Goal: Task Accomplishment & Management: Manage account settings

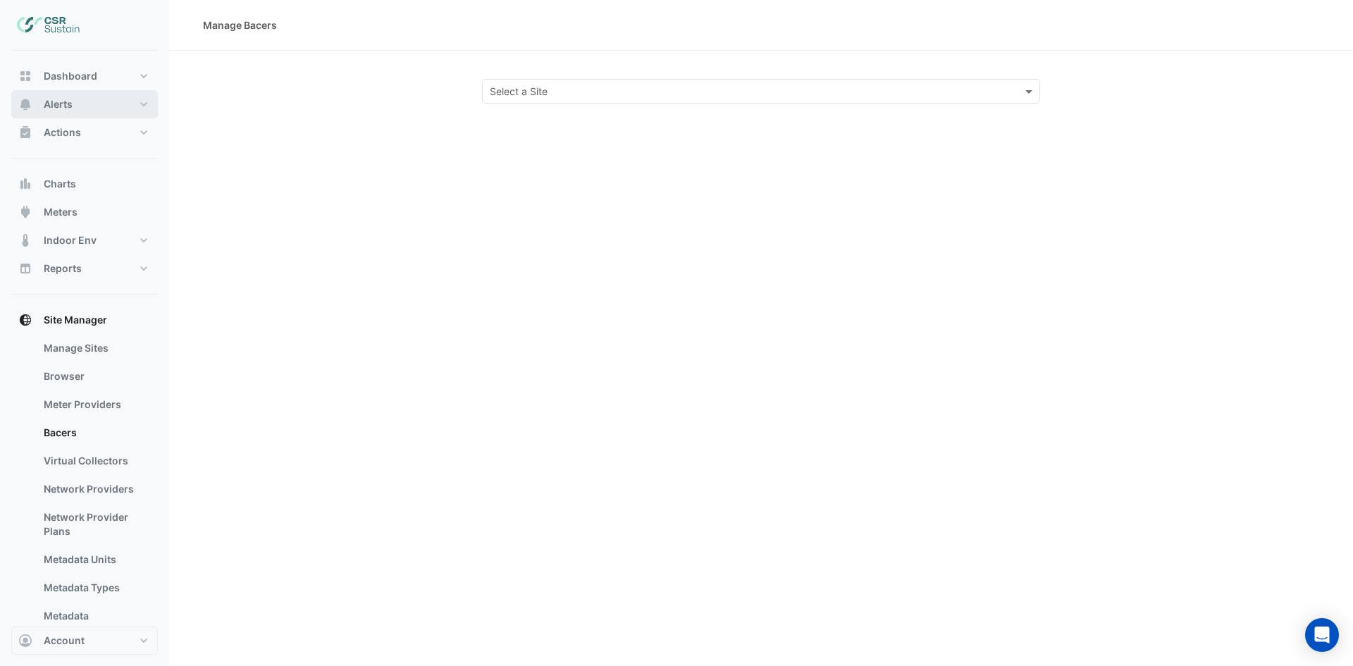
click at [80, 95] on button "Alerts" at bounding box center [84, 104] width 147 height 28
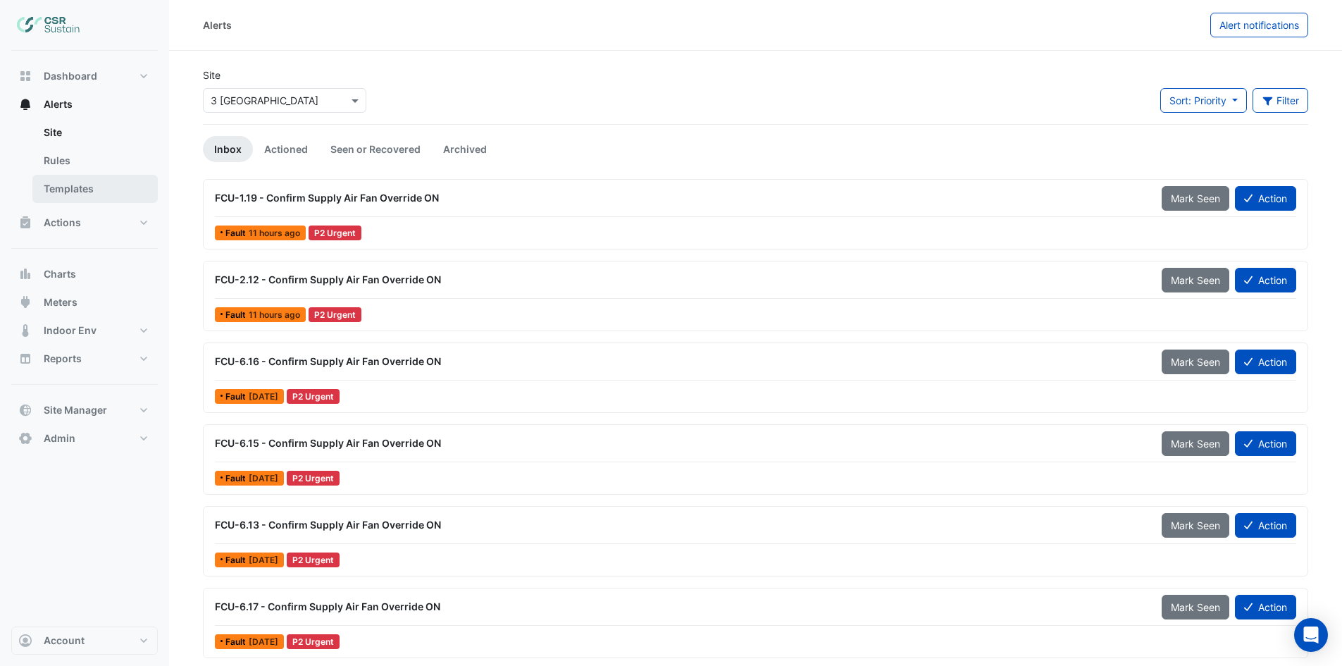
click at [88, 189] on link "Templates" at bounding box center [94, 189] width 125 height 28
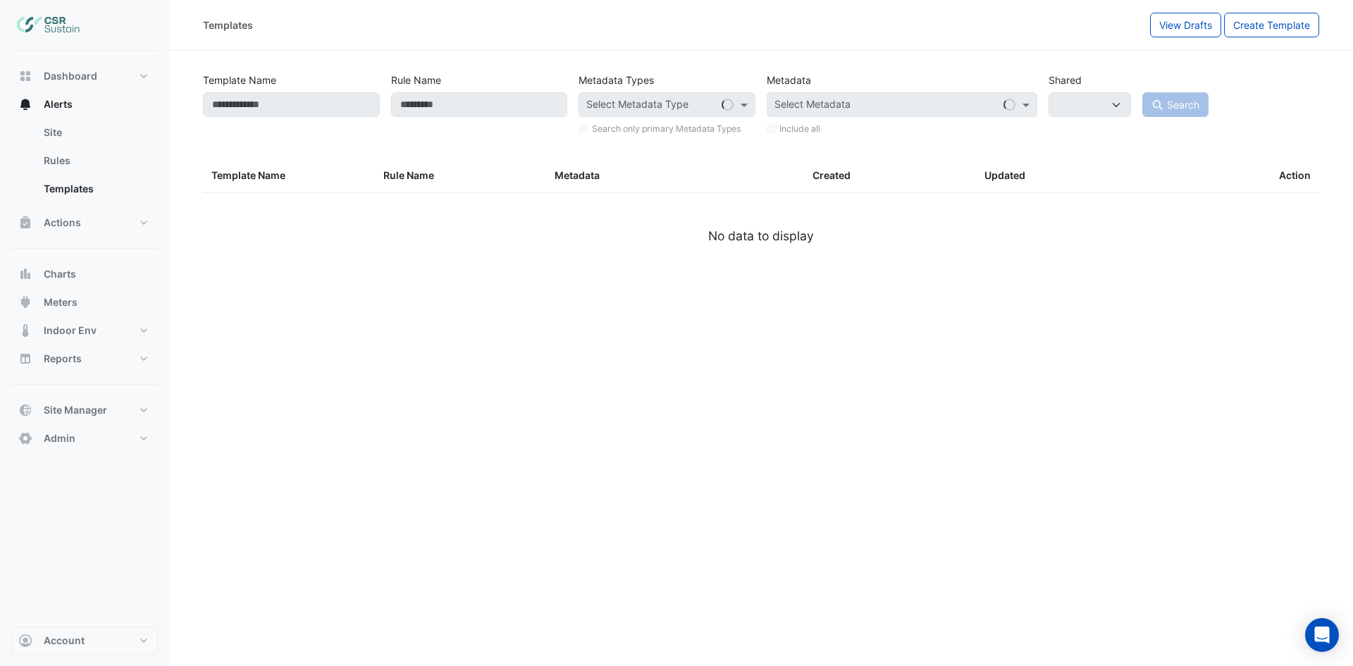
select select
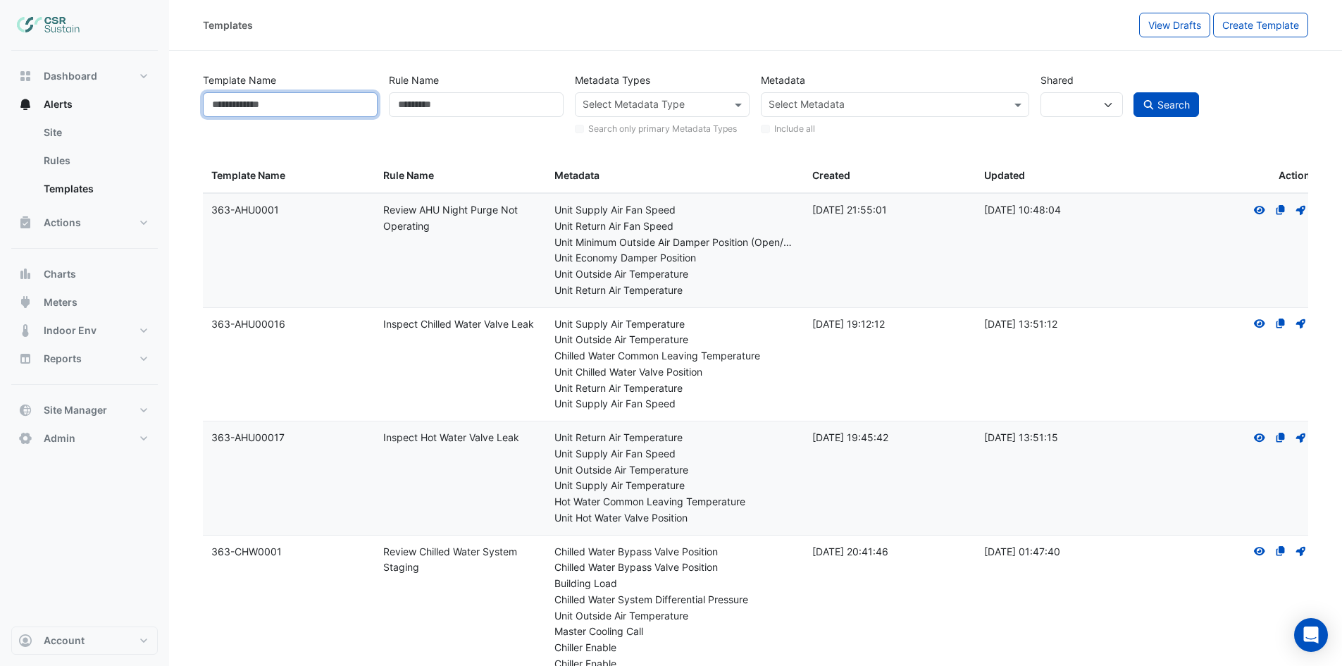
click at [281, 110] on input "Template Name" at bounding box center [290, 104] width 175 height 25
type input "****"
click at [85, 161] on link "Rules" at bounding box center [94, 161] width 125 height 28
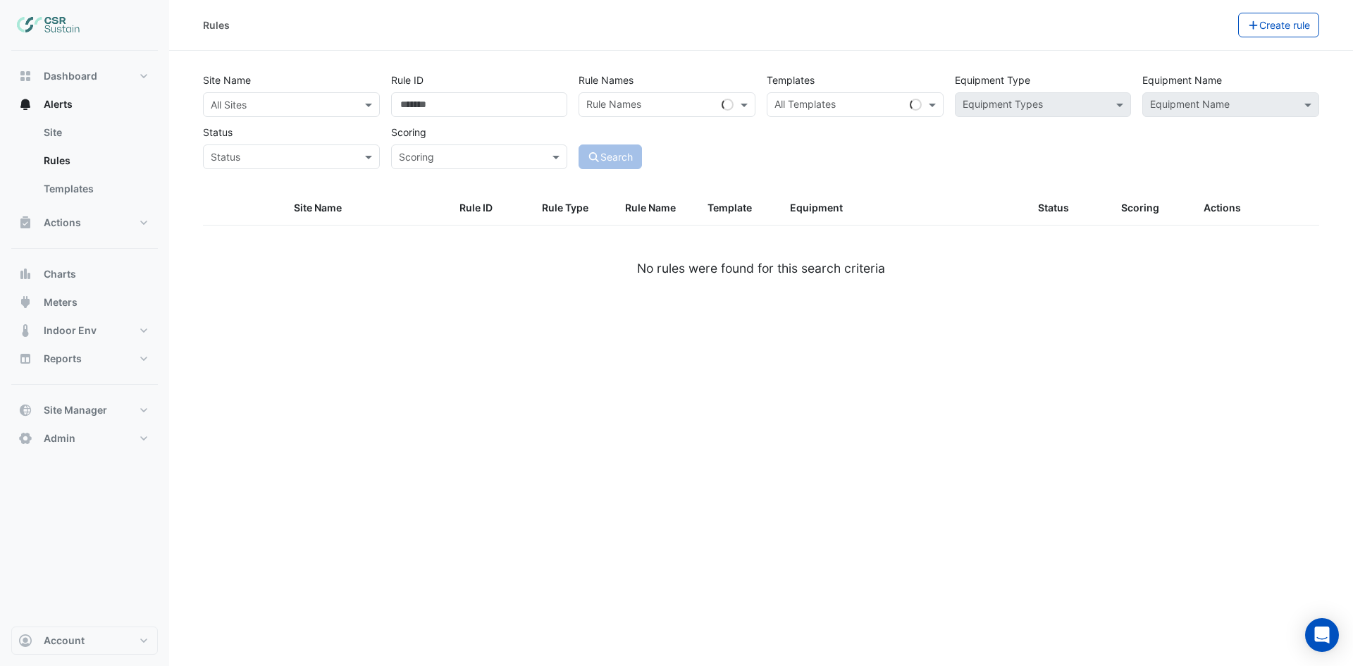
click at [252, 99] on input "text" at bounding box center [277, 105] width 133 height 15
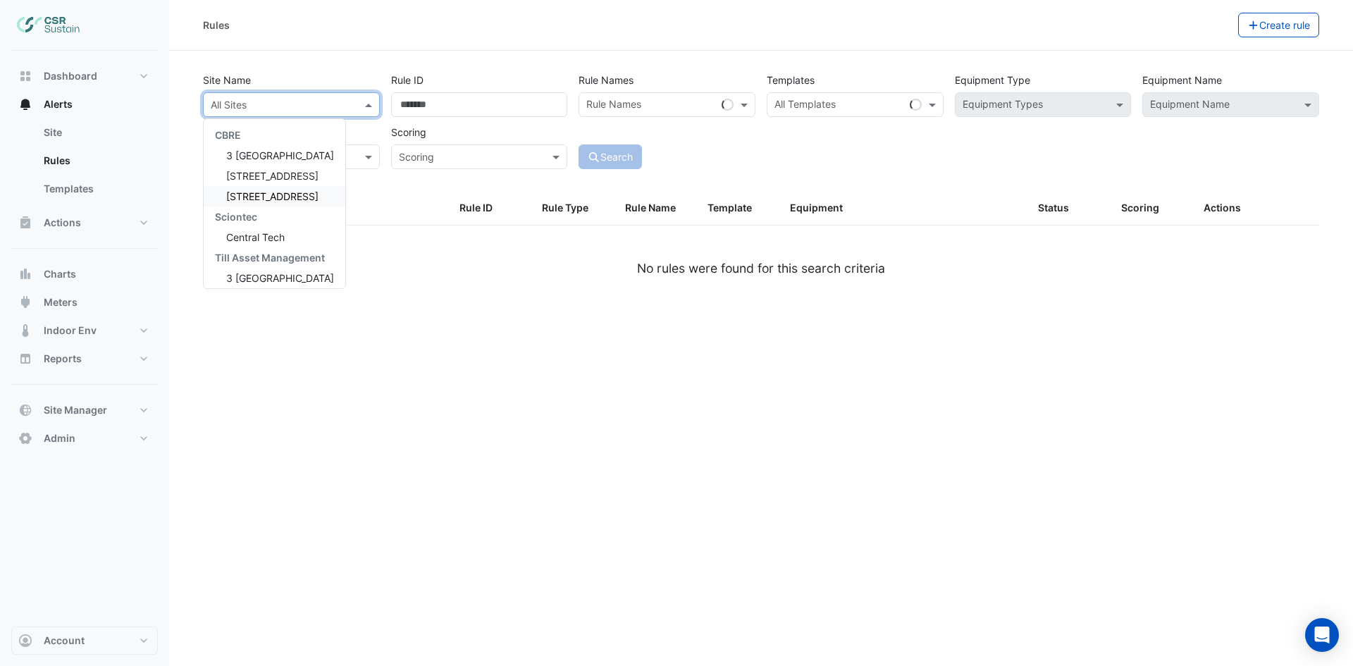
click at [263, 178] on span "[STREET_ADDRESS]" at bounding box center [272, 176] width 92 height 12
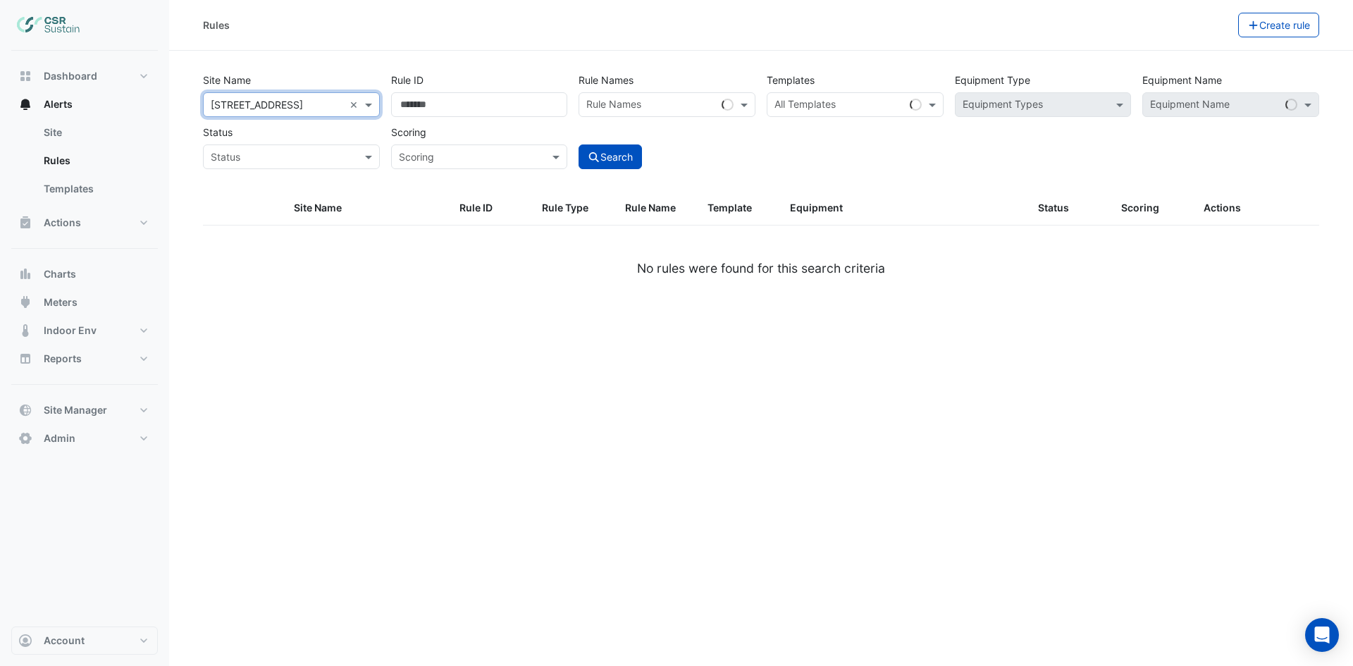
click at [817, 113] on div at bounding box center [838, 106] width 132 height 18
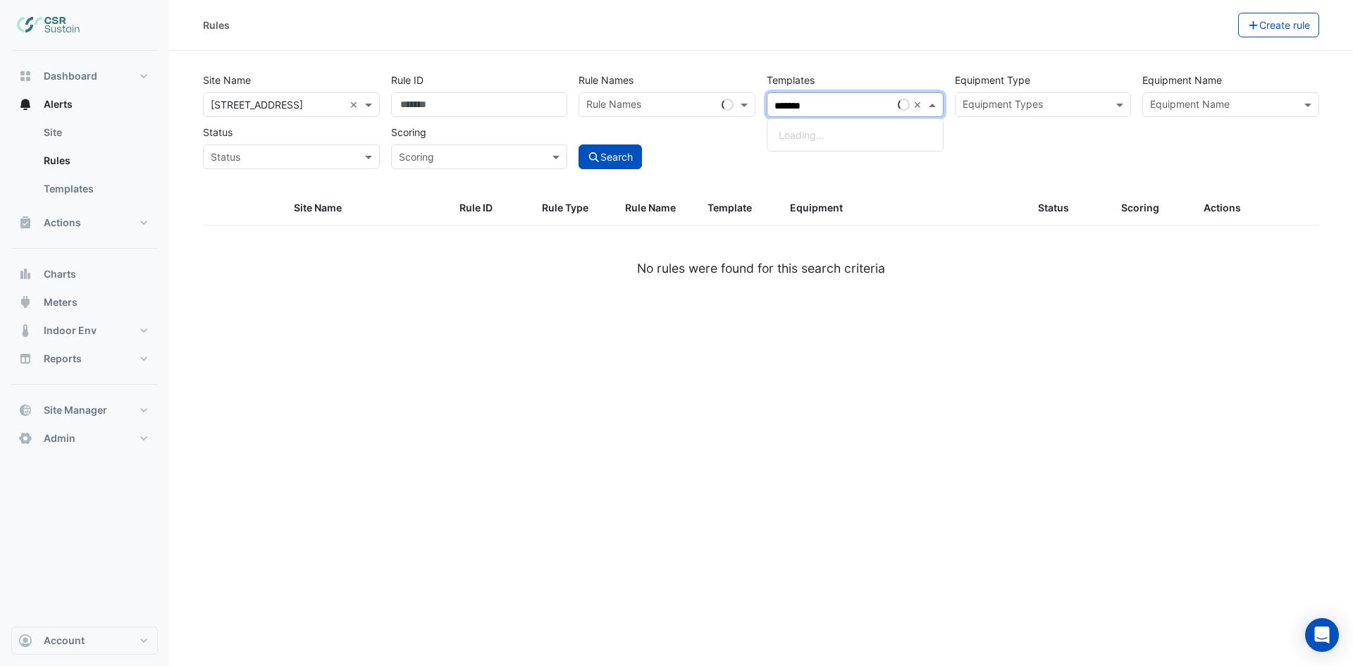
type input "********"
click at [583, 177] on div "Site Name × 5 Exchange Quay × Rule ID Rule Names Rule Names Templates All Templ…" at bounding box center [760, 130] width 1133 height 124
click at [617, 159] on button "Search" at bounding box center [610, 156] width 63 height 25
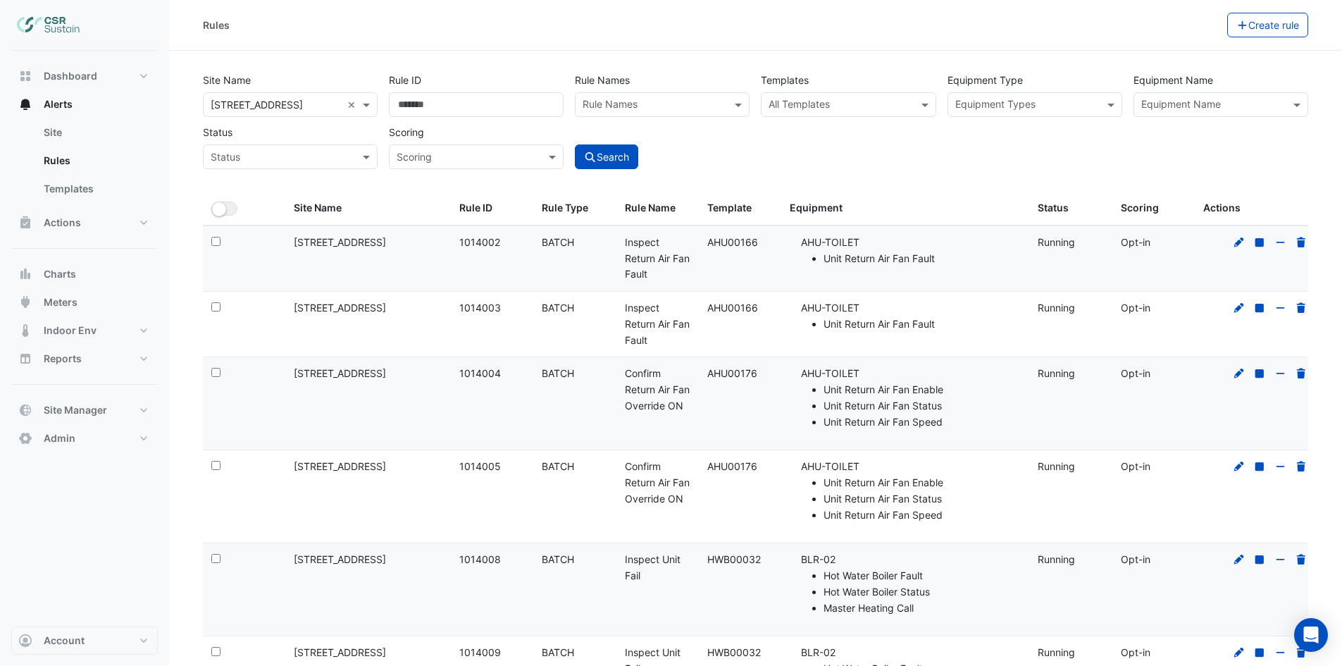
click at [1199, 112] on input "text" at bounding box center [1213, 106] width 143 height 15
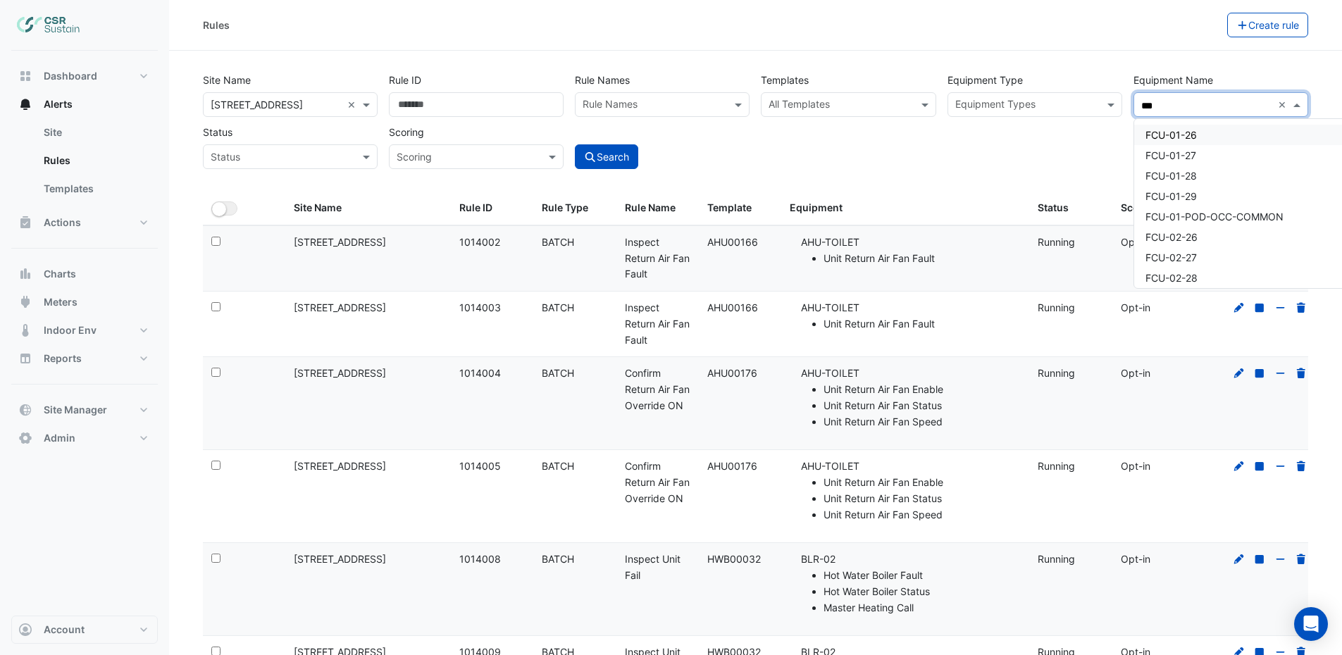
type input "***"
click at [1185, 135] on span "FCU-01-26" at bounding box center [1171, 135] width 51 height 12
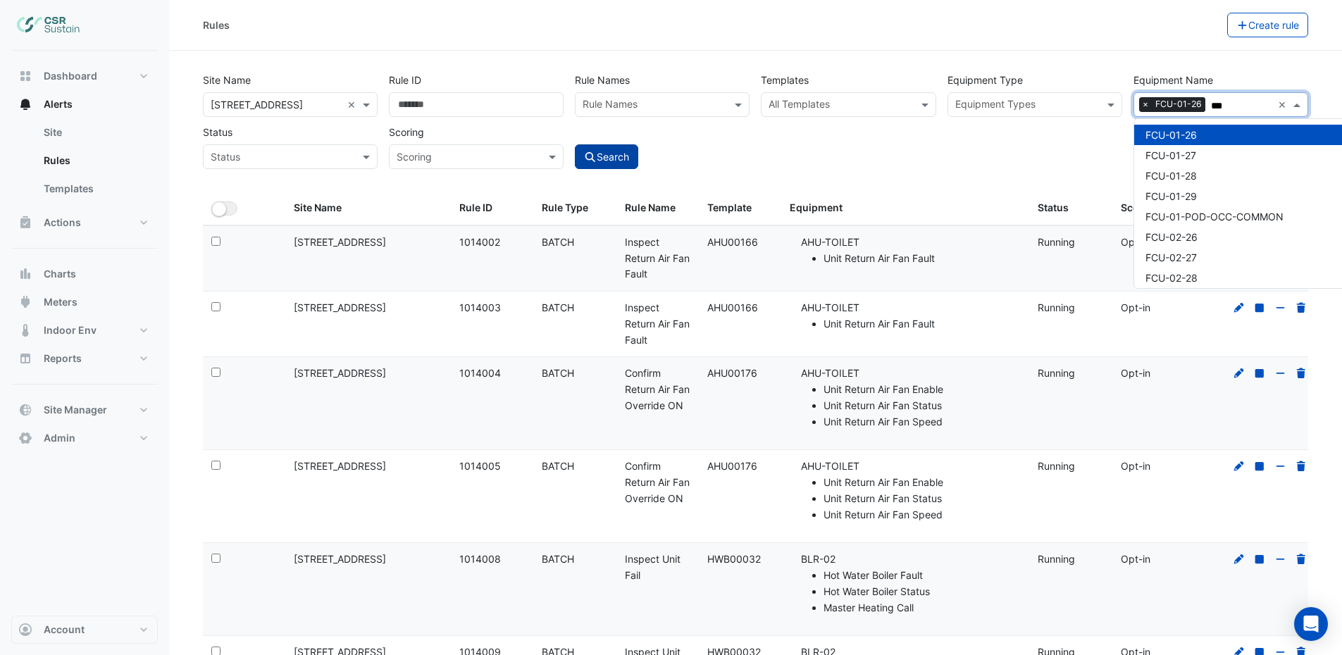
click at [617, 157] on button "Search" at bounding box center [606, 156] width 63 height 25
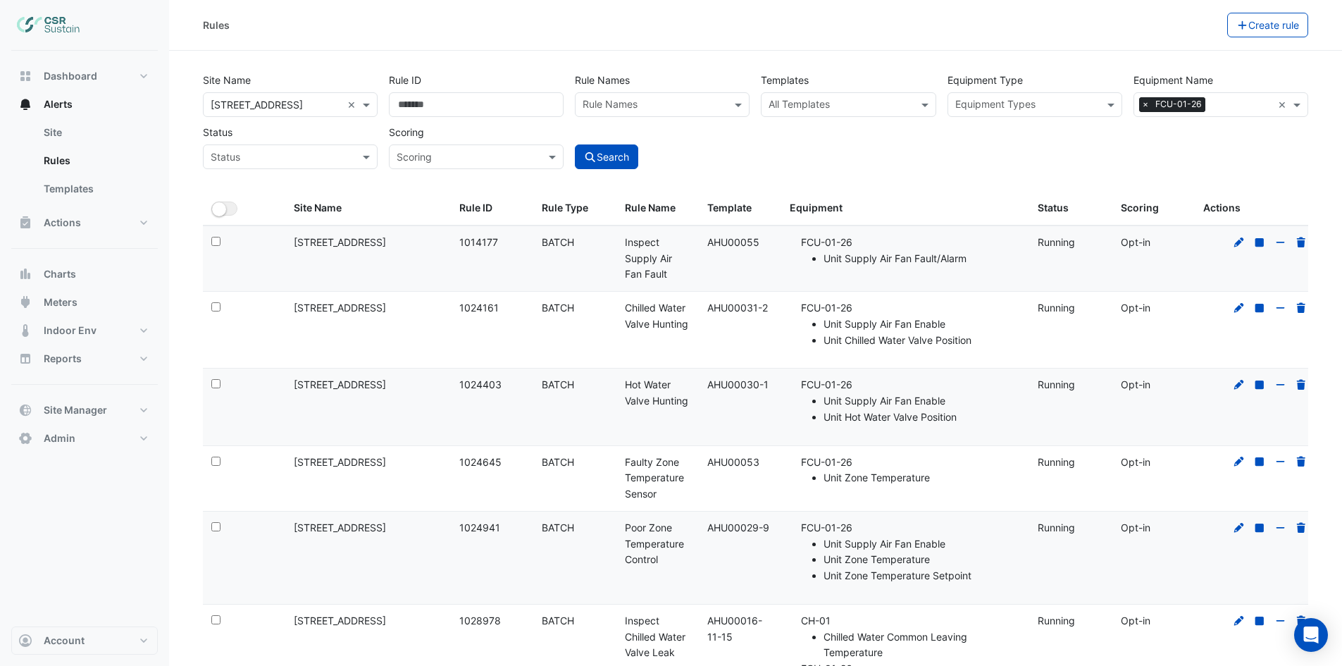
click at [1144, 105] on span "×" at bounding box center [1145, 104] width 13 height 14
click at [643, 99] on input "text" at bounding box center [654, 106] width 143 height 15
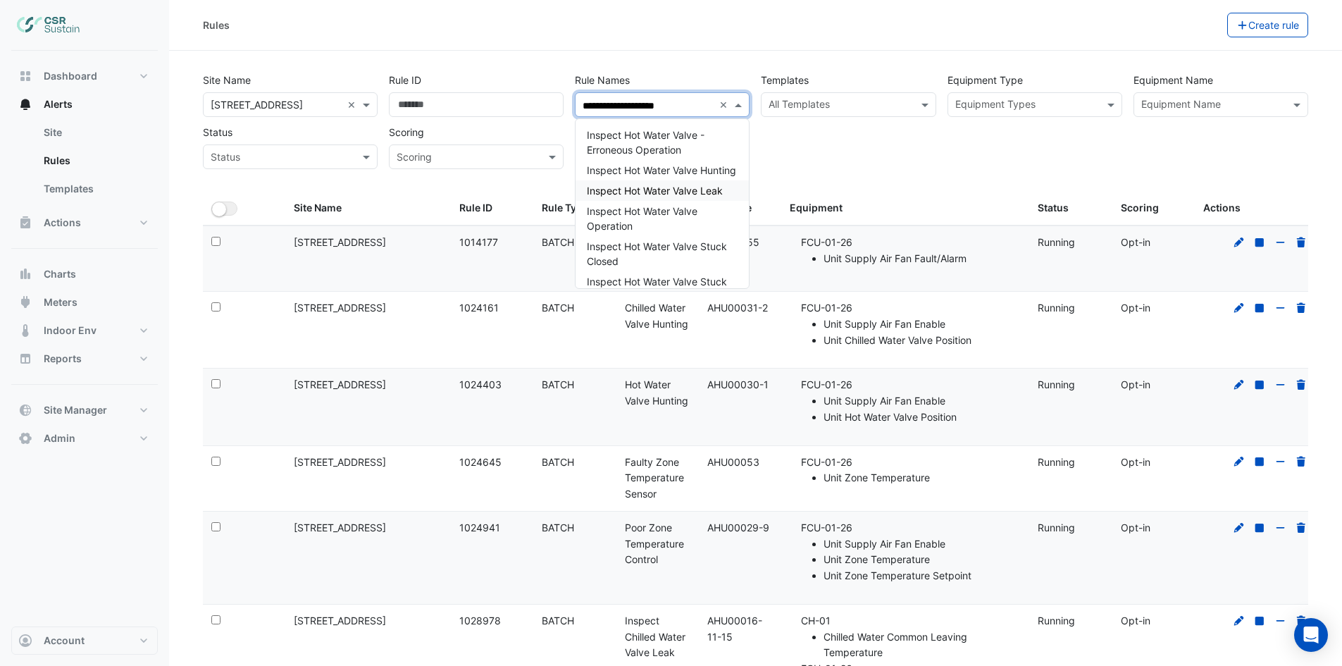
click at [691, 197] on span "Inspect Hot Water Valve Leak" at bounding box center [655, 191] width 136 height 12
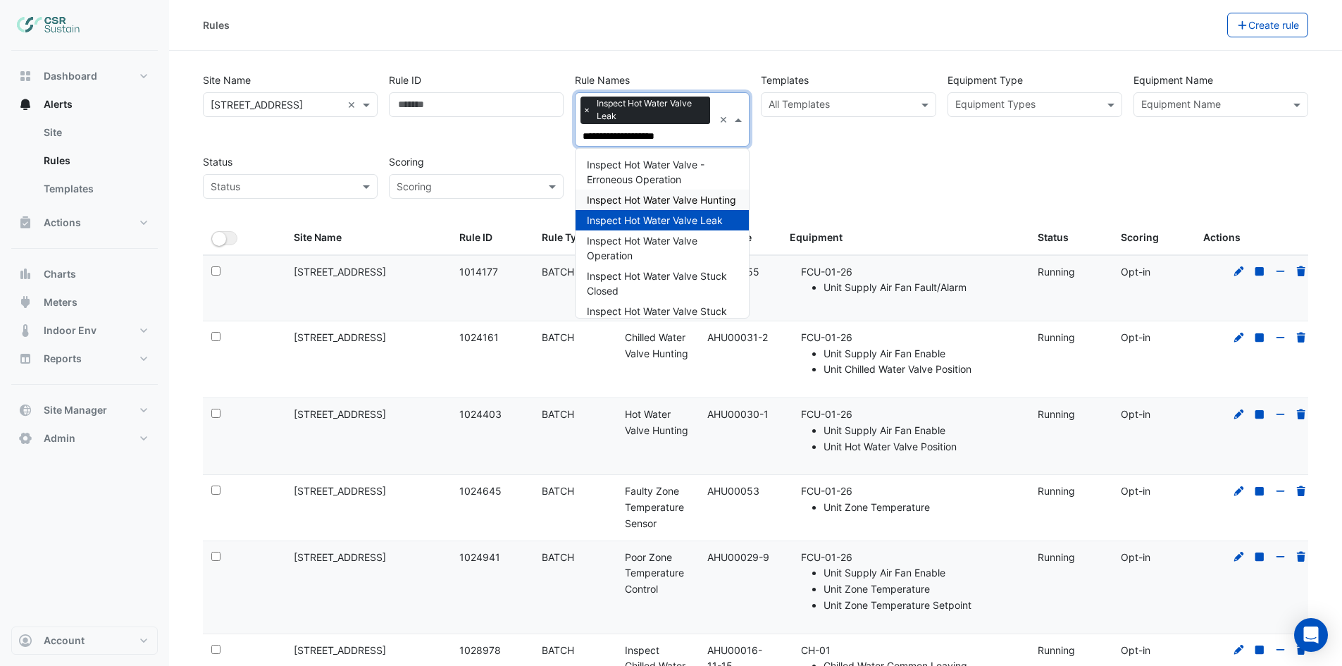
type input "**********"
click at [937, 180] on div "**********" at bounding box center [755, 132] width 1117 height 134
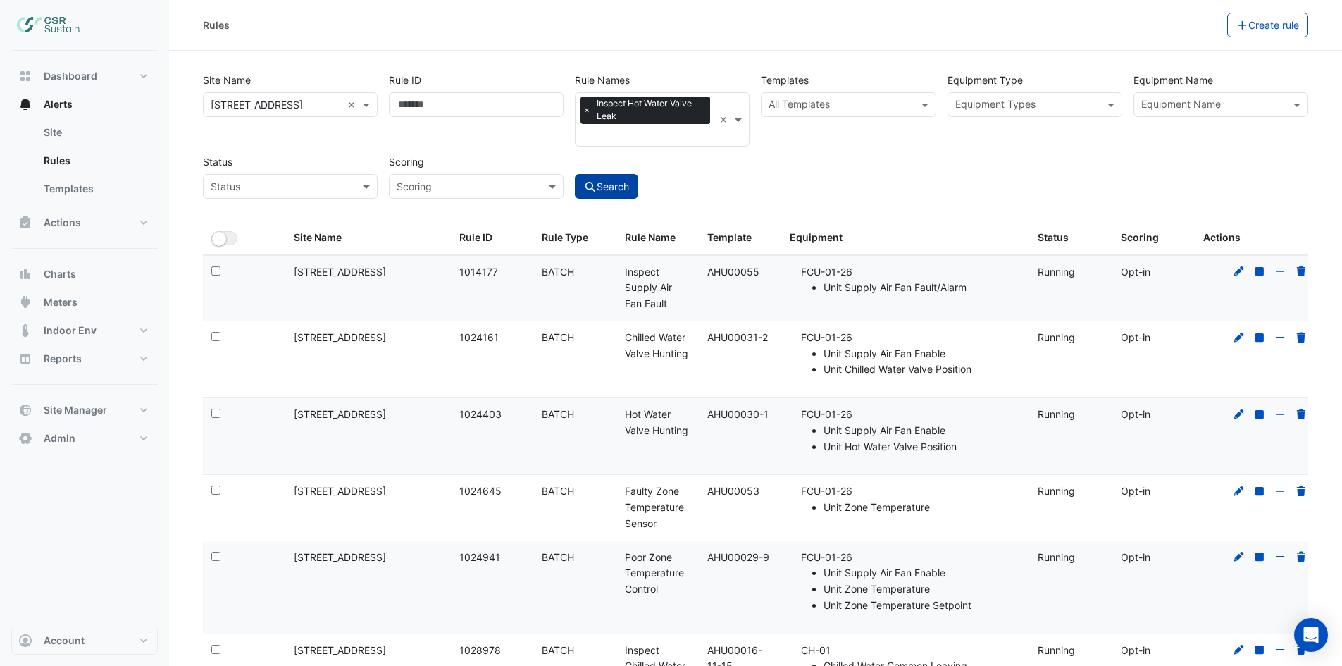
click at [597, 188] on button "Search" at bounding box center [606, 186] width 63 height 25
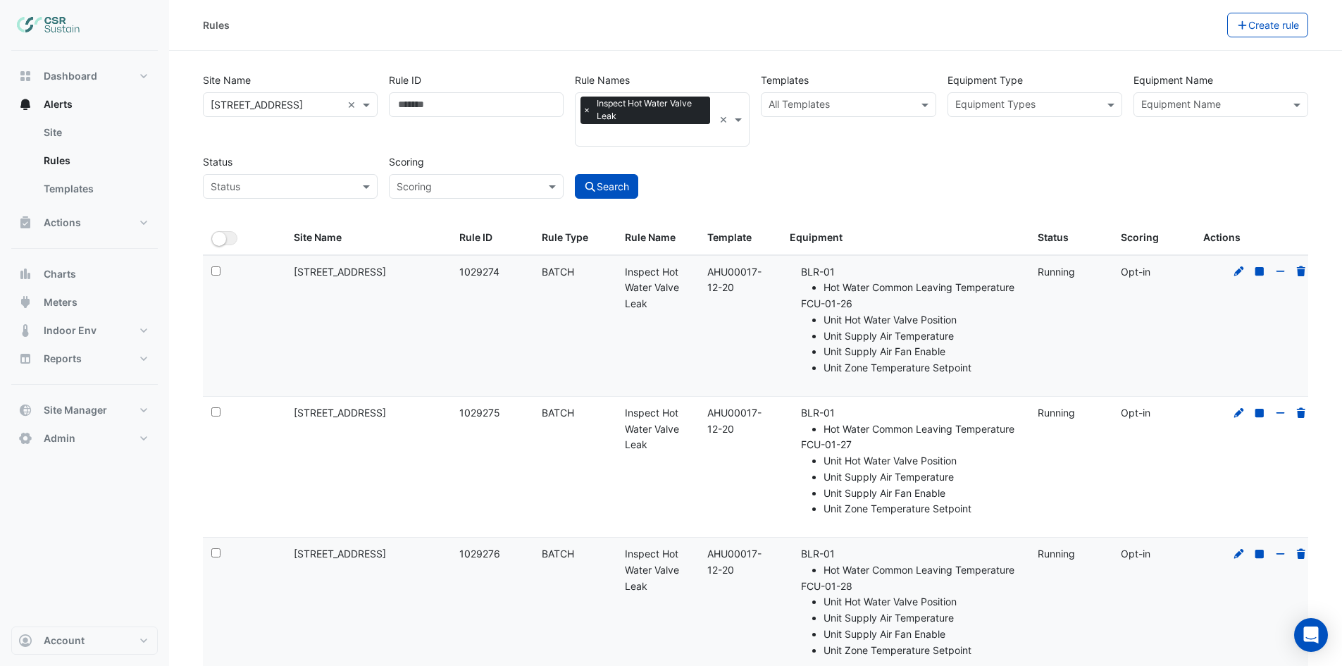
click at [960, 164] on div "Site Name × 5 Exchange Quay × Rule ID Rule Names × Inspect Hot Water Valve Leak…" at bounding box center [755, 132] width 1117 height 134
click at [218, 239] on small "button" at bounding box center [219, 239] width 14 height 14
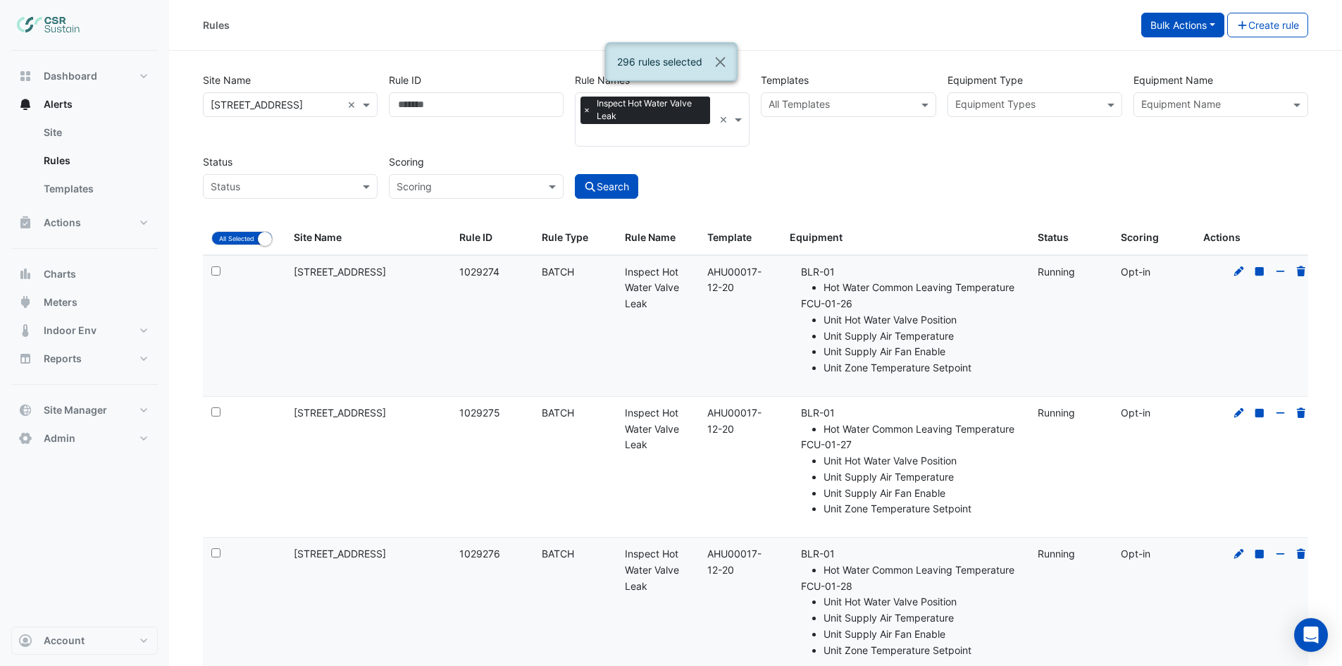
click at [1206, 30] on button "Bulk Actions" at bounding box center [1183, 25] width 83 height 25
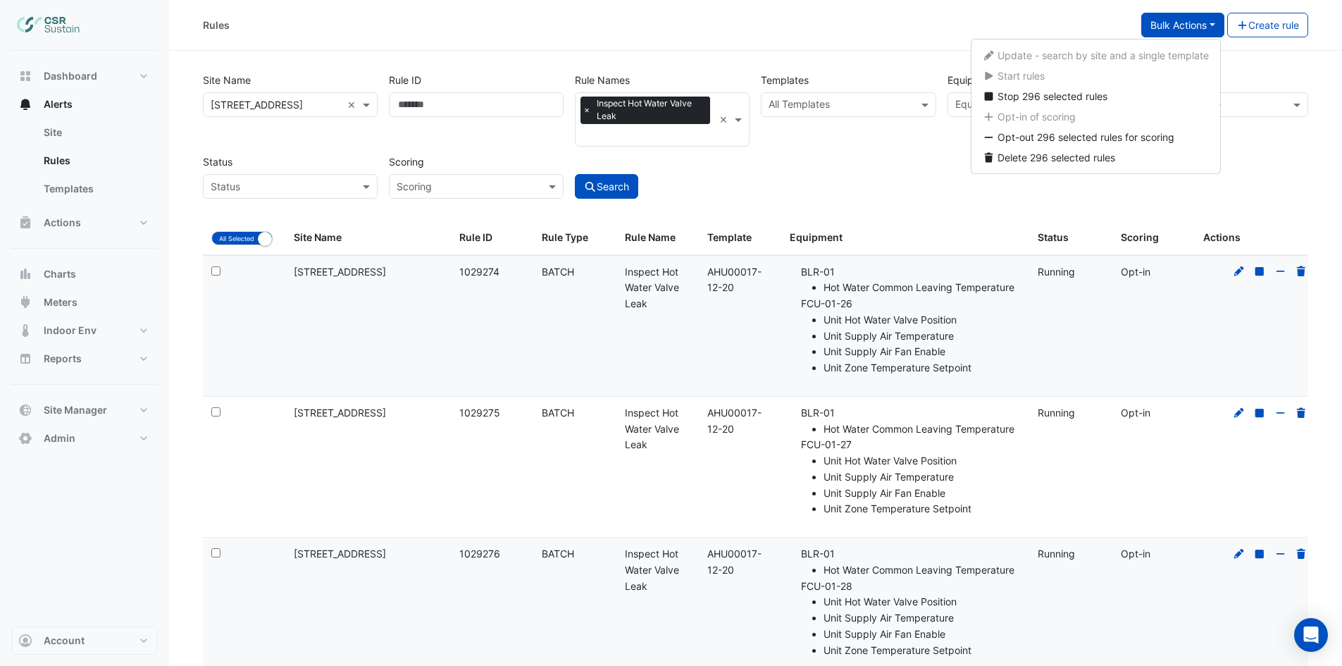
click at [846, 187] on div "Site Name × 5 Exchange Quay × Rule ID Rule Names × Inspect Hot Water Valve Leak…" at bounding box center [755, 132] width 1117 height 134
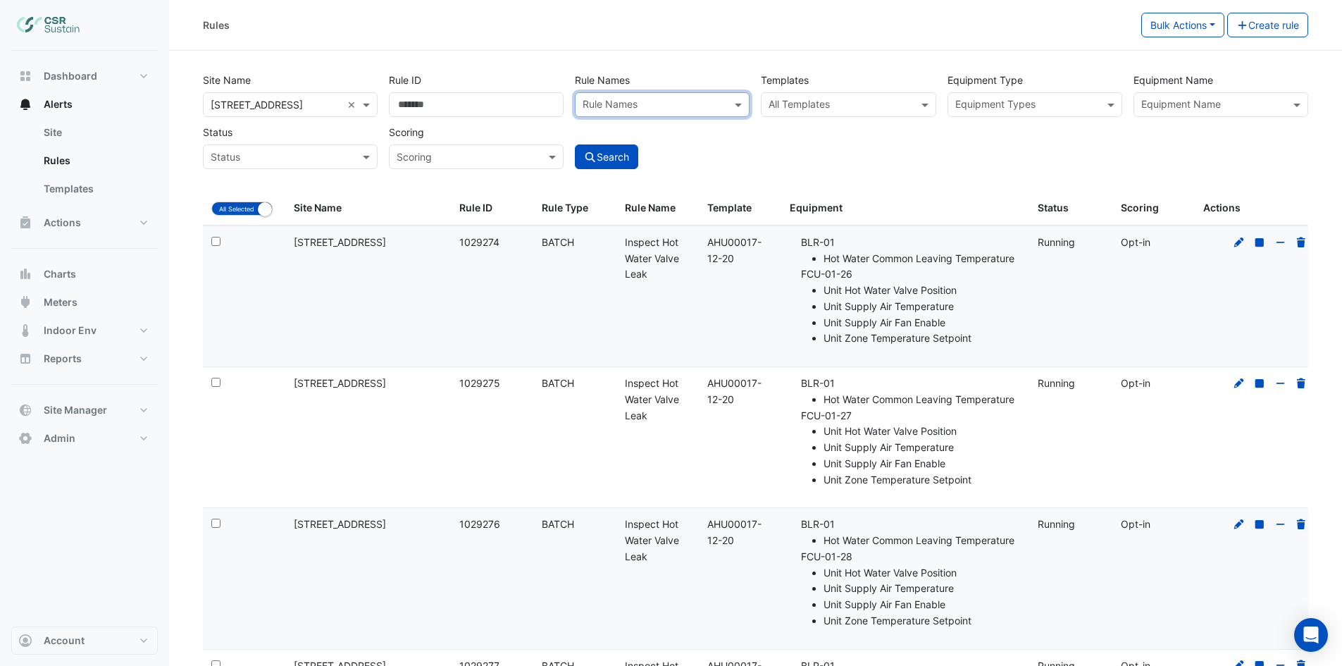
click at [817, 102] on input "text" at bounding box center [840, 106] width 143 height 15
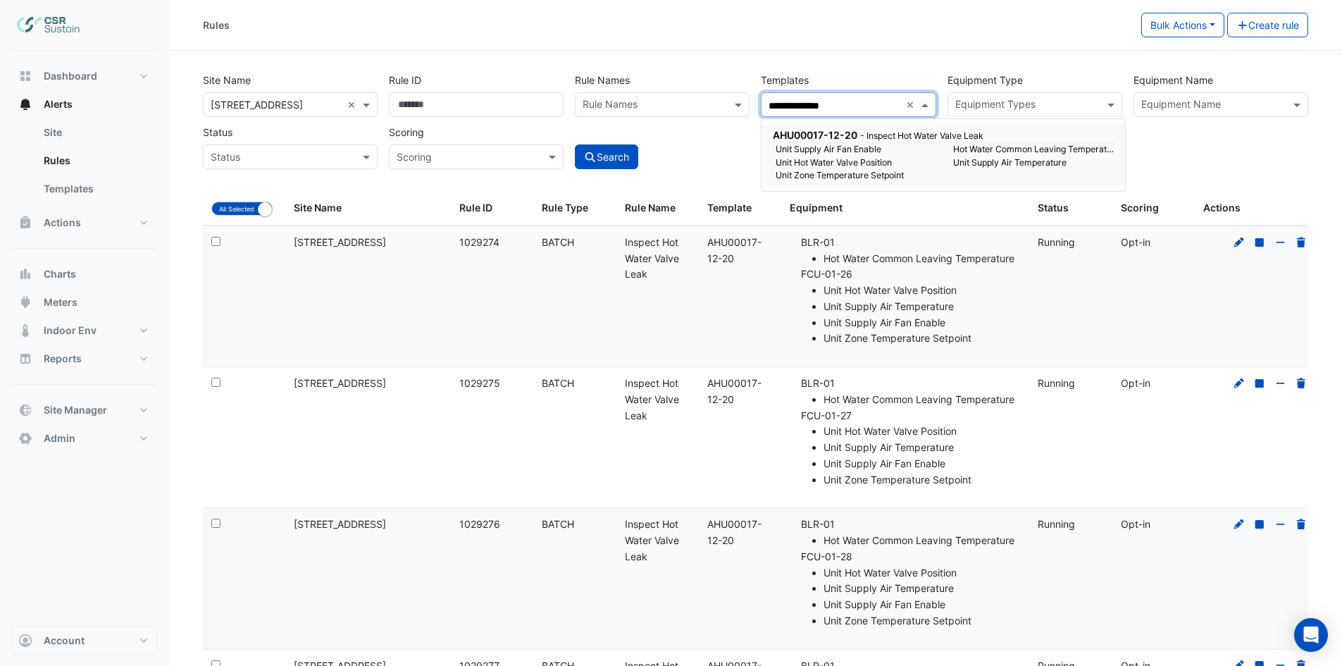
click at [794, 132] on span "AHU00017-12-20" at bounding box center [815, 135] width 85 height 12
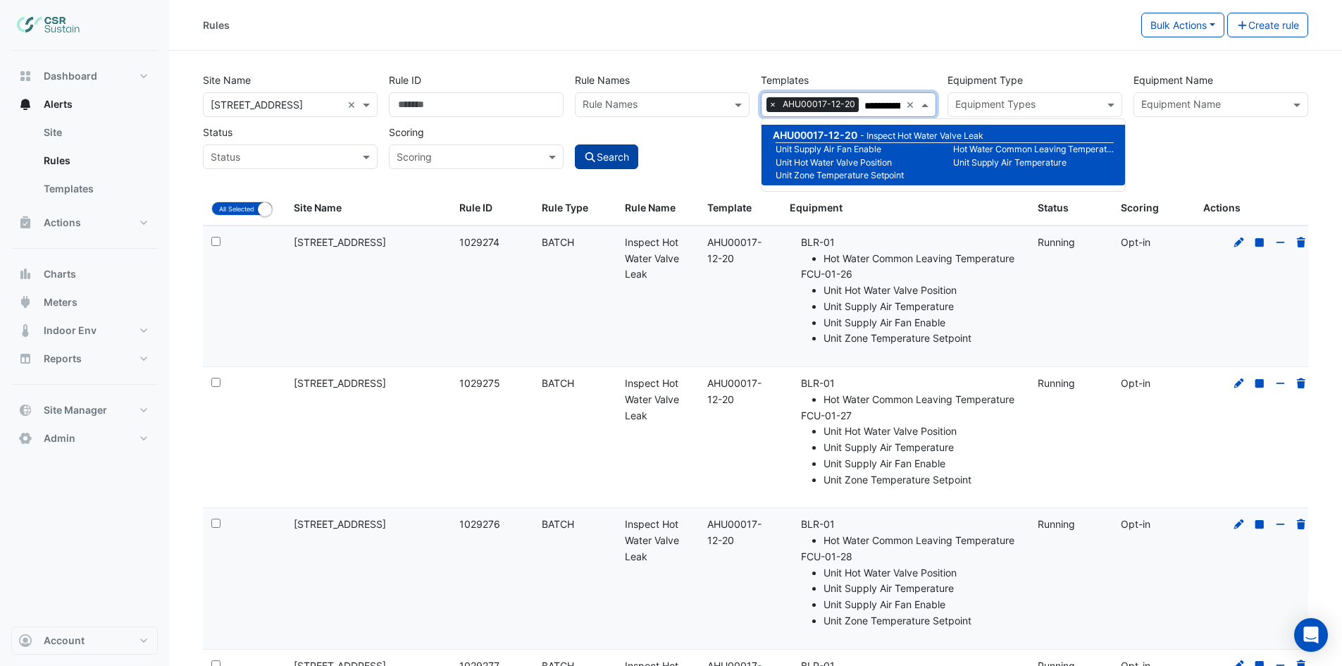
type input "**********"
click at [628, 154] on button "Search" at bounding box center [606, 156] width 63 height 25
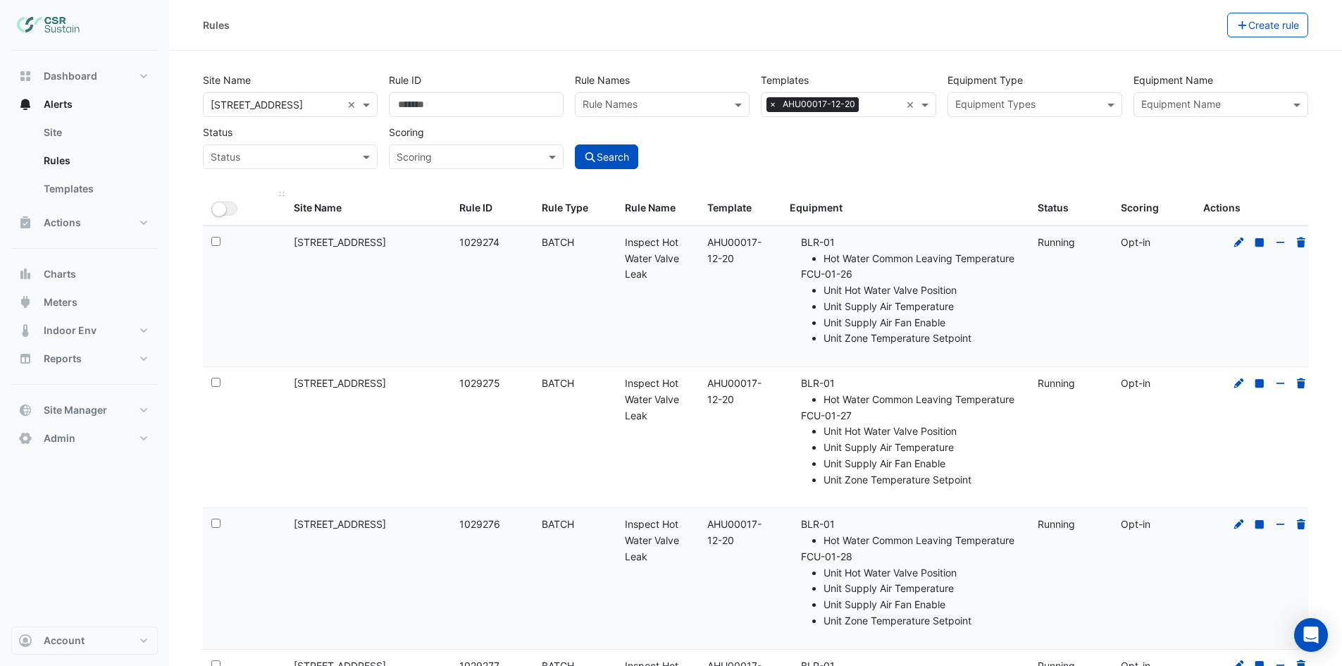
click at [209, 209] on datatable-header-cell "All Selected" at bounding box center [244, 209] width 82 height 34
click at [225, 207] on small "button" at bounding box center [219, 209] width 14 height 14
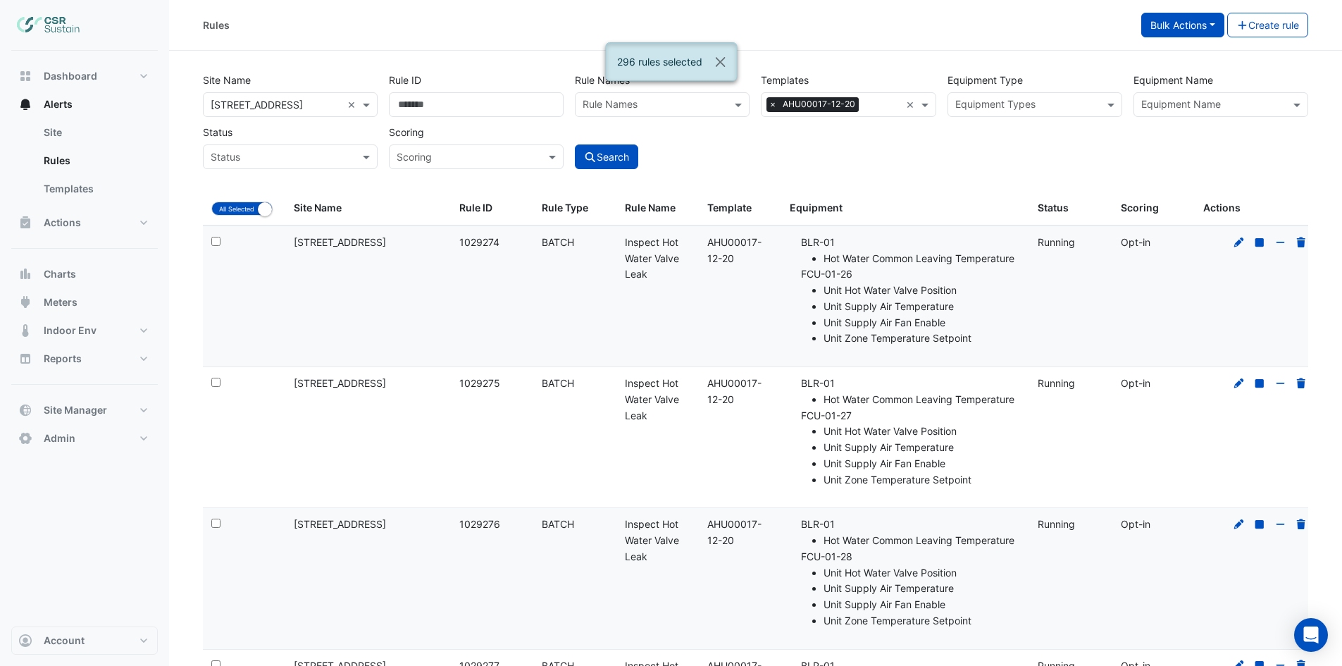
click at [1194, 30] on button "Bulk Actions" at bounding box center [1183, 25] width 83 height 25
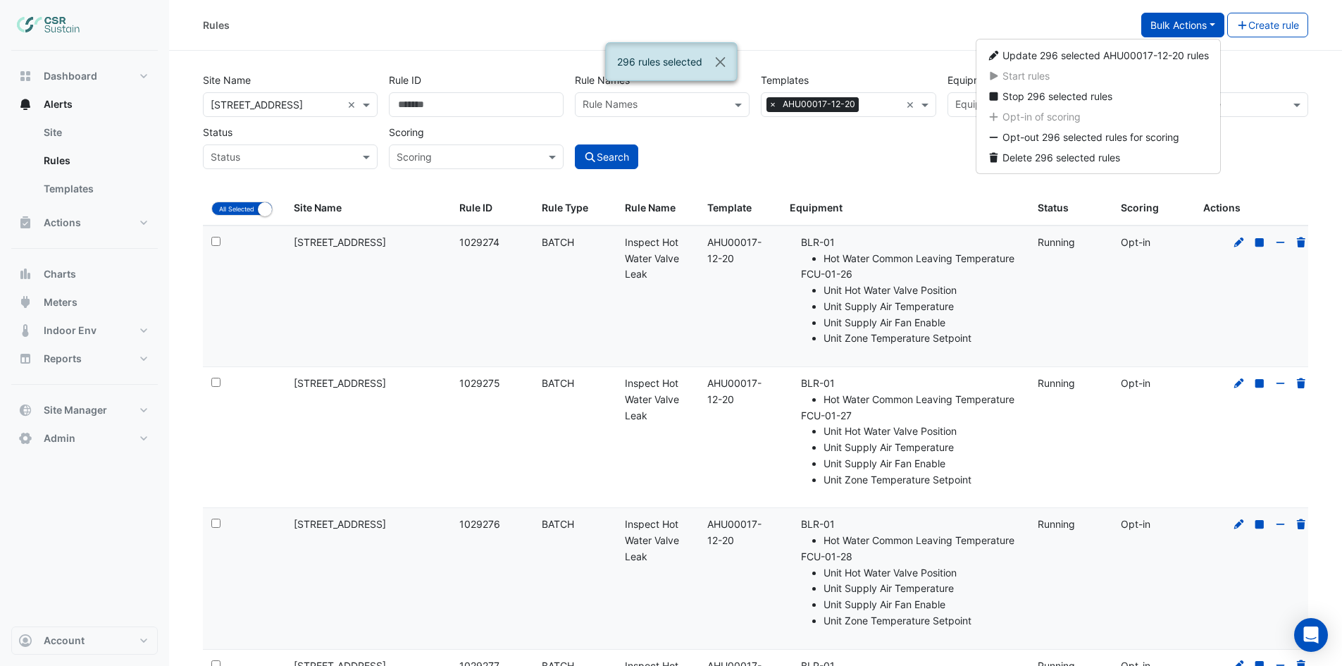
click at [736, 190] on div "Site Name × 5 Exchange Quay × Rule ID Rule Names Rule Names Templates × AHU0001…" at bounding box center [755, 130] width 1123 height 124
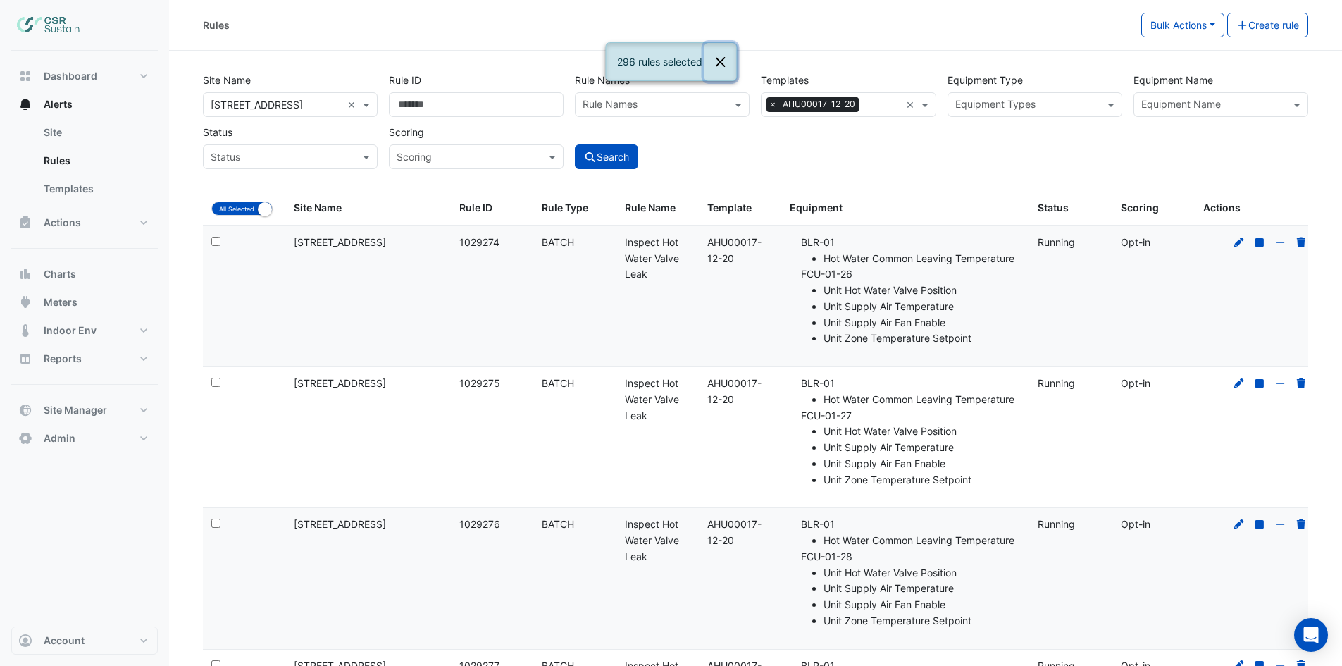
click at [715, 65] on button "Close" at bounding box center [720, 62] width 32 height 38
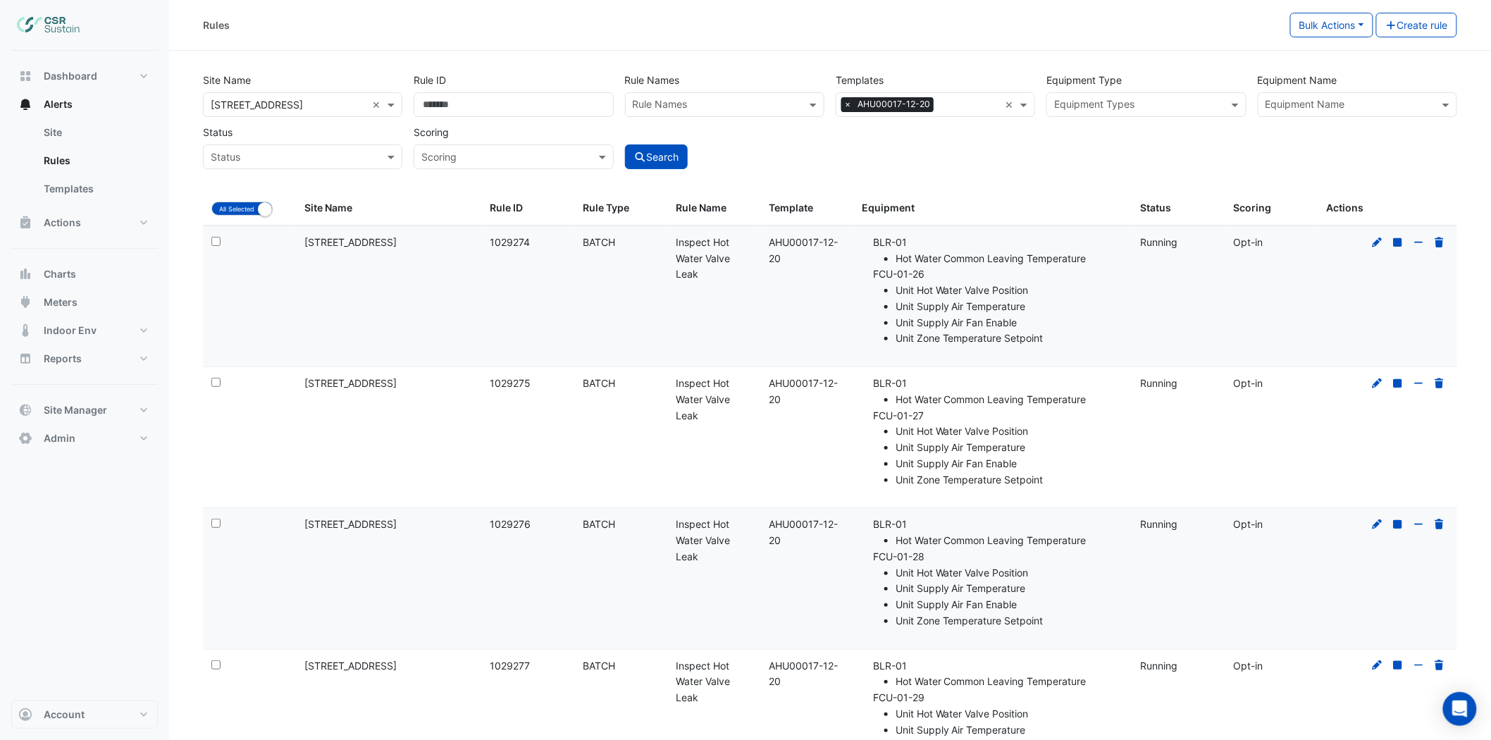
click at [848, 106] on span "×" at bounding box center [847, 104] width 13 height 14
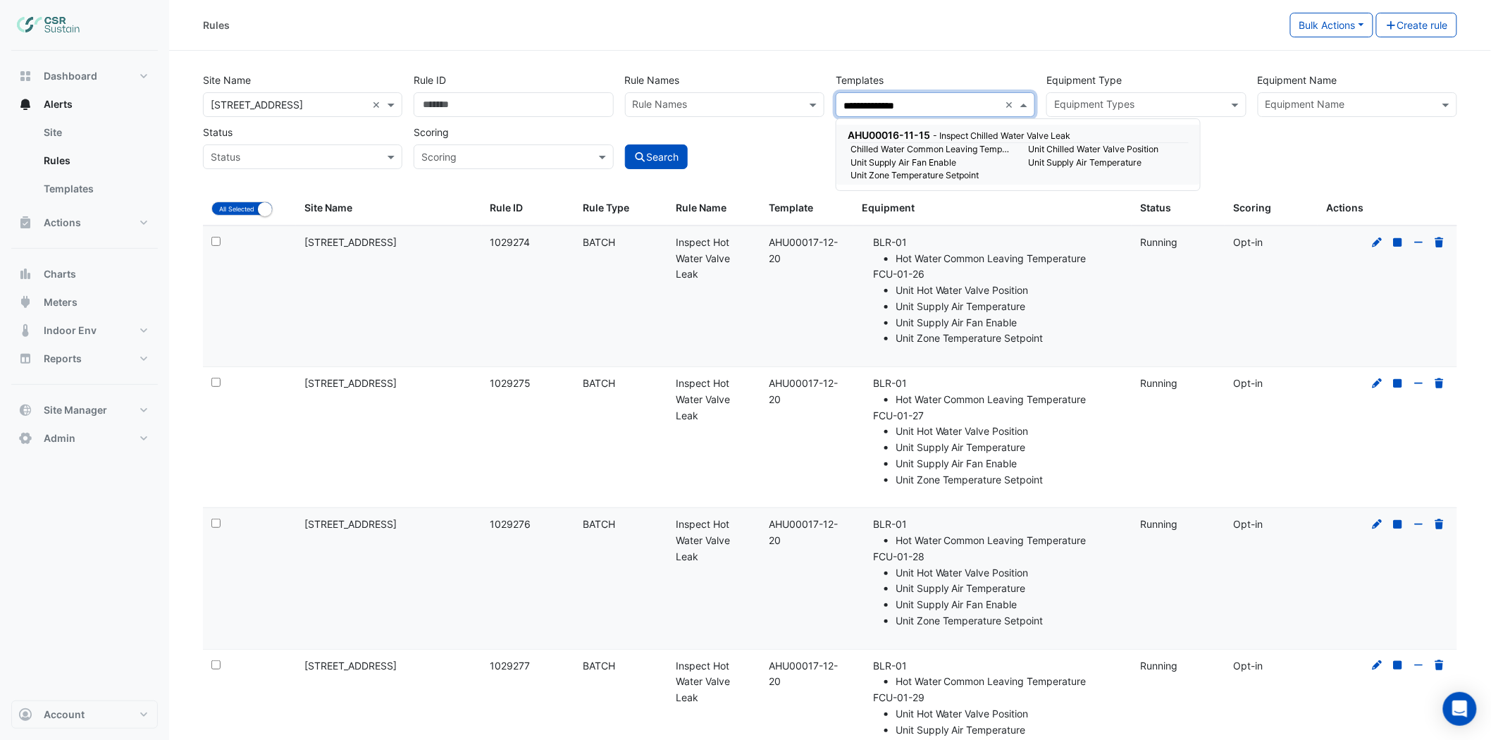
click at [896, 153] on small "Chilled Water Common Leaving Temperature" at bounding box center [931, 149] width 178 height 13
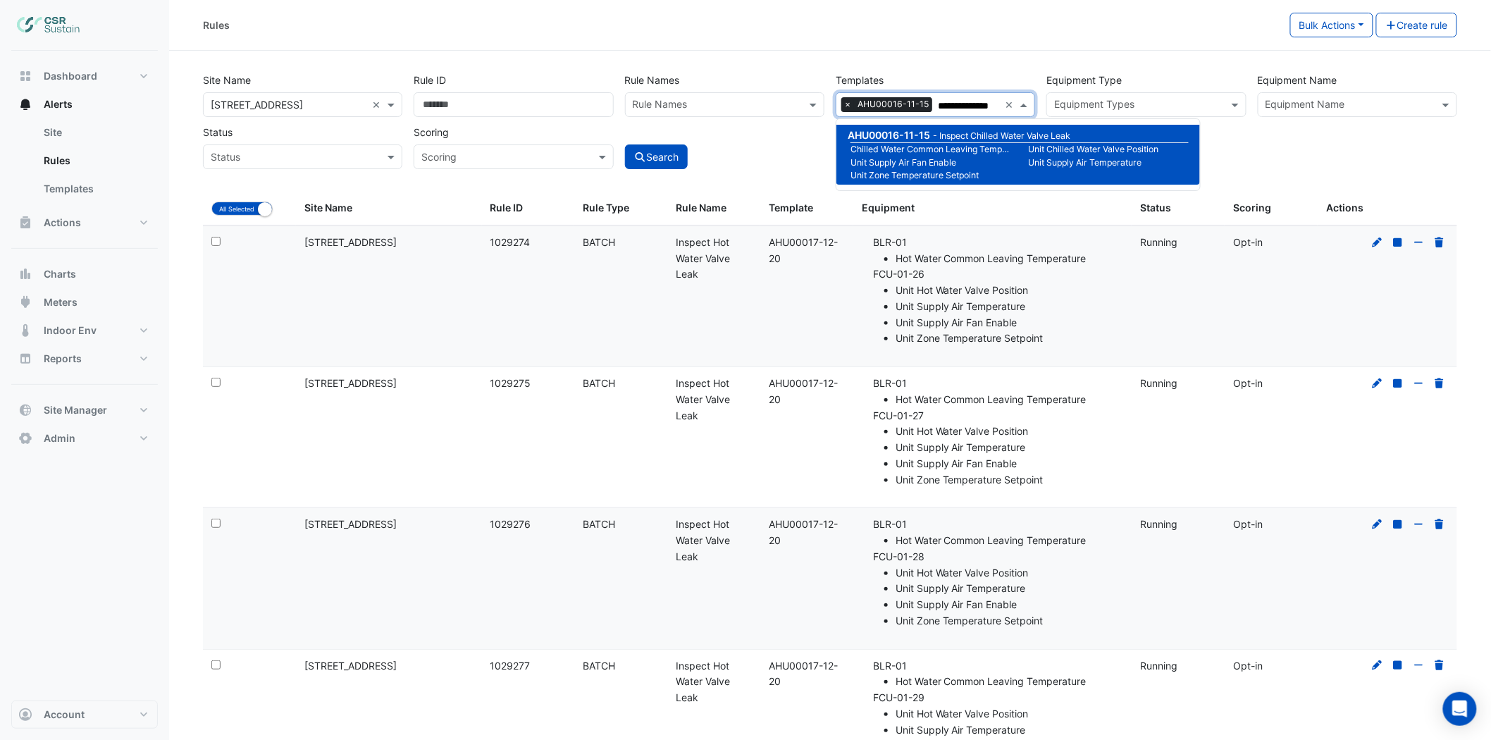
type input "**********"
click at [741, 152] on div "Search" at bounding box center [724, 144] width 211 height 49
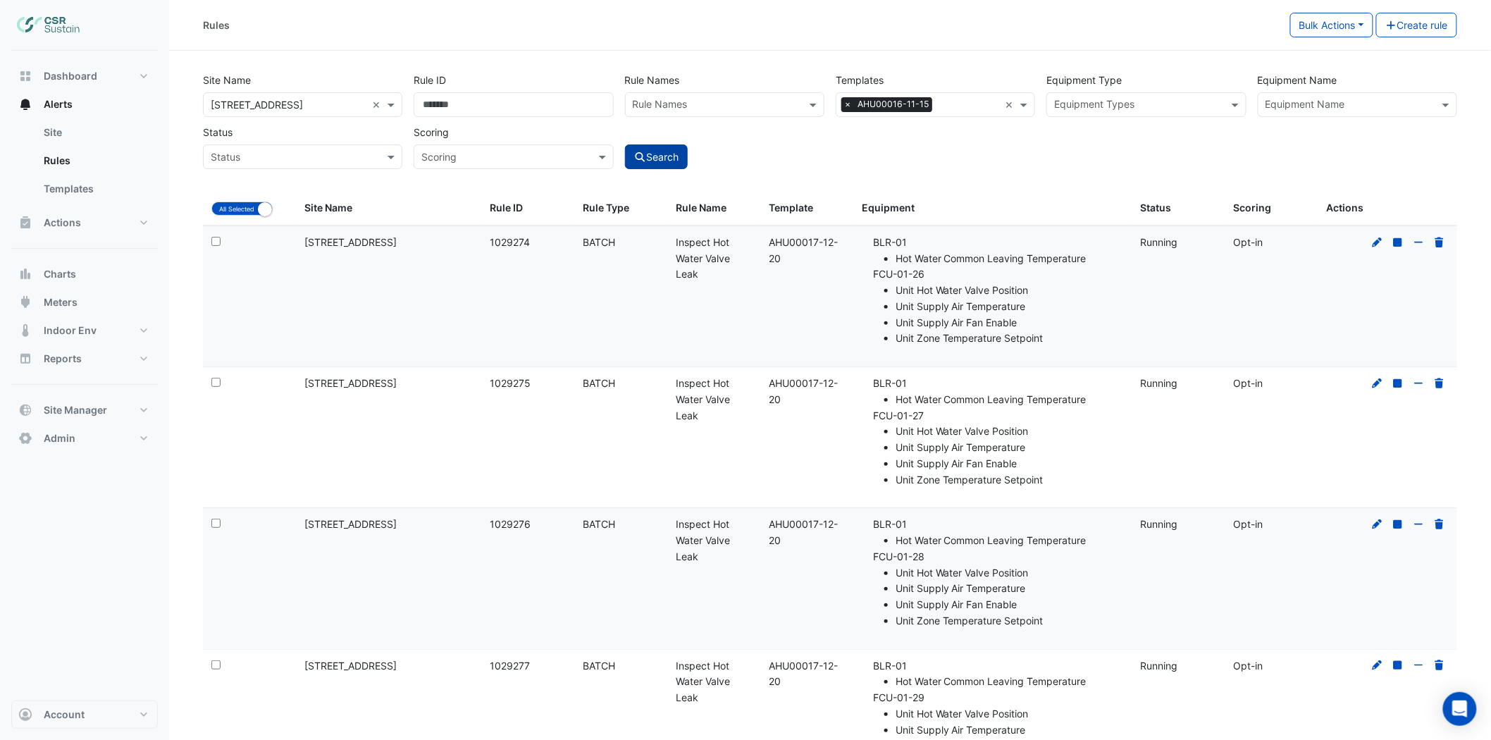
click at [658, 155] on button "Search" at bounding box center [656, 156] width 63 height 25
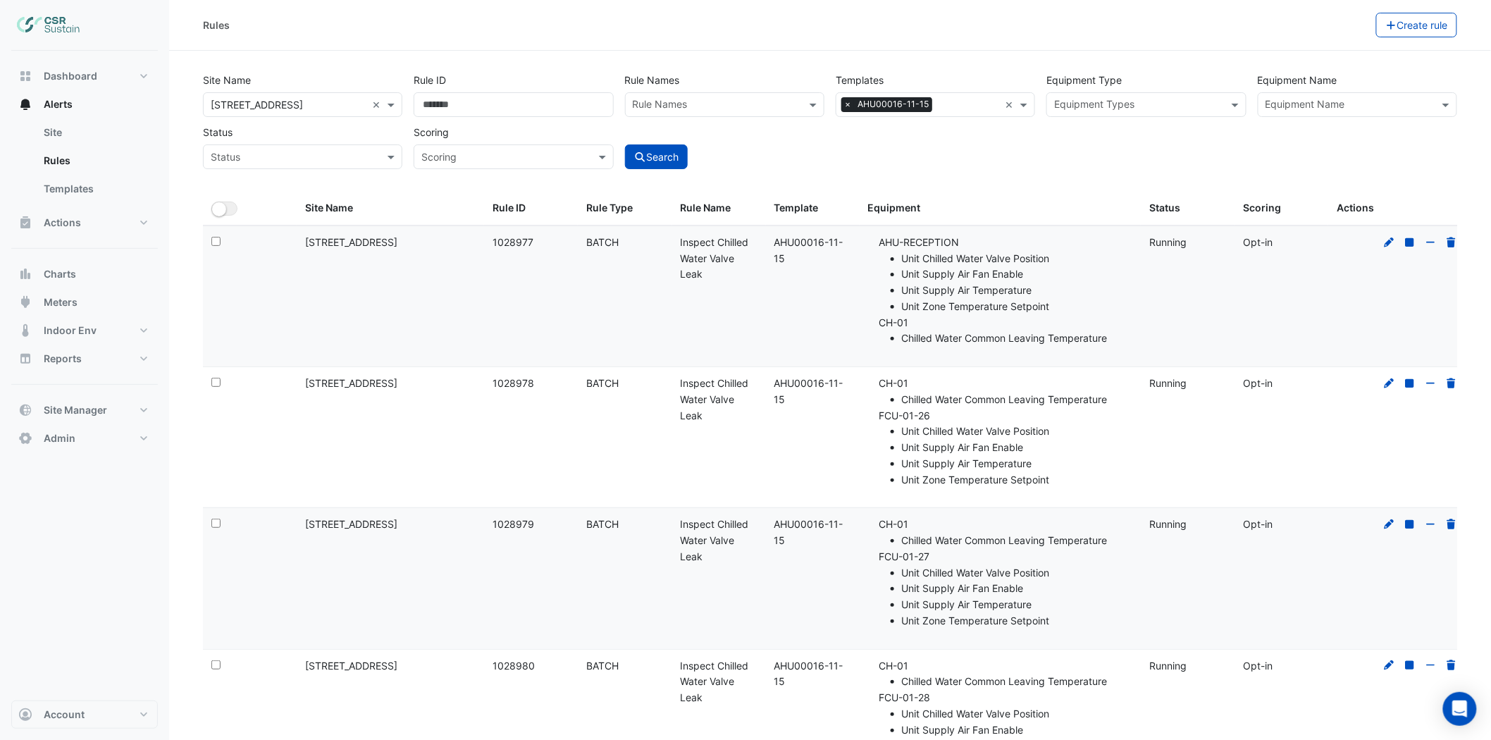
click at [1291, 111] on input "text" at bounding box center [1350, 106] width 168 height 15
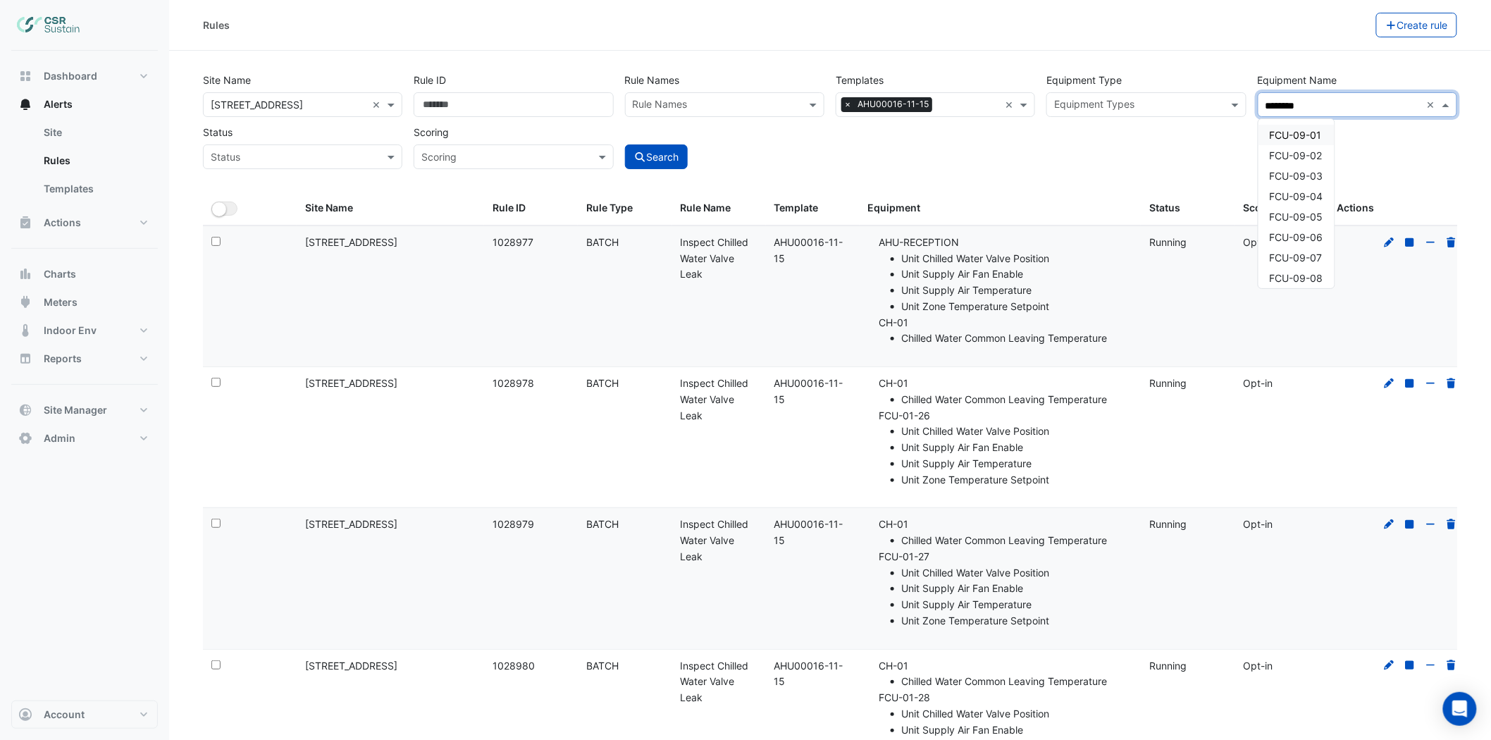
type input "*********"
click at [1297, 132] on span "FCU-09-05" at bounding box center [1297, 135] width 54 height 12
click at [848, 108] on span "×" at bounding box center [847, 104] width 13 height 14
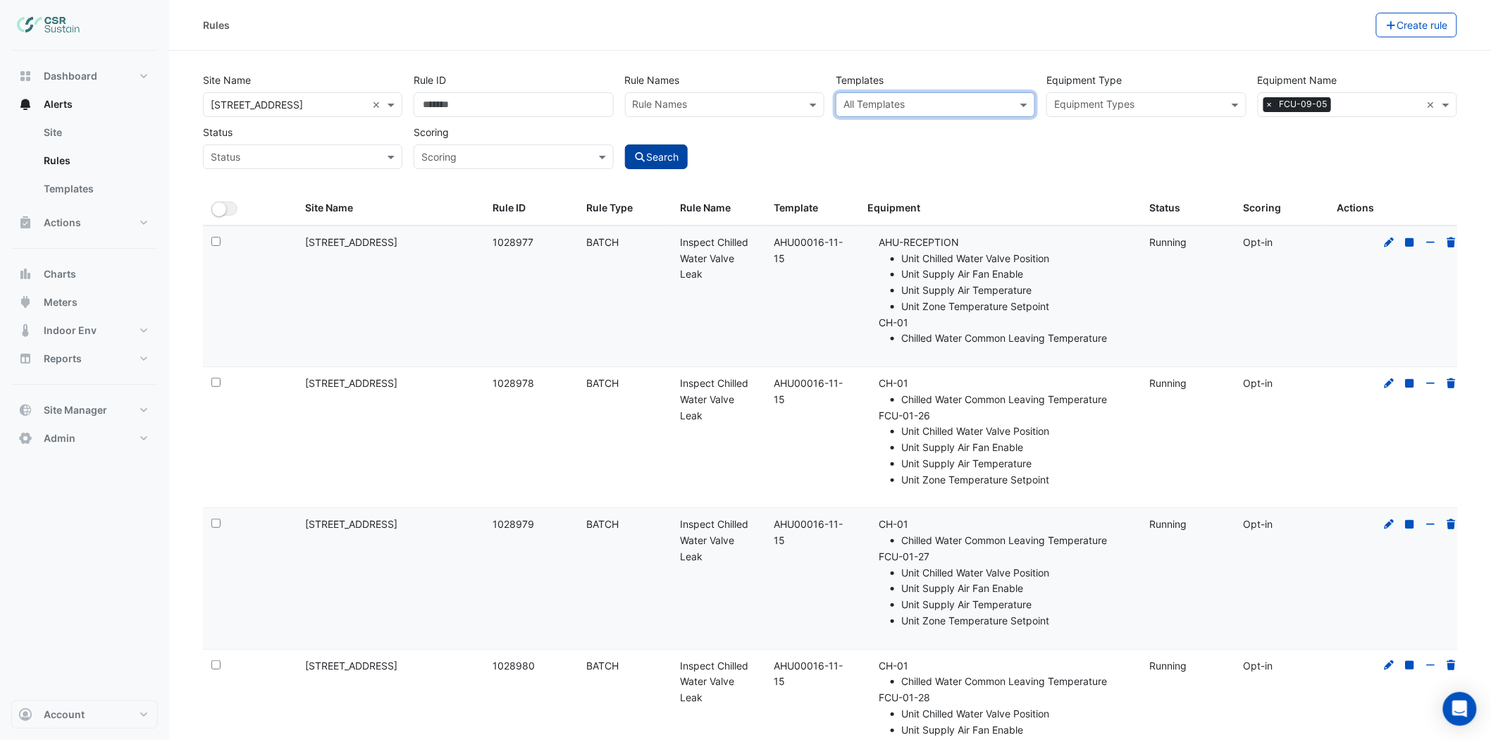
click at [656, 153] on button "Search" at bounding box center [656, 156] width 63 height 25
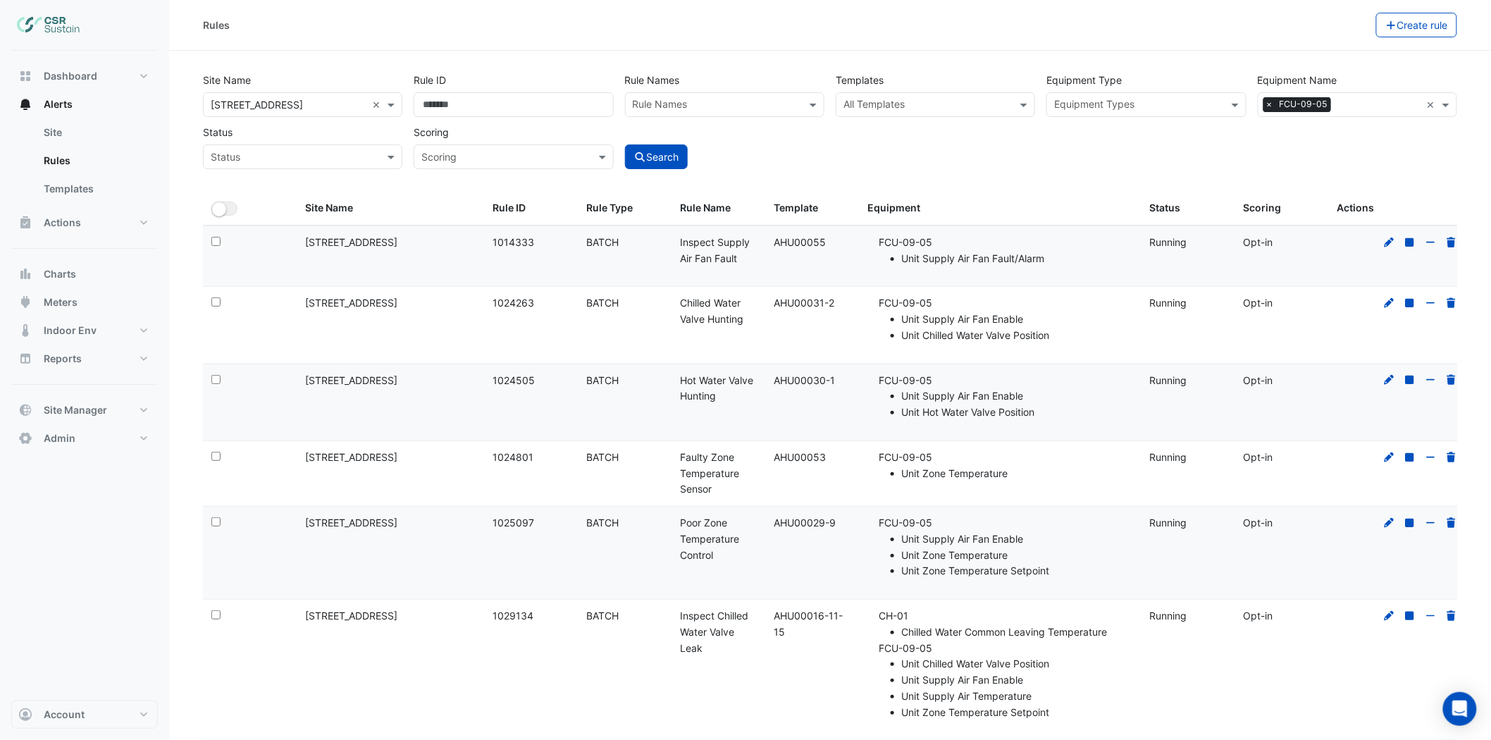
click at [1271, 109] on span "×" at bounding box center [1269, 104] width 13 height 14
click at [901, 104] on input "text" at bounding box center [927, 106] width 168 height 15
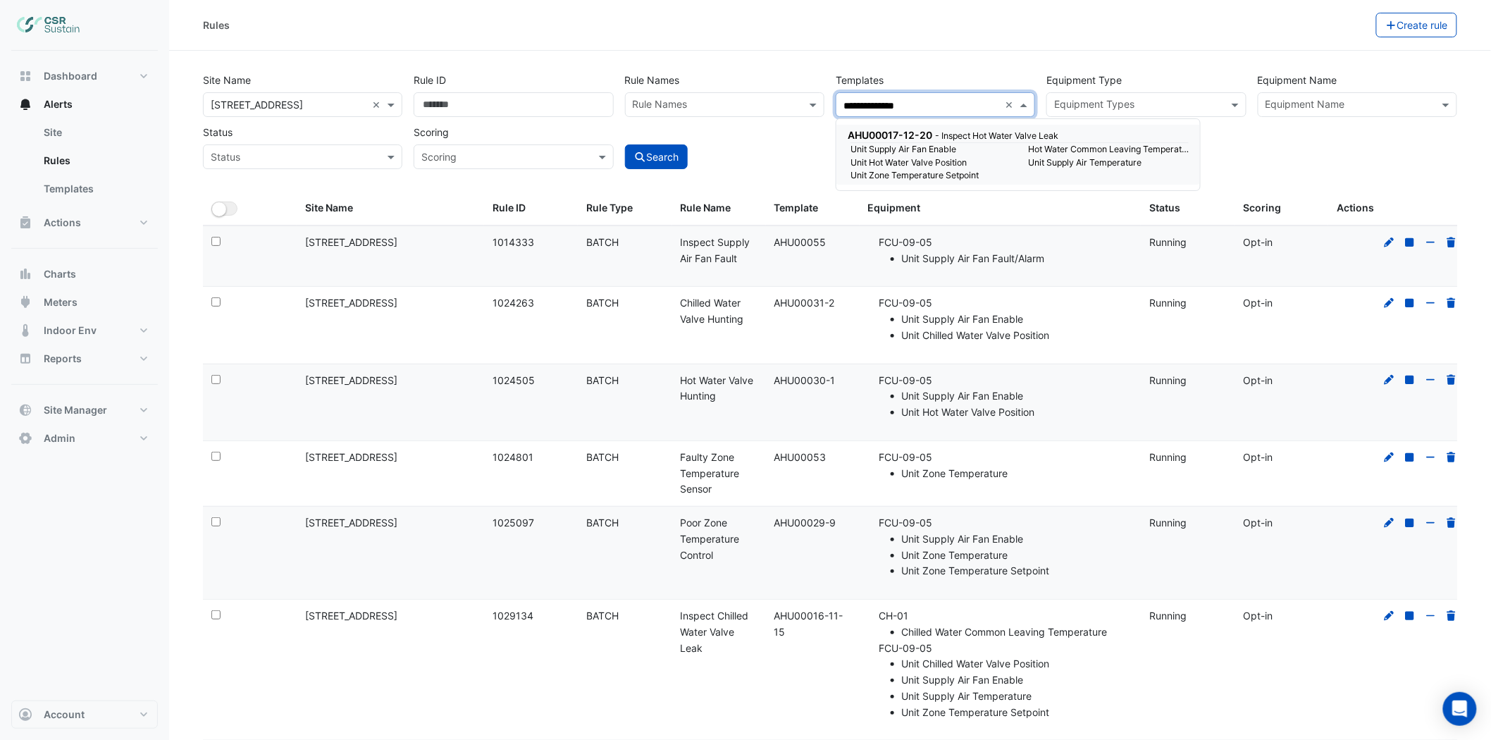
click at [893, 162] on small "Unit Hot Water Valve Position" at bounding box center [931, 162] width 178 height 13
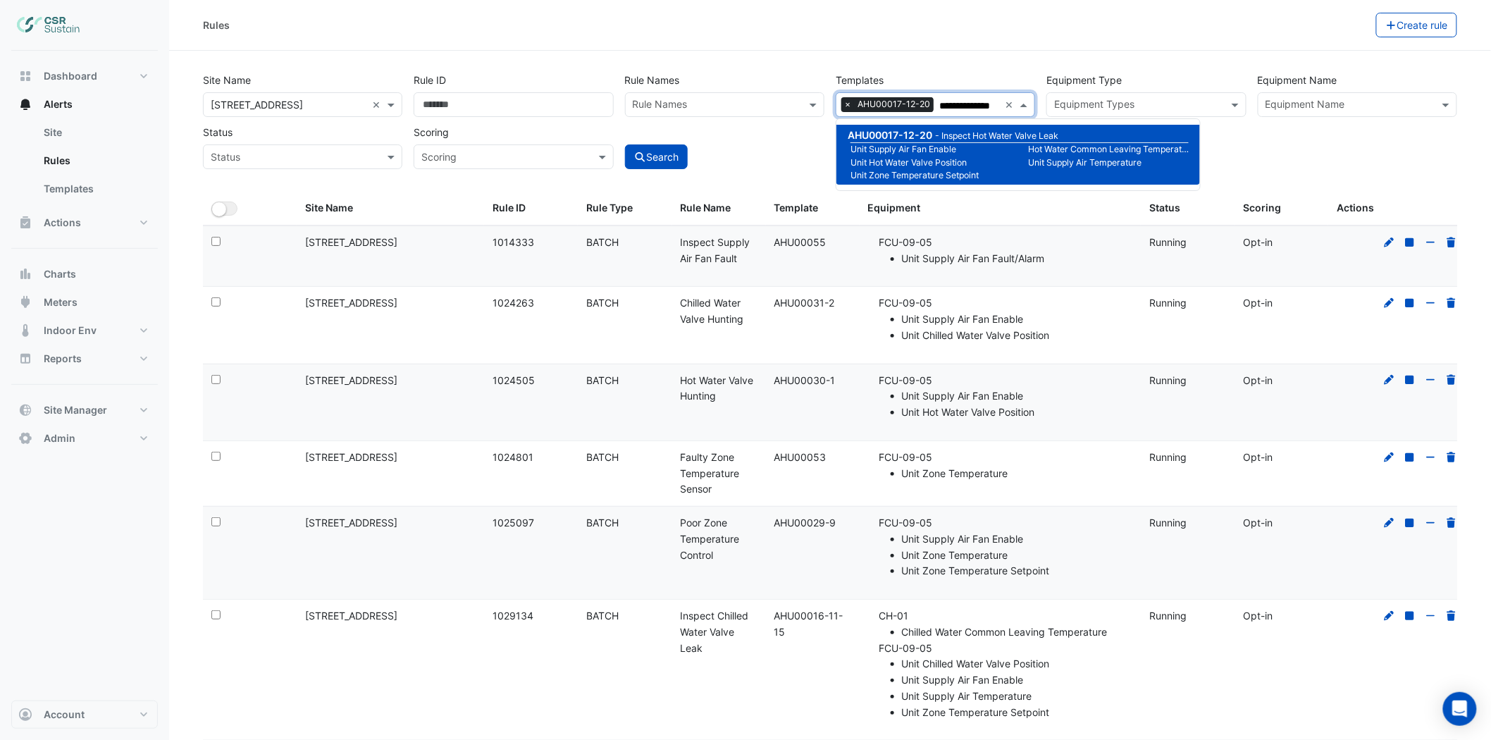
type input "**********"
click at [819, 149] on div "Search" at bounding box center [724, 144] width 211 height 49
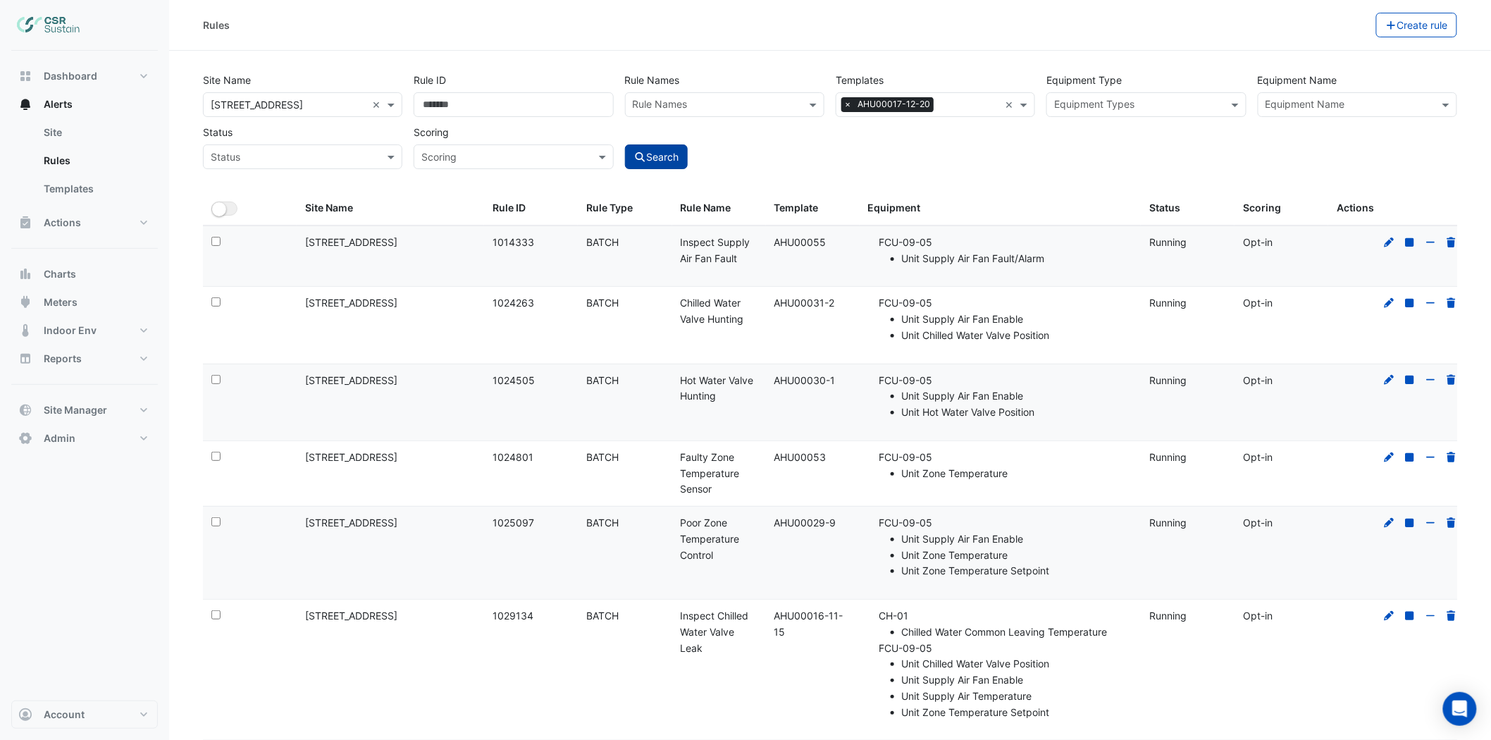
click at [636, 149] on button "Search" at bounding box center [656, 156] width 63 height 25
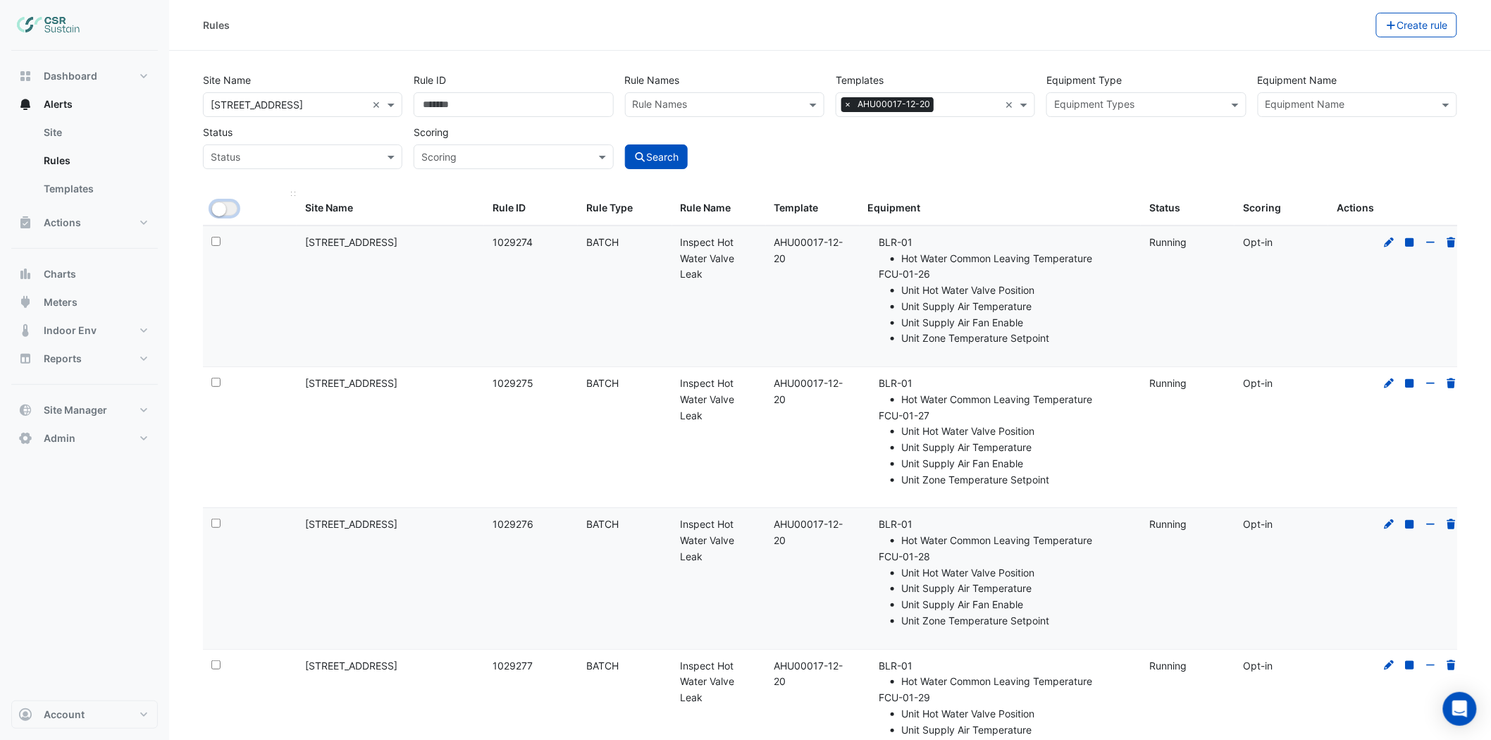
click at [228, 206] on button "All Selected" at bounding box center [224, 209] width 26 height 14
click at [1304, 27] on button "Bulk Actions" at bounding box center [1331, 25] width 83 height 25
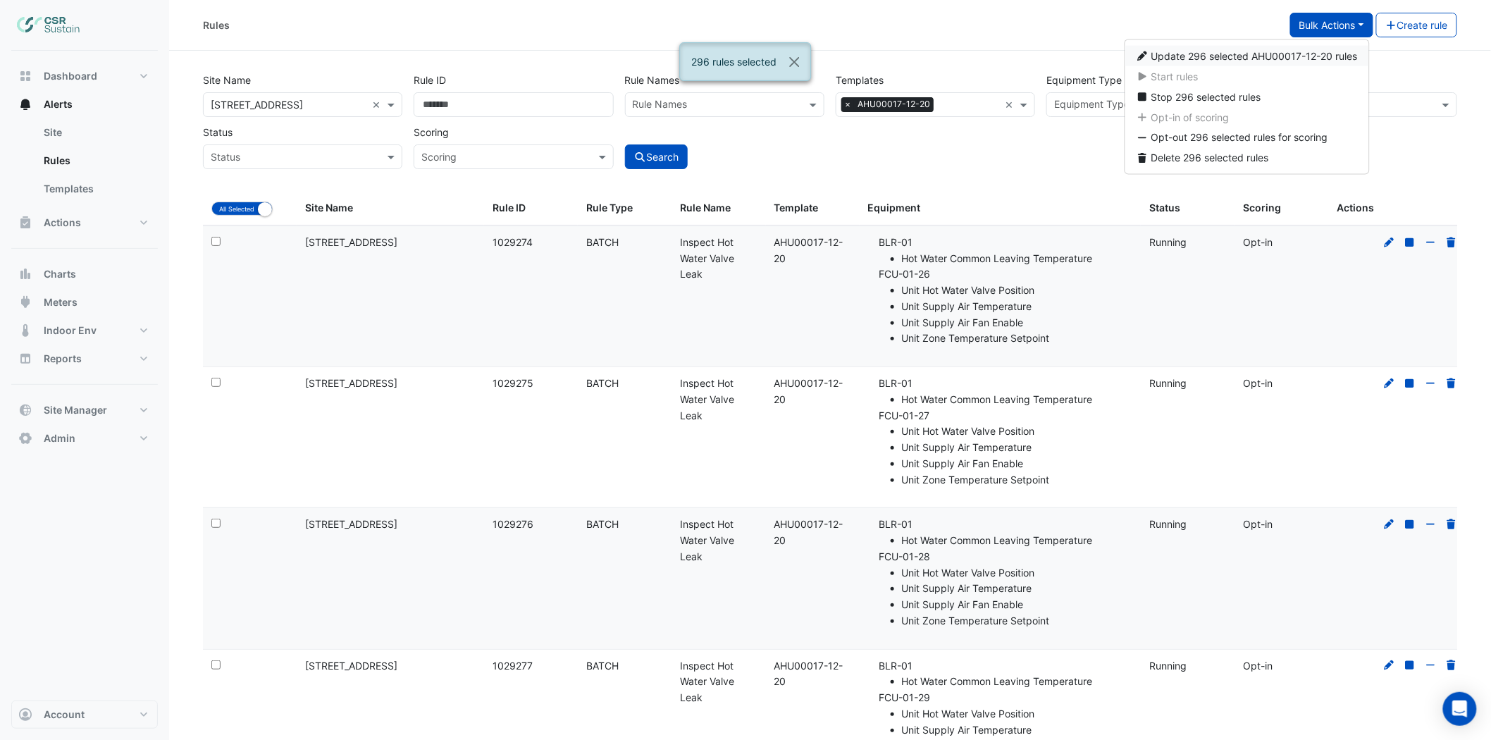
click at [1234, 58] on span "Update 296 selected AHU00017-12-20 rules" at bounding box center [1254, 56] width 206 height 12
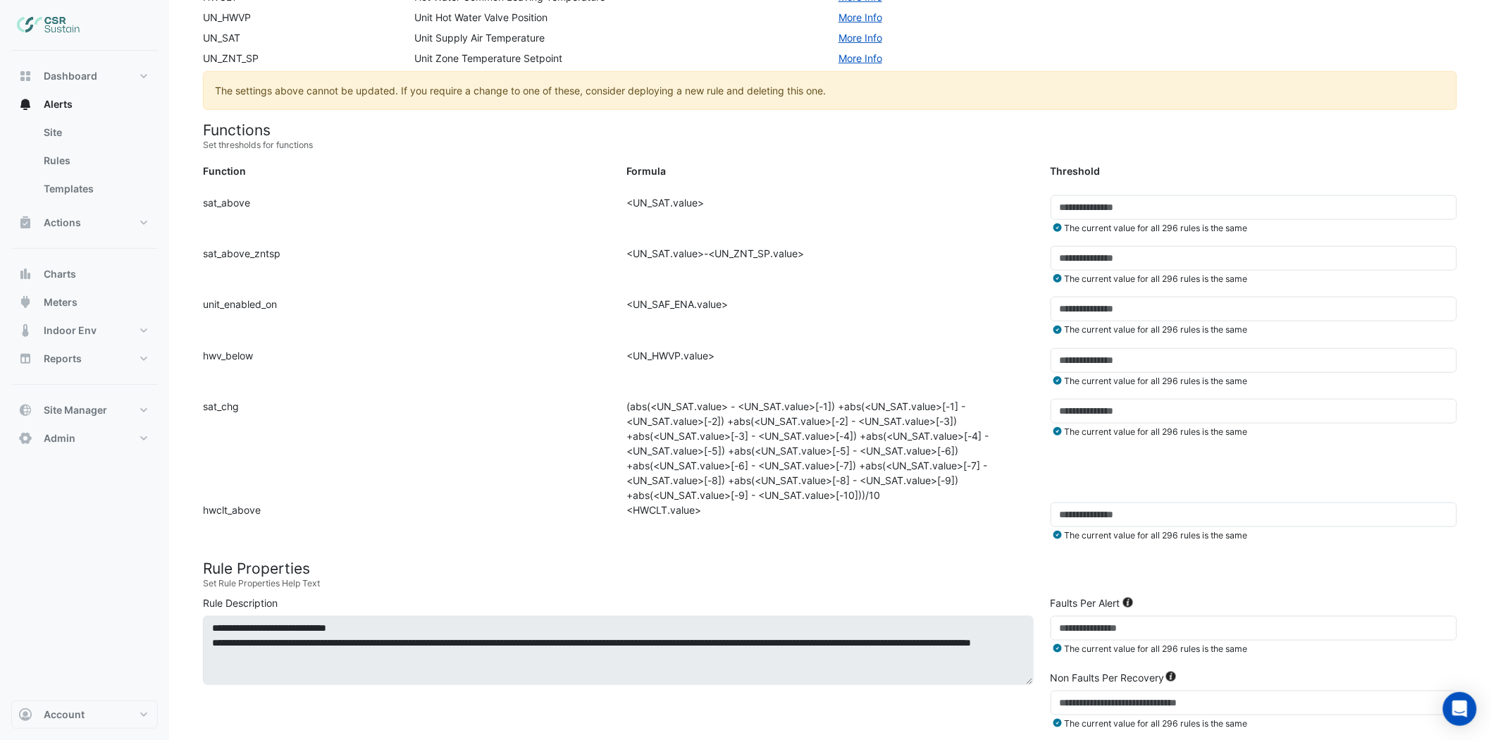
scroll to position [275, 0]
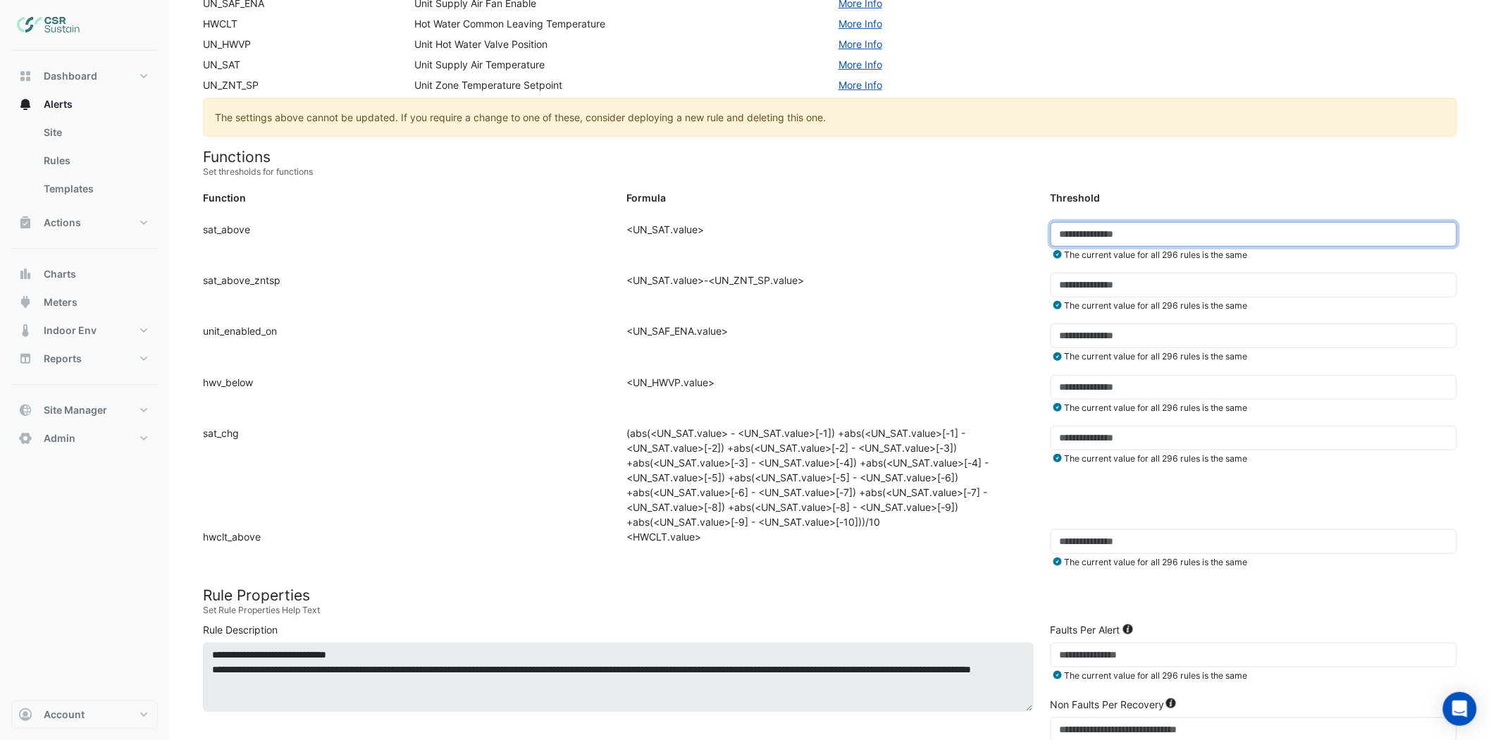
click at [1091, 240] on input "**" at bounding box center [1254, 234] width 407 height 25
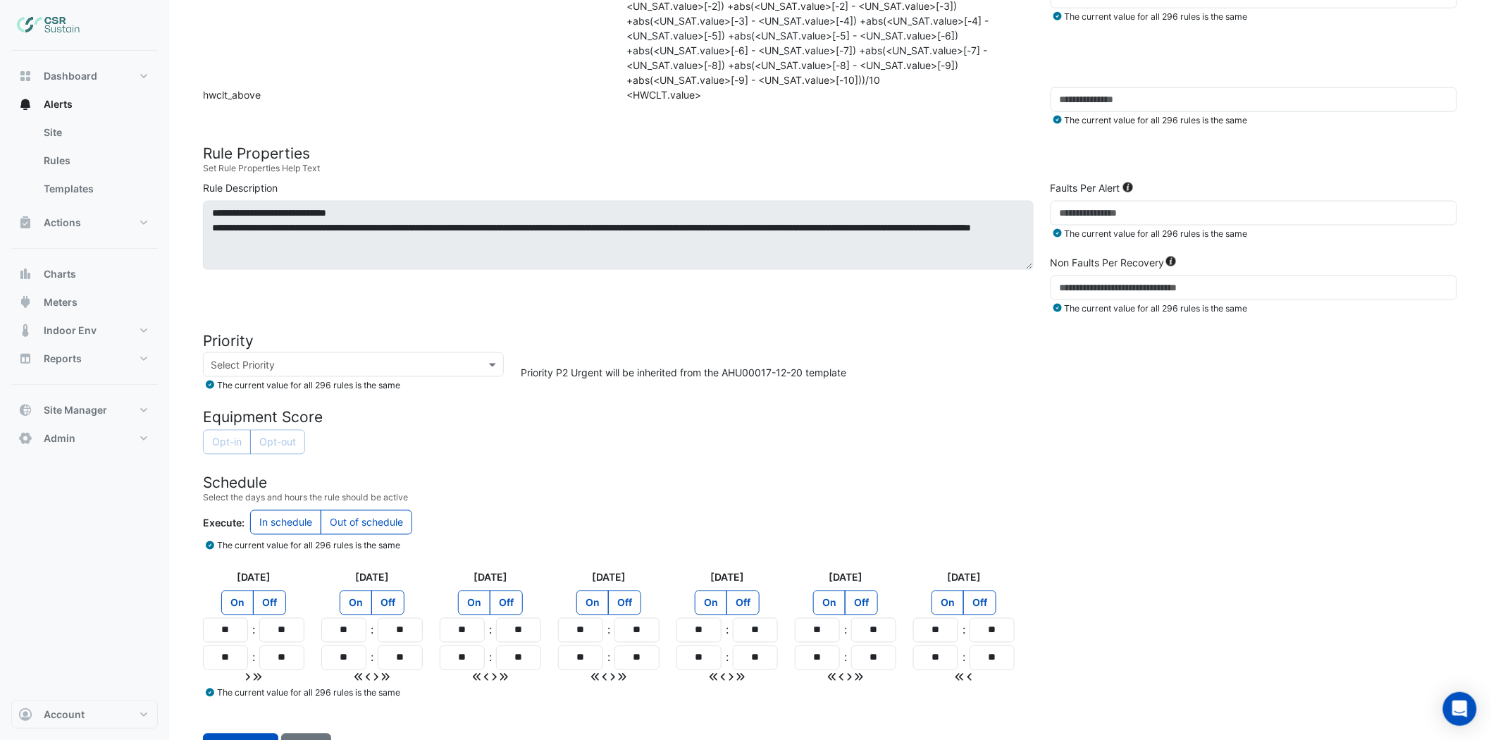
scroll to position [744, 0]
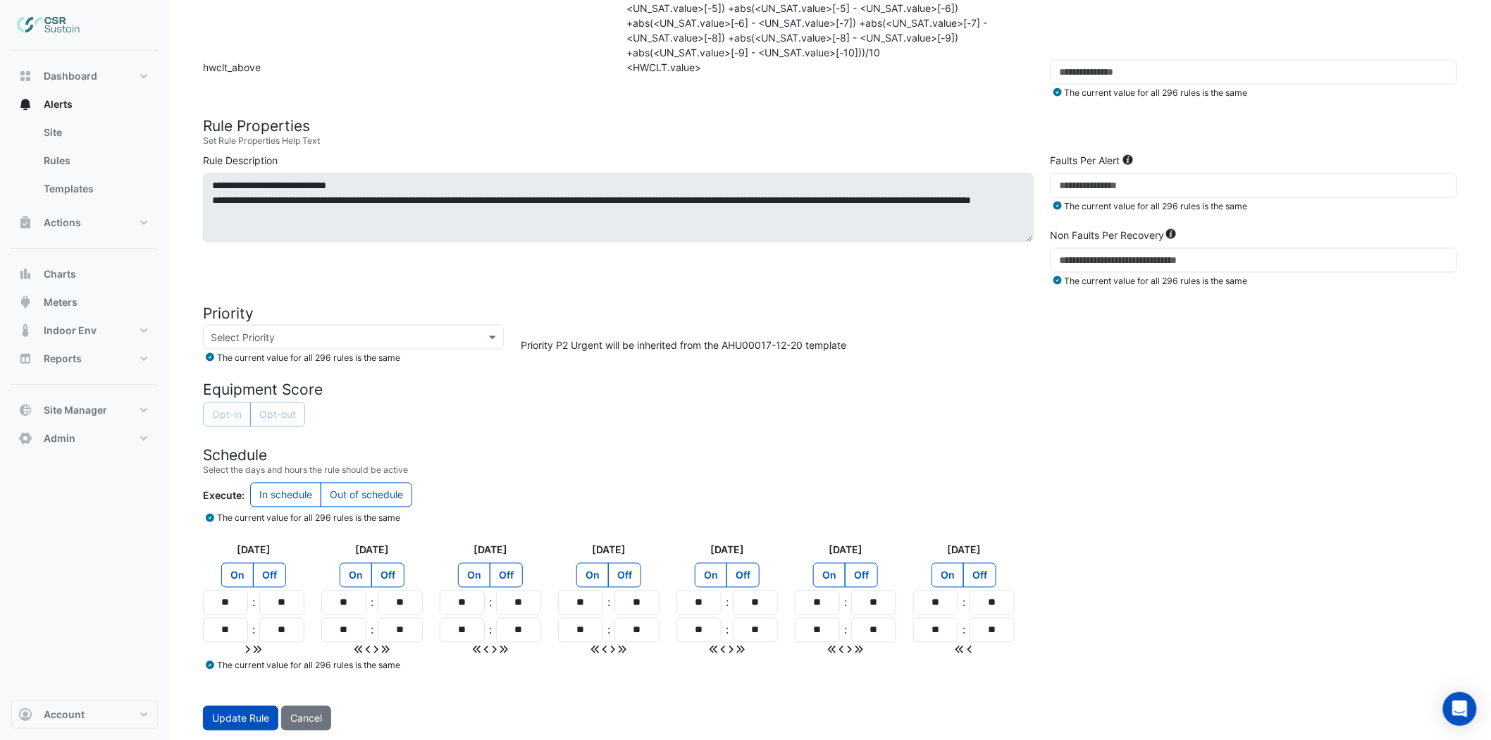
type input "**"
click at [432, 331] on input "text" at bounding box center [339, 337] width 257 height 15
click at [254, 382] on span "P2 Urgent" at bounding box center [238, 388] width 47 height 12
click at [707, 376] on form "Rule Type Batch Sensors Map sensors to concrete equipment properties Point Sens…" at bounding box center [830, 64] width 1254 height 1333
click at [249, 665] on span "Update Rule" at bounding box center [240, 718] width 57 height 12
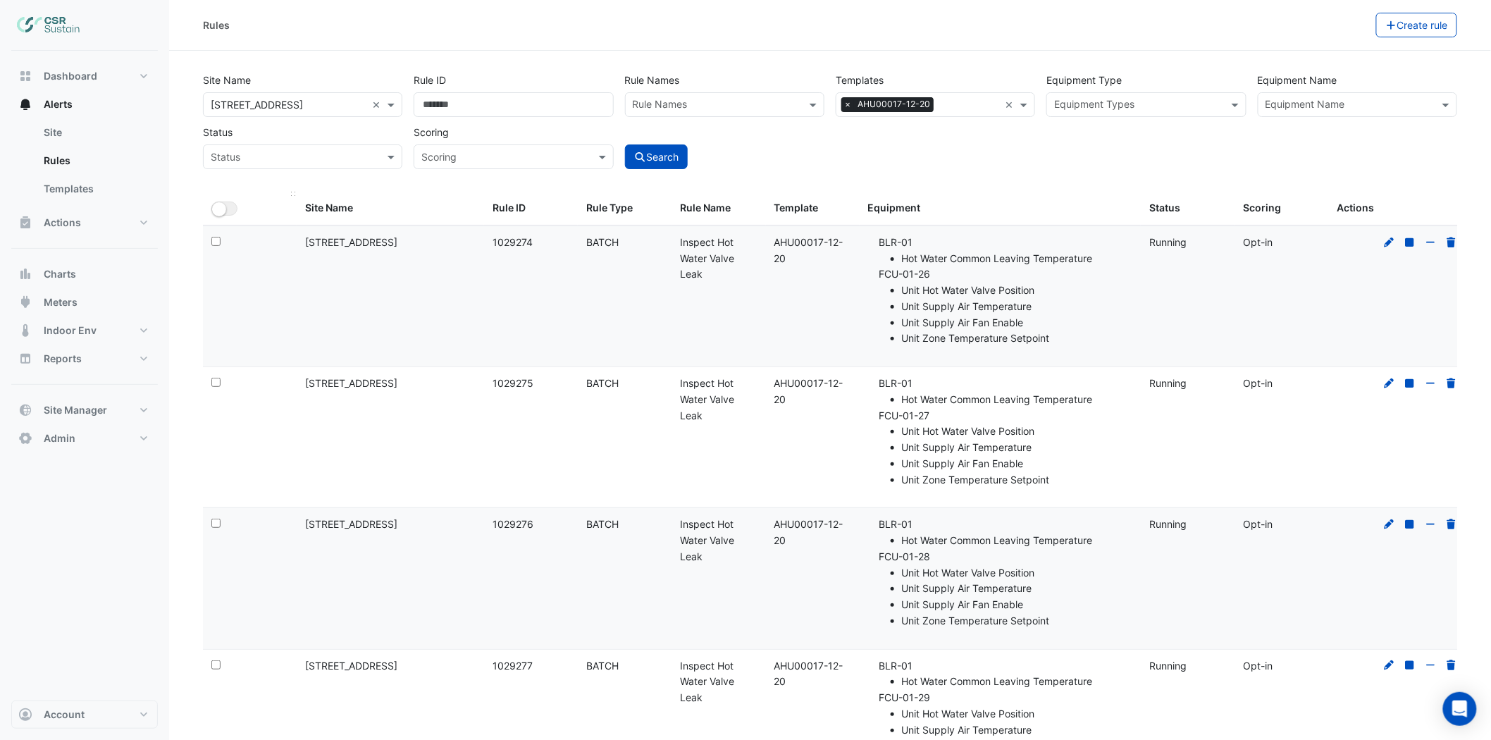
click at [237, 203] on ui-switch "All Selected" at bounding box center [224, 208] width 26 height 12
click at [1343, 30] on button "Bulk Actions" at bounding box center [1331, 25] width 83 height 25
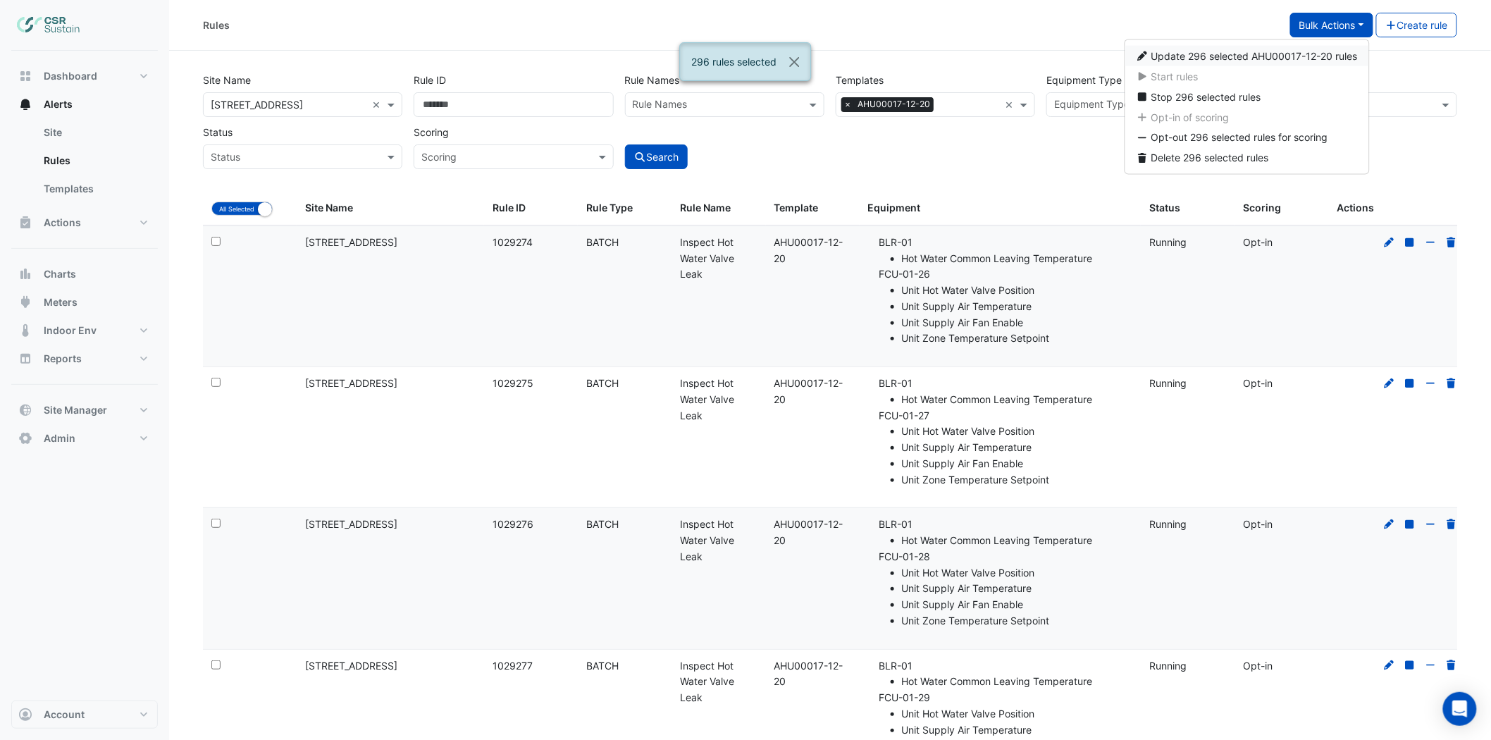
click at [1245, 54] on span "Update 296 selected AHU00017-12-20 rules" at bounding box center [1254, 56] width 206 height 12
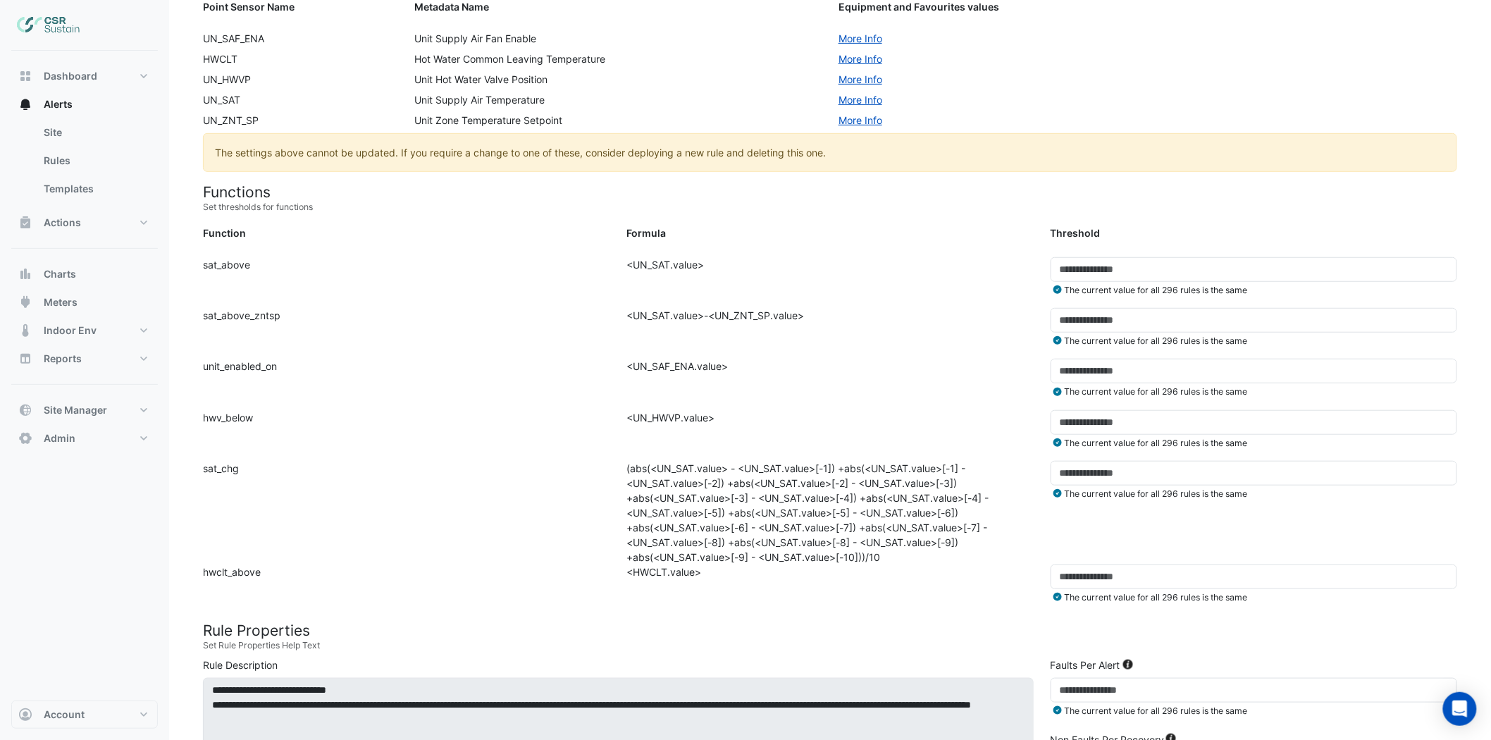
scroll to position [313, 0]
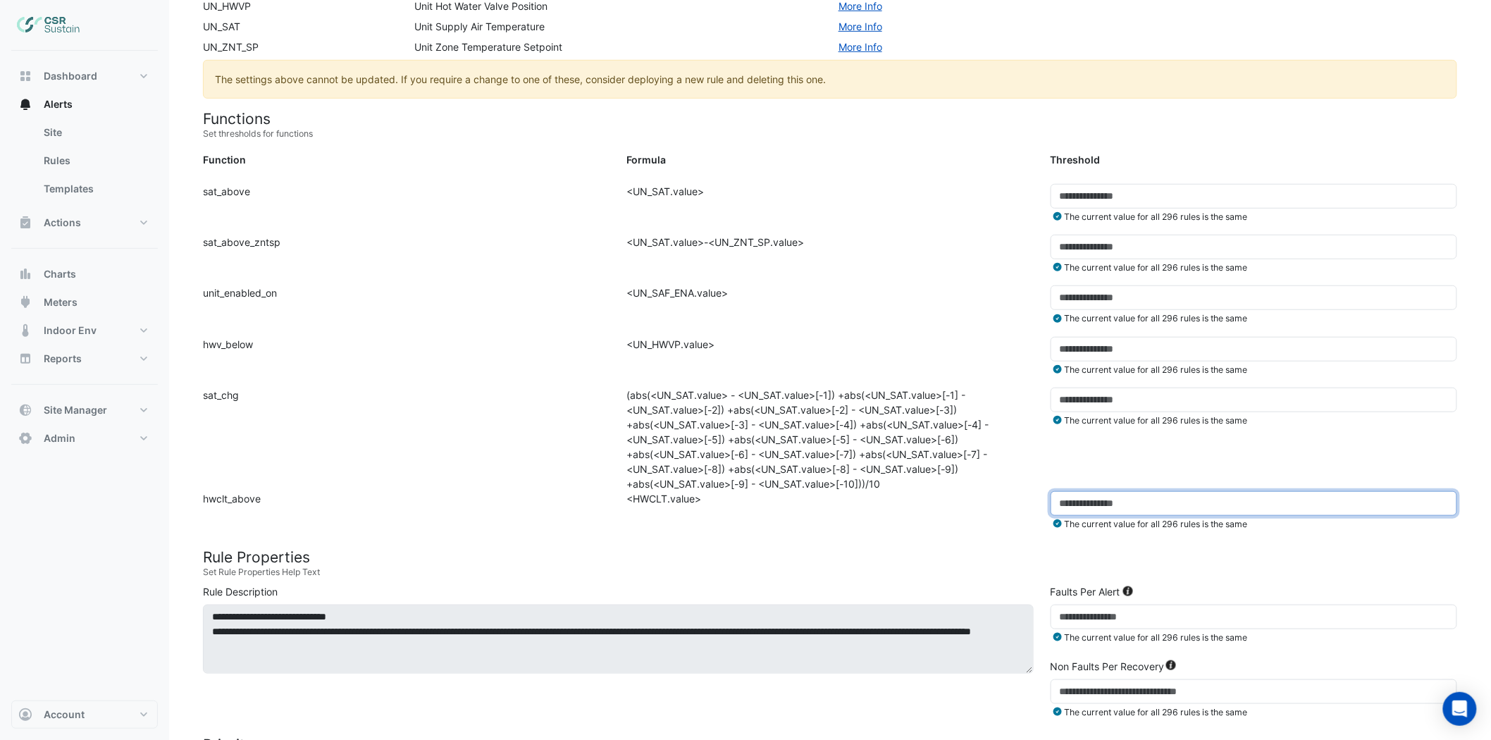
drag, startPoint x: 1068, startPoint y: 503, endPoint x: 977, endPoint y: 503, distance: 91.6
click at [978, 503] on div "Function: hwclt_above Formula: <HWCLT.value> Threshold: ** The current value fo…" at bounding box center [829, 516] width 1271 height 51
type input "**"
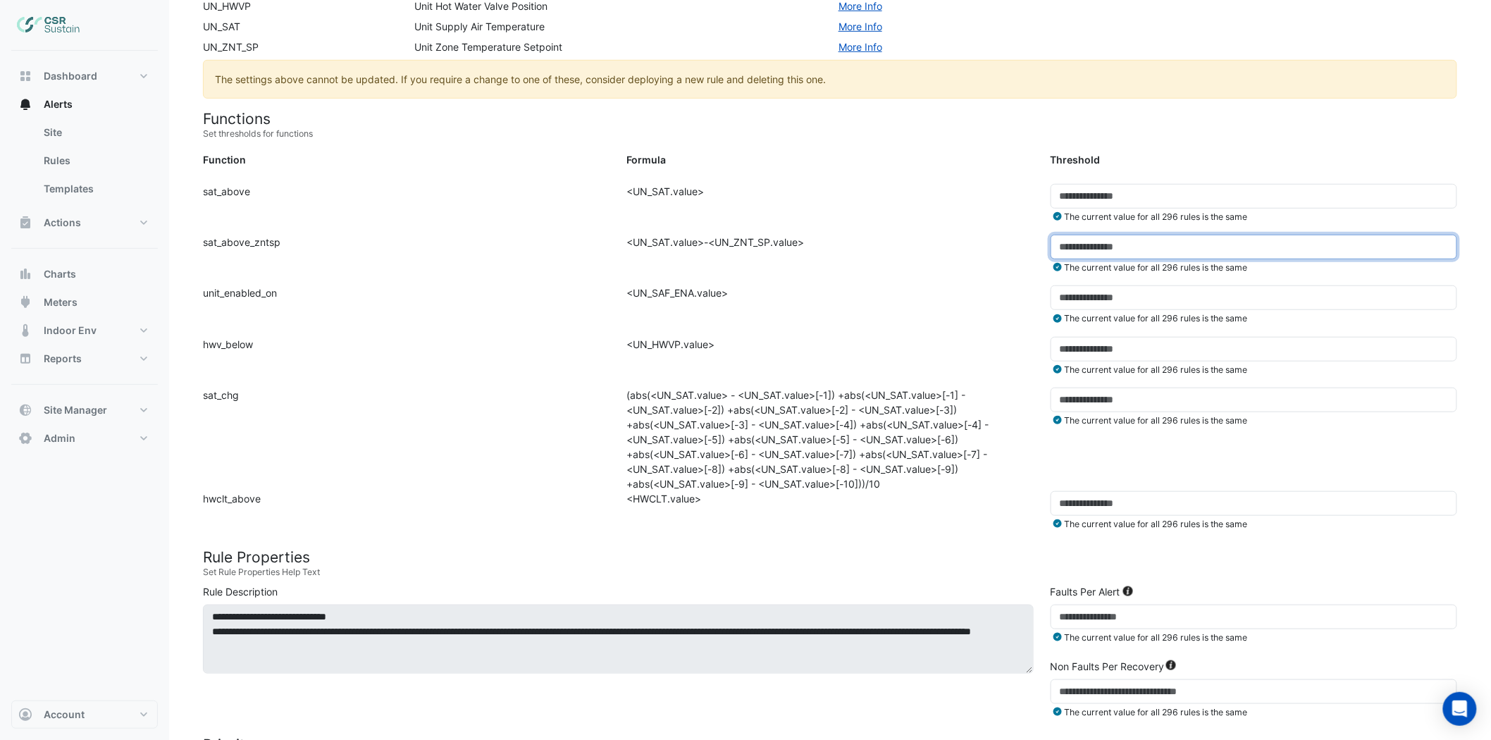
drag, startPoint x: 1084, startPoint y: 256, endPoint x: 1034, endPoint y: 256, distance: 50.0
click at [1034, 256] on div "Function: sat_above_zntsp Formula: <UN_SAT.value>-<UN_ZNT_SP.value> Threshold: …" at bounding box center [829, 260] width 1271 height 51
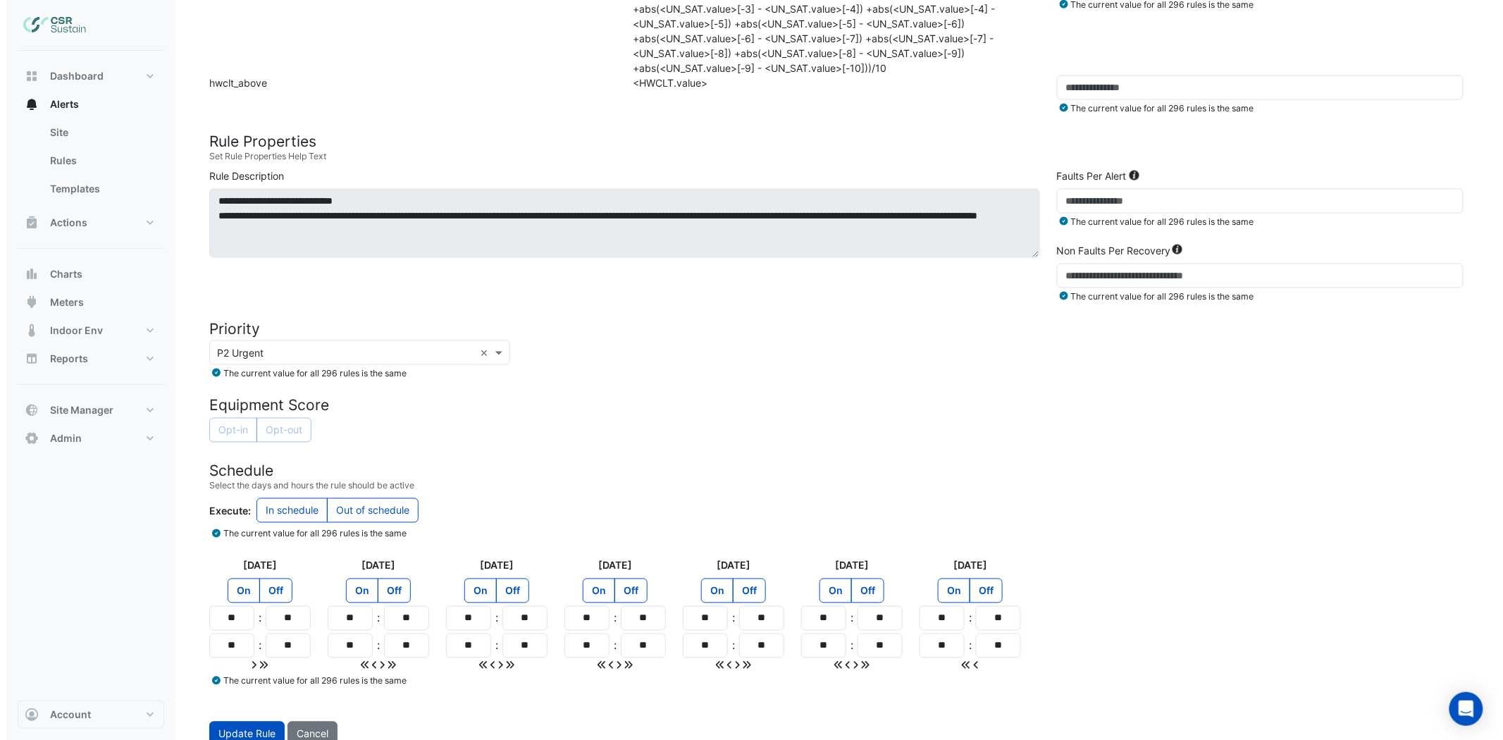
scroll to position [744, 0]
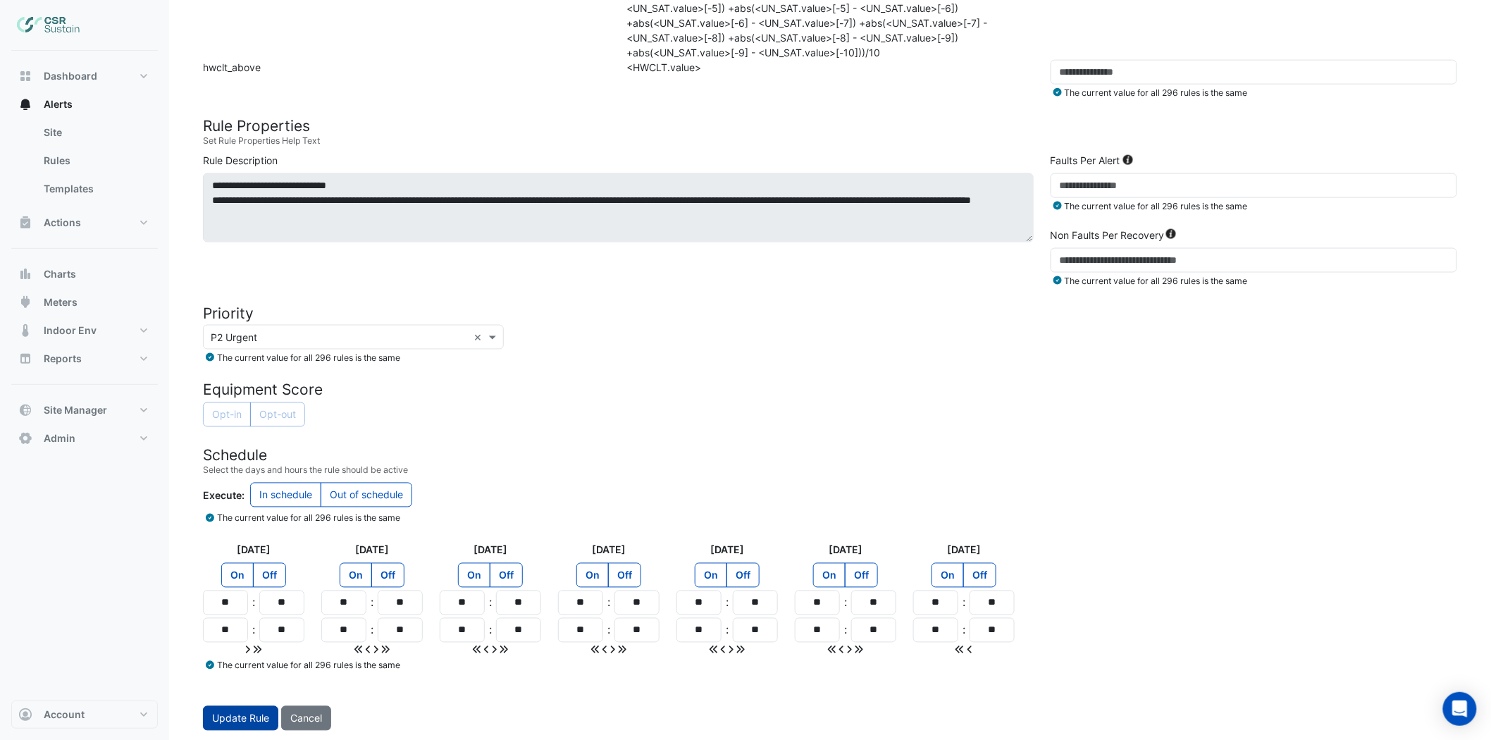
type input "*"
click at [250, 665] on span "Update Rule" at bounding box center [240, 718] width 57 height 12
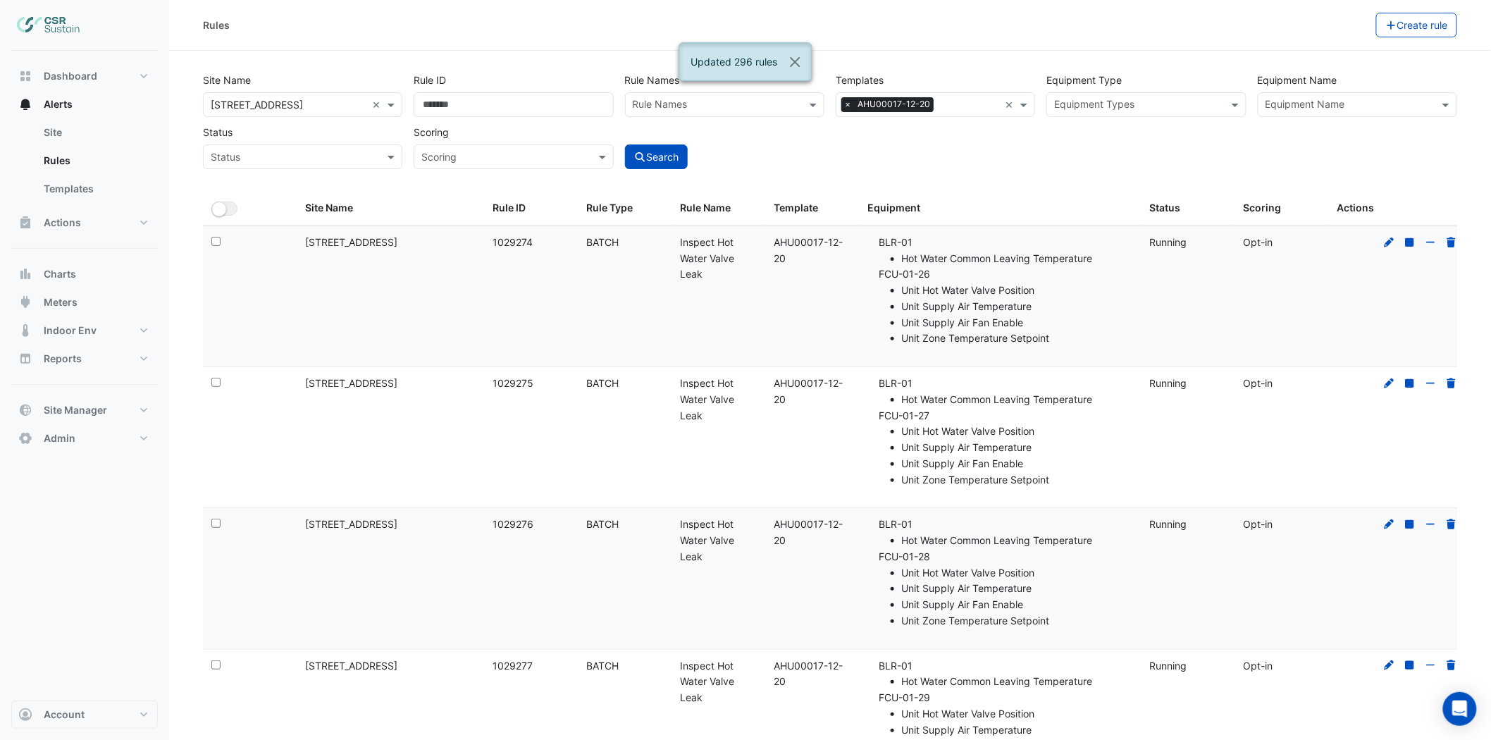
click at [1309, 101] on input "text" at bounding box center [1350, 106] width 168 height 15
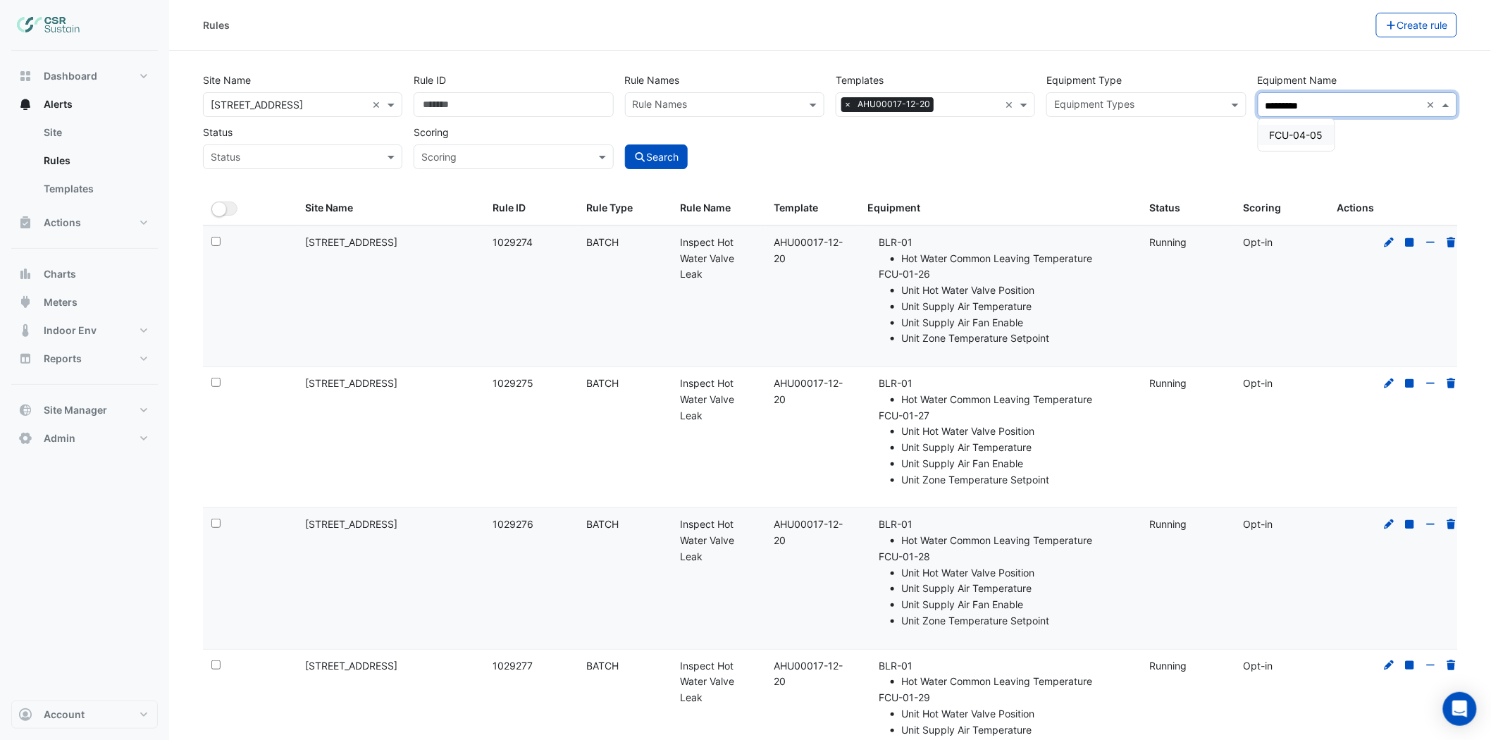
click at [1287, 134] on span "FCU-04-05" at bounding box center [1297, 135] width 54 height 12
type input "*********"
click at [967, 162] on div "Site Name × 5 Exchange Quay × Rule ID Rule Names Rule Names Templates × AHU0001…" at bounding box center [830, 117] width 1266 height 104
click at [671, 160] on button "Search" at bounding box center [656, 156] width 63 height 25
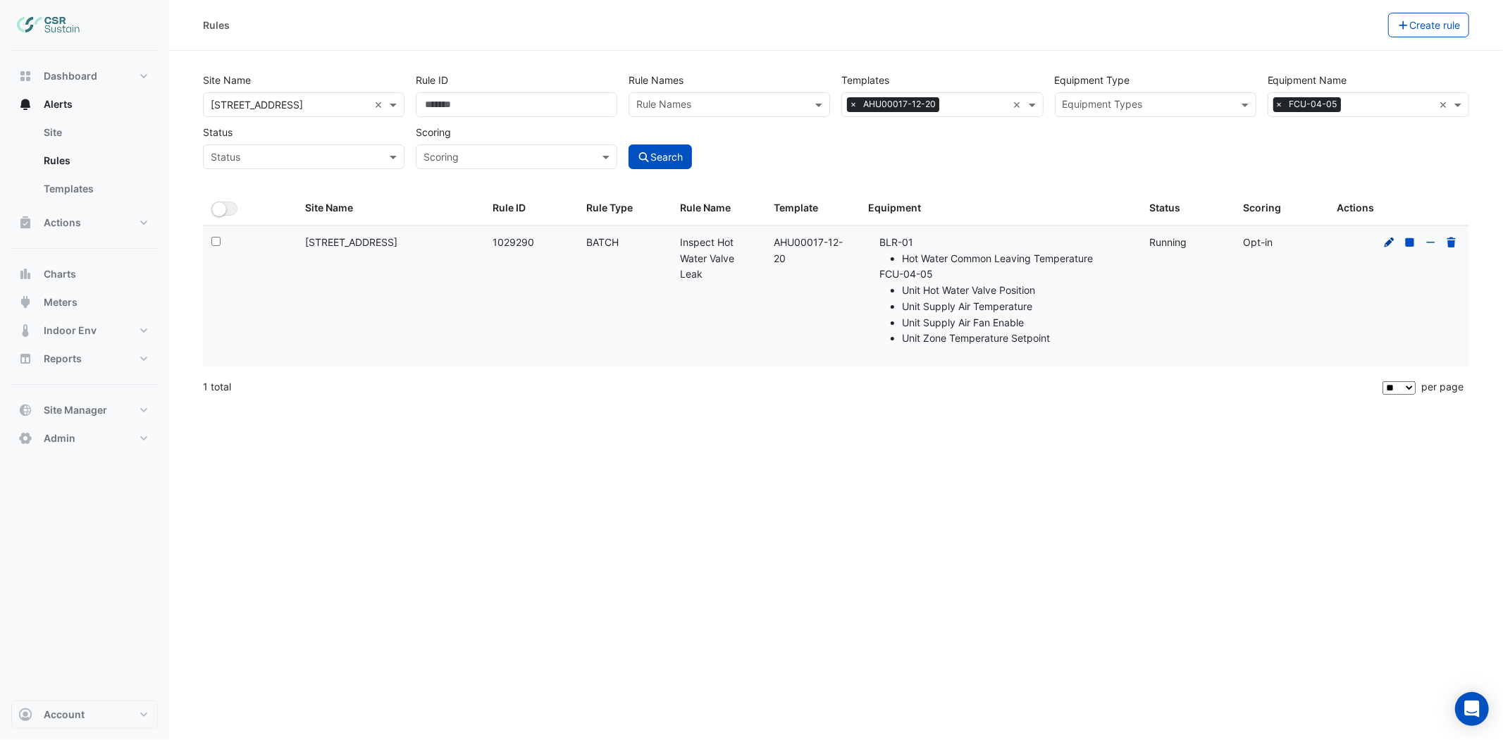
click at [1352, 240] on icon at bounding box center [1390, 242] width 10 height 10
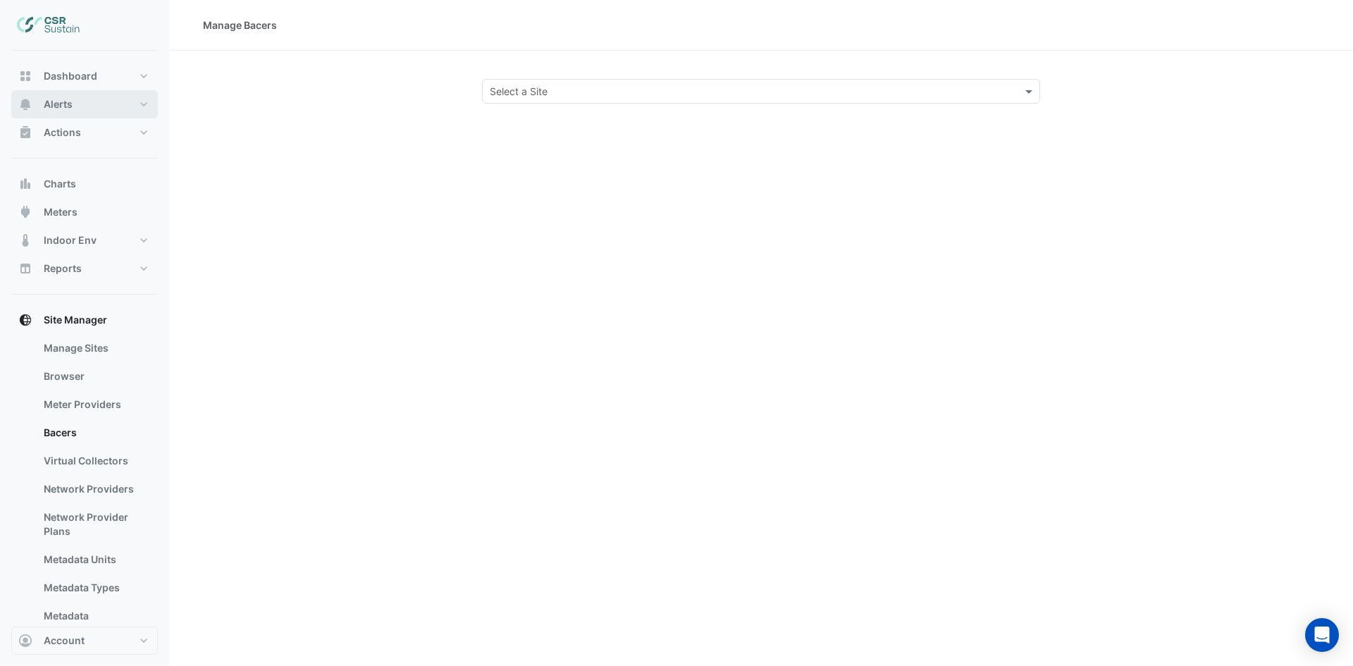
click at [92, 111] on button "Alerts" at bounding box center [84, 104] width 147 height 28
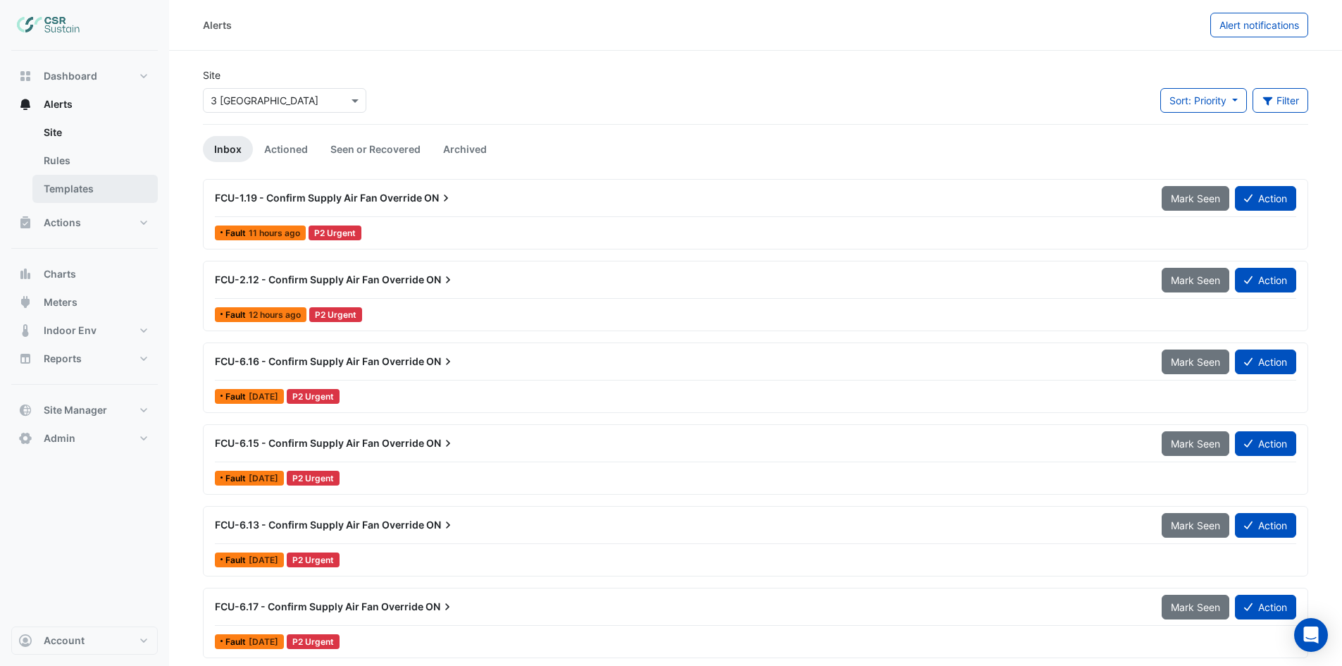
click at [73, 187] on link "Templates" at bounding box center [94, 189] width 125 height 28
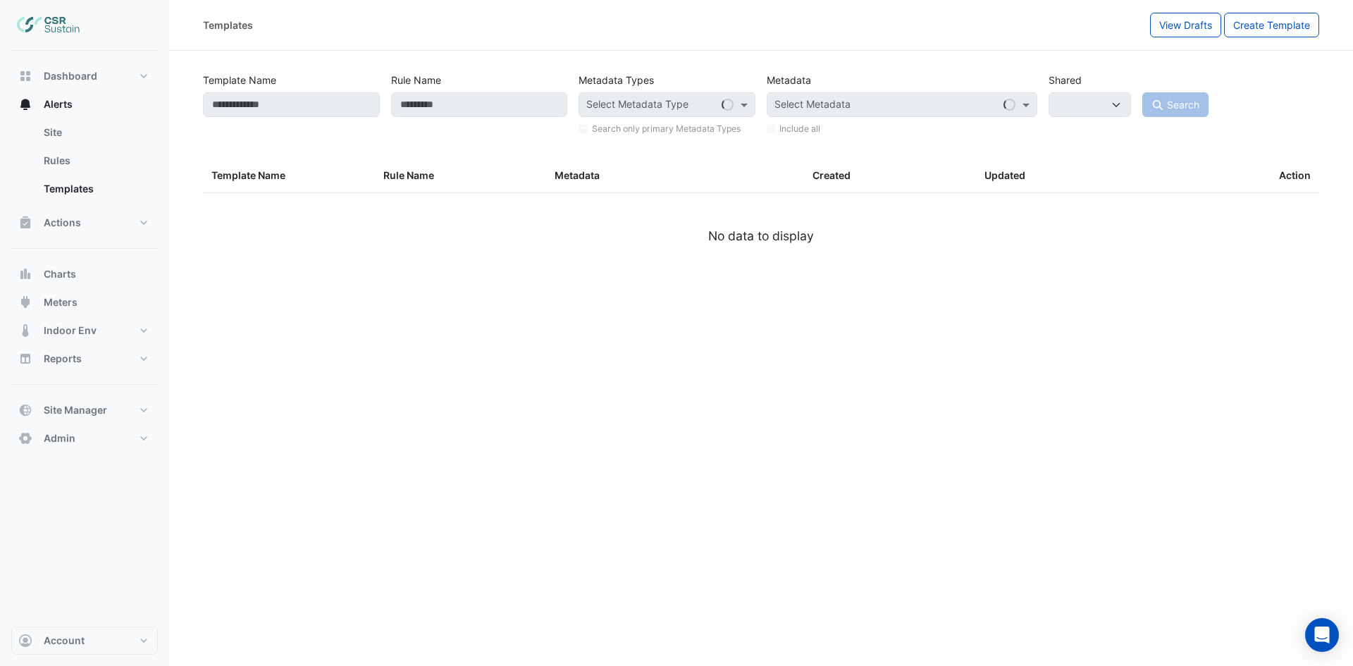
select select
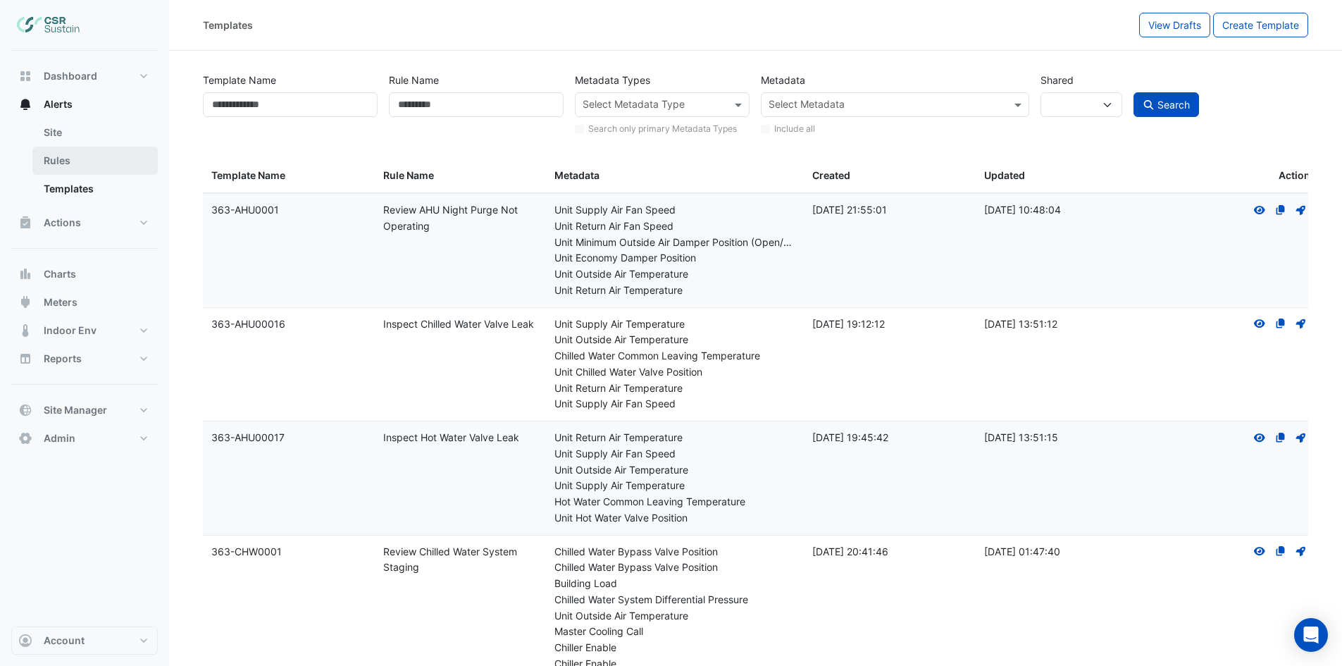
click at [63, 161] on link "Rules" at bounding box center [94, 161] width 125 height 28
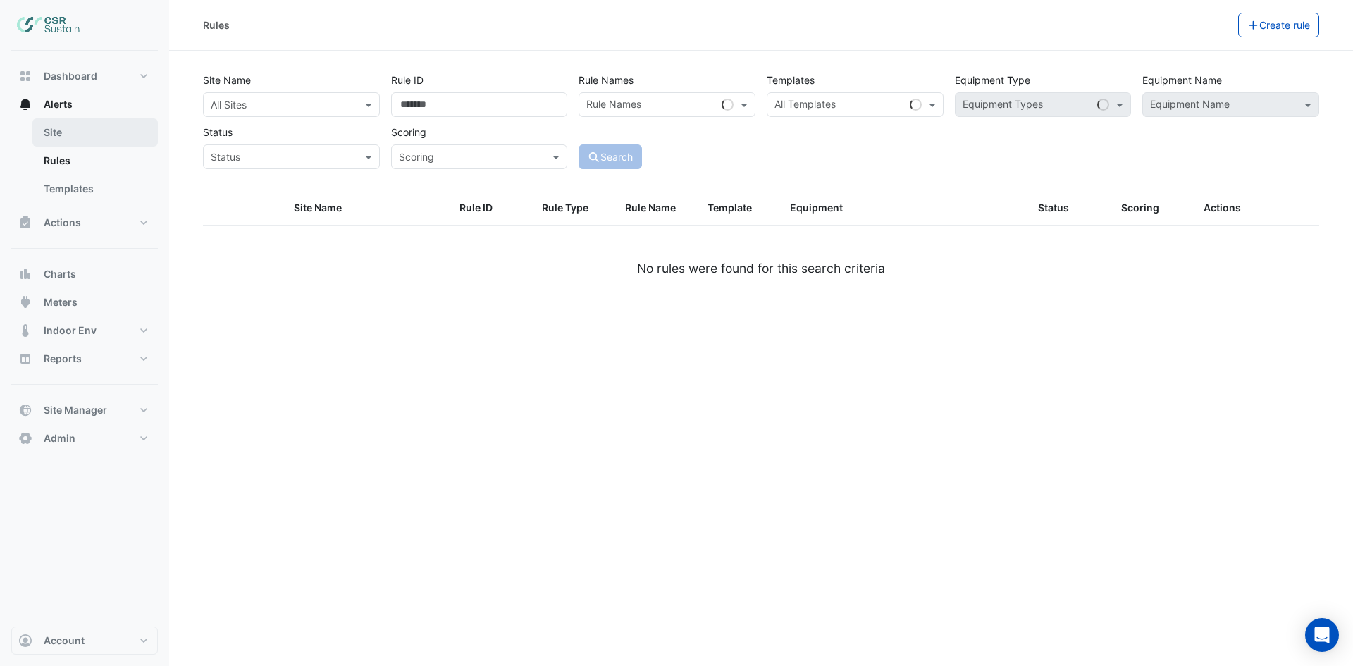
click at [66, 132] on link "Site" at bounding box center [94, 132] width 125 height 28
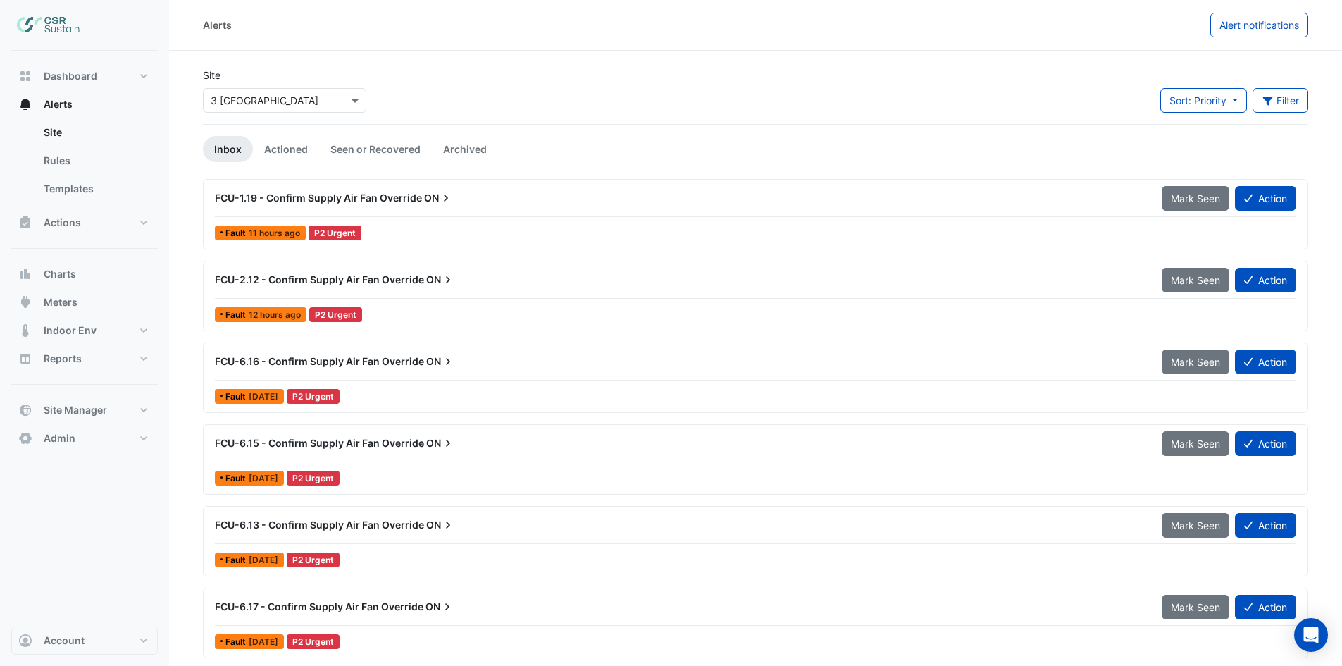
click at [297, 85] on div "× 3 St. Paul's Place" at bounding box center [284, 97] width 169 height 30
click at [278, 107] on div "× 3 St. Paul's Place" at bounding box center [265, 100] width 108 height 15
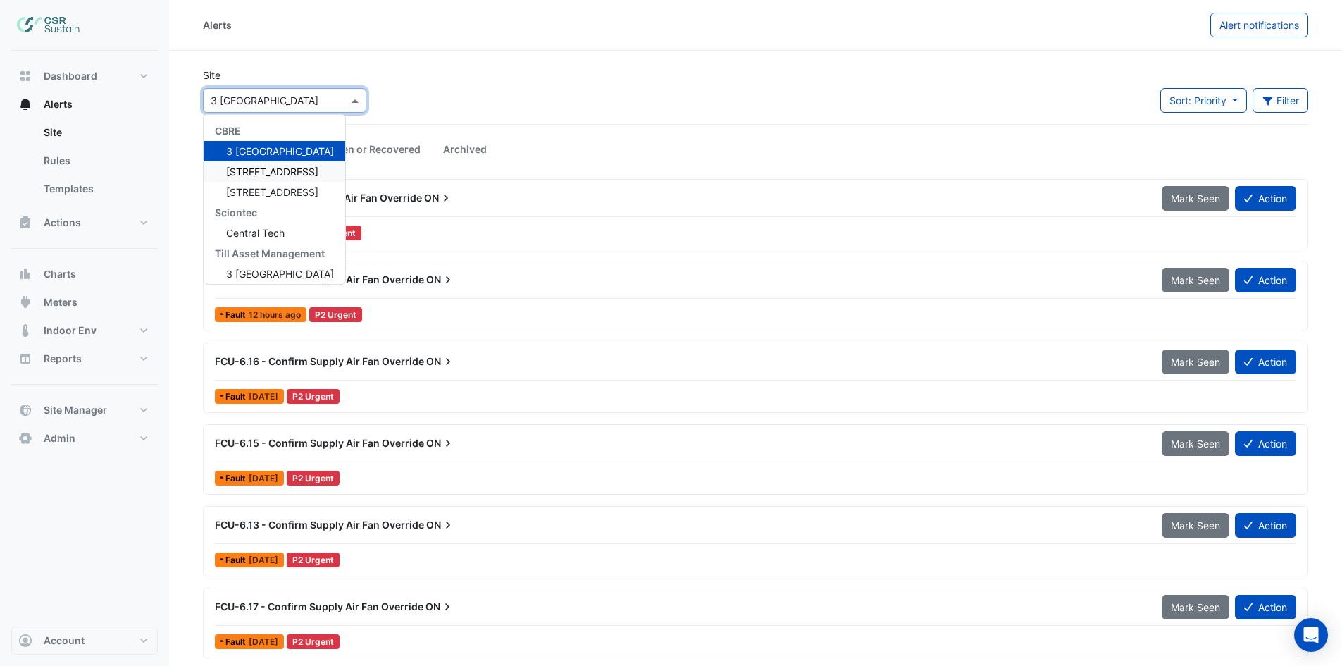
click at [254, 180] on div "[STREET_ADDRESS]" at bounding box center [275, 171] width 142 height 20
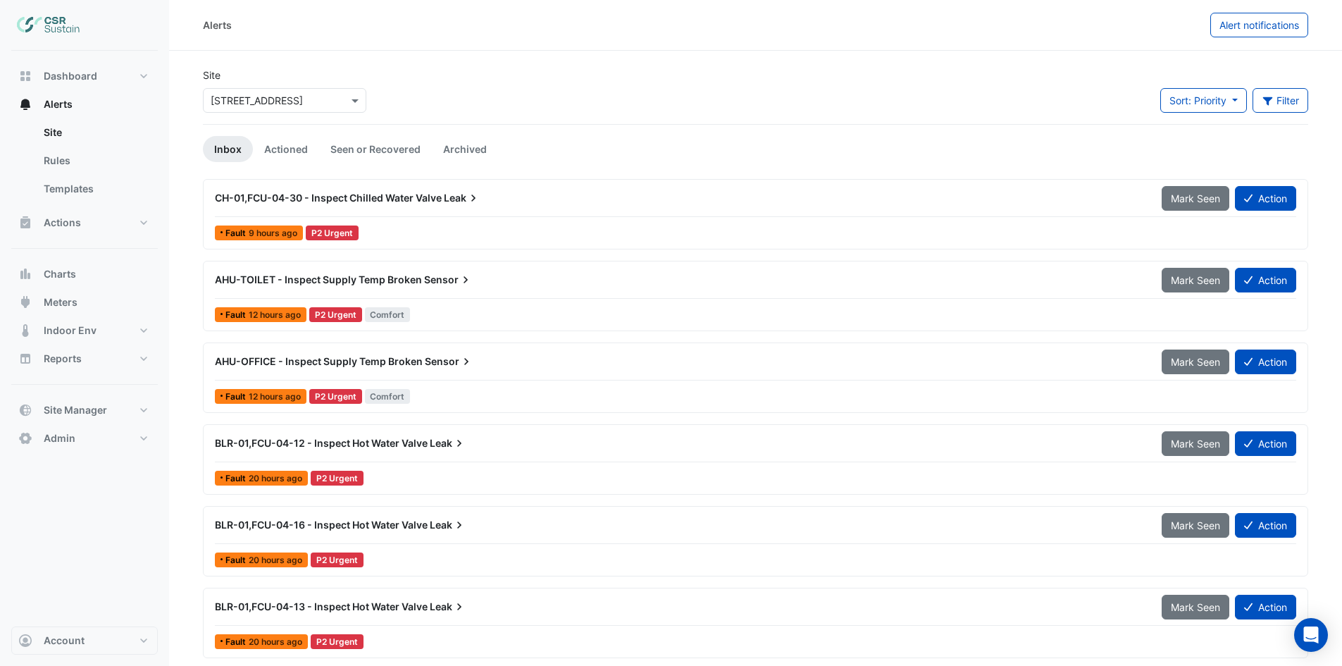
click at [407, 199] on span "CH-01,FCU-04-30 - Inspect Chilled Water Valve" at bounding box center [328, 198] width 227 height 12
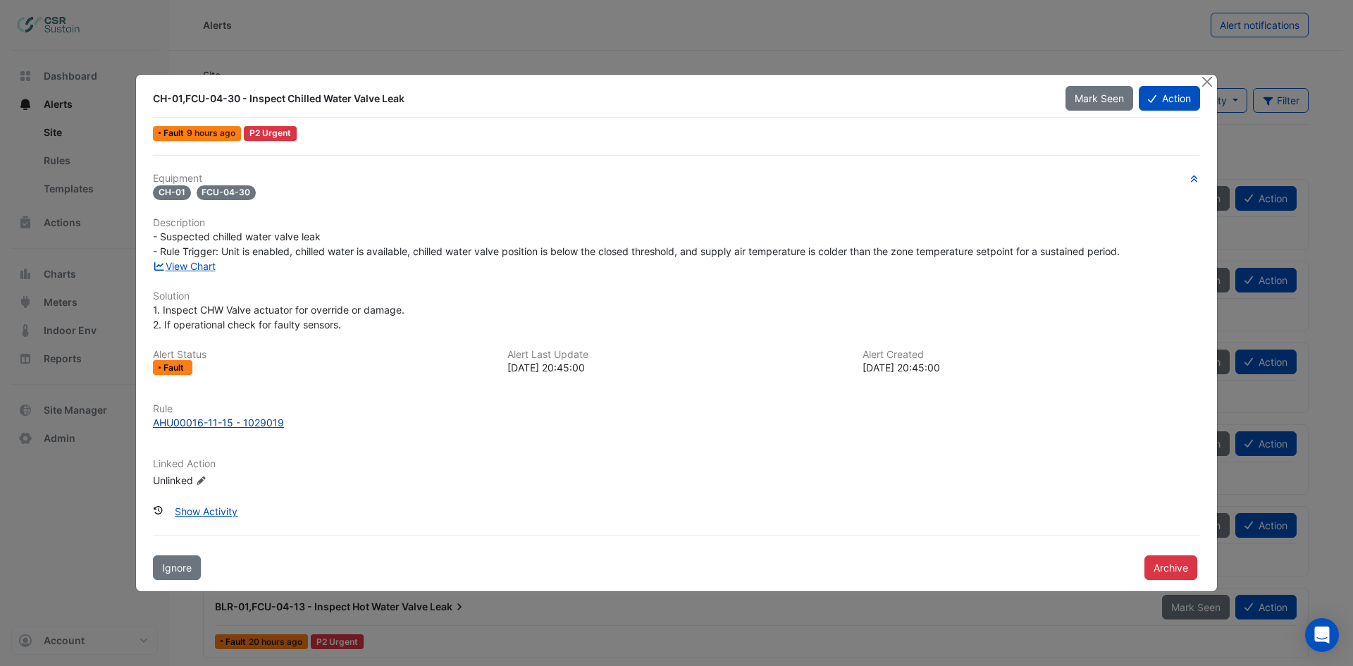
click at [202, 426] on div "AHU00016-11-15 - 1029019" at bounding box center [218, 422] width 131 height 15
click at [1205, 78] on button "Close" at bounding box center [1206, 82] width 15 height 15
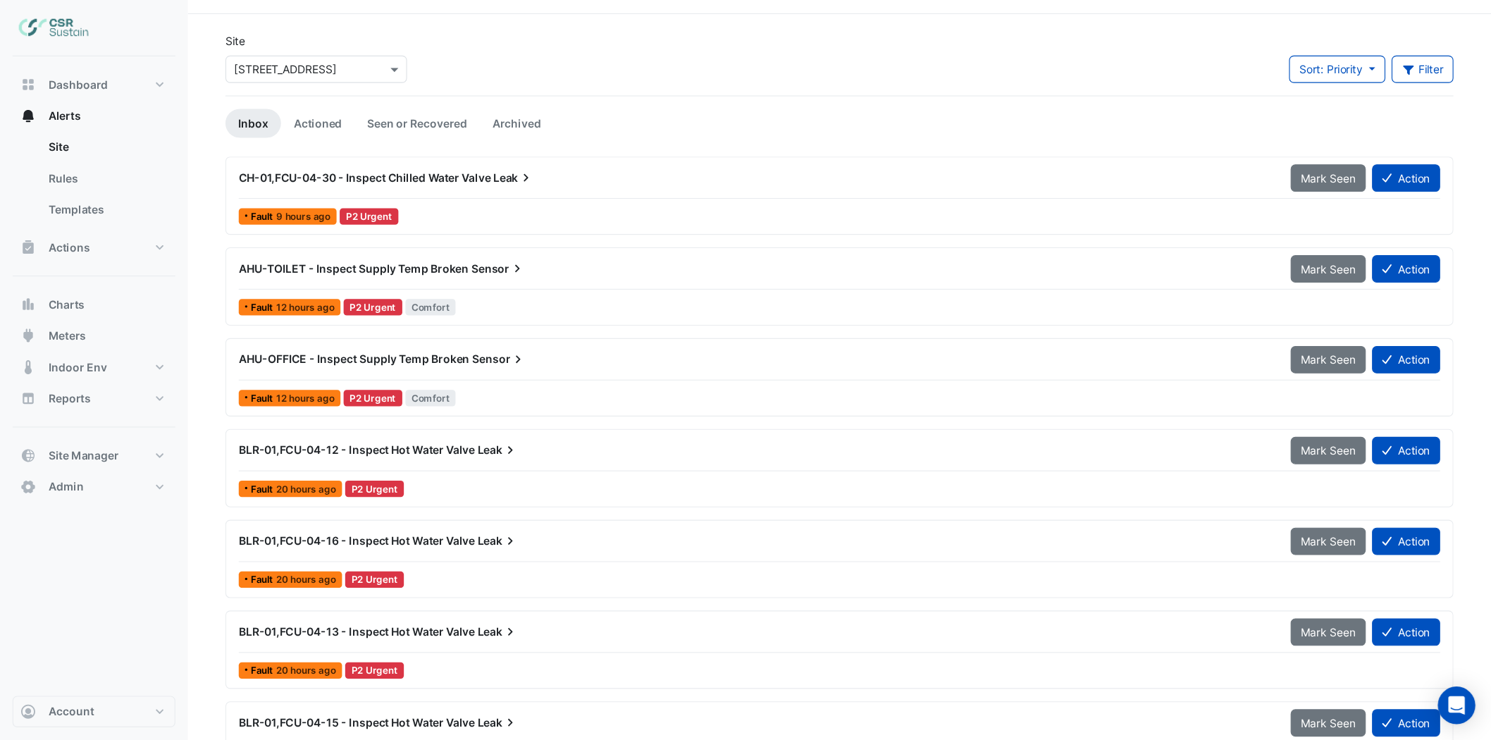
scroll to position [70, 0]
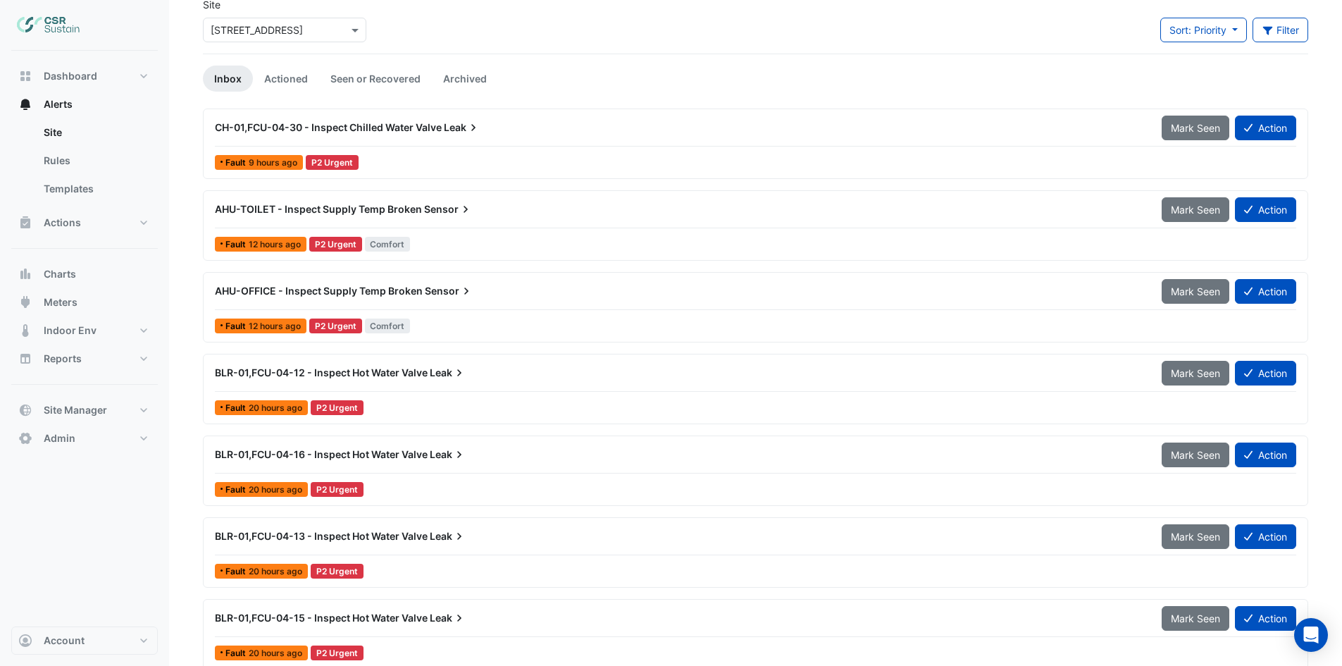
click at [398, 373] on span "BLR-01,FCU-04-12 - Inspect Hot Water Valve" at bounding box center [321, 372] width 213 height 12
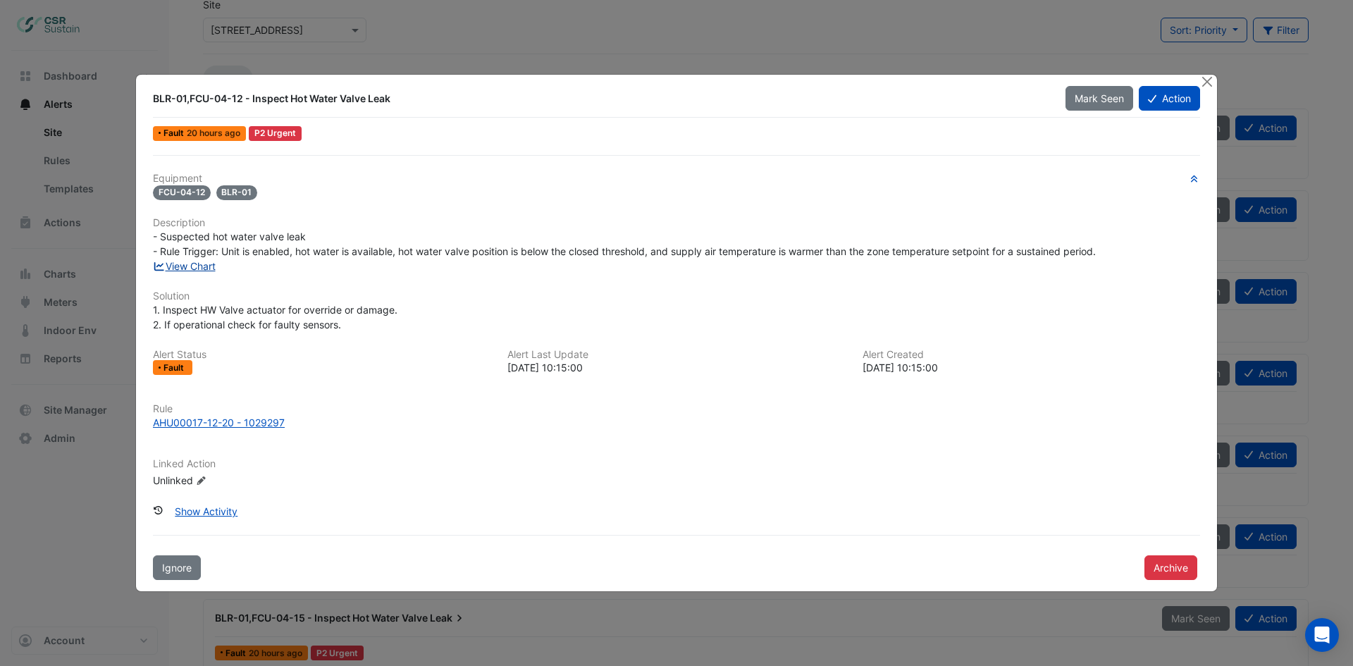
click at [185, 269] on link "View Chart" at bounding box center [184, 266] width 63 height 12
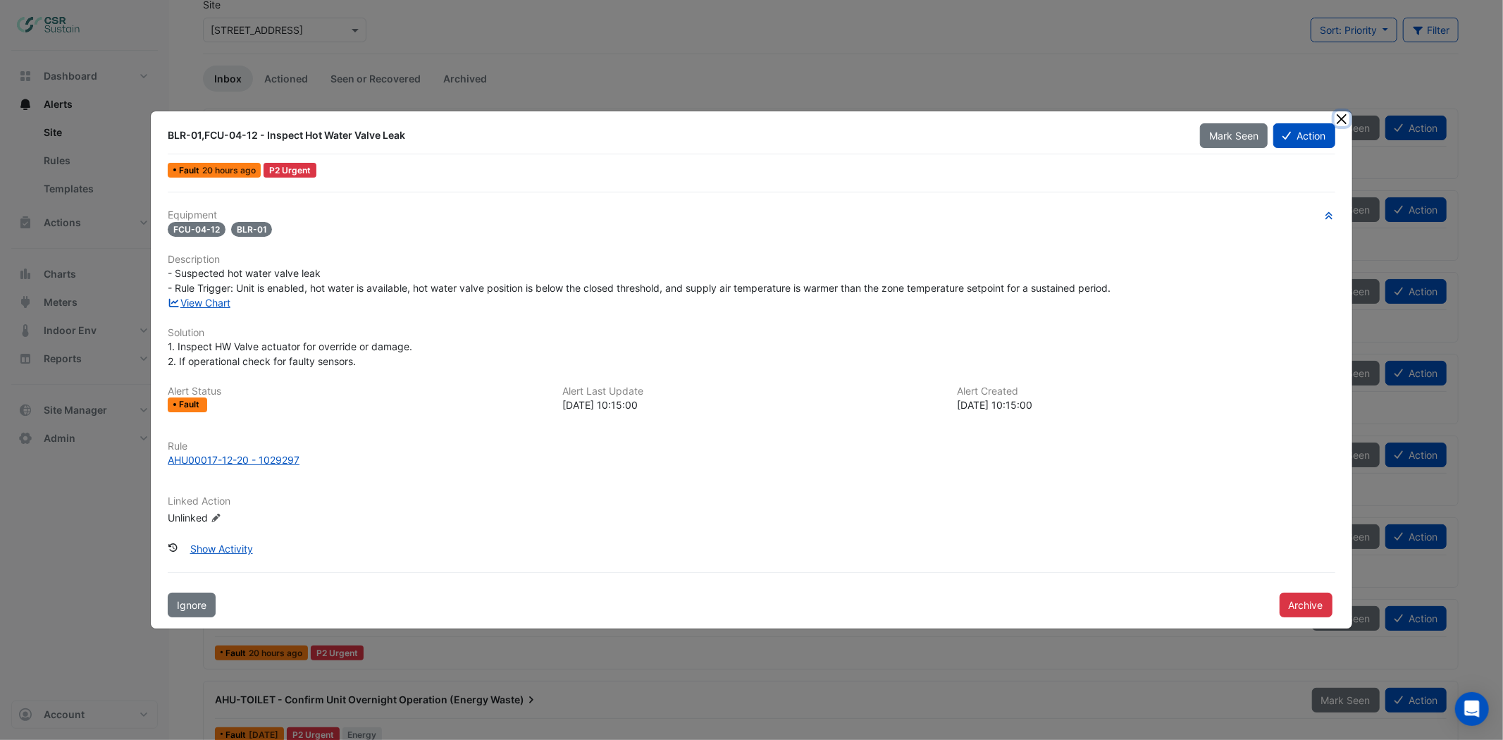
click at [1344, 113] on button "Close" at bounding box center [1342, 118] width 15 height 15
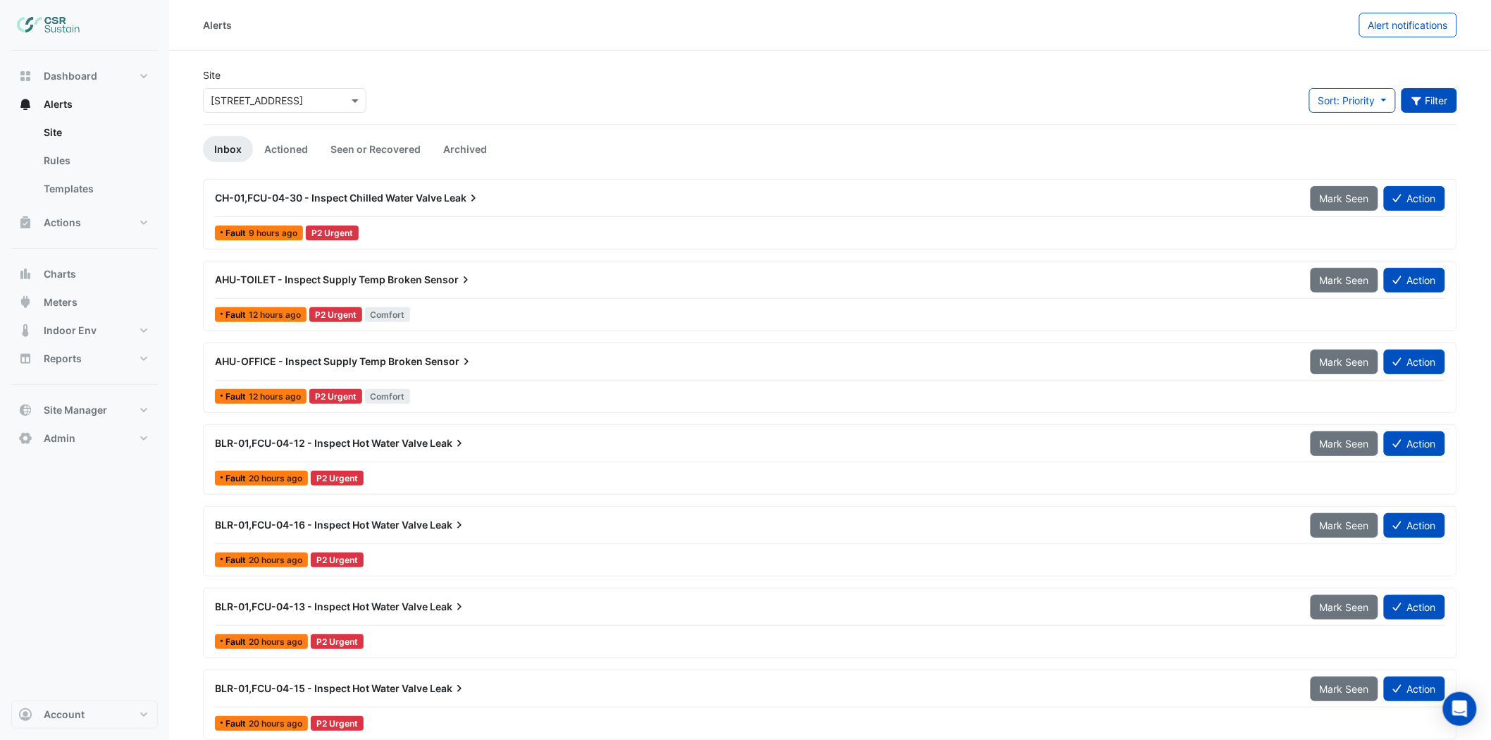
drag, startPoint x: 1430, startPoint y: 82, endPoint x: 1430, endPoint y: 104, distance: 22.5
click at [1352, 82] on div "Site × 5 Exchange Quay Sort: Priority Priority Updated Filter Title Priority Fi…" at bounding box center [829, 96] width 1271 height 56
click at [1352, 104] on button "Filter" at bounding box center [1430, 100] width 56 height 25
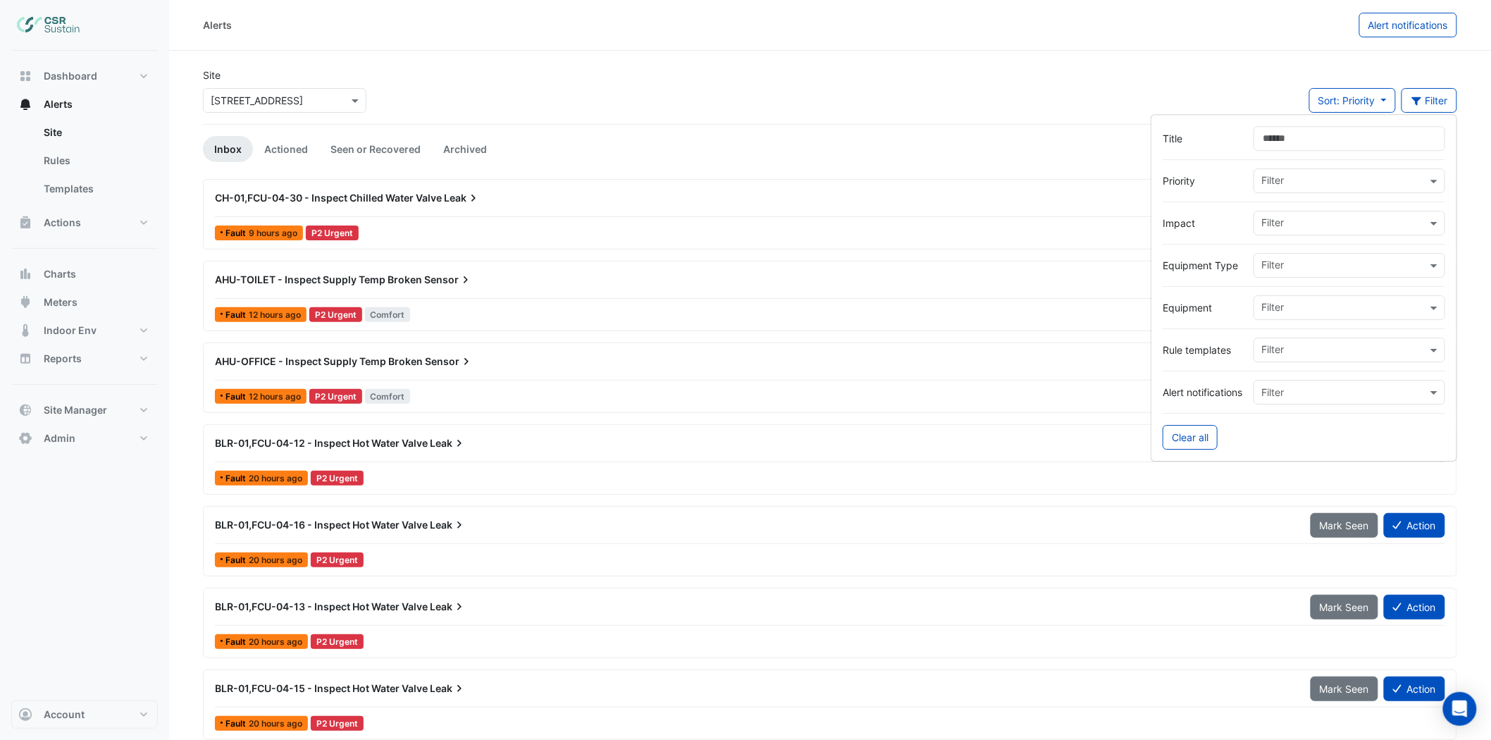
click at [1352, 172] on div "Filter" at bounding box center [1340, 181] width 173 height 22
click at [1348, 140] on input "Title" at bounding box center [1350, 138] width 192 height 25
click at [1280, 355] on input "text" at bounding box center [1344, 351] width 166 height 15
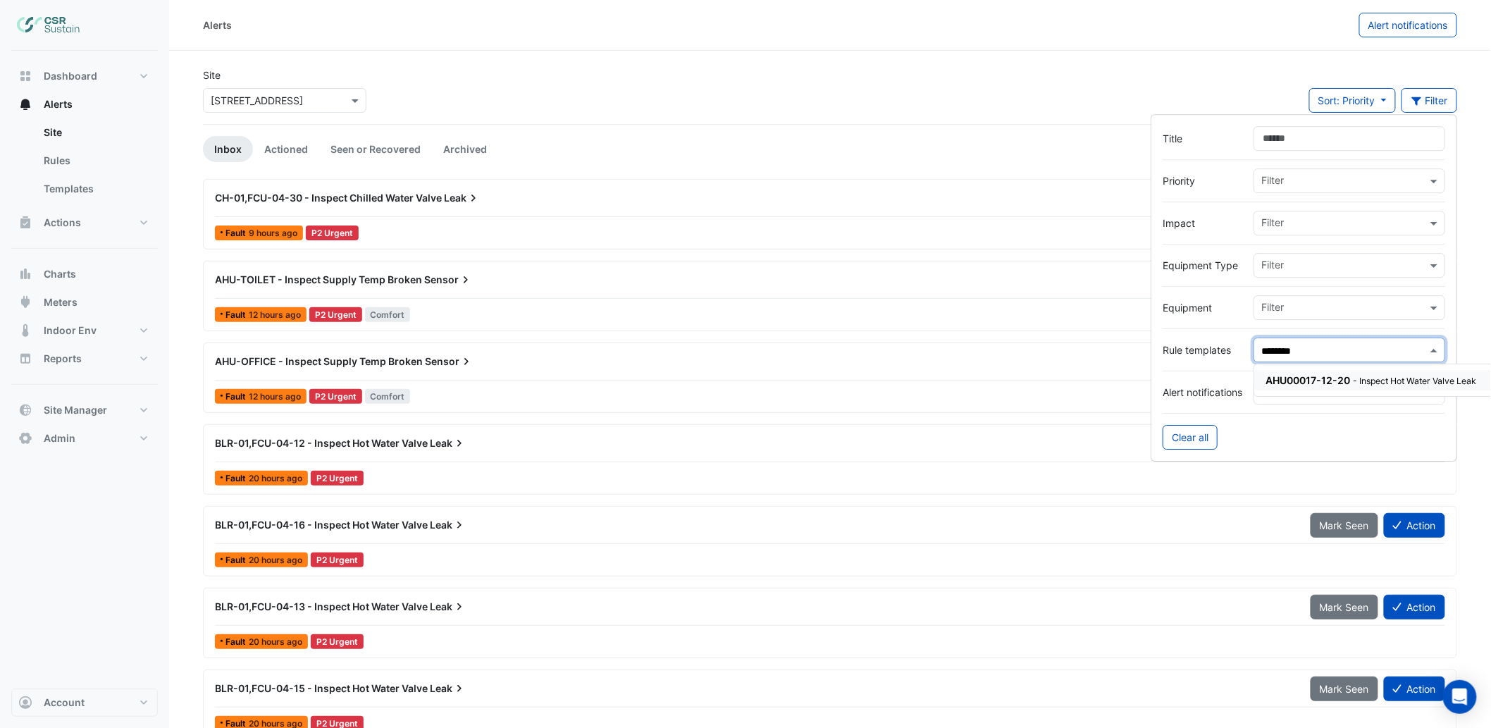
click at [1290, 378] on span "AHU00017-12-20" at bounding box center [1308, 380] width 85 height 12
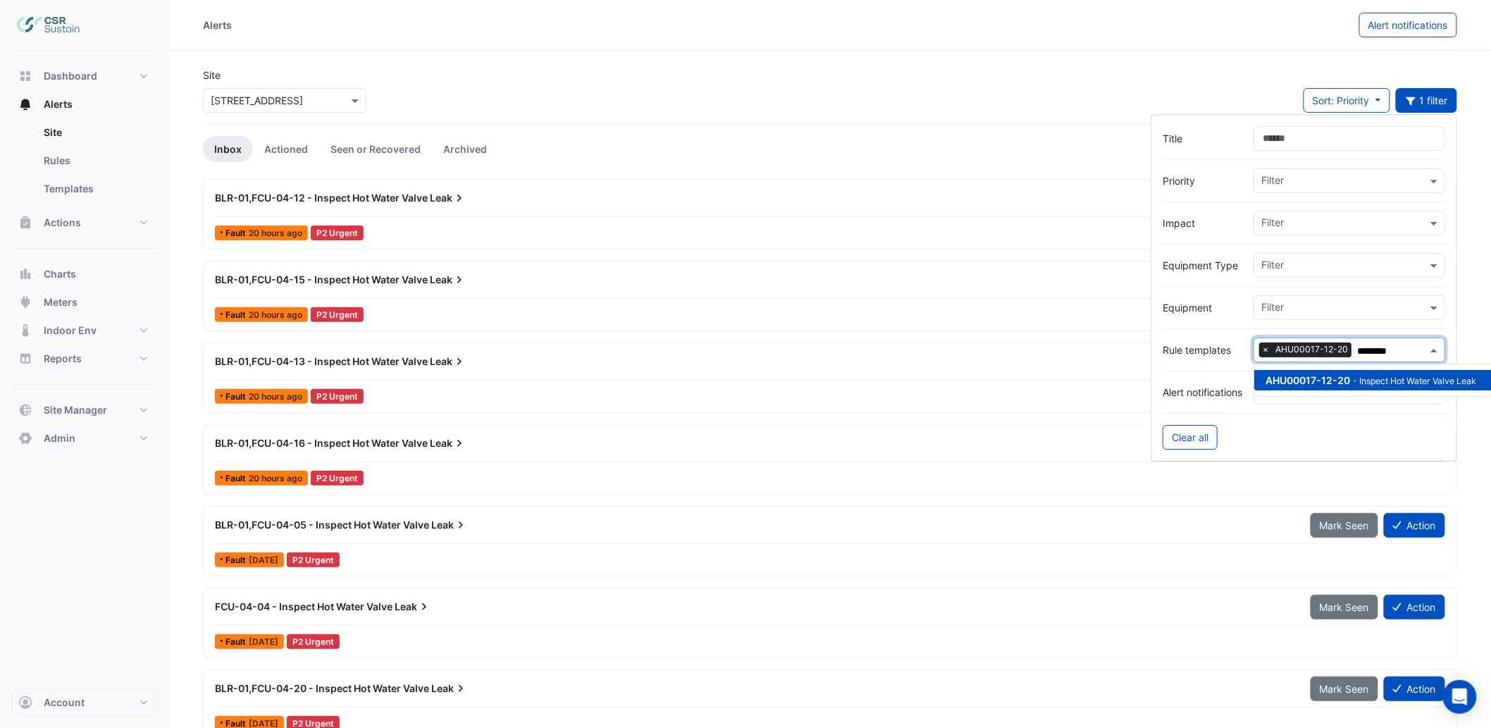
type input "********"
click at [1008, 209] on div "BLR-01,FCU-04-12 - Inspect Hot Water Valve Leak" at bounding box center [754, 197] width 1096 height 25
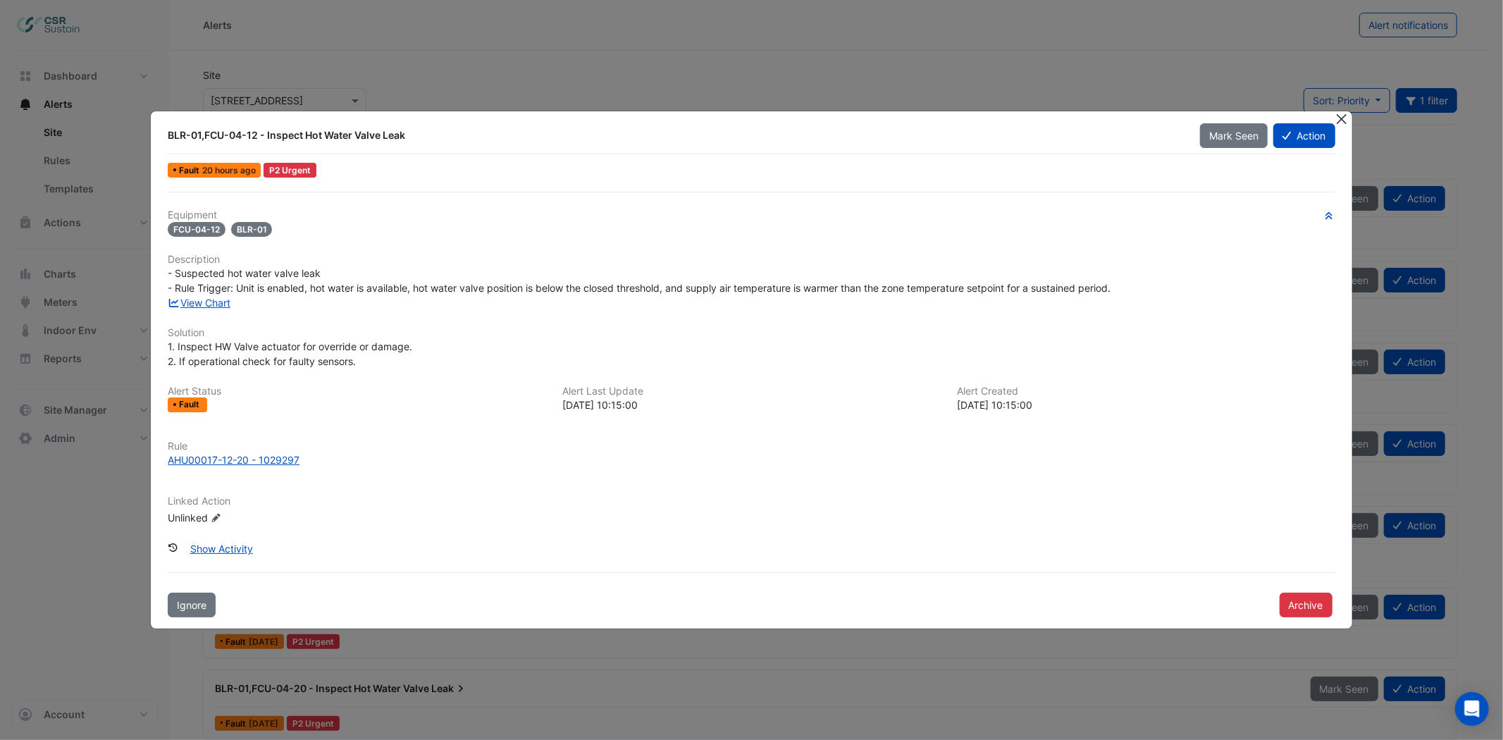
click at [1341, 116] on button "Close" at bounding box center [1342, 118] width 15 height 15
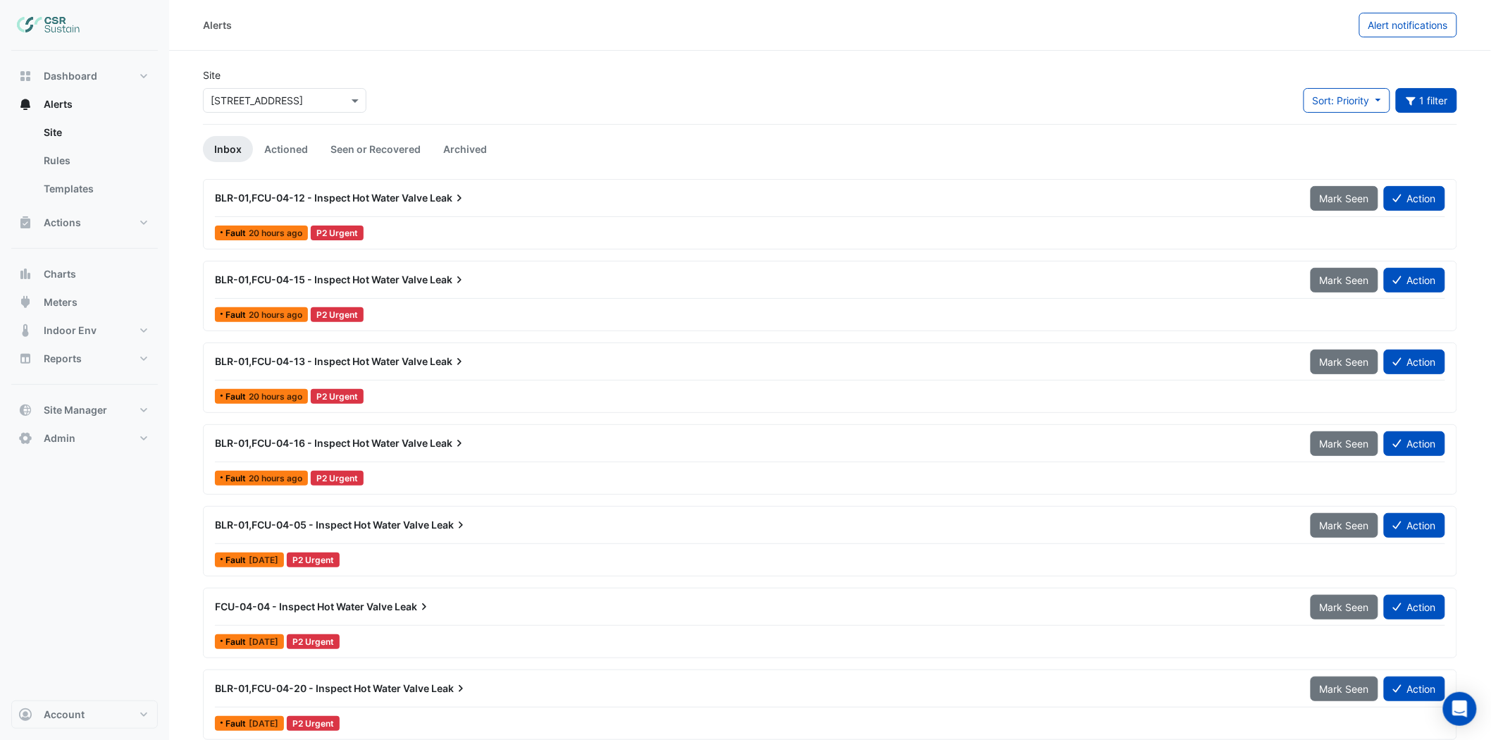
click at [963, 87] on div "Site × 5 Exchange Quay Sort: Priority Priority Updated 1 filter Title Priority …" at bounding box center [829, 96] width 1271 height 56
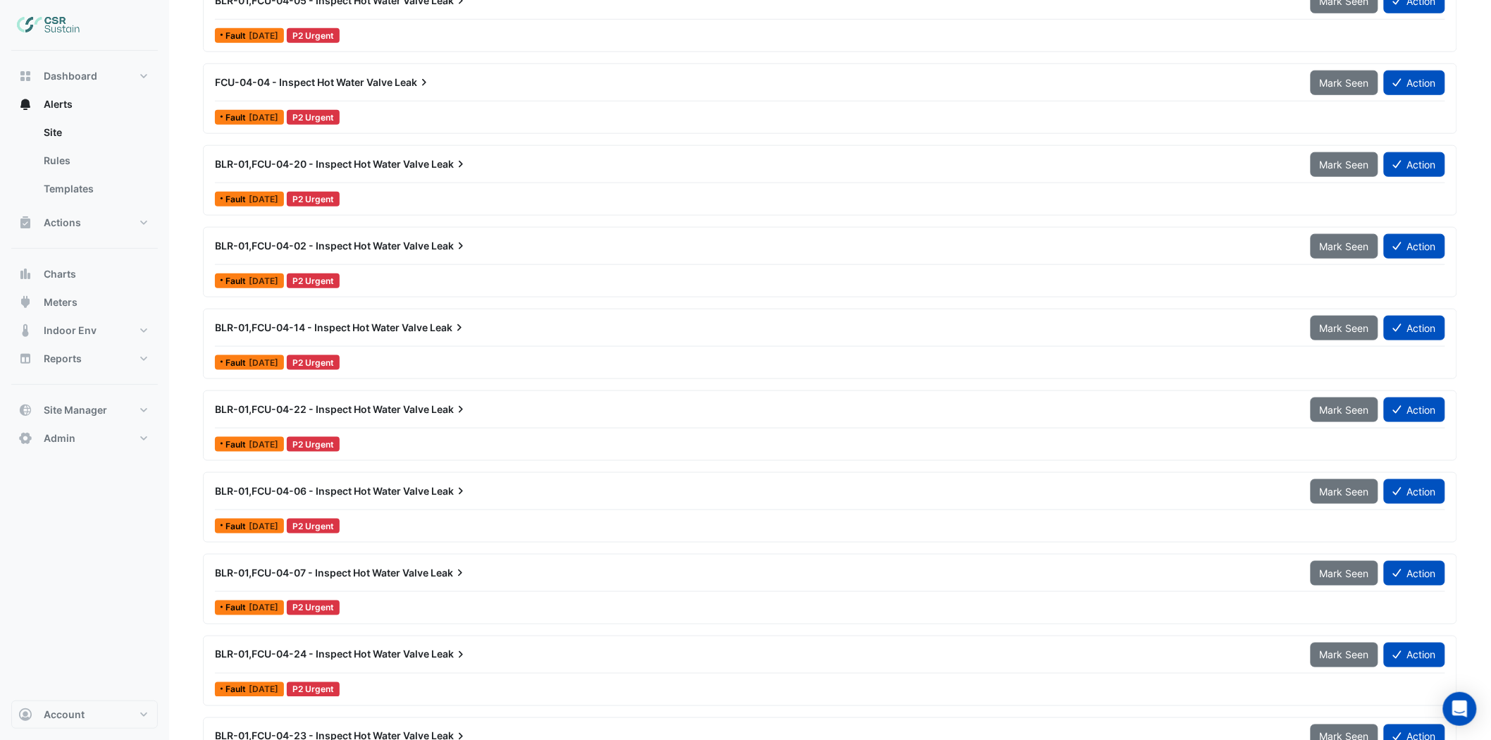
scroll to position [428, 0]
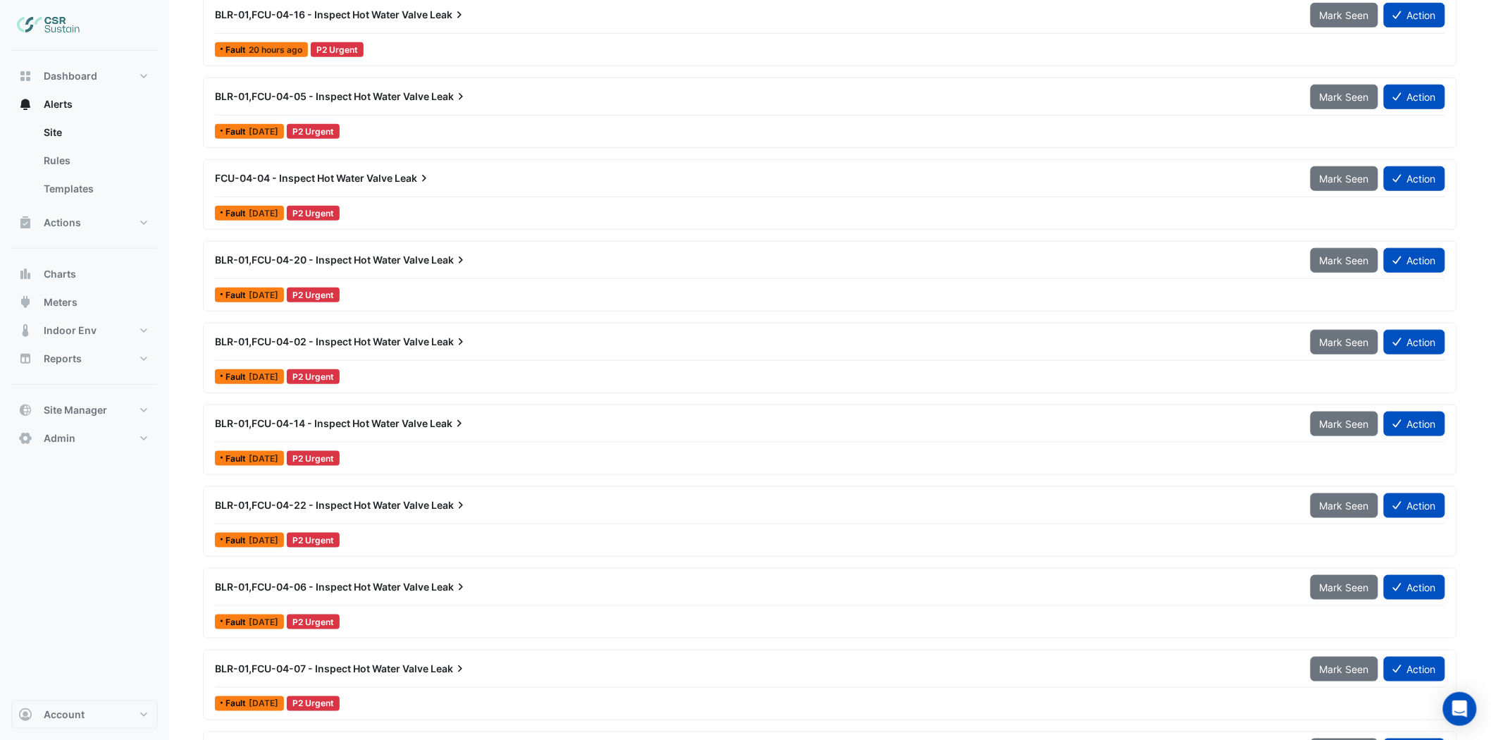
click at [323, 262] on span "BLR-01,FCU-04-20 - Inspect Hot Water Valve" at bounding box center [322, 260] width 214 height 12
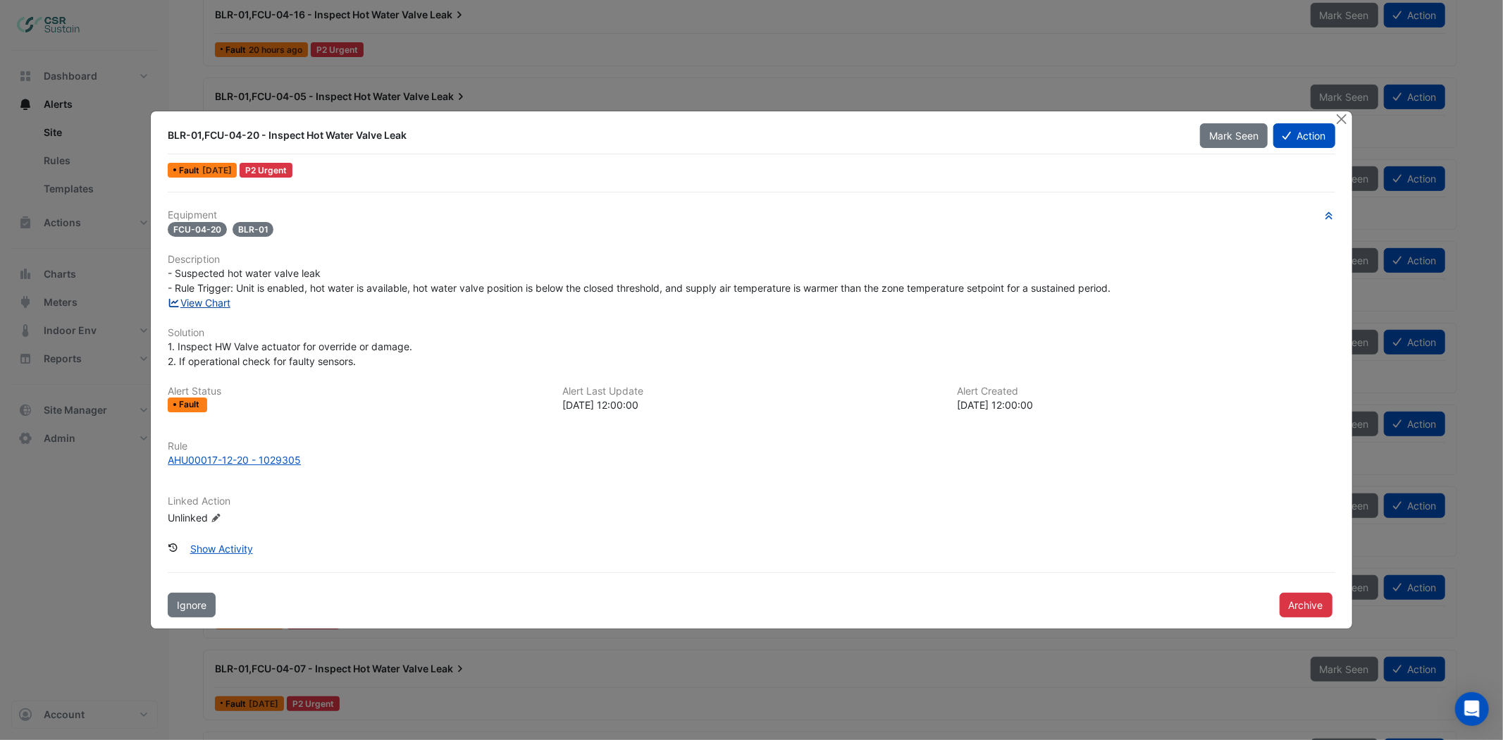
click at [187, 299] on link "View Chart" at bounding box center [199, 303] width 63 height 12
click at [1344, 120] on button "Close" at bounding box center [1342, 118] width 15 height 15
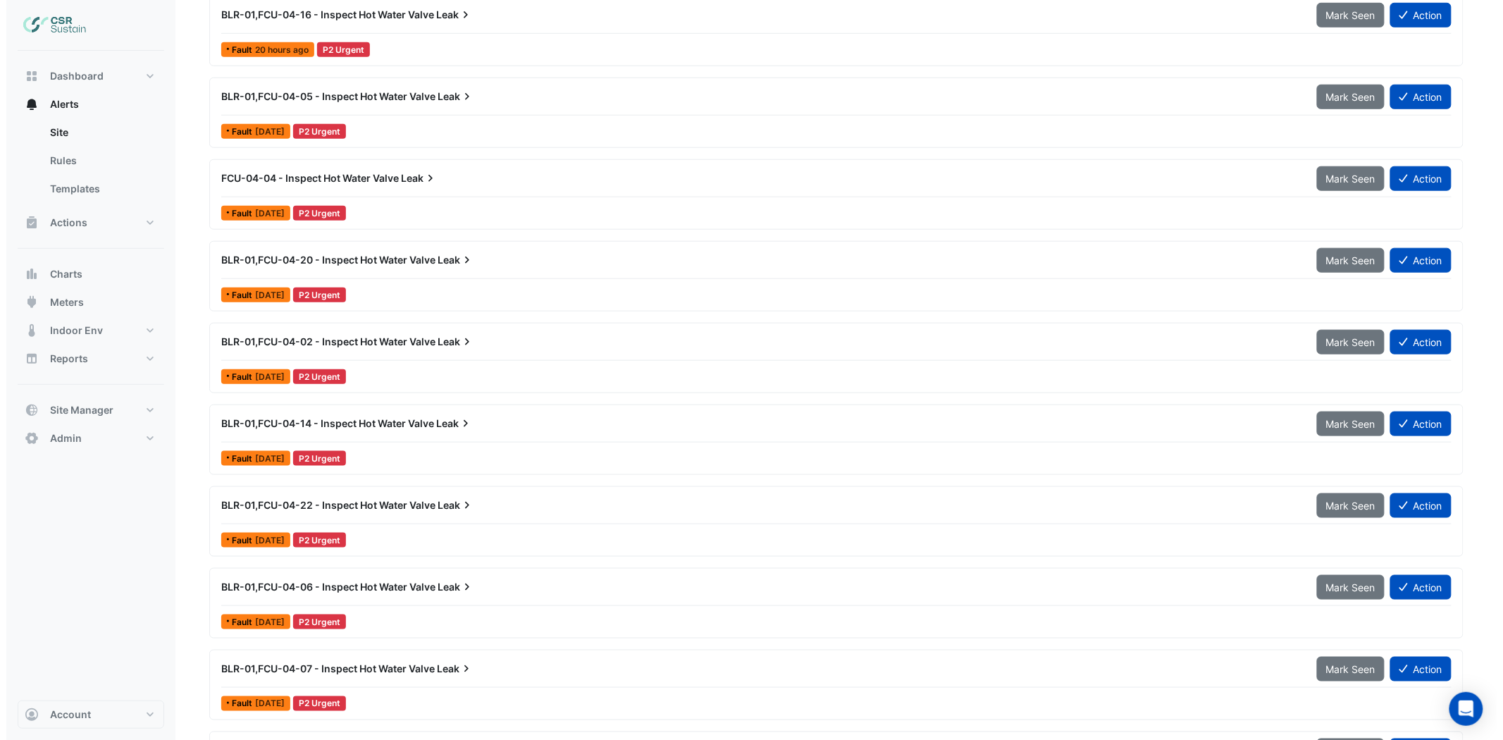
scroll to position [194, 0]
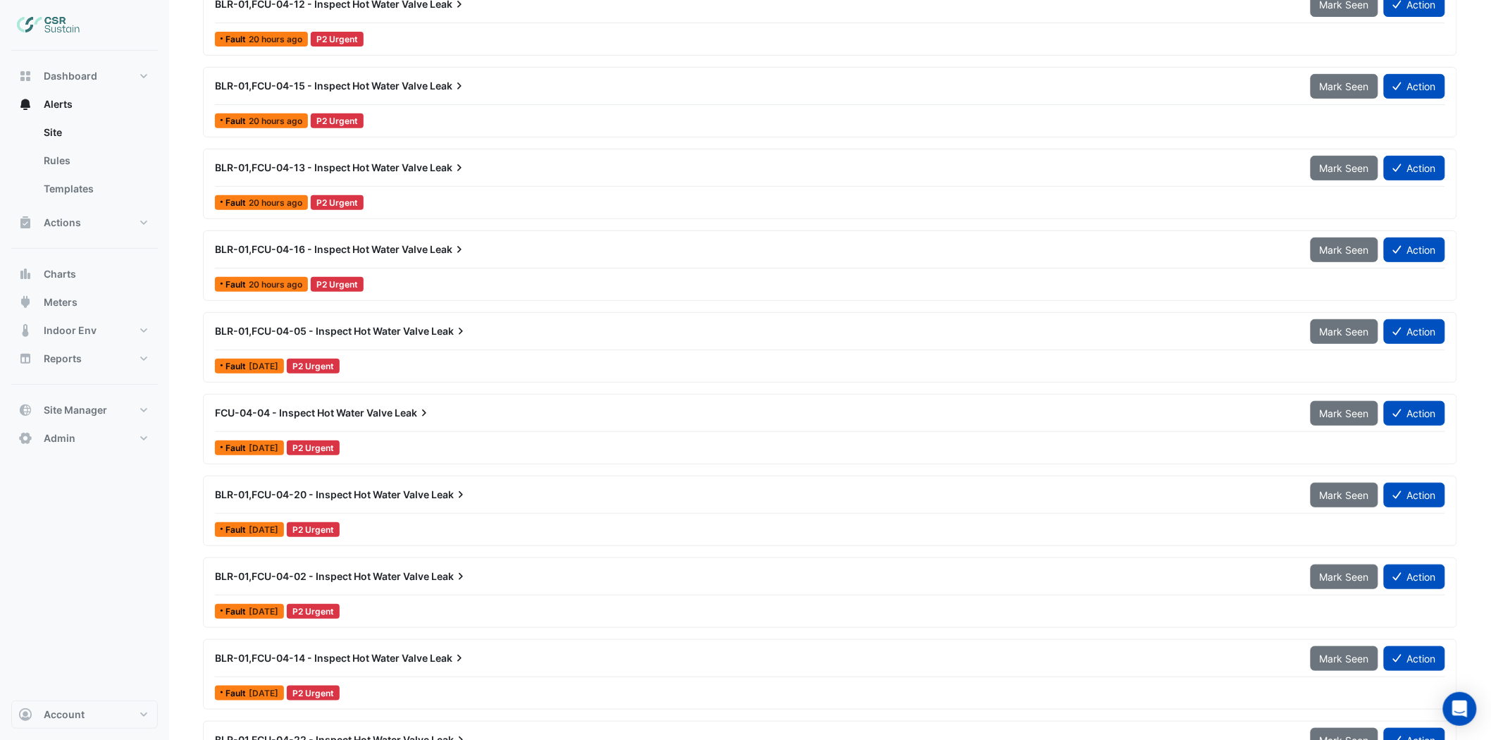
click at [373, 334] on span "BLR-01,FCU-04-05 - Inspect Hot Water Valve" at bounding box center [322, 331] width 214 height 12
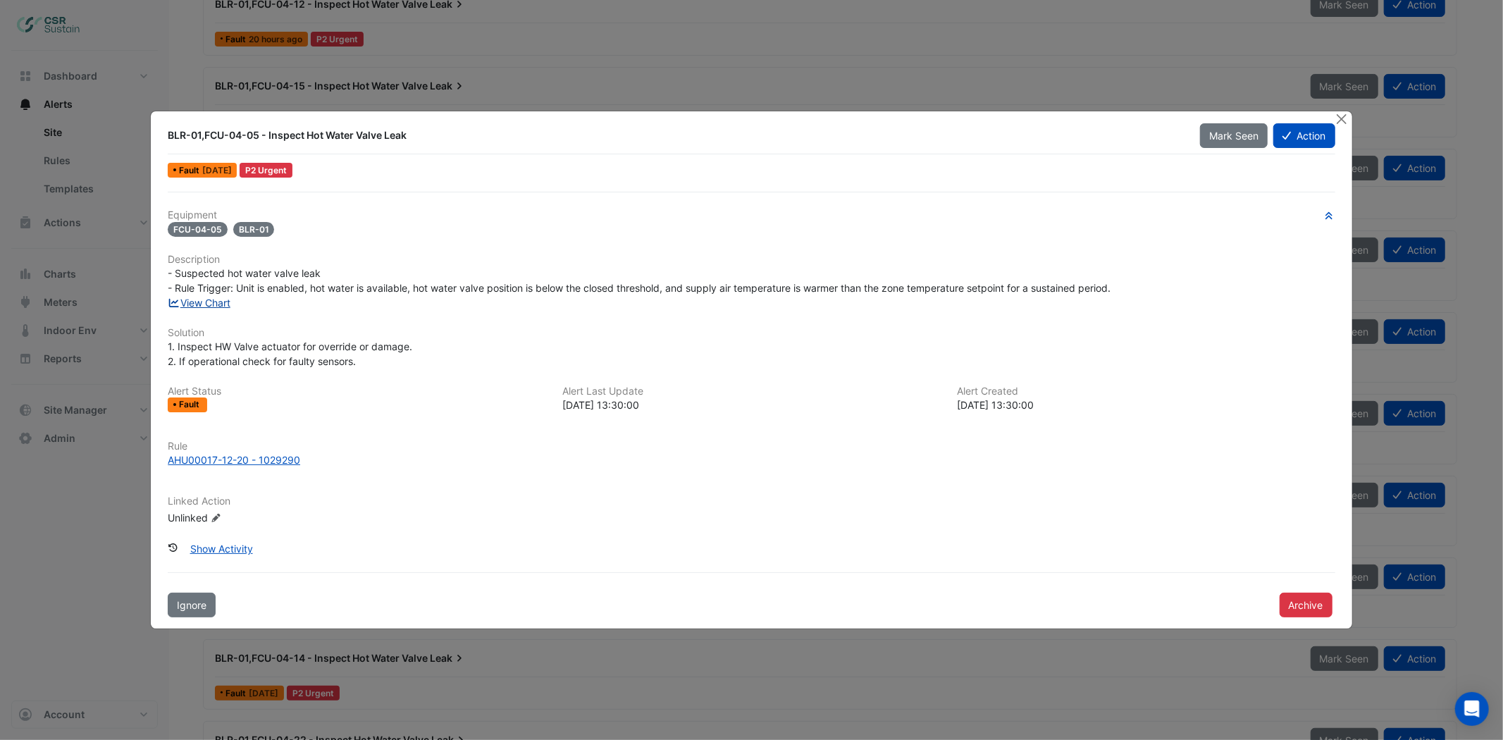
click at [194, 302] on link "View Chart" at bounding box center [199, 303] width 63 height 12
drag, startPoint x: 1341, startPoint y: 120, endPoint x: 1325, endPoint y: 106, distance: 21.4
click at [1341, 120] on button "Close" at bounding box center [1342, 118] width 15 height 15
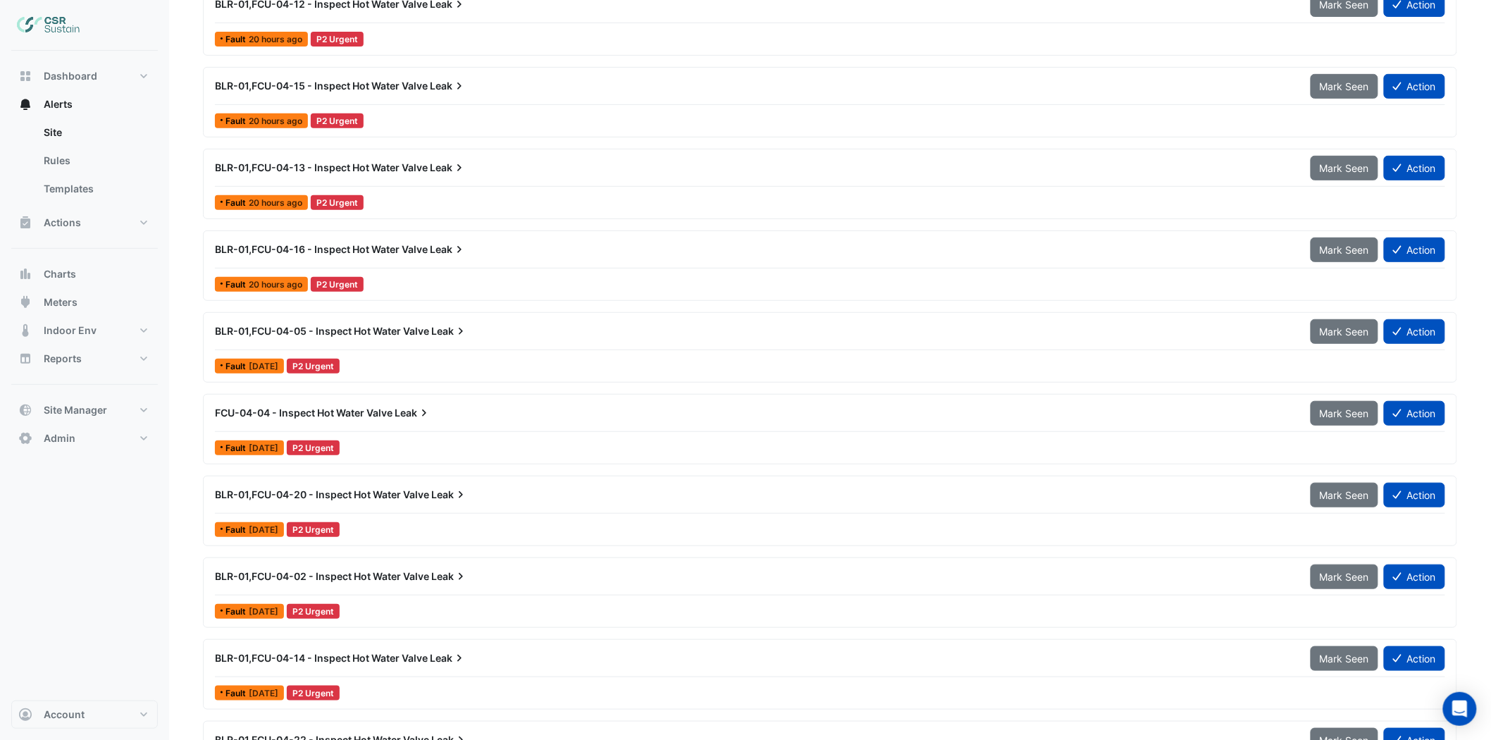
click at [258, 338] on div "BLR-01,FCU-04-05 - Inspect Hot Water Valve Leak" at bounding box center [754, 331] width 1079 height 14
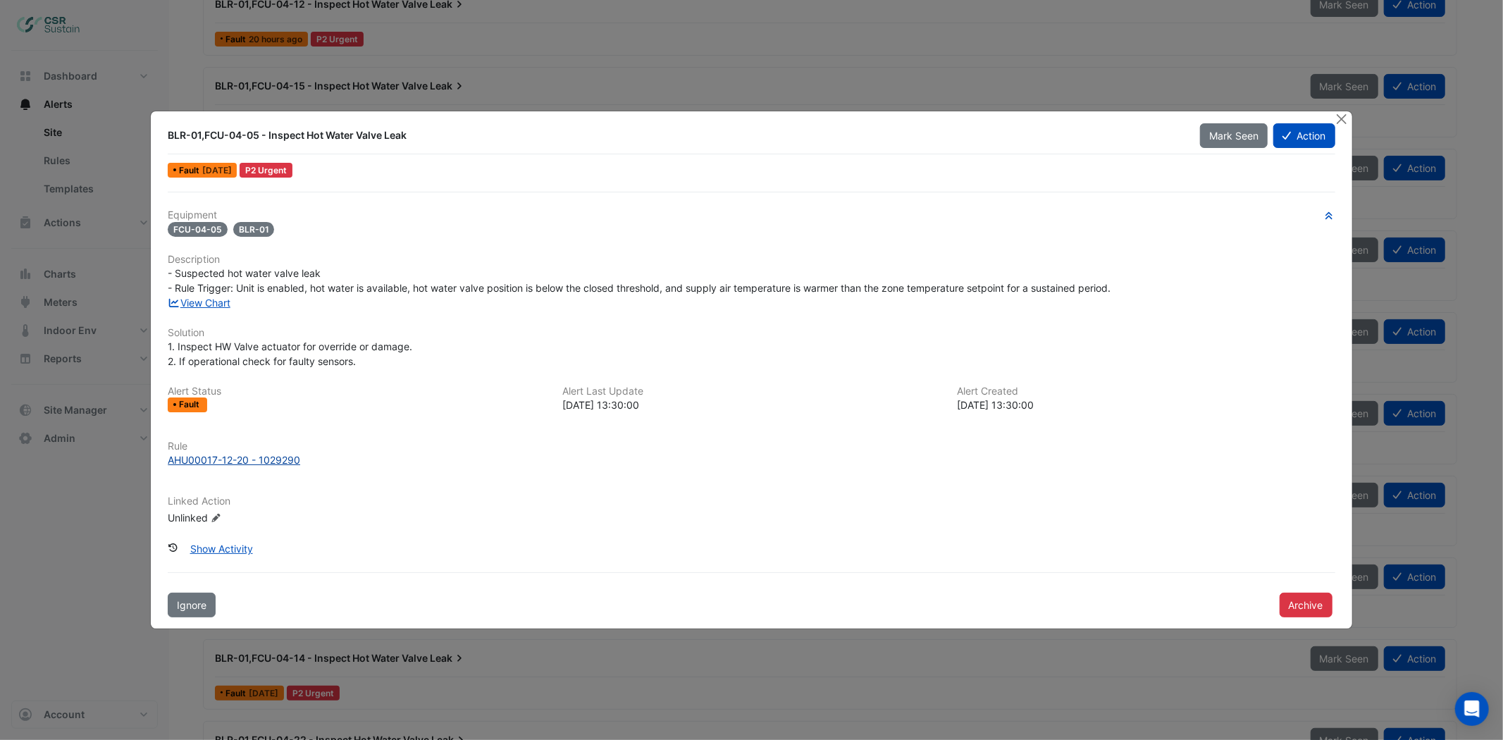
click at [241, 454] on div "AHU00017-12-20 - 1029290" at bounding box center [234, 459] width 132 height 15
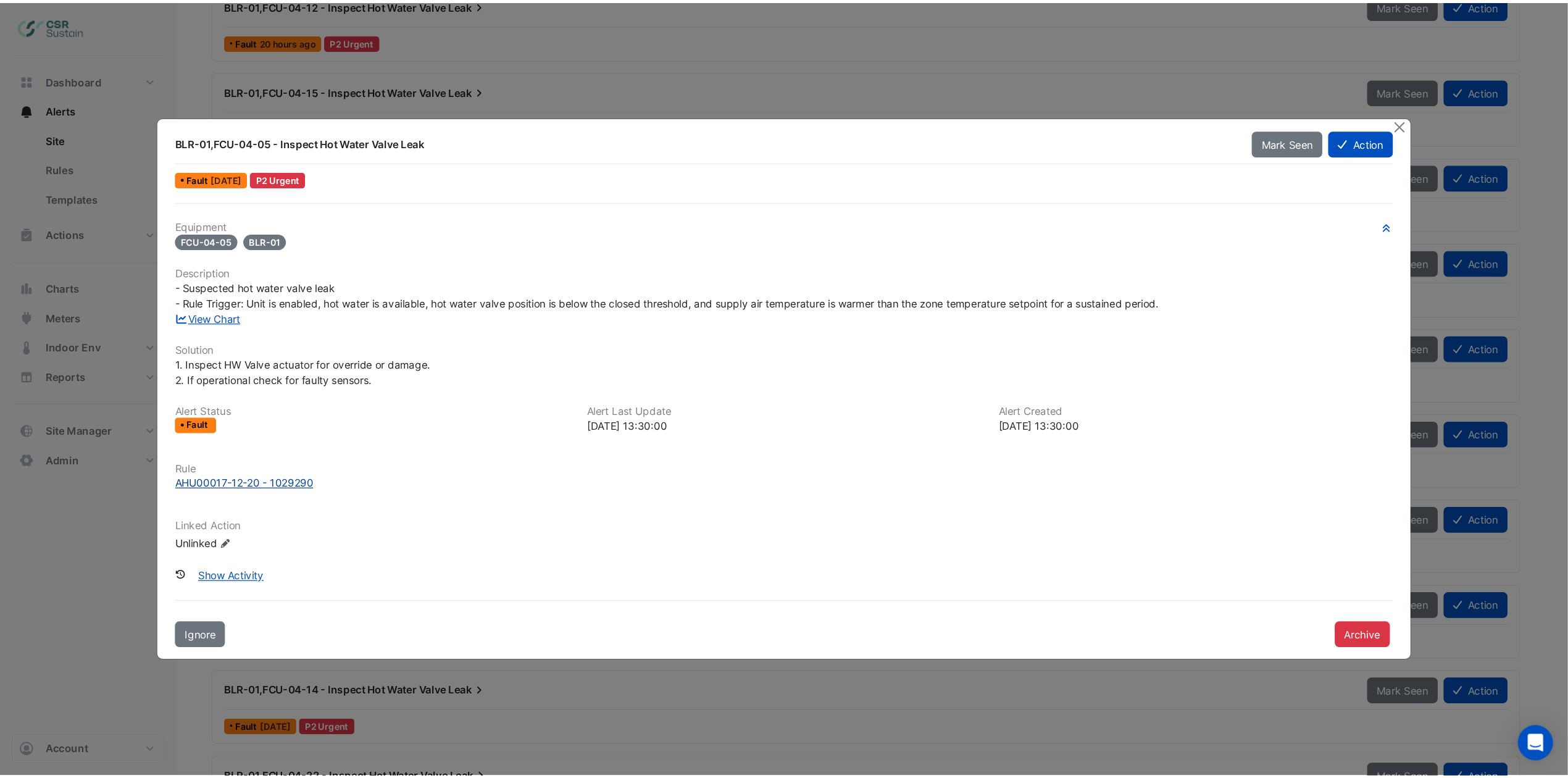
scroll to position [170, 0]
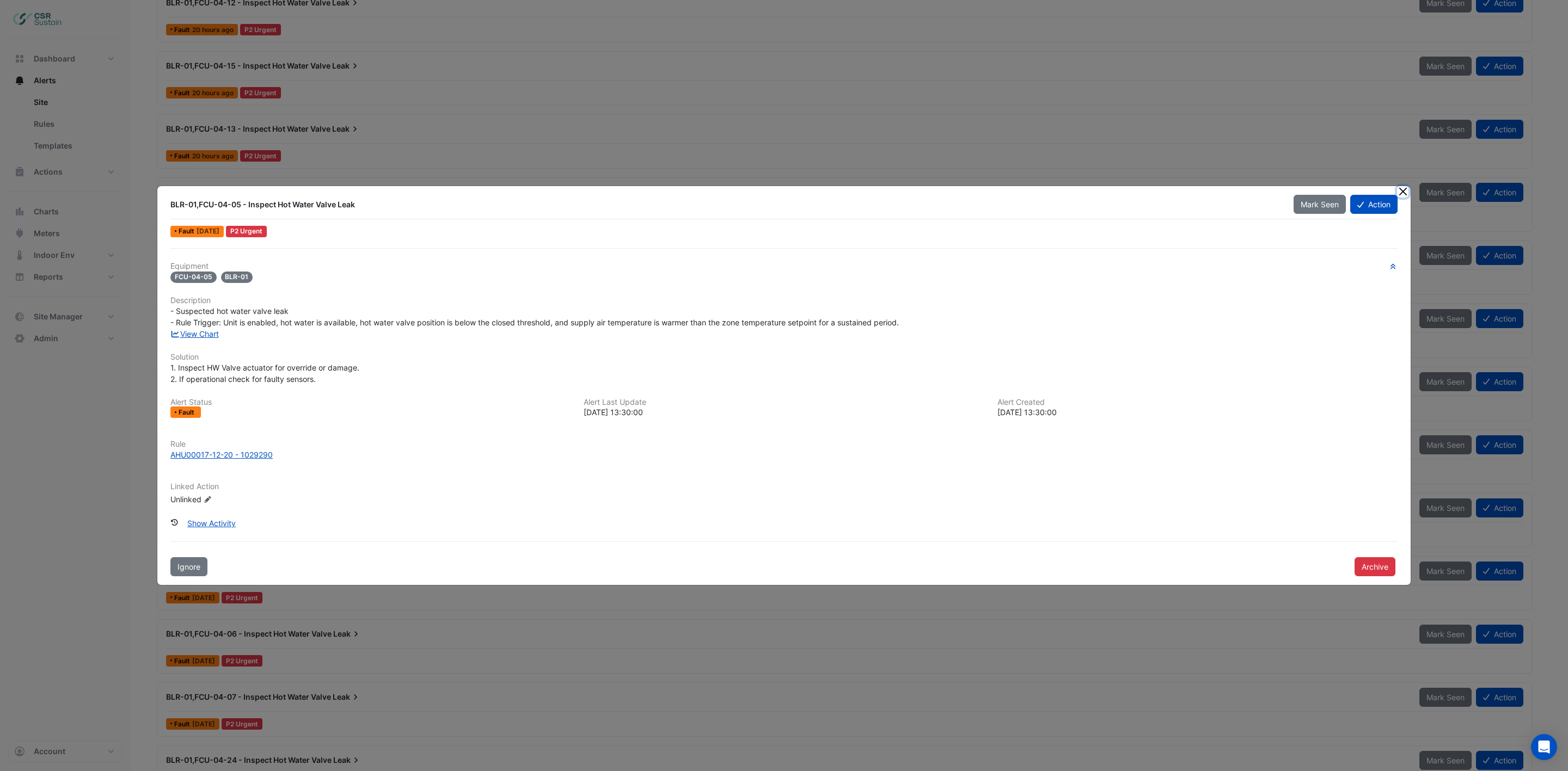
click at [1045, 193] on button "Close" at bounding box center [1403, 192] width 12 height 12
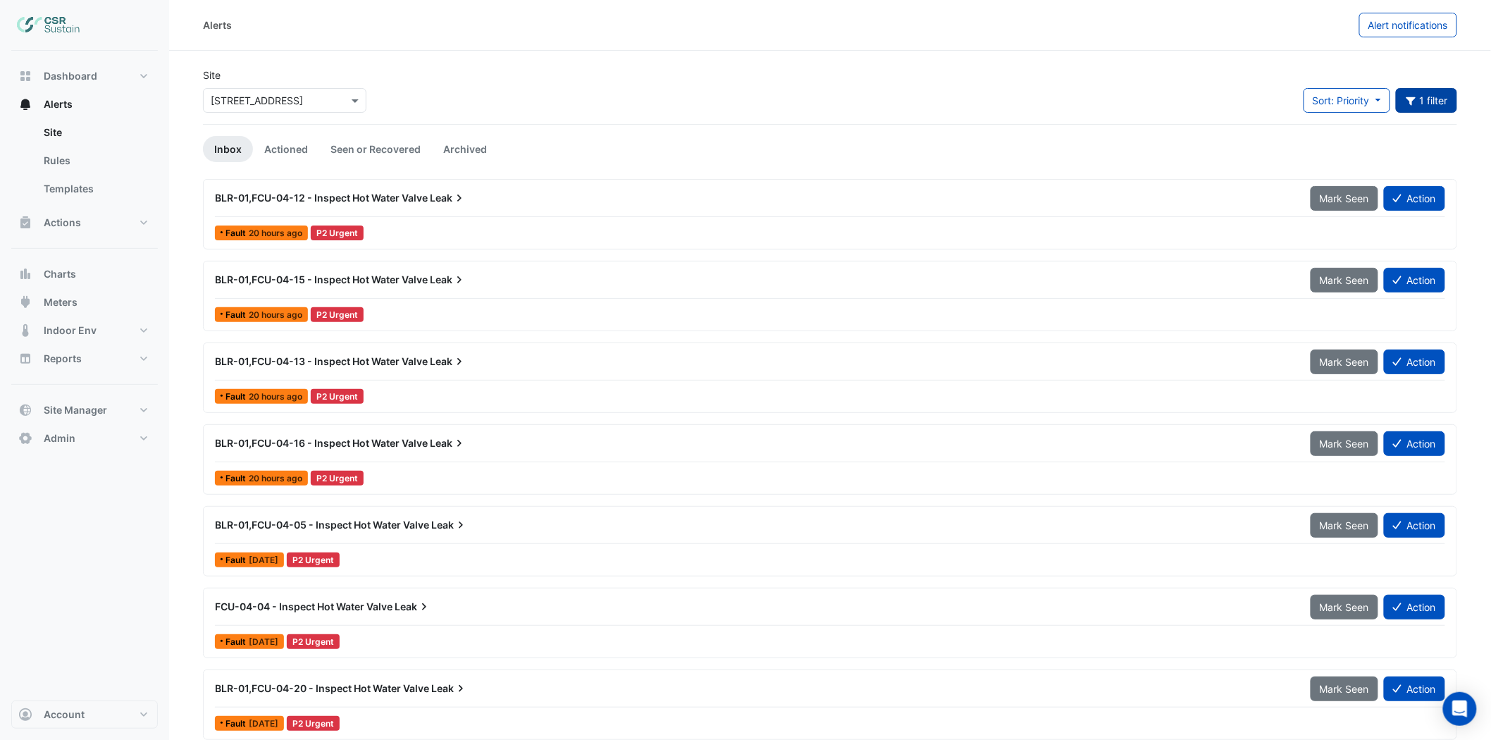
click at [1352, 109] on button "1 filter" at bounding box center [1427, 100] width 62 height 25
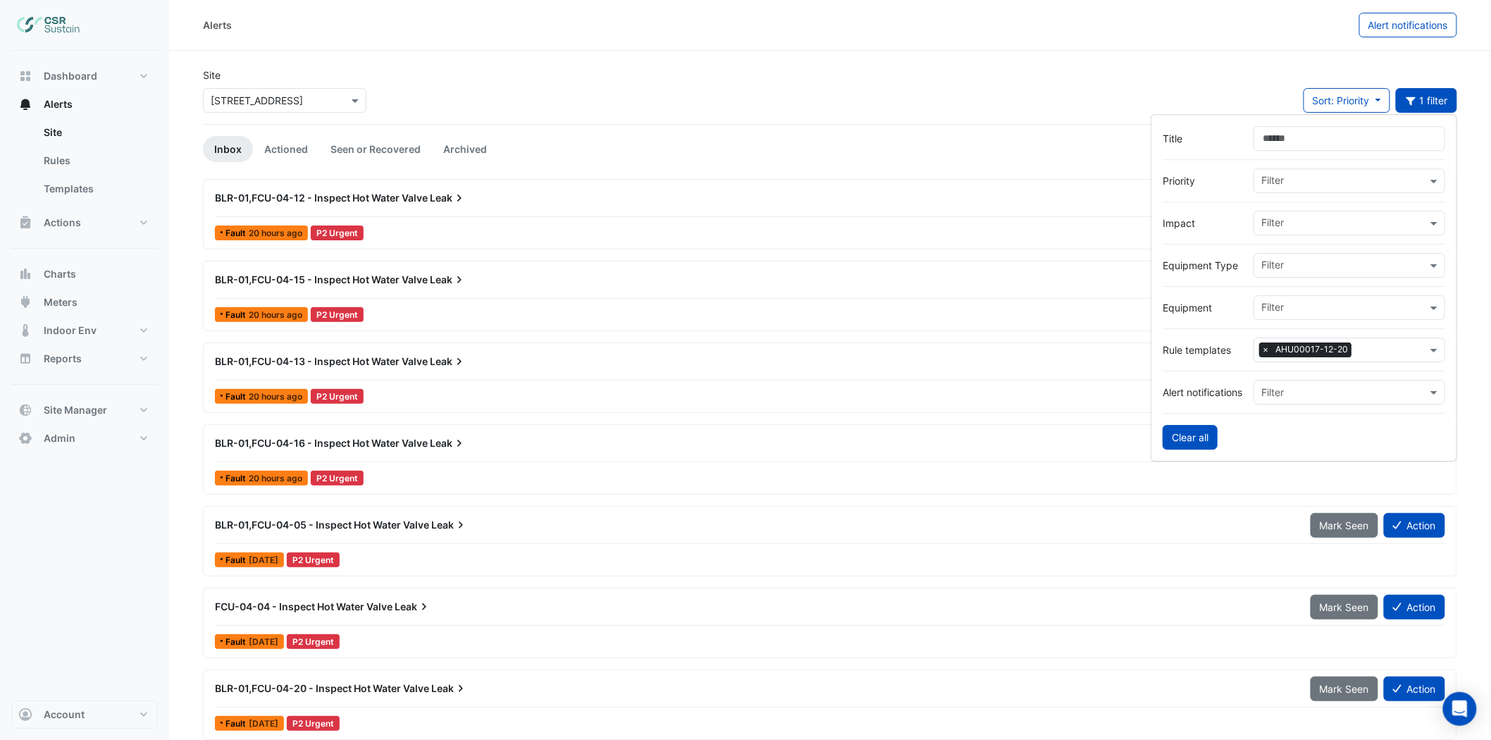
click at [1210, 428] on form "Title Priority Filter Impact Filter Equipment Type Filter Equipment Filter Rule…" at bounding box center [1304, 287] width 307 height 347
click at [1200, 442] on button "Clear all" at bounding box center [1190, 437] width 55 height 25
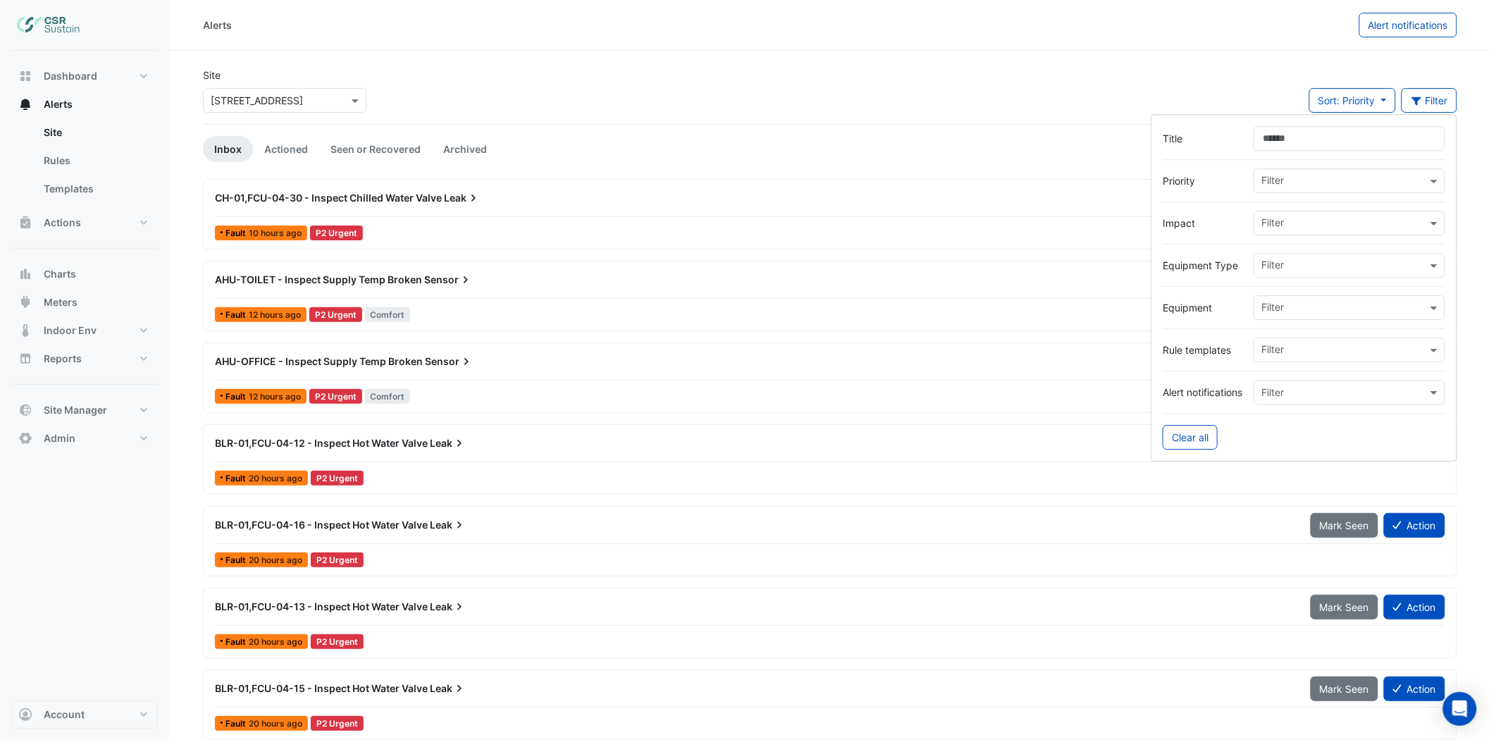
click at [996, 242] on div "Fault 10 hours ago P2 Urgent" at bounding box center [830, 233] width 1233 height 20
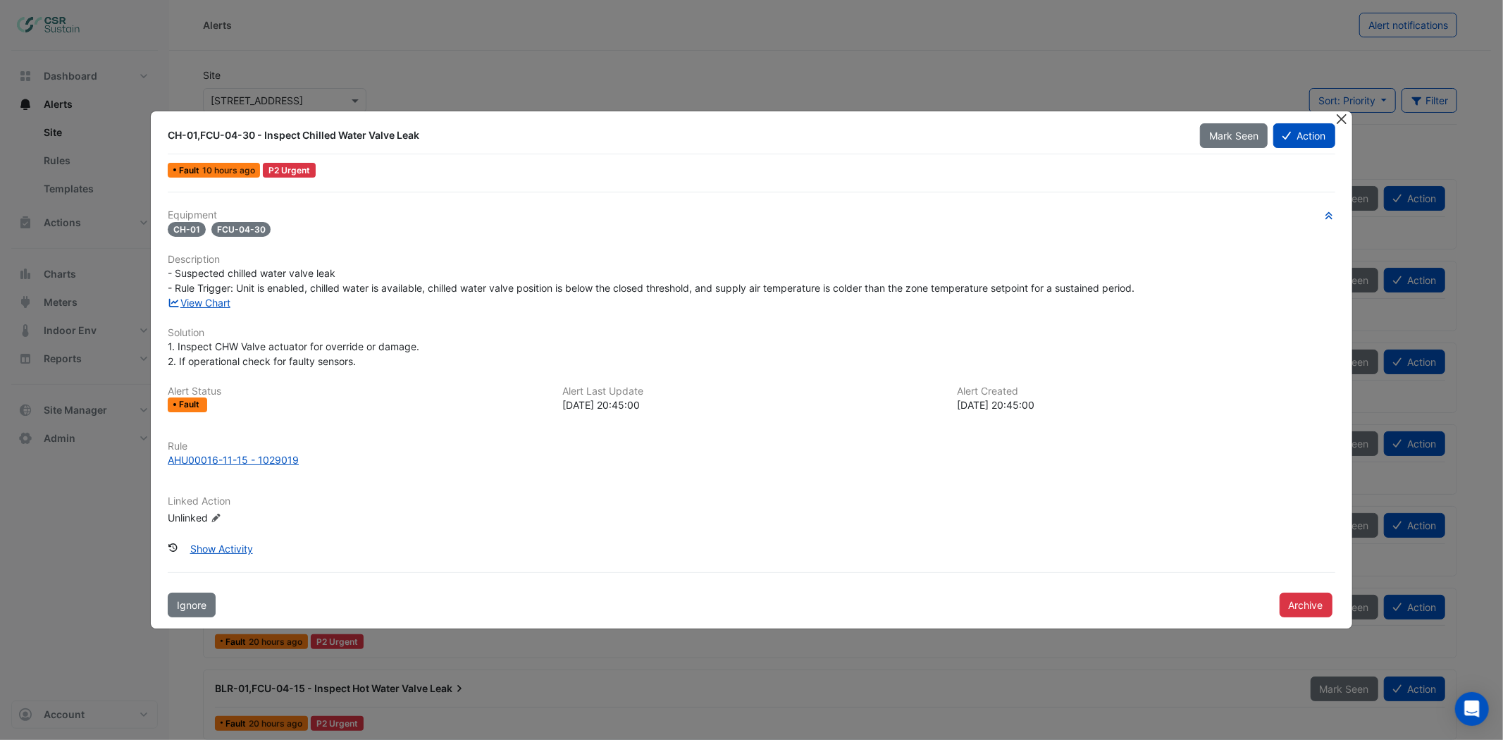
click at [1343, 120] on button "Close" at bounding box center [1342, 118] width 15 height 15
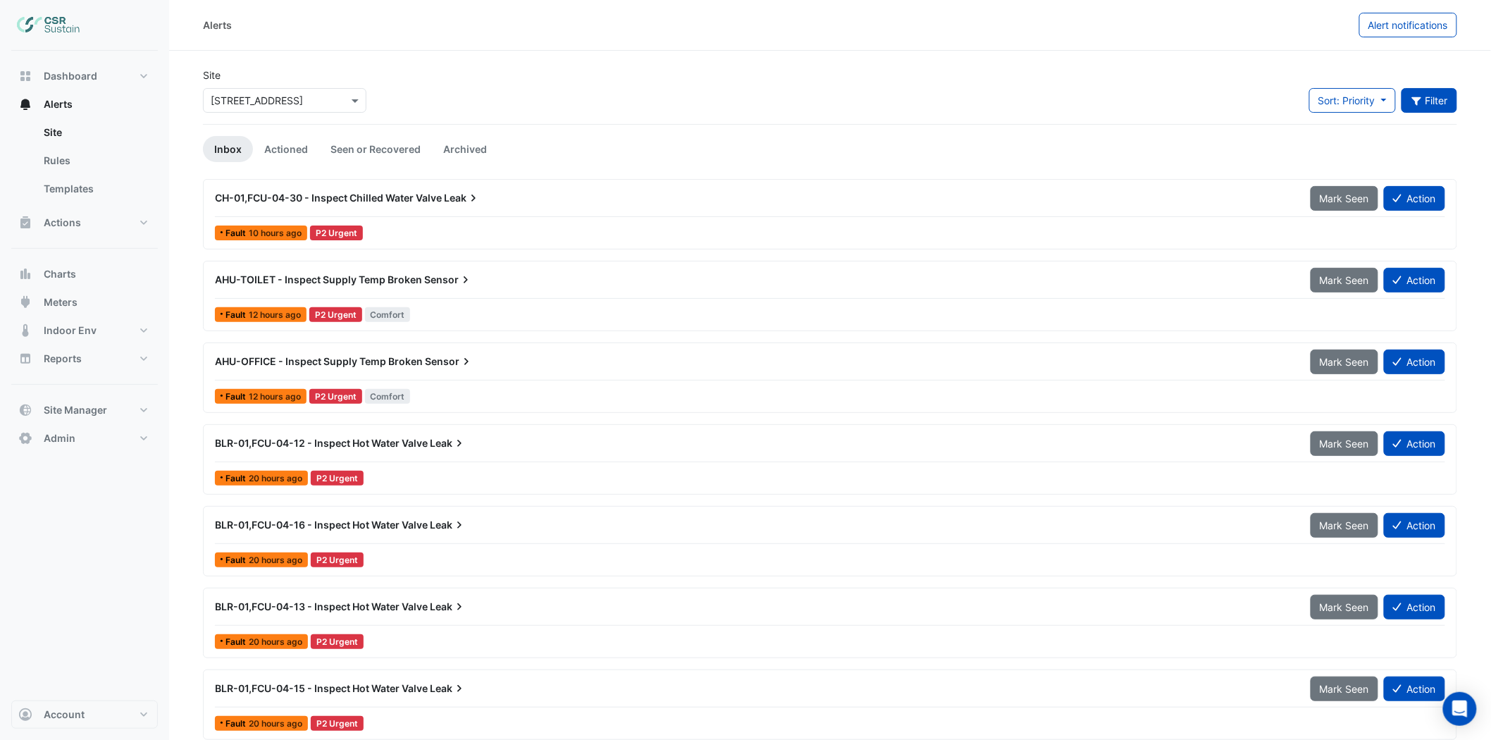
click at [1352, 97] on button "Filter" at bounding box center [1430, 100] width 56 height 25
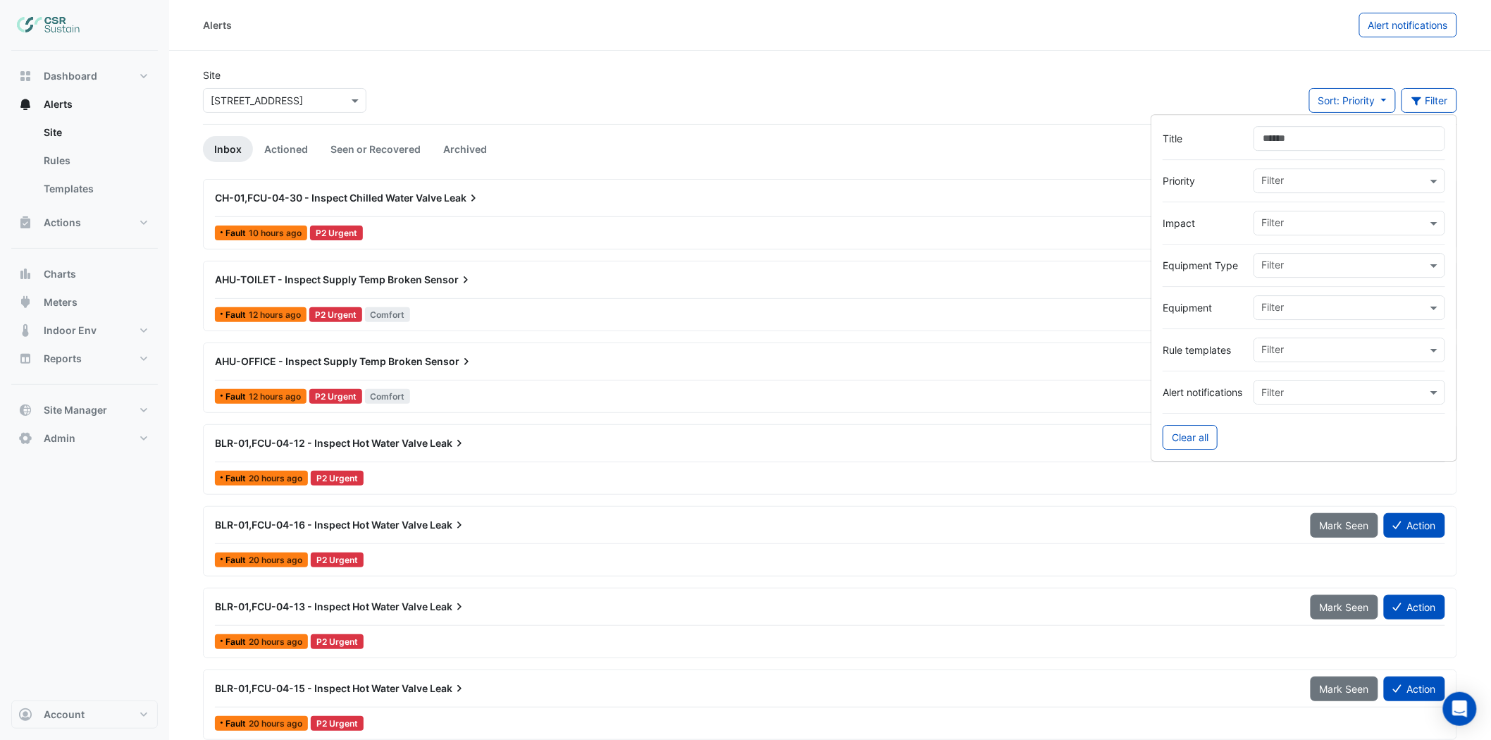
click at [1291, 355] on input "text" at bounding box center [1344, 351] width 166 height 15
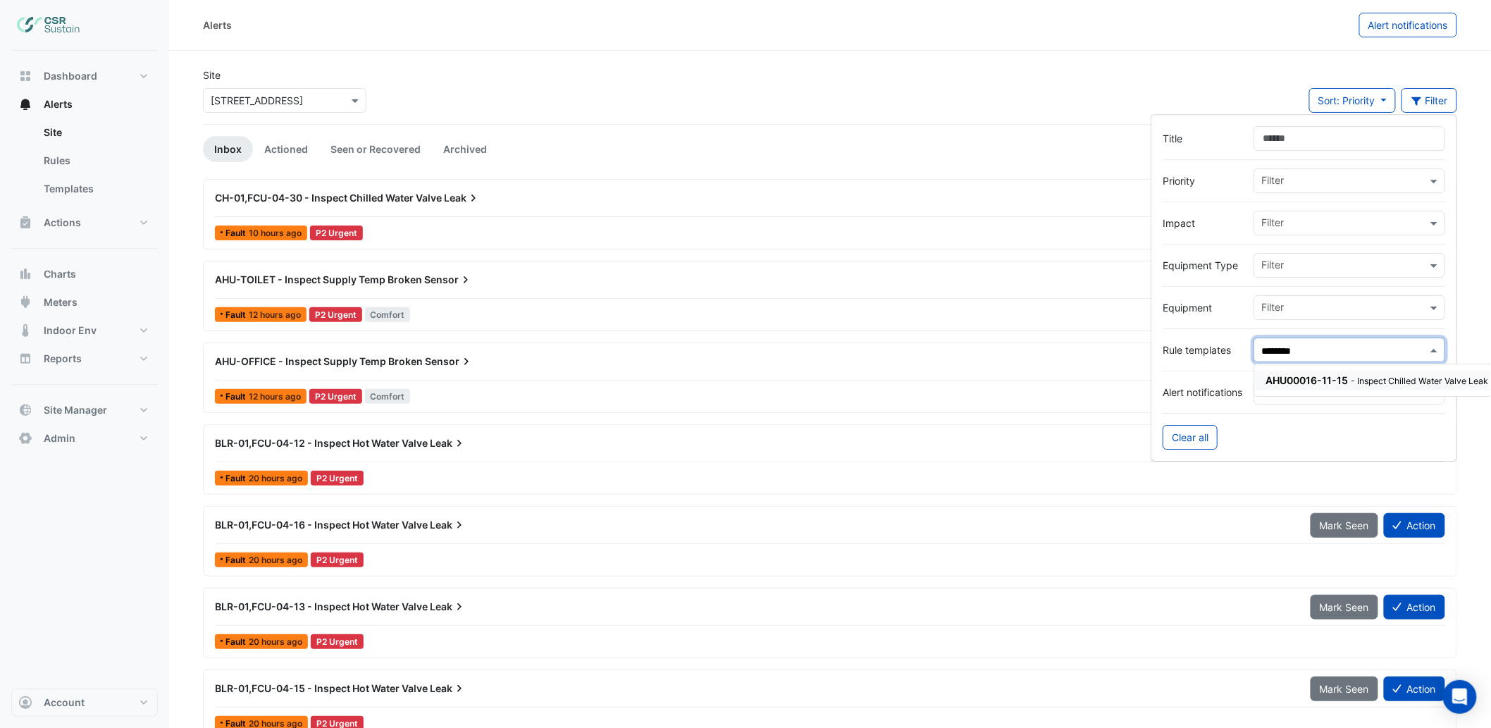
click at [1308, 383] on span "AHU00016-11-15" at bounding box center [1307, 380] width 82 height 12
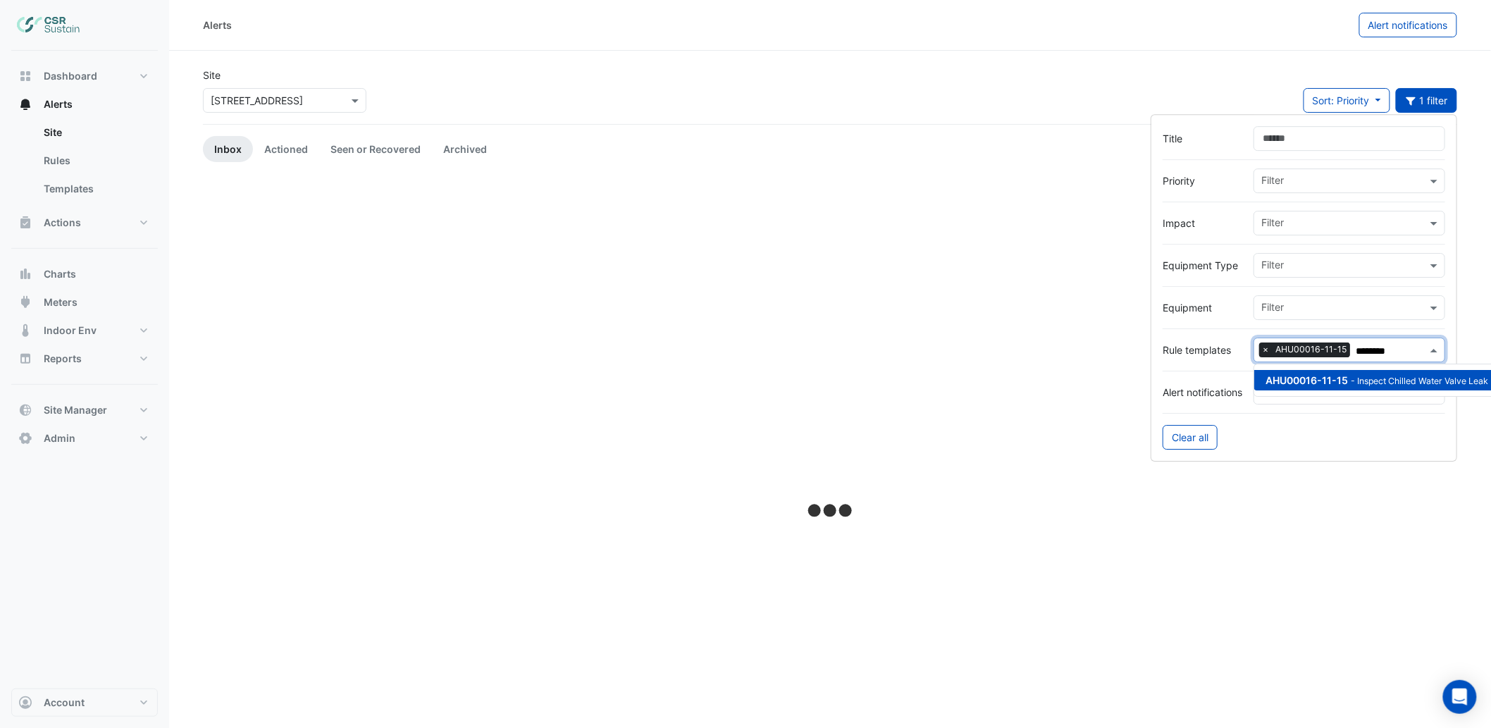
type input "********"
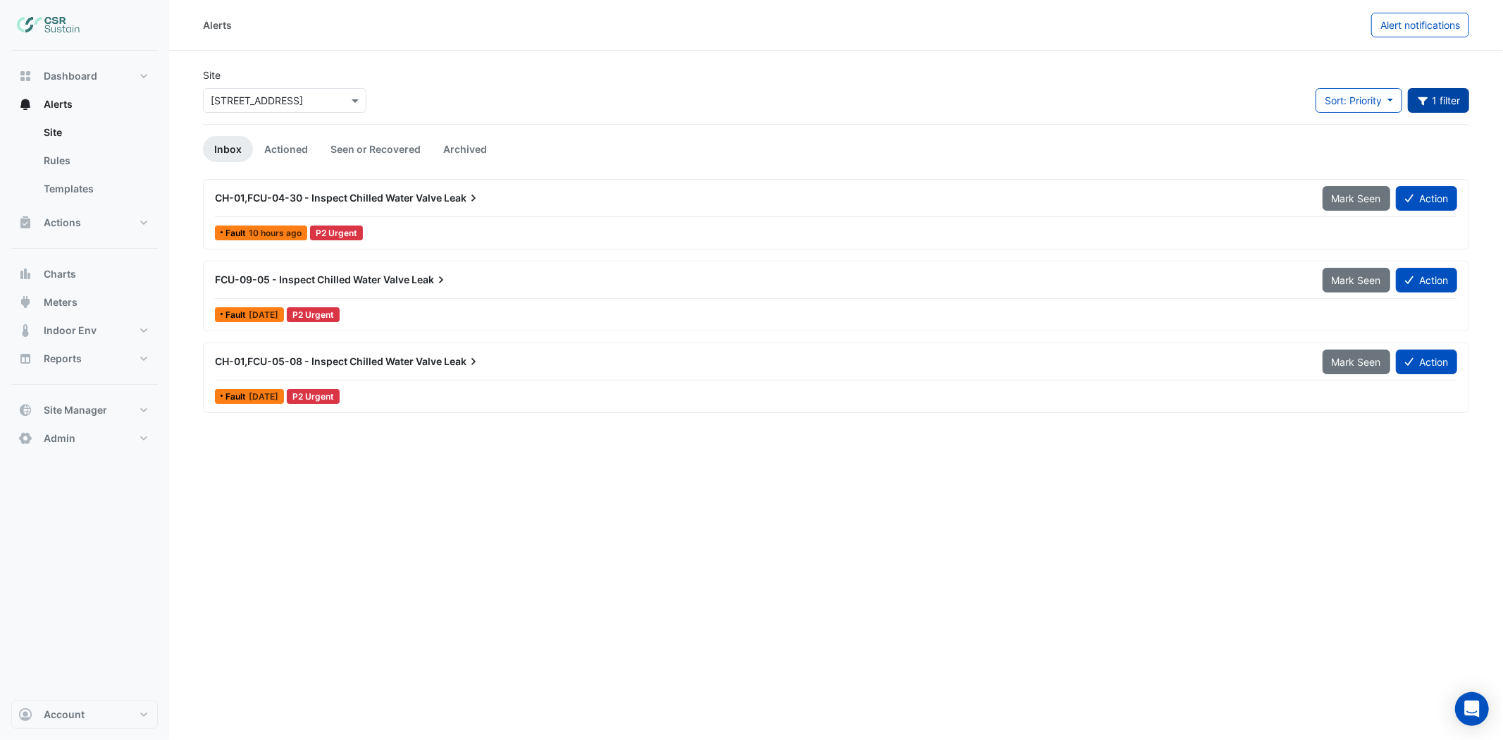
click at [1352, 111] on button "1 filter" at bounding box center [1439, 100] width 62 height 25
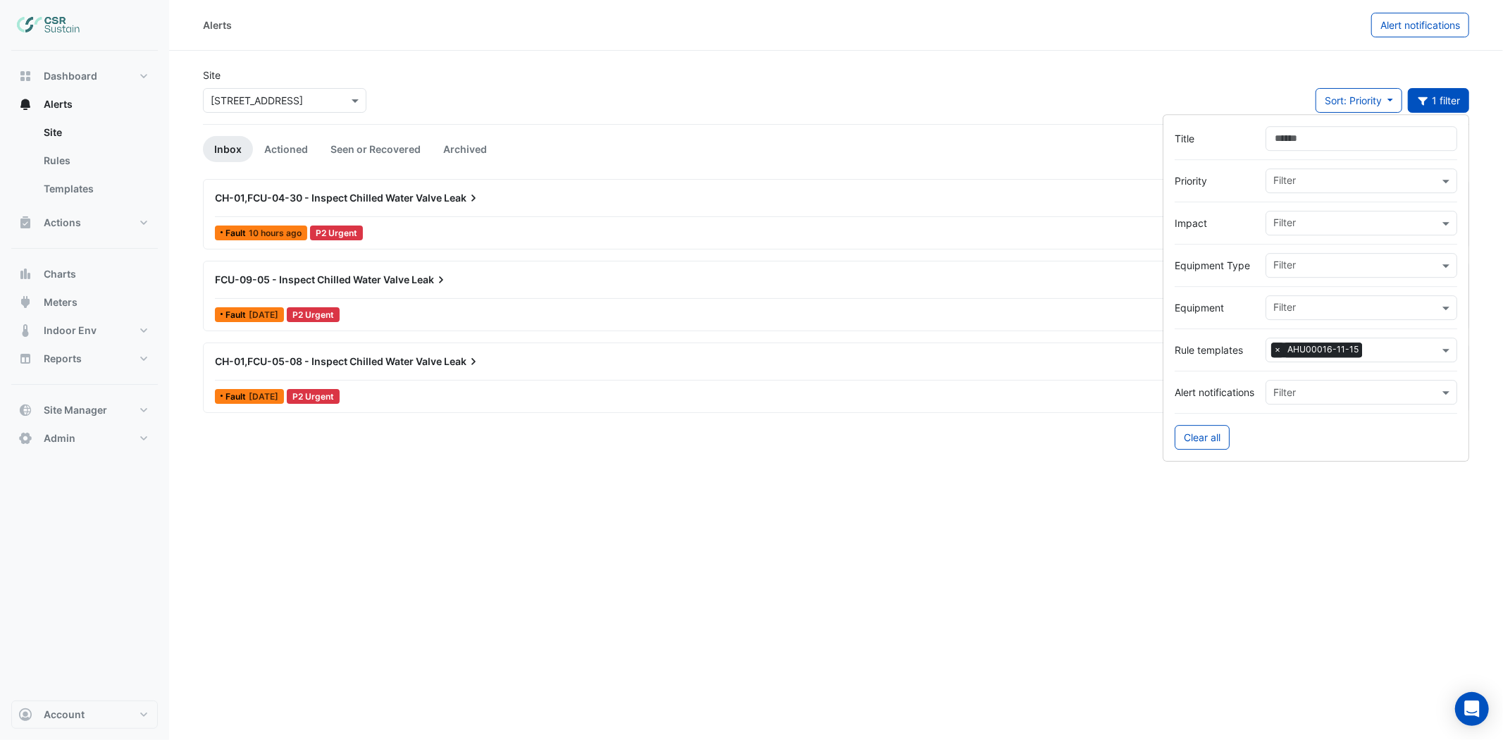
click at [1276, 349] on span "×" at bounding box center [1277, 350] width 13 height 14
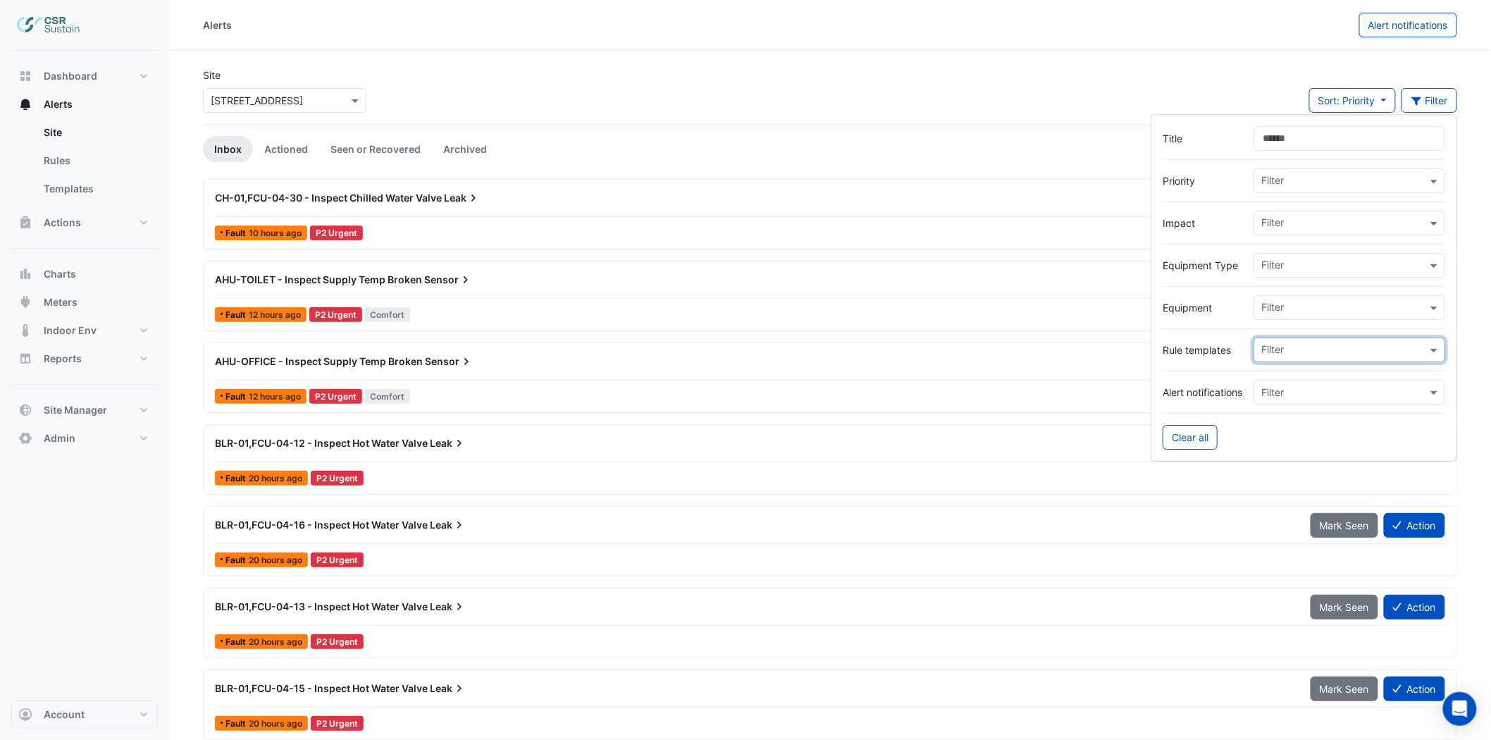
click at [1275, 313] on input "text" at bounding box center [1344, 309] width 166 height 15
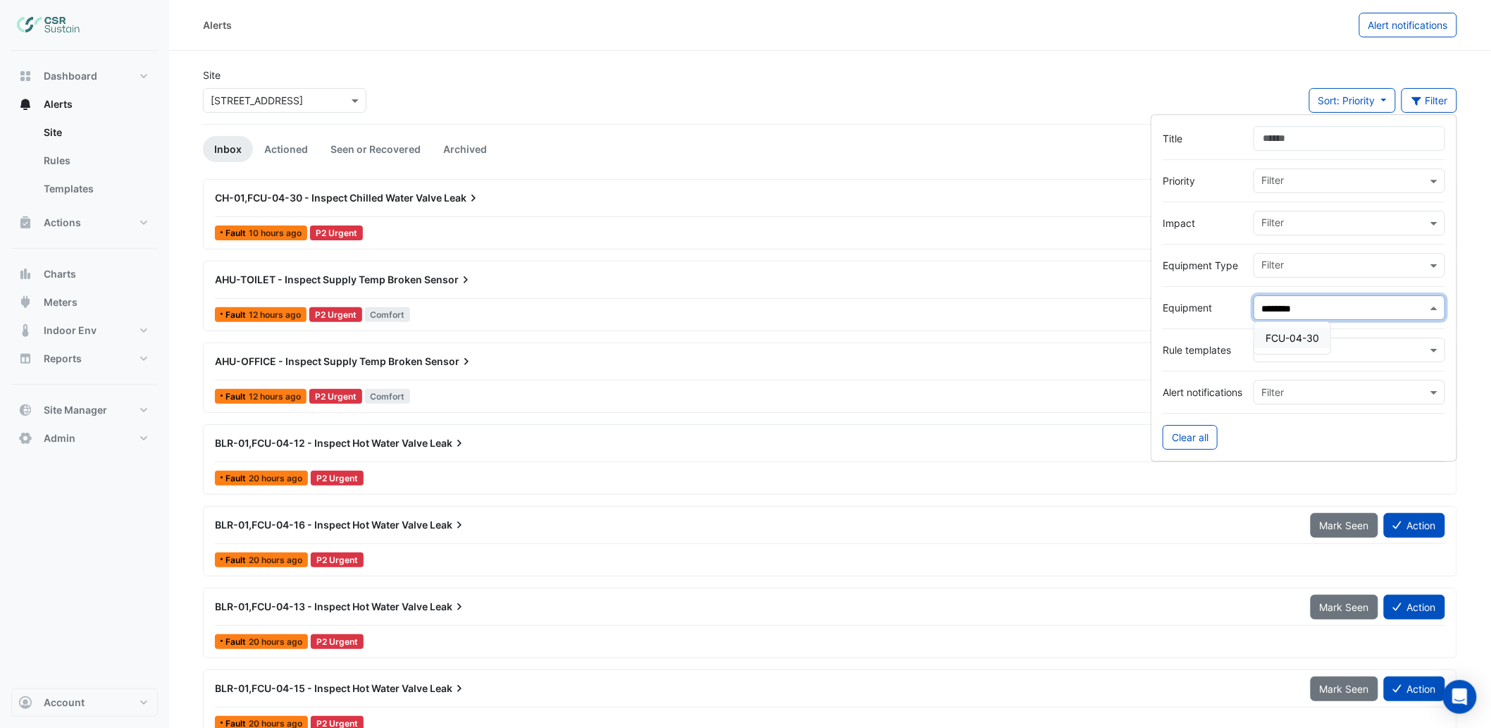
type input "*********"
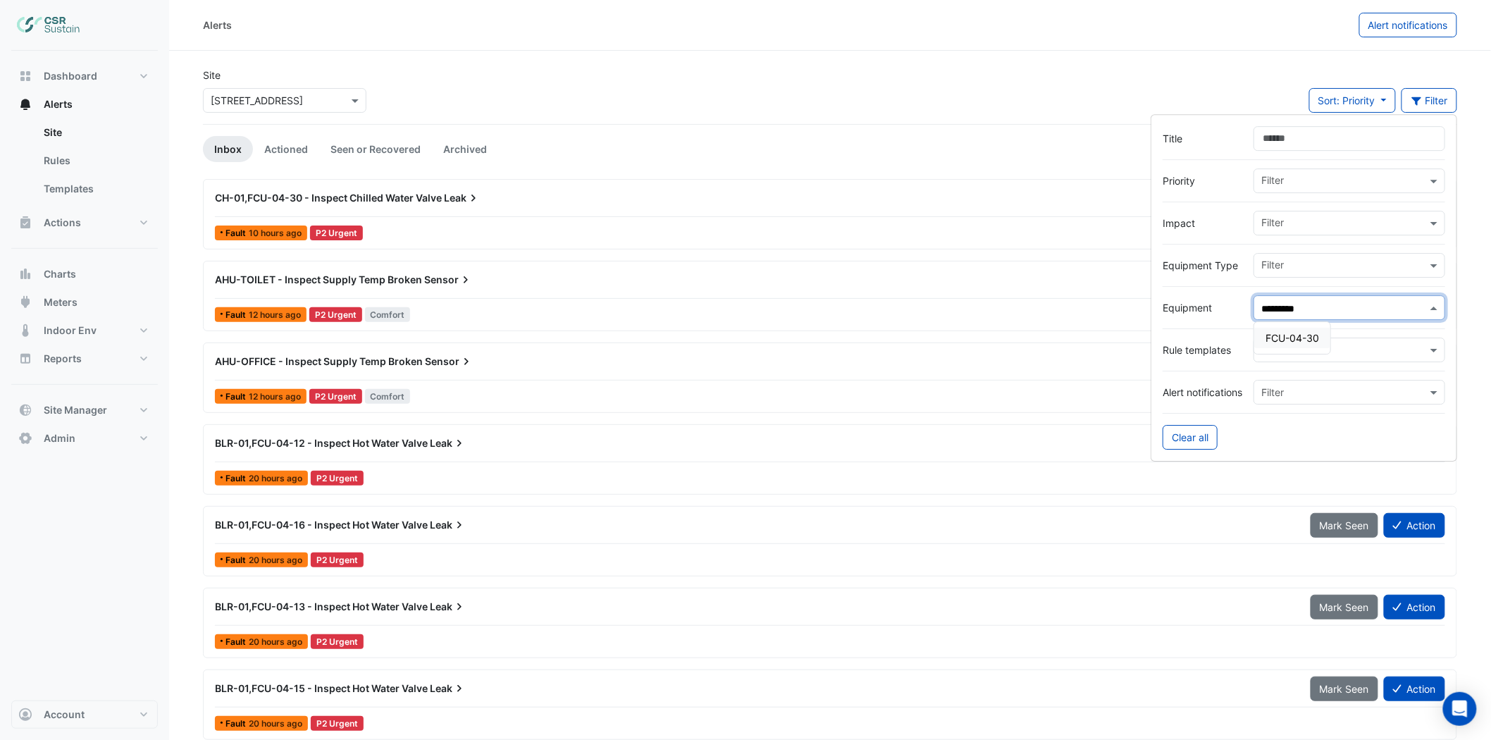
click at [1277, 338] on span "FCU-04-30" at bounding box center [1293, 338] width 54 height 12
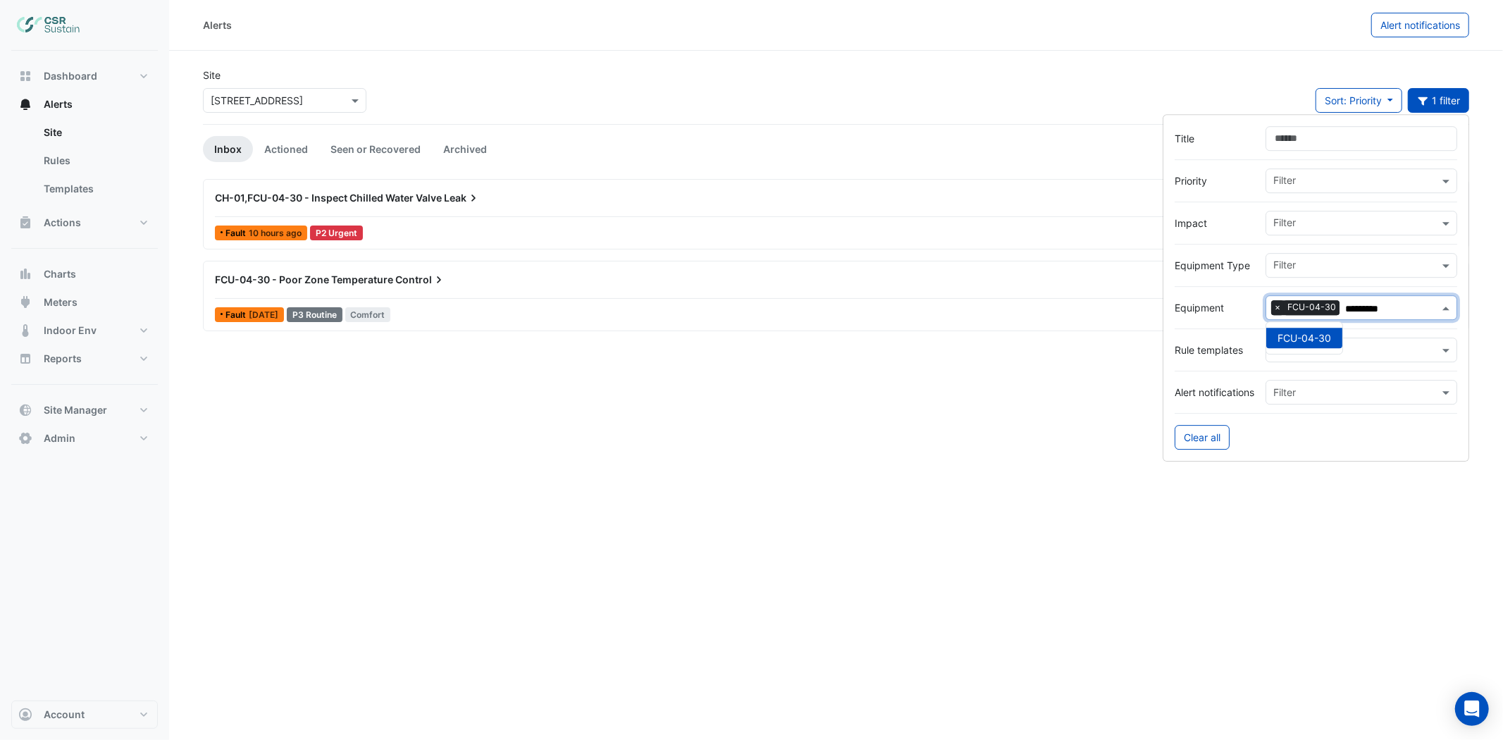
click at [1273, 308] on span "×" at bounding box center [1277, 308] width 13 height 14
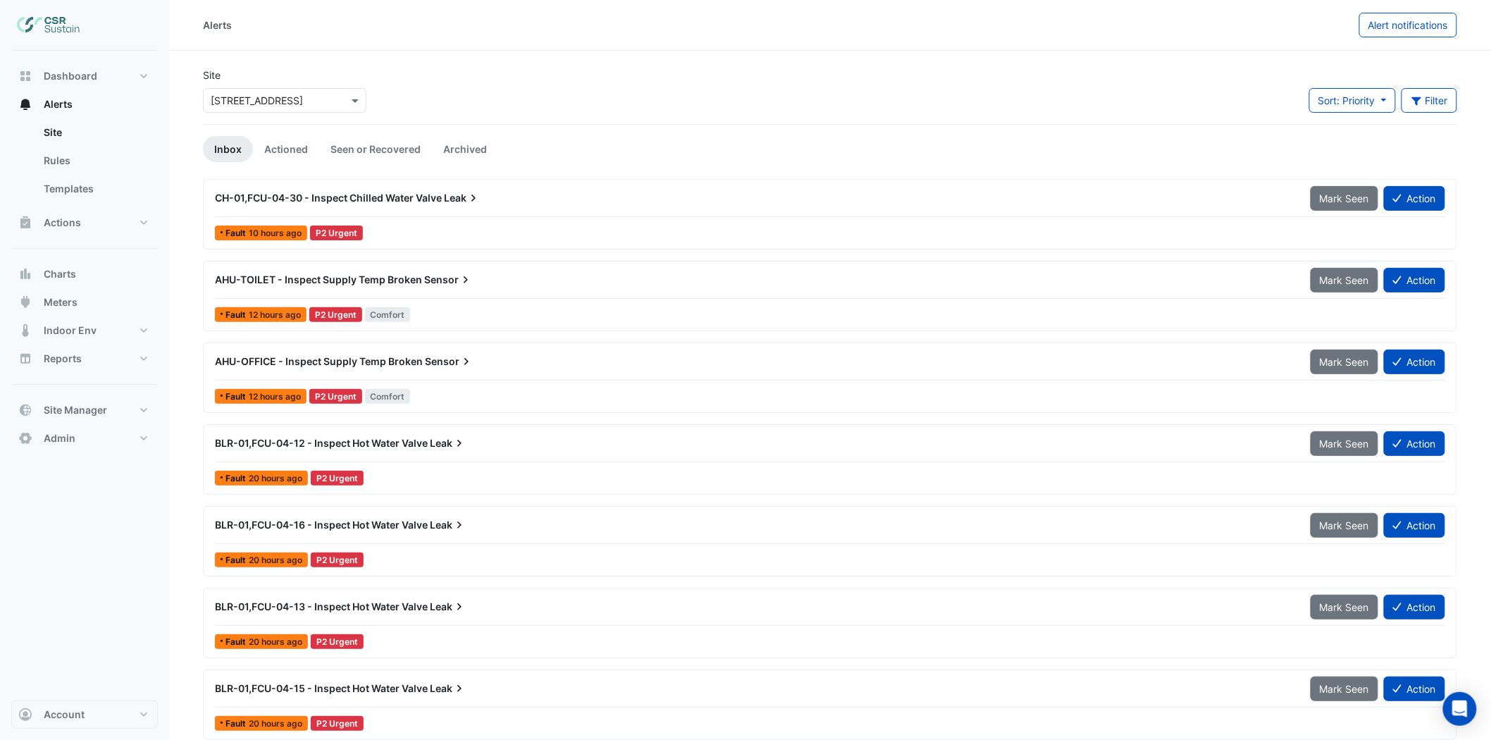
click at [256, 196] on span "CH-01,FCU-04-30 - Inspect Chilled Water Valve" at bounding box center [328, 198] width 227 height 12
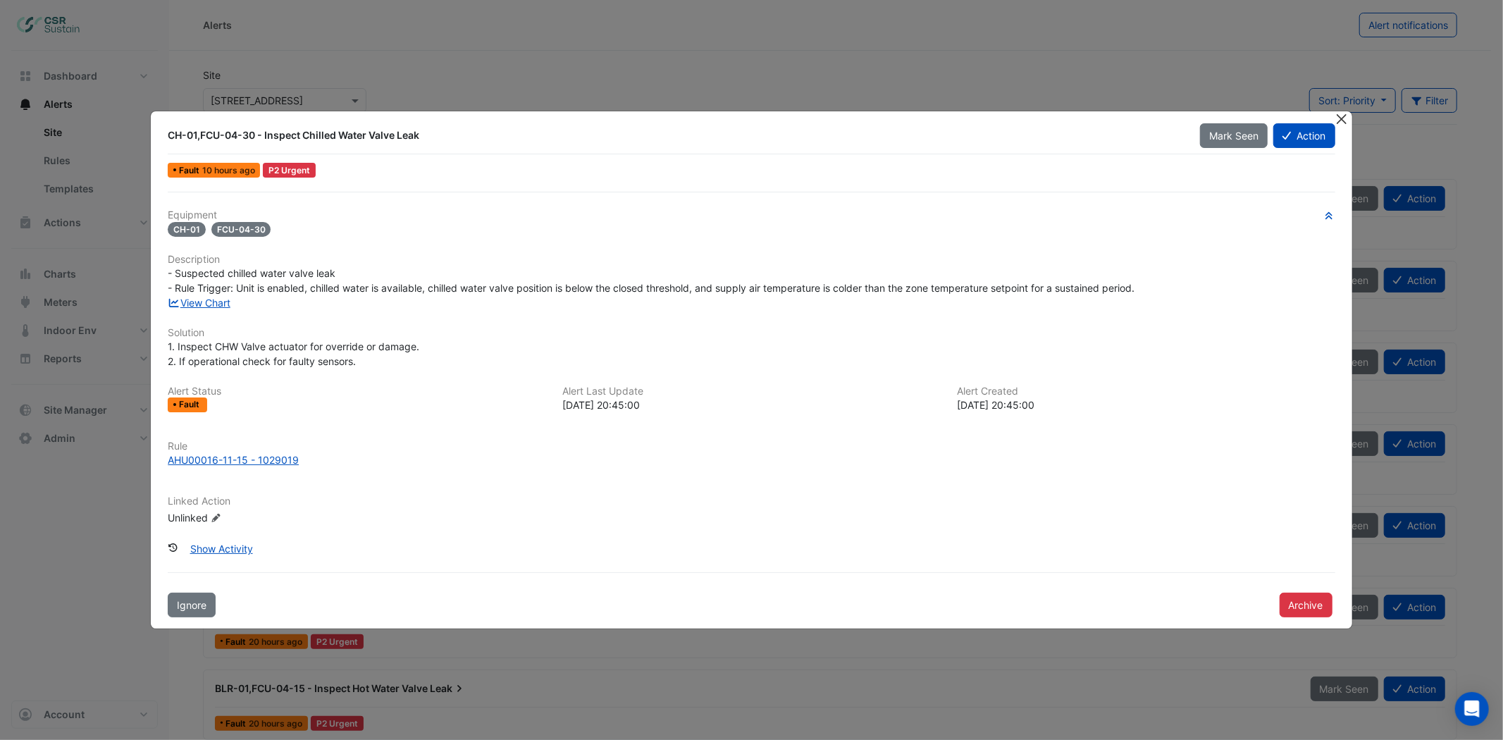
click at [1344, 115] on button "Close" at bounding box center [1342, 118] width 15 height 15
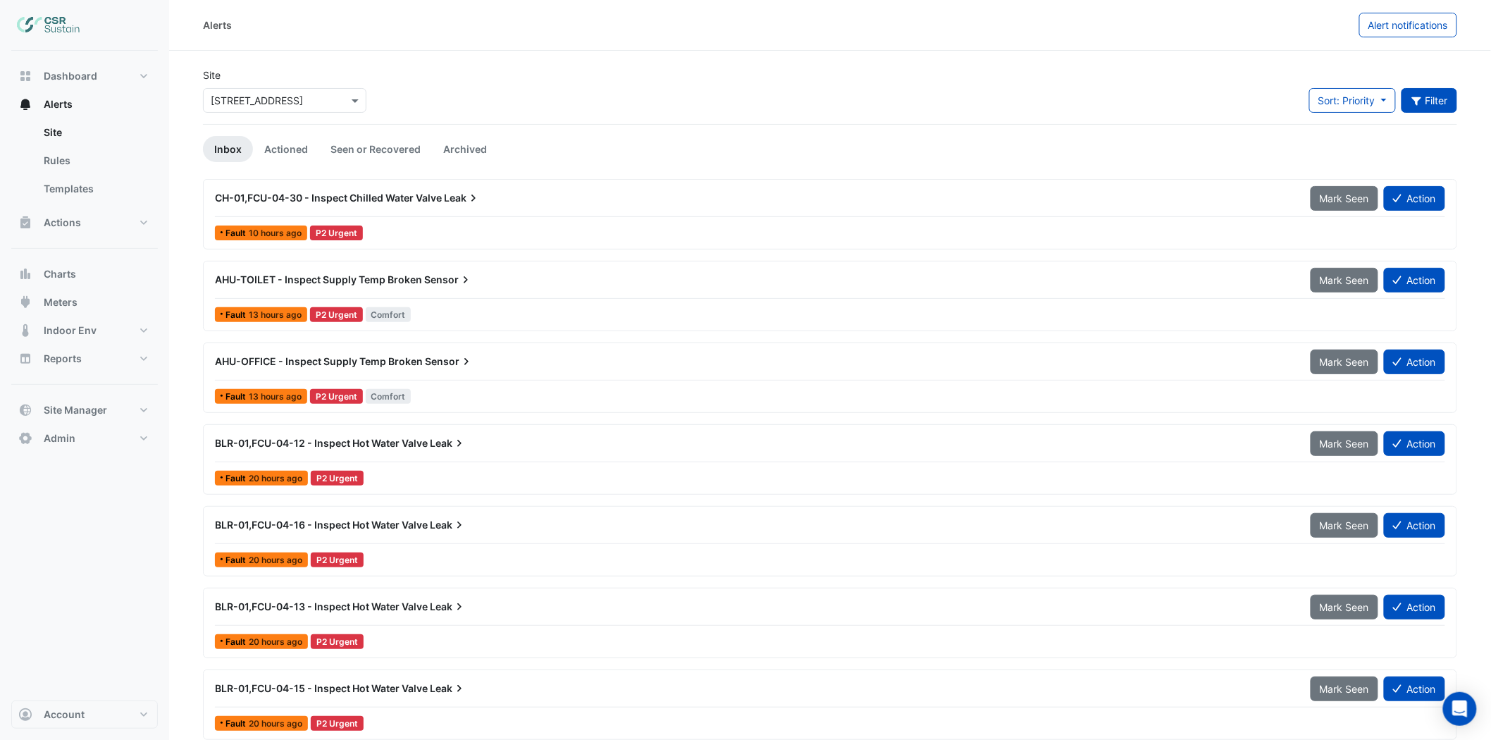
click at [1352, 97] on icon "button" at bounding box center [1417, 101] width 13 height 10
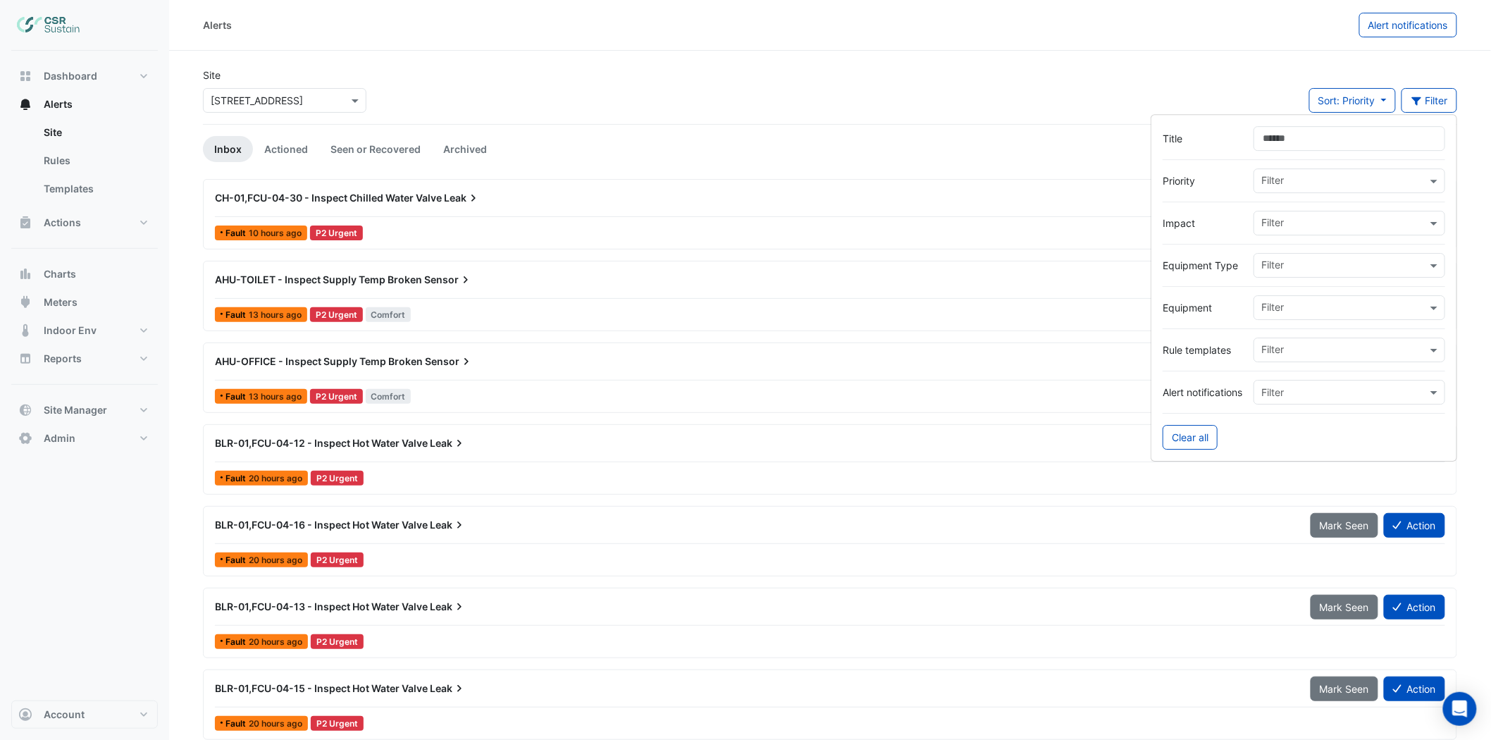
click at [1266, 314] on input "text" at bounding box center [1344, 309] width 166 height 15
type input "*********"
click at [1299, 339] on span "FCU-04-05" at bounding box center [1293, 338] width 54 height 12
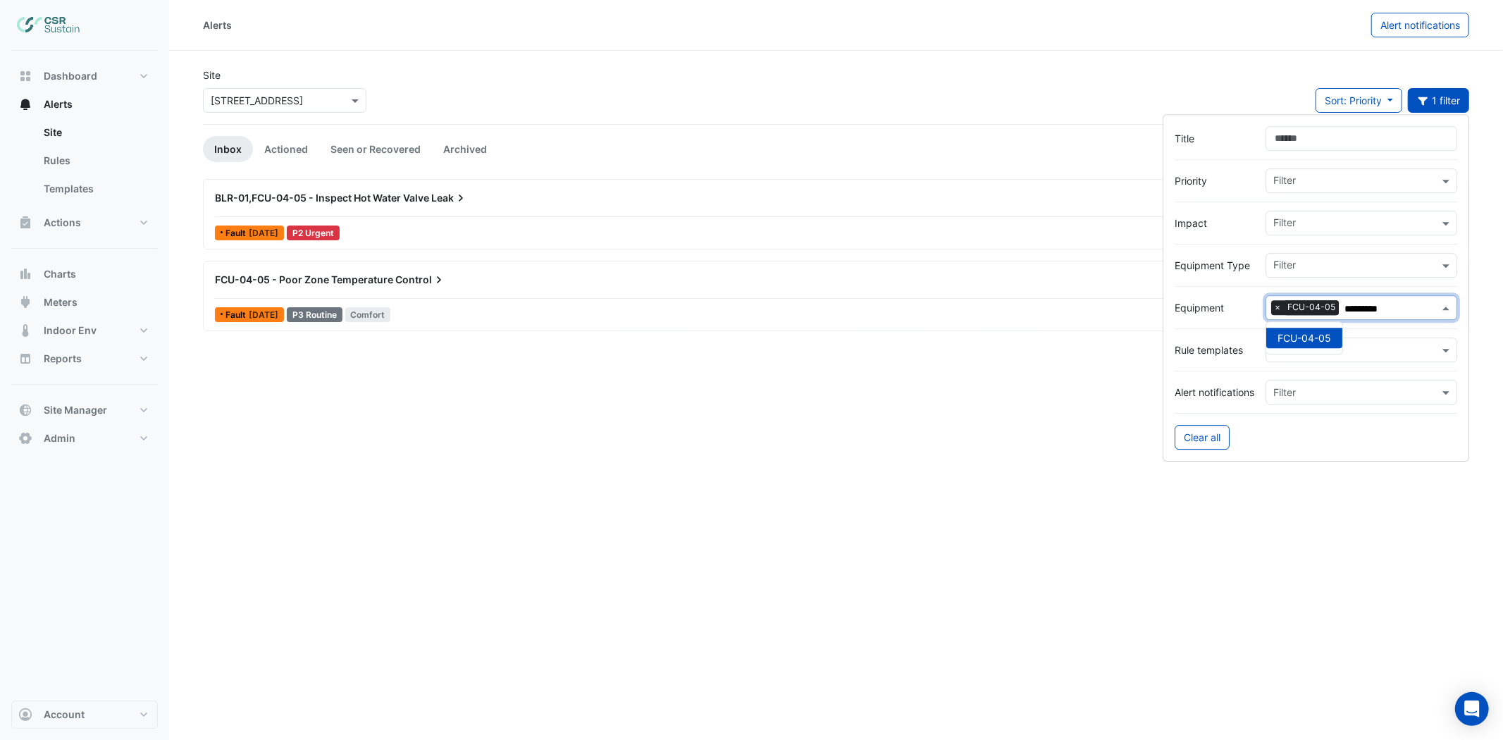
click at [791, 304] on div "FCU-04-05 - Poor Zone Temperature Control Mark Seen Action Fault 7 days ago P3 …" at bounding box center [836, 296] width 1254 height 58
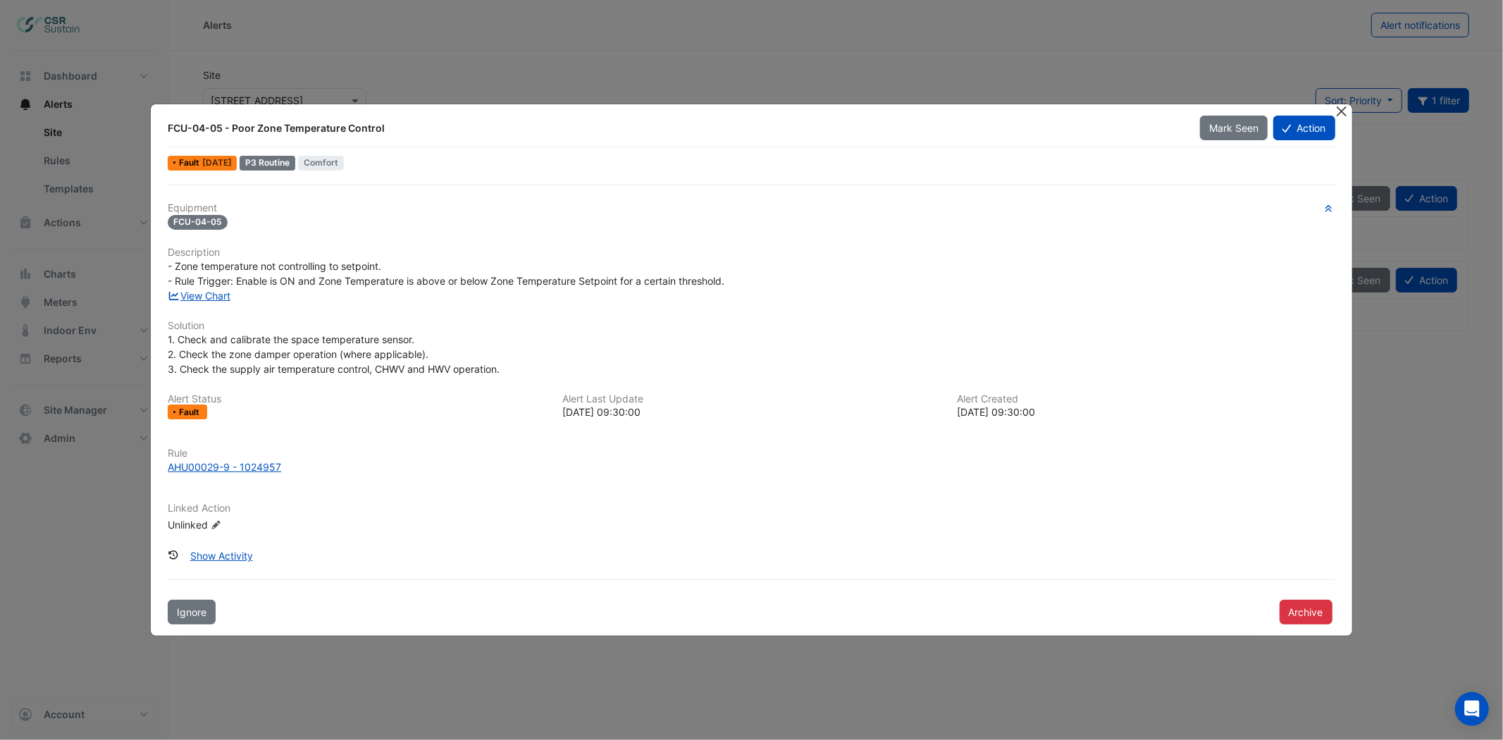
click at [1339, 110] on button "Close" at bounding box center [1342, 111] width 15 height 15
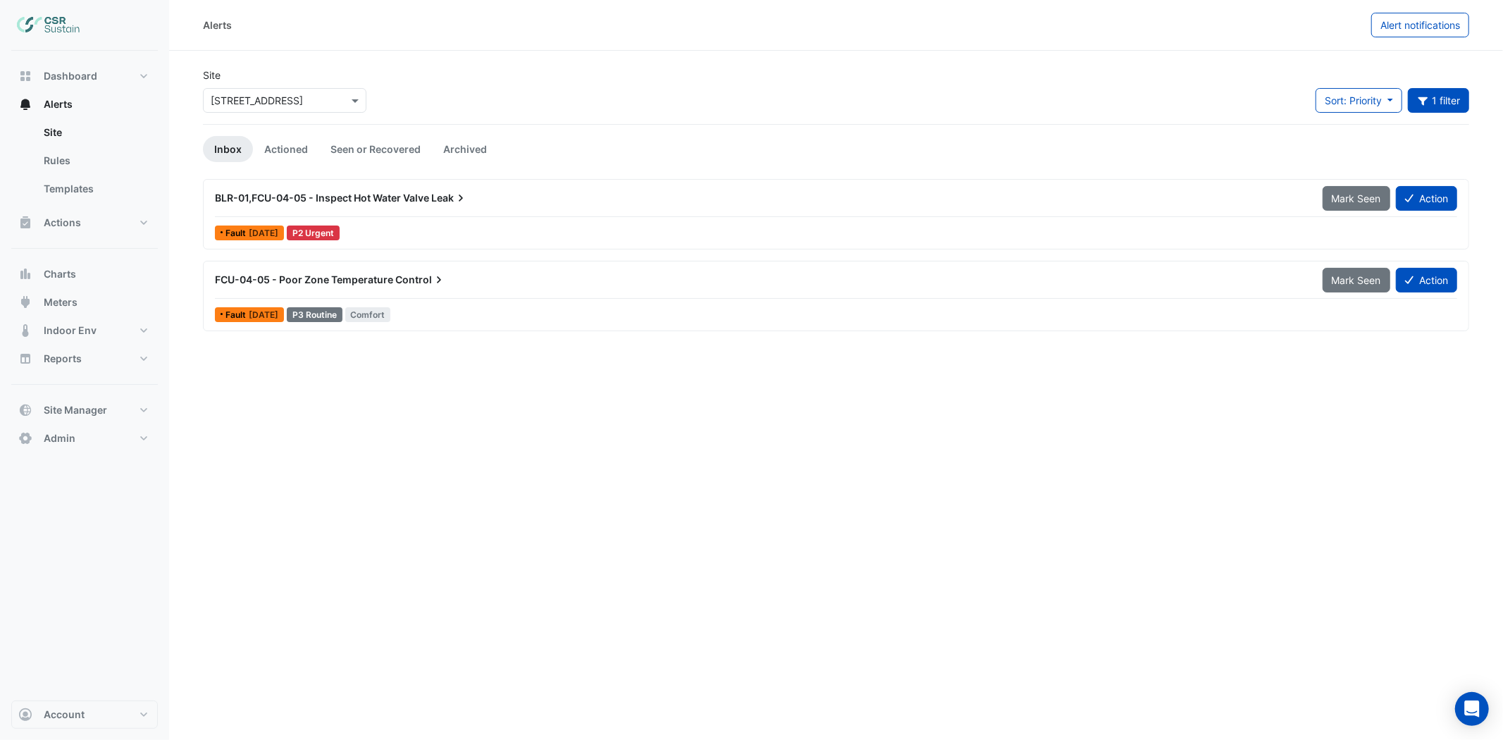
click at [431, 468] on div "Alerts Alert notifications Site × 5 Exchange Quay Sort: Priority Priority Updat…" at bounding box center [836, 370] width 1334 height 740
click at [425, 187] on div "BLR-01,FCU-04-05 - Inspect Hot Water Valve Leak" at bounding box center [760, 197] width 1108 height 25
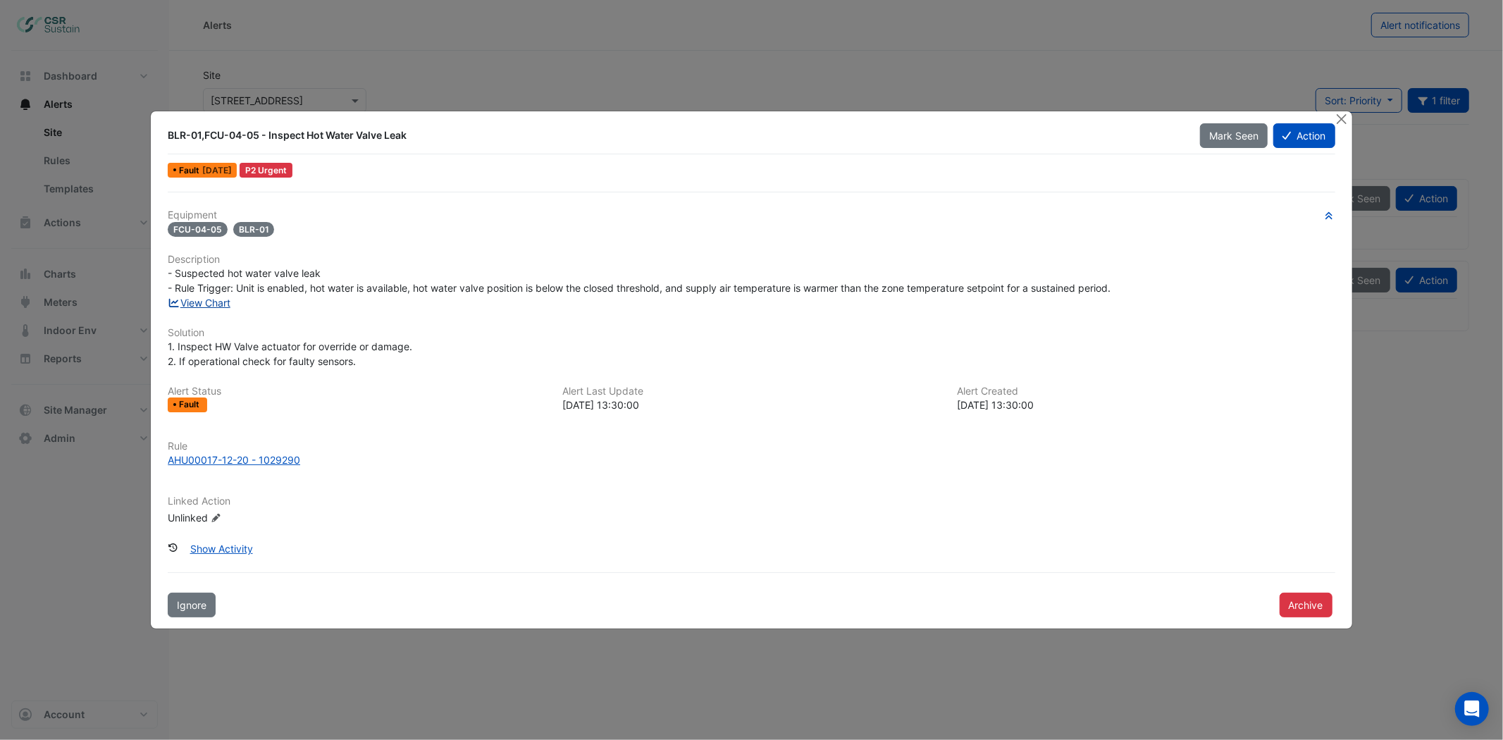
click at [199, 300] on link "View Chart" at bounding box center [199, 303] width 63 height 12
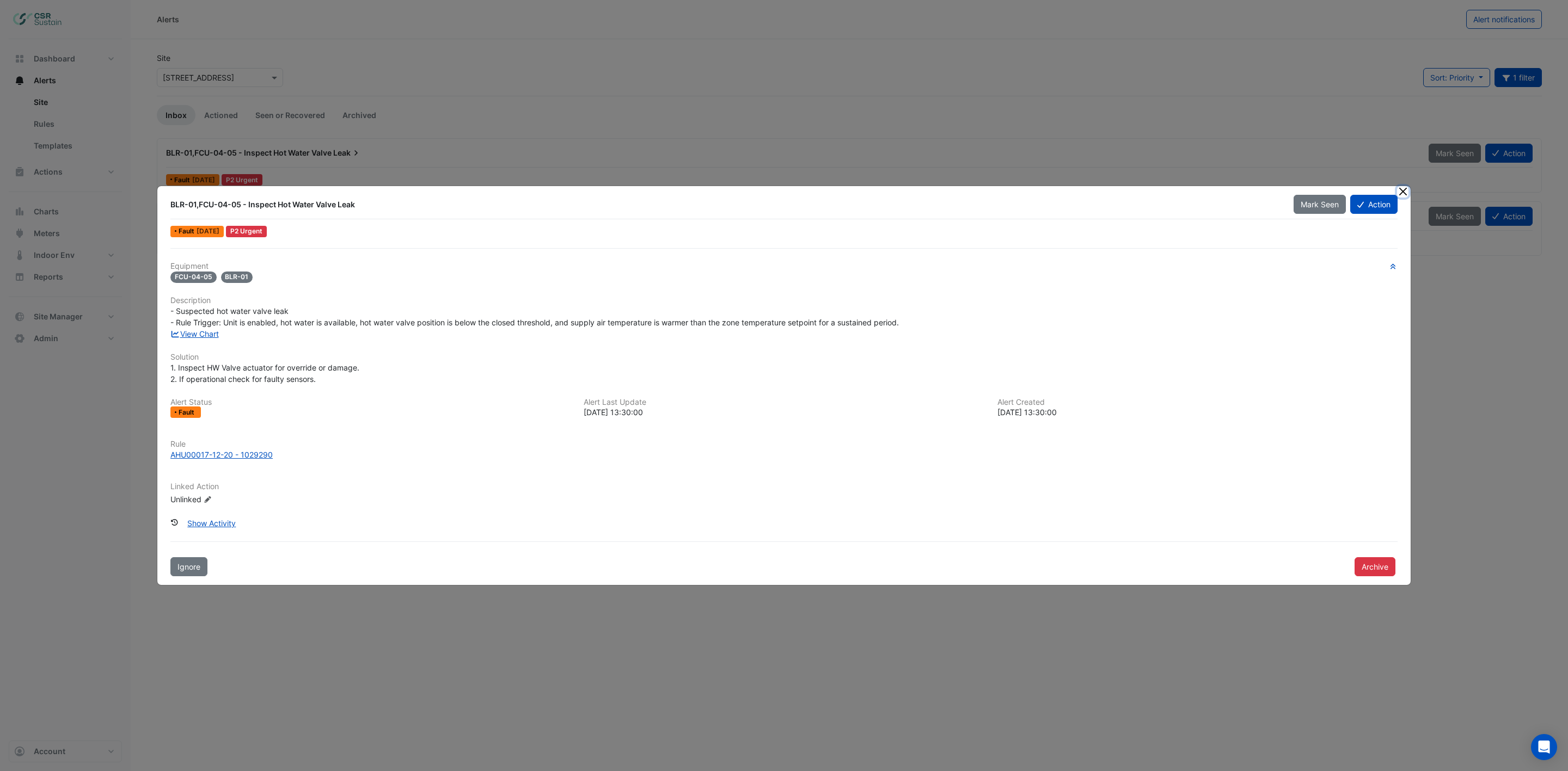
click at [1045, 189] on button "Close" at bounding box center [1403, 192] width 12 height 12
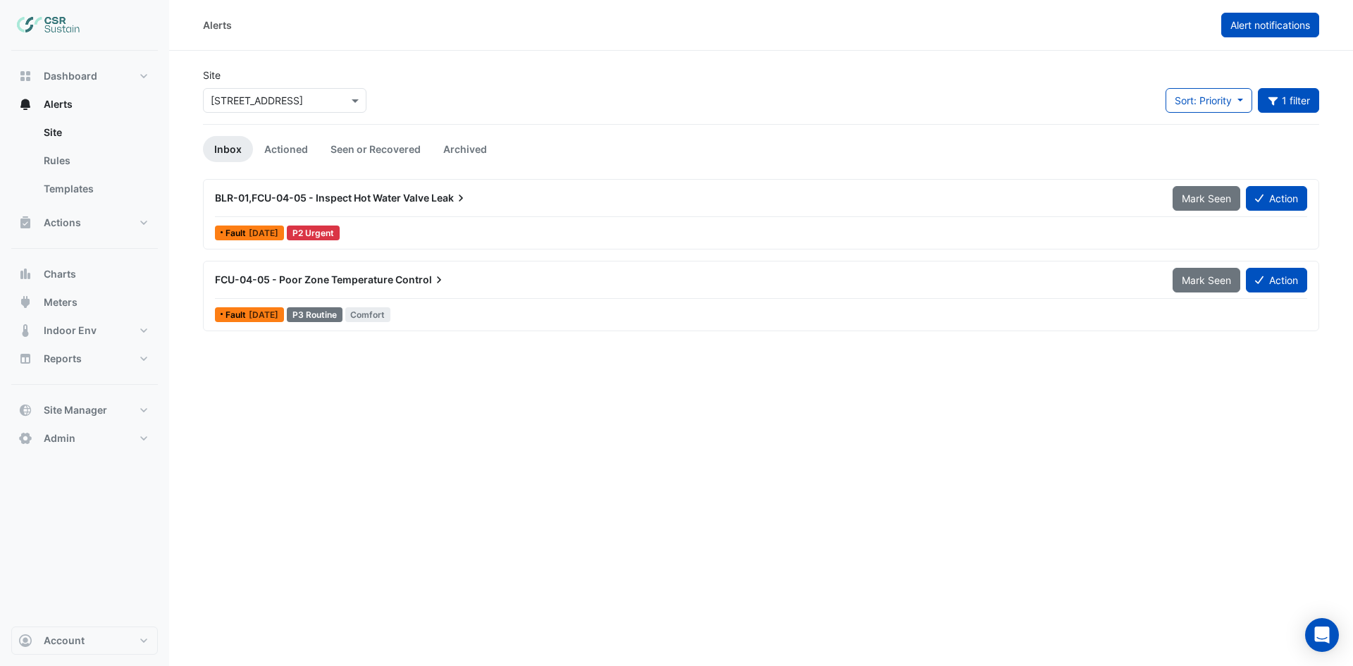
click at [1269, 34] on button "Alert notifications" at bounding box center [1270, 25] width 98 height 25
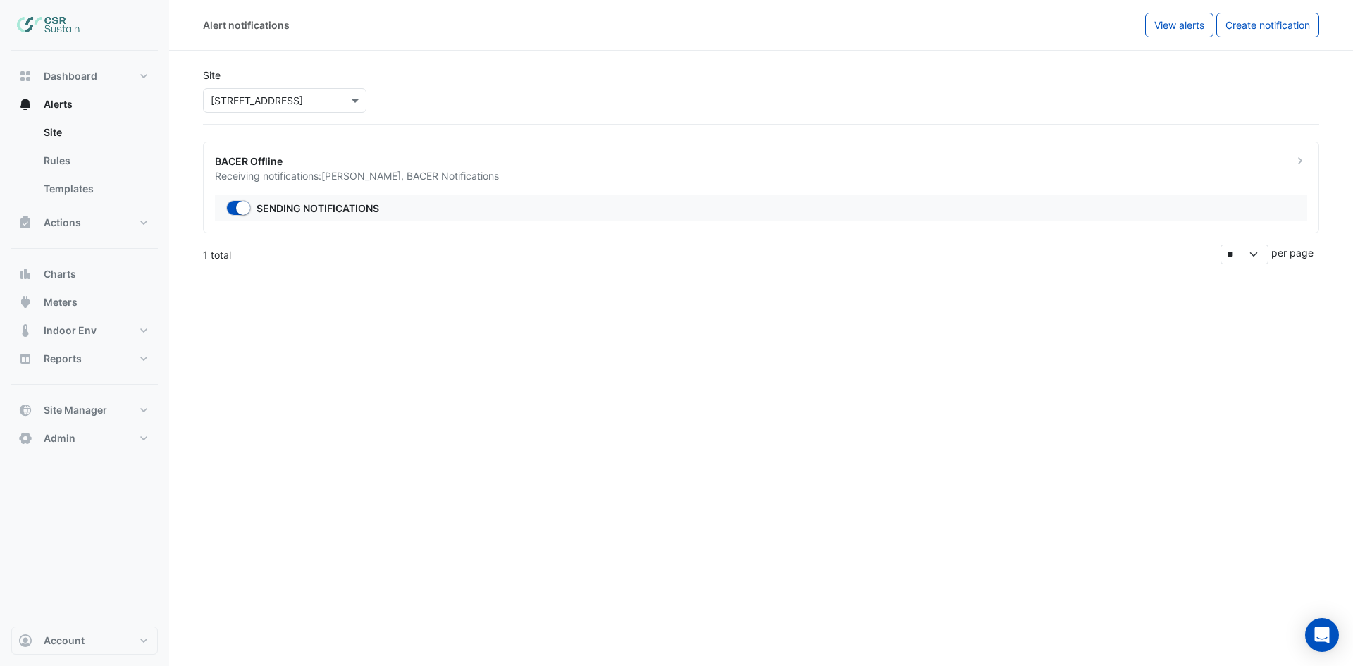
click at [638, 350] on div "Alert notifications View alerts Create notification Site × 5 Exchange Quay BACE…" at bounding box center [761, 333] width 1184 height 666
drag, startPoint x: 646, startPoint y: 347, endPoint x: 662, endPoint y: 339, distance: 18.3
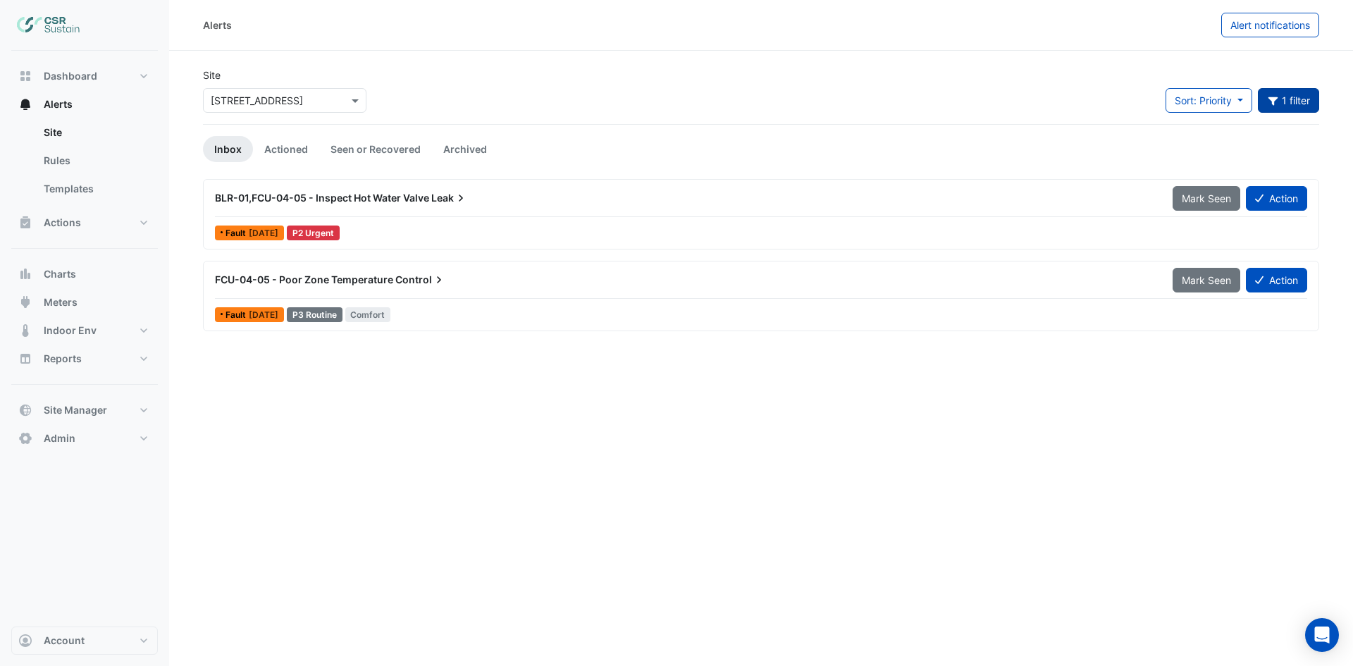
click at [1291, 102] on button "1 filter" at bounding box center [1289, 100] width 62 height 25
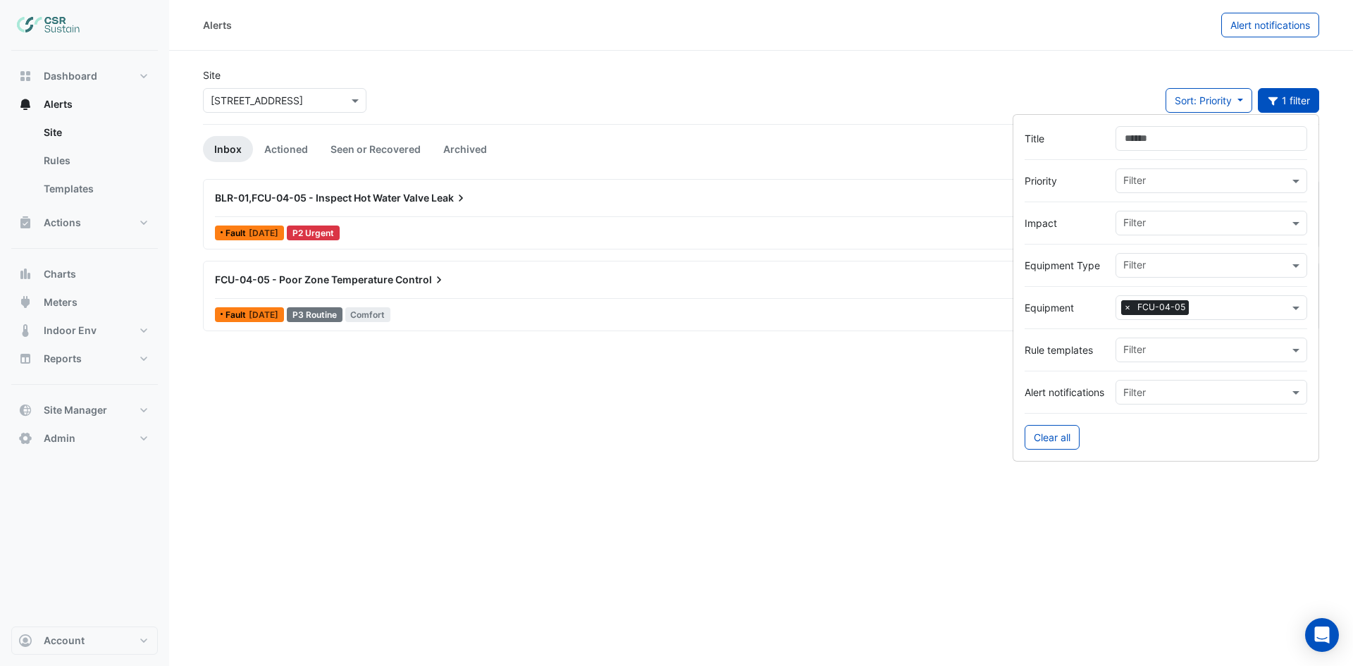
click at [1129, 308] on span "×" at bounding box center [1127, 307] width 13 height 14
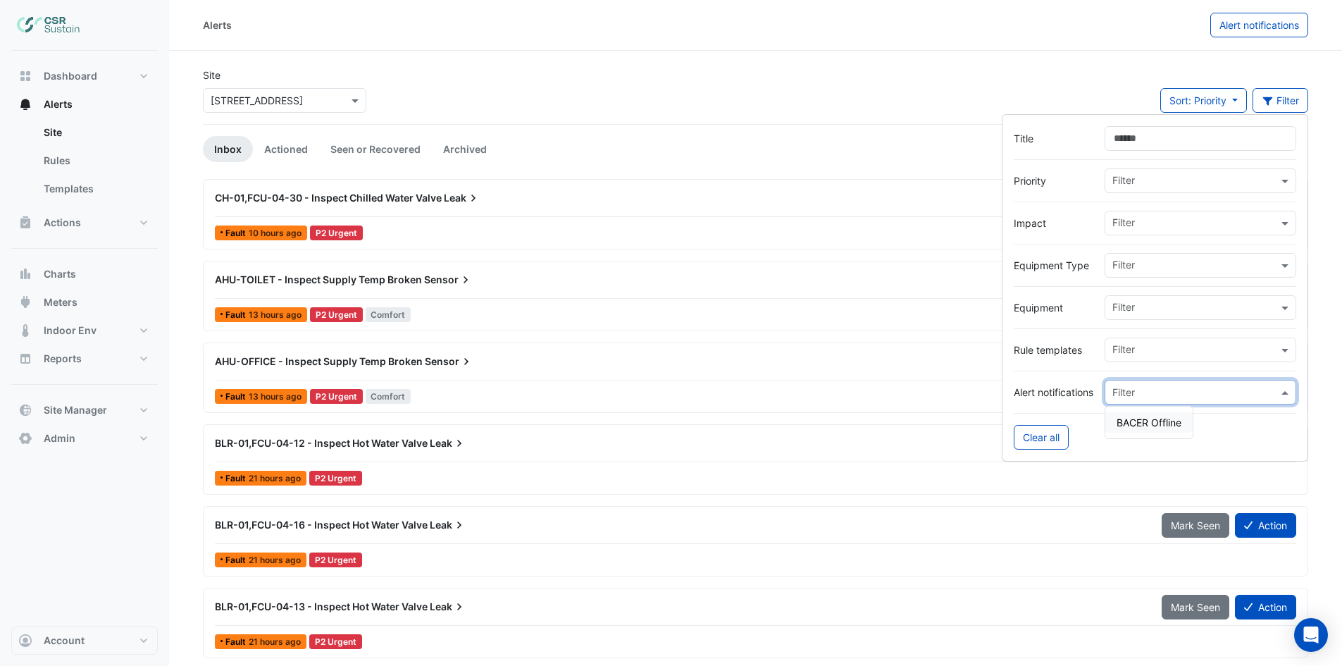
click at [1128, 395] on input "text" at bounding box center [1187, 392] width 148 height 15
type input "***"
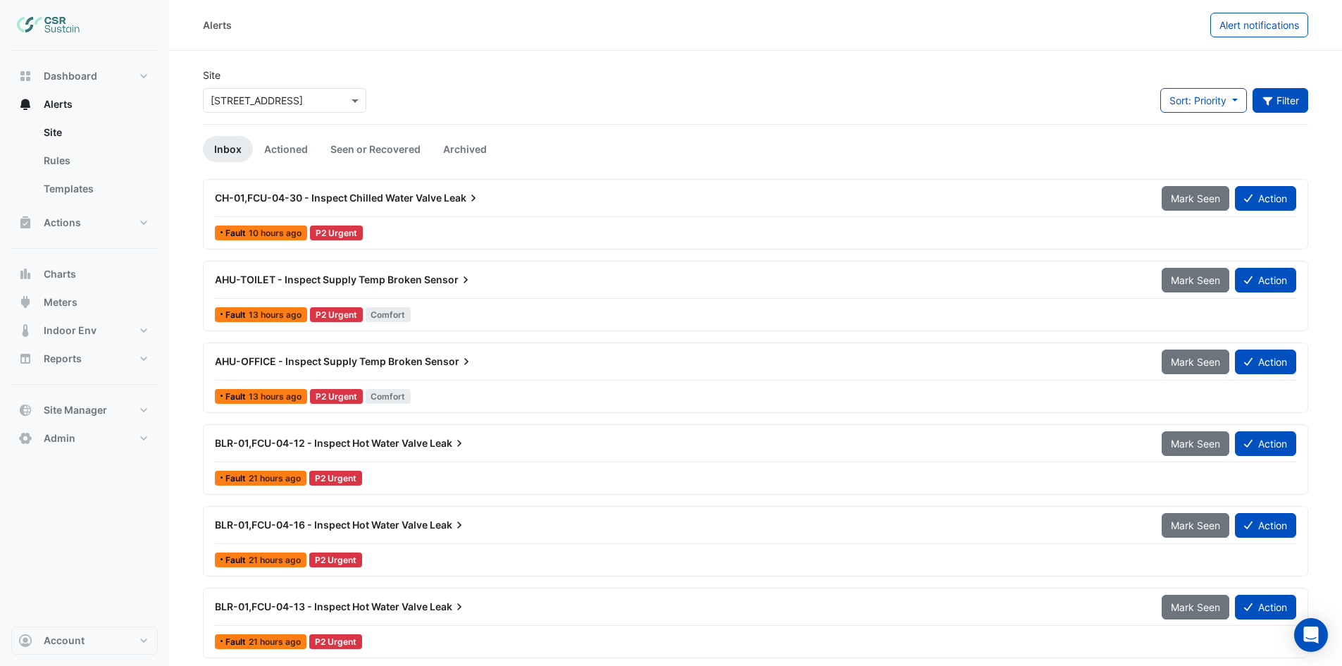
click at [1274, 110] on button "Filter" at bounding box center [1281, 100] width 56 height 25
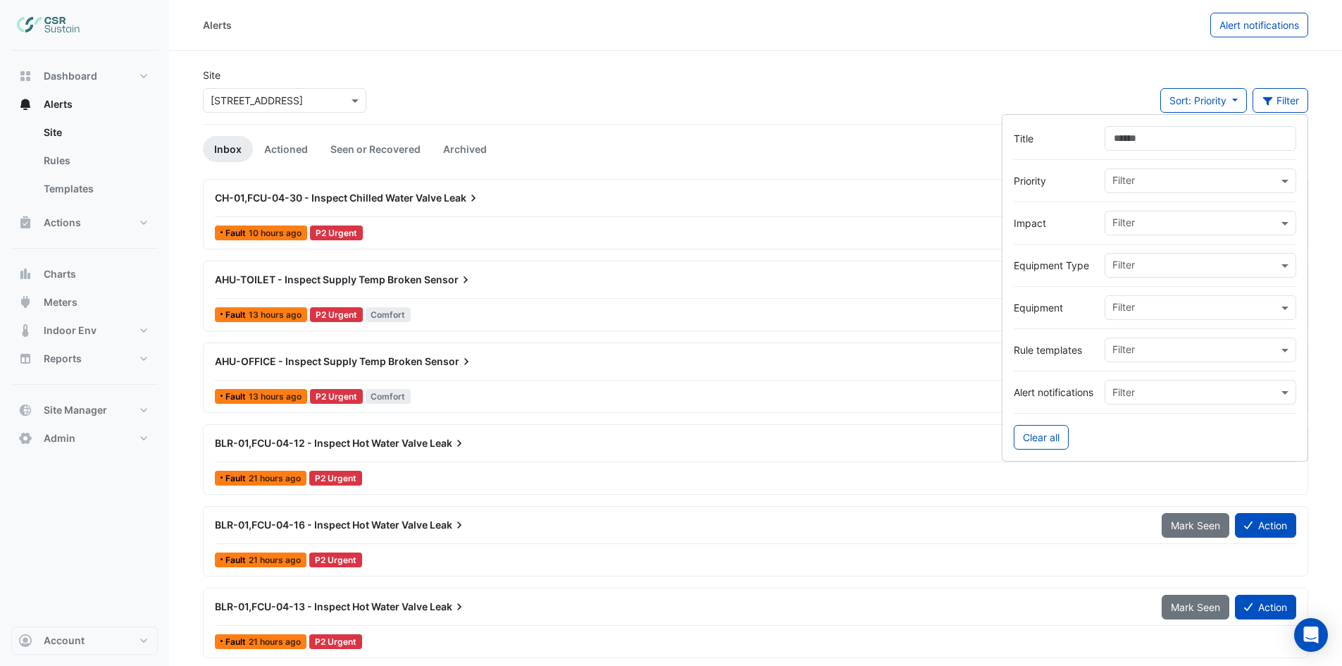
click at [1127, 354] on input "text" at bounding box center [1196, 351] width 166 height 15
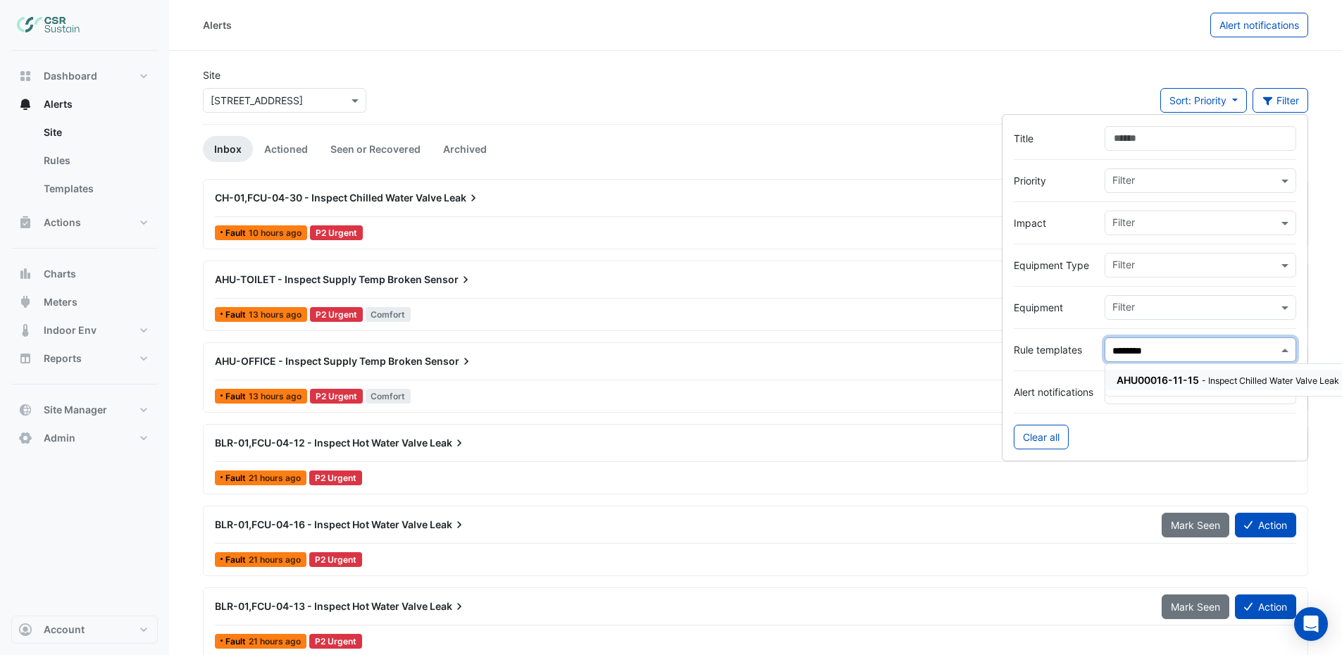
click at [1146, 381] on span "AHU00016-11-15" at bounding box center [1158, 380] width 82 height 12
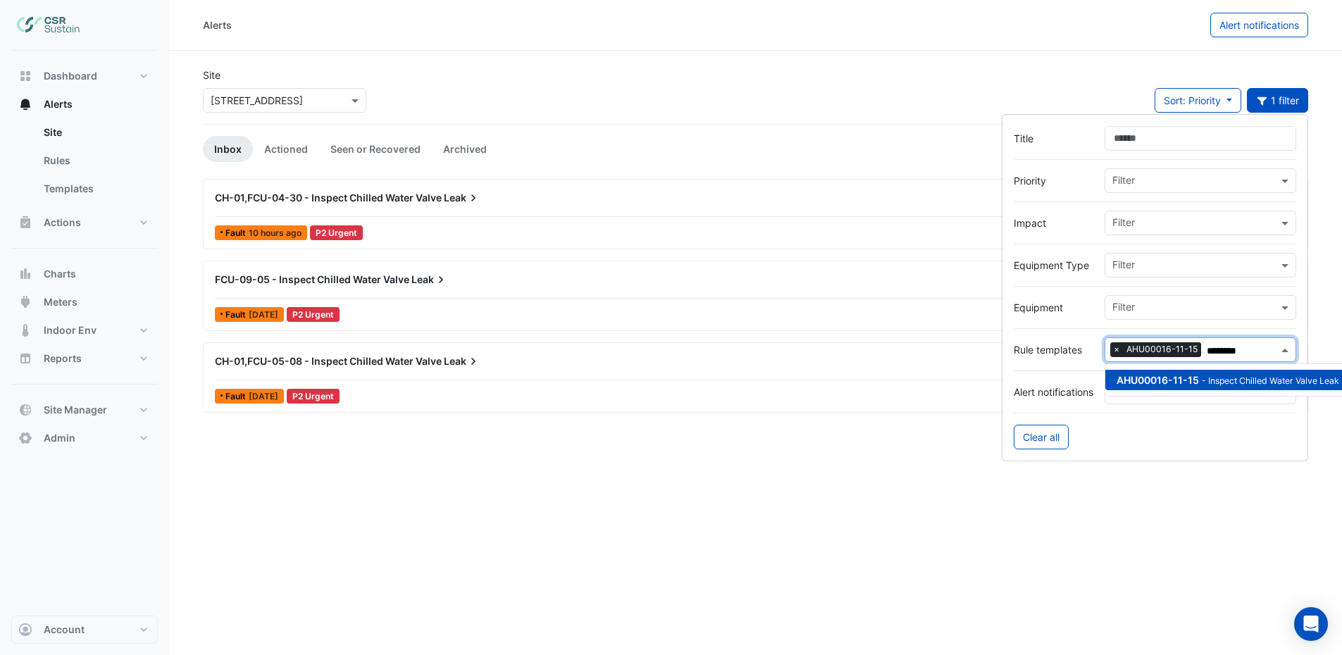
type input "********"
click at [755, 123] on div "Site × 5 Exchange Quay Sort: Priority Priority Updated 1 filter" at bounding box center [755, 96] width 1123 height 56
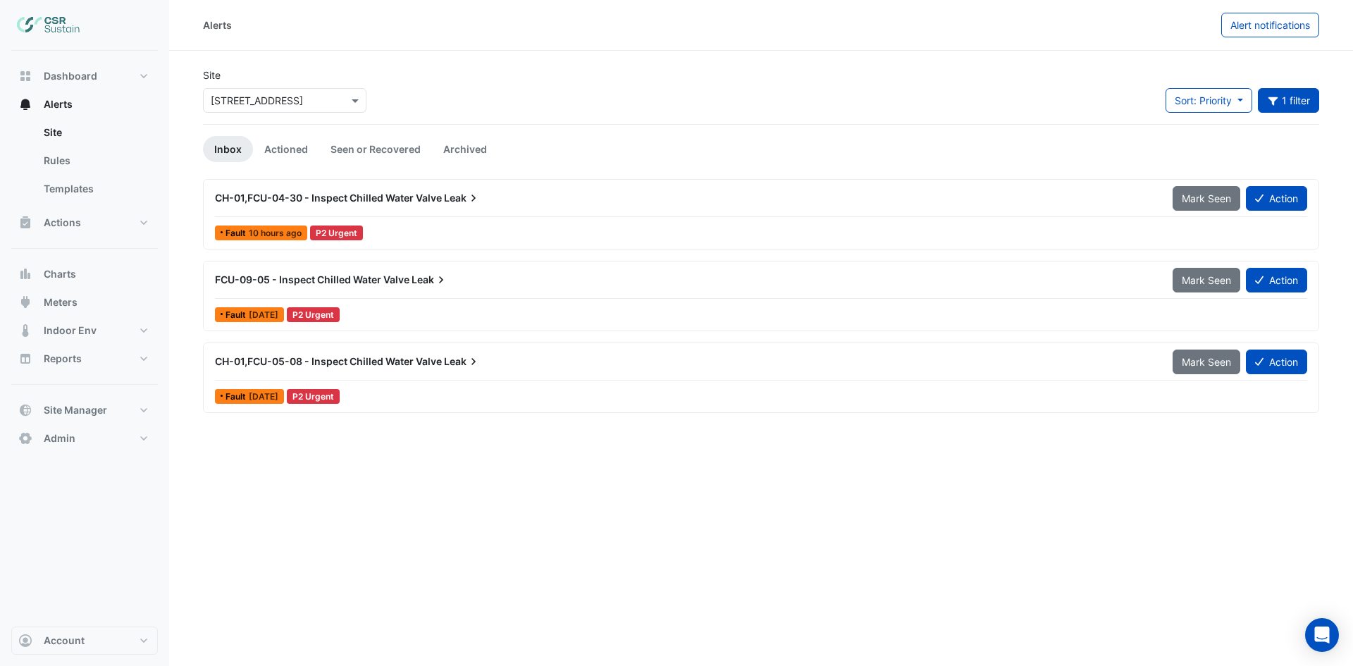
click at [367, 191] on div "CH-01,FCU-04-30 - Inspect Chilled Water Valve Leak" at bounding box center [685, 198] width 941 height 14
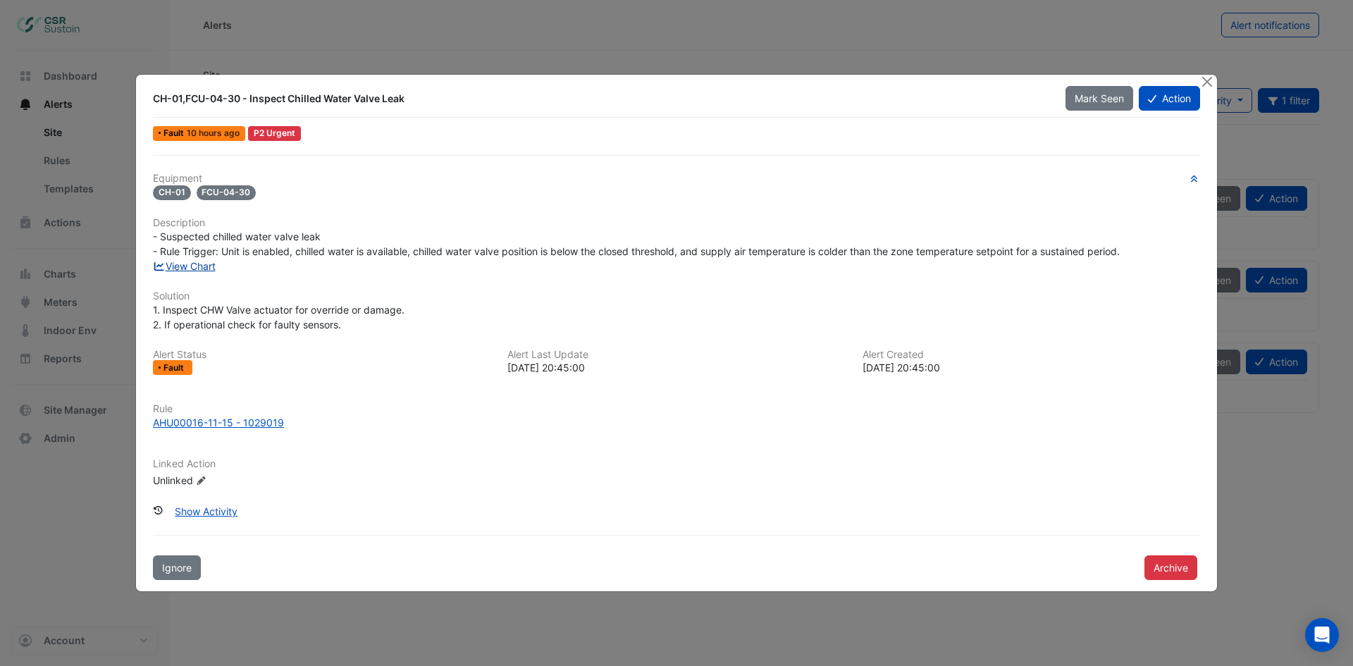
click at [197, 266] on link "View Chart" at bounding box center [184, 266] width 63 height 12
click at [1207, 83] on button "Close" at bounding box center [1206, 82] width 15 height 15
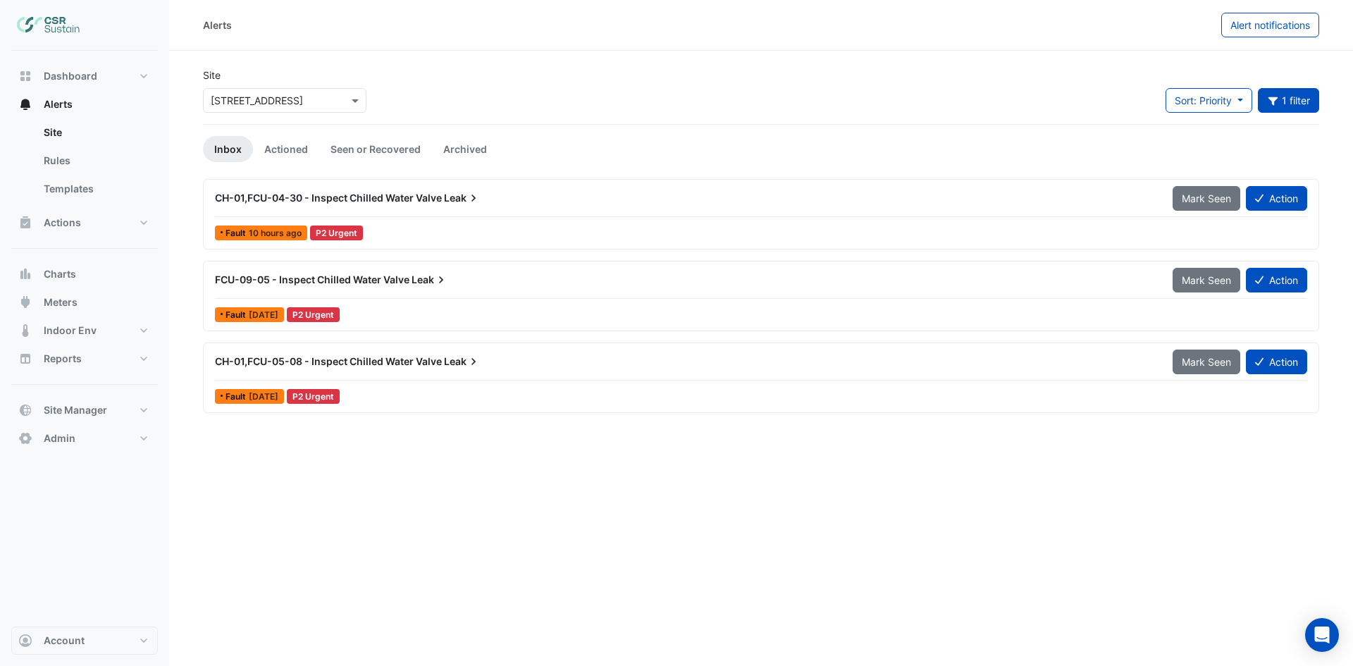
click at [341, 287] on div "FCU-09-05 - Inspect Chilled Water Valve Leak" at bounding box center [685, 279] width 958 height 25
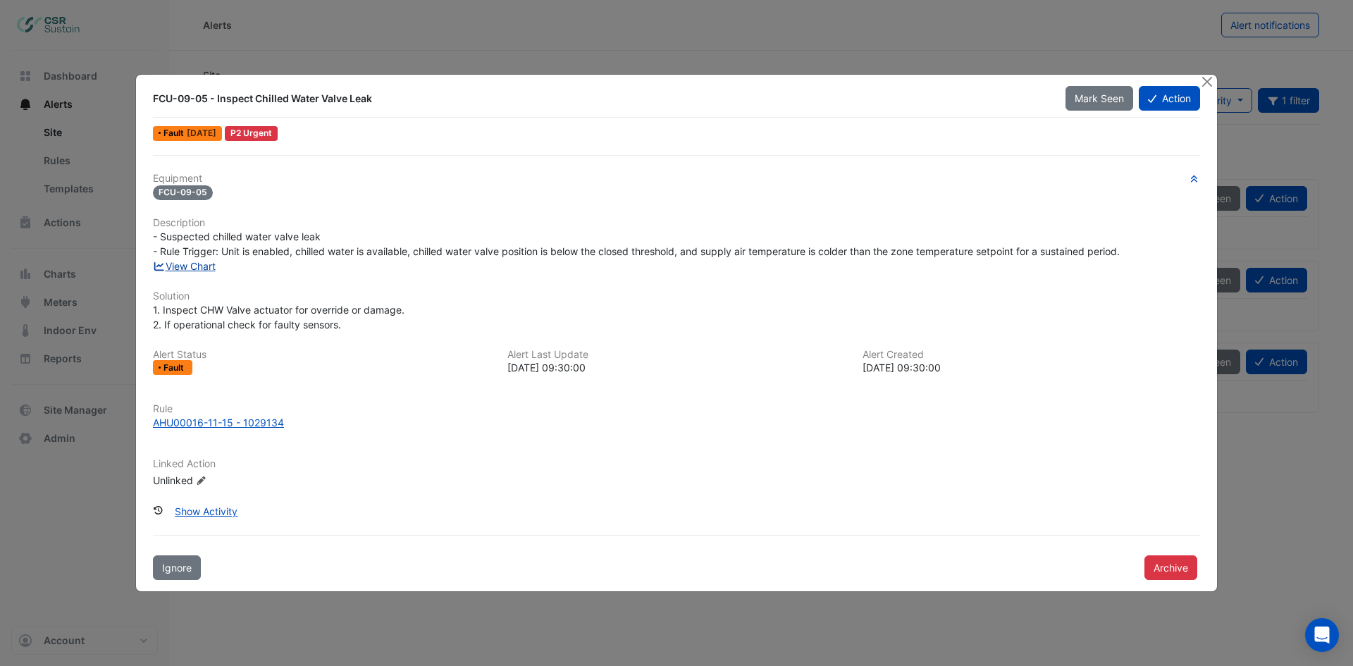
click at [210, 267] on link "View Chart" at bounding box center [184, 266] width 63 height 12
click at [1206, 82] on button "Close" at bounding box center [1206, 82] width 15 height 15
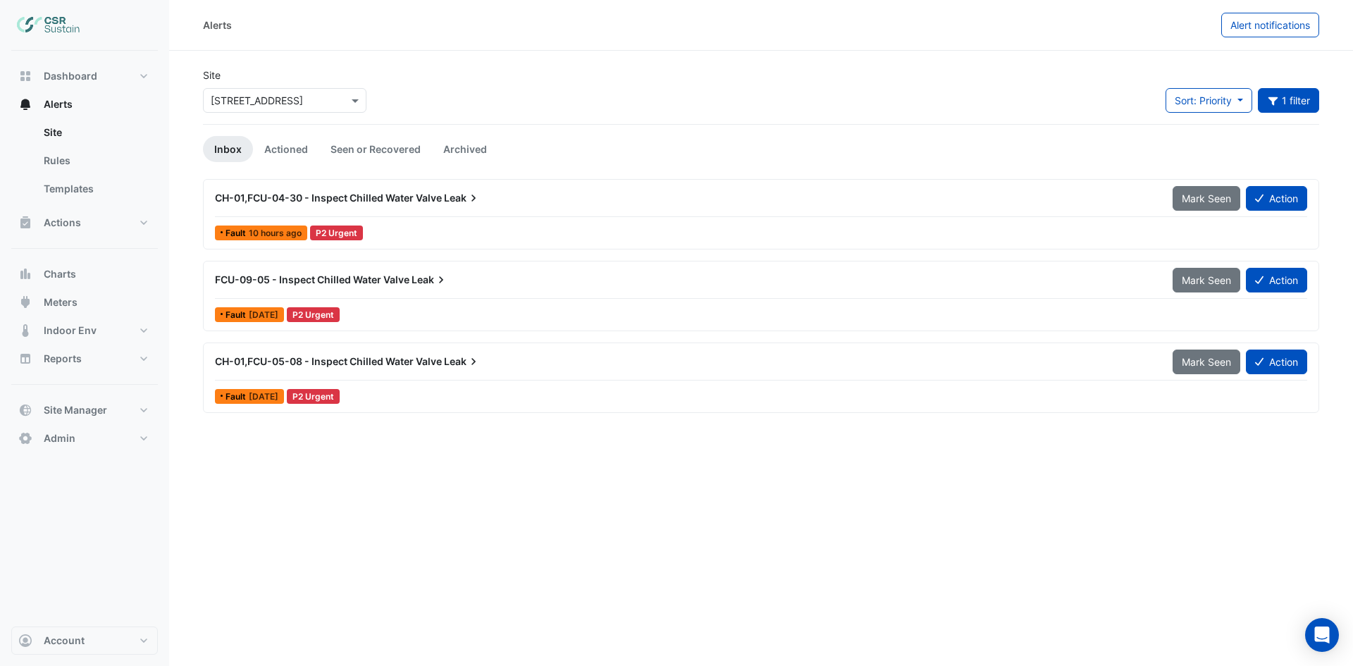
click at [283, 358] on span "CH-01,FCU-05-08 - Inspect Chilled Water Valve" at bounding box center [328, 361] width 227 height 12
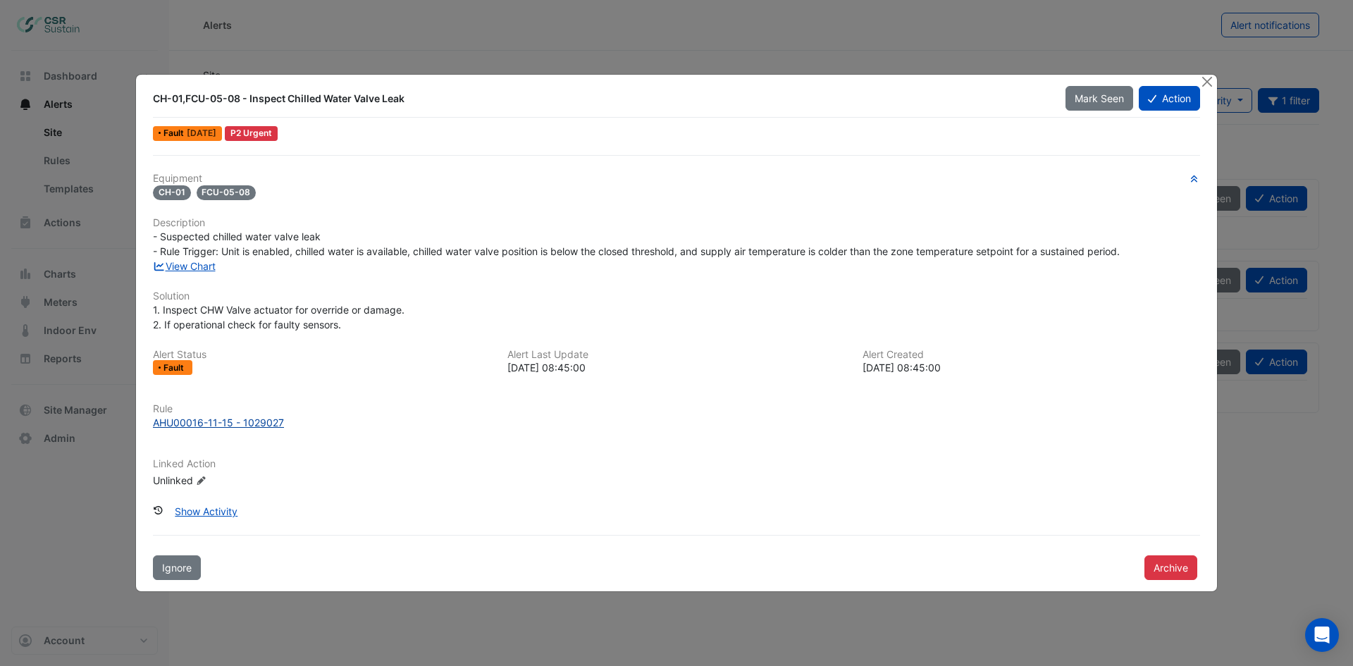
click at [235, 423] on div "AHU00016-11-15 - 1029027" at bounding box center [218, 422] width 131 height 15
click at [1204, 81] on button "Close" at bounding box center [1206, 82] width 15 height 15
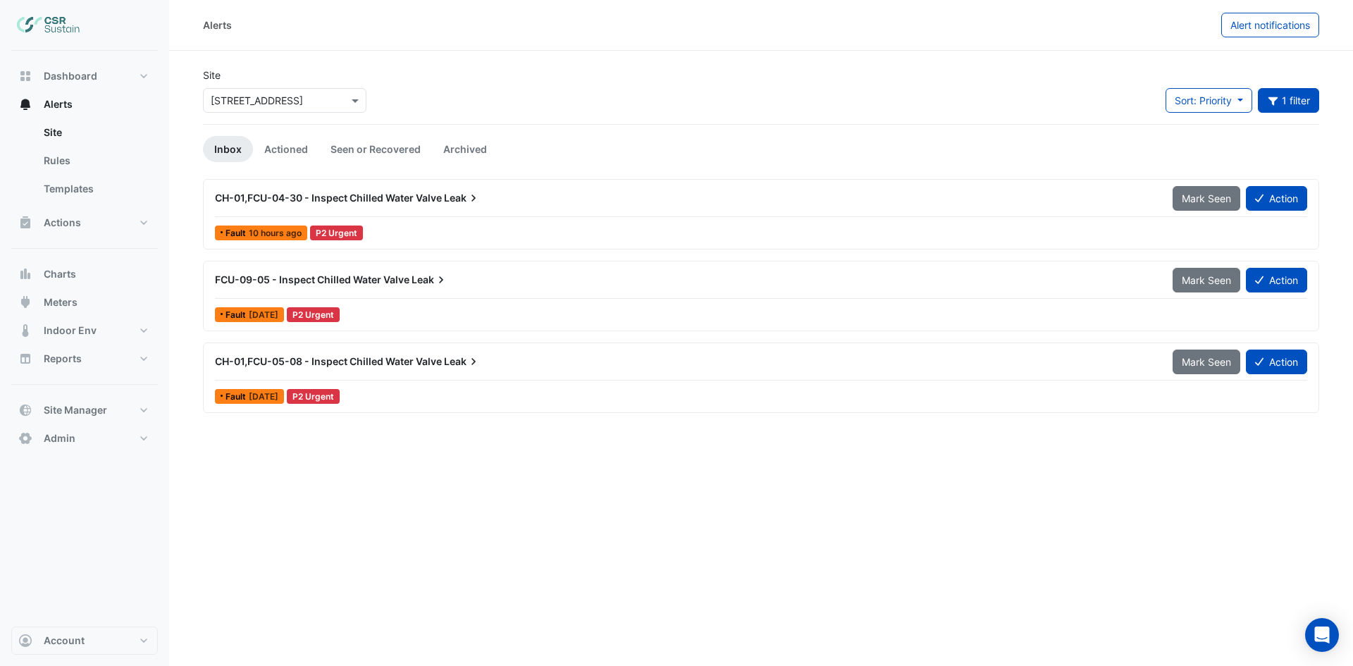
click at [368, 365] on span "CH-01,FCU-05-08 - Inspect Chilled Water Valve" at bounding box center [328, 361] width 227 height 12
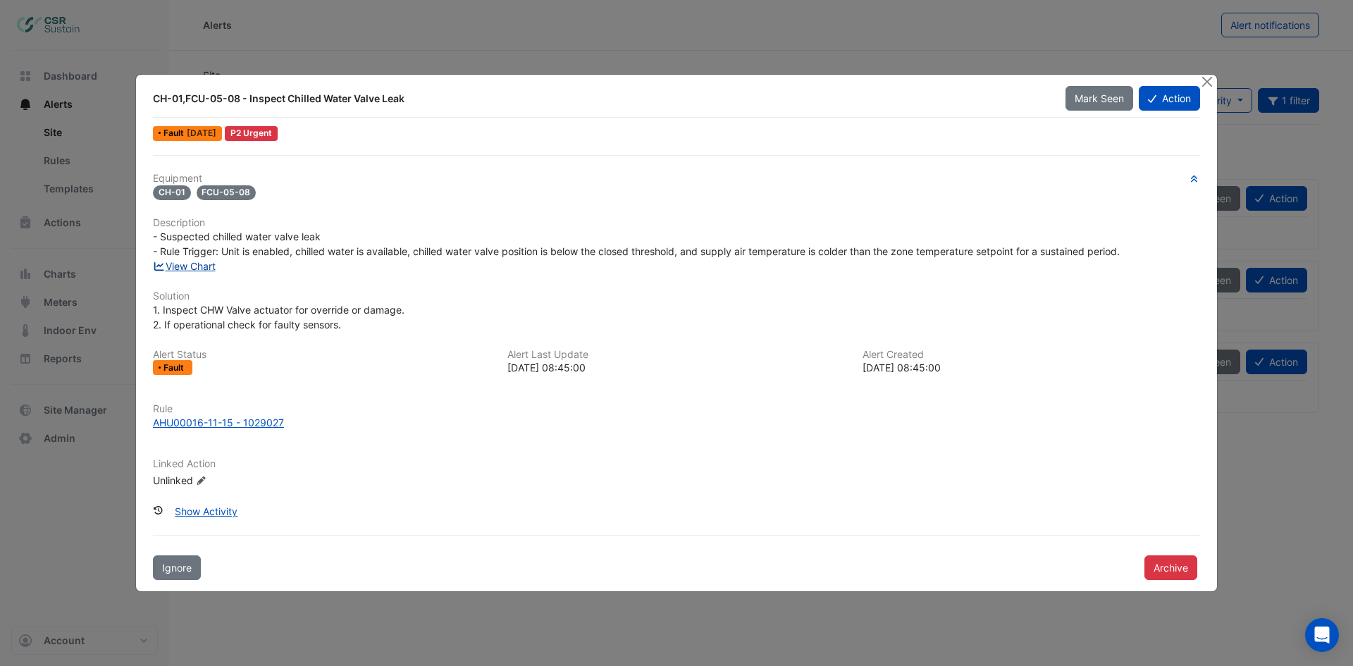
click at [201, 262] on link "View Chart" at bounding box center [184, 266] width 63 height 12
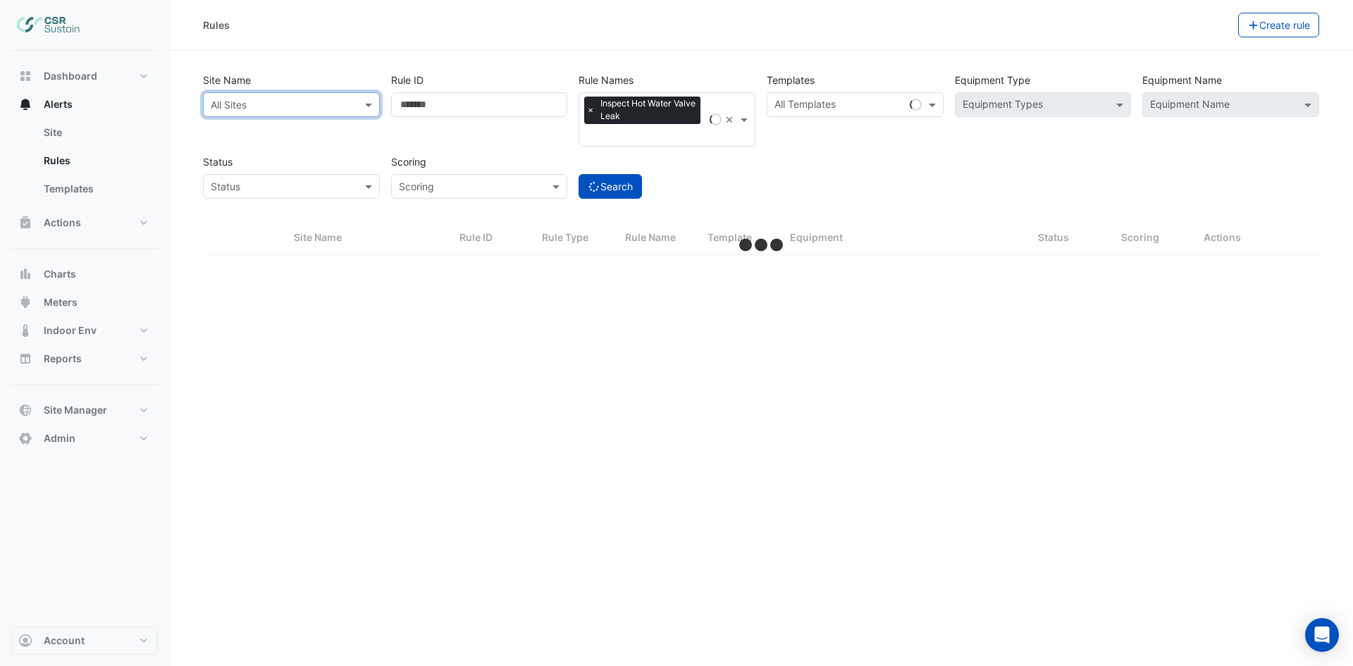
click at [340, 105] on input "text" at bounding box center [277, 105] width 133 height 15
type input "*****"
click at [243, 157] on span "[STREET_ADDRESS]" at bounding box center [272, 155] width 92 height 12
click at [603, 180] on button "Search" at bounding box center [610, 186] width 63 height 25
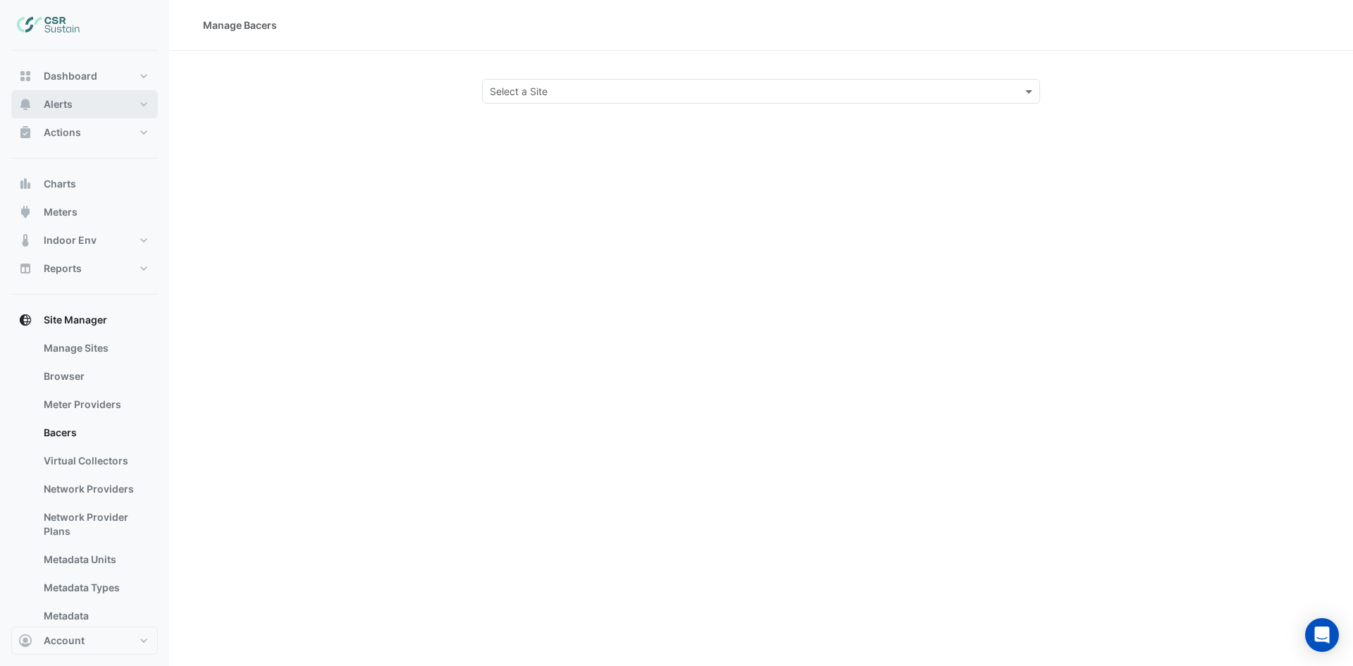
click at [56, 108] on span "Alerts" at bounding box center [58, 104] width 29 height 14
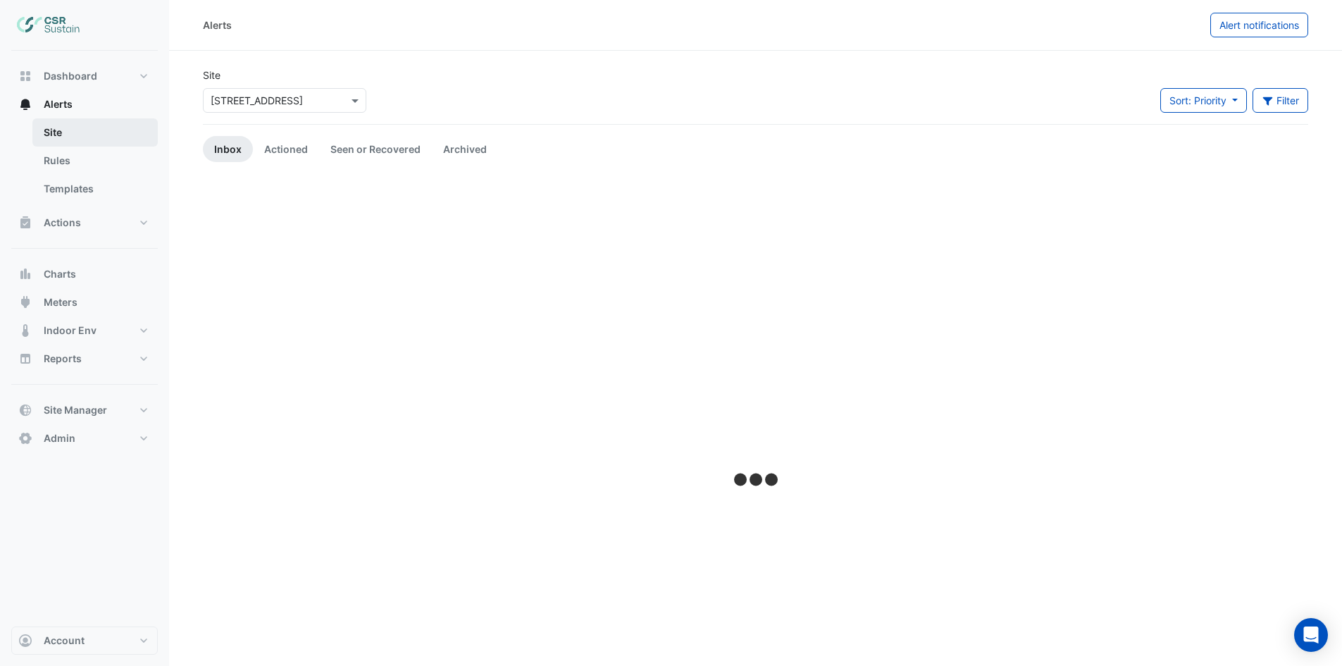
click at [75, 132] on link "Site" at bounding box center [94, 132] width 125 height 28
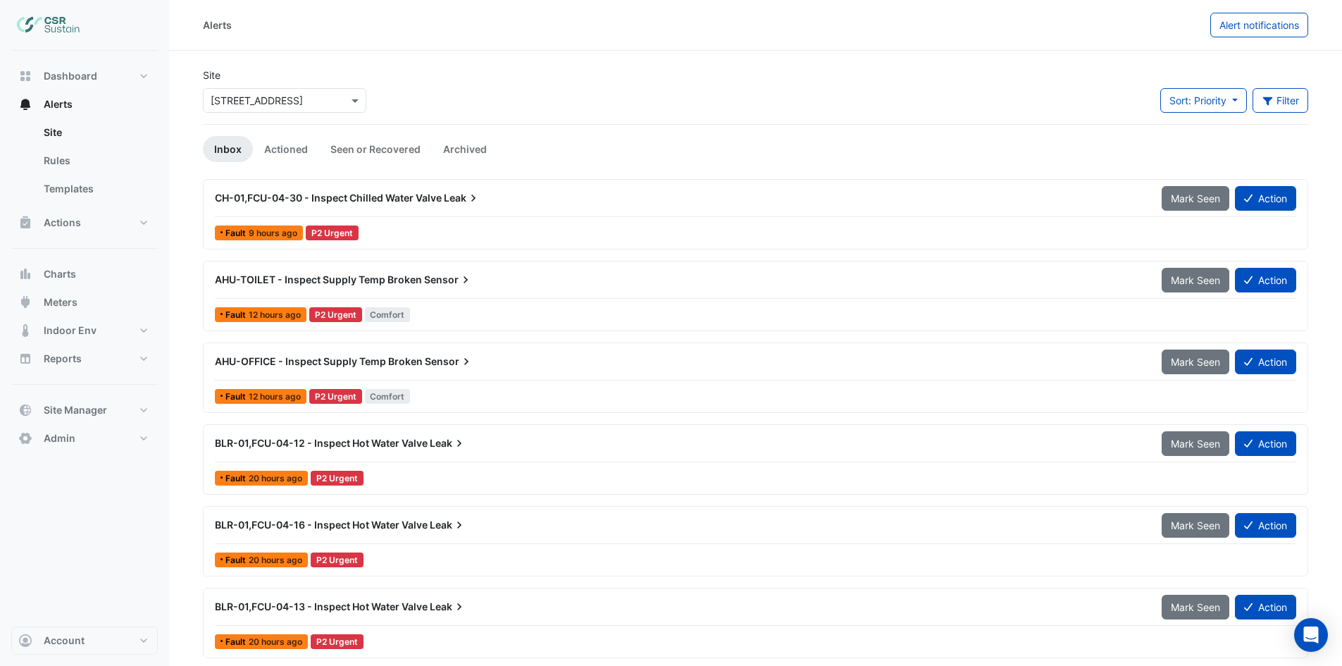
click at [278, 102] on input "text" at bounding box center [271, 101] width 120 height 15
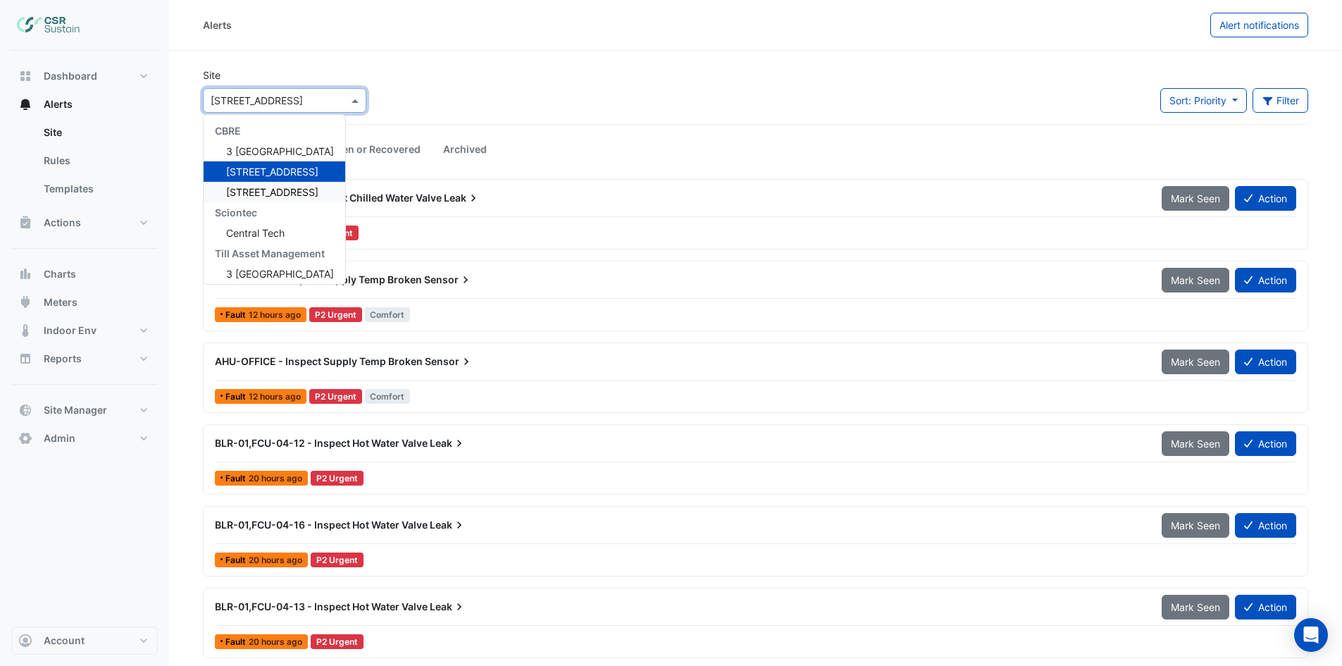
click at [257, 194] on span "[STREET_ADDRESS]" at bounding box center [272, 192] width 92 height 12
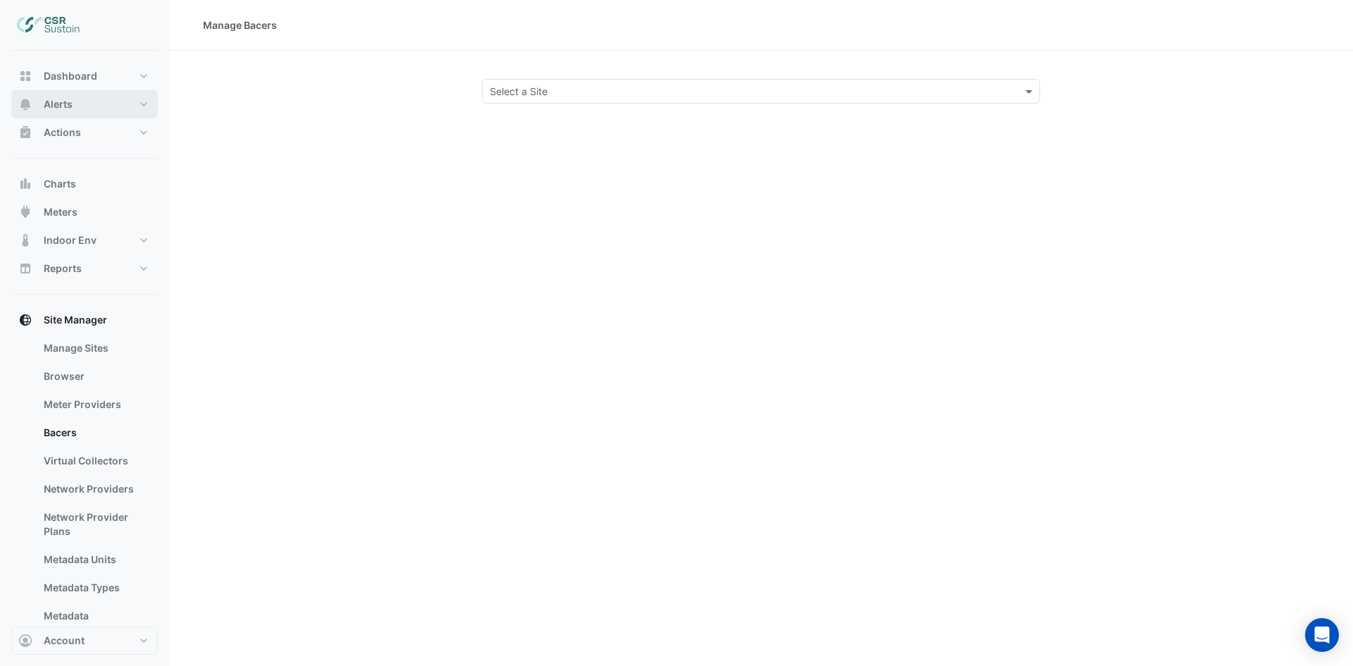
click at [50, 105] on span "Alerts" at bounding box center [58, 104] width 29 height 14
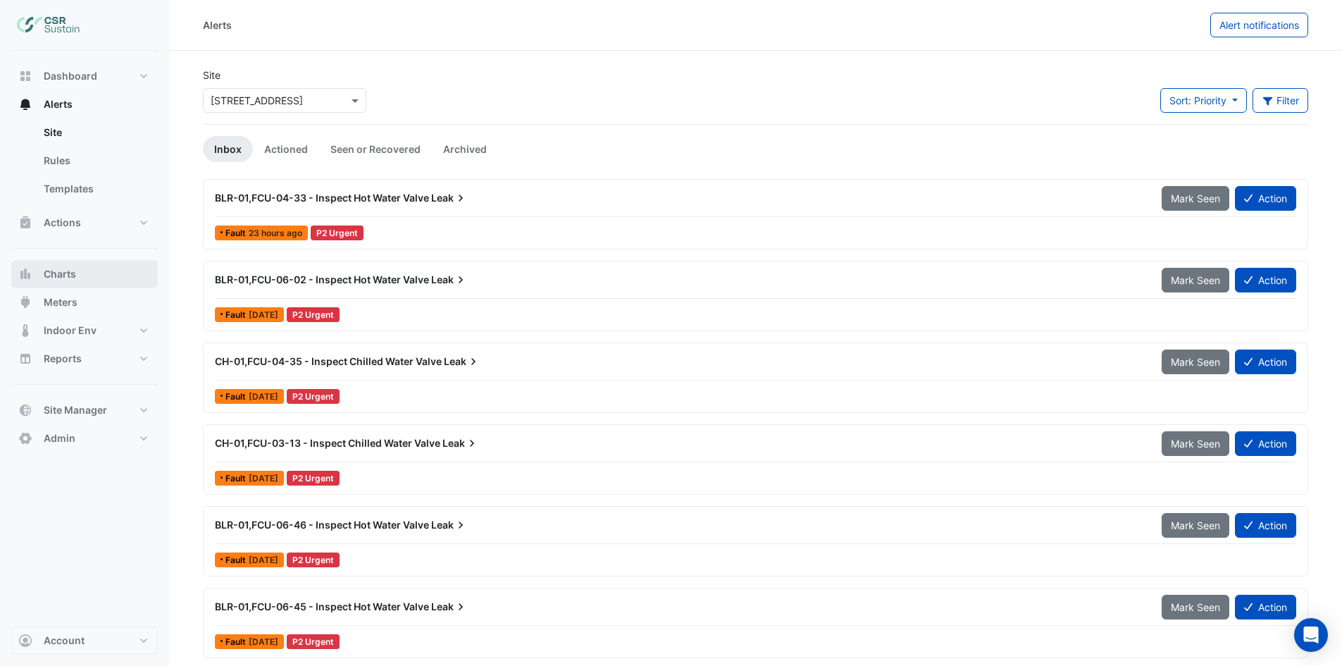
click at [55, 277] on span "Charts" at bounding box center [60, 274] width 32 height 14
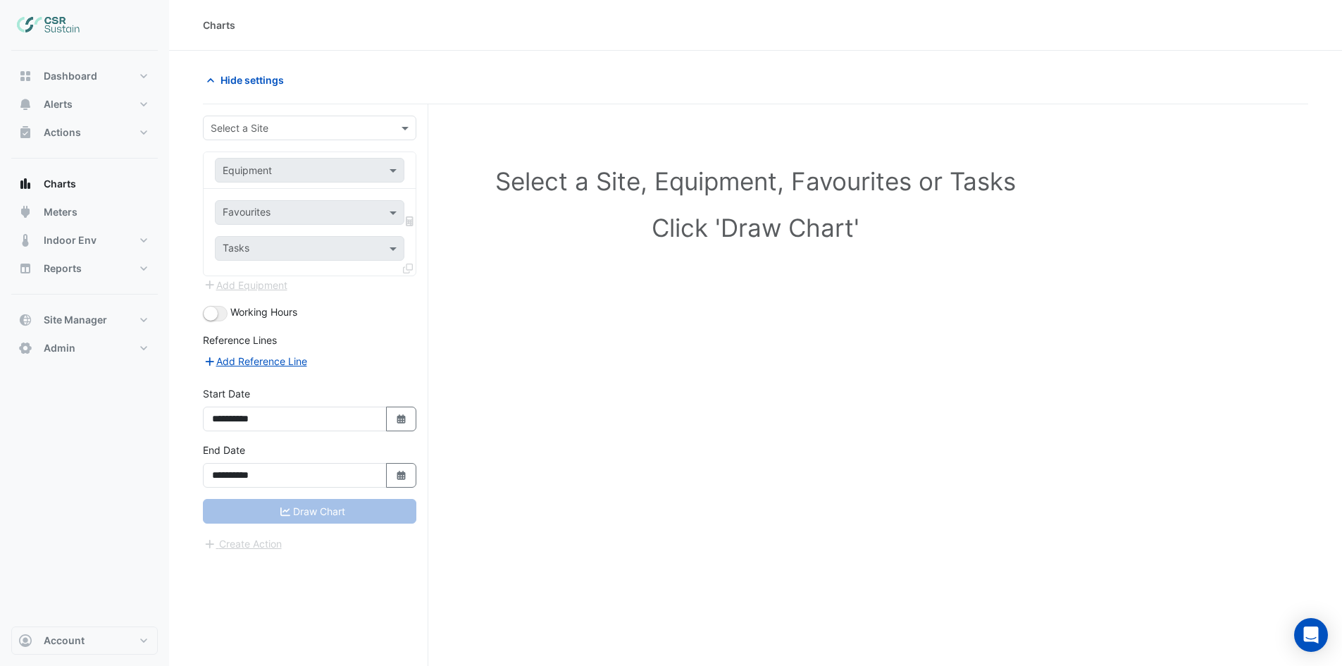
click at [279, 125] on input "text" at bounding box center [296, 128] width 170 height 15
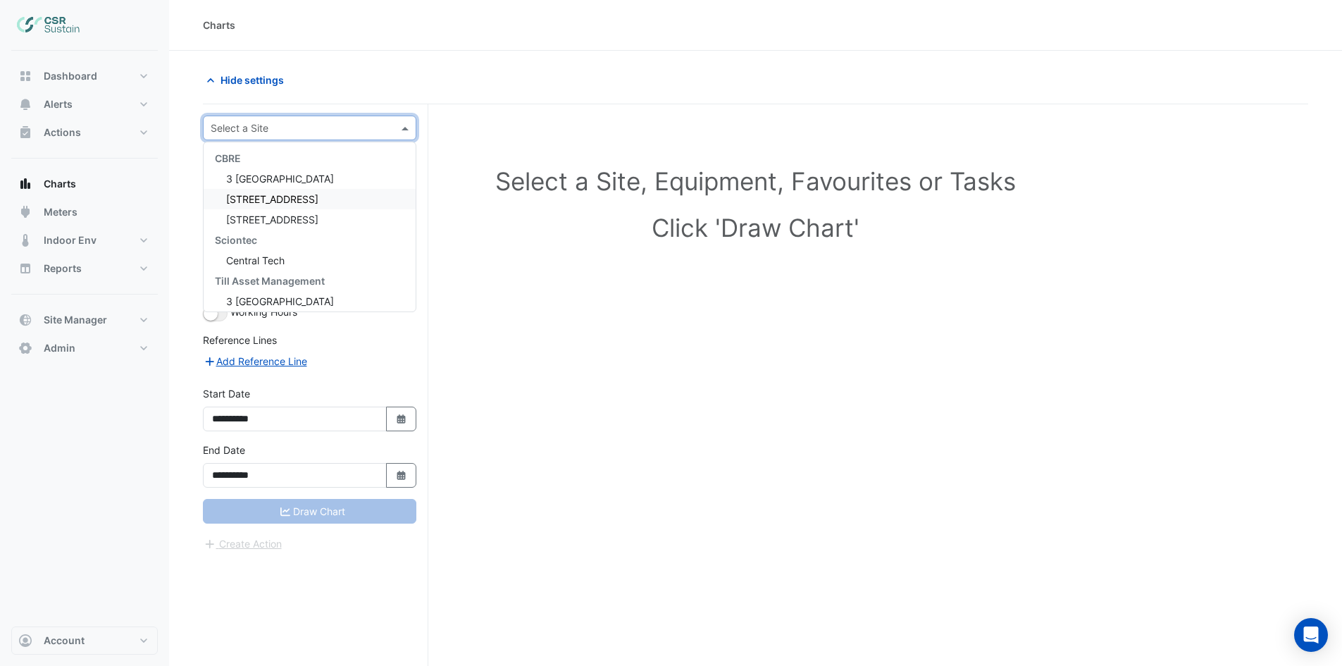
click at [275, 197] on span "[STREET_ADDRESS]" at bounding box center [272, 199] width 92 height 12
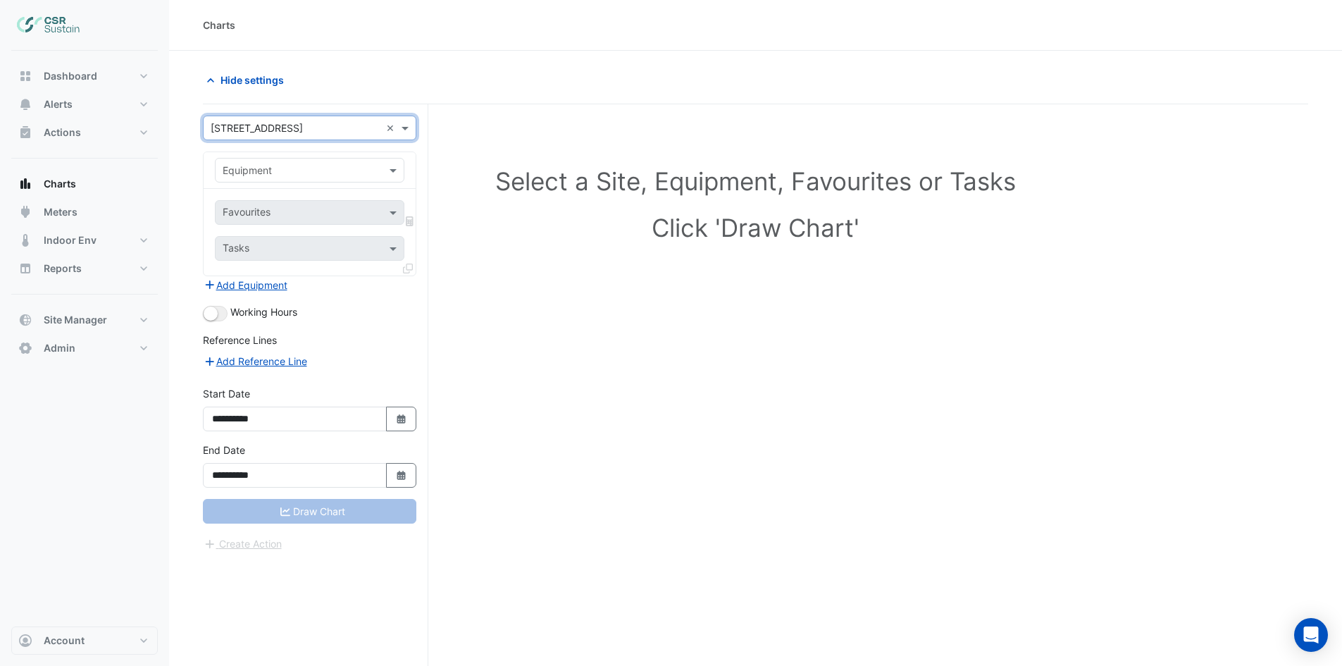
click at [285, 174] on input "text" at bounding box center [296, 170] width 146 height 15
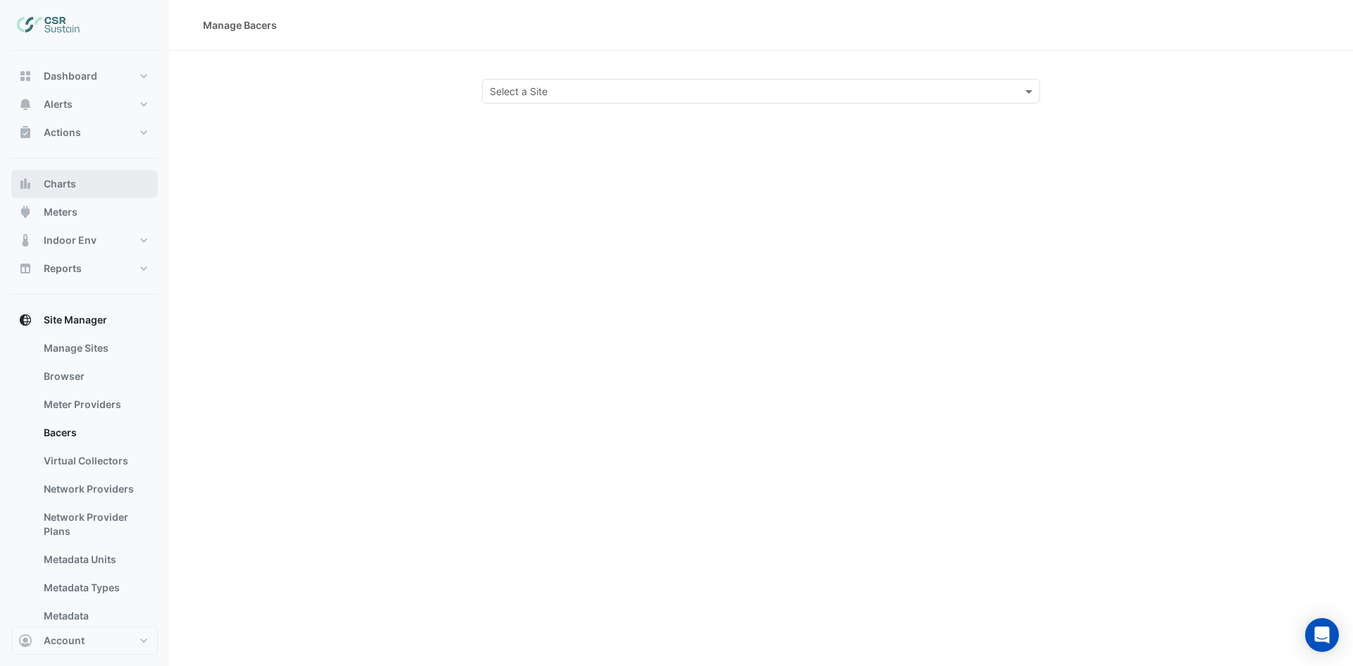
click at [87, 182] on button "Charts" at bounding box center [84, 184] width 147 height 28
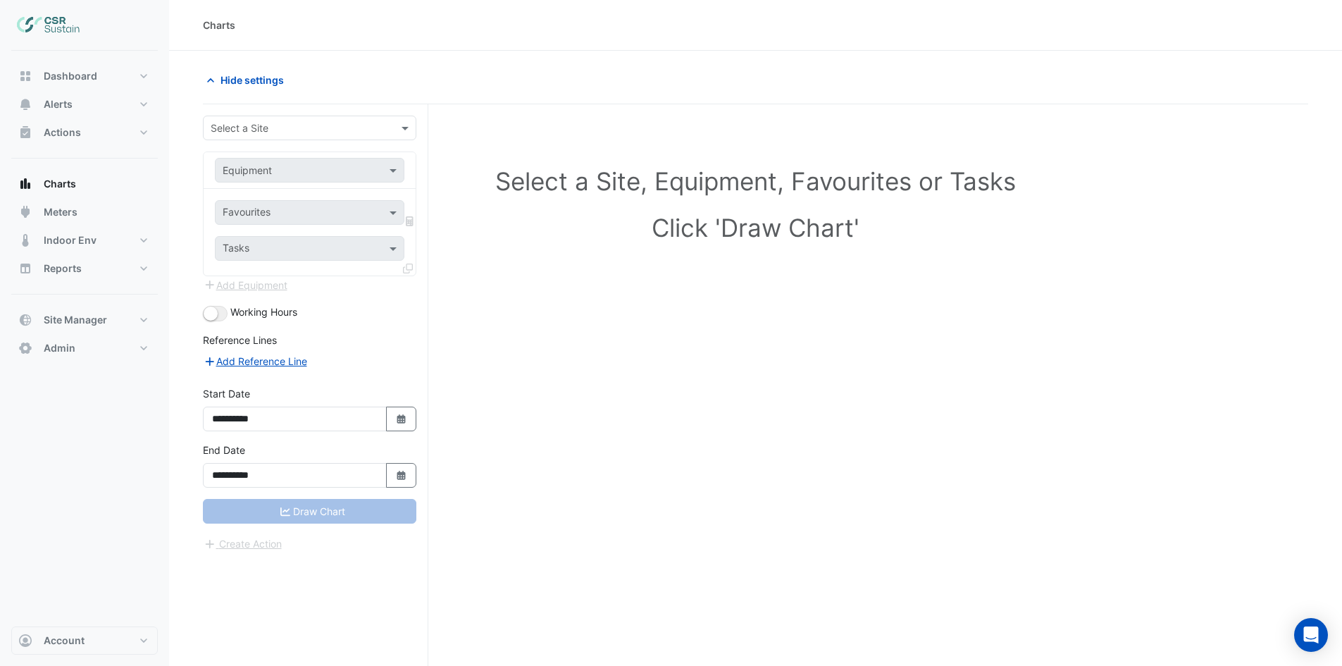
click at [326, 132] on input "text" at bounding box center [296, 128] width 170 height 15
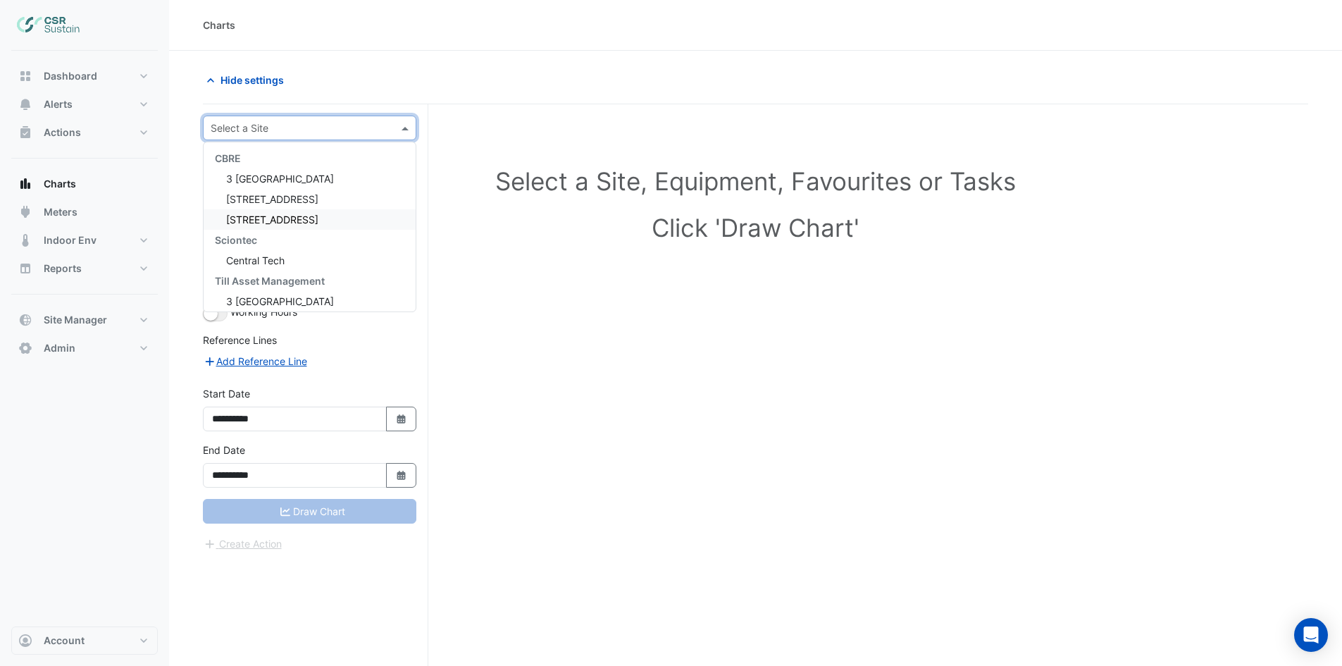
click at [263, 222] on span "[STREET_ADDRESS]" at bounding box center [272, 220] width 92 height 12
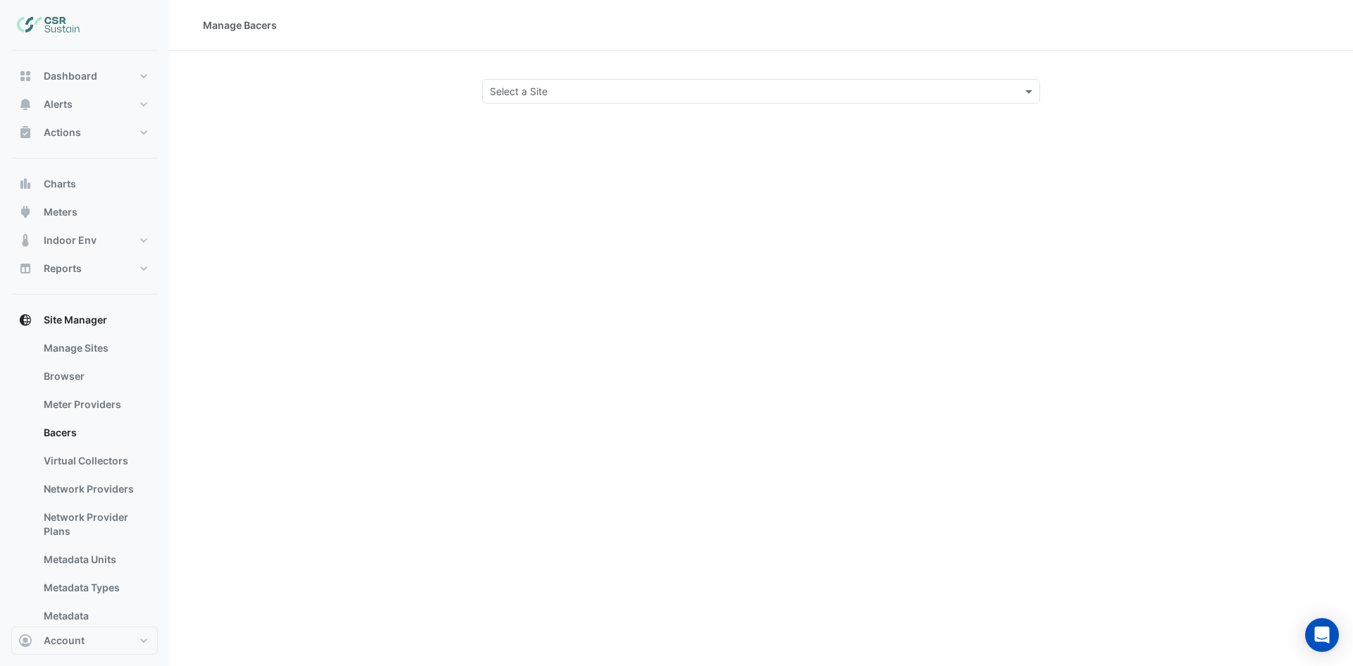
click at [556, 102] on div "Select a Site" at bounding box center [761, 91] width 558 height 25
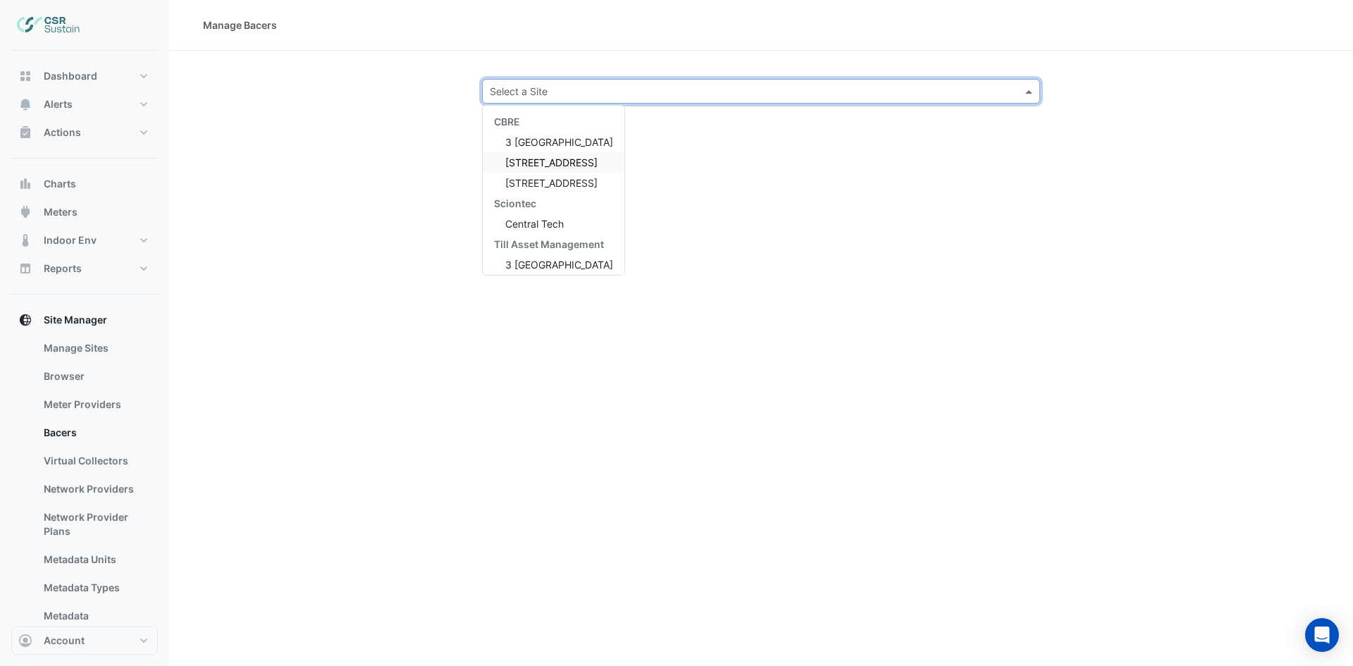
click at [546, 163] on span "[STREET_ADDRESS]" at bounding box center [551, 162] width 92 height 12
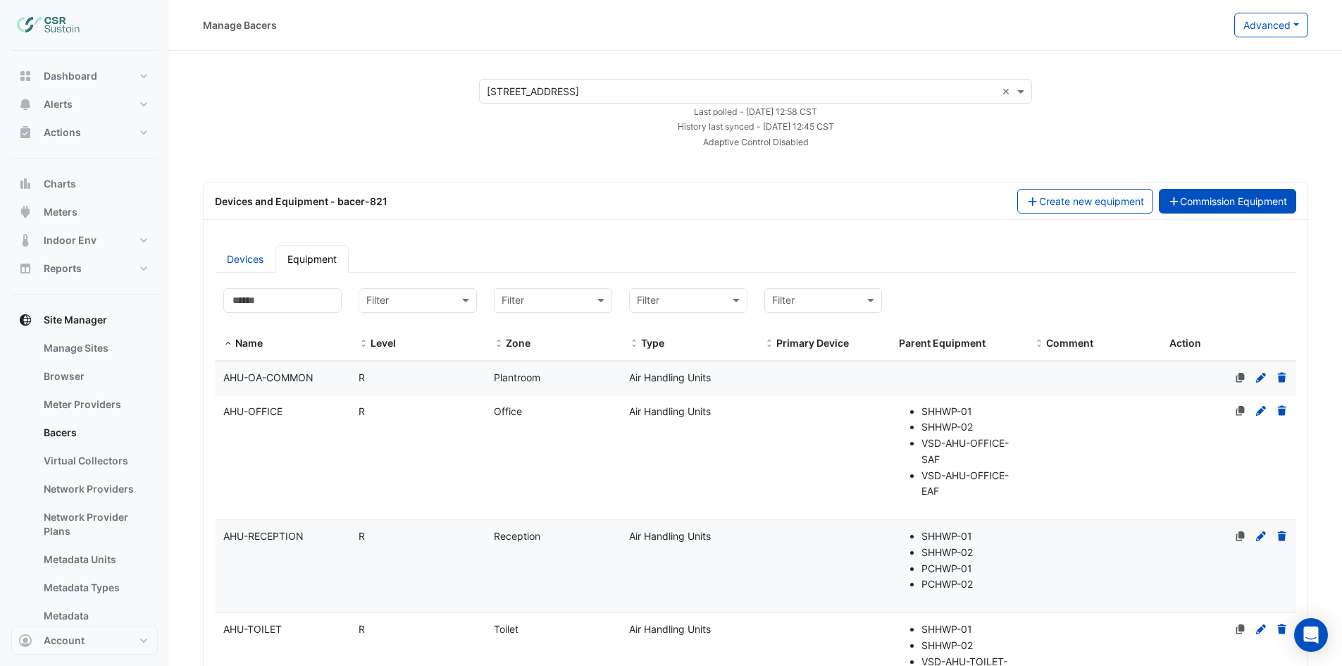
click at [1254, 214] on button "Commission Equipment" at bounding box center [1228, 201] width 138 height 25
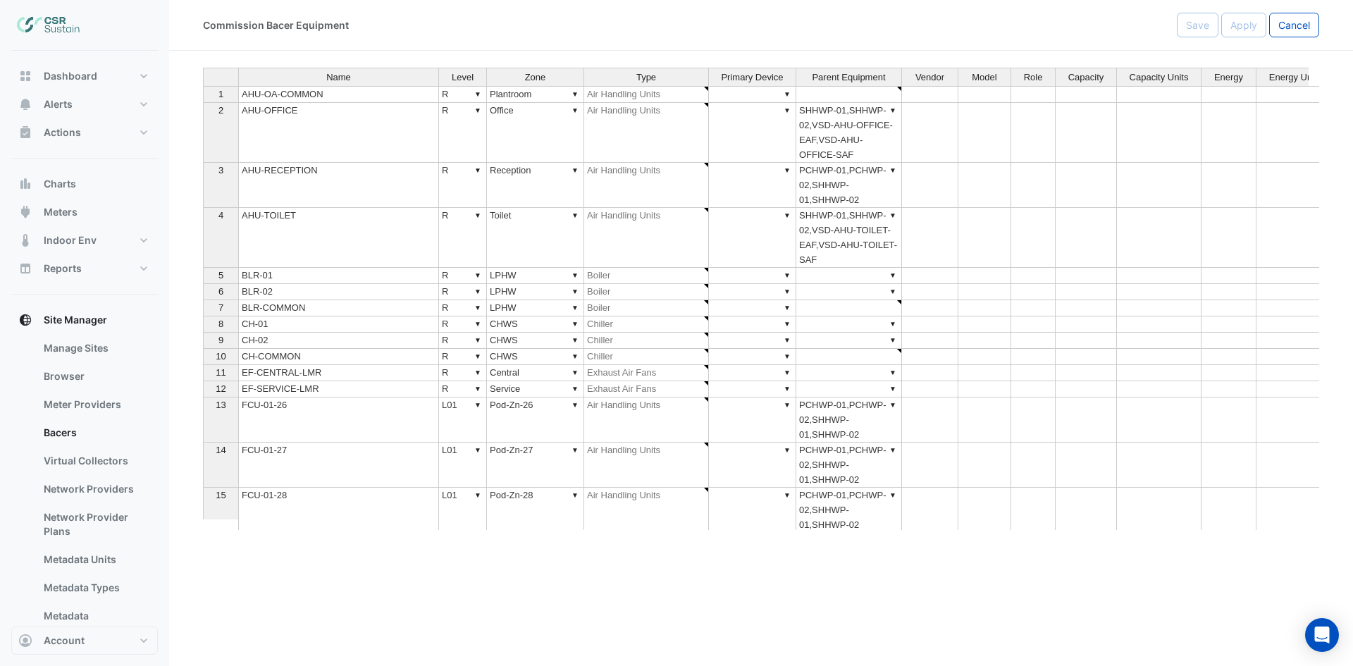
type textarea "**********"
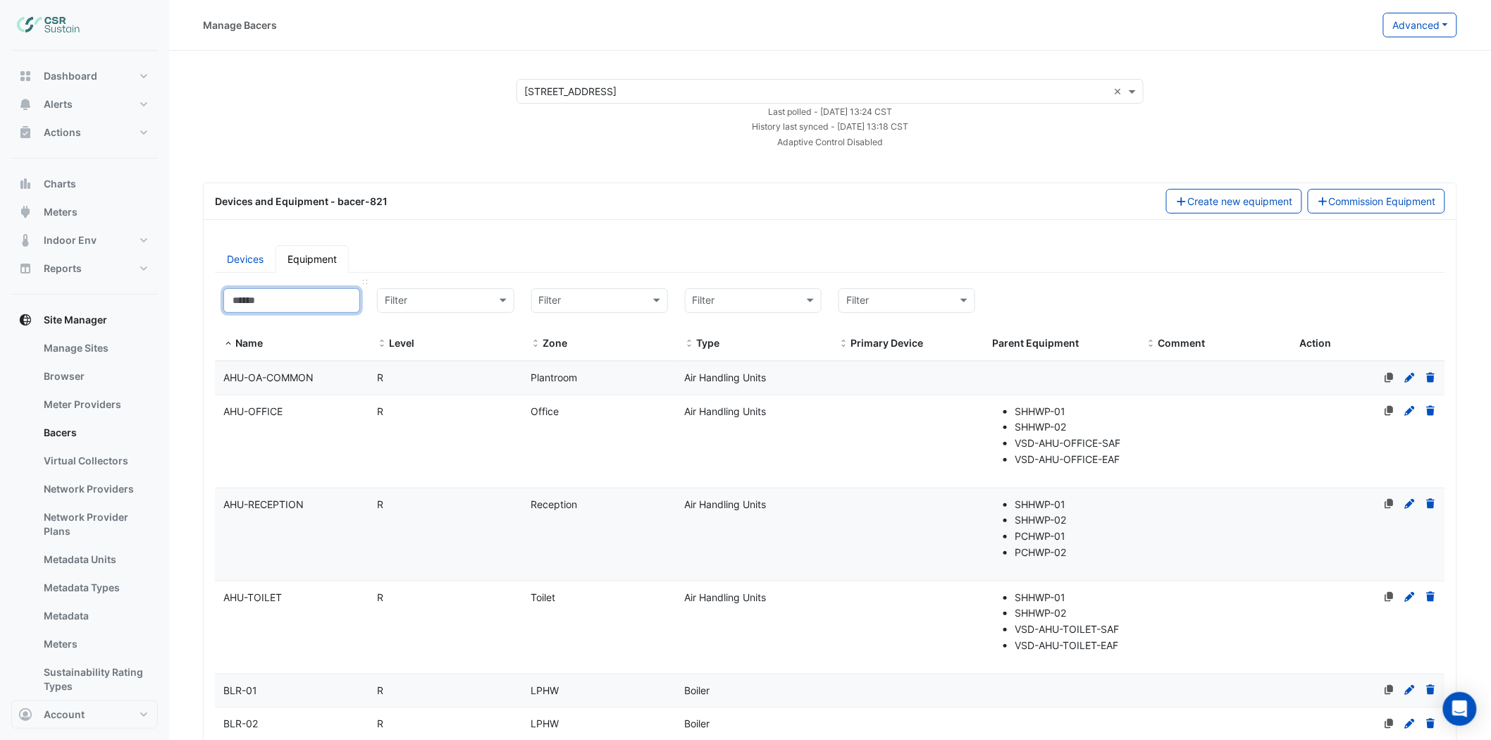
click at [298, 304] on input at bounding box center [291, 300] width 137 height 25
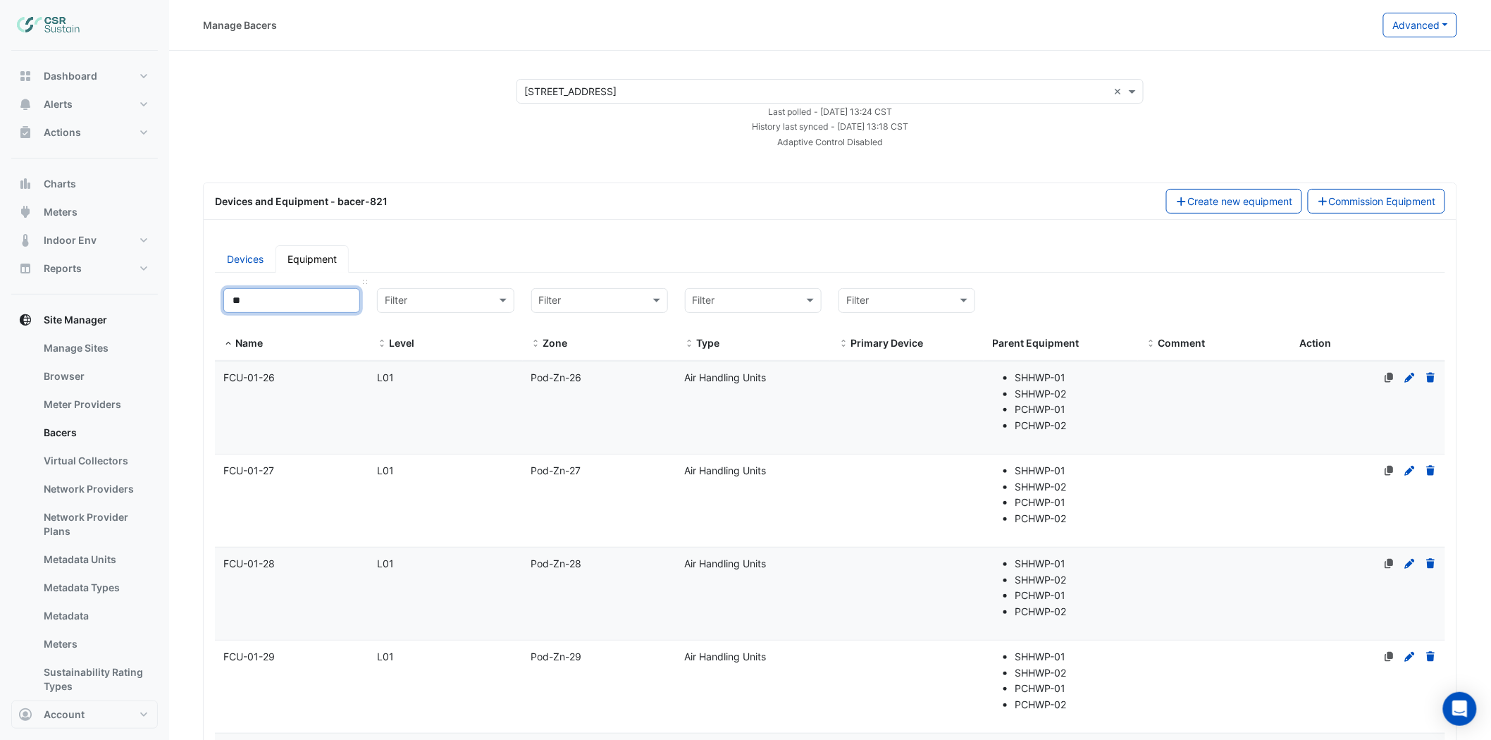
type input "*"
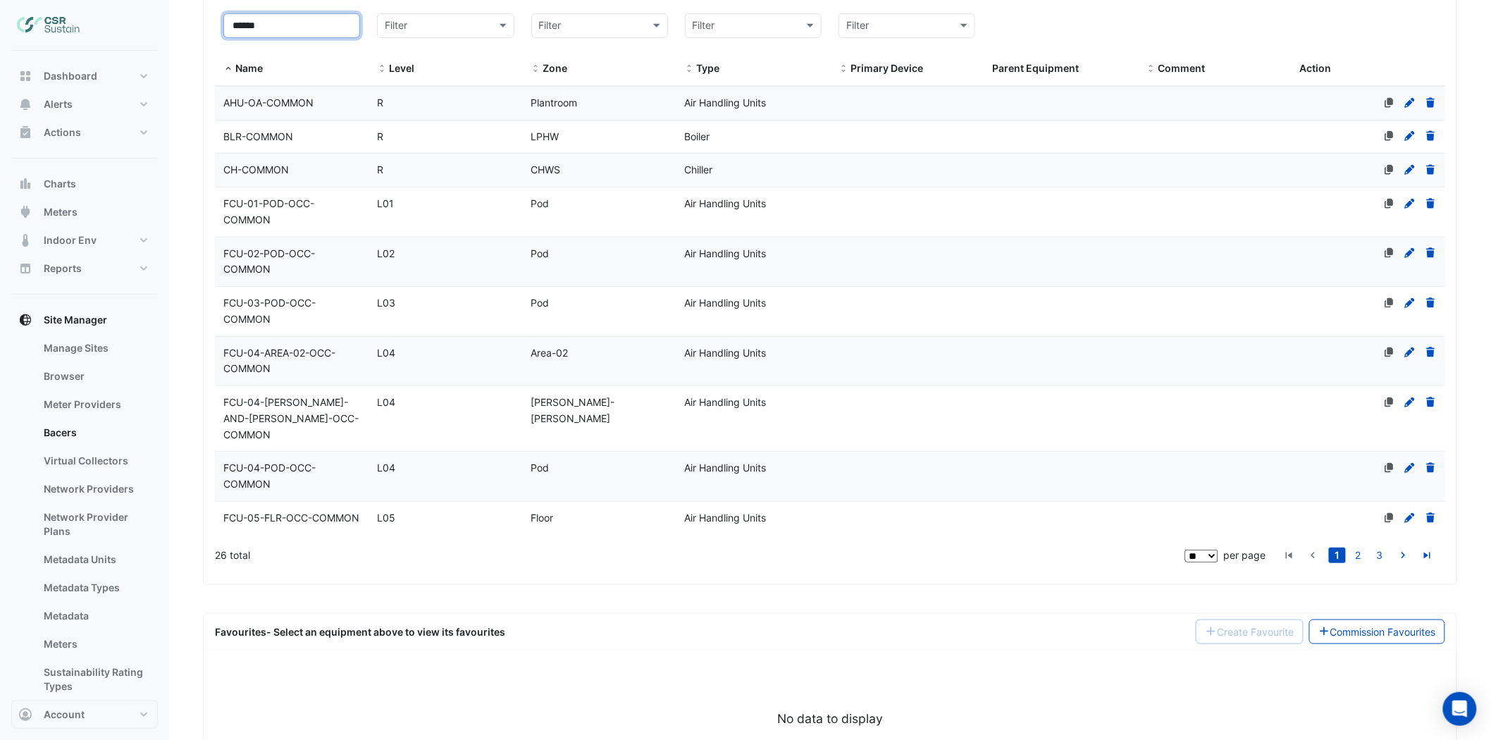
scroll to position [196, 0]
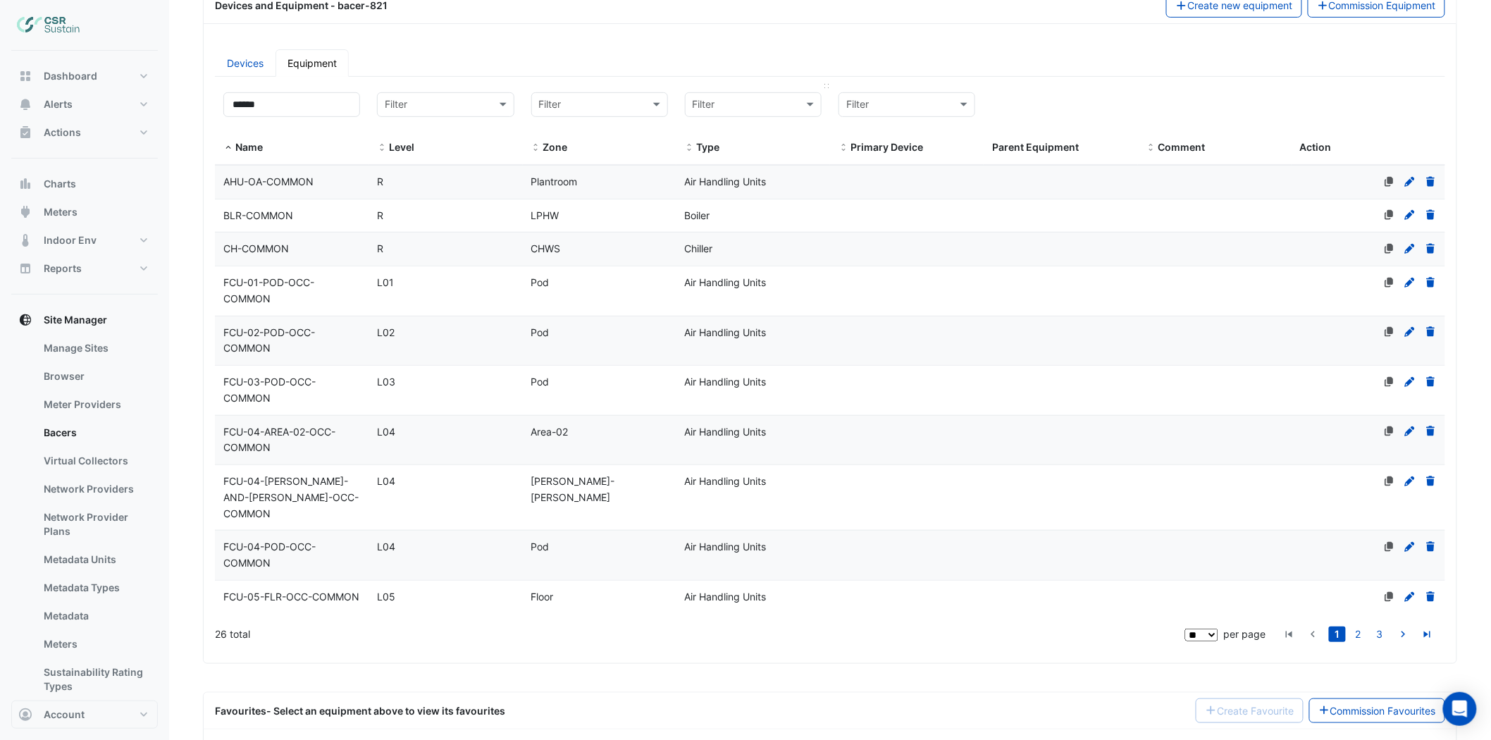
click at [737, 113] on div "Filter" at bounding box center [753, 104] width 137 height 25
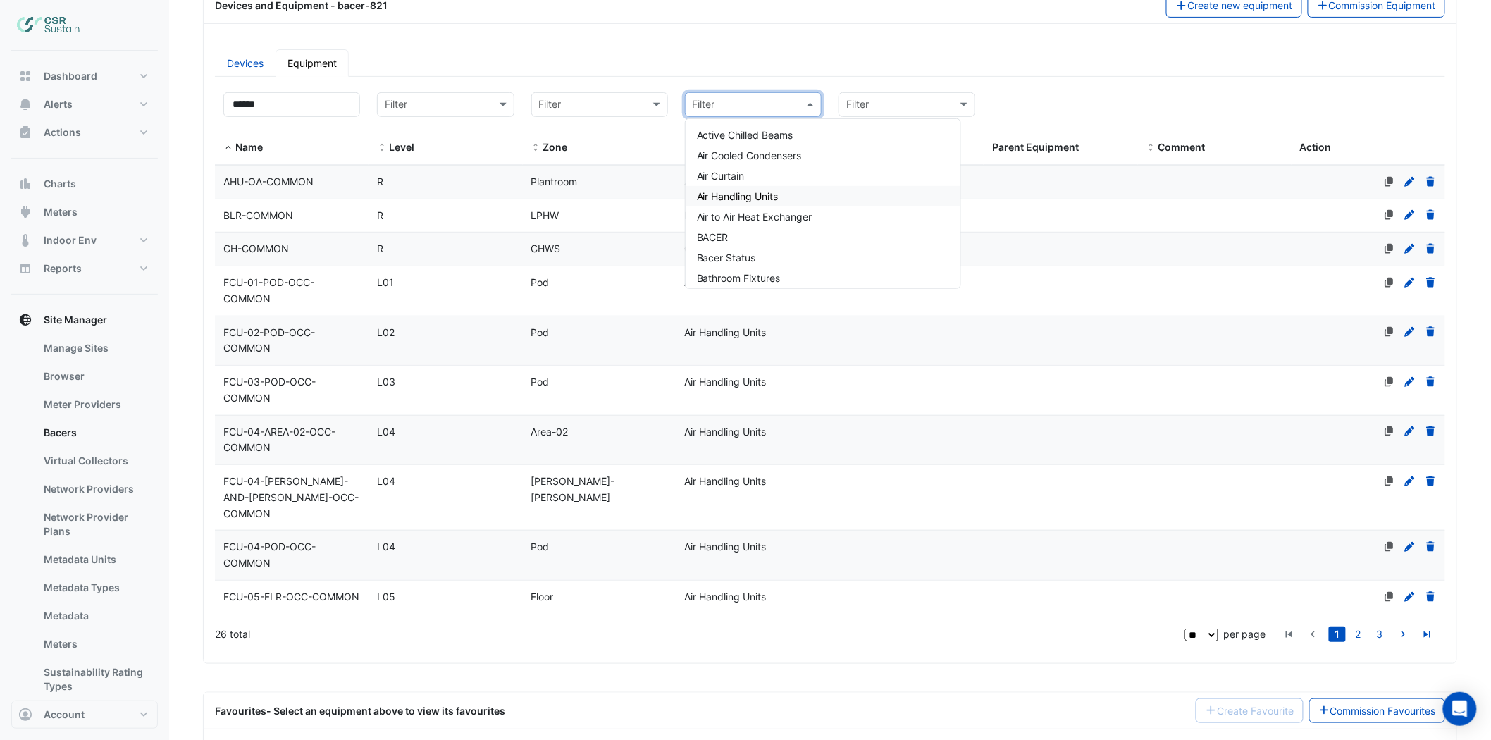
click at [746, 196] on span "Air Handling Units" at bounding box center [738, 196] width 82 height 12
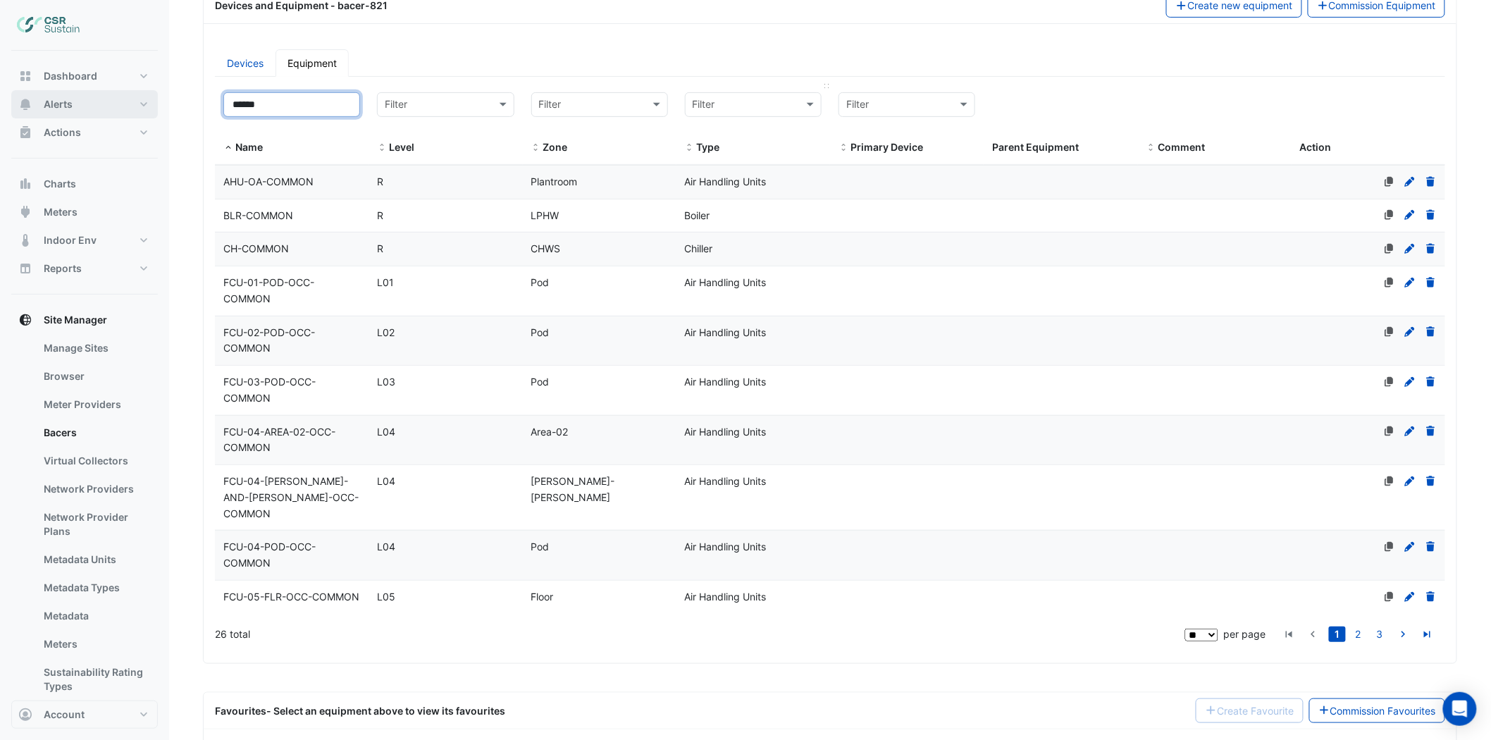
drag, startPoint x: 327, startPoint y: 110, endPoint x: 11, endPoint y: 116, distance: 315.7
click at [18, 114] on div "Manage Bacers Advanced View Collector Notes View scan history View Metadata Pre…" at bounding box center [745, 350] width 1491 height 1092
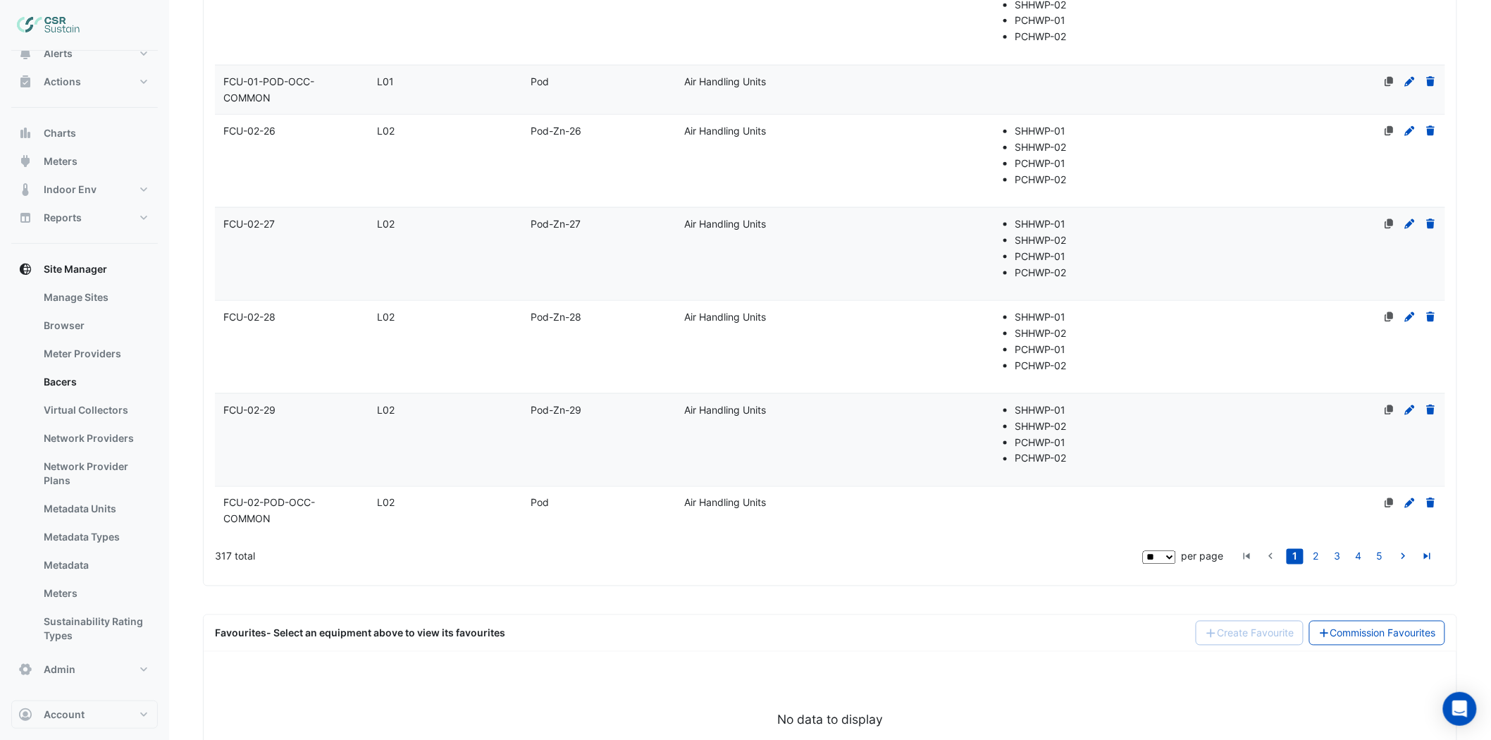
scroll to position [512, 0]
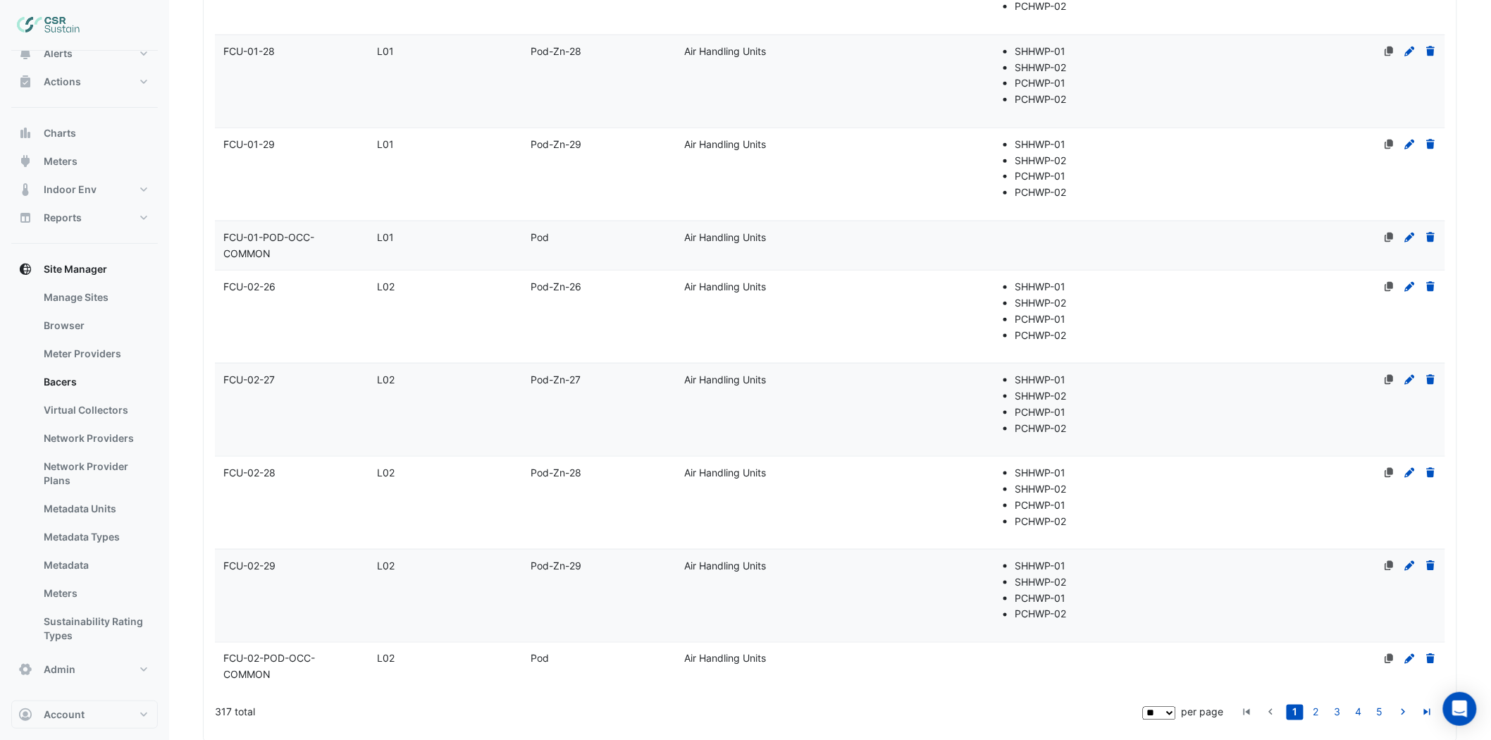
type input "***"
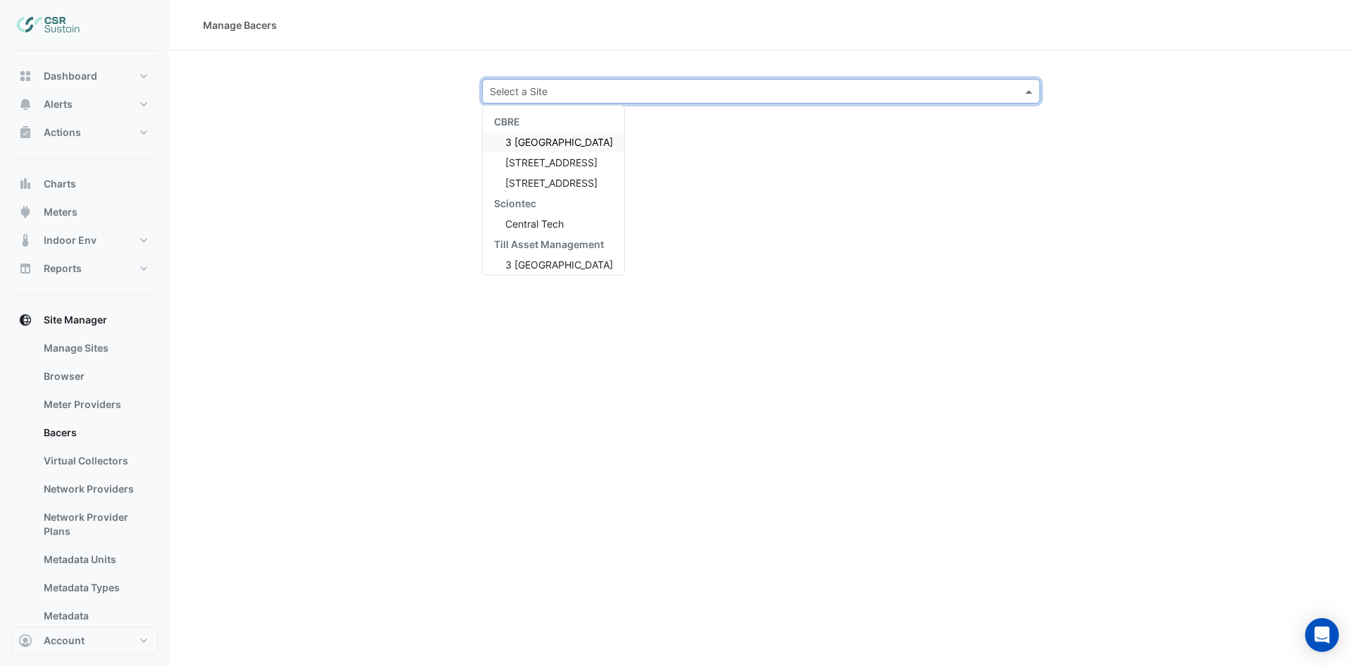
click at [533, 89] on input "text" at bounding box center [747, 92] width 514 height 15
click at [528, 164] on span "[STREET_ADDRESS]" at bounding box center [551, 162] width 92 height 12
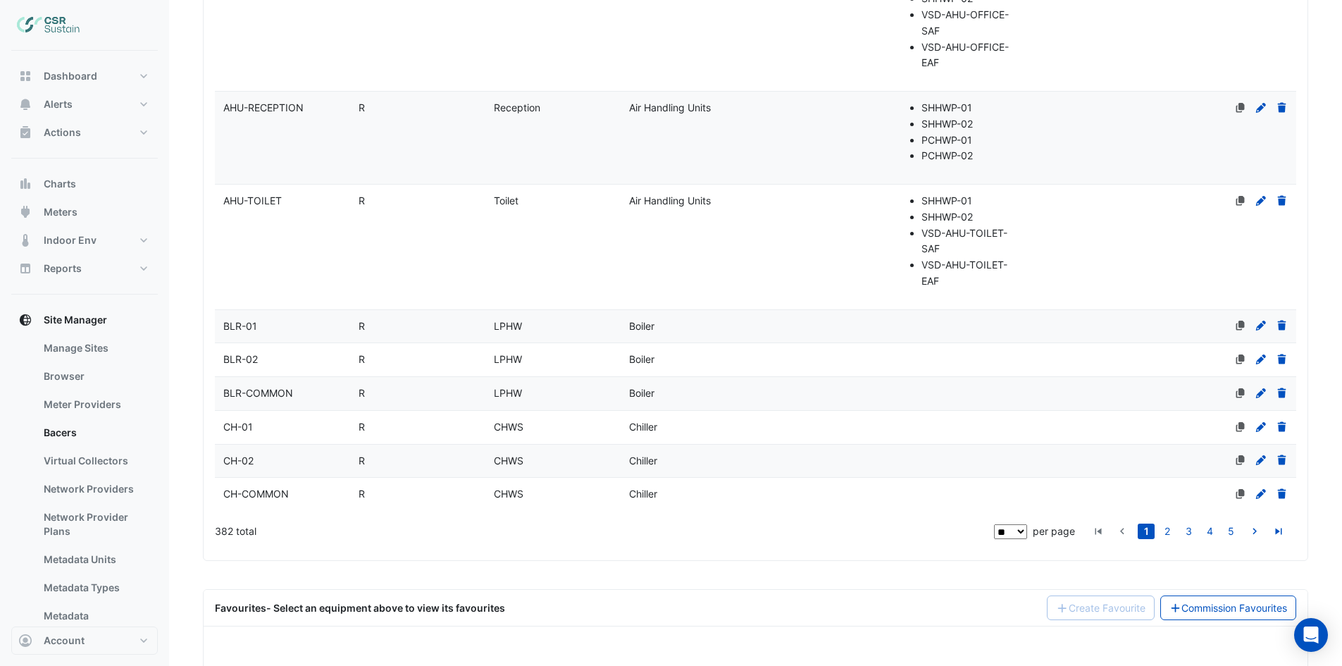
scroll to position [556, 0]
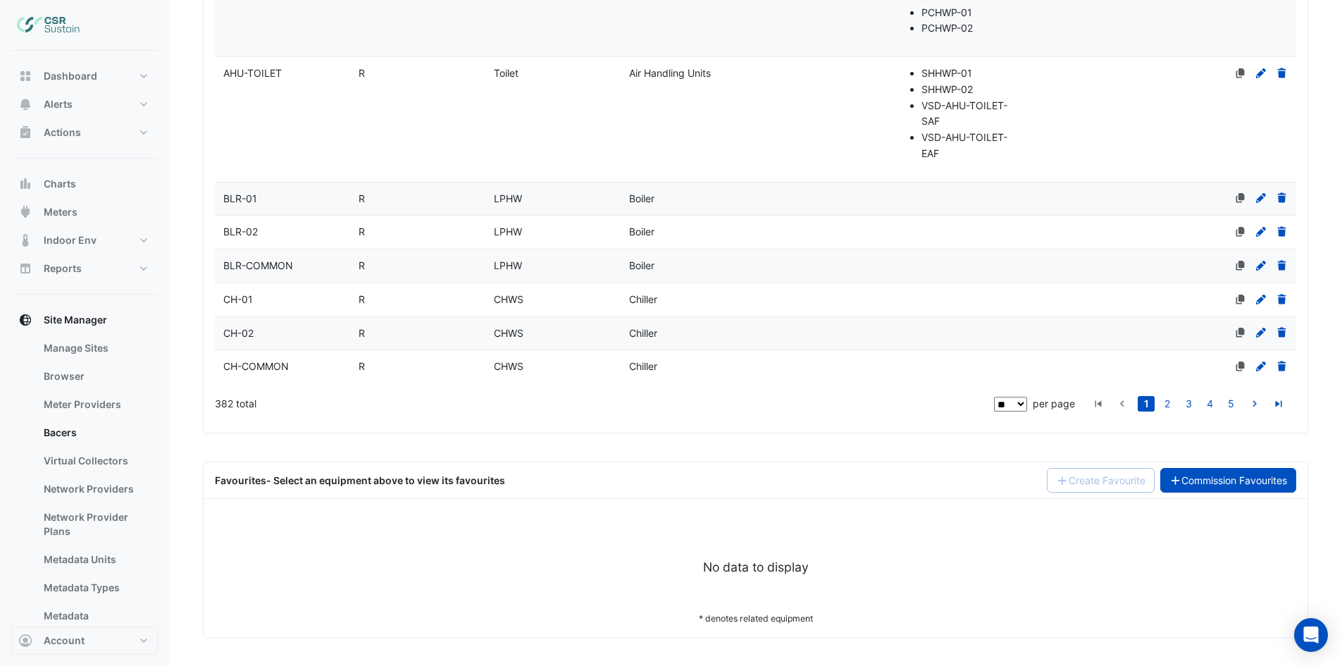
click at [1235, 490] on link "Commission Favourites" at bounding box center [1229, 480] width 137 height 25
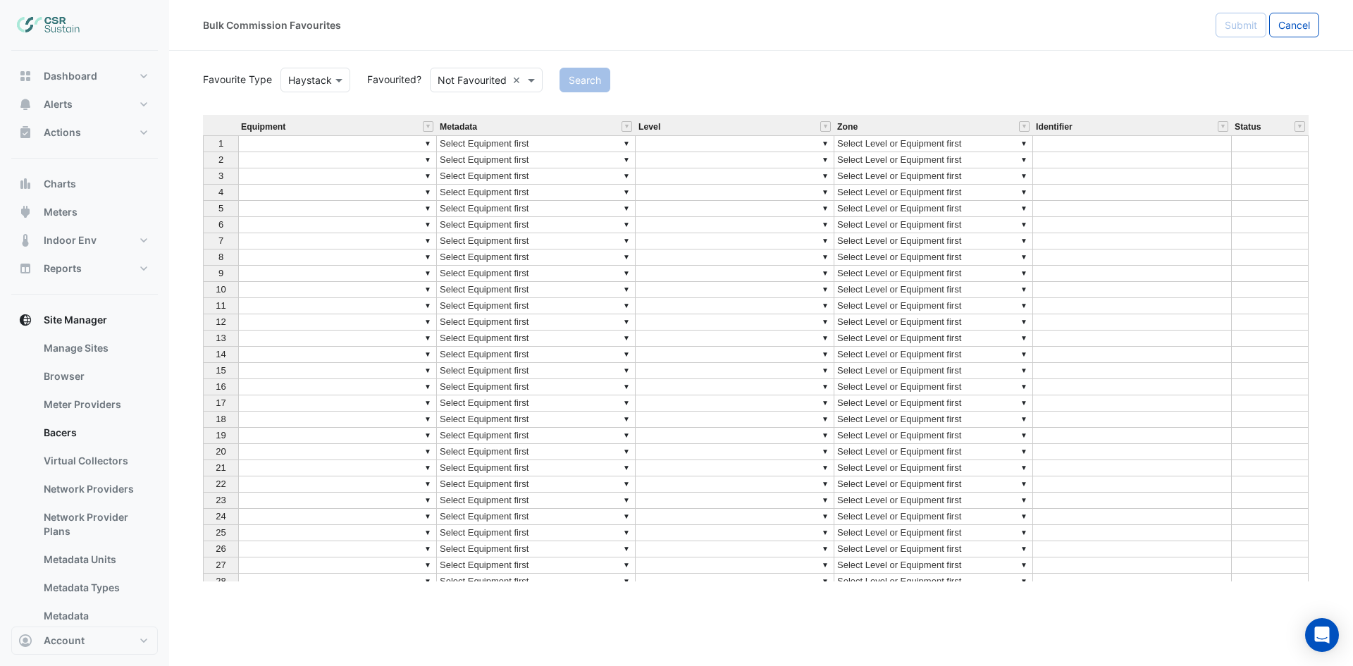
click at [486, 84] on input "text" at bounding box center [472, 80] width 69 height 15
click at [471, 107] on div "Favourited" at bounding box center [477, 110] width 92 height 20
click at [568, 87] on button "Search" at bounding box center [565, 80] width 51 height 25
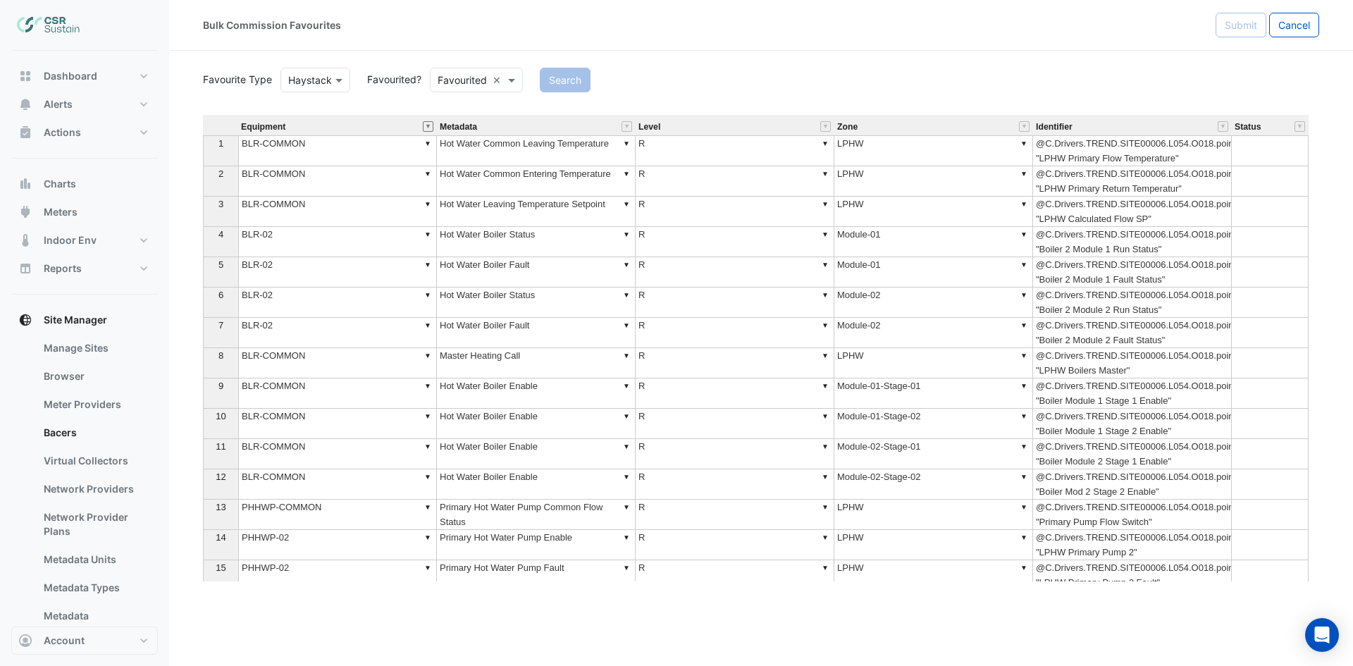
click at [423, 123] on button "" at bounding box center [428, 126] width 11 height 11
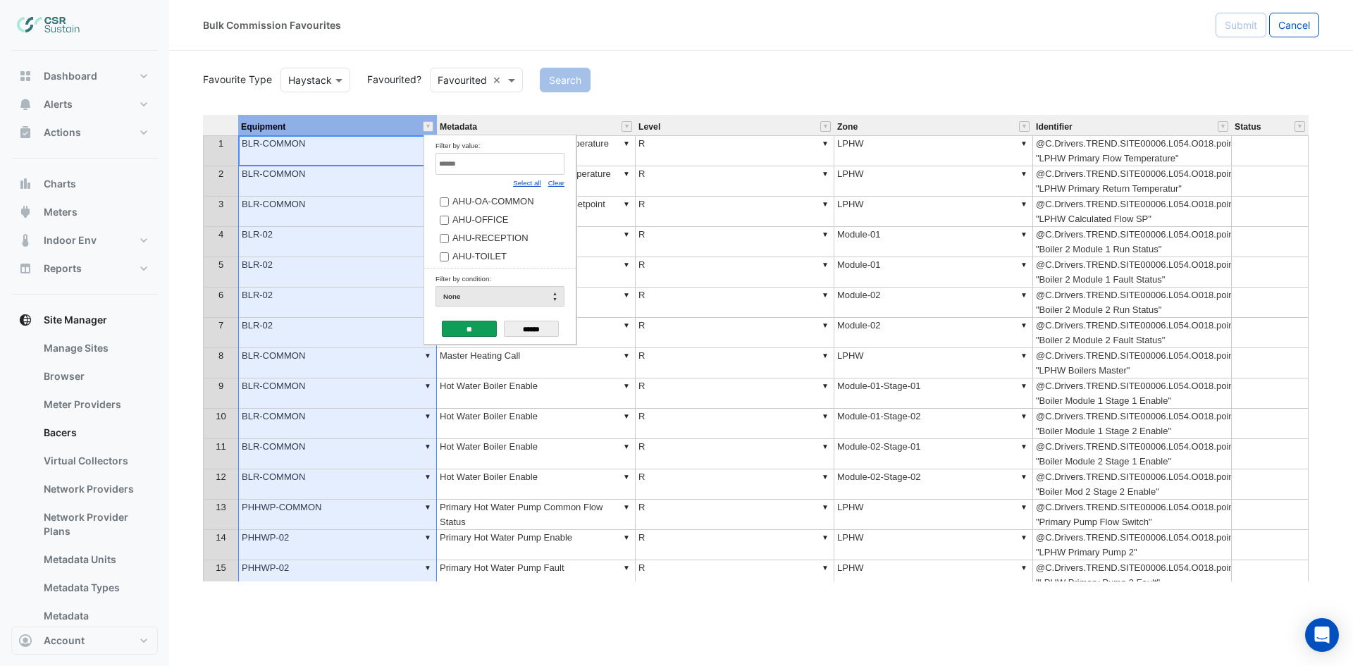
click at [563, 183] on link "Clear" at bounding box center [556, 183] width 16 height 8
click at [548, 173] on input "Filter by value:" at bounding box center [499, 164] width 129 height 22
type input "***"
click at [507, 203] on label "FCU-01-26" at bounding box center [495, 201] width 110 height 15
click at [490, 326] on input "**" at bounding box center [469, 329] width 55 height 16
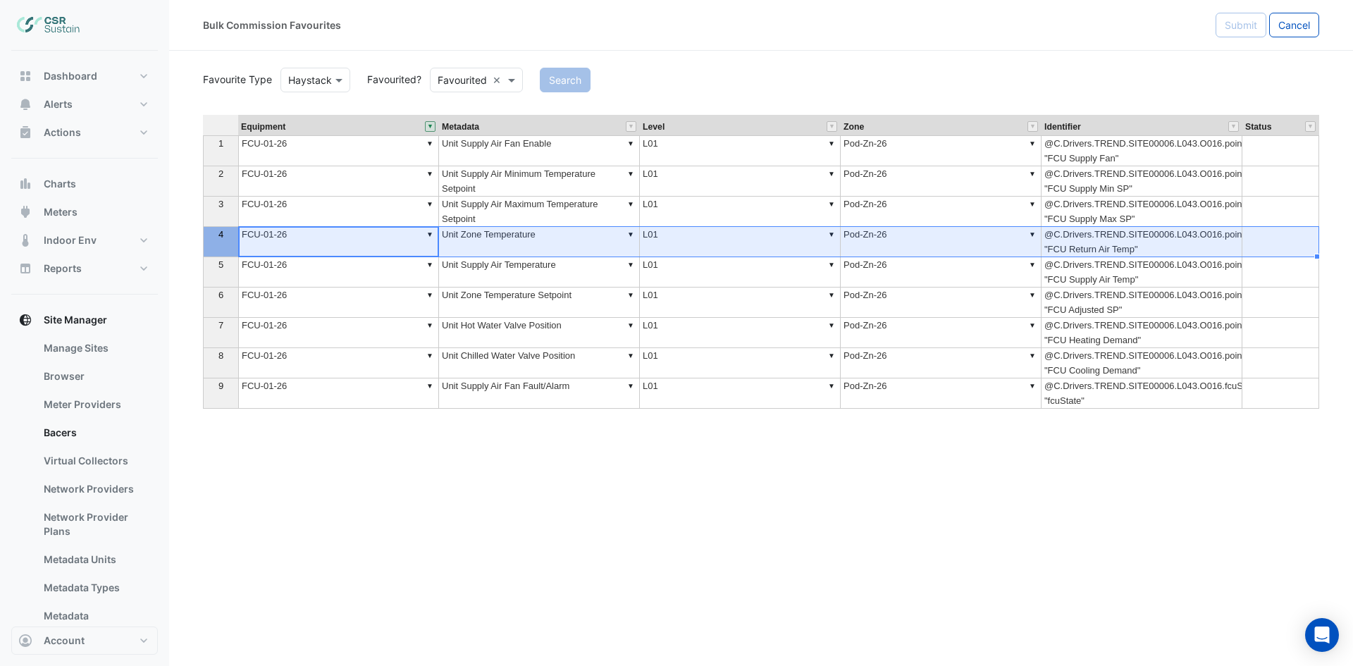
click at [215, 233] on div "4" at bounding box center [220, 234] width 29 height 15
click at [223, 307] on th "6" at bounding box center [220, 302] width 35 height 30
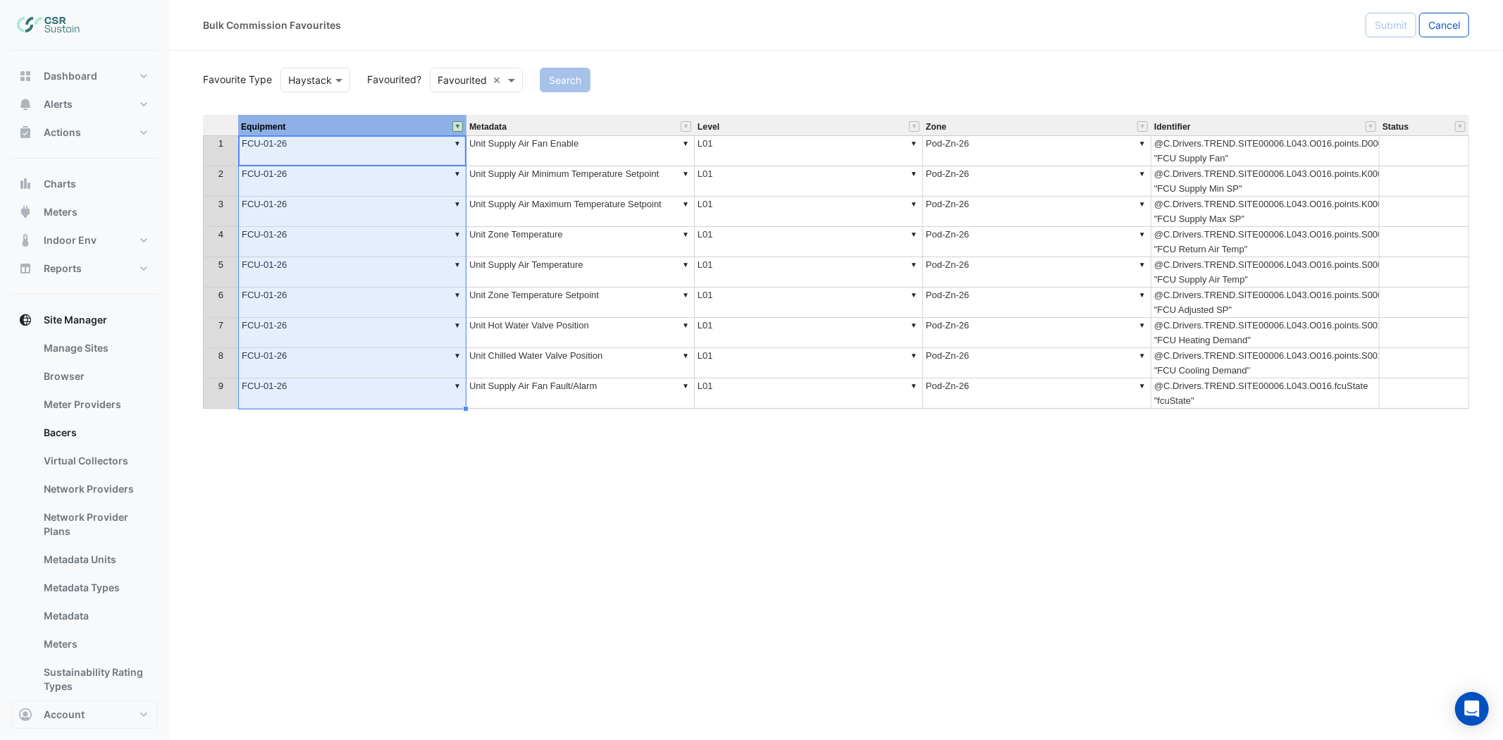
click at [455, 132] on div "Equipment" at bounding box center [352, 127] width 228 height 18
click at [455, 128] on button "" at bounding box center [457, 126] width 11 height 11
drag, startPoint x: 596, startPoint y: 182, endPoint x: 588, endPoint y: 180, distance: 8.7
click at [596, 182] on td "Filter by value: Select all Clear AHU-OA-COMMON AHU-OFFICE AHU-RECEPTION AHU-TO…" at bounding box center [530, 201] width 152 height 133
click at [582, 180] on link "Clear" at bounding box center [586, 183] width 16 height 8
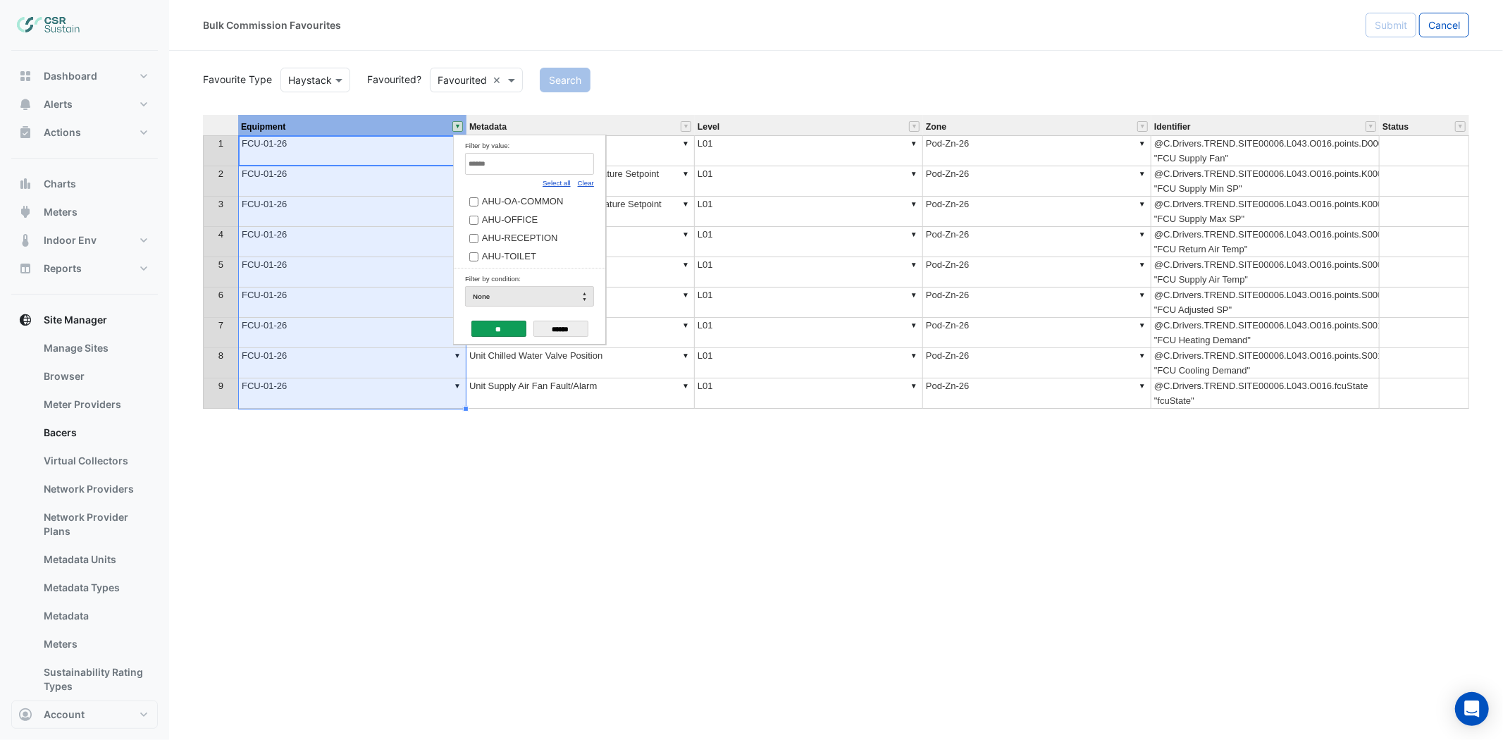
click at [553, 171] on input "Filter by value:" at bounding box center [529, 164] width 129 height 22
click at [559, 184] on link "Select all" at bounding box center [557, 183] width 28 height 8
type input "******"
click at [489, 323] on input "**" at bounding box center [498, 329] width 55 height 16
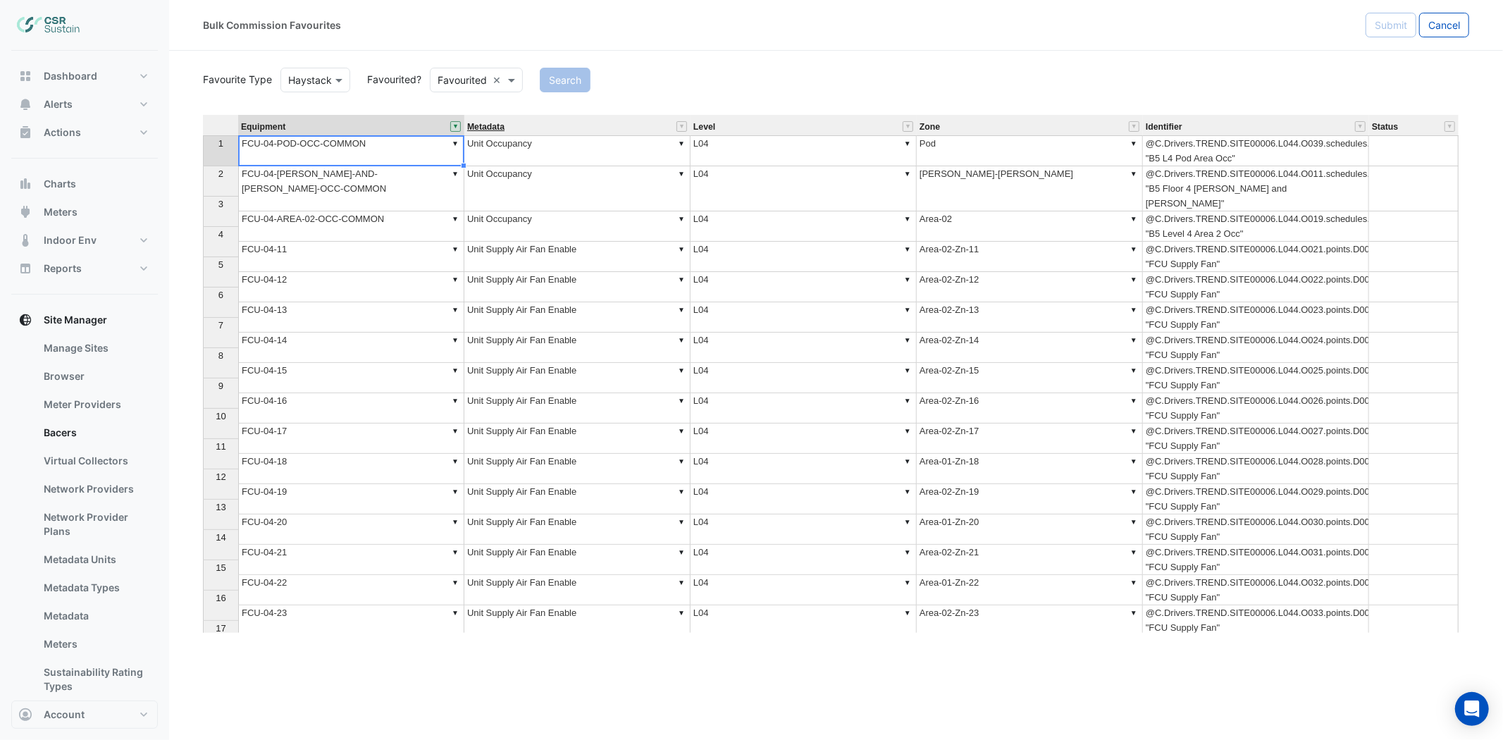
click at [501, 127] on span "Metadata" at bounding box center [485, 127] width 37 height 9
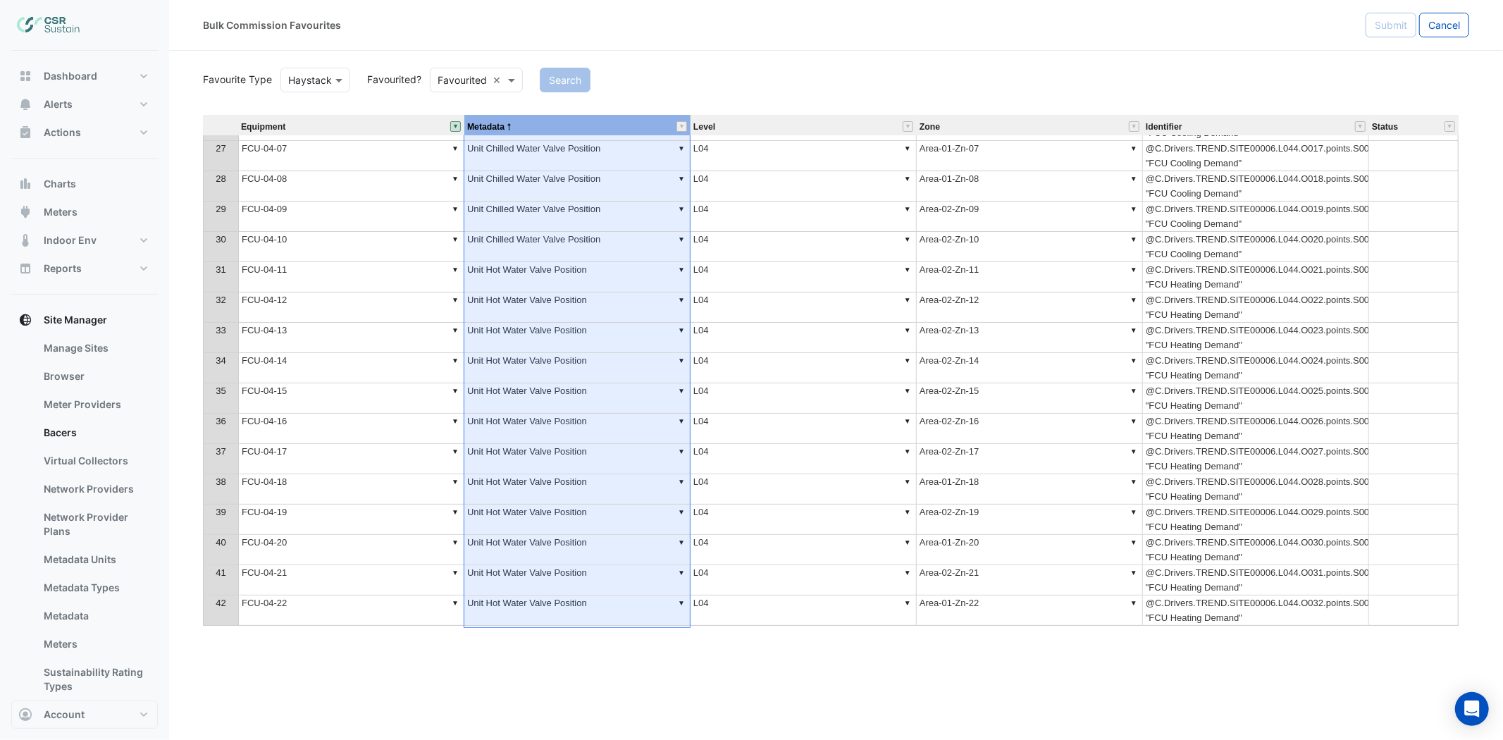
scroll to position [705, 0]
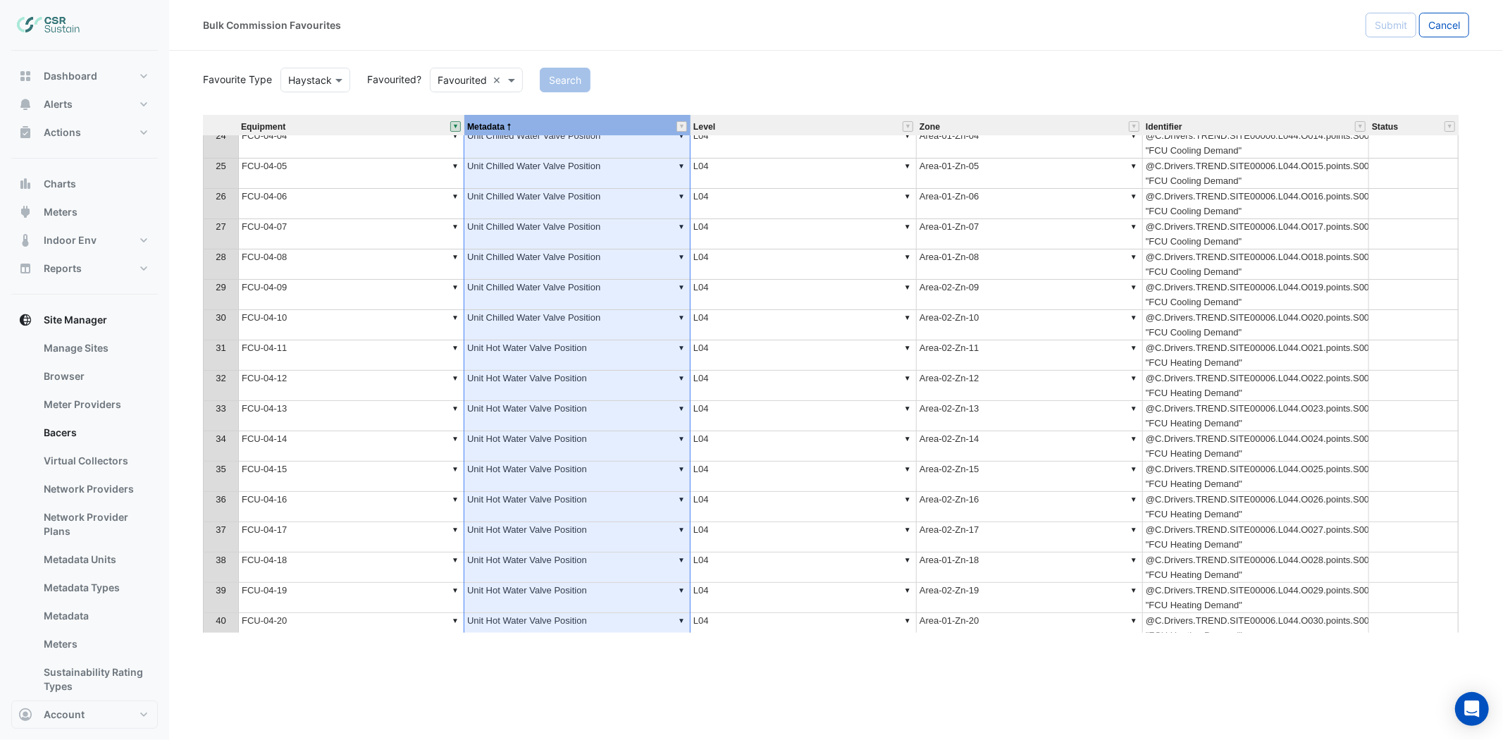
click at [1201, 356] on td "@C.Drivers.TREND.SITE00006.L044.O021.points.S0011 "FCU Heating Demand"" at bounding box center [1256, 355] width 226 height 30
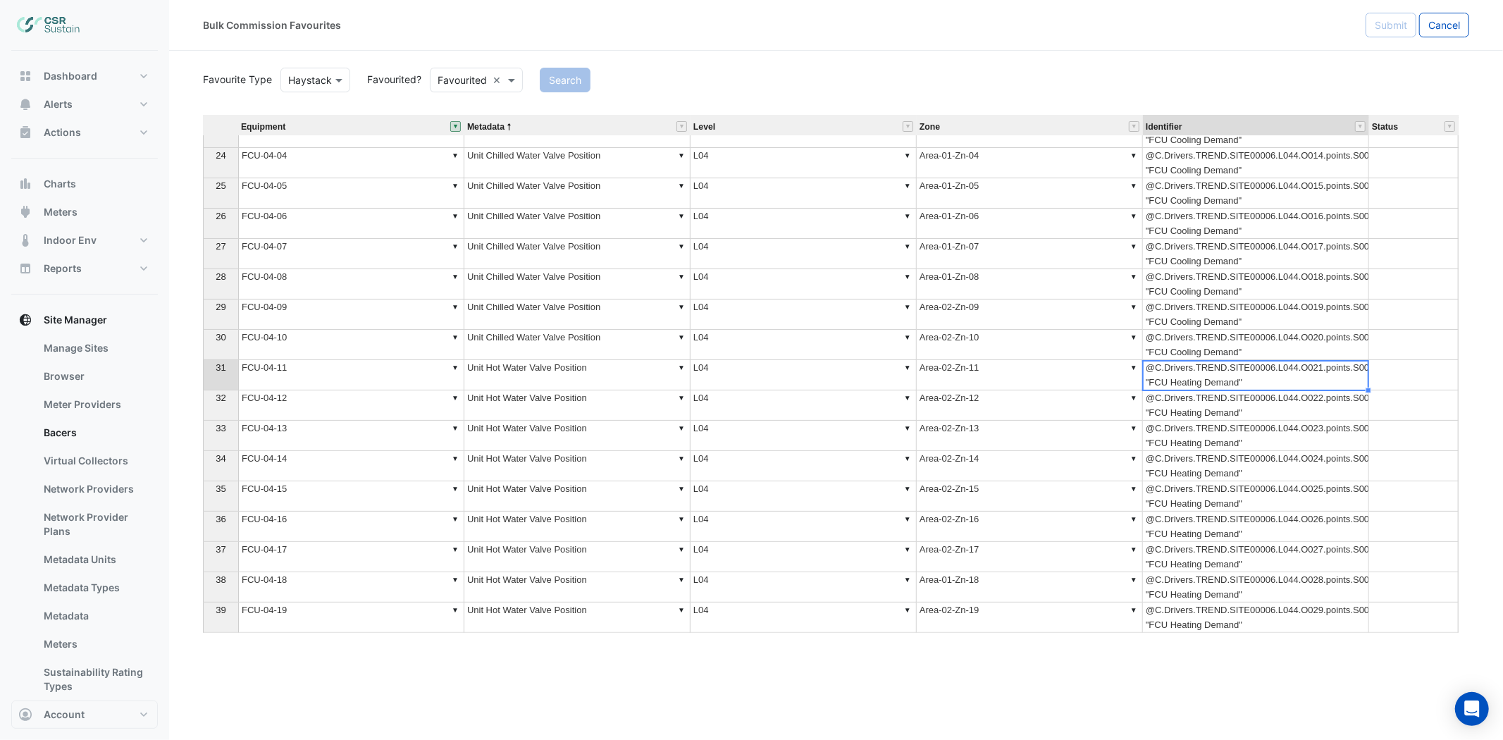
scroll to position [0, 0]
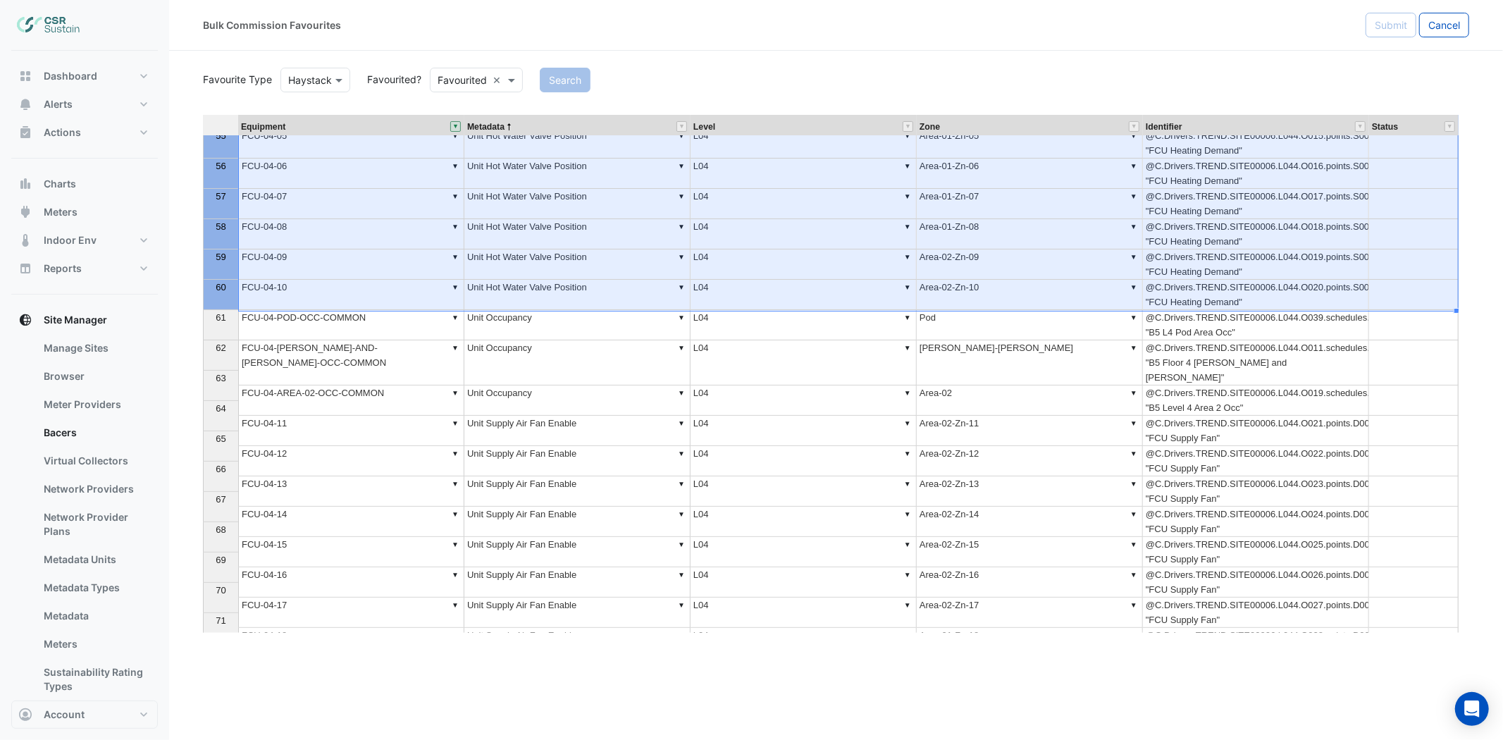
drag, startPoint x: 214, startPoint y: 431, endPoint x: 300, endPoint y: 280, distance: 174.5
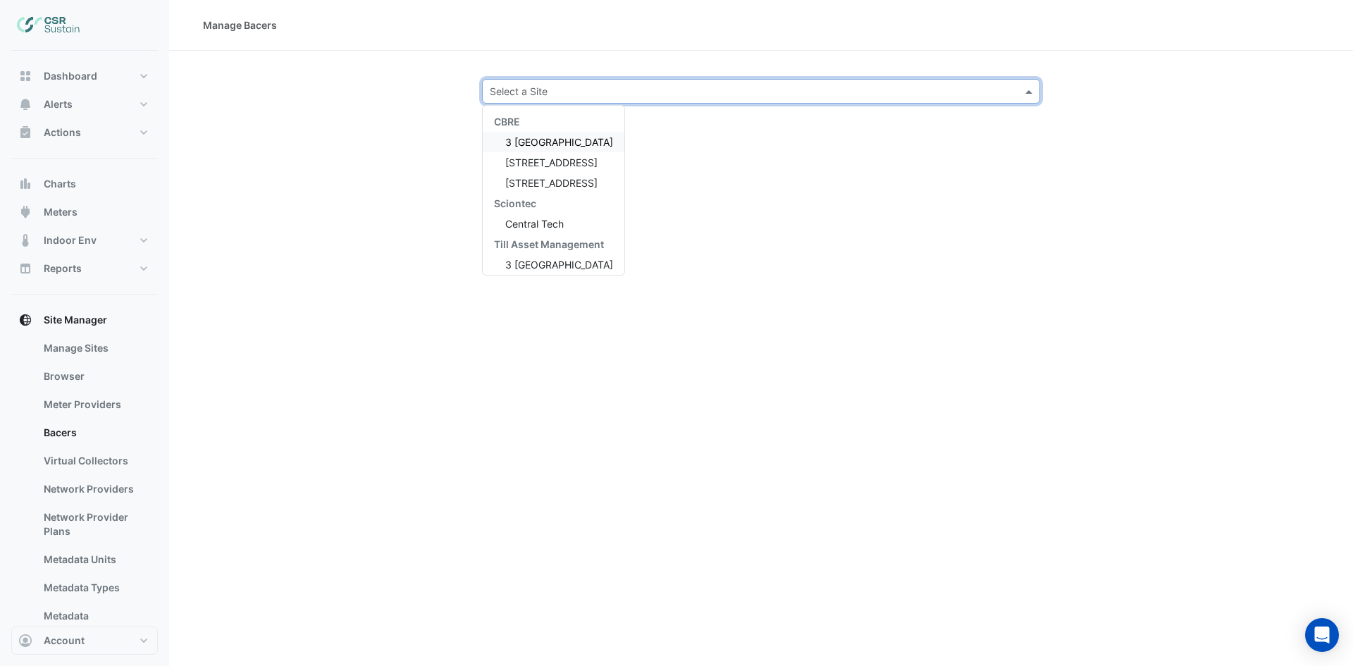
click at [579, 92] on input "text" at bounding box center [747, 92] width 514 height 15
click at [531, 187] on span "[STREET_ADDRESS]" at bounding box center [551, 183] width 92 height 12
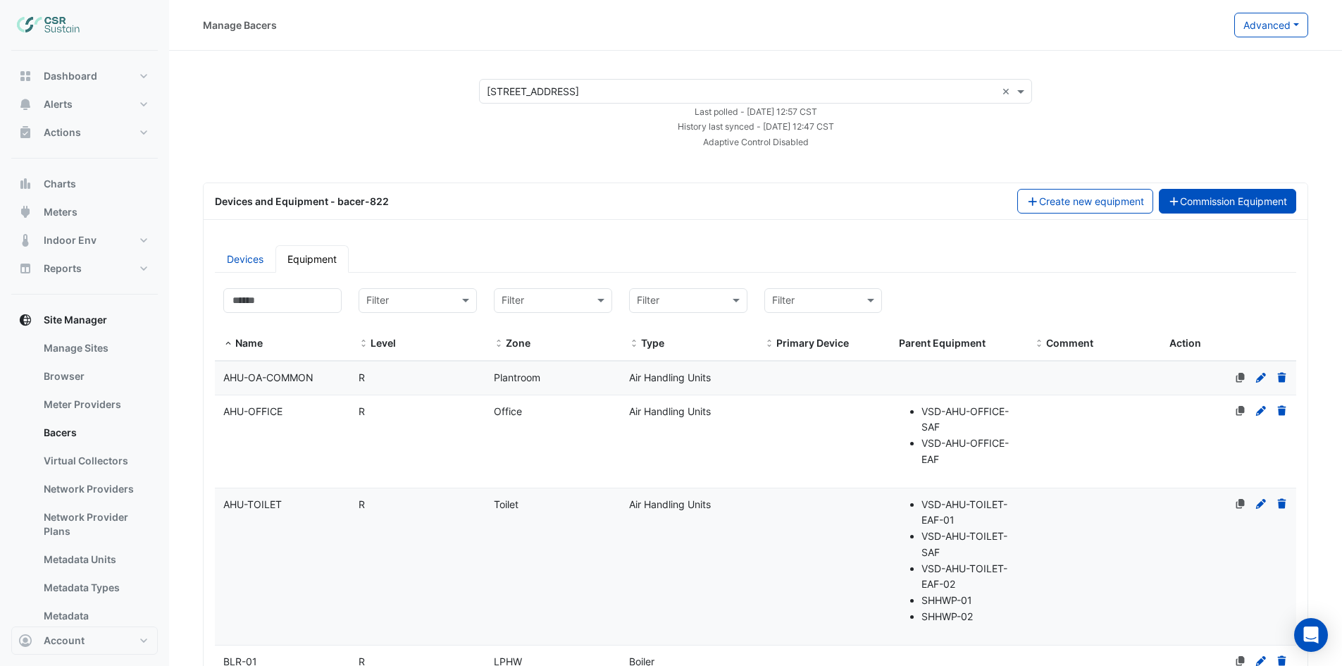
click at [1196, 206] on button "Commission Equipment" at bounding box center [1228, 201] width 138 height 25
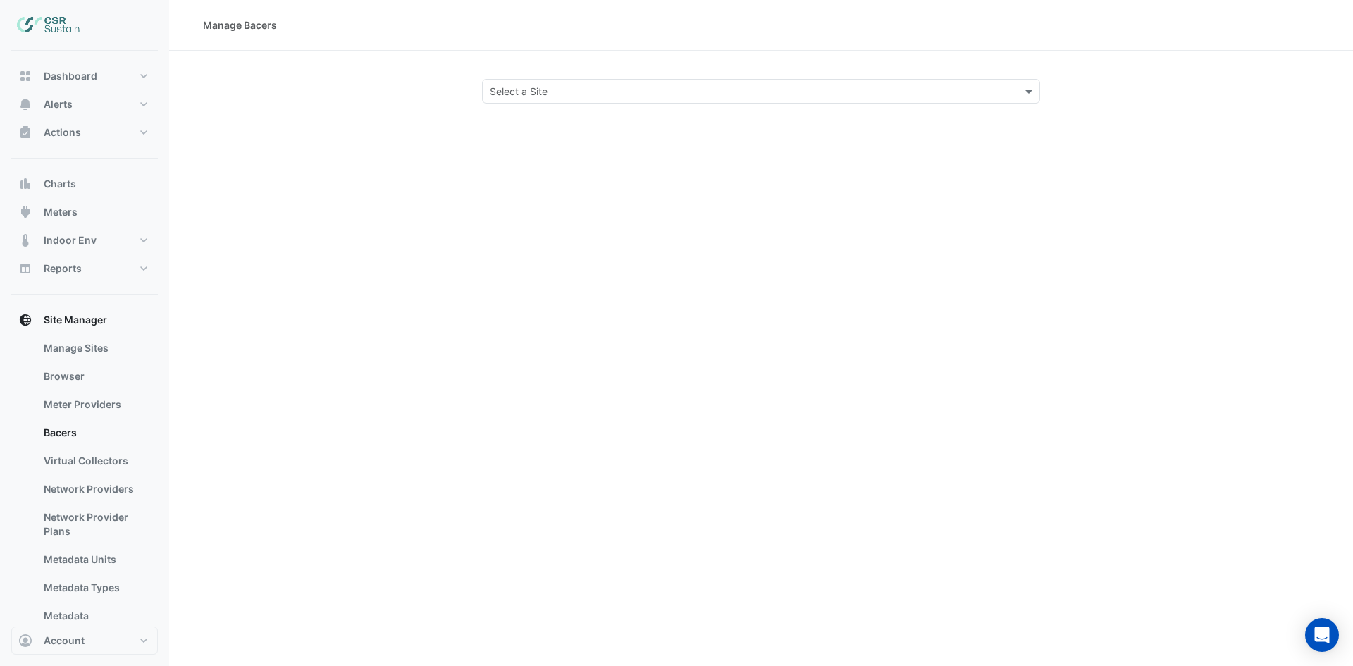
click at [574, 98] on div "Select a Site" at bounding box center [749, 91] width 533 height 15
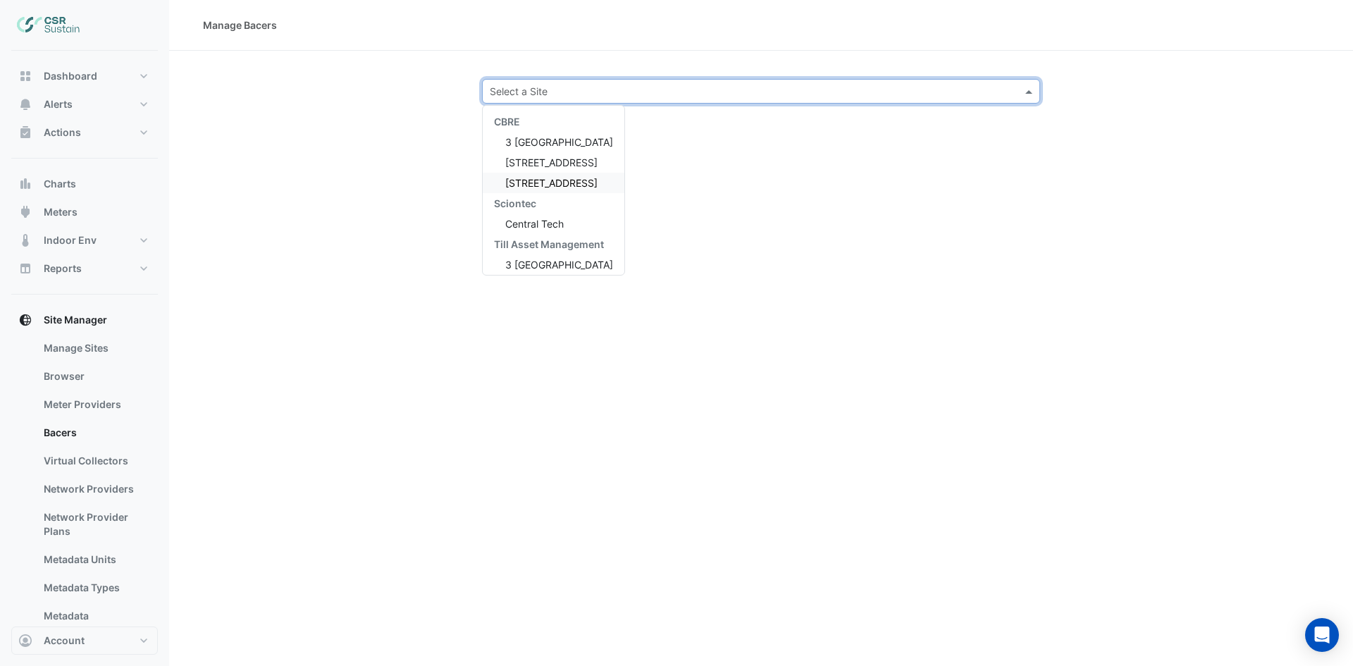
drag, startPoint x: 548, startPoint y: 185, endPoint x: 523, endPoint y: 150, distance: 42.8
click at [552, 185] on span "[STREET_ADDRESS]" at bounding box center [551, 183] width 92 height 12
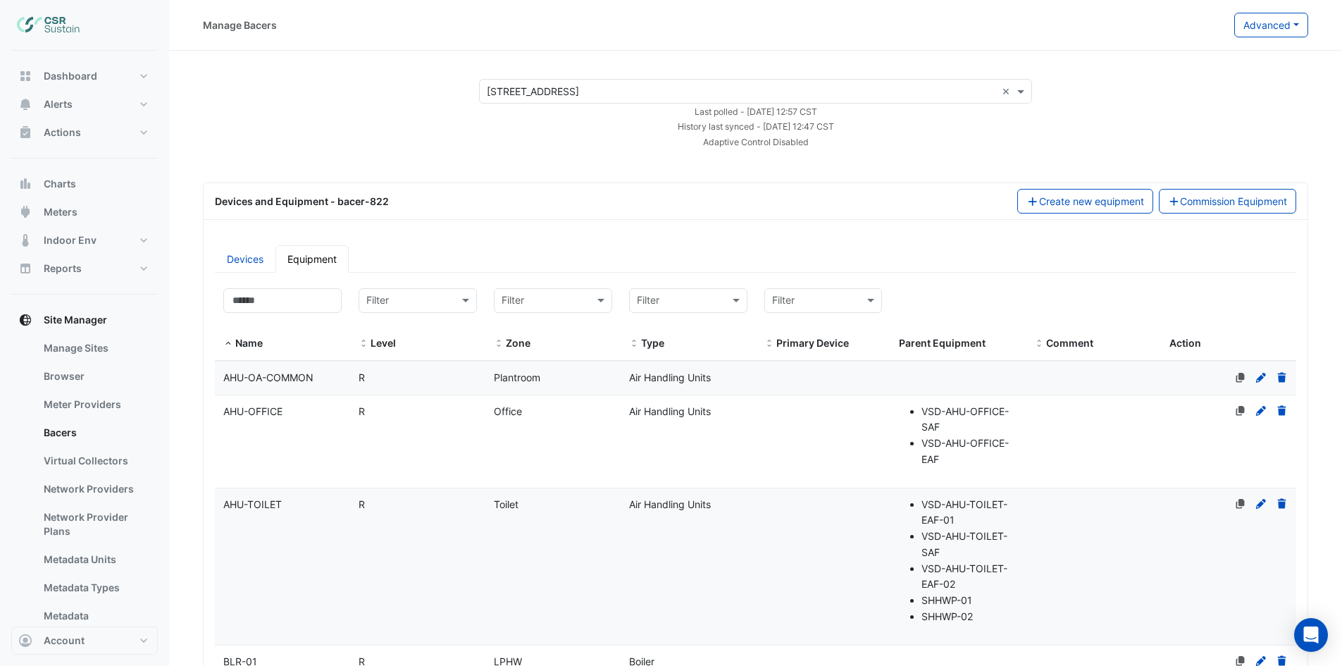
scroll to position [497, 0]
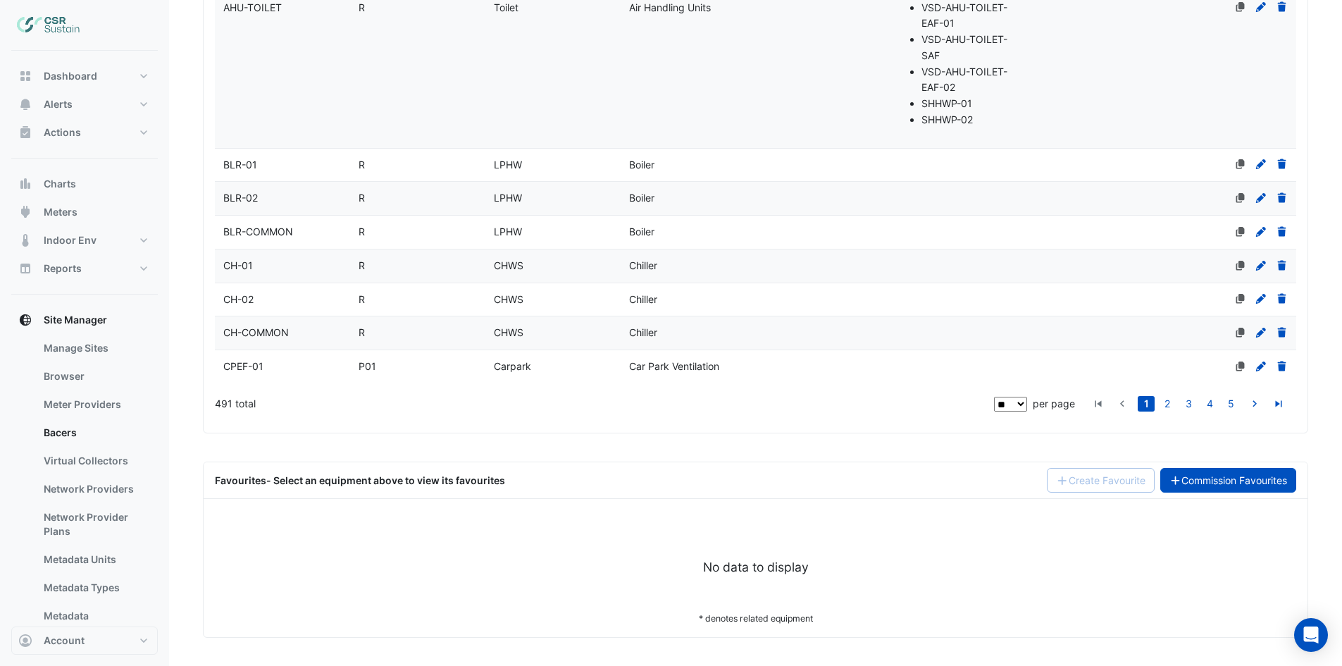
click at [1226, 490] on link "Commission Favourites" at bounding box center [1229, 480] width 137 height 25
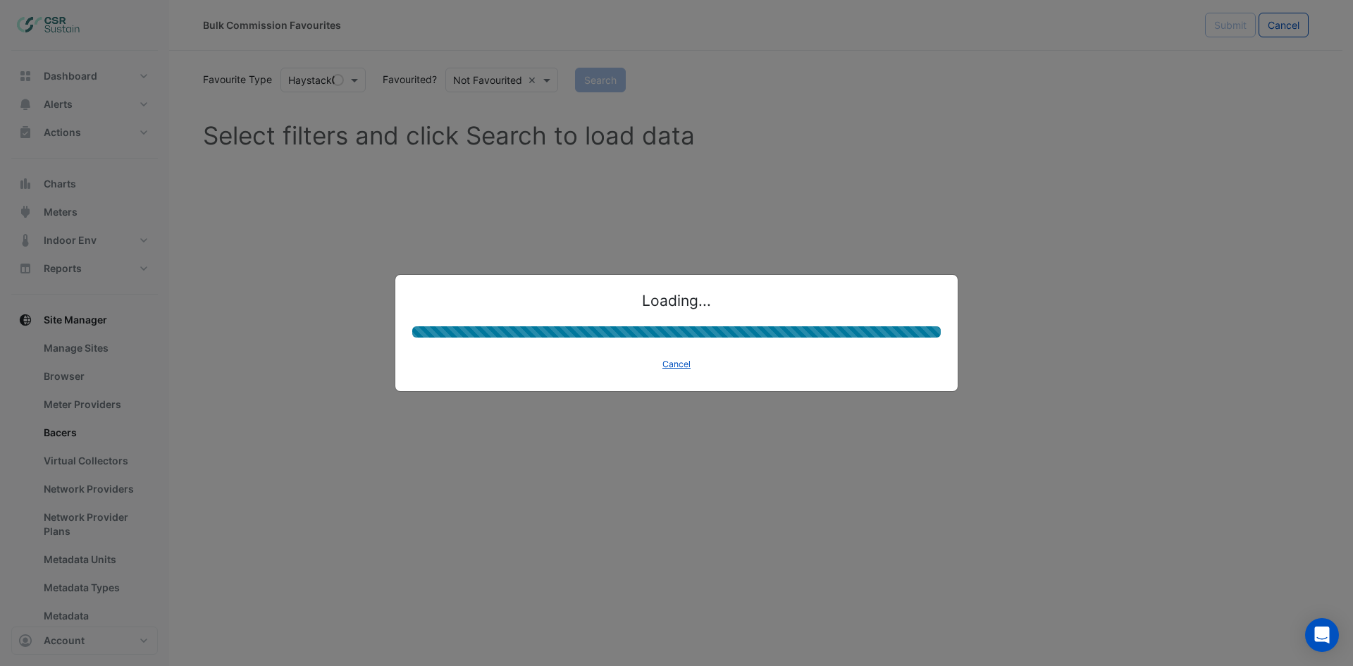
click at [1225, 474] on ngb-modal-window "Loading... Cancel" at bounding box center [676, 333] width 1353 height 666
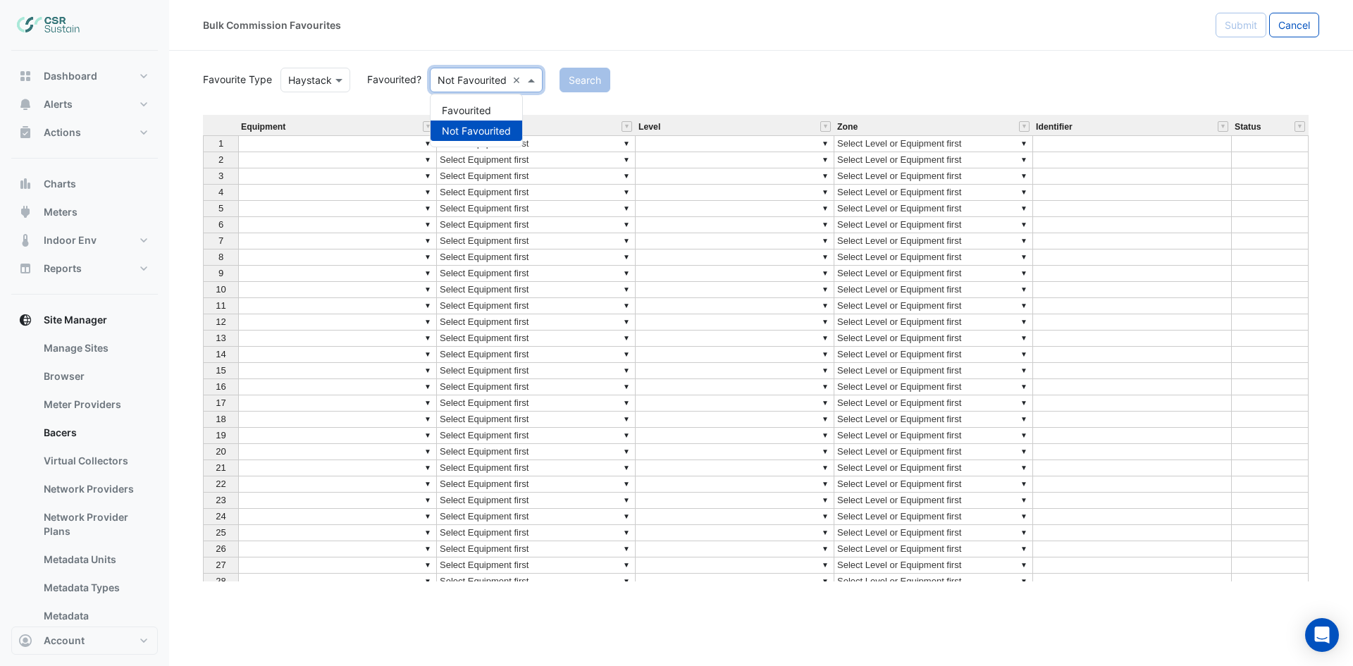
click at [464, 79] on input "text" at bounding box center [472, 80] width 69 height 15
click at [464, 110] on div "Favourited" at bounding box center [477, 110] width 92 height 20
click at [595, 87] on div "Search" at bounding box center [929, 80] width 796 height 25
click at [571, 83] on button "Search" at bounding box center [565, 80] width 51 height 25
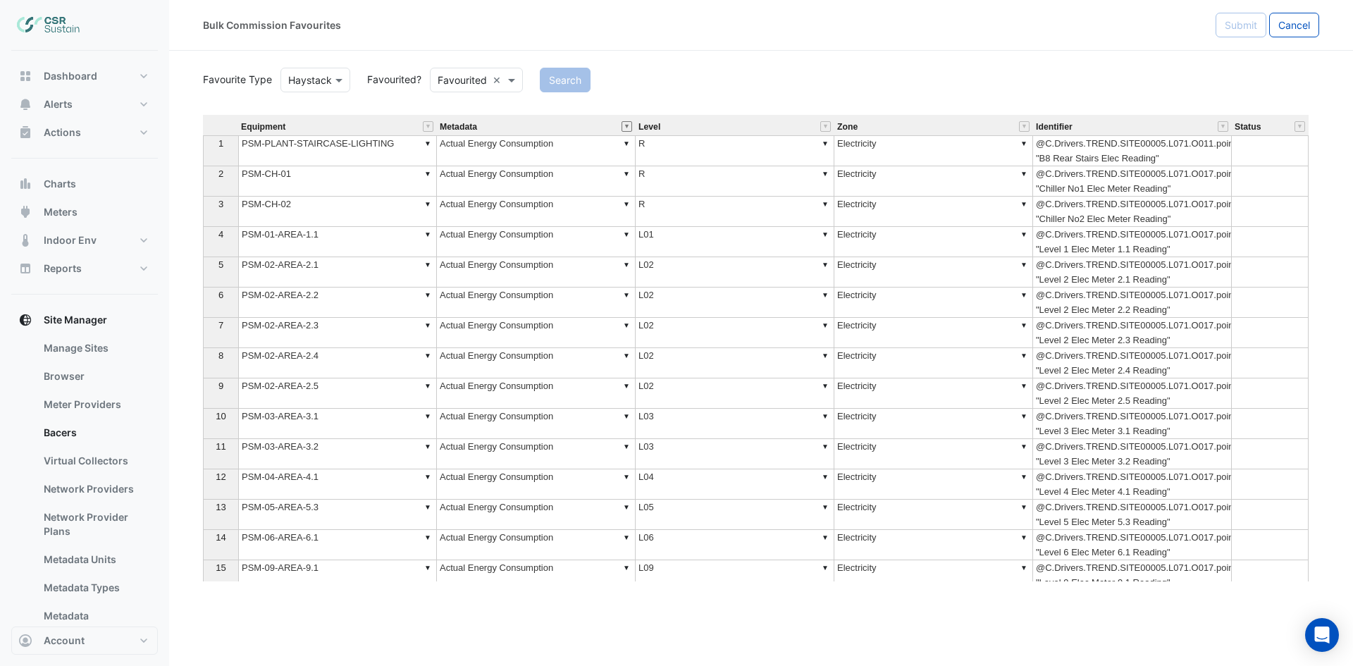
click at [626, 126] on button "" at bounding box center [627, 126] width 11 height 11
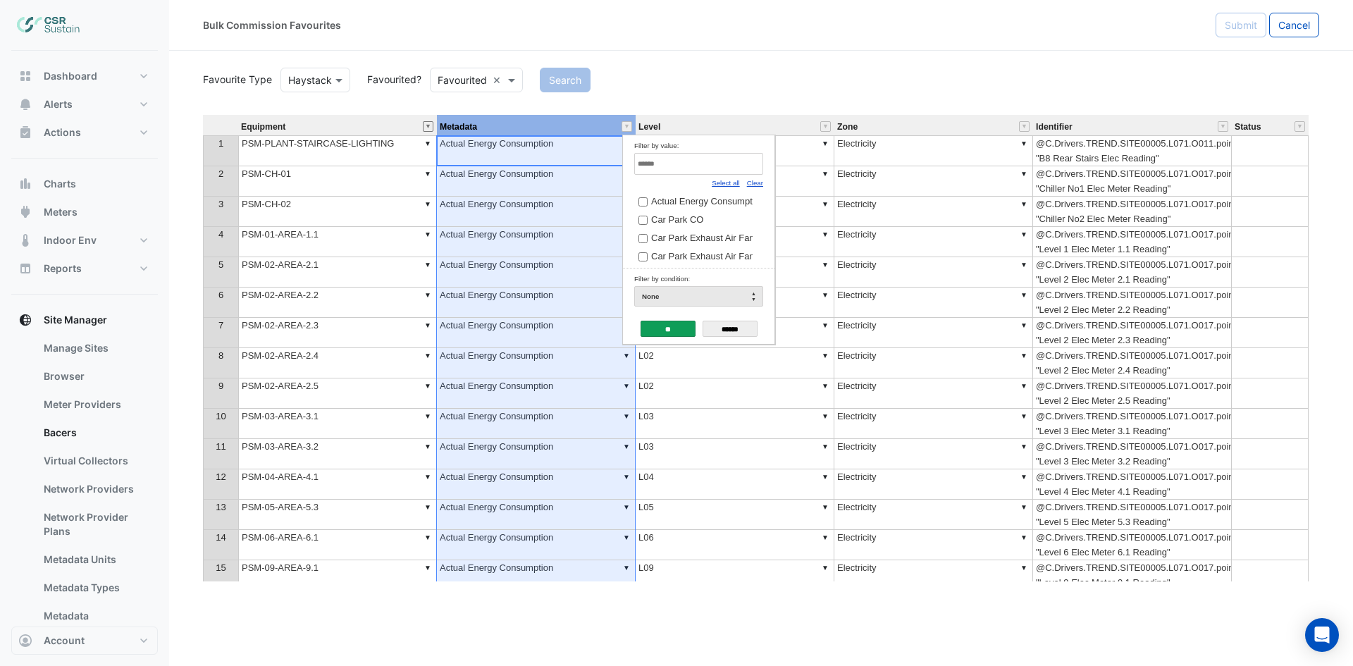
click at [426, 124] on button "" at bounding box center [428, 126] width 11 height 11
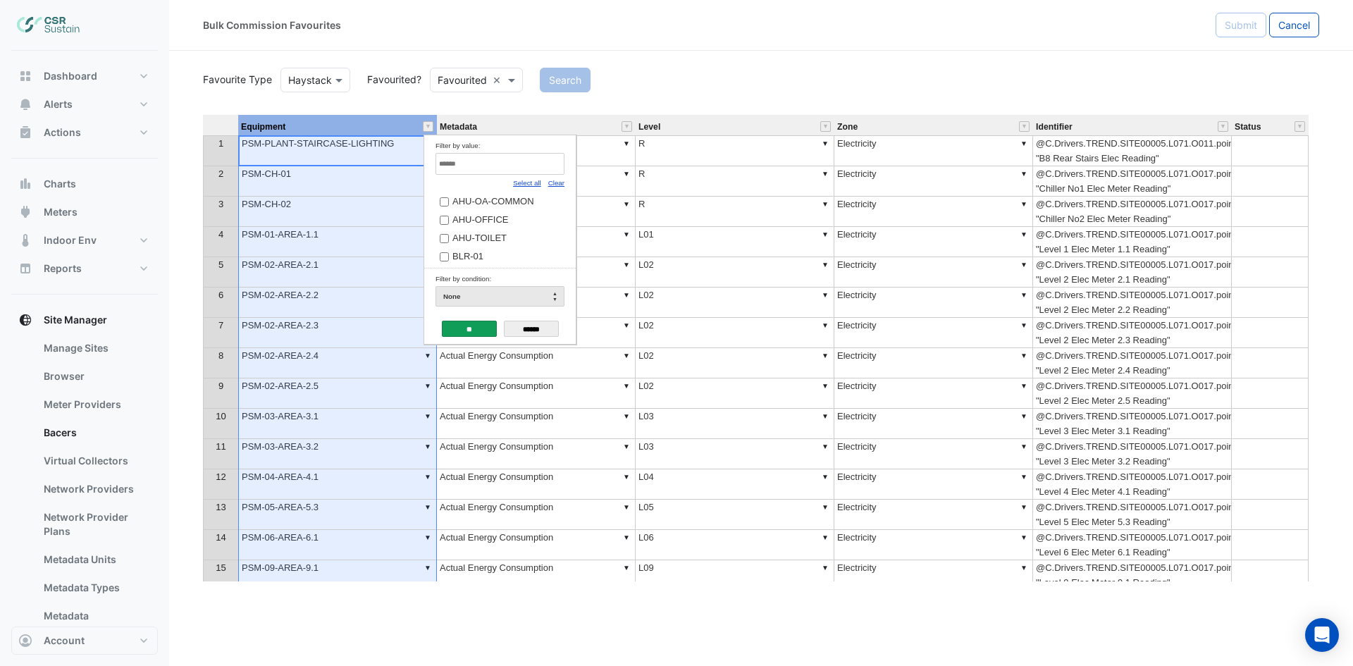
click at [555, 180] on link "Clear" at bounding box center [556, 183] width 16 height 8
click at [548, 171] on input "Filter by value:" at bounding box center [499, 164] width 129 height 22
type input "**"
click at [497, 198] on label "FCU-01-05" at bounding box center [495, 201] width 110 height 15
click at [477, 300] on div "None" at bounding box center [499, 296] width 129 height 20
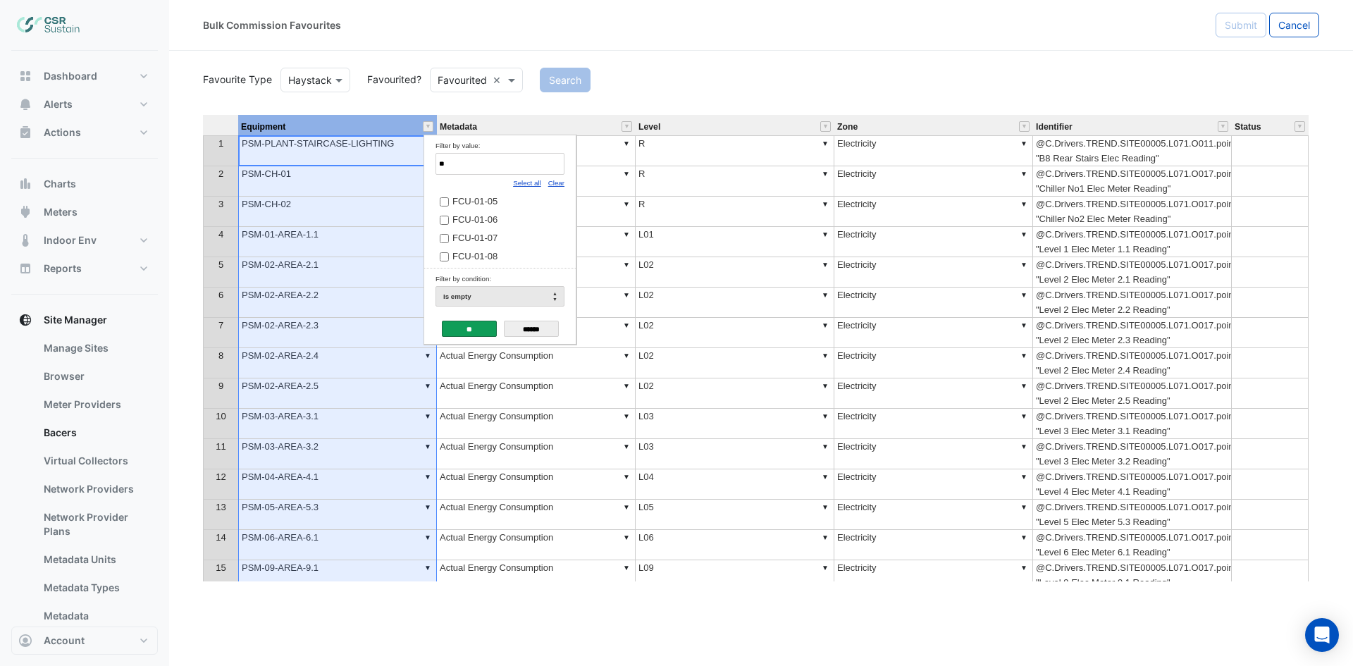
click at [484, 322] on input "**" at bounding box center [469, 329] width 55 height 16
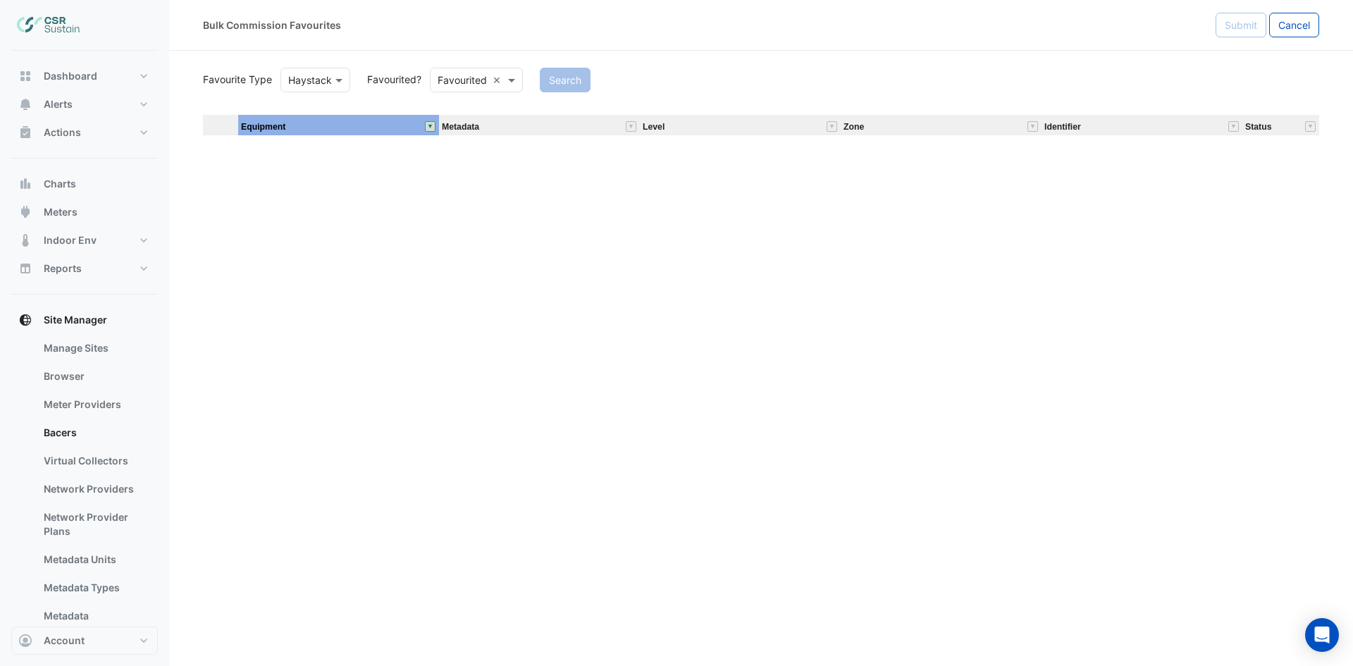
click at [431, 126] on button "" at bounding box center [430, 126] width 11 height 11
click at [533, 182] on link "Select all" at bounding box center [529, 183] width 28 height 8
click at [466, 328] on input "**" at bounding box center [471, 329] width 55 height 16
click at [428, 126] on button "" at bounding box center [430, 126] width 11 height 11
click at [562, 186] on link "Clear" at bounding box center [558, 183] width 16 height 8
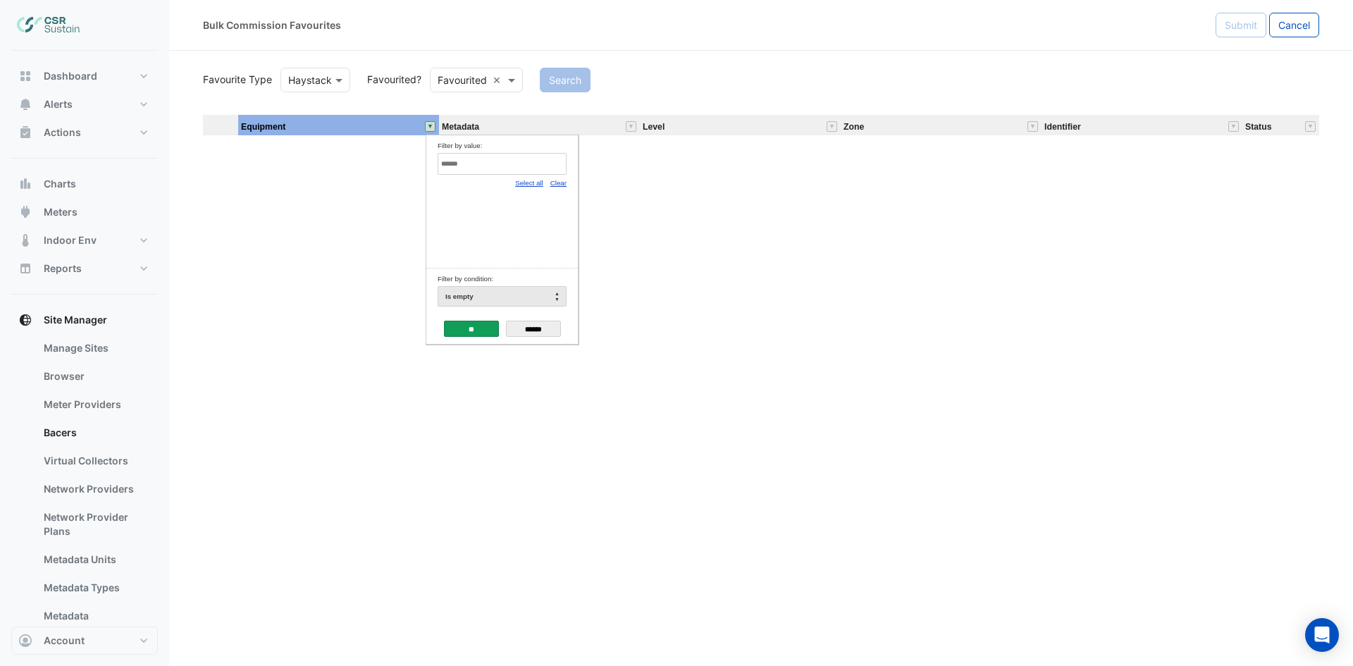
click at [561, 186] on link "Clear" at bounding box center [558, 183] width 16 height 8
click at [533, 289] on div "Is empty" at bounding box center [502, 296] width 129 height 20
click at [528, 186] on link "Select all" at bounding box center [529, 183] width 28 height 8
click at [478, 333] on input "**" at bounding box center [471, 329] width 55 height 16
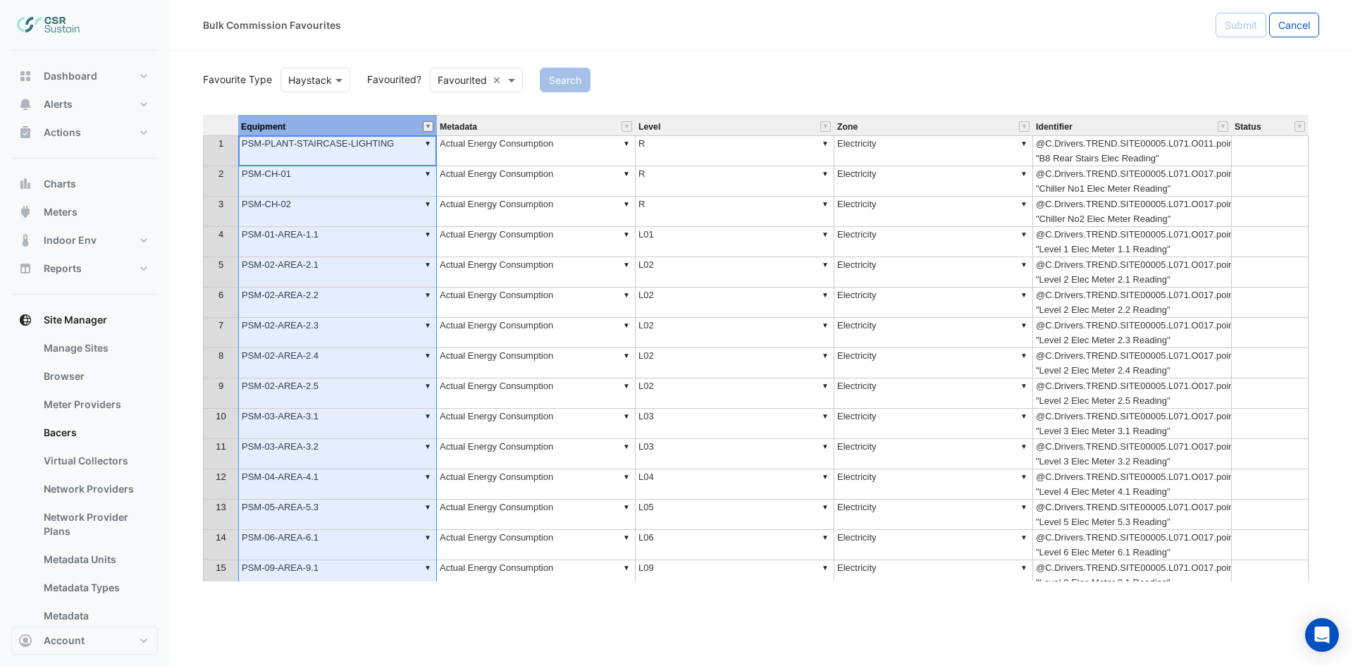
click at [429, 129] on button "" at bounding box center [428, 126] width 11 height 11
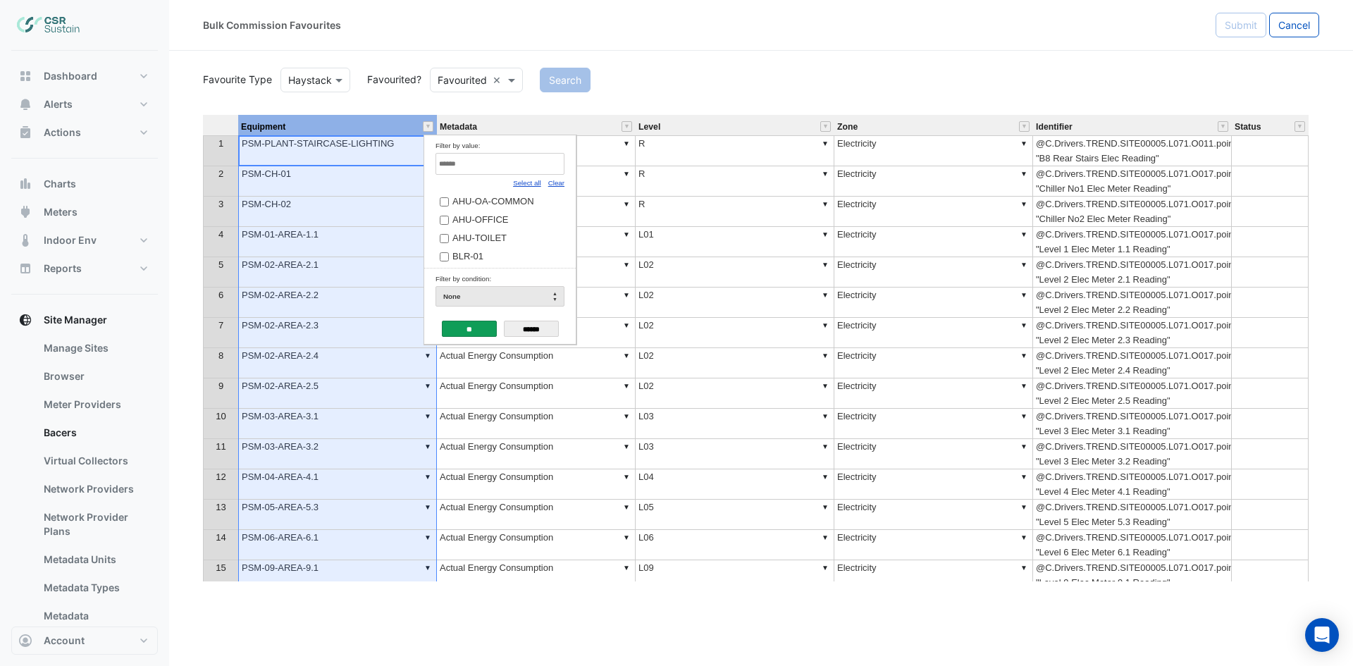
click at [564, 181] on td "Filter by value: Select all Clear AHU-OA-COMMON AHU-OFFICE AHU-TOILET BLR-01 BL…" at bounding box center [500, 201] width 152 height 133
click at [557, 181] on link "Clear" at bounding box center [556, 183] width 16 height 8
click at [538, 161] on input "Filter by value:" at bounding box center [499, 164] width 129 height 22
type input "**"
click at [510, 193] on td "FCU-01-05" at bounding box center [494, 199] width 118 height 18
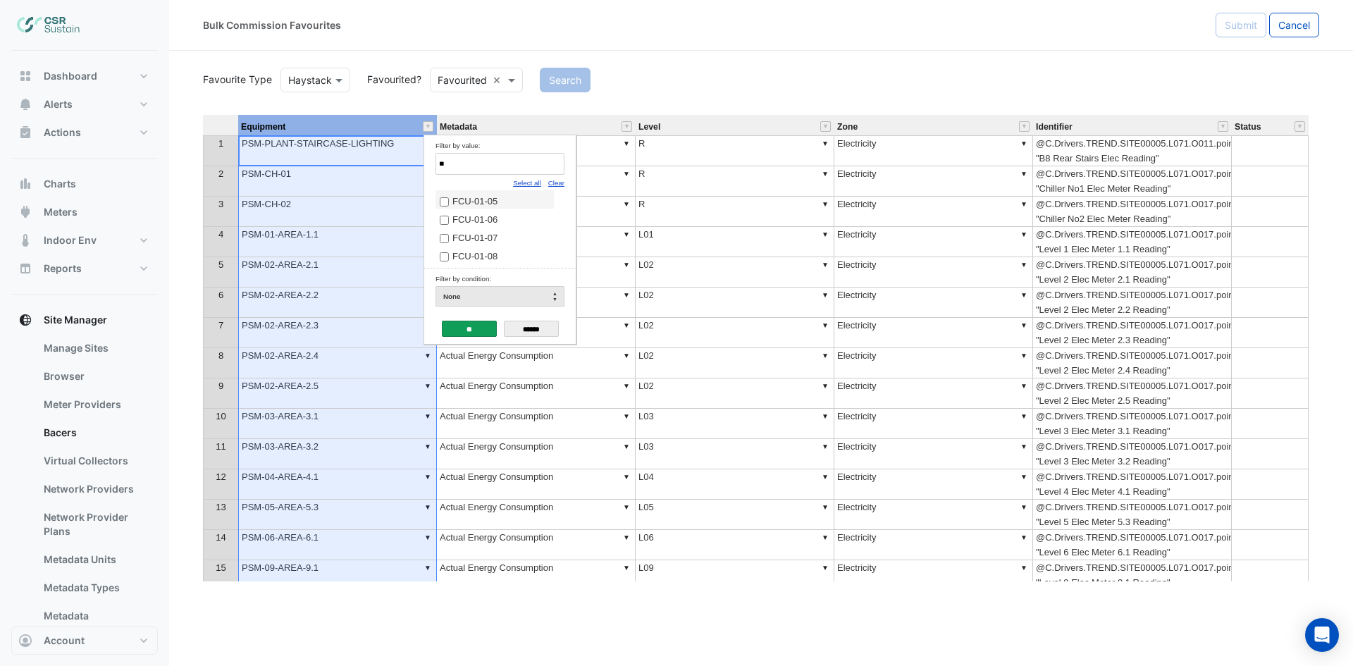
click at [467, 204] on span "FCU-01-05" at bounding box center [474, 201] width 45 height 11
click at [465, 326] on input "**" at bounding box center [469, 329] width 55 height 16
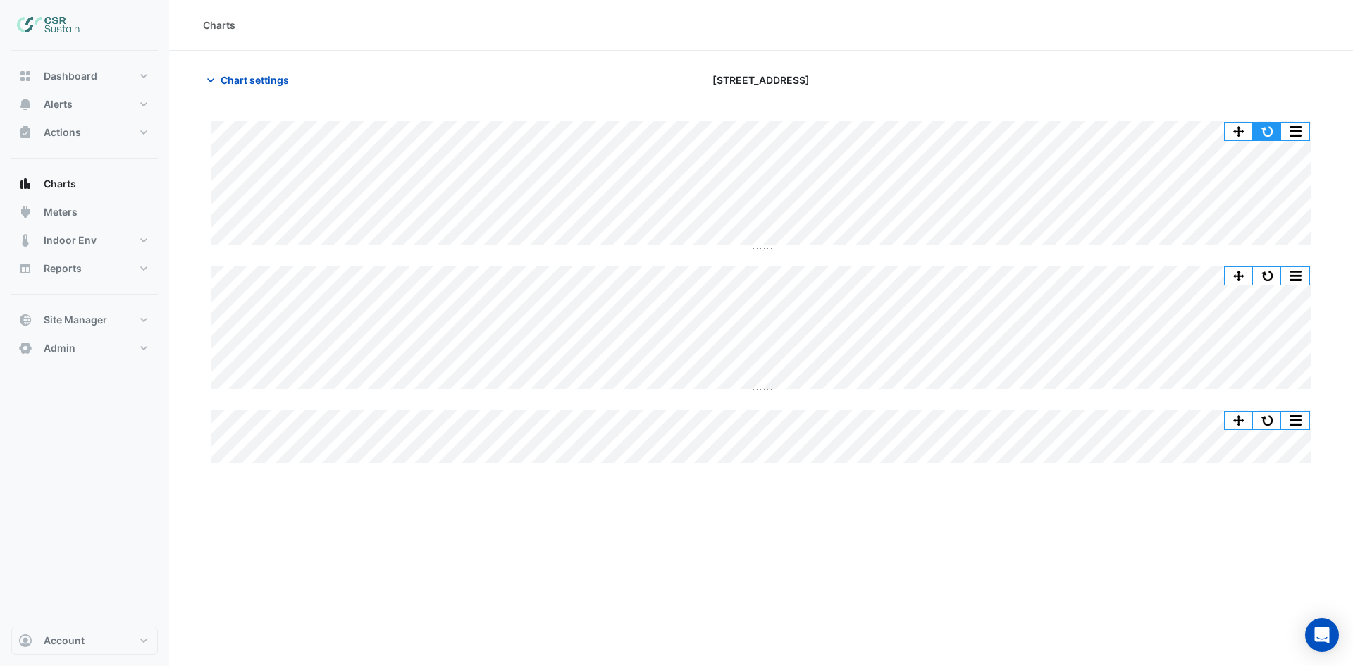
click at [1261, 130] on button "button" at bounding box center [1267, 132] width 28 height 18
click at [1270, 127] on button "button" at bounding box center [1267, 132] width 28 height 18
click at [259, 86] on span "Chart settings" at bounding box center [255, 80] width 68 height 15
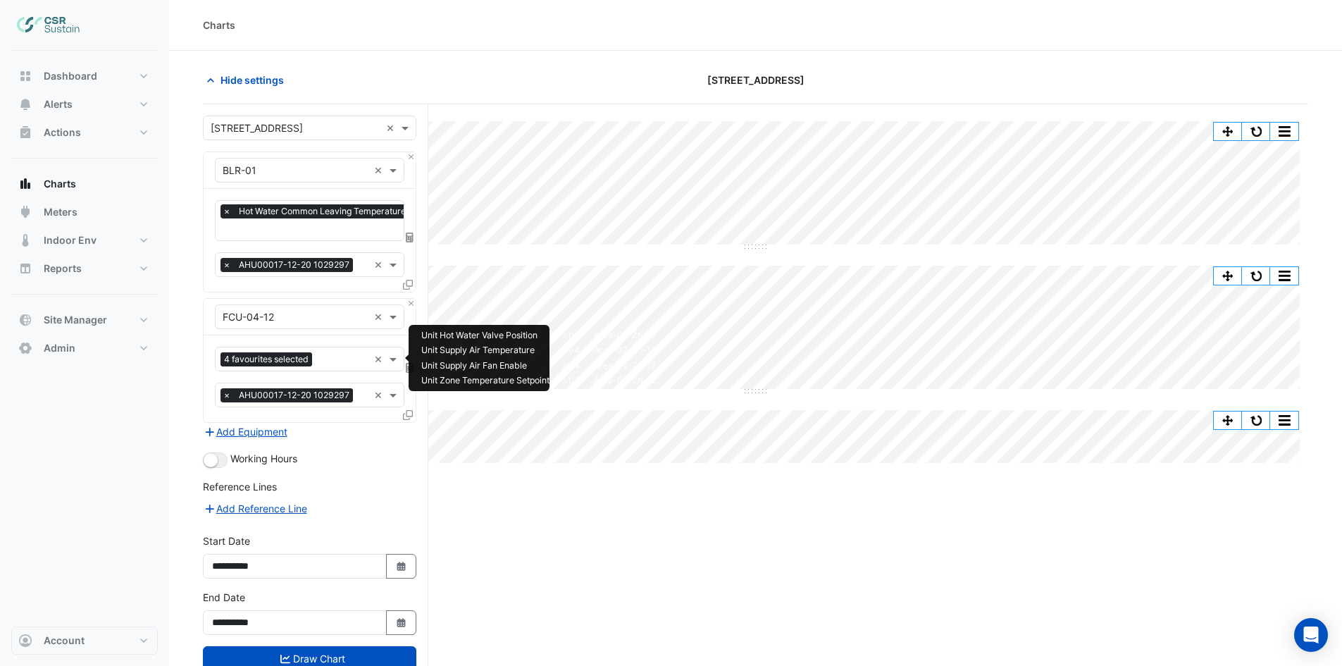
click at [331, 358] on input "text" at bounding box center [343, 360] width 51 height 15
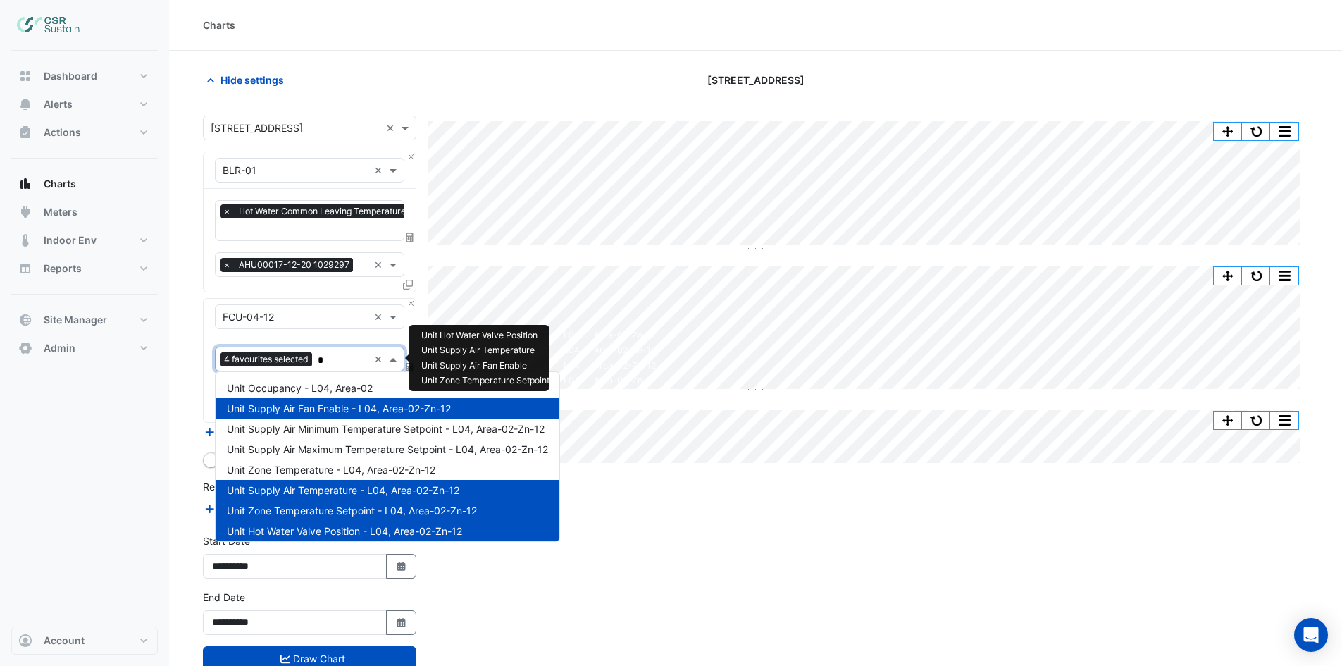
type input "**"
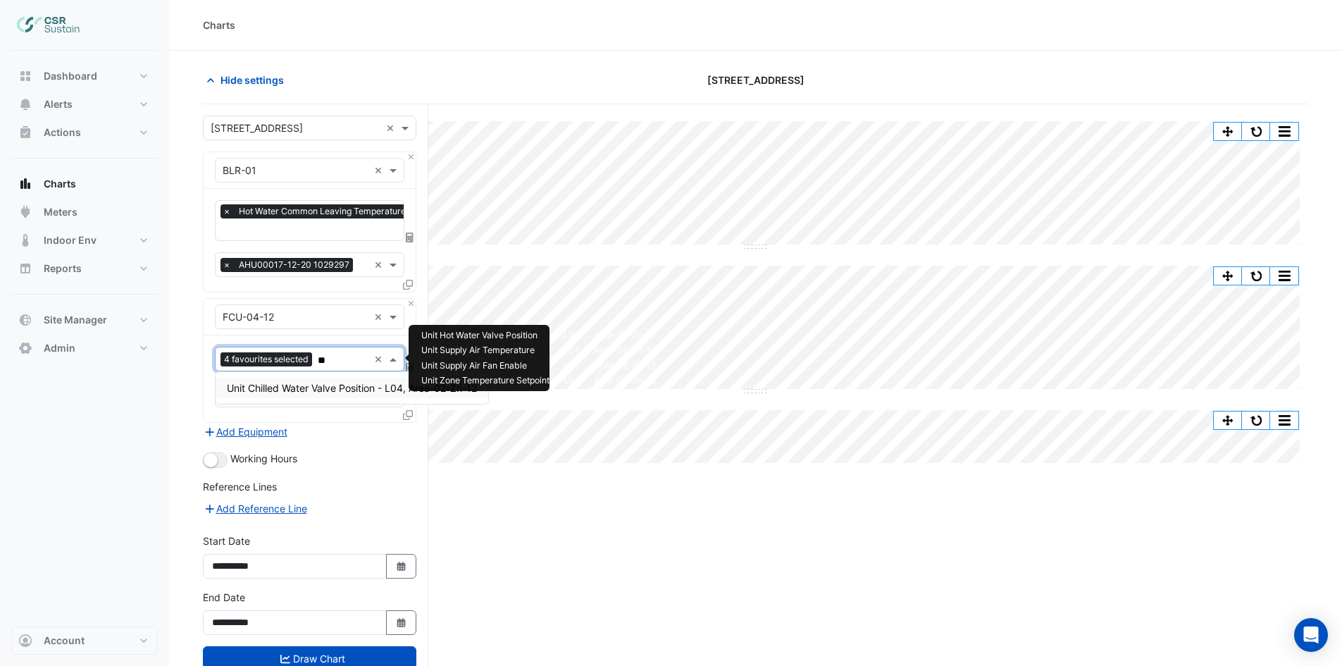
click at [266, 392] on span "Unit Chilled Water Valve Position - L04, Area-02-Zn-12" at bounding box center [352, 388] width 250 height 12
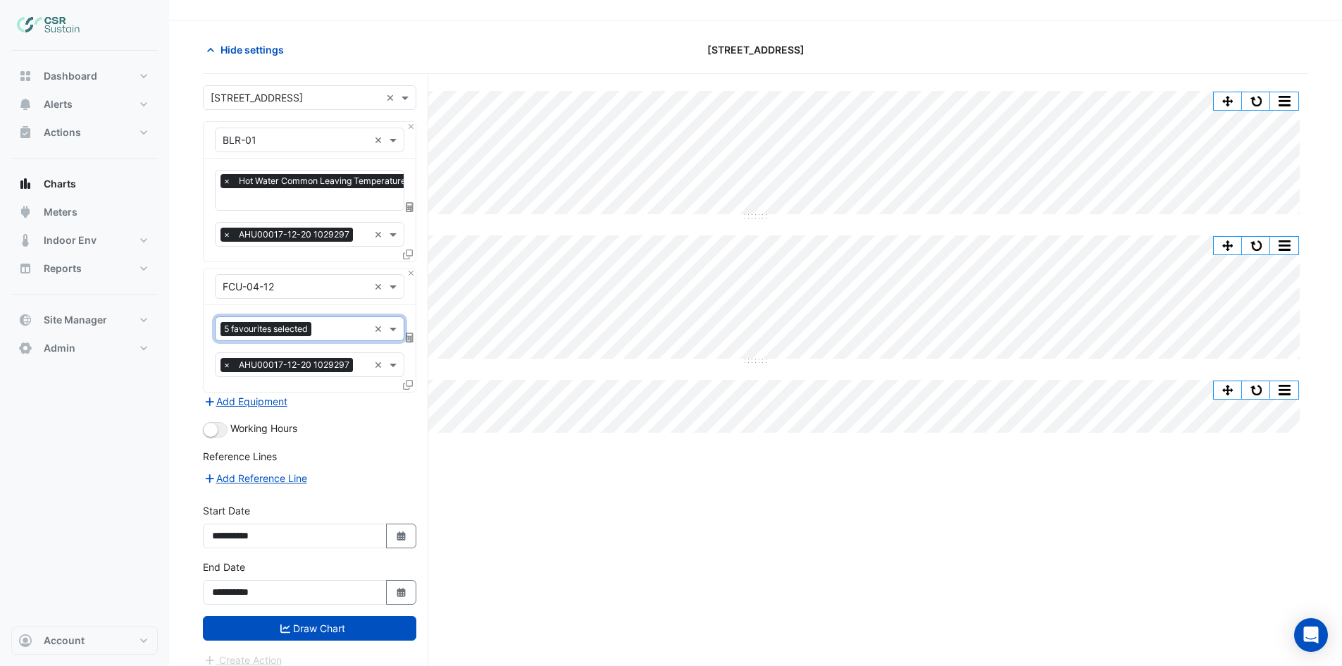
scroll to position [54, 0]
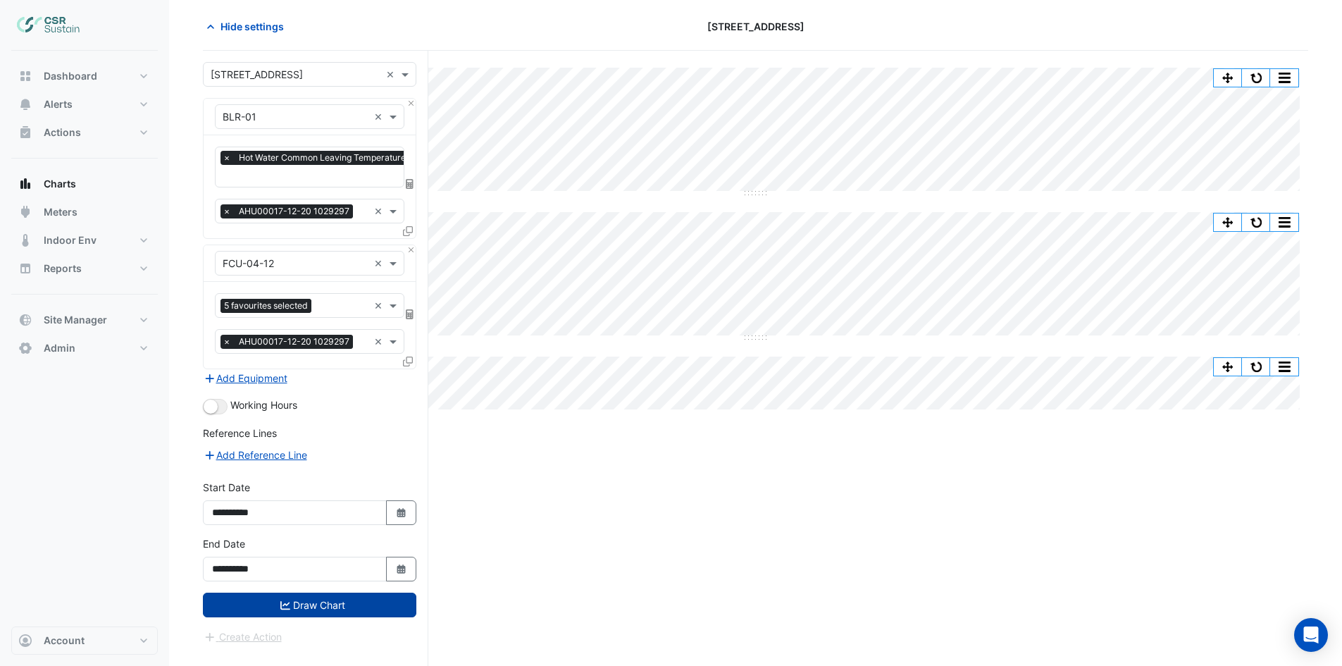
click at [314, 600] on button "Draw Chart" at bounding box center [310, 605] width 214 height 25
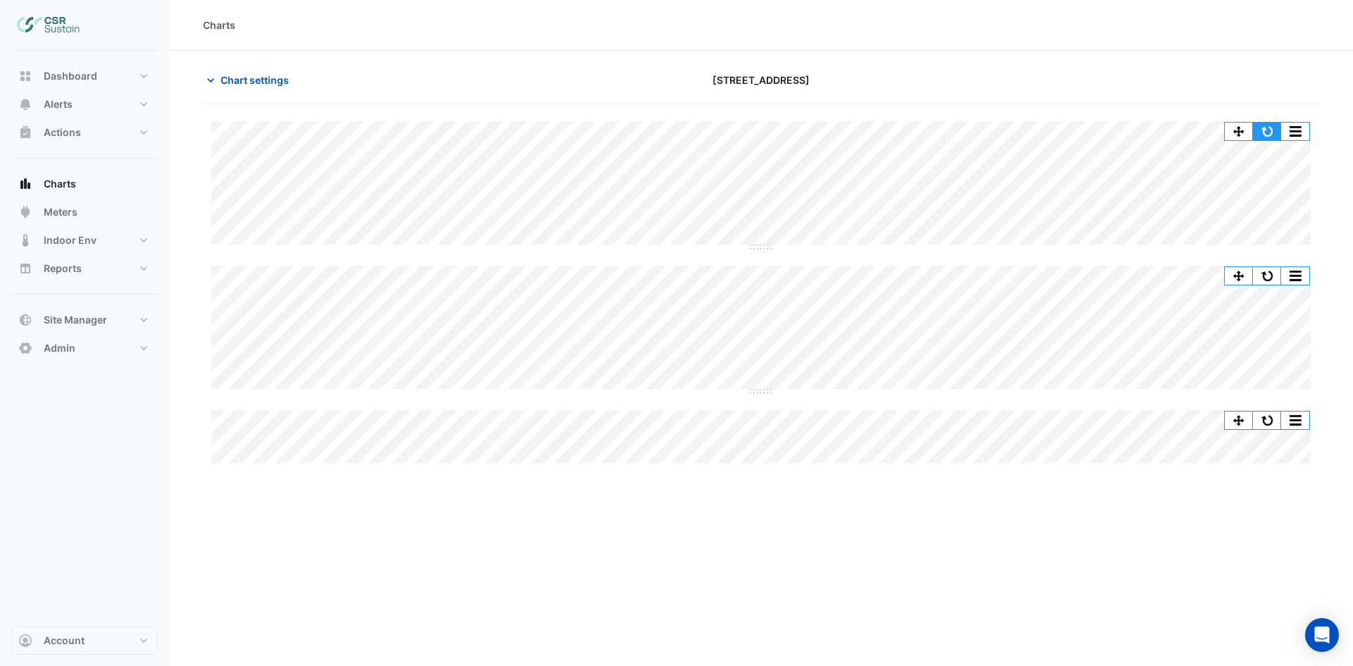
click at [1259, 132] on button "button" at bounding box center [1267, 132] width 28 height 18
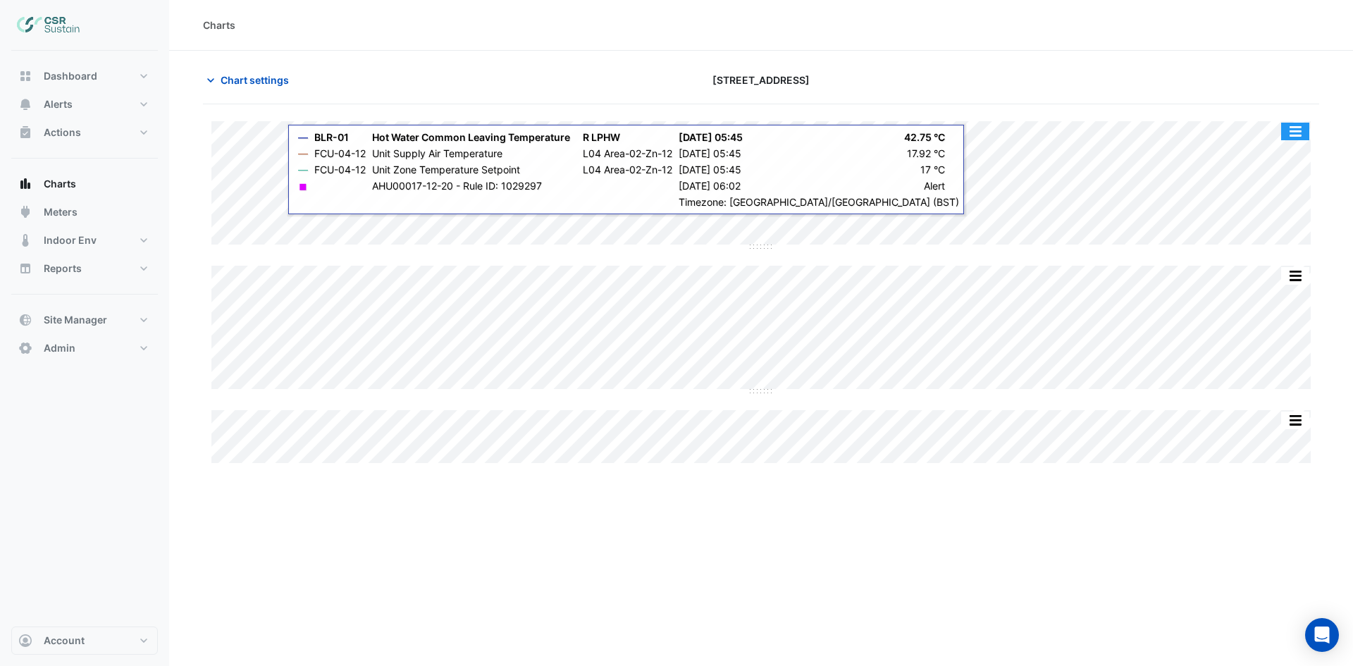
click at [1301, 137] on button "button" at bounding box center [1295, 132] width 28 height 18
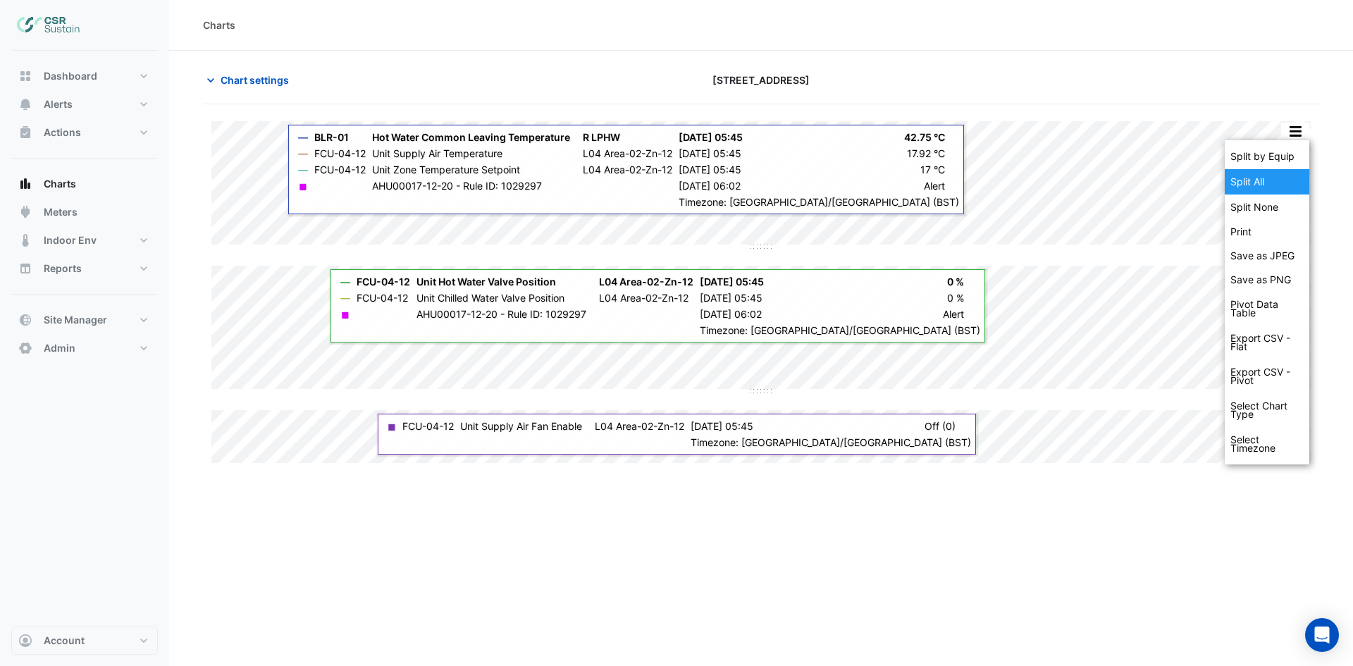
click at [1259, 176] on div "Split All" at bounding box center [1267, 181] width 85 height 25
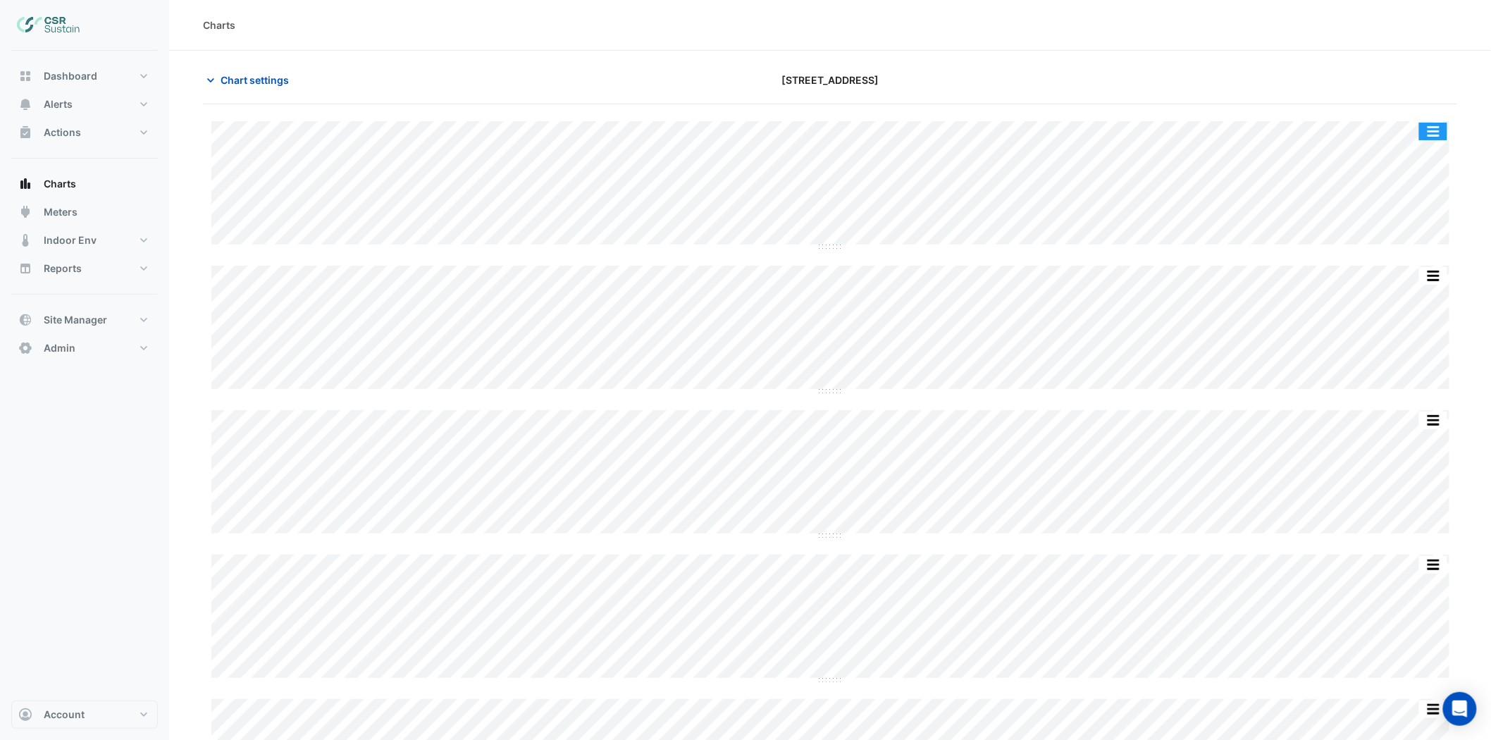
click at [1352, 132] on button "button" at bounding box center [1433, 132] width 28 height 18
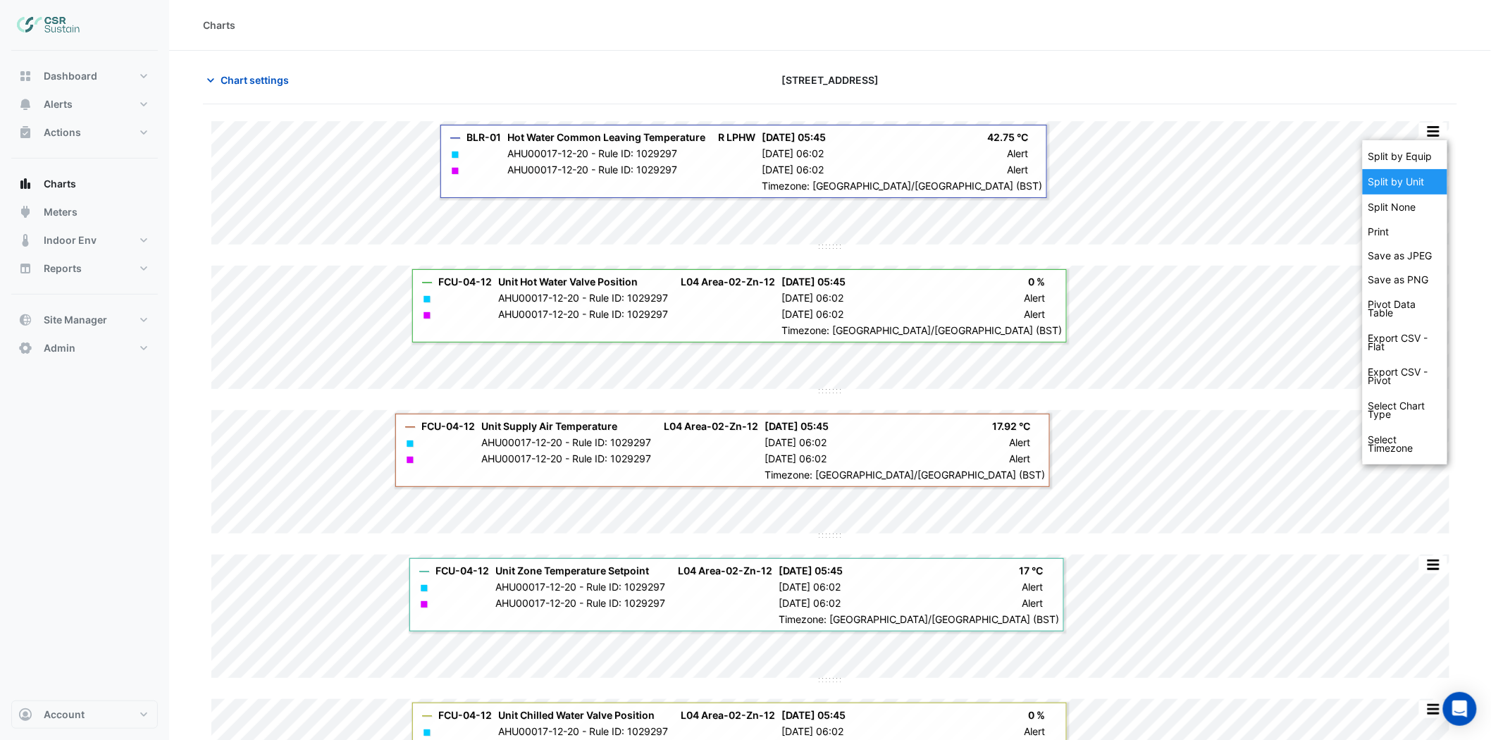
click at [1352, 184] on div "Split by Unit" at bounding box center [1405, 181] width 85 height 25
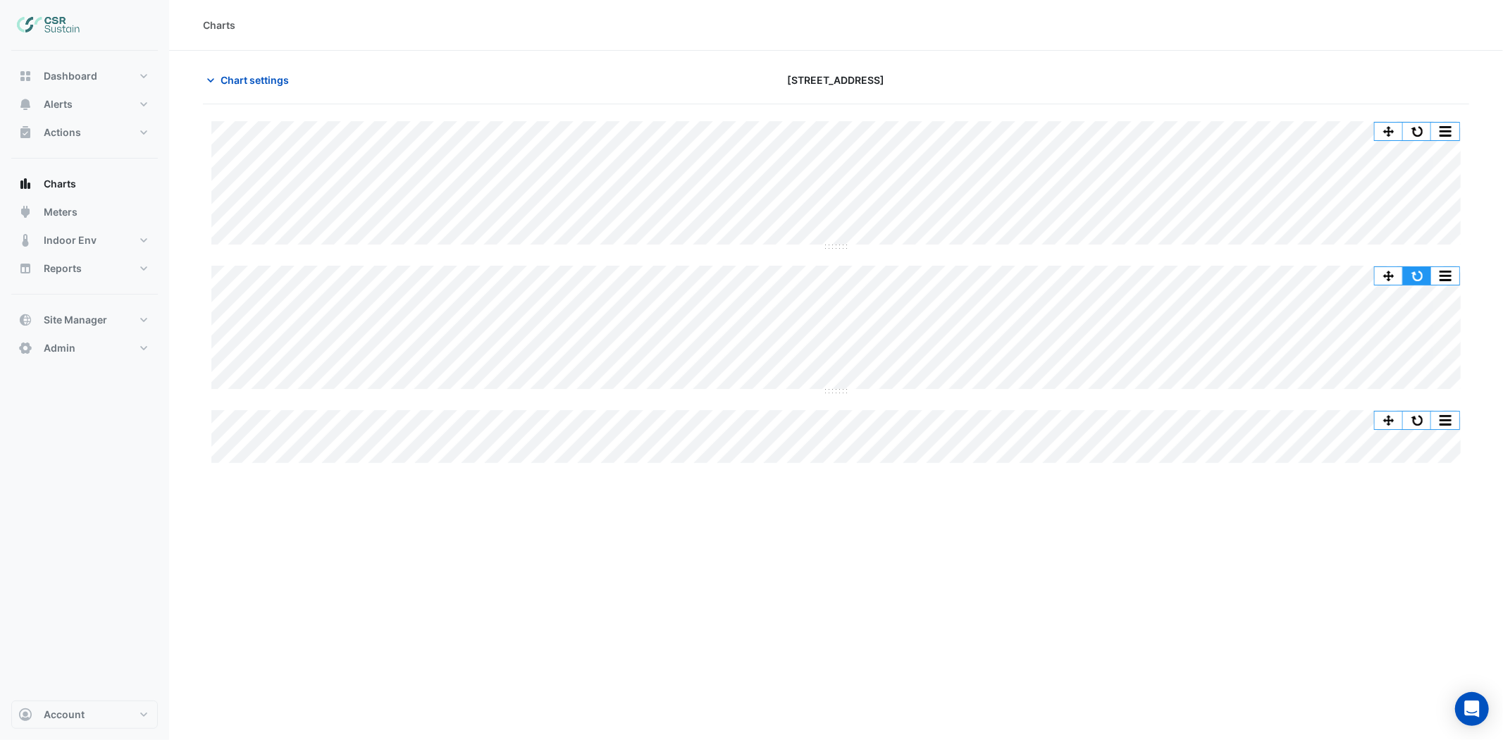
click at [1352, 269] on button "button" at bounding box center [1417, 276] width 28 height 18
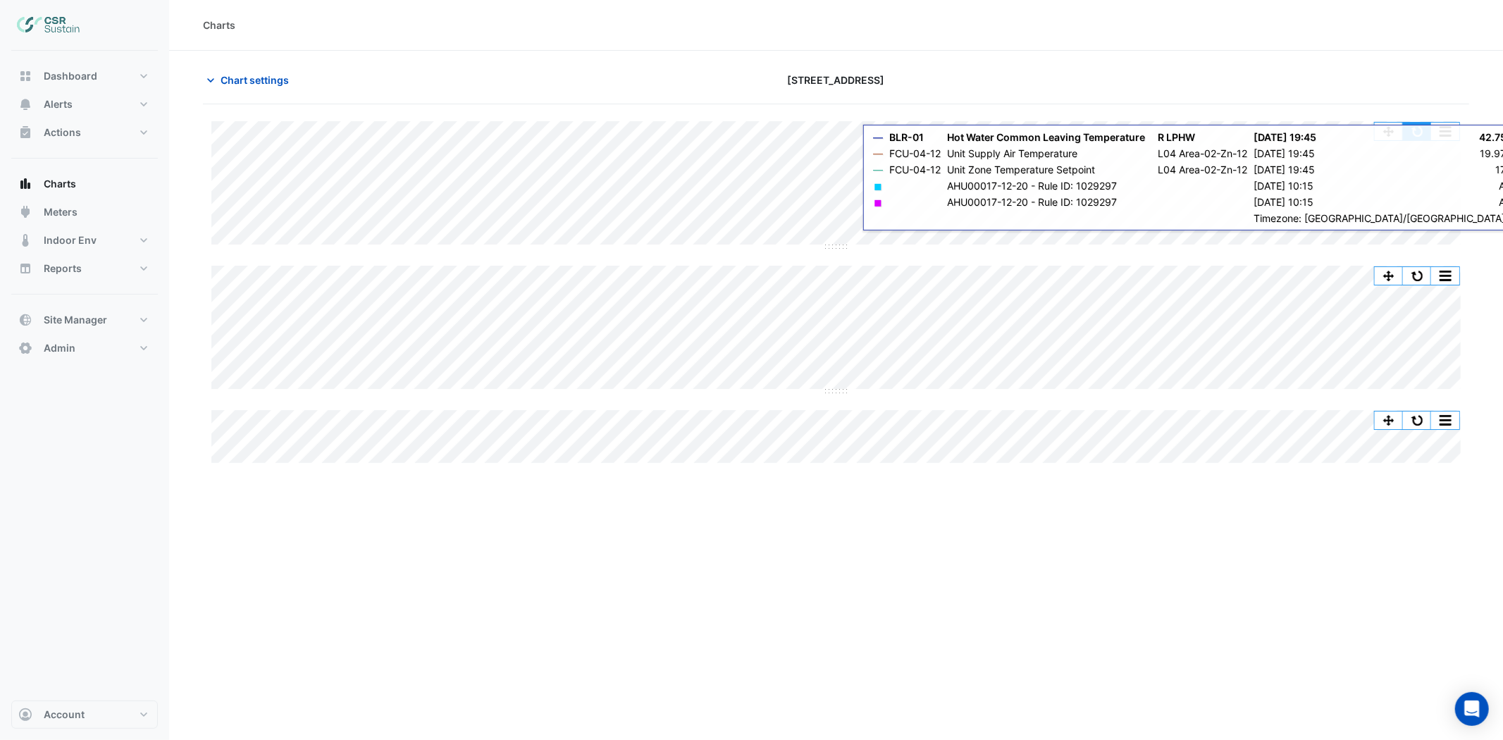
click at [1352, 137] on button "button" at bounding box center [1417, 132] width 28 height 18
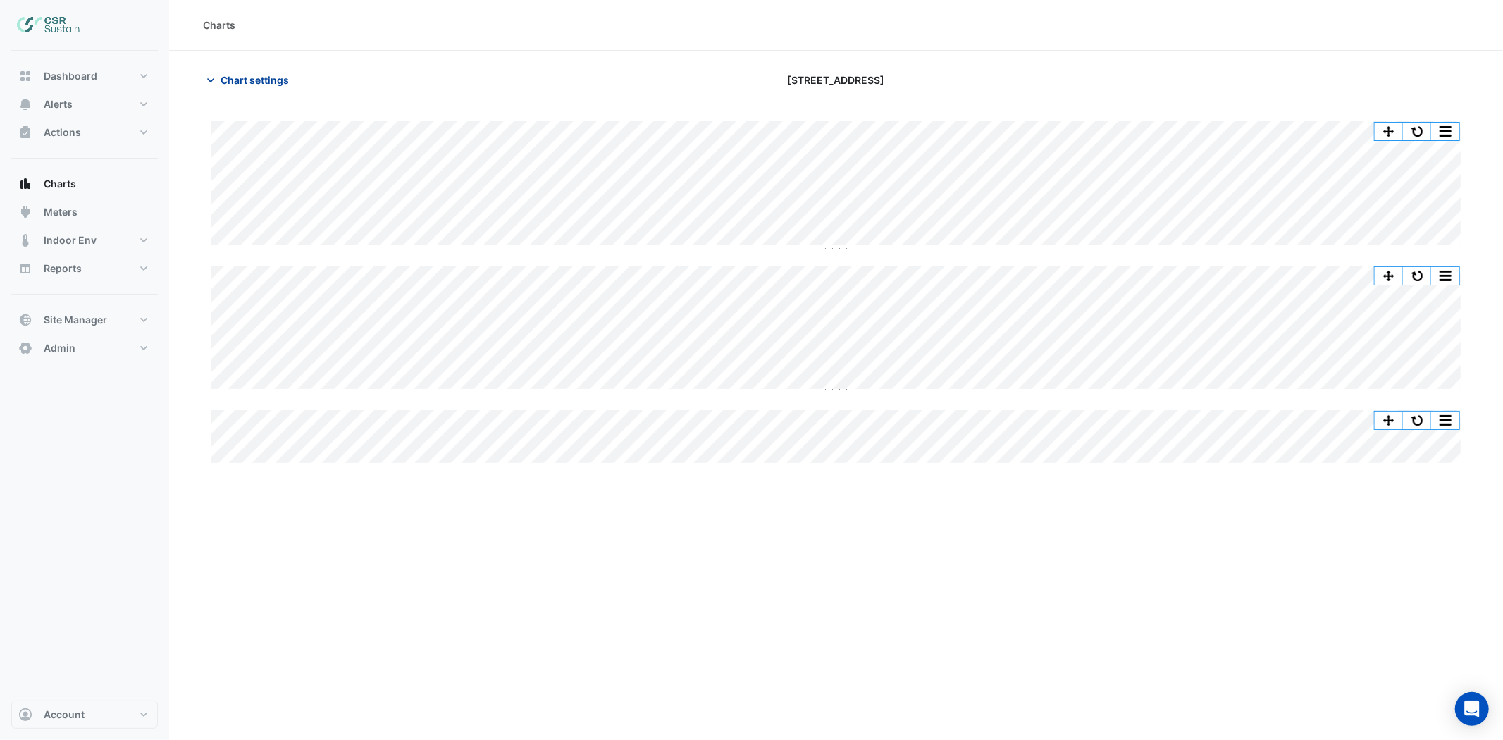
click at [278, 81] on span "Chart settings" at bounding box center [255, 80] width 68 height 15
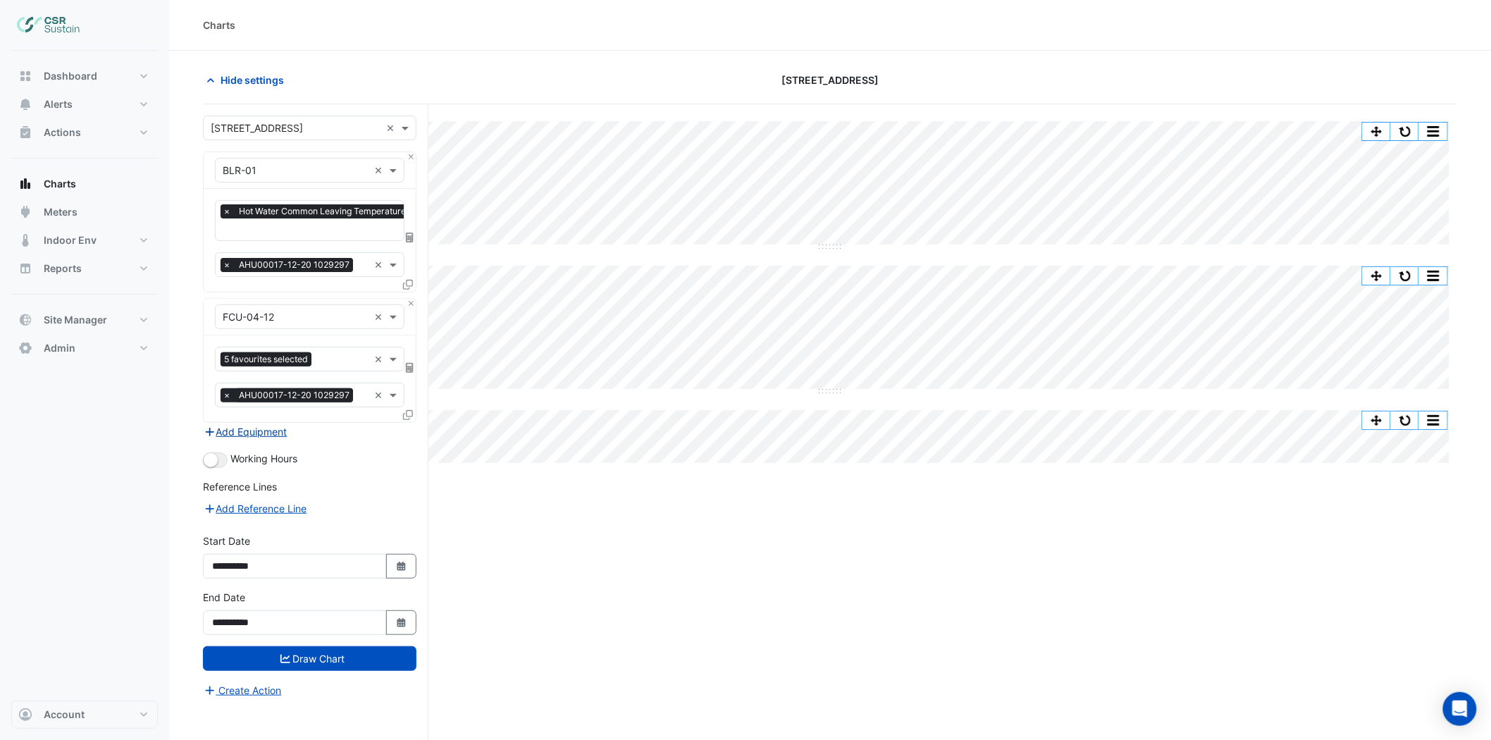
click at [252, 431] on button "Add Equipment" at bounding box center [245, 431] width 85 height 16
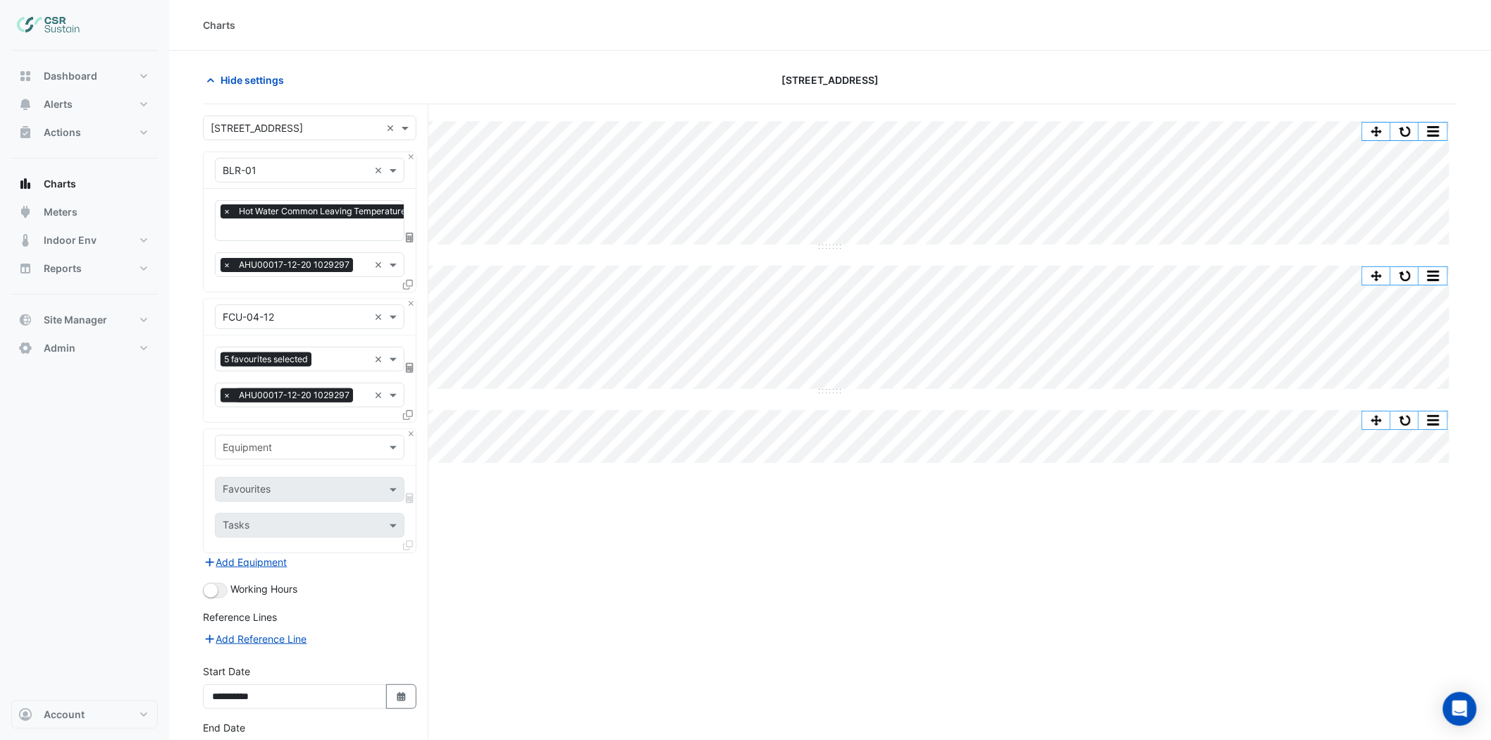
click at [243, 449] on input "text" at bounding box center [296, 447] width 146 height 15
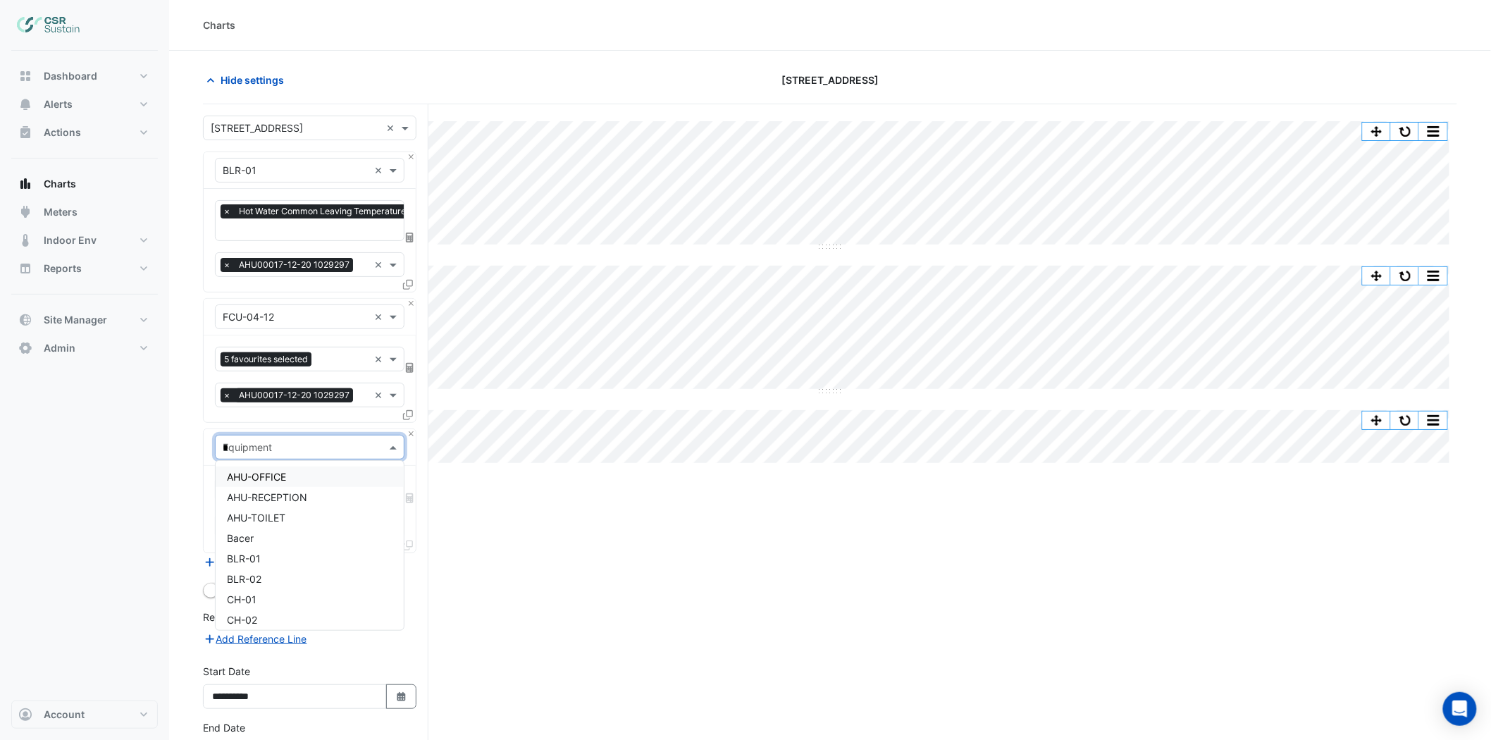
type input "**"
click at [252, 473] on span "CH-01" at bounding box center [242, 477] width 30 height 12
click at [258, 487] on input "text" at bounding box center [302, 490] width 158 height 15
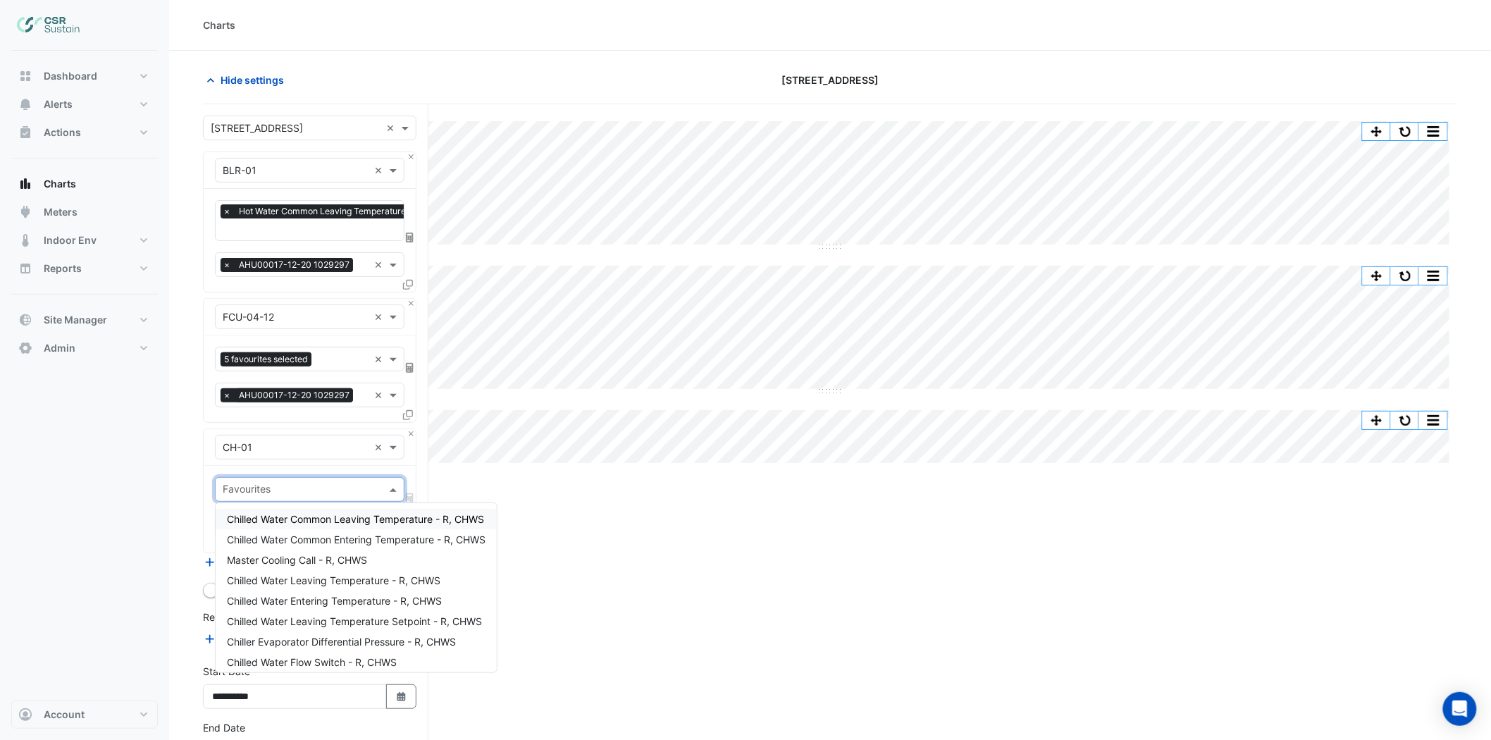
type input "*"
click at [300, 519] on span "Chilled Water Common Leaving Temperature - R, CHWS" at bounding box center [355, 519] width 257 height 12
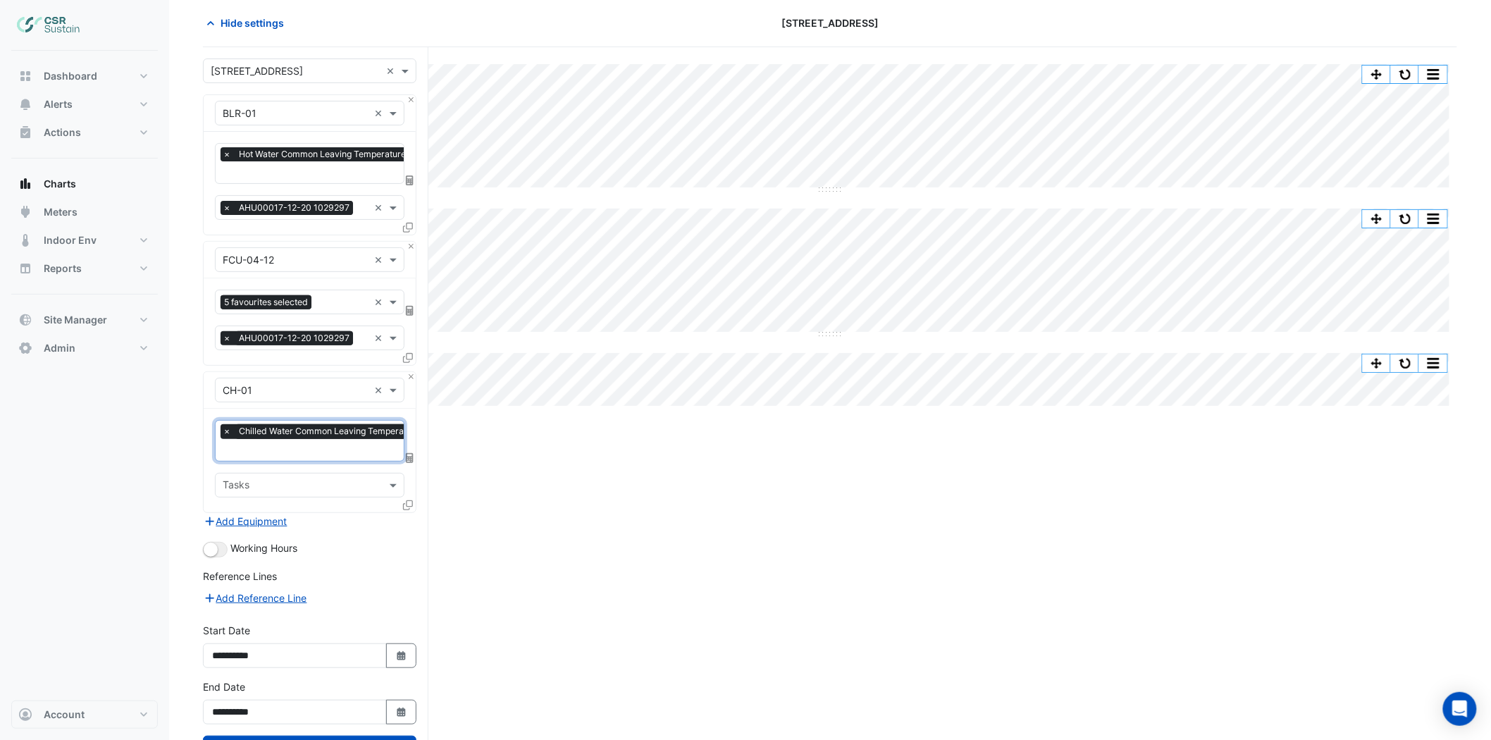
scroll to position [113, 0]
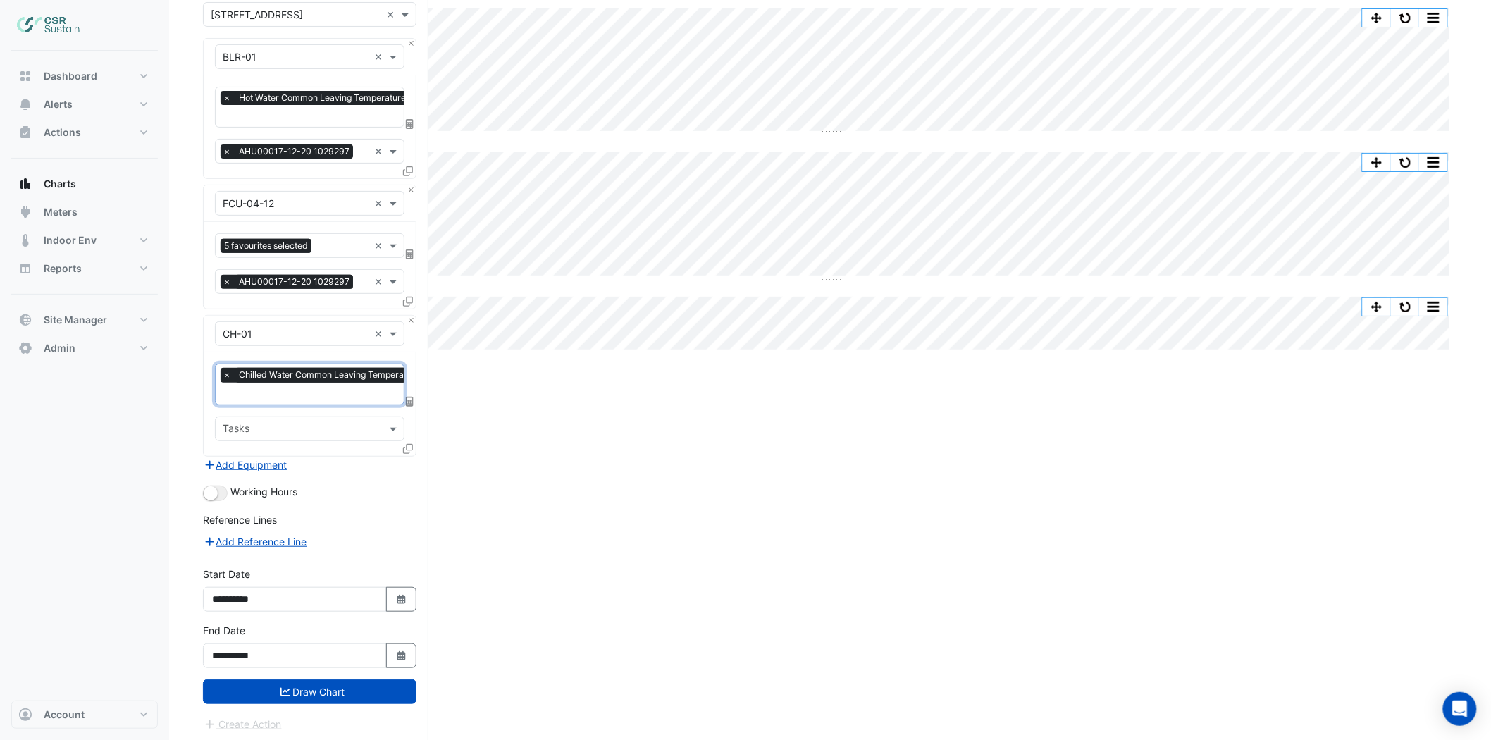
click at [304, 665] on button "Draw Chart" at bounding box center [310, 691] width 214 height 25
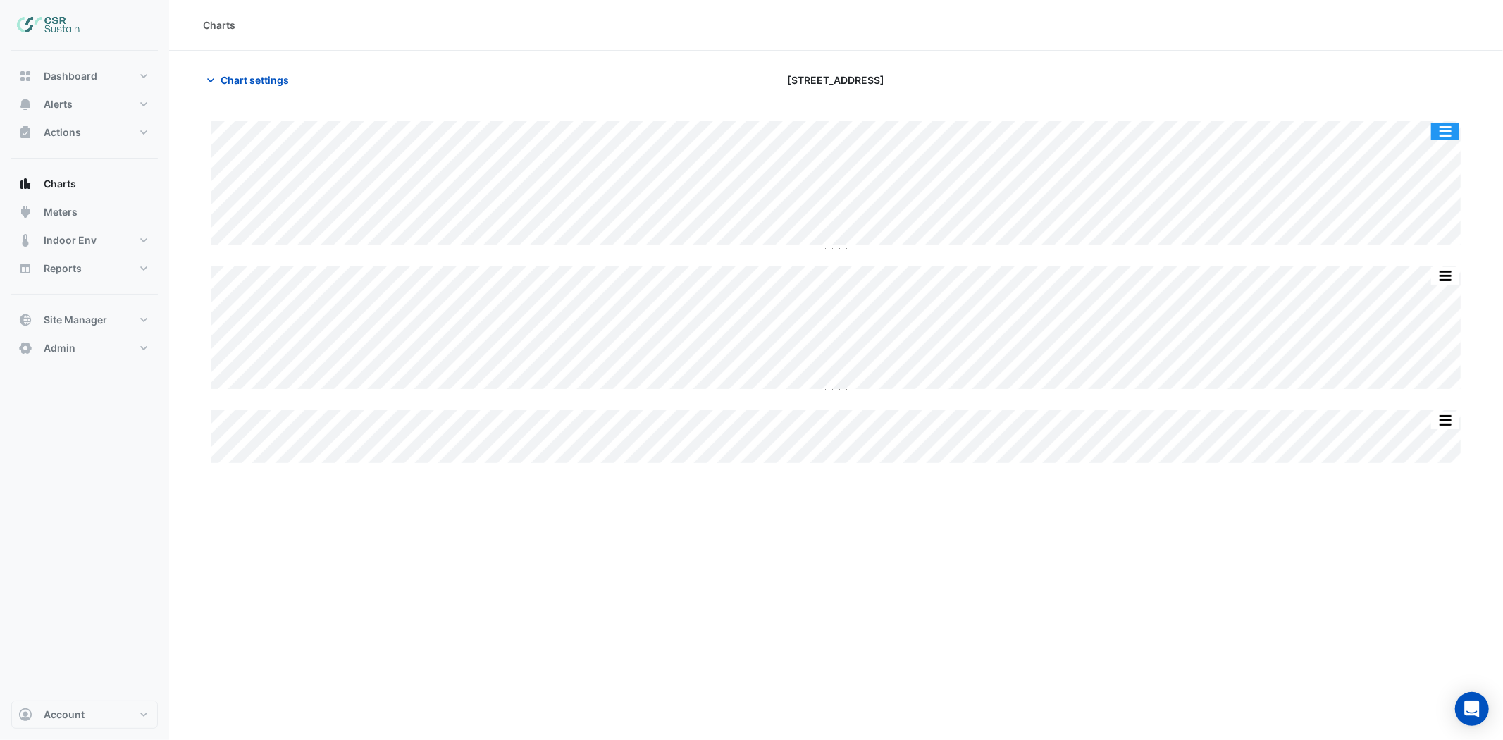
click at [1352, 132] on button "button" at bounding box center [1445, 132] width 28 height 18
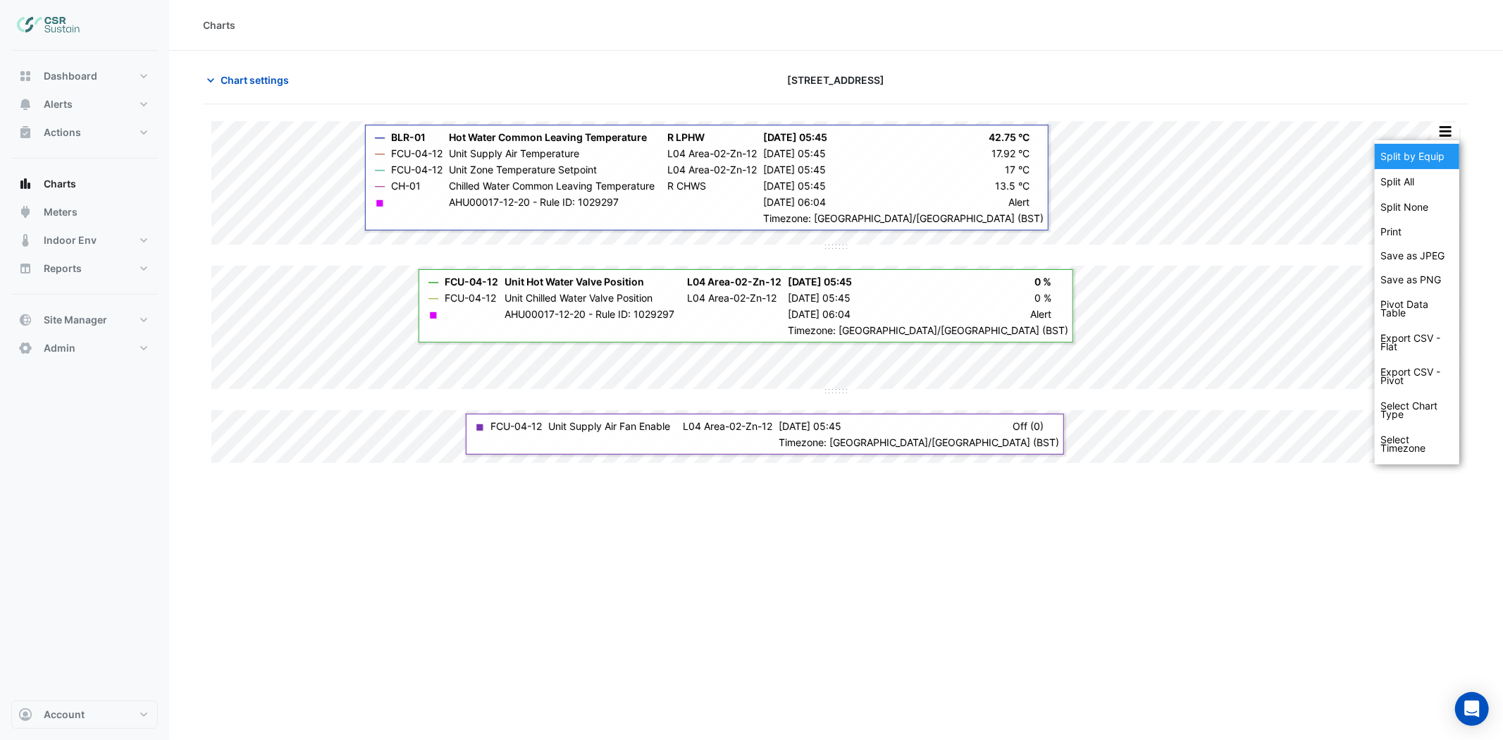
click at [1352, 156] on div "Split by Equip" at bounding box center [1417, 156] width 85 height 25
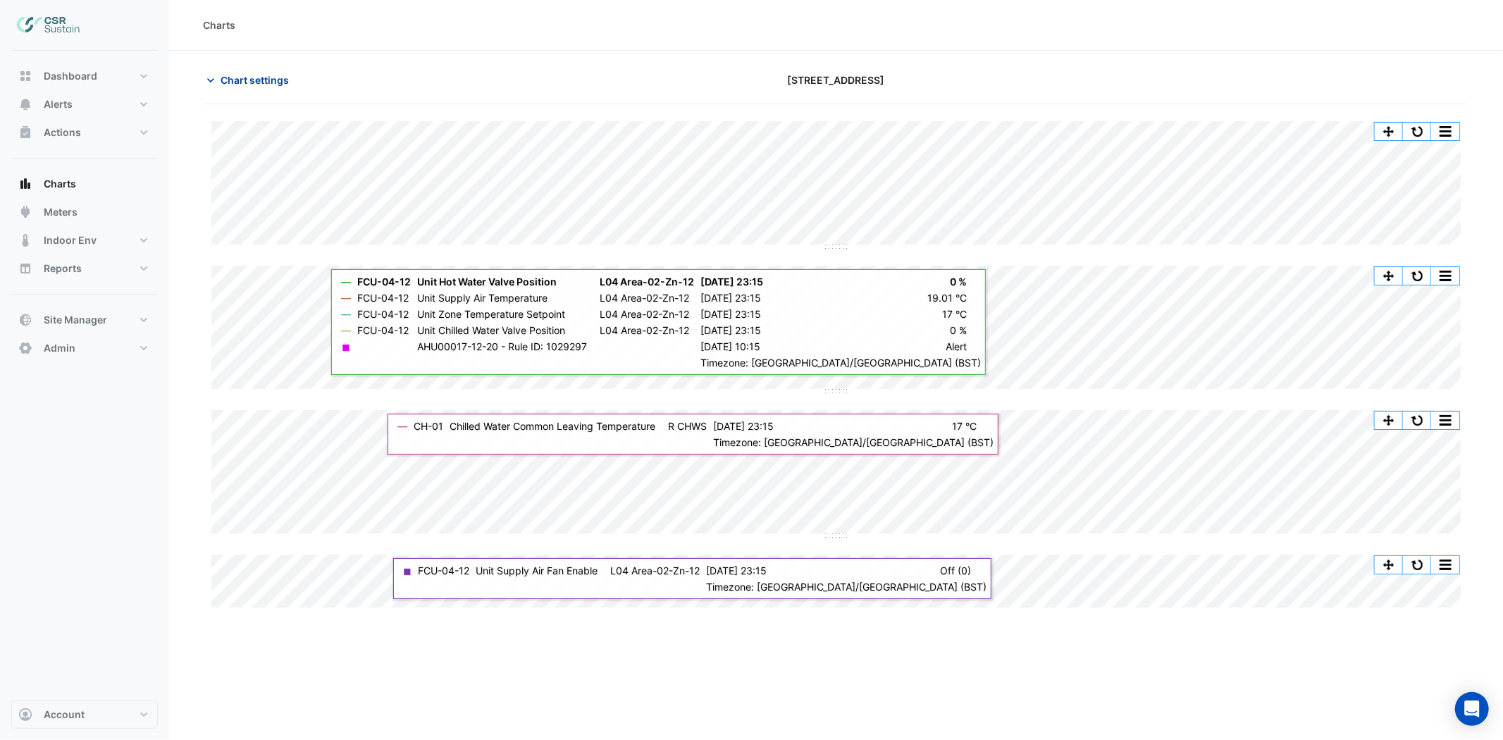
click at [276, 74] on span "Chart settings" at bounding box center [255, 80] width 68 height 15
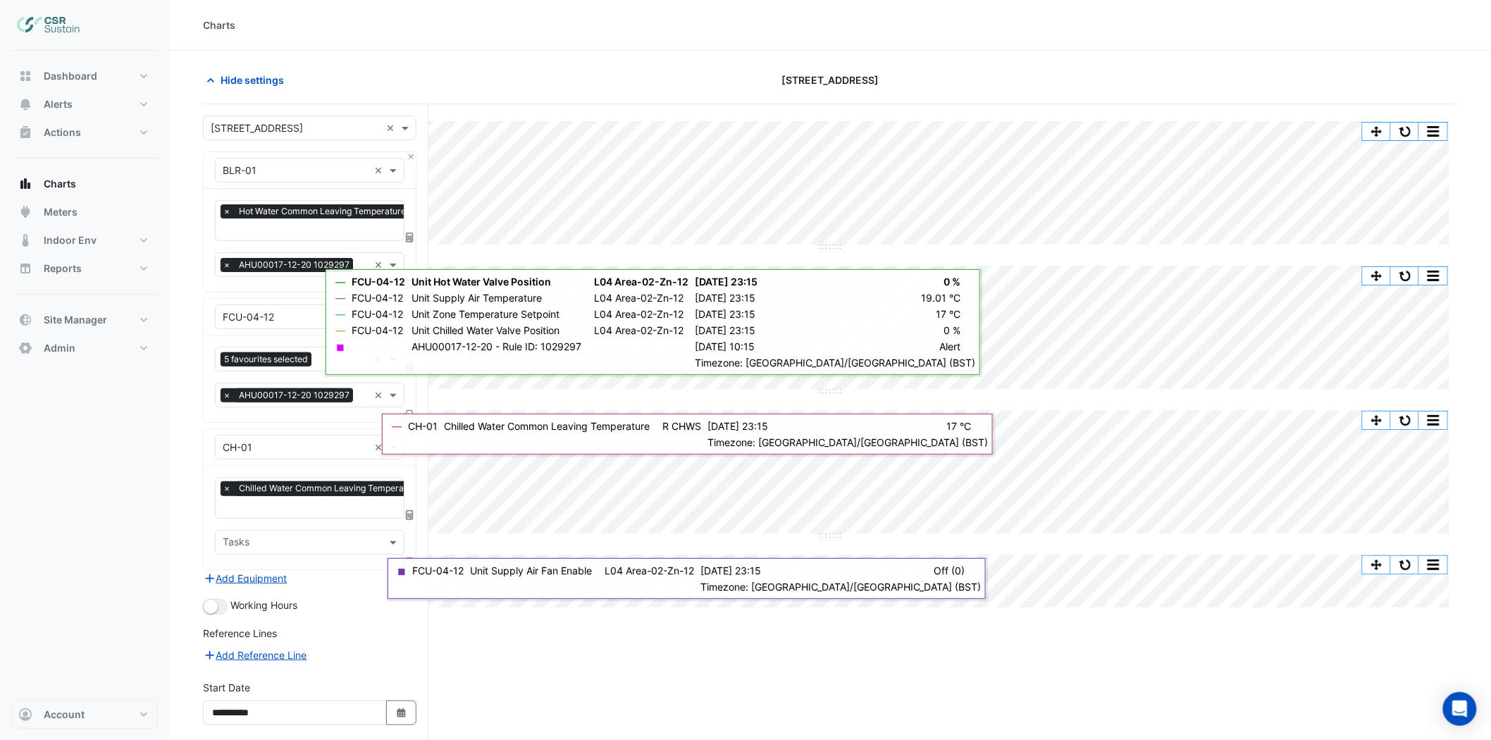
click at [283, 505] on input "text" at bounding box center [347, 508] width 249 height 15
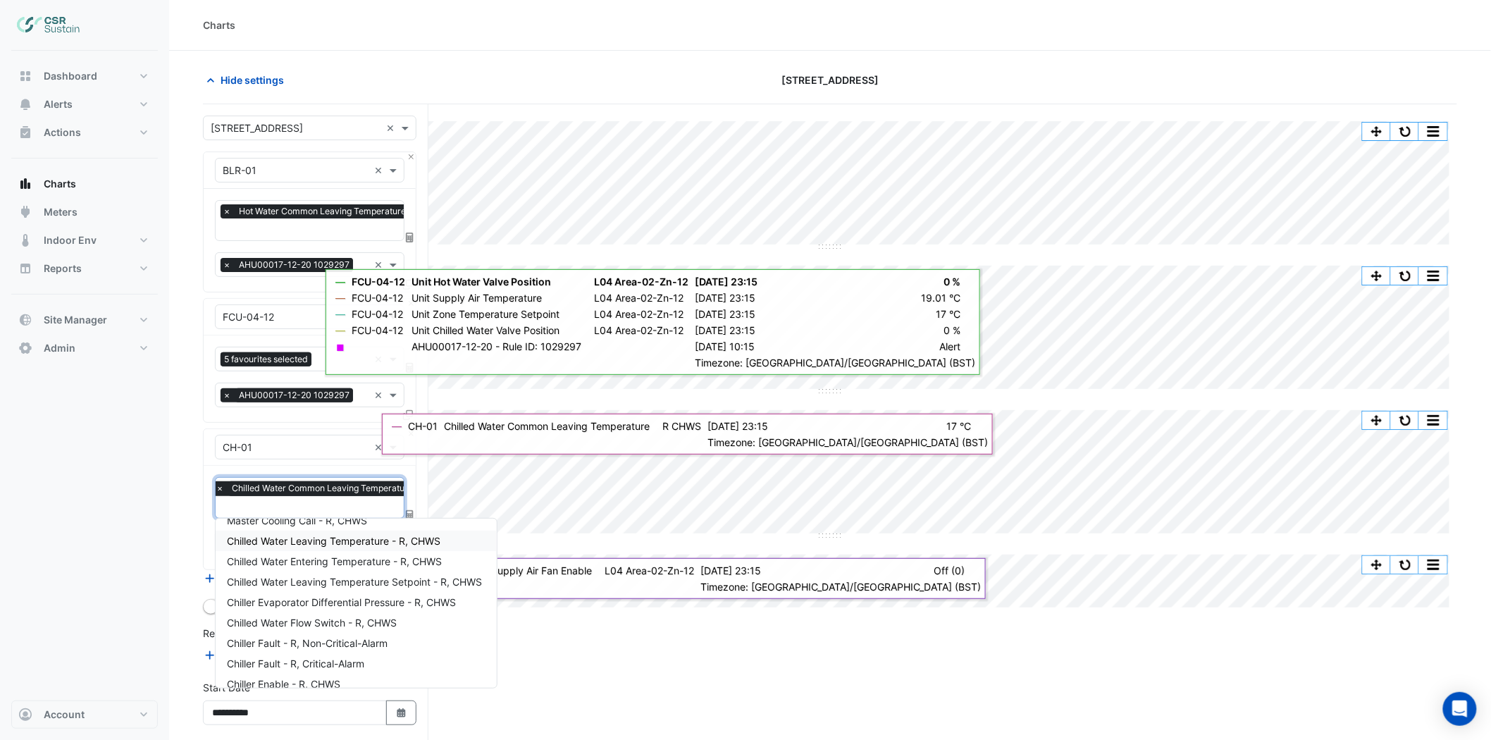
scroll to position [87, 0]
click at [303, 657] on div "Chiller Enable - R, CHWS" at bounding box center [356, 652] width 281 height 20
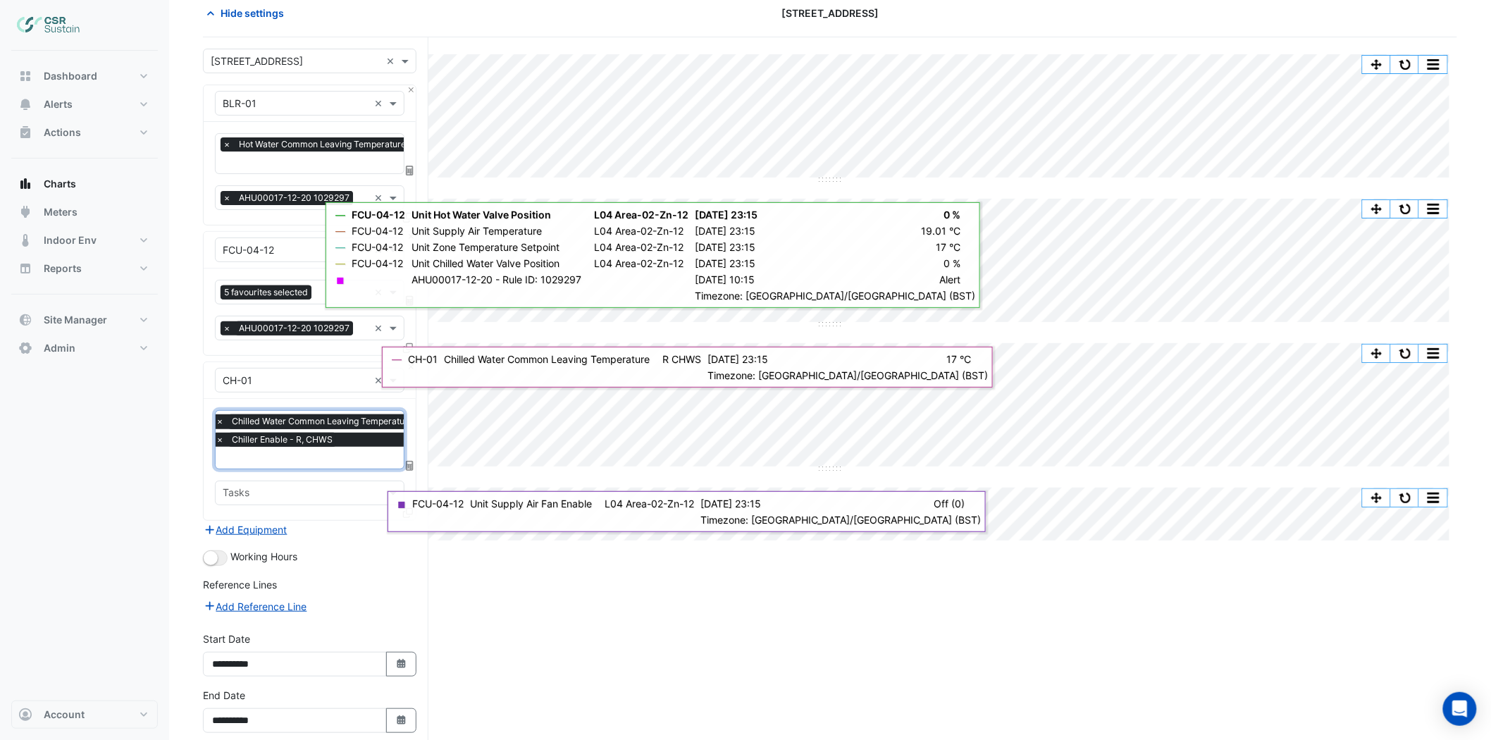
scroll to position [131, 0]
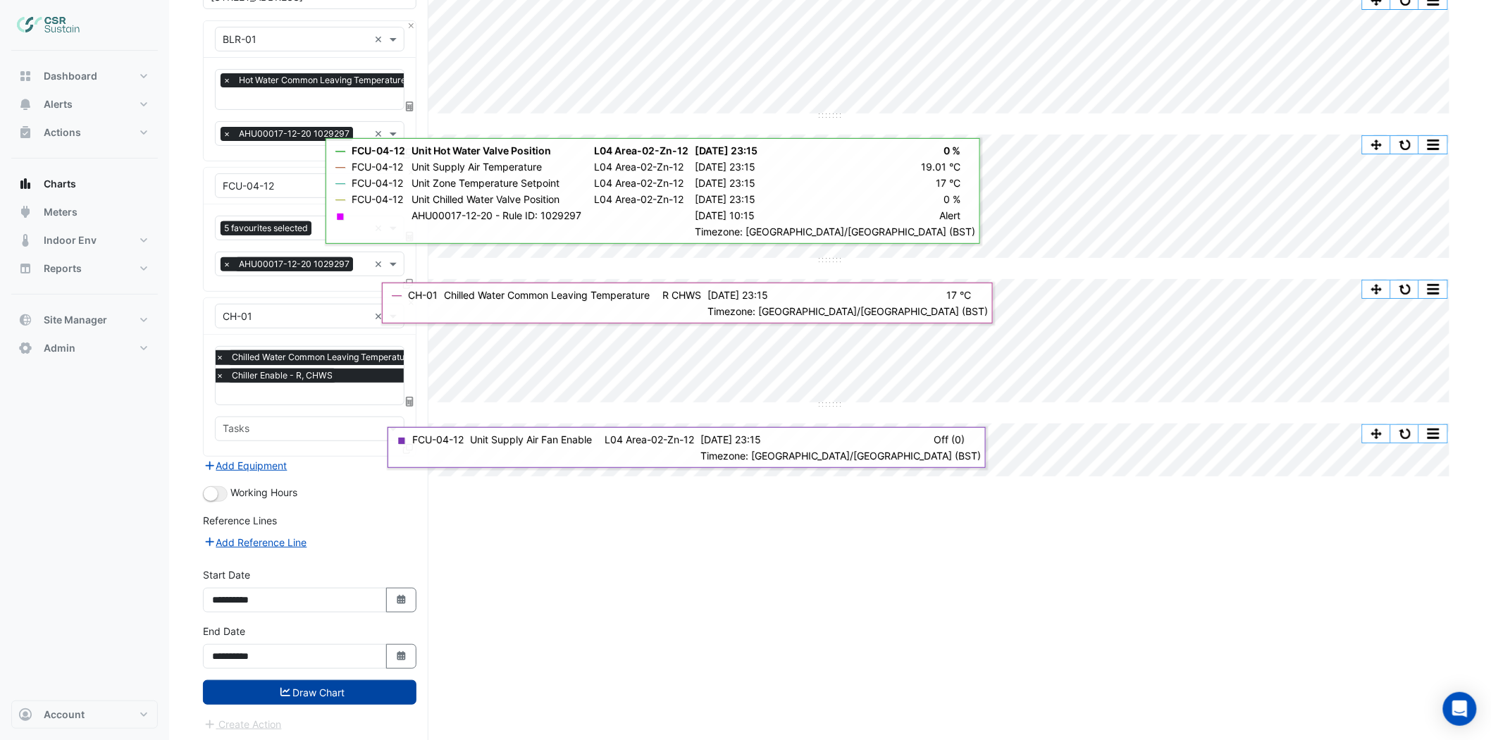
click at [308, 665] on button "Draw Chart" at bounding box center [310, 692] width 214 height 25
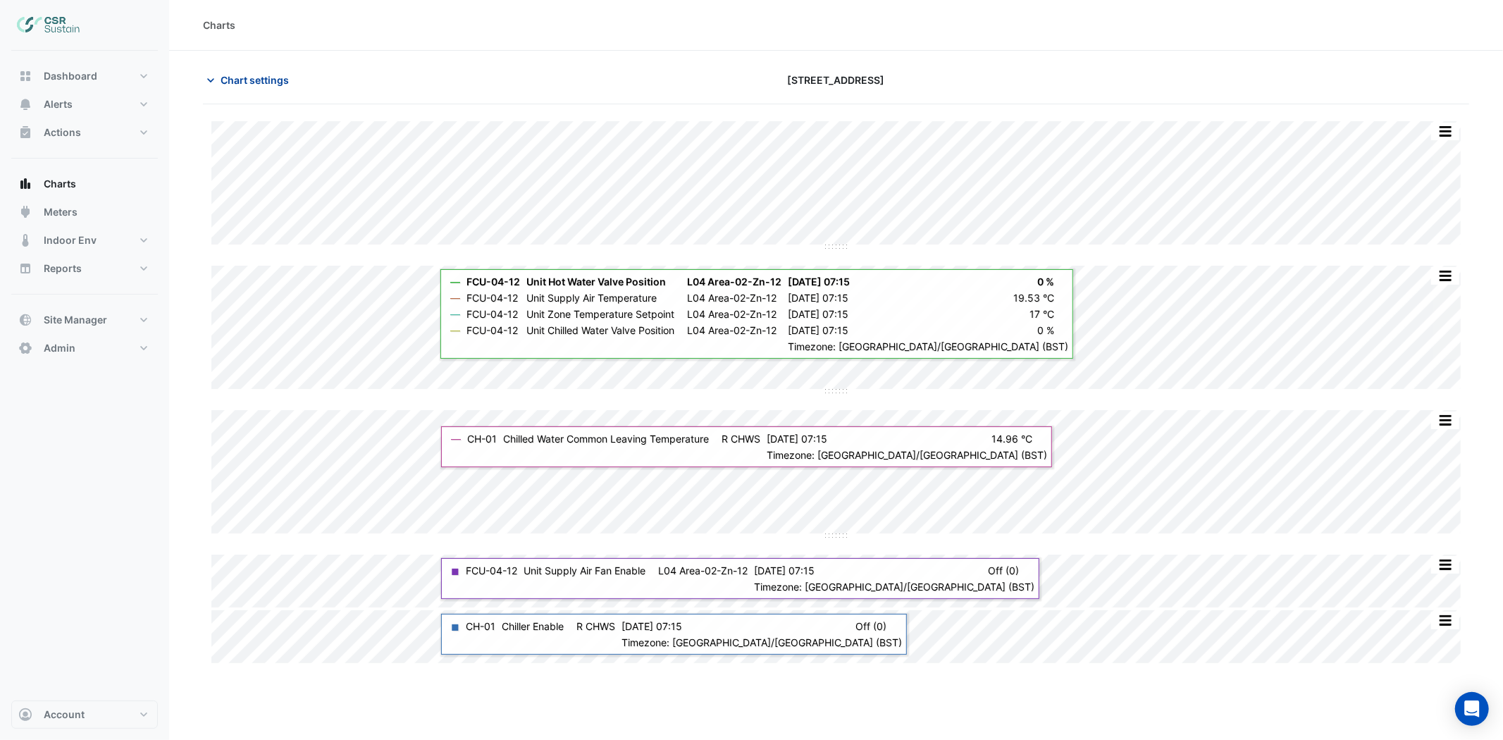
click at [223, 87] on button "Chart settings" at bounding box center [250, 80] width 95 height 25
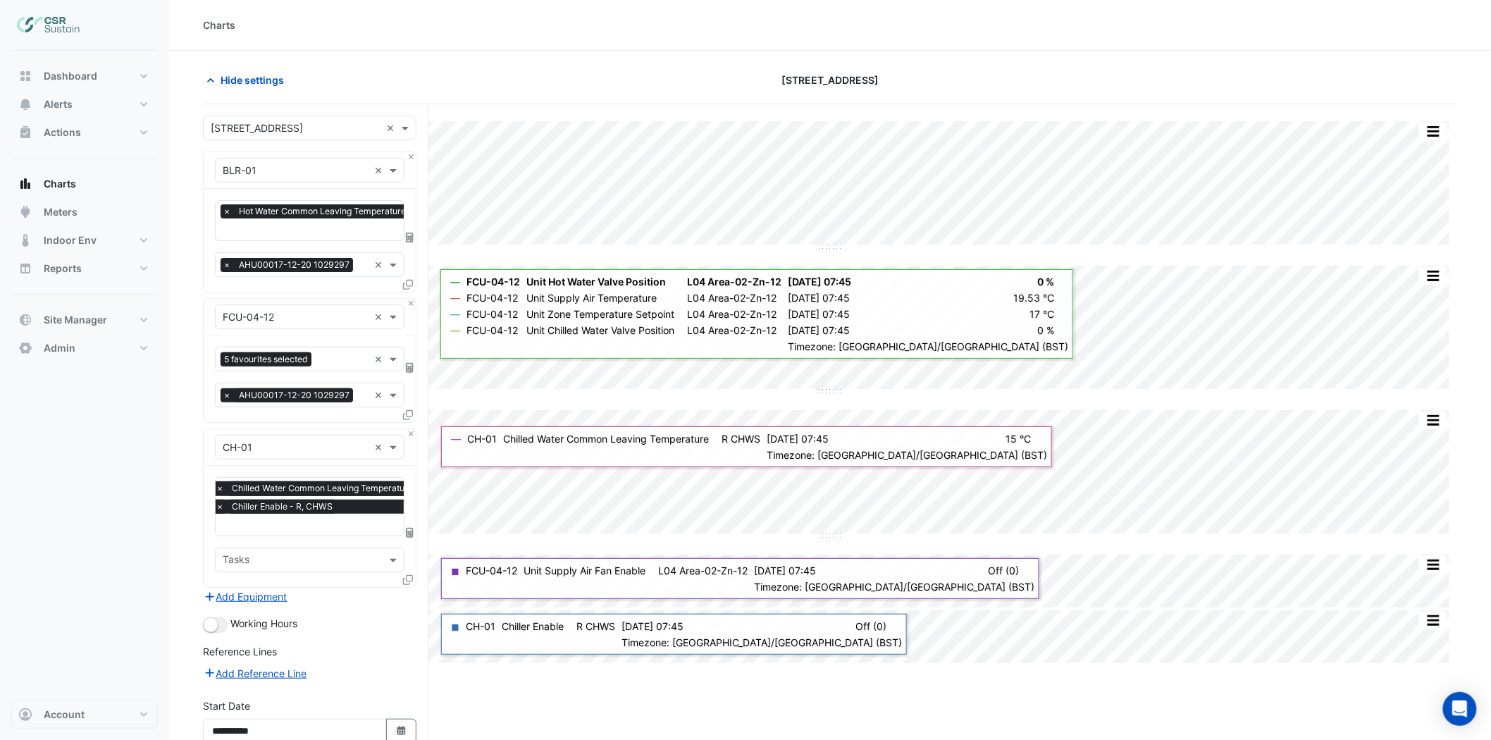
click at [224, 509] on span "×" at bounding box center [220, 507] width 13 height 14
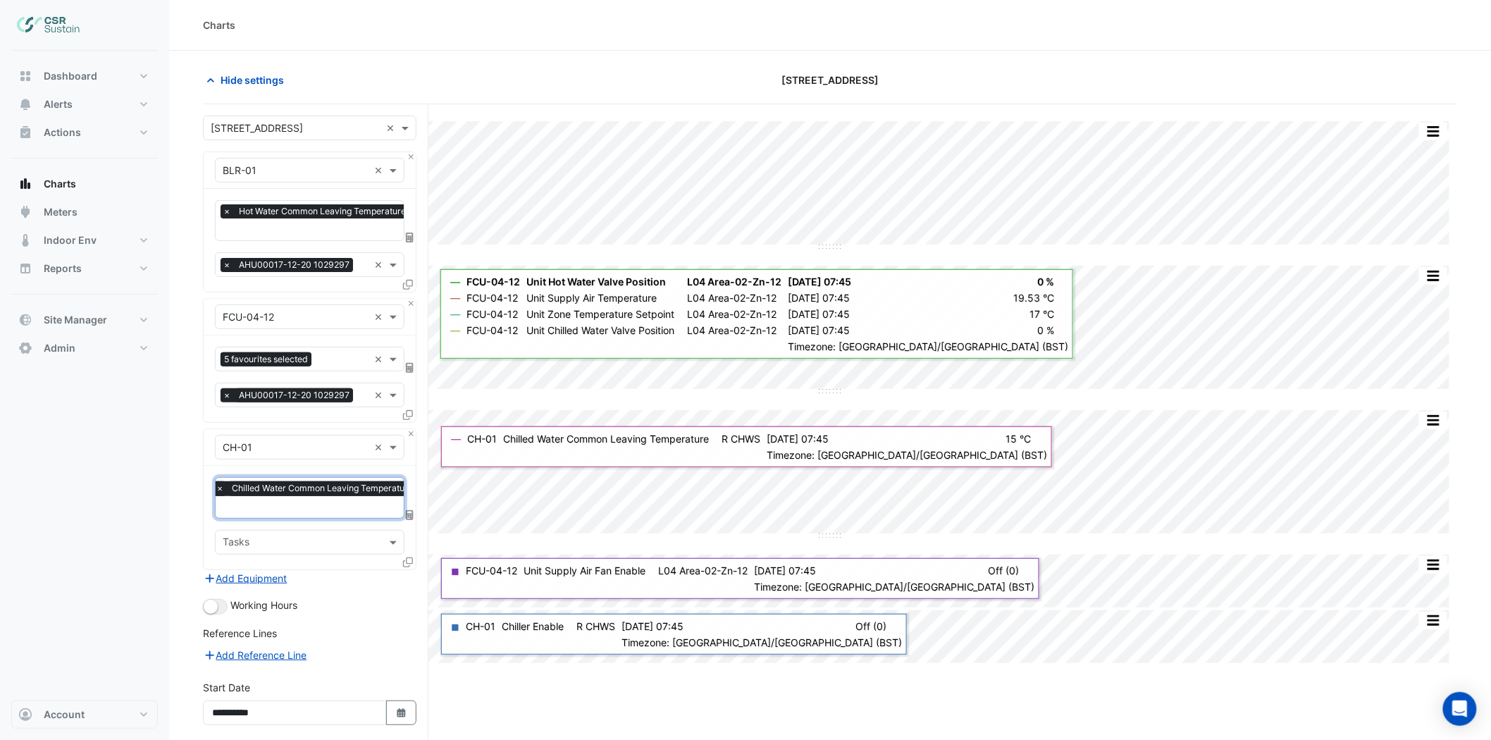
click at [217, 487] on span "×" at bounding box center [220, 488] width 13 height 14
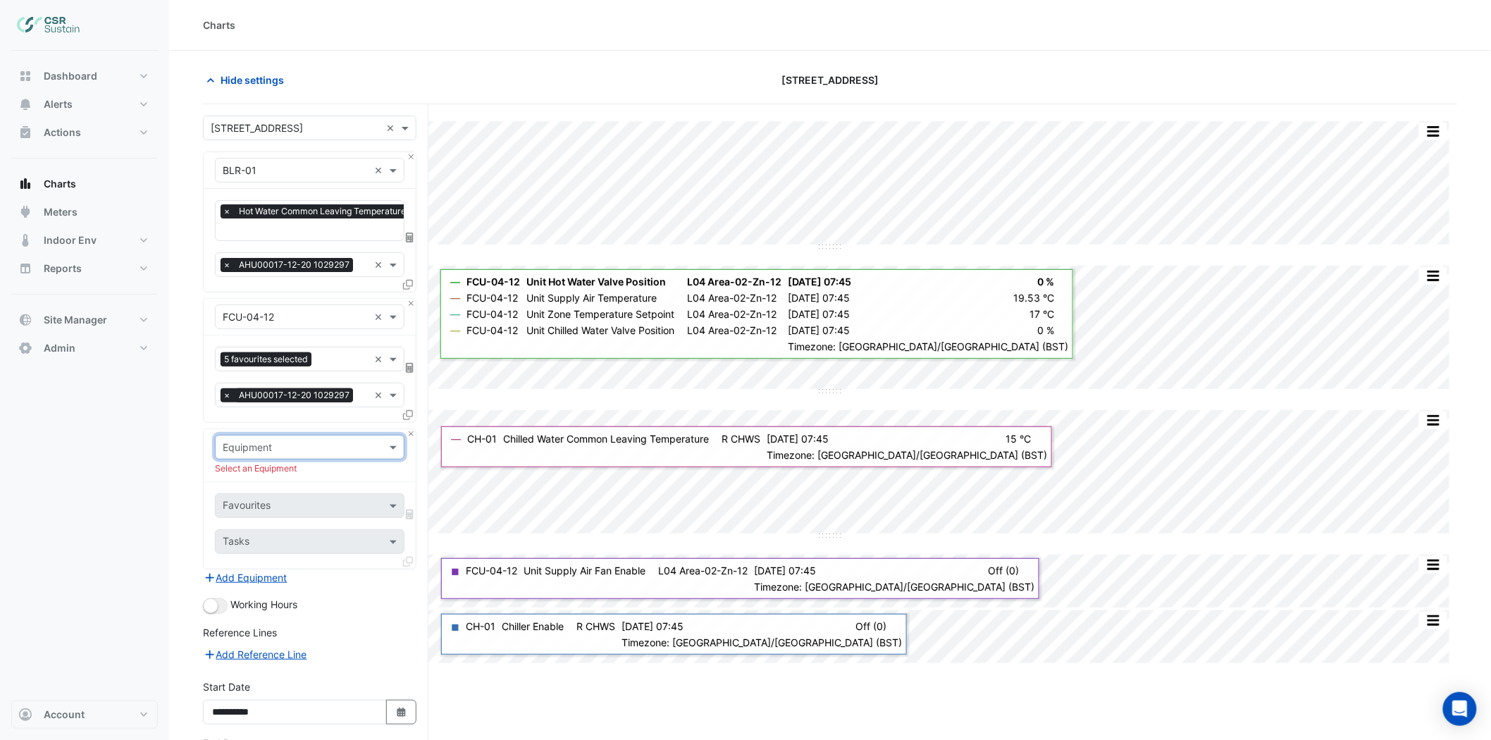
click at [304, 233] on input "text" at bounding box center [340, 230] width 234 height 15
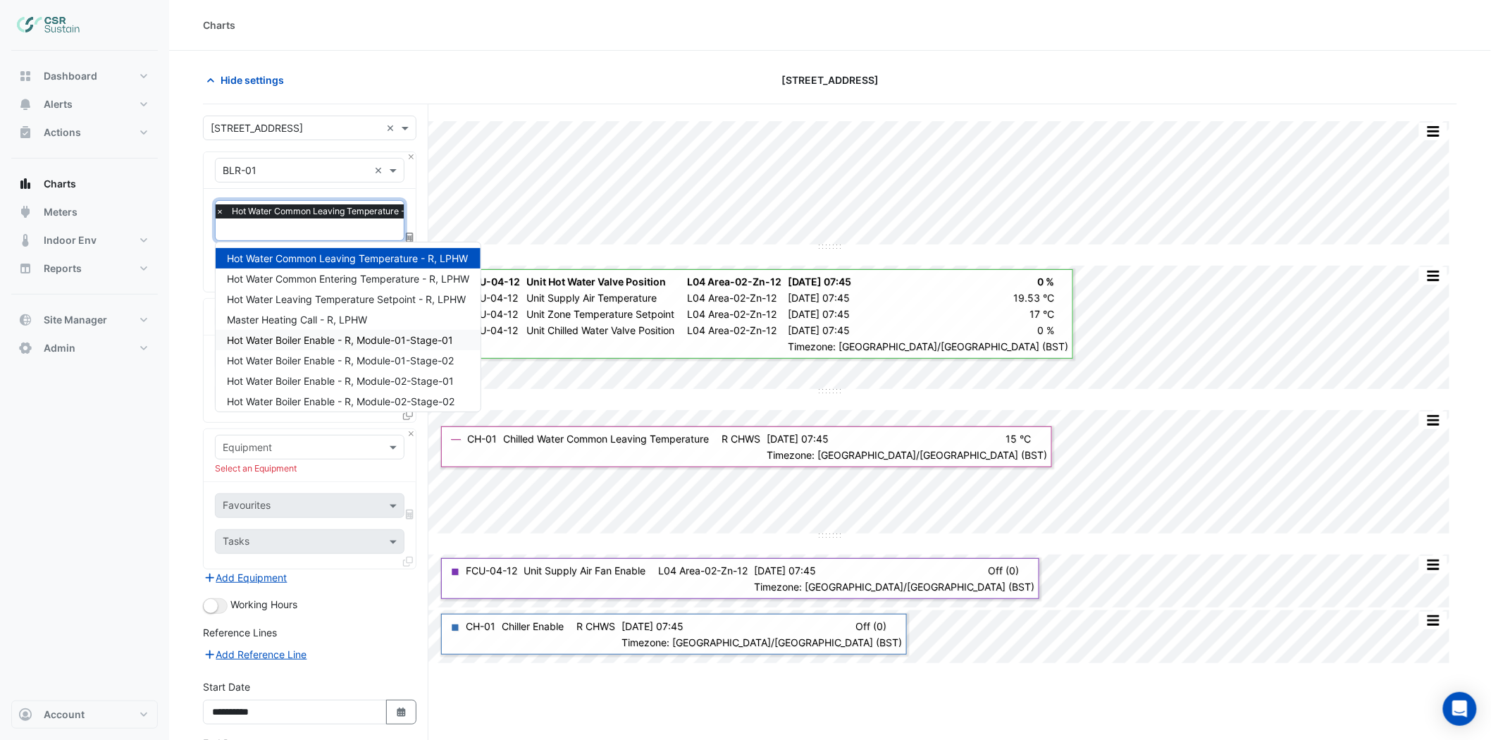
click at [311, 342] on span "Hot Water Boiler Enable - R, Module-01-Stage-01" at bounding box center [340, 340] width 226 height 12
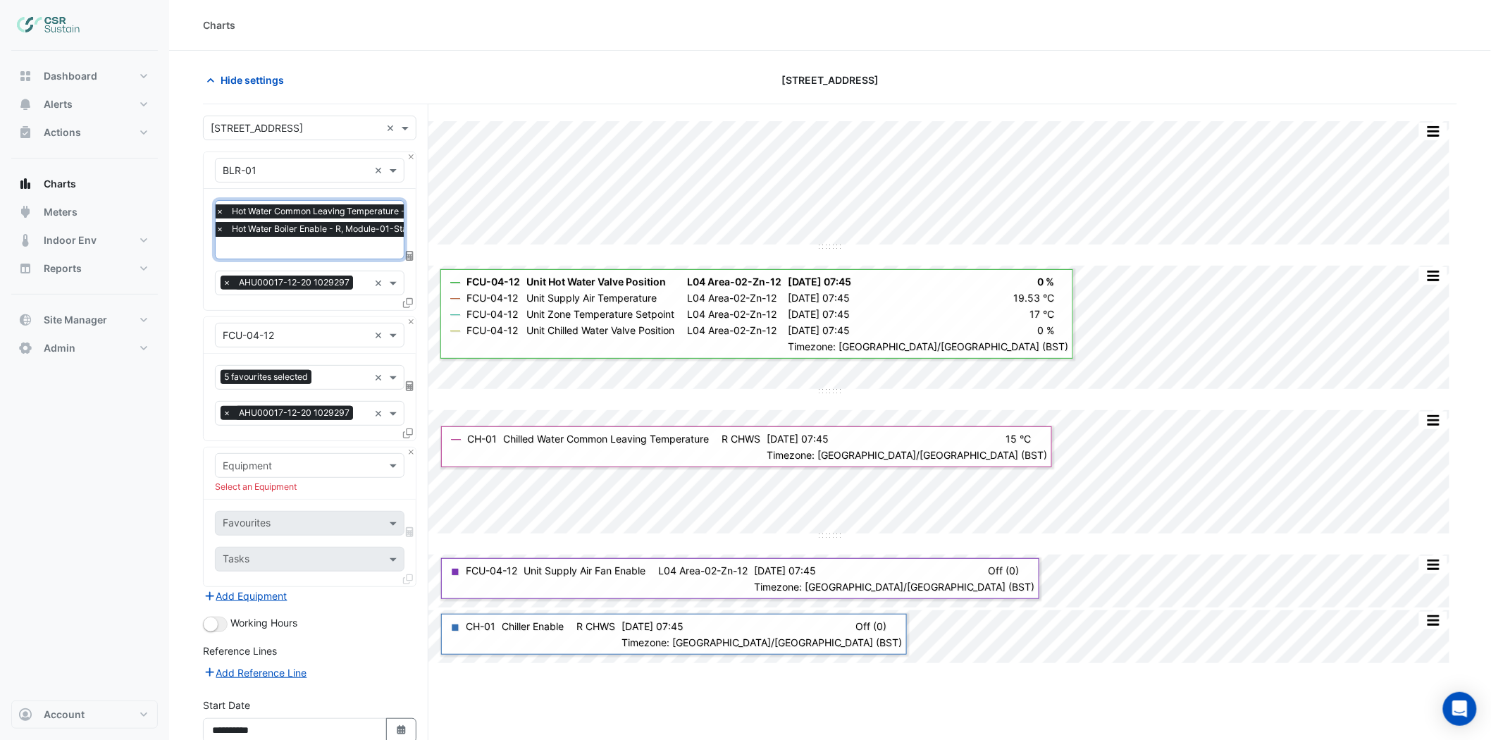
click at [328, 250] on input "text" at bounding box center [333, 249] width 234 height 15
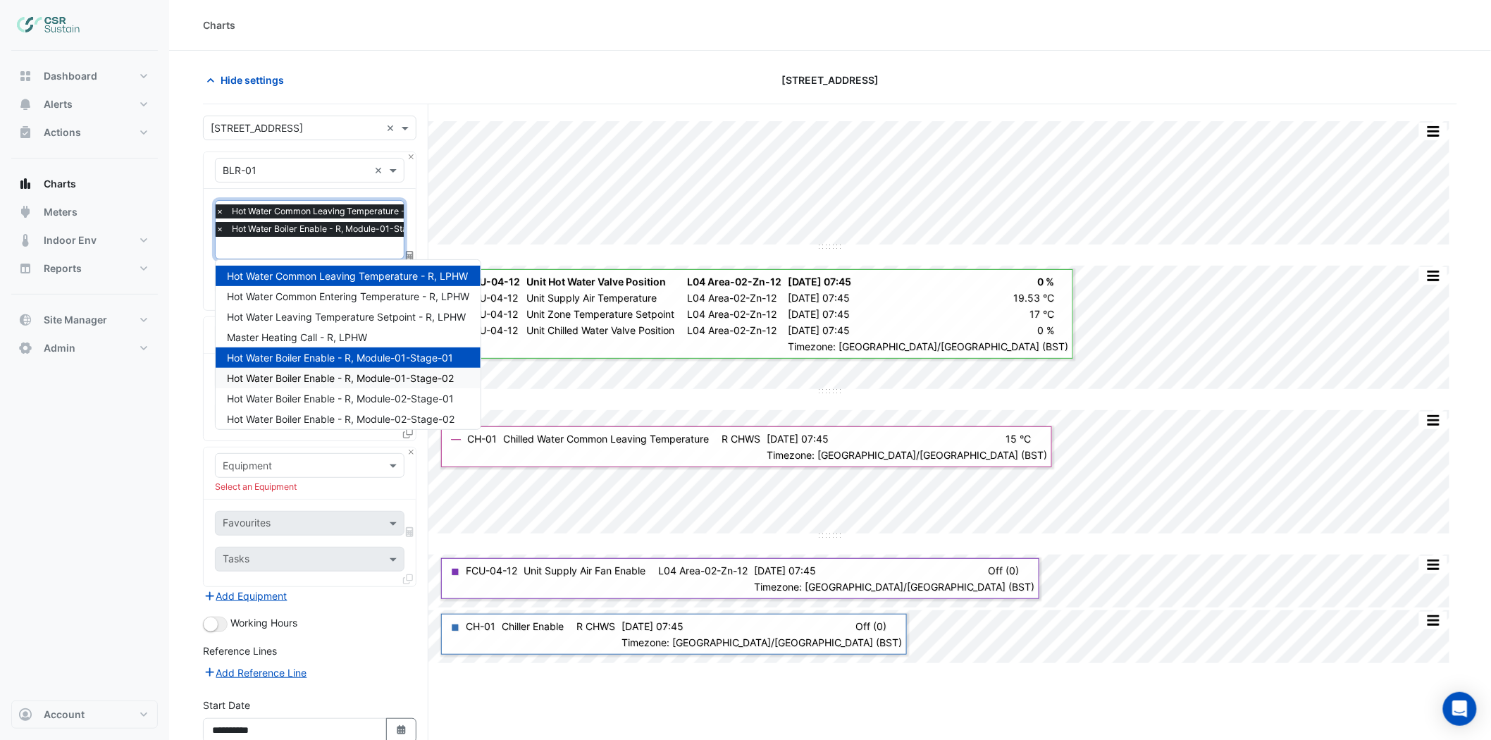
click at [339, 376] on span "Hot Water Boiler Enable - R, Module-01-Stage-02" at bounding box center [340, 378] width 227 height 12
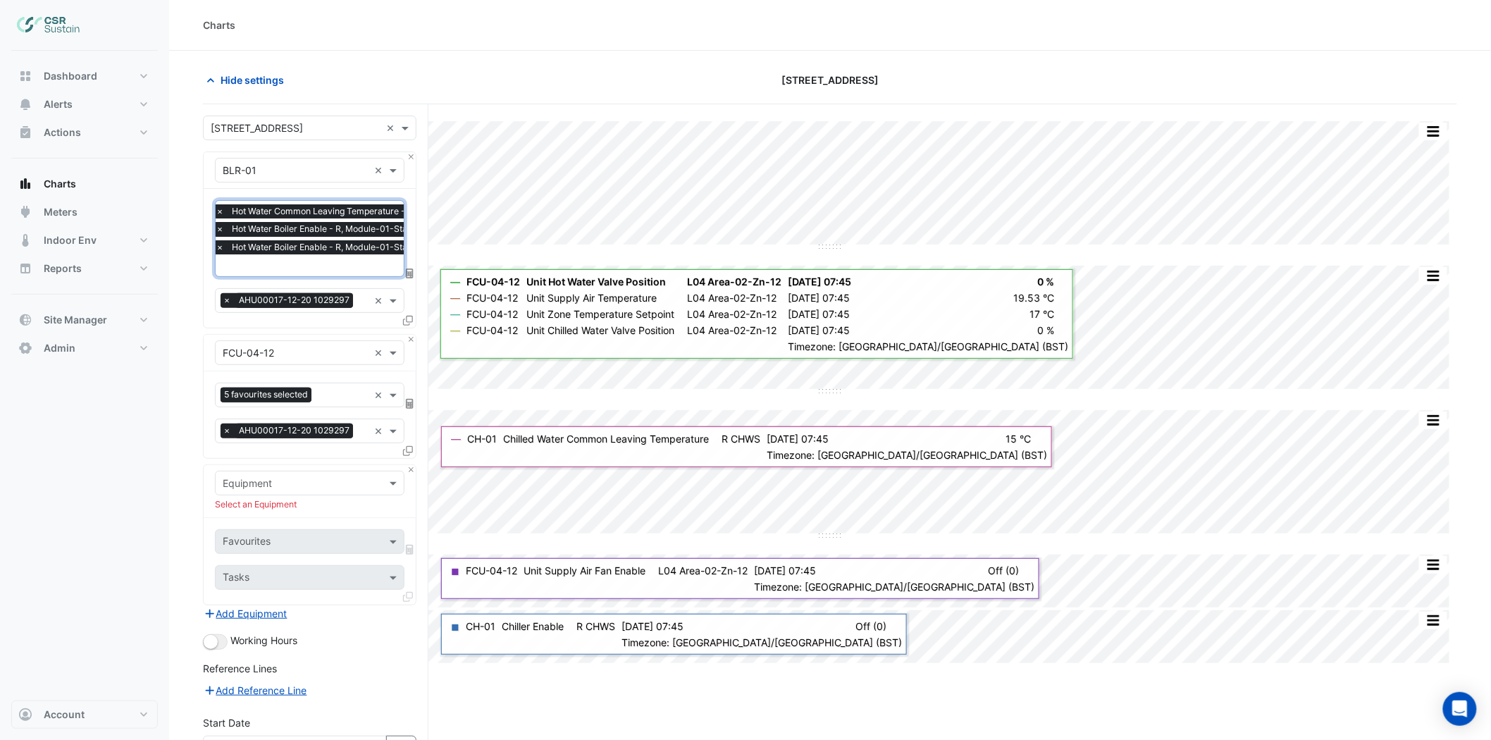
click at [299, 272] on input "text" at bounding box center [333, 266] width 234 height 15
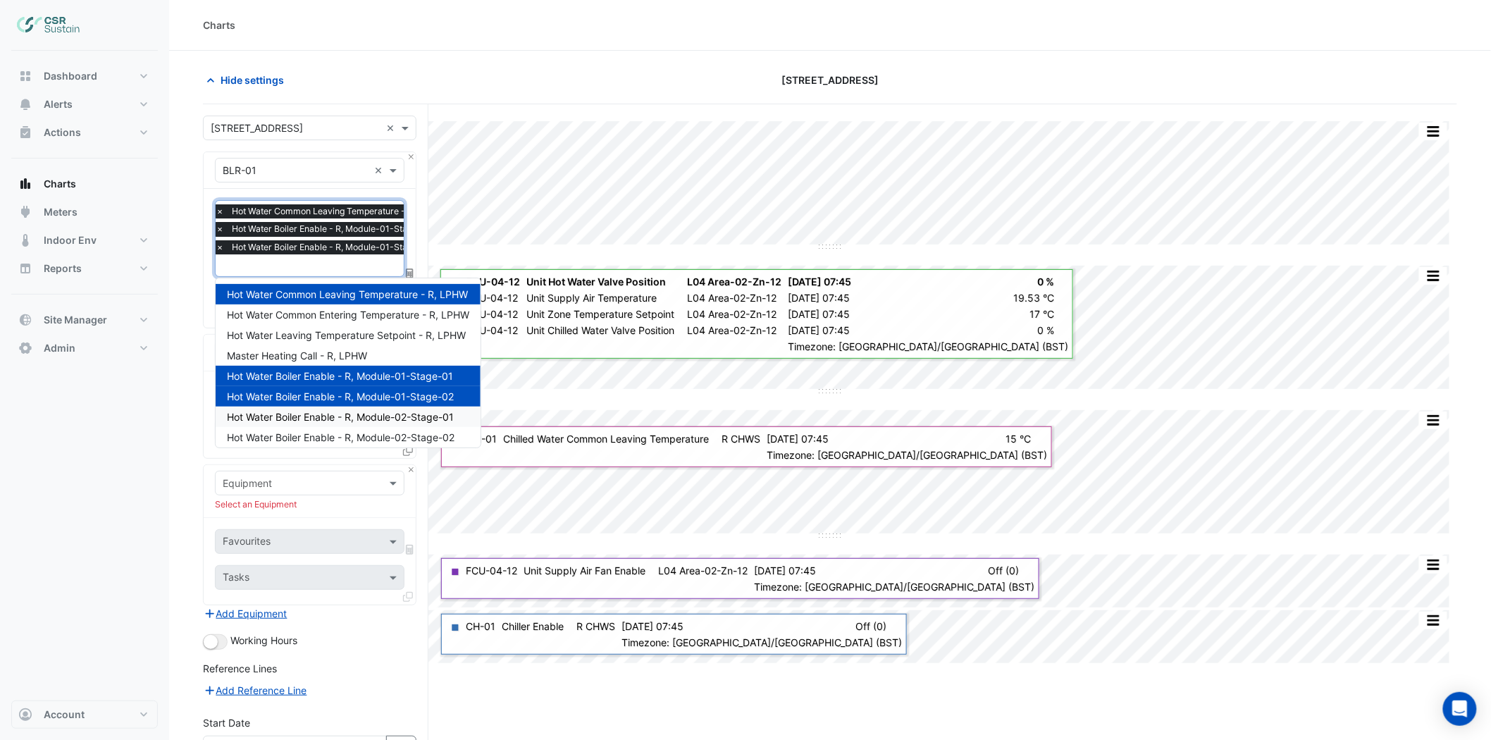
click at [294, 417] on span "Hot Water Boiler Enable - R, Module-02-Stage-01" at bounding box center [340, 417] width 227 height 12
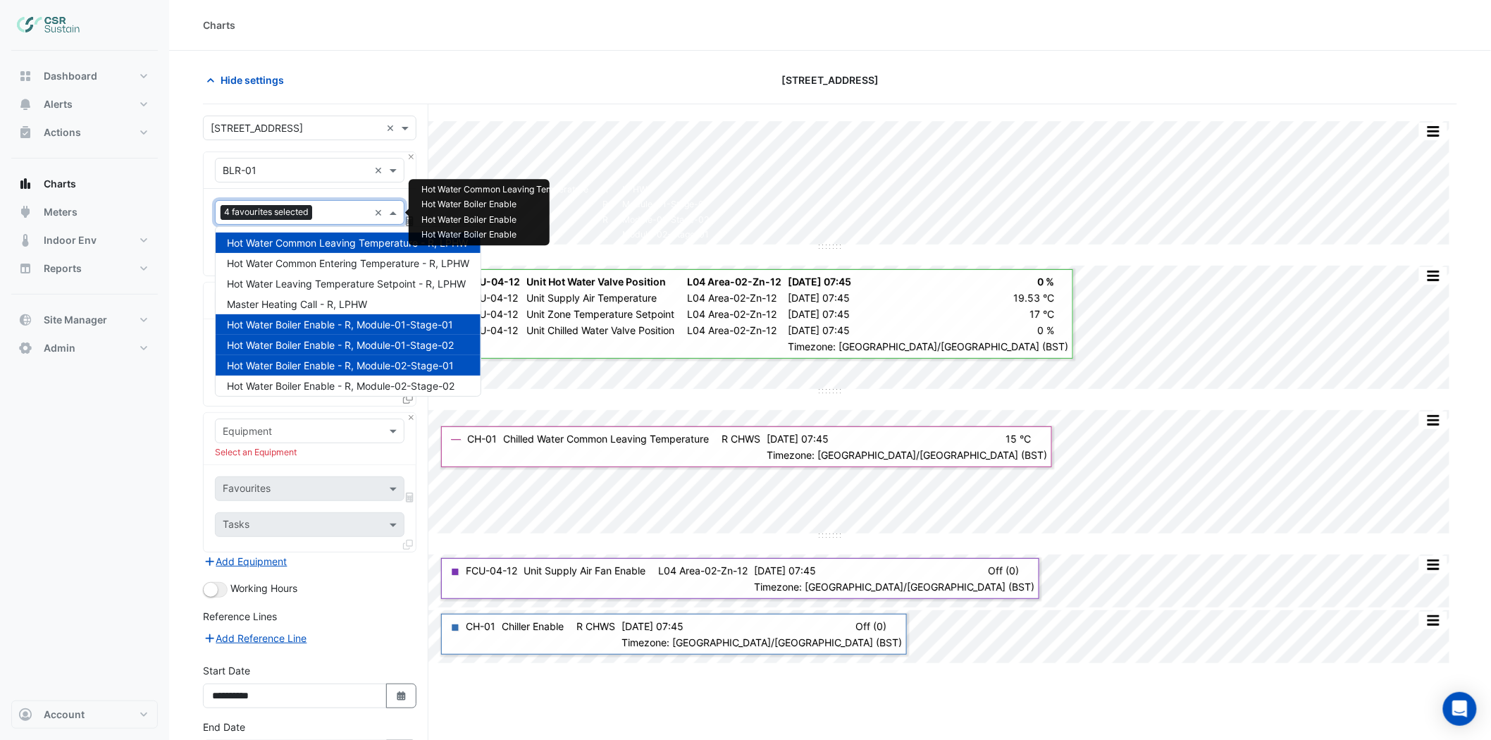
click at [328, 213] on input "text" at bounding box center [343, 213] width 51 height 15
click at [316, 383] on span "Hot Water Boiler Enable - R, Module-02-Stage-02" at bounding box center [341, 386] width 228 height 12
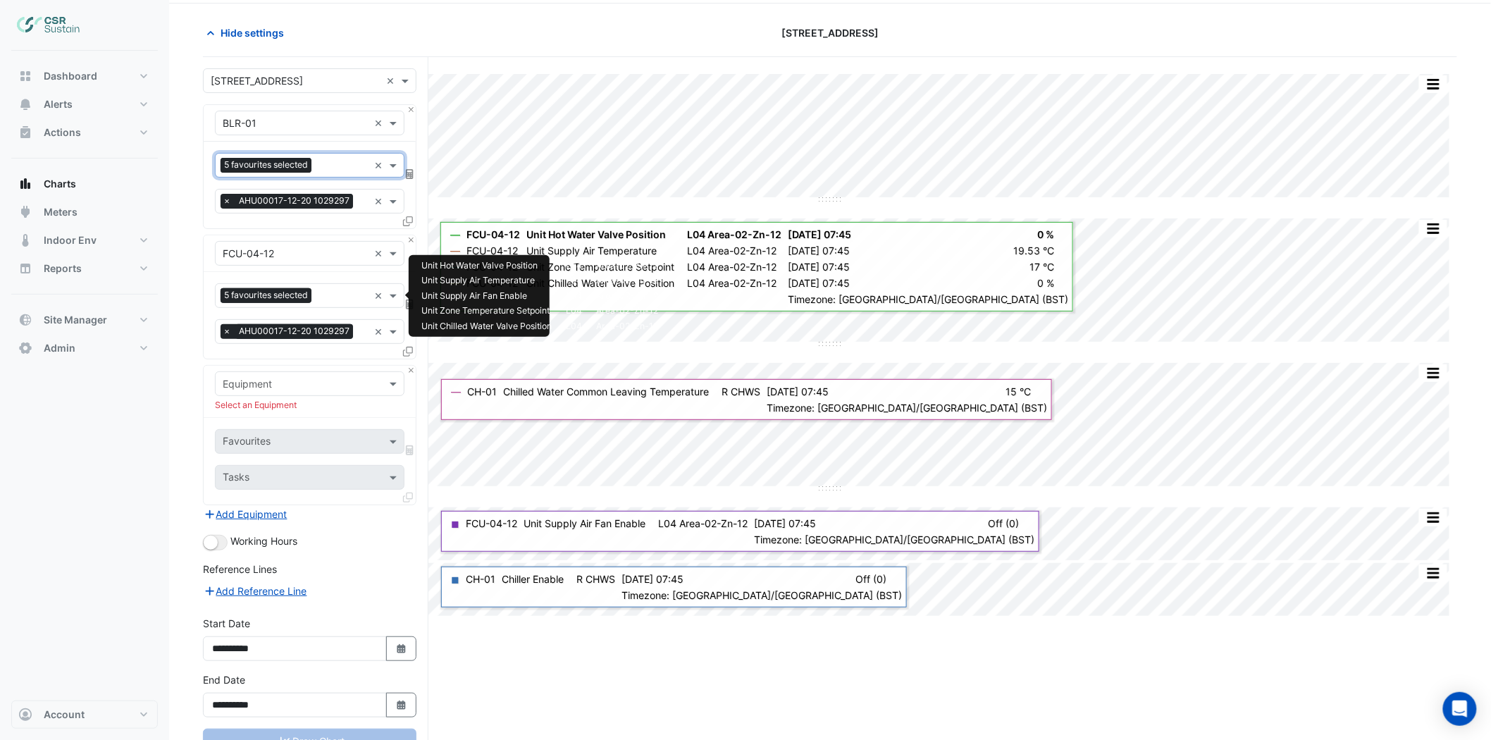
scroll to position [99, 0]
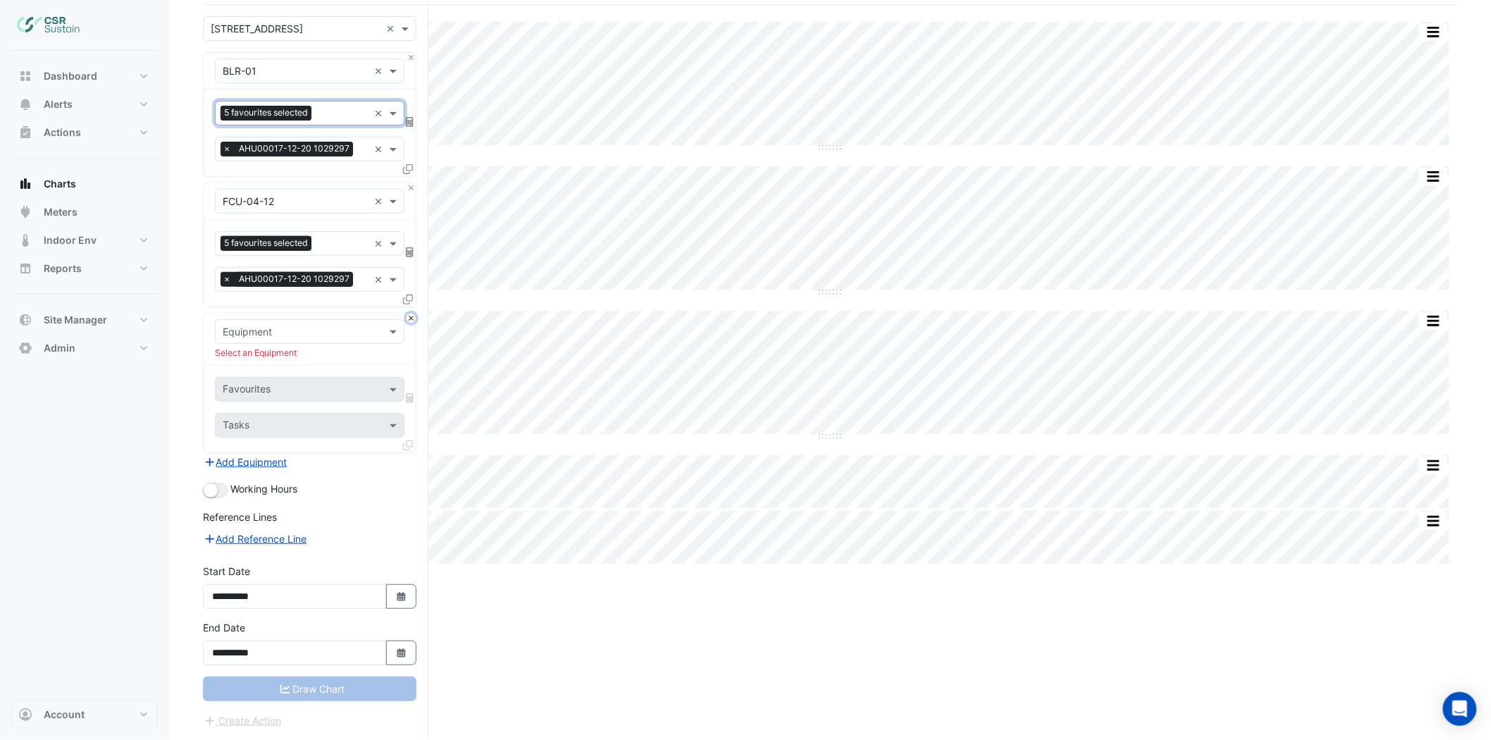
click at [412, 320] on button "Close" at bounding box center [411, 318] width 9 height 9
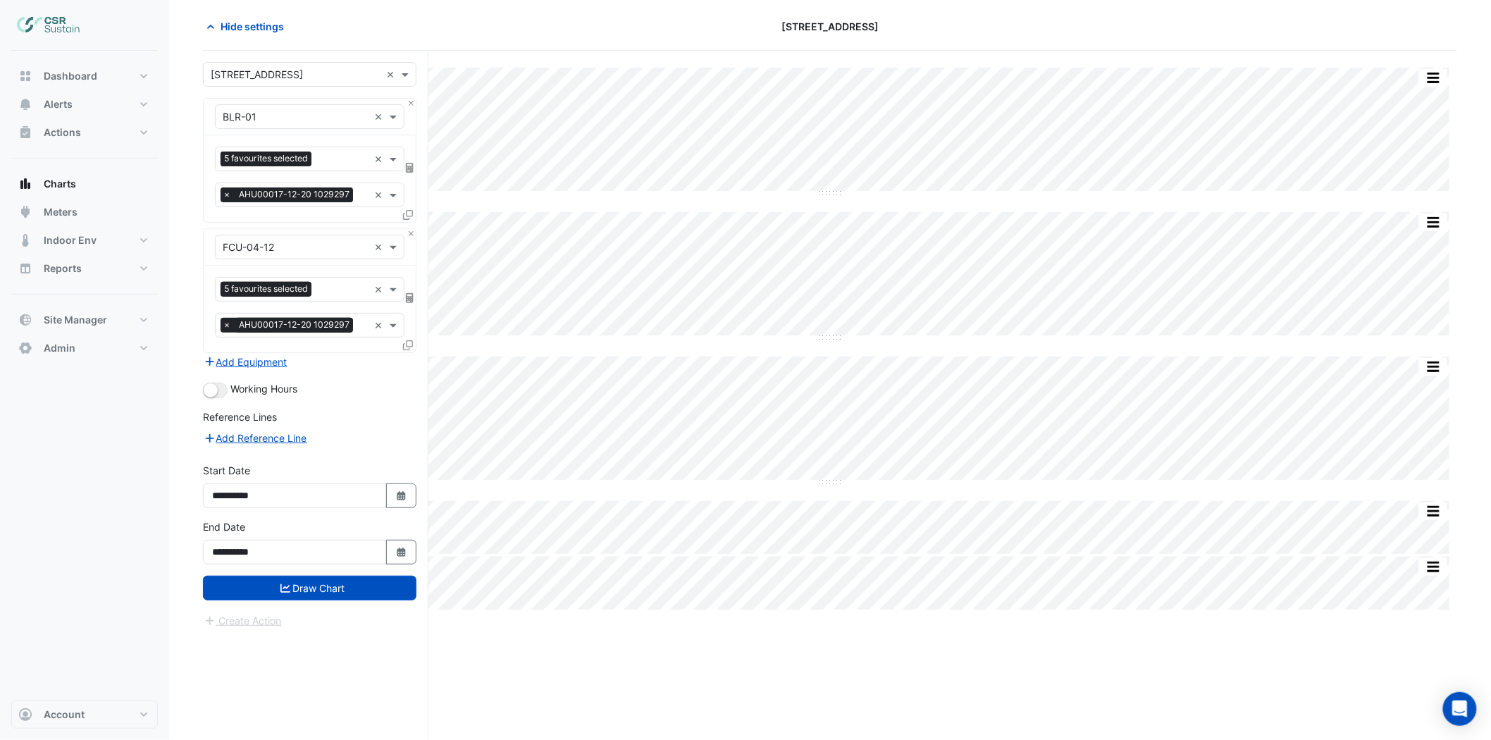
scroll to position [54, 0]
click at [342, 595] on button "Draw Chart" at bounding box center [310, 588] width 214 height 25
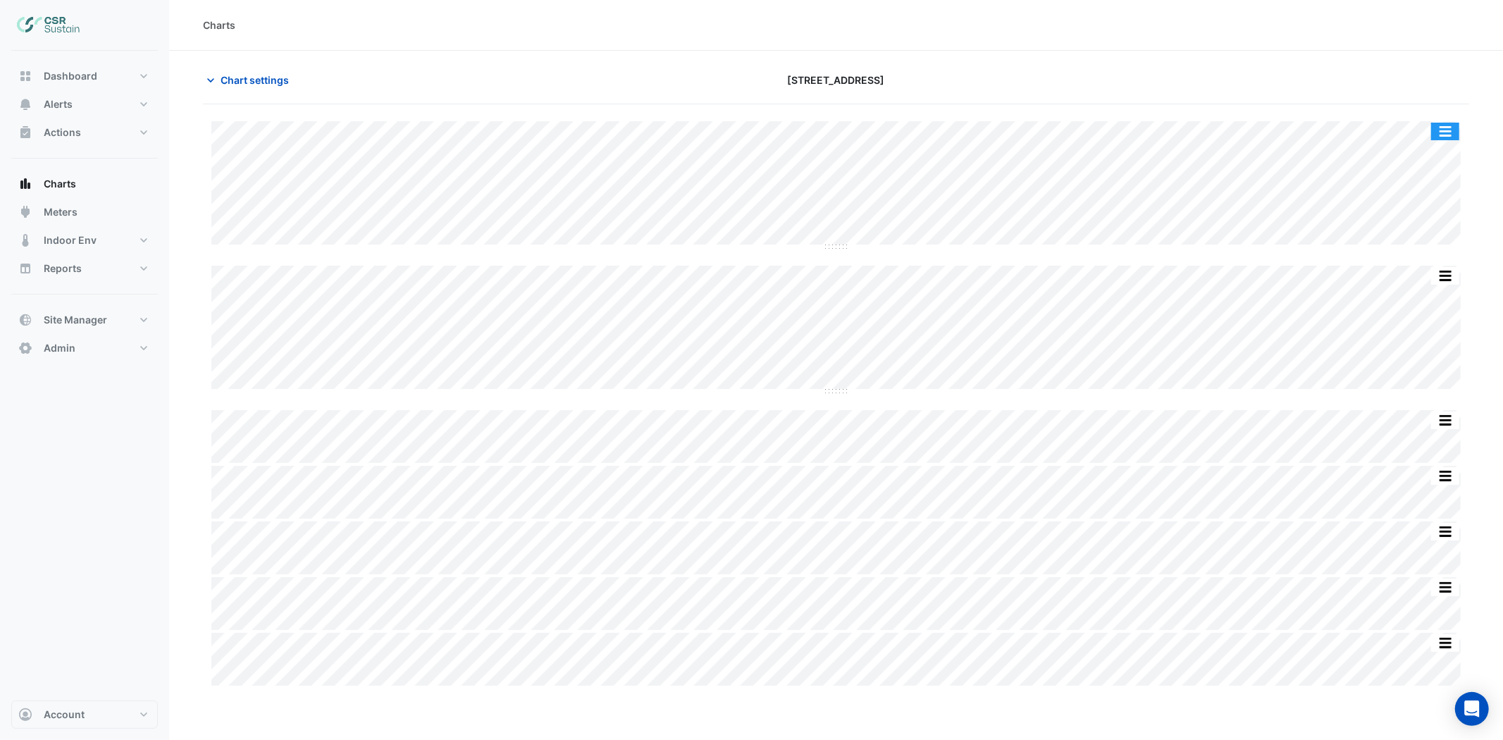
click at [1352, 135] on button "button" at bounding box center [1445, 132] width 28 height 18
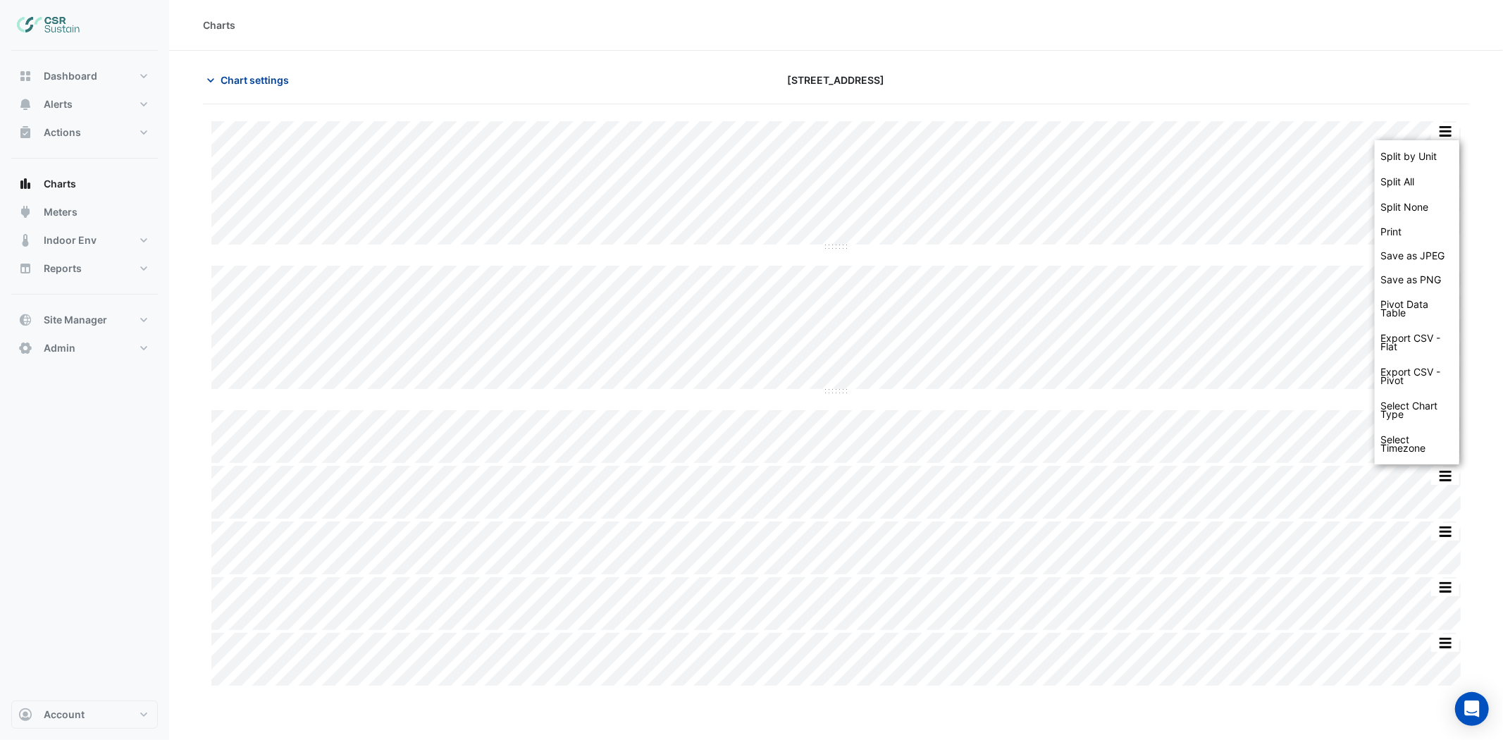
click at [237, 75] on span "Chart settings" at bounding box center [255, 80] width 68 height 15
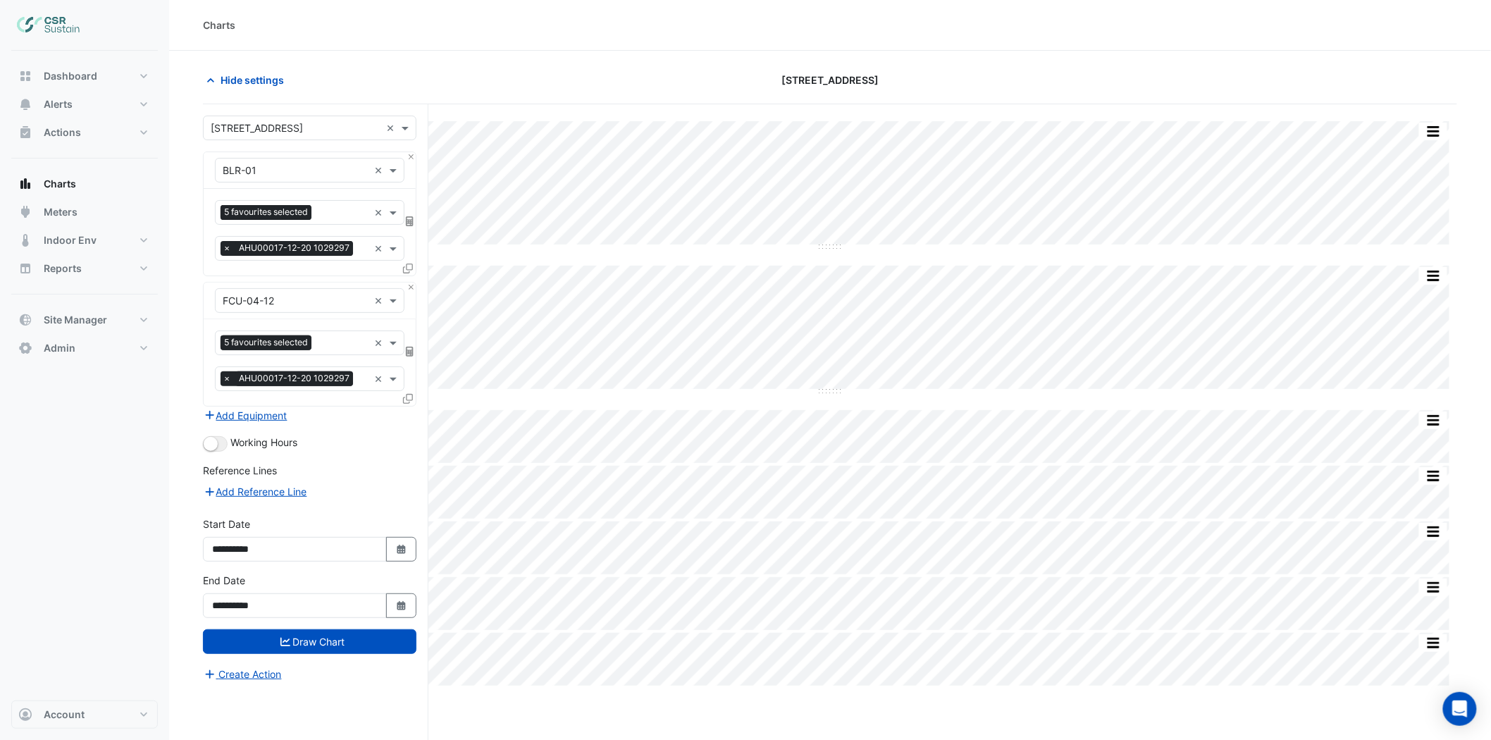
click at [315, 216] on div "5 favourites selected" at bounding box center [268, 214] width 94 height 18
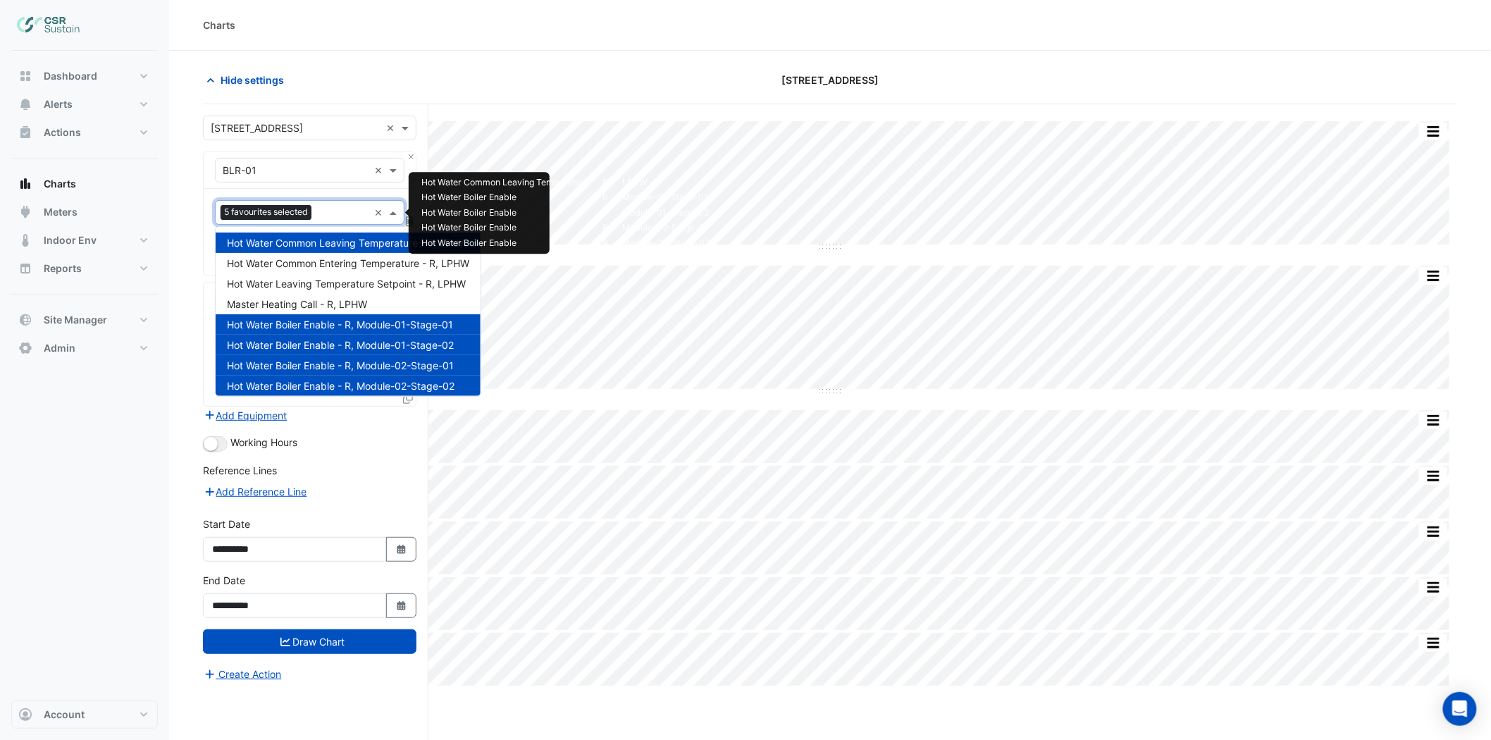
click at [264, 323] on span "Hot Water Boiler Enable - R, Module-01-Stage-01" at bounding box center [340, 325] width 226 height 12
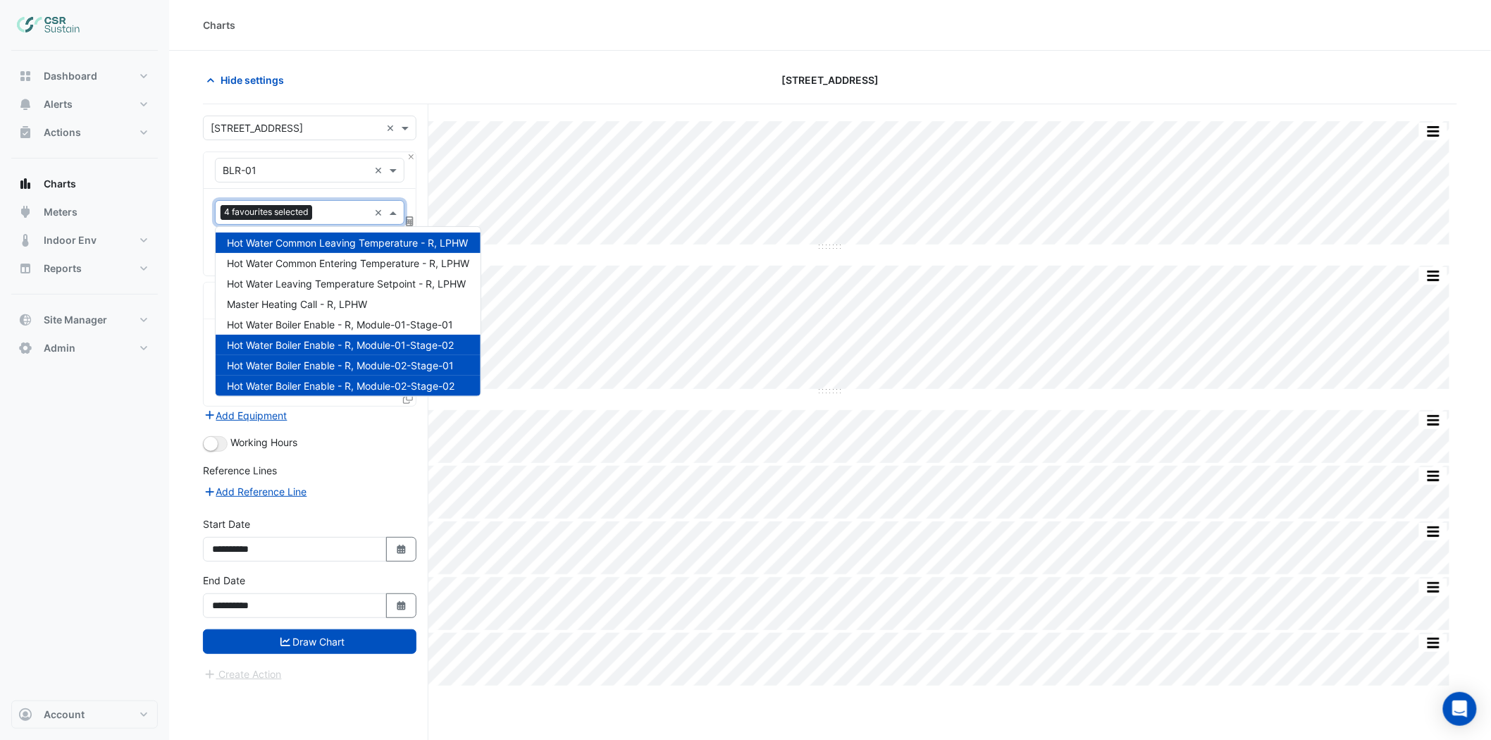
click at [282, 347] on span "Hot Water Boiler Enable - R, Module-01-Stage-02" at bounding box center [340, 345] width 227 height 12
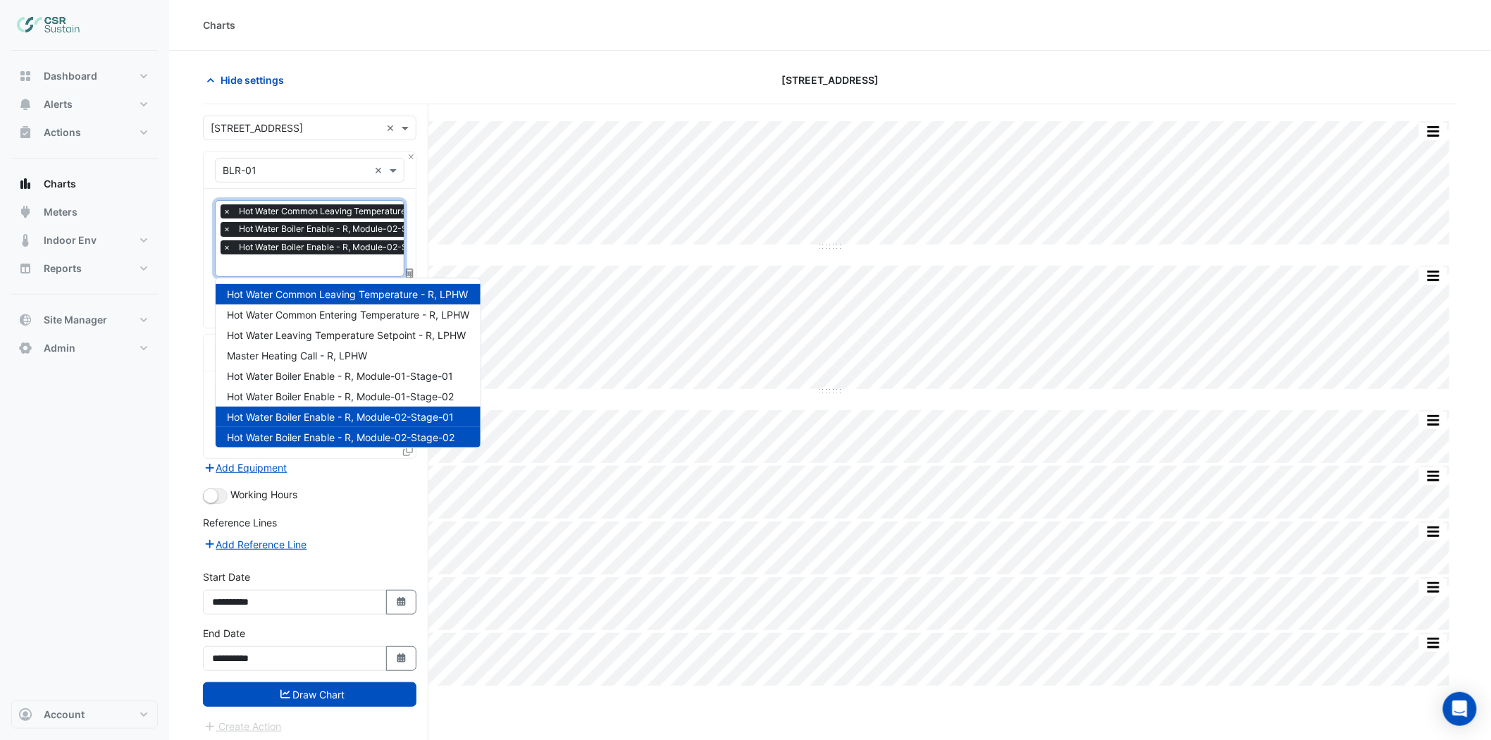
click at [276, 416] on span "Hot Water Boiler Enable - R, Module-02-Stage-01" at bounding box center [340, 417] width 227 height 12
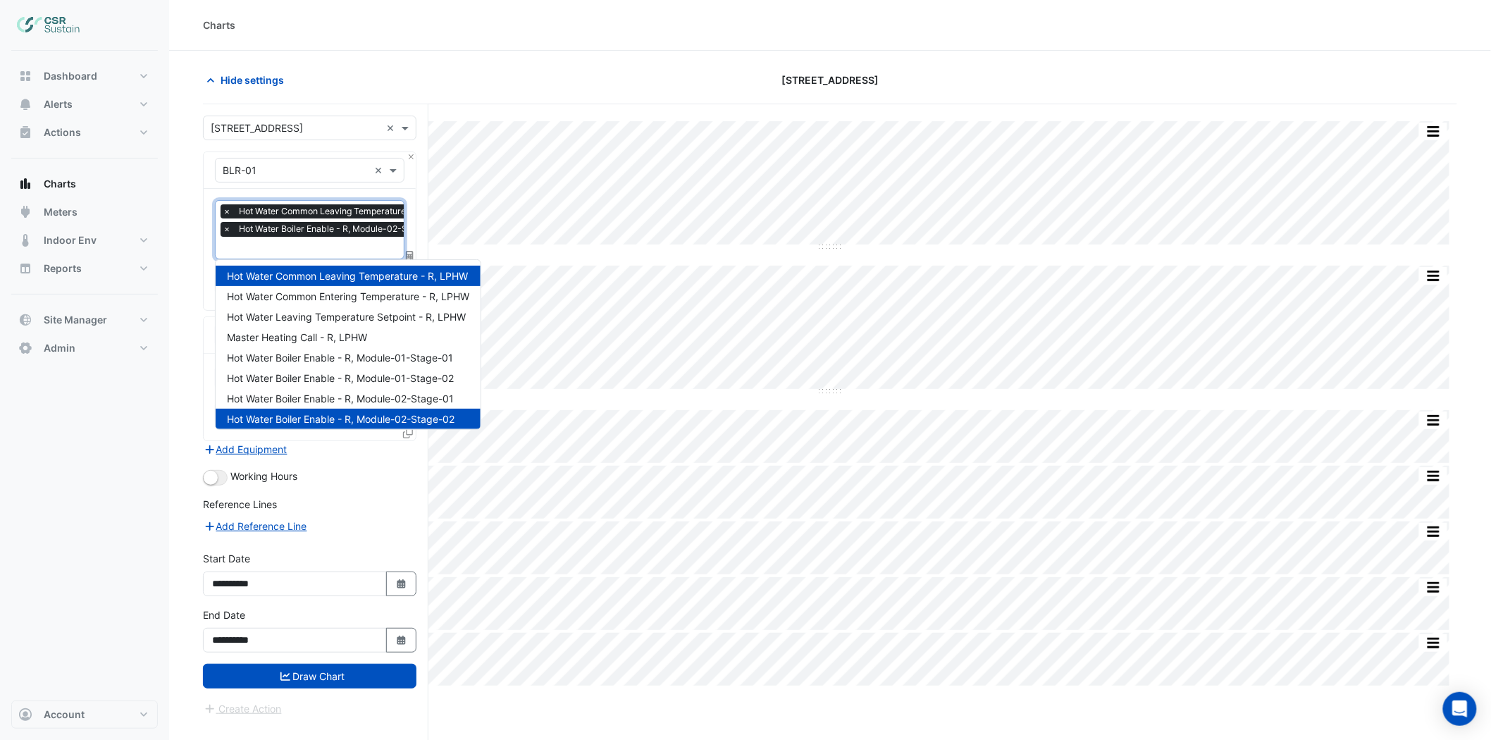
click at [289, 413] on span "Hot Water Boiler Enable - R, Module-02-Stage-02" at bounding box center [341, 419] width 228 height 12
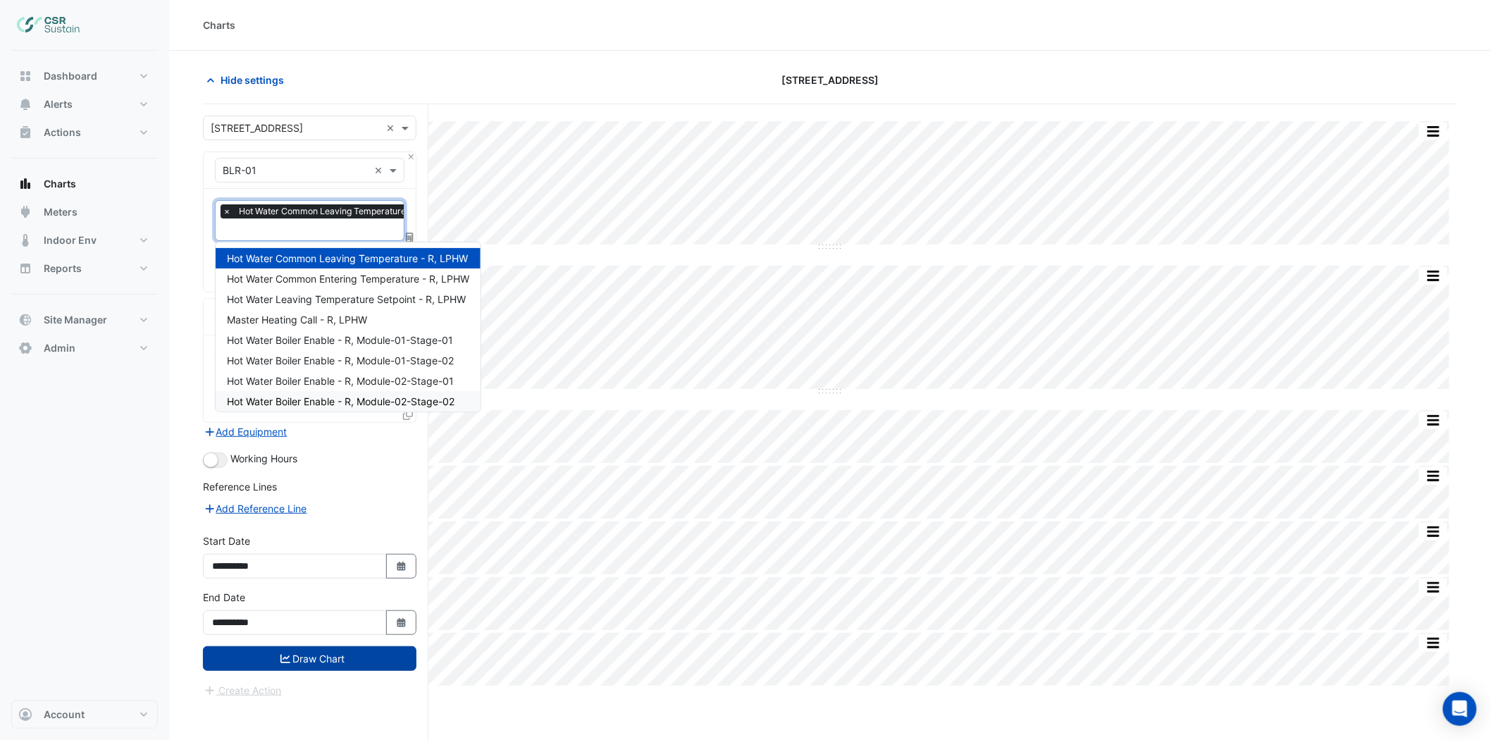
drag, startPoint x: 319, startPoint y: 659, endPoint x: 333, endPoint y: 653, distance: 14.8
click at [321, 659] on button "Draw Chart" at bounding box center [310, 658] width 214 height 25
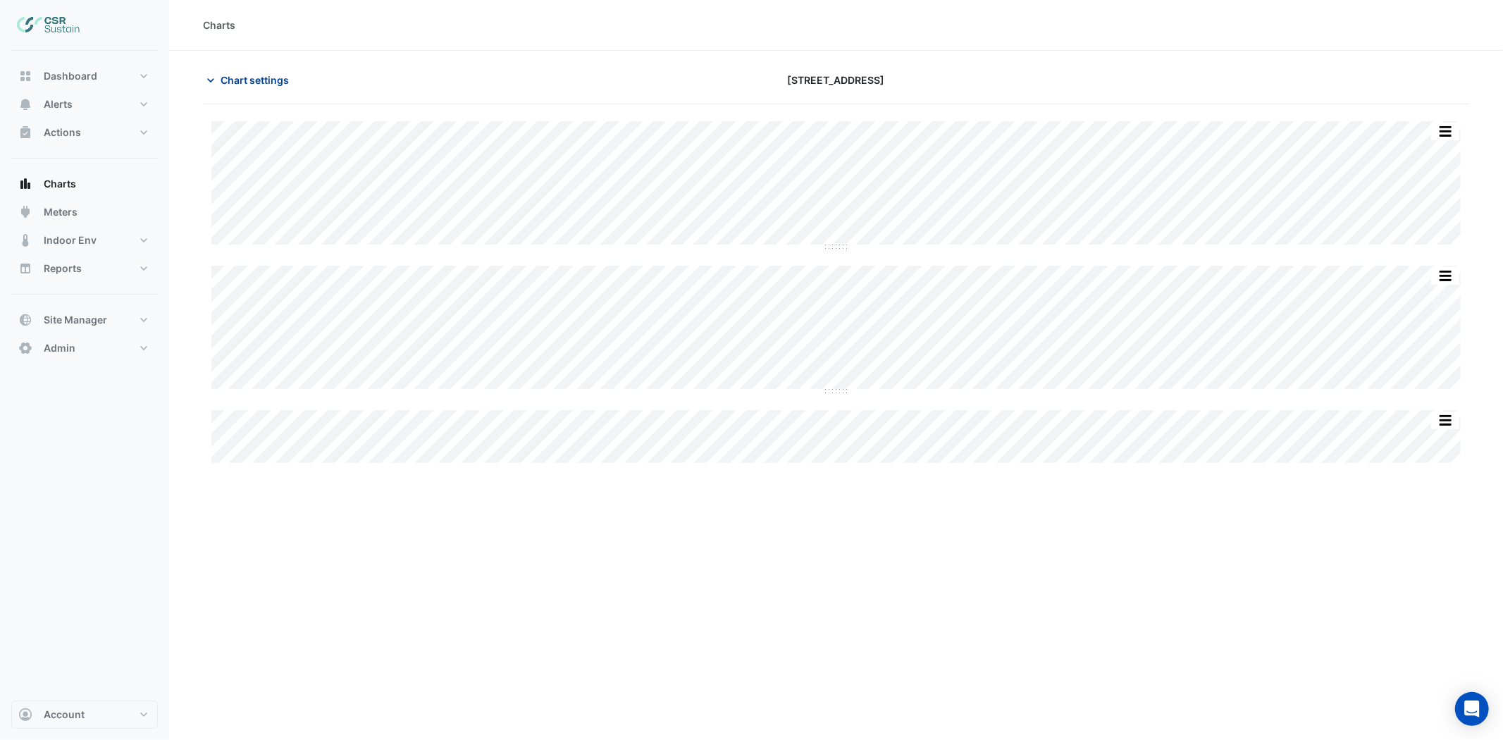
click at [252, 75] on span "Chart settings" at bounding box center [255, 80] width 68 height 15
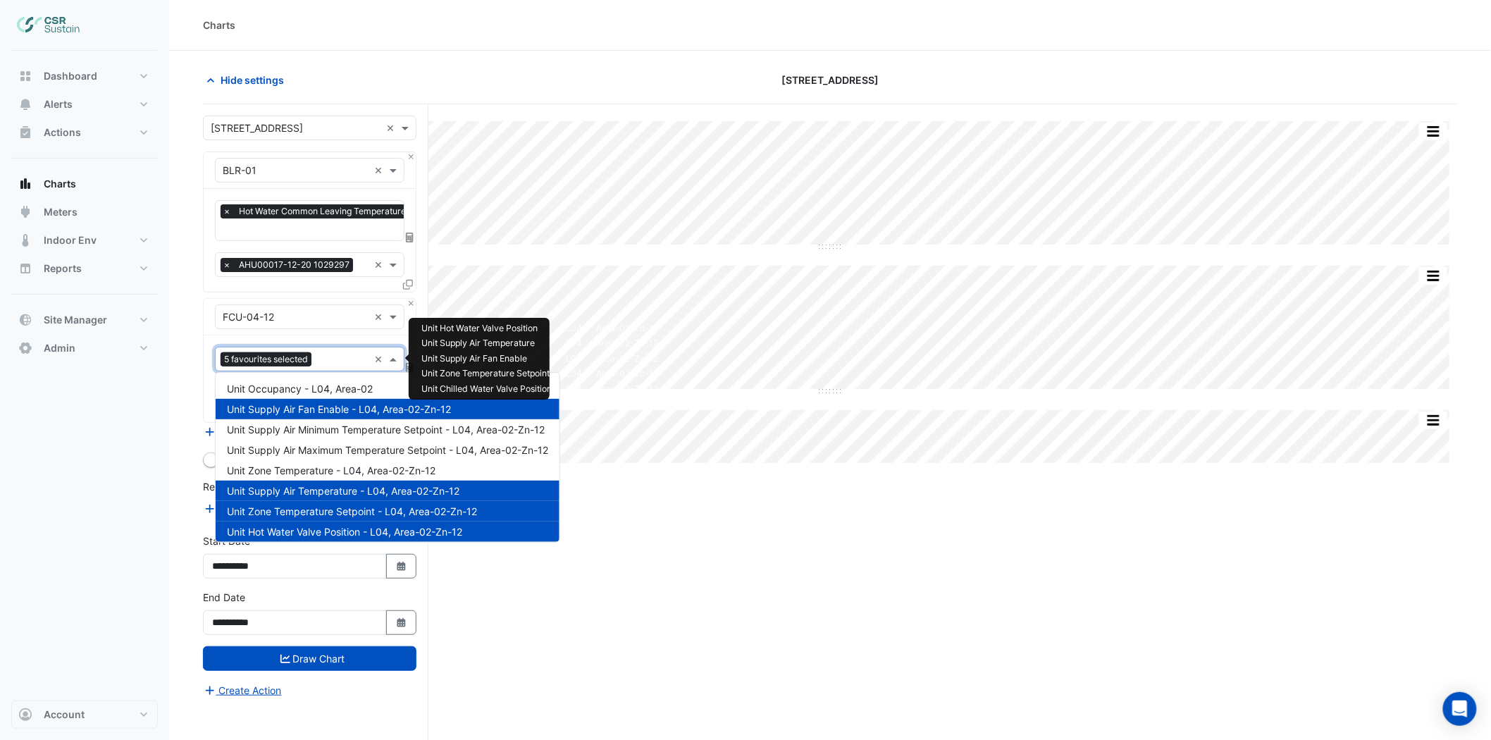
click at [338, 360] on input "text" at bounding box center [342, 360] width 51 height 15
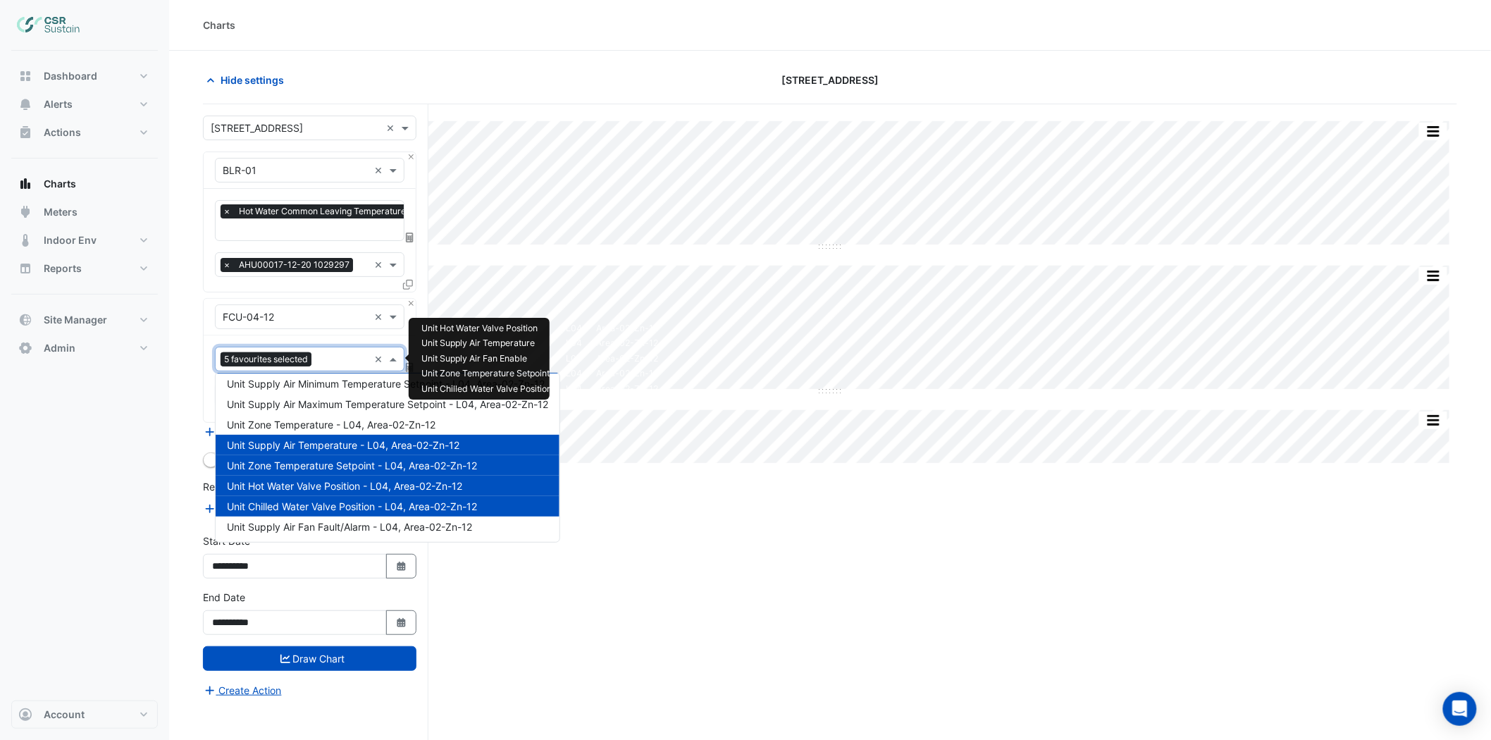
click at [330, 502] on span "Unit Chilled Water Valve Position - L04, Area-02-Zn-12" at bounding box center [352, 506] width 250 height 12
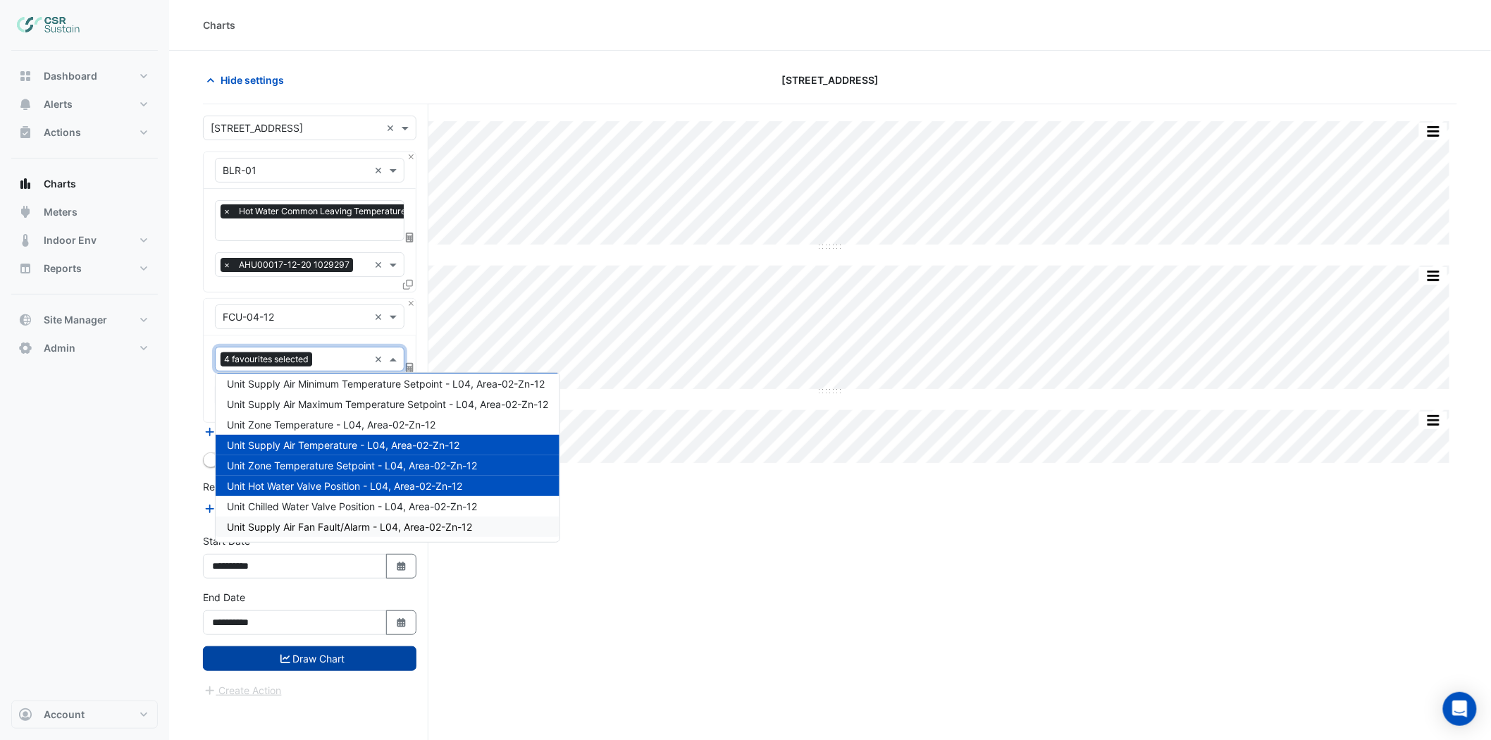
click at [335, 665] on button "Draw Chart" at bounding box center [310, 658] width 214 height 25
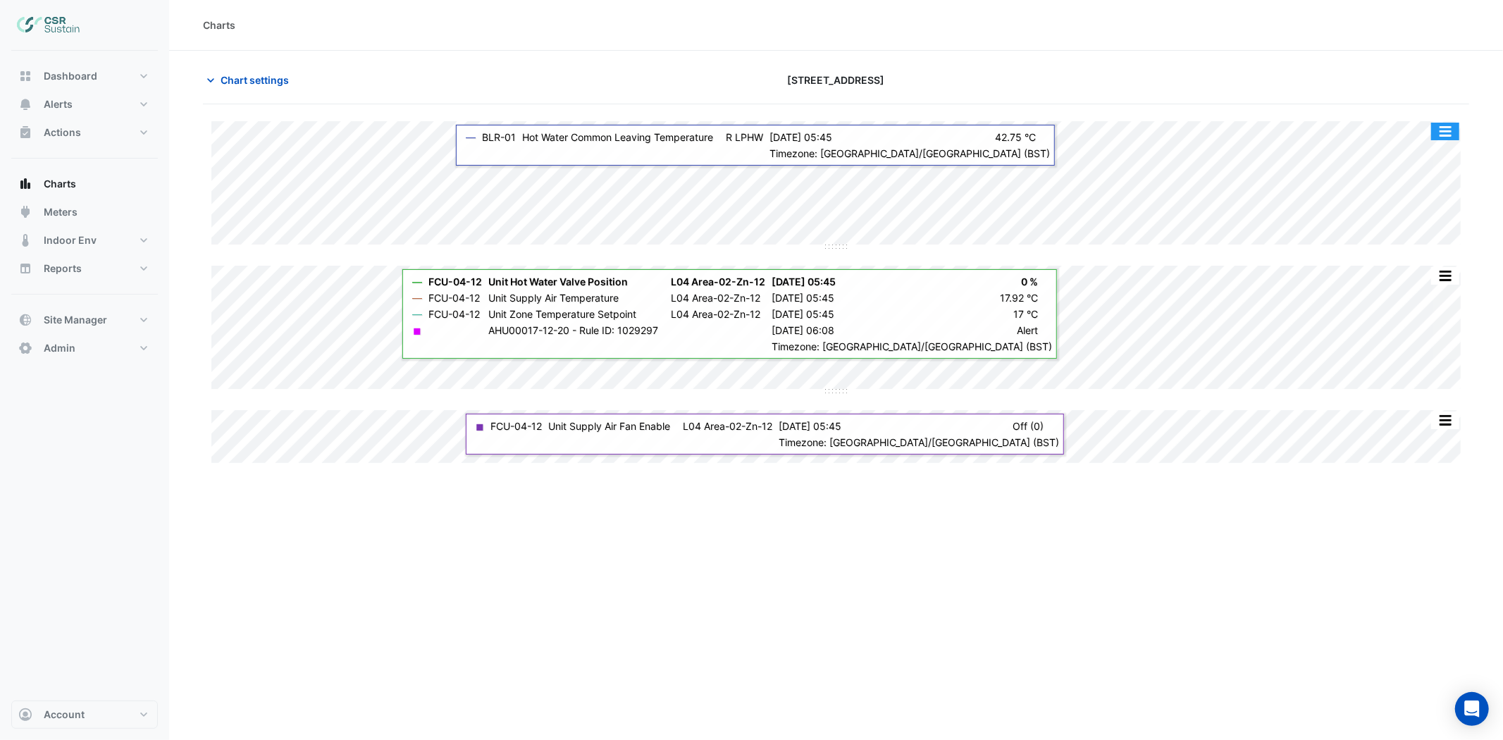
click at [1352, 140] on button "button" at bounding box center [1445, 132] width 28 height 18
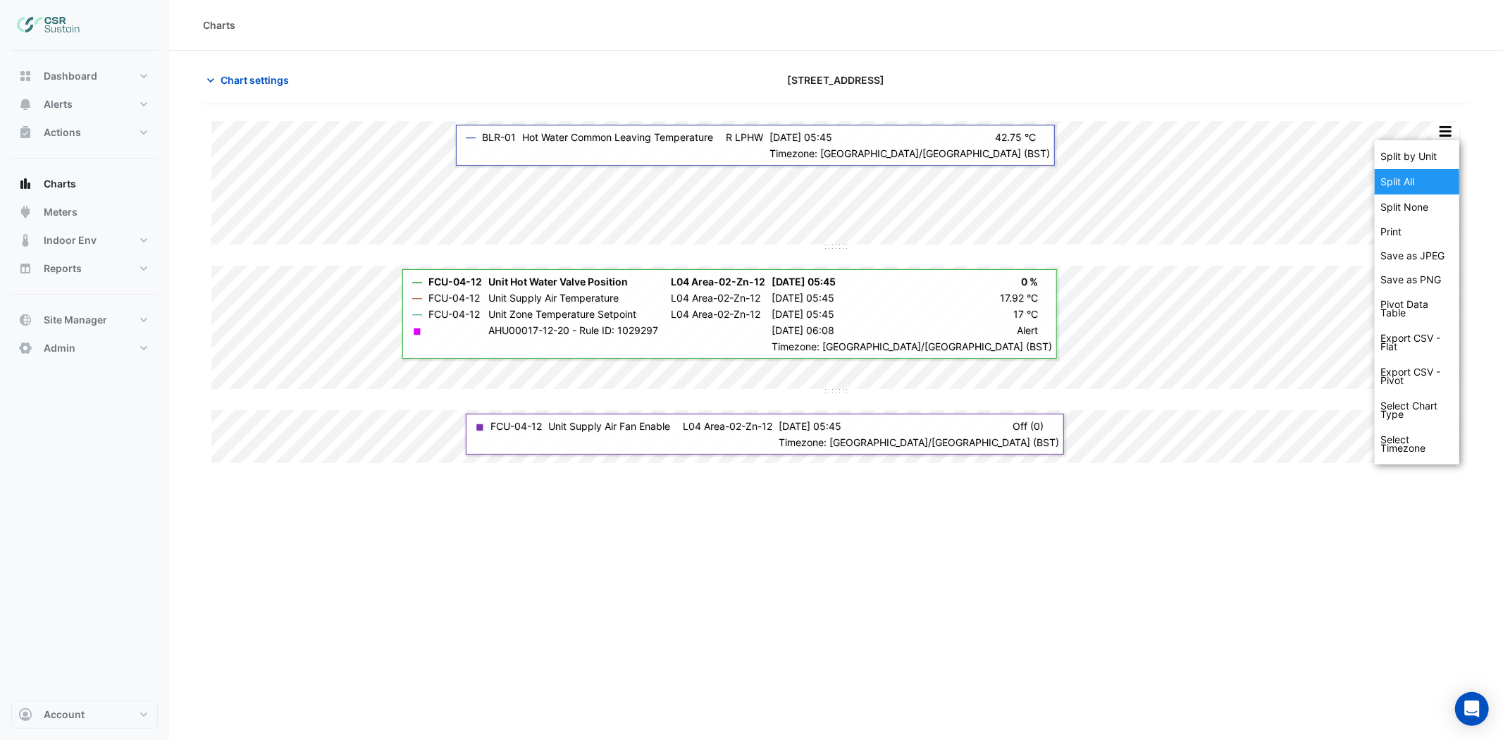
click at [1352, 152] on div "Split by Unit" at bounding box center [1417, 156] width 85 height 25
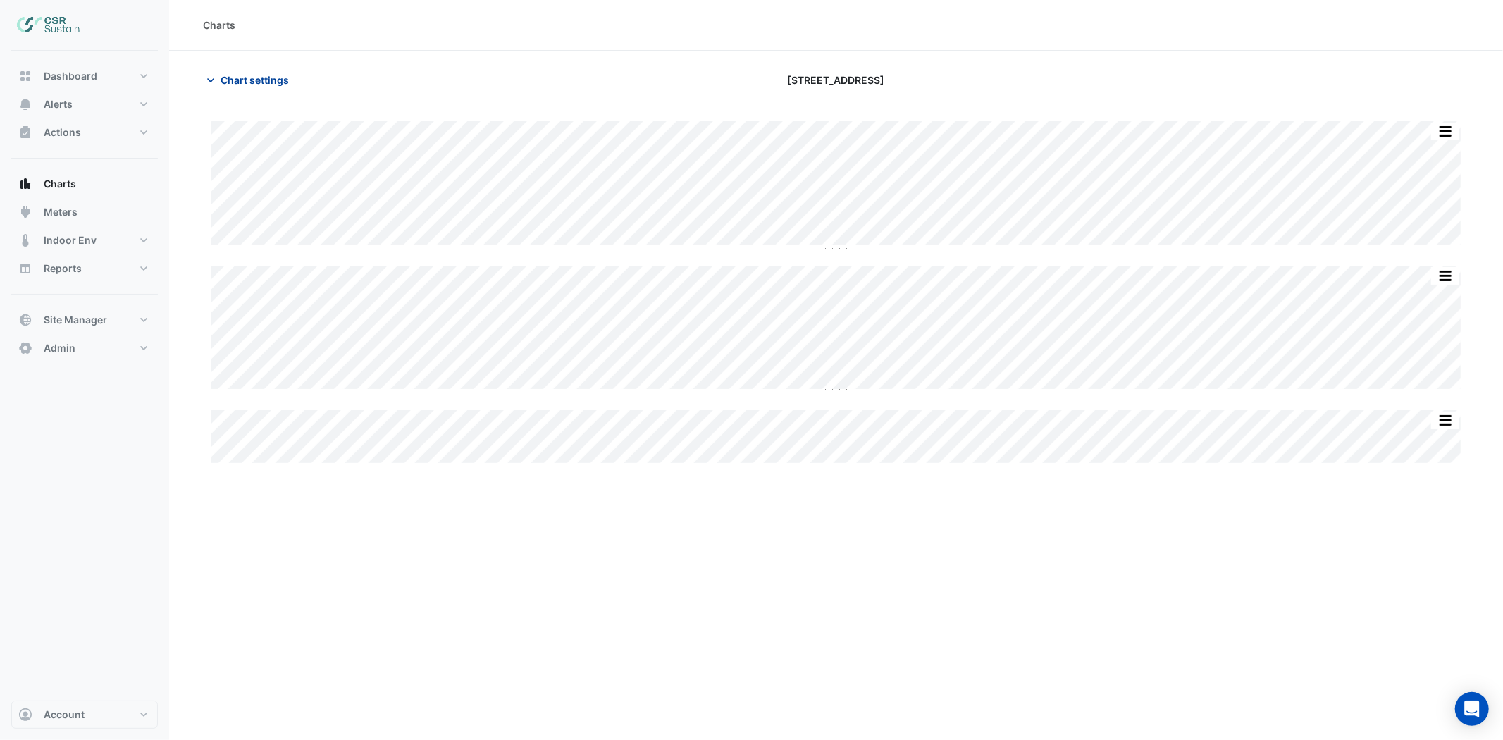
click at [244, 70] on button "Chart settings" at bounding box center [250, 80] width 95 height 25
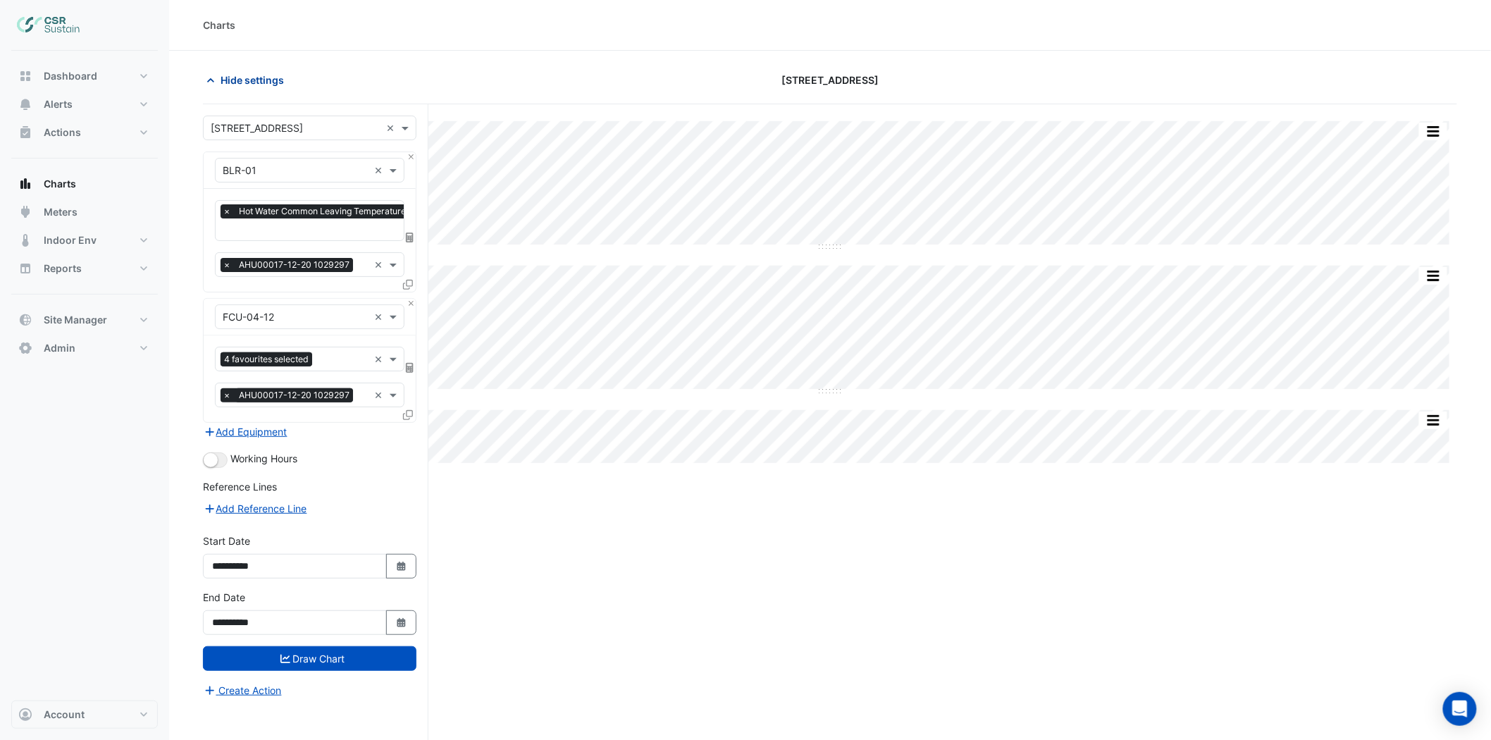
click at [230, 78] on span "Hide settings" at bounding box center [252, 80] width 63 height 15
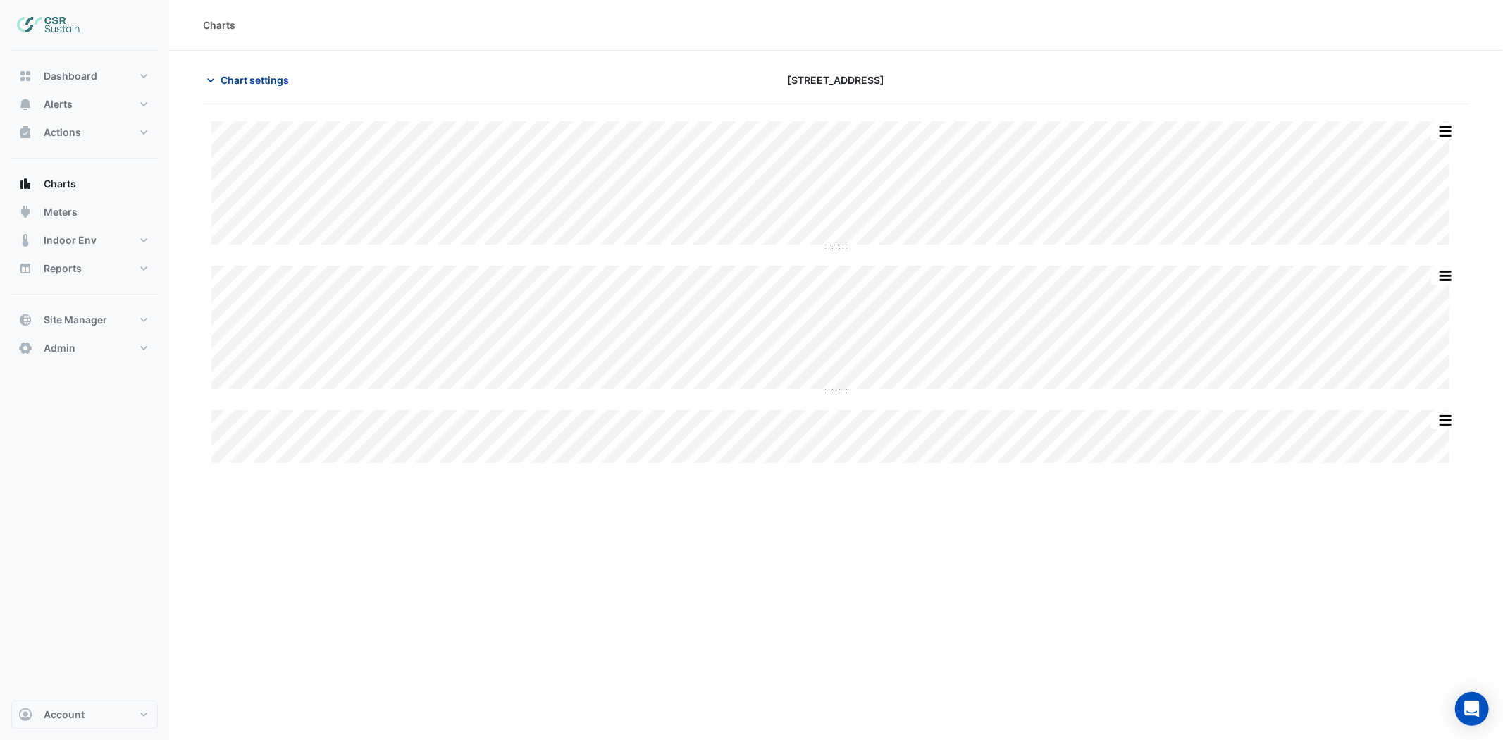
click at [230, 78] on span "Chart settings" at bounding box center [255, 80] width 68 height 15
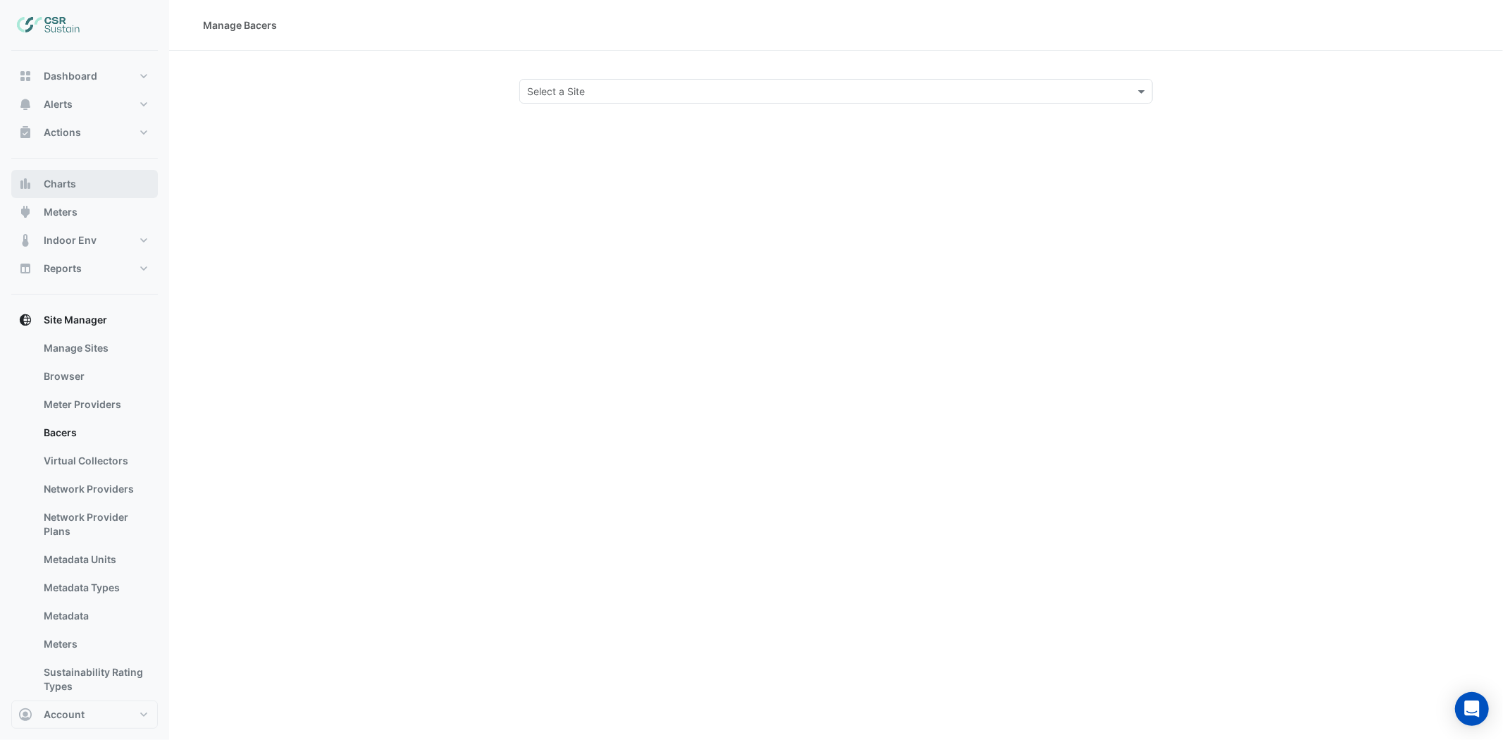
click at [82, 185] on button "Charts" at bounding box center [84, 184] width 147 height 28
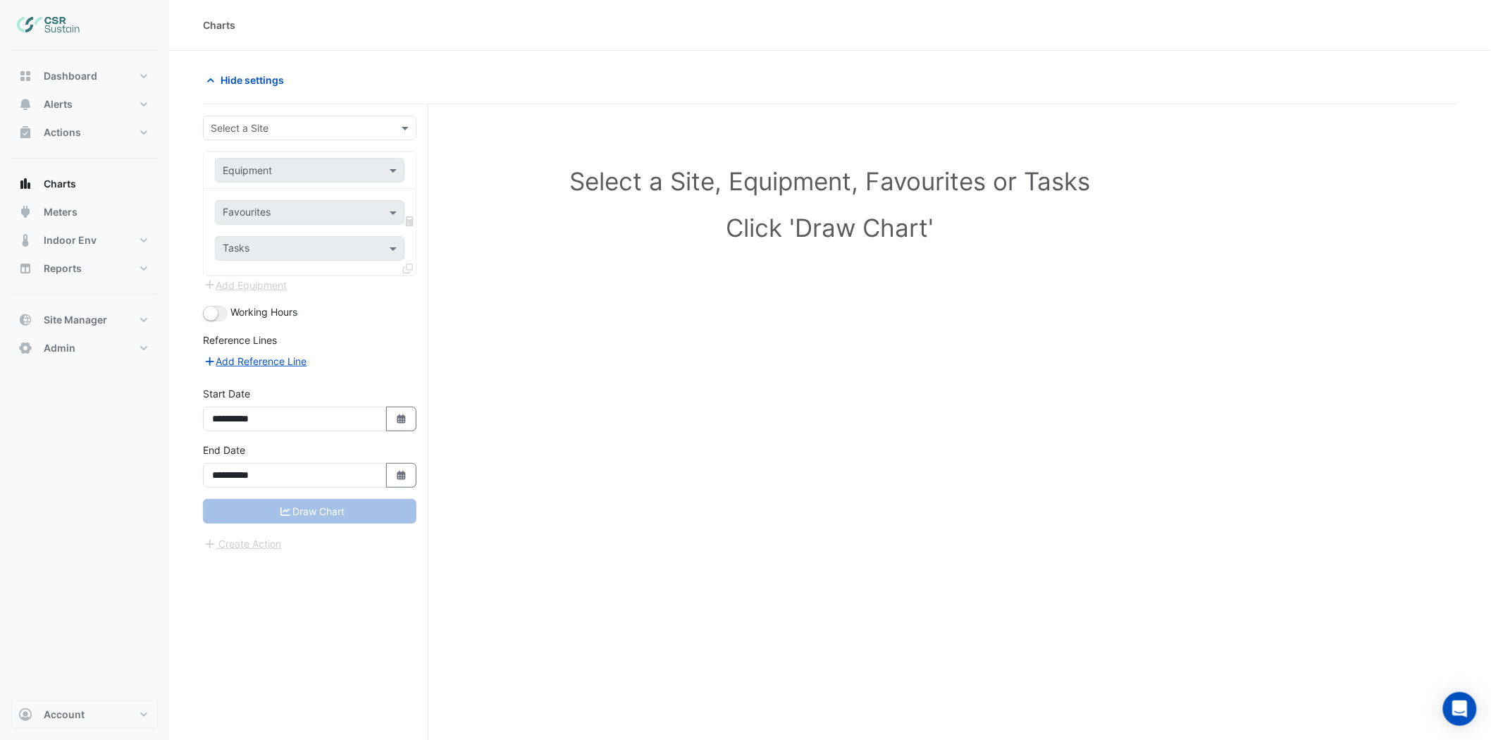
click at [298, 128] on input "text" at bounding box center [296, 128] width 170 height 15
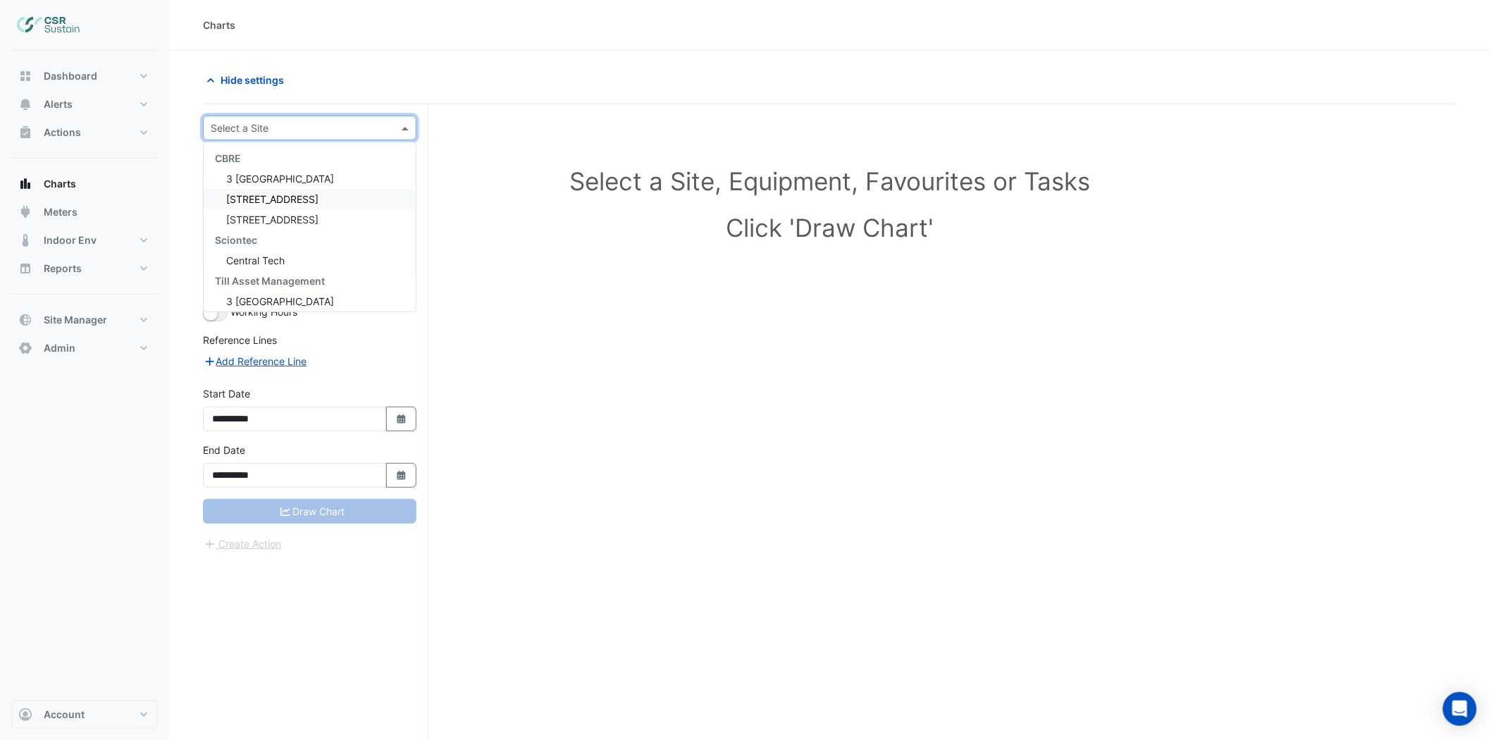
click at [277, 198] on span "[STREET_ADDRESS]" at bounding box center [272, 199] width 92 height 12
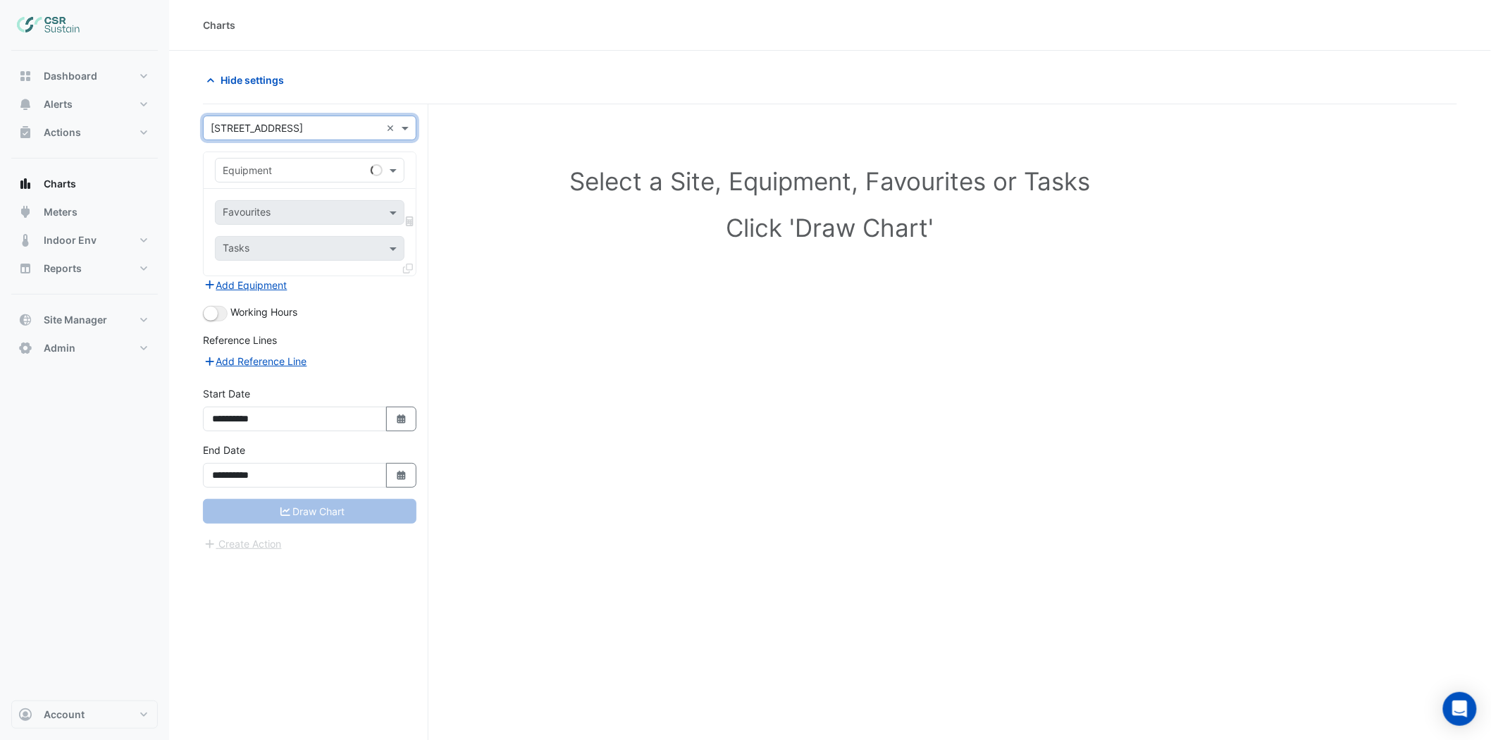
click at [265, 165] on input "text" at bounding box center [296, 170] width 146 height 15
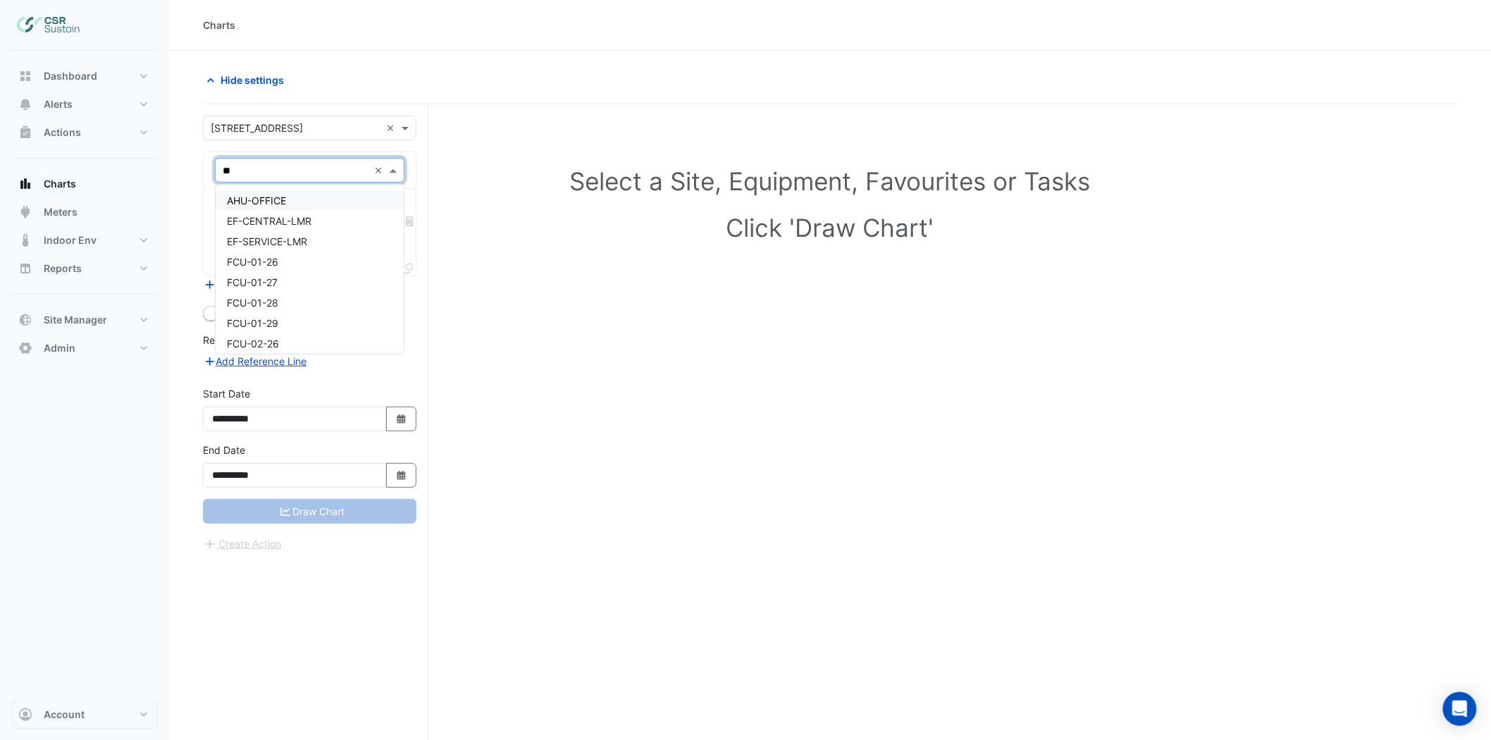
type input "***"
click at [271, 204] on span "FCU-01-26" at bounding box center [252, 200] width 51 height 12
click at [261, 209] on input "text" at bounding box center [294, 213] width 142 height 15
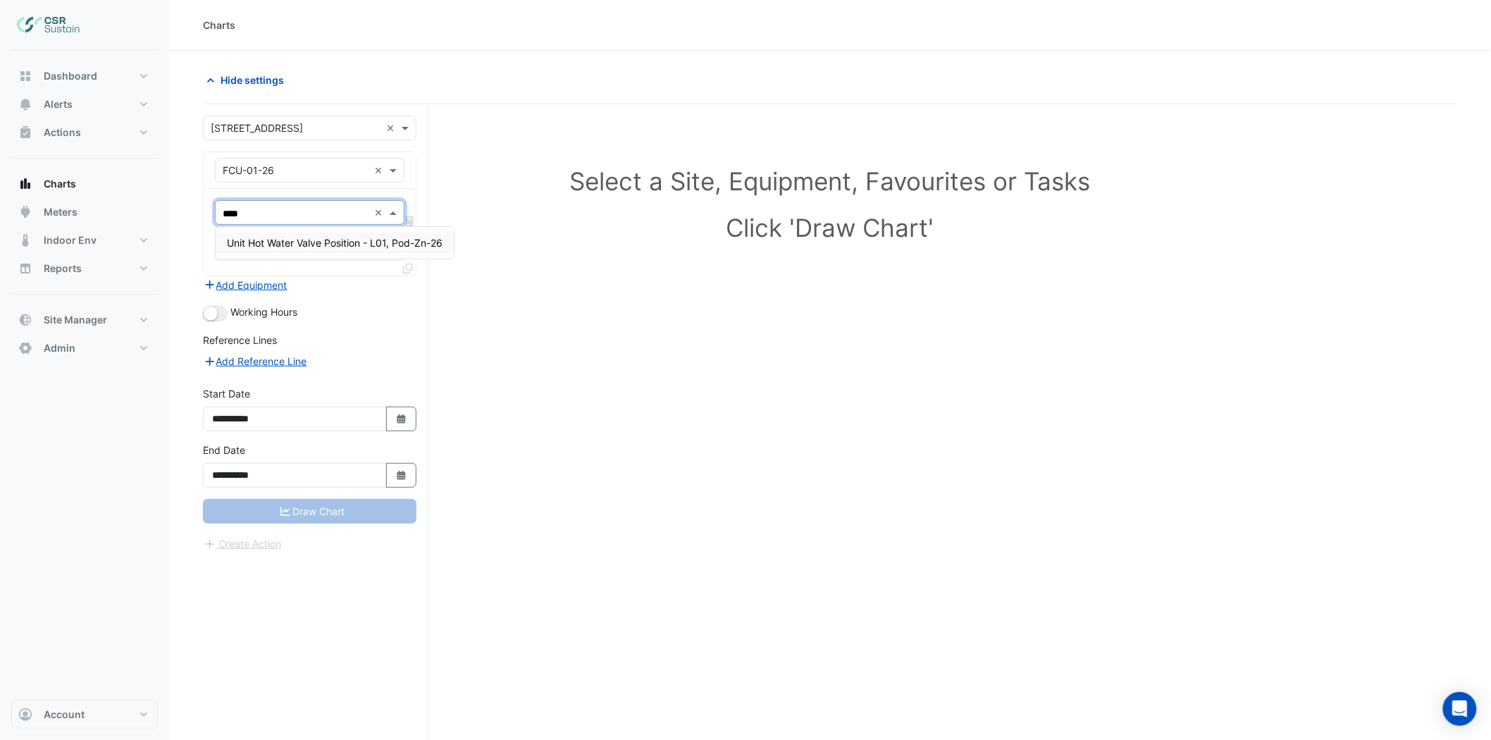
type input "*****"
click at [255, 244] on span "Unit Hot Water Valve Position - L01, Pod-Zn-26" at bounding box center [335, 243] width 216 height 12
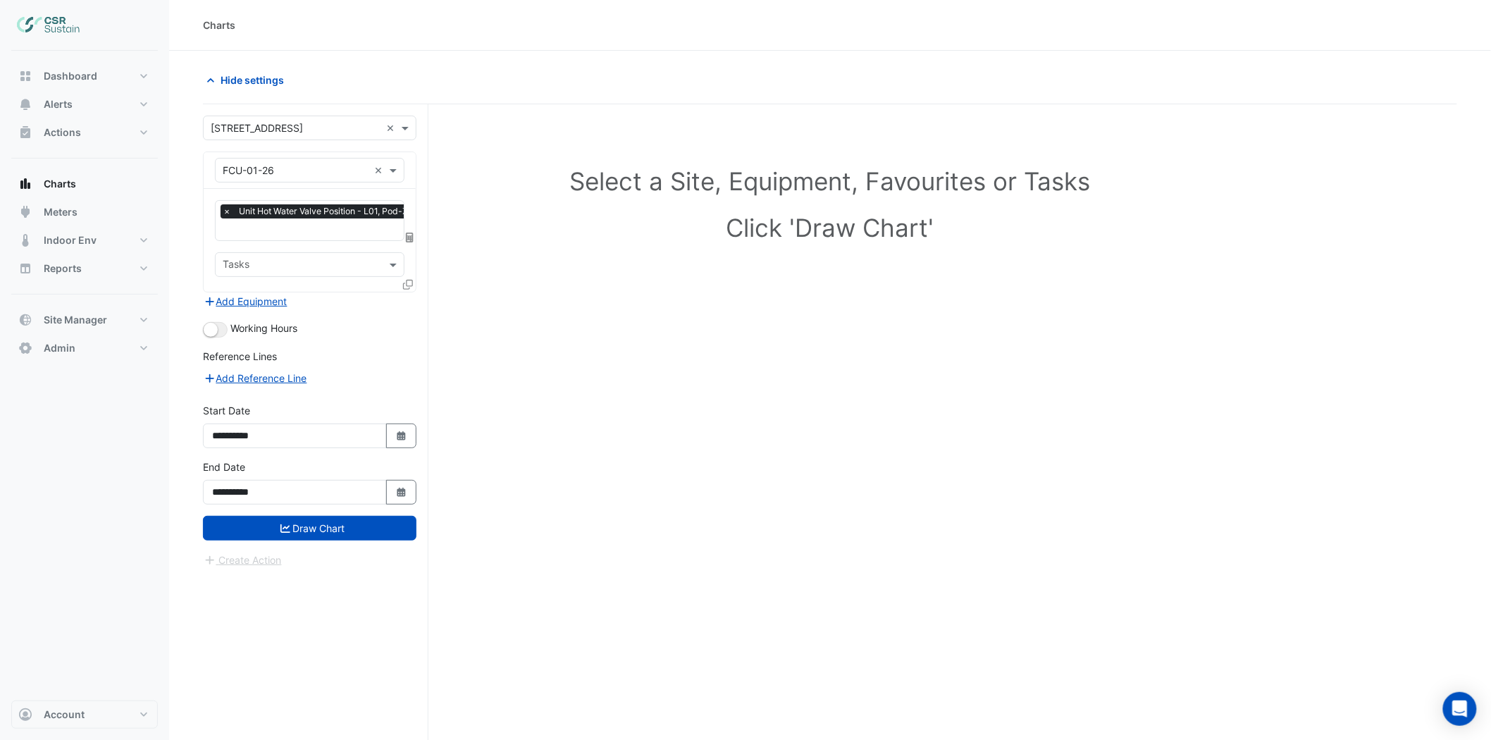
click at [412, 284] on icon at bounding box center [408, 285] width 10 height 10
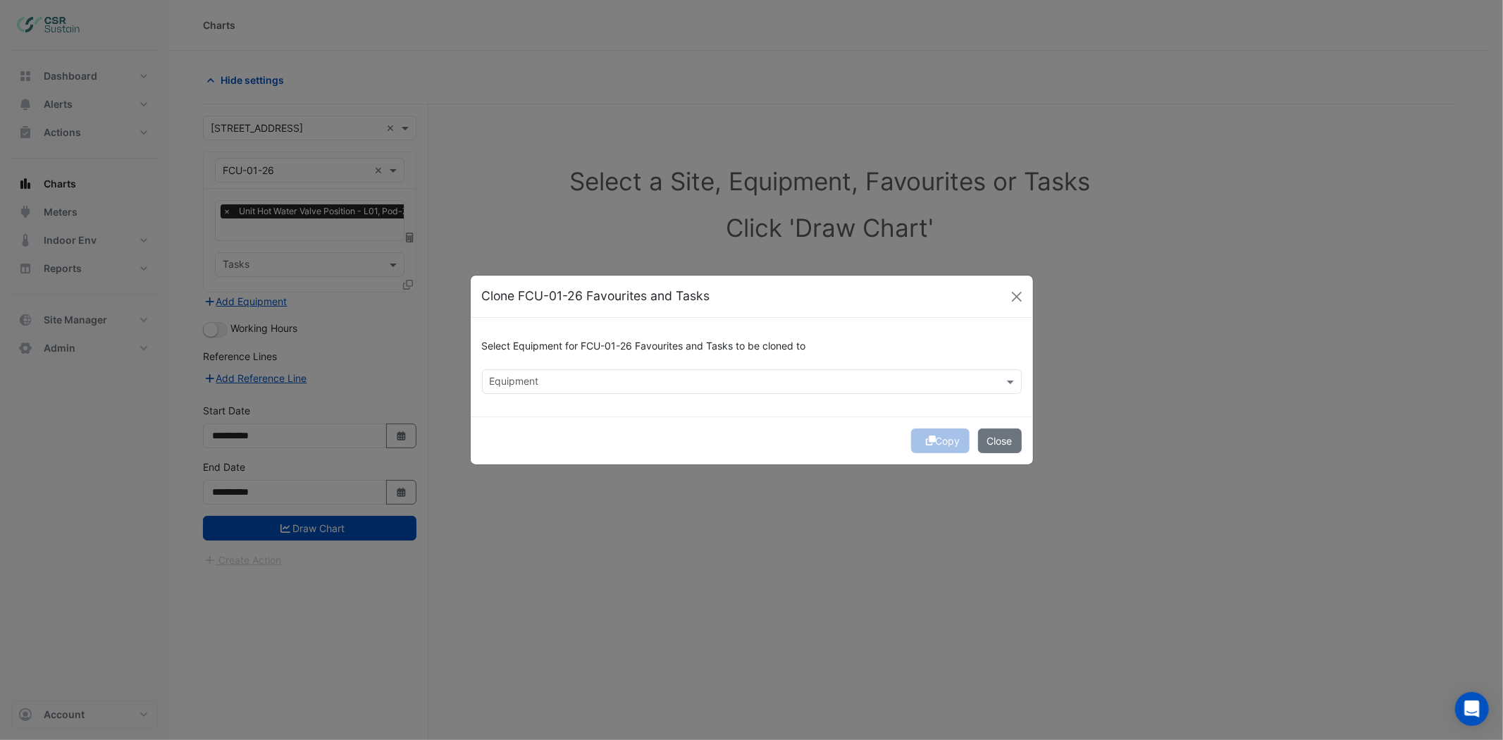
click at [571, 376] on input "text" at bounding box center [744, 383] width 508 height 15
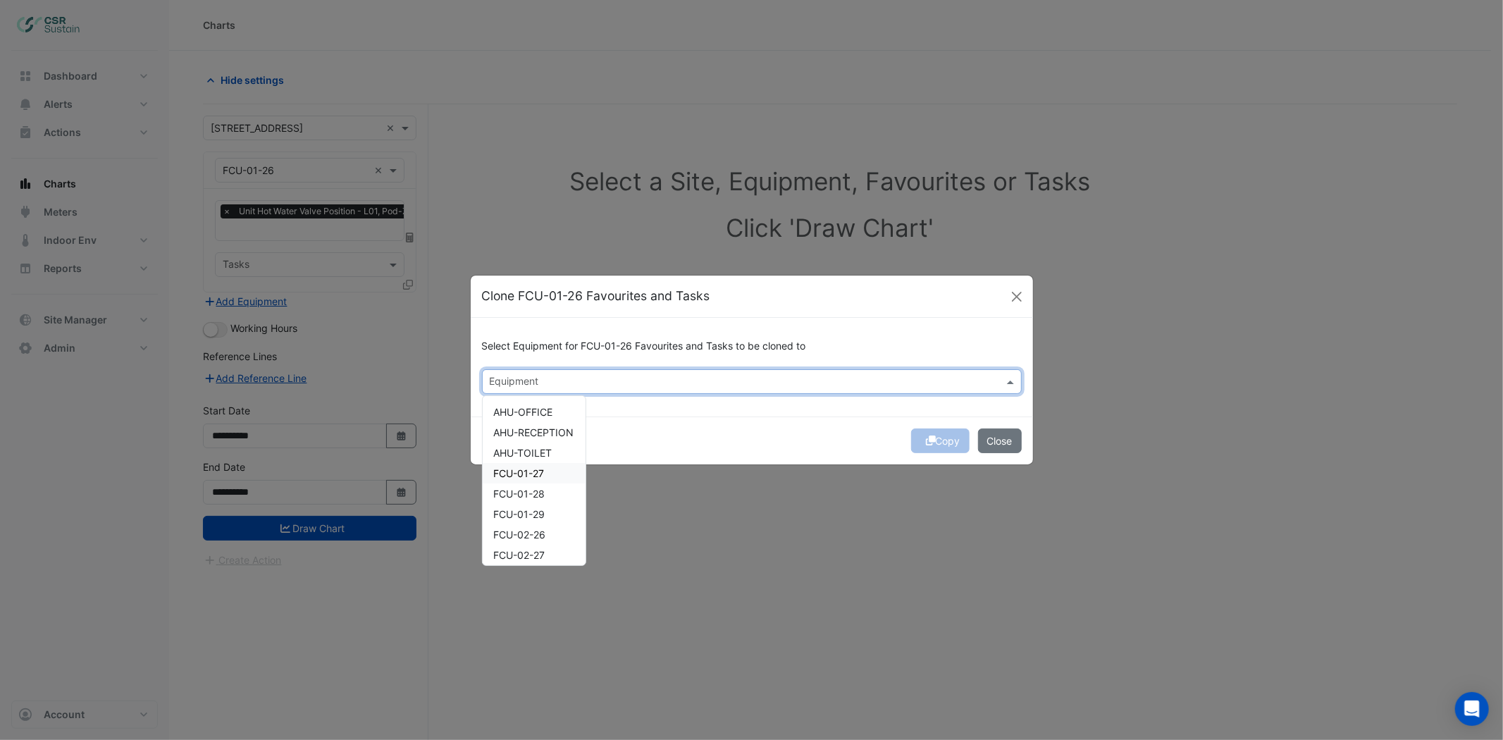
click at [538, 471] on span "FCU-01-27" at bounding box center [519, 473] width 51 height 12
click at [532, 479] on div "FCU-01-27" at bounding box center [534, 473] width 103 height 20
click at [533, 474] on span "FCU-01-27" at bounding box center [519, 473] width 51 height 12
click at [533, 490] on span "FCU-01-28" at bounding box center [519, 494] width 51 height 12
click at [533, 512] on span "FCU-01-29" at bounding box center [519, 514] width 51 height 12
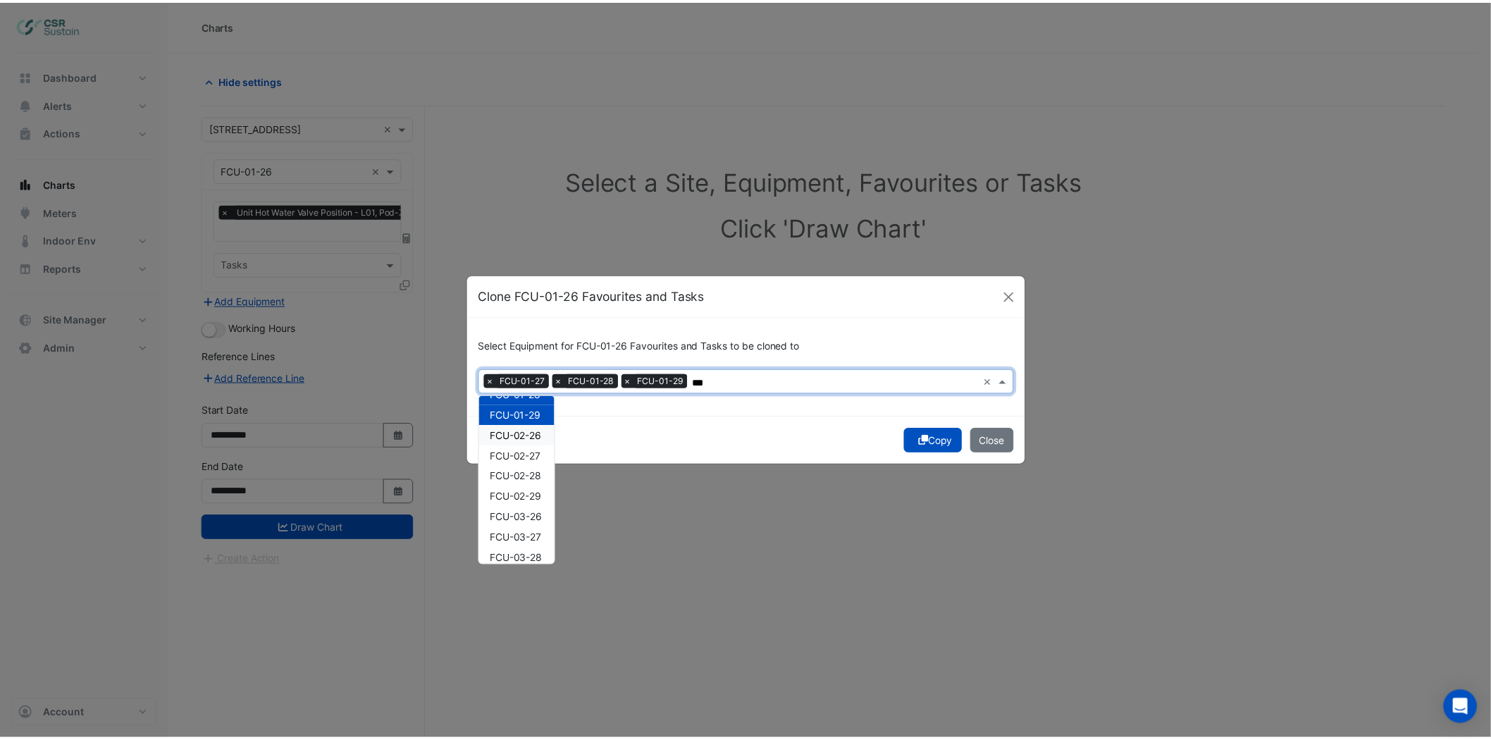
scroll to position [17, 0]
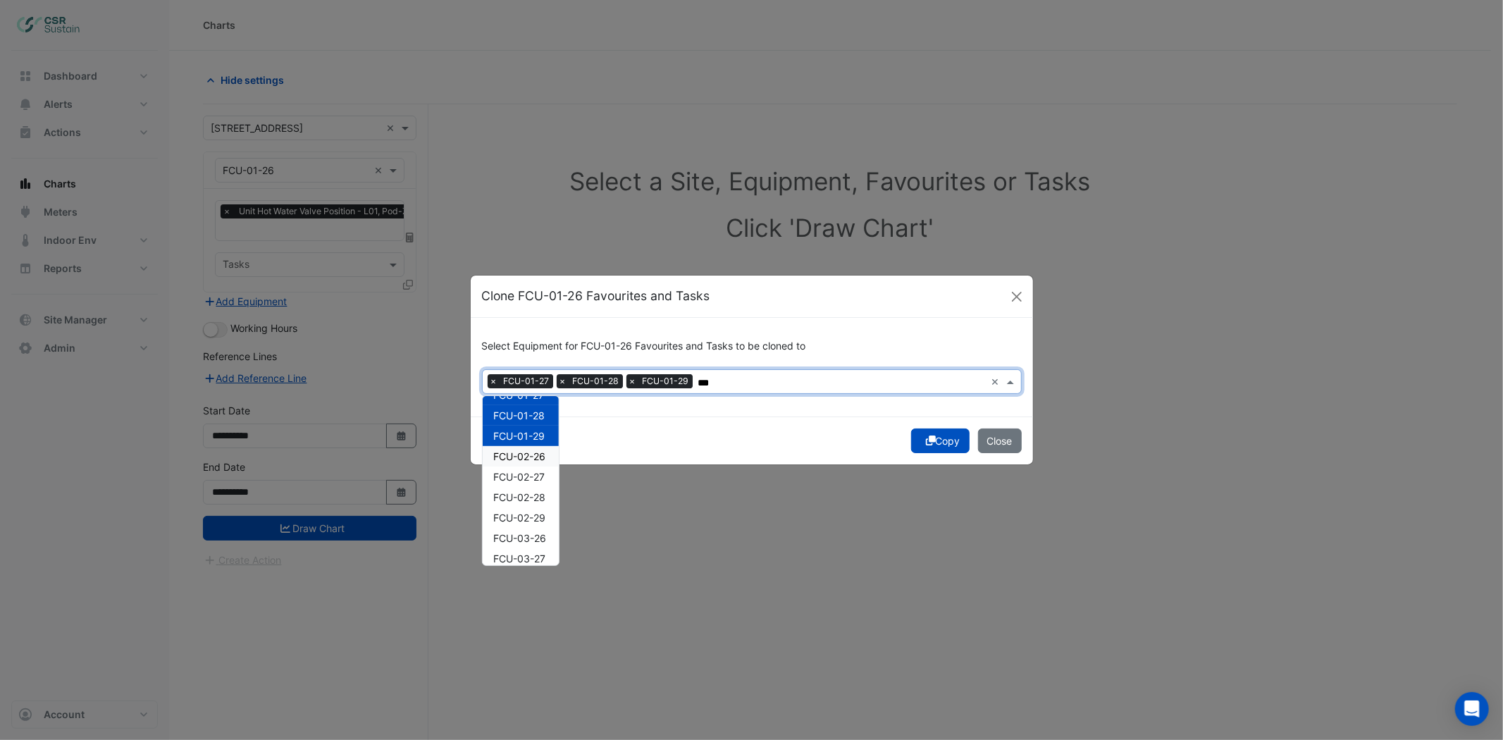
type input "***"
click at [684, 418] on div "Copy Close" at bounding box center [752, 440] width 562 height 48
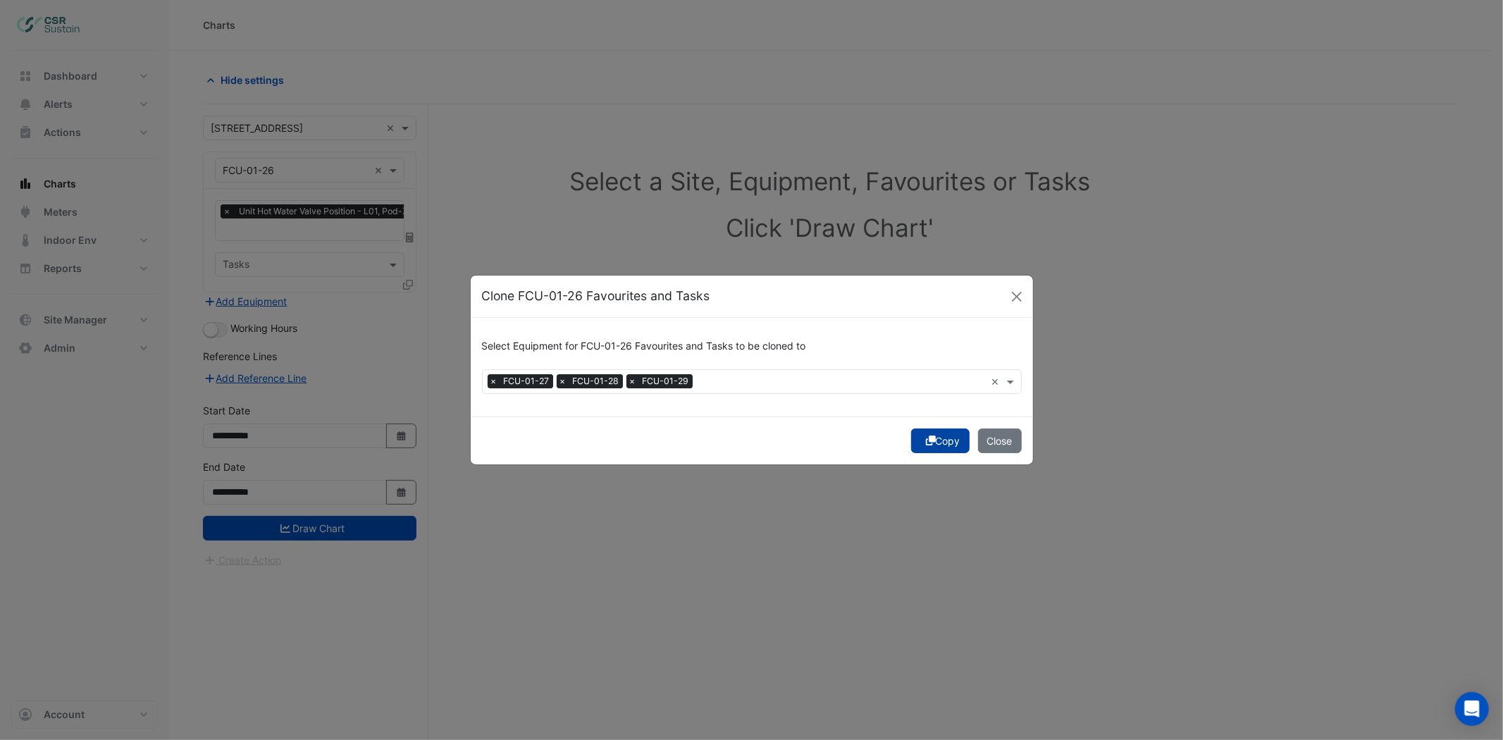
click at [930, 446] on button "Copy" at bounding box center [940, 440] width 58 height 25
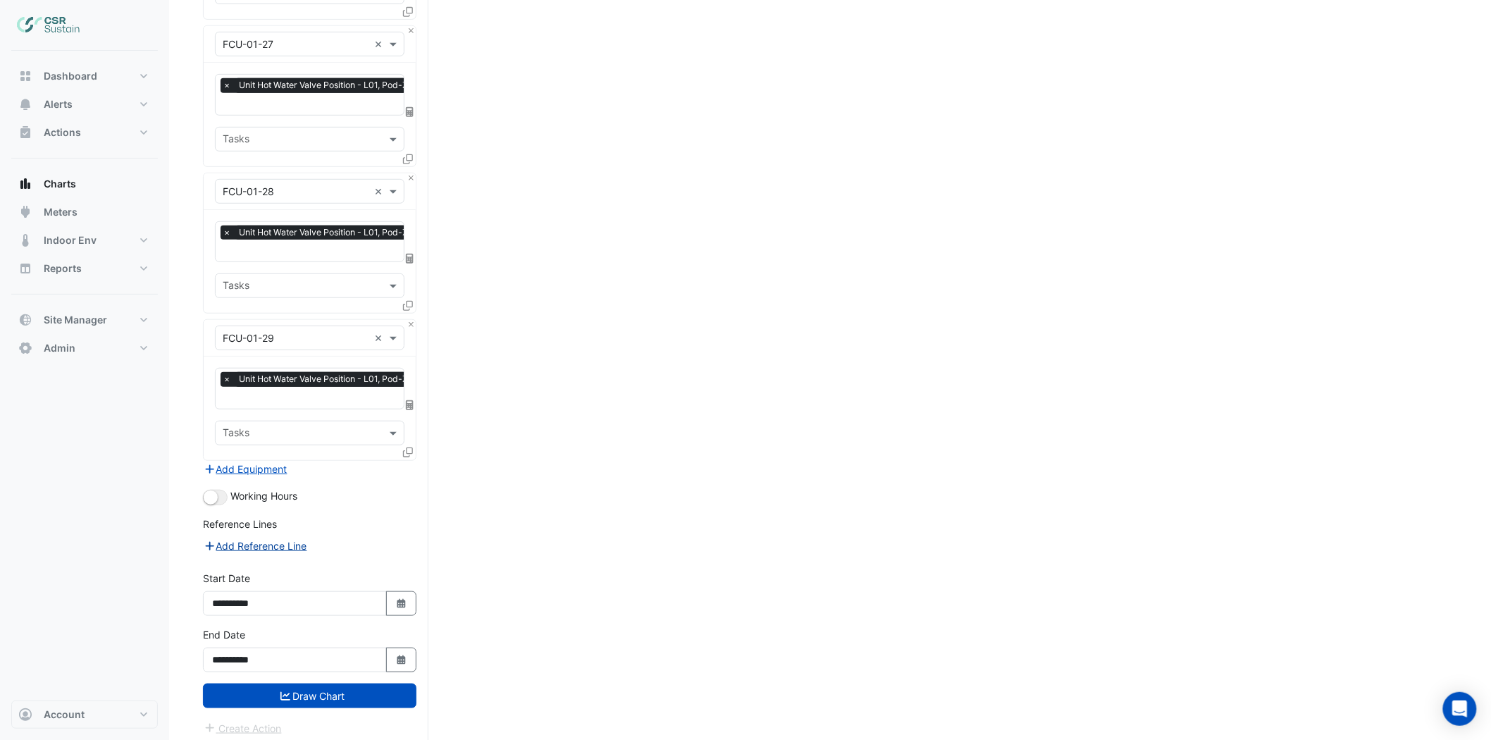
scroll to position [275, 0]
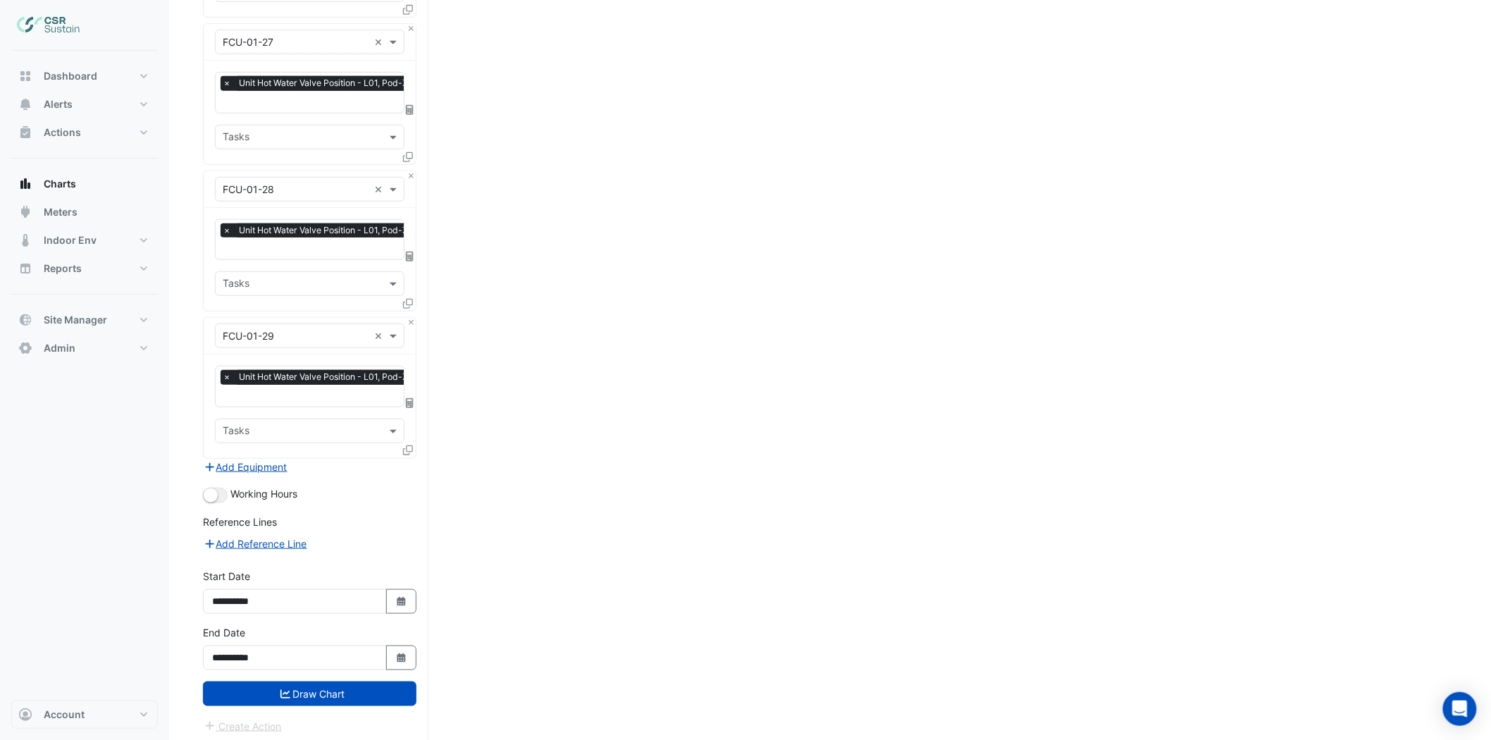
click at [321, 673] on div "**********" at bounding box center [309, 653] width 230 height 56
click at [315, 684] on button "Draw Chart" at bounding box center [310, 693] width 214 height 25
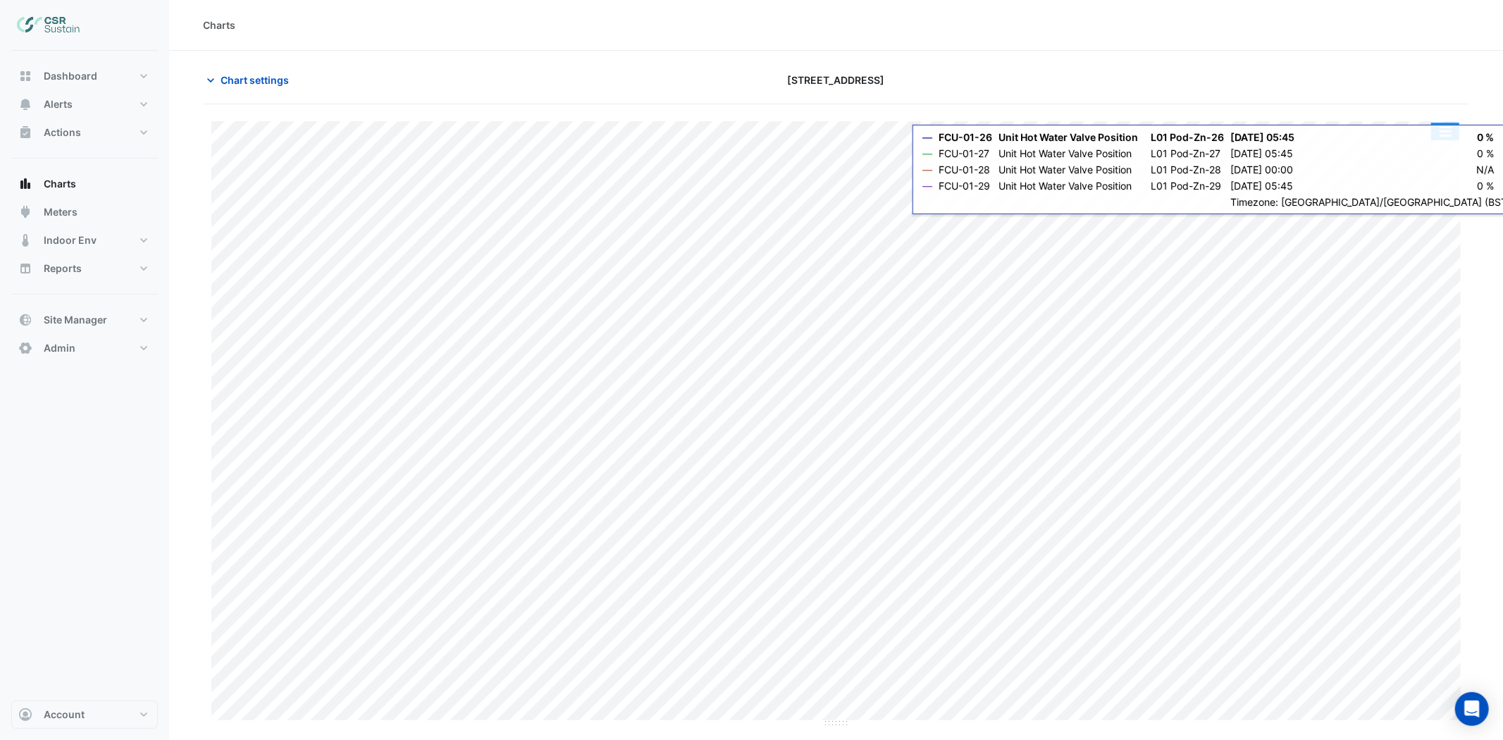
click at [1442, 140] on button "button" at bounding box center [1445, 132] width 28 height 18
click at [1405, 183] on div "Split All" at bounding box center [1417, 181] width 85 height 25
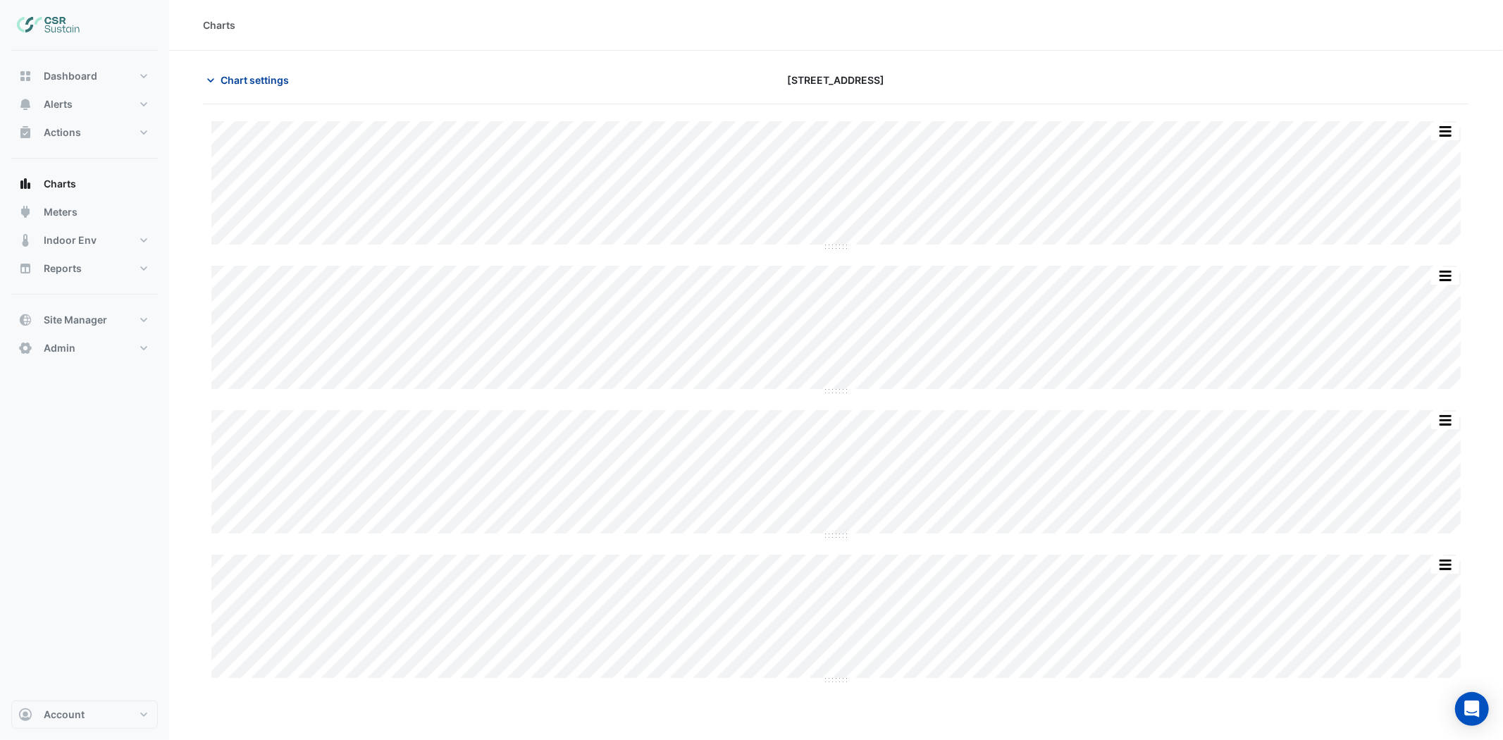
click at [249, 86] on span "Chart settings" at bounding box center [255, 80] width 68 height 15
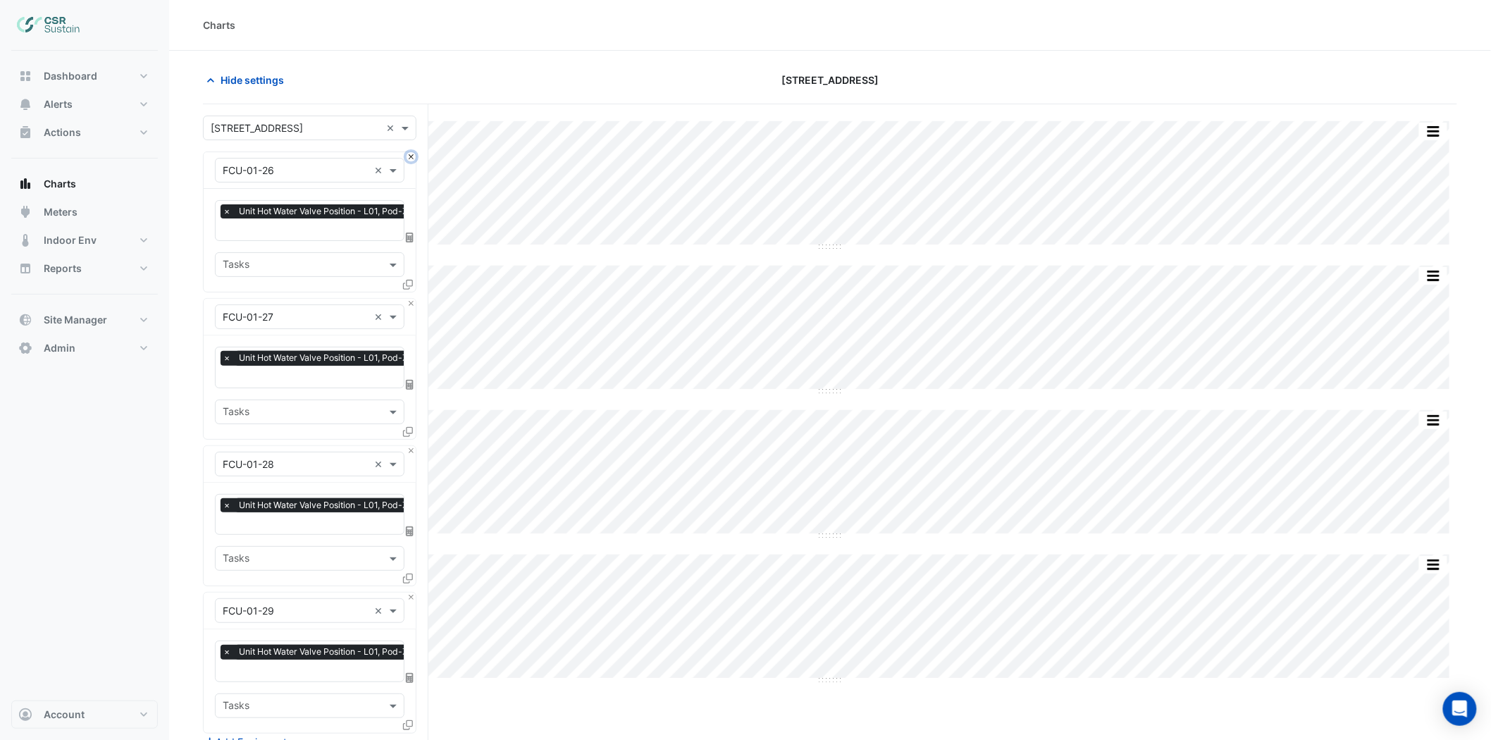
click at [407, 157] on button "Close" at bounding box center [411, 156] width 9 height 9
click at [407, 299] on button "Close" at bounding box center [411, 303] width 9 height 9
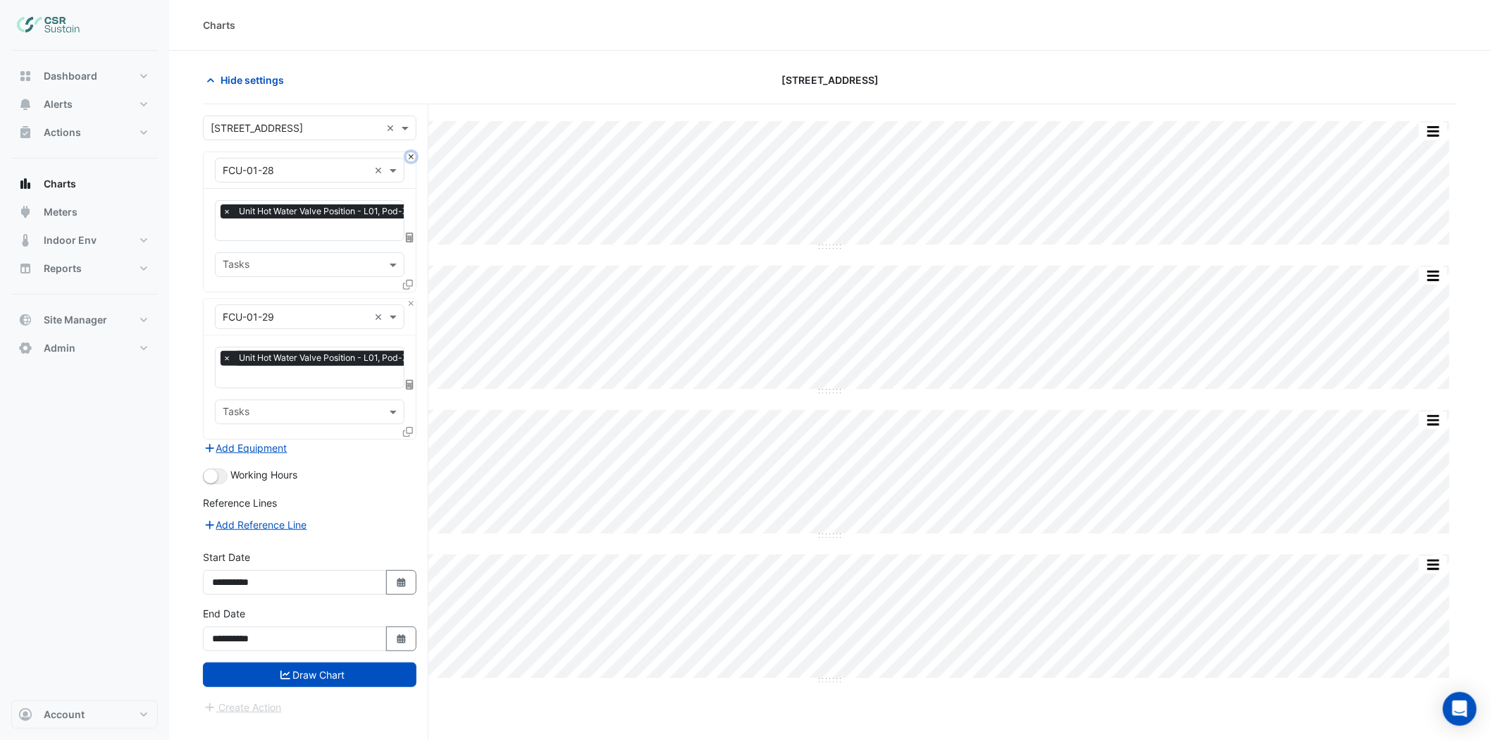
click at [407, 157] on button "Close" at bounding box center [411, 156] width 9 height 9
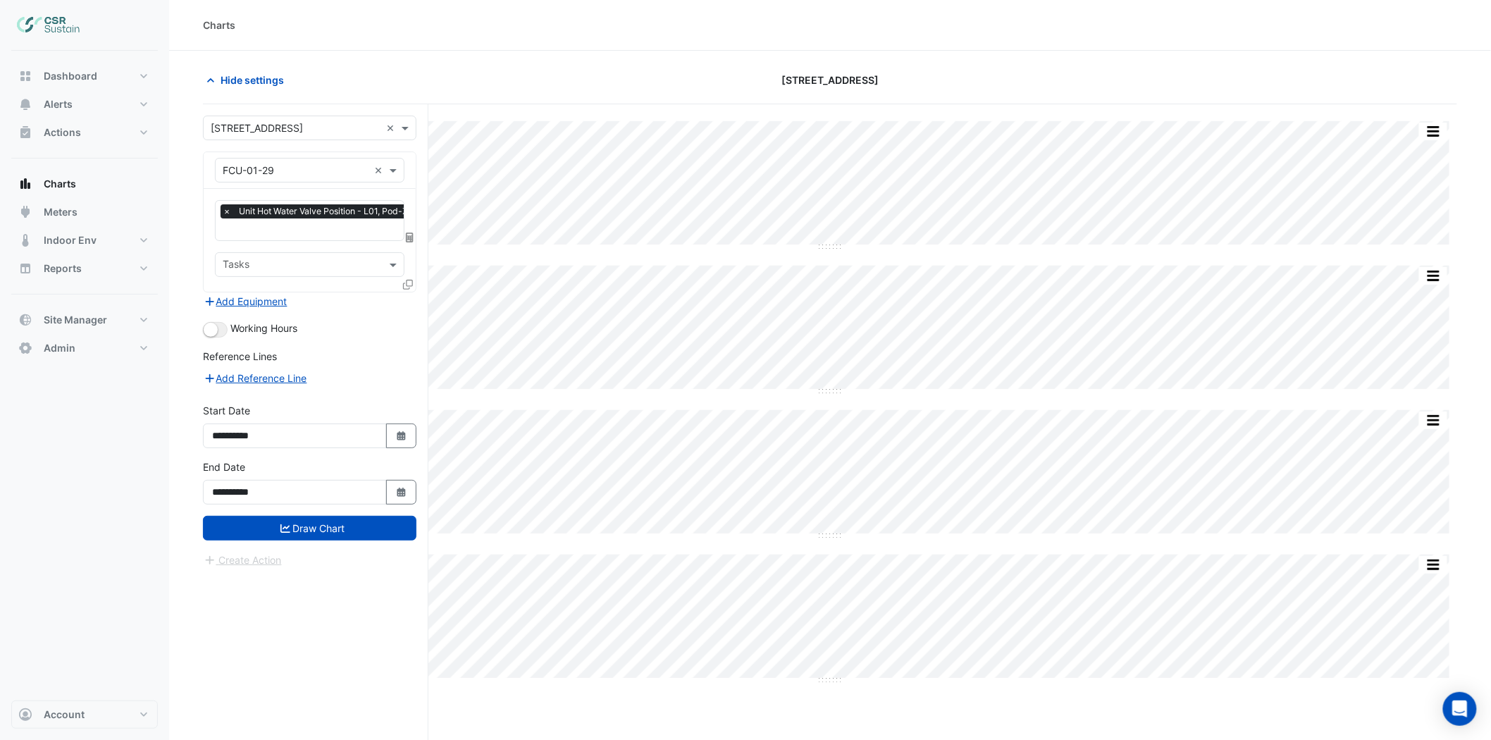
click at [406, 157] on div "× FCU-01-29 ×" at bounding box center [310, 170] width 212 height 37
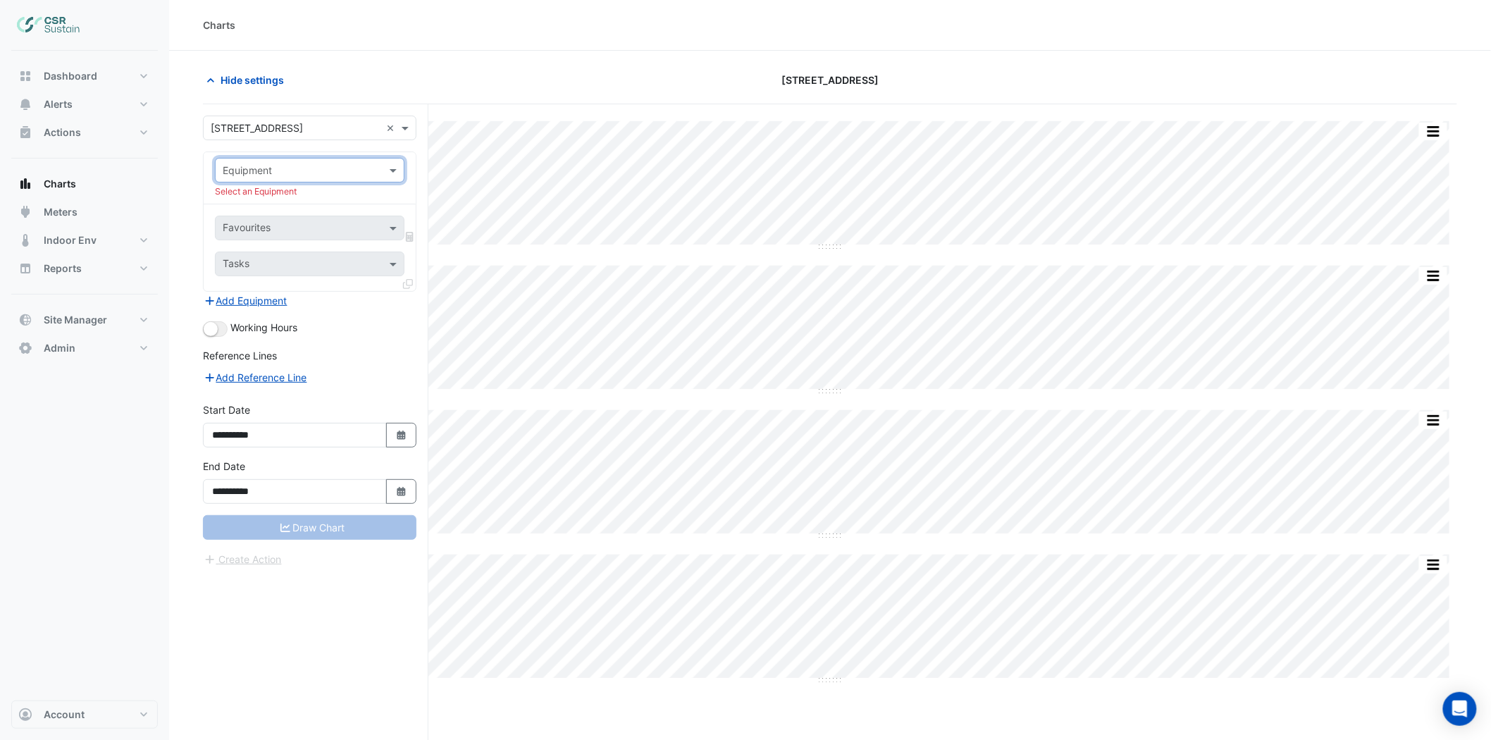
click at [313, 169] on input "text" at bounding box center [296, 170] width 146 height 15
type input "******"
click at [328, 194] on div "FCU-04-01" at bounding box center [310, 200] width 188 height 20
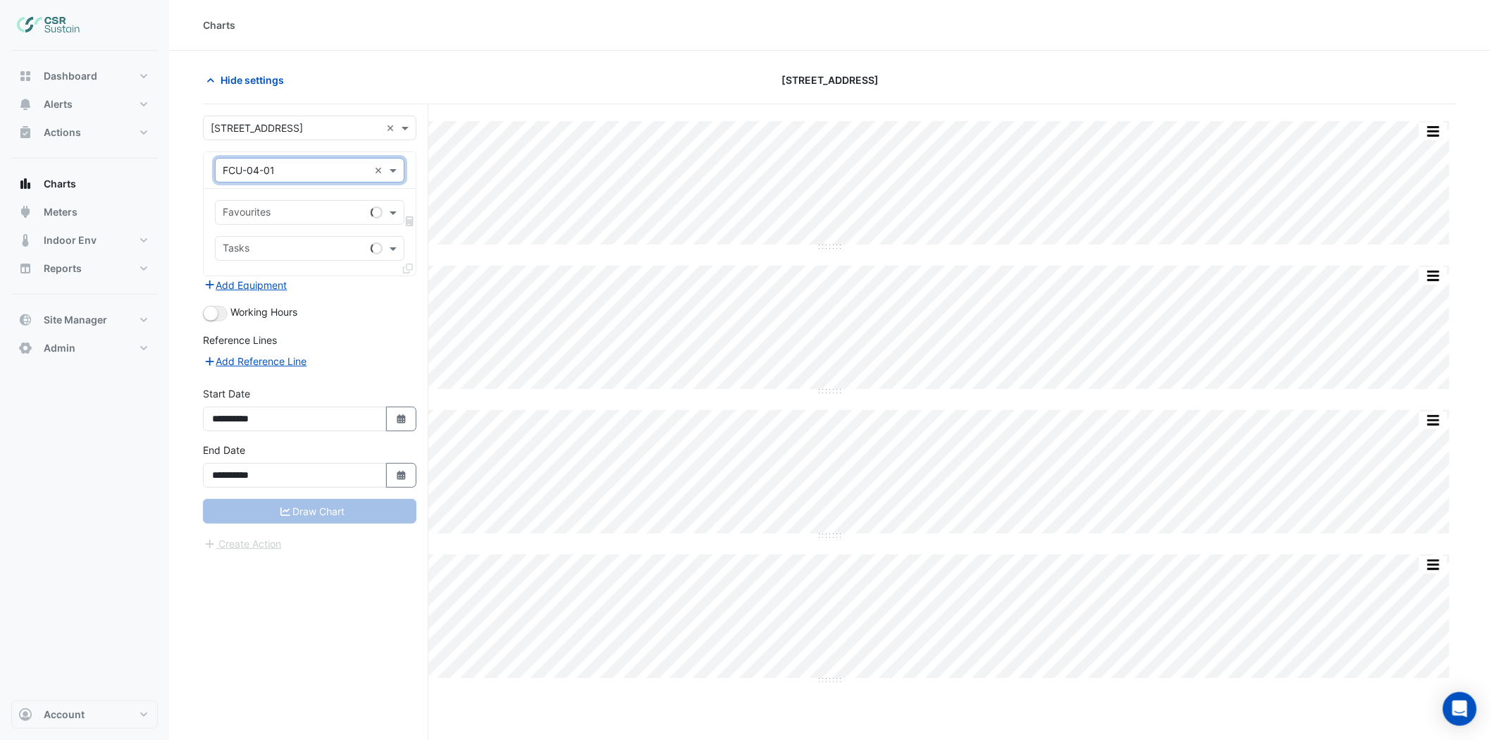
click at [291, 224] on div "Favourites" at bounding box center [310, 212] width 190 height 25
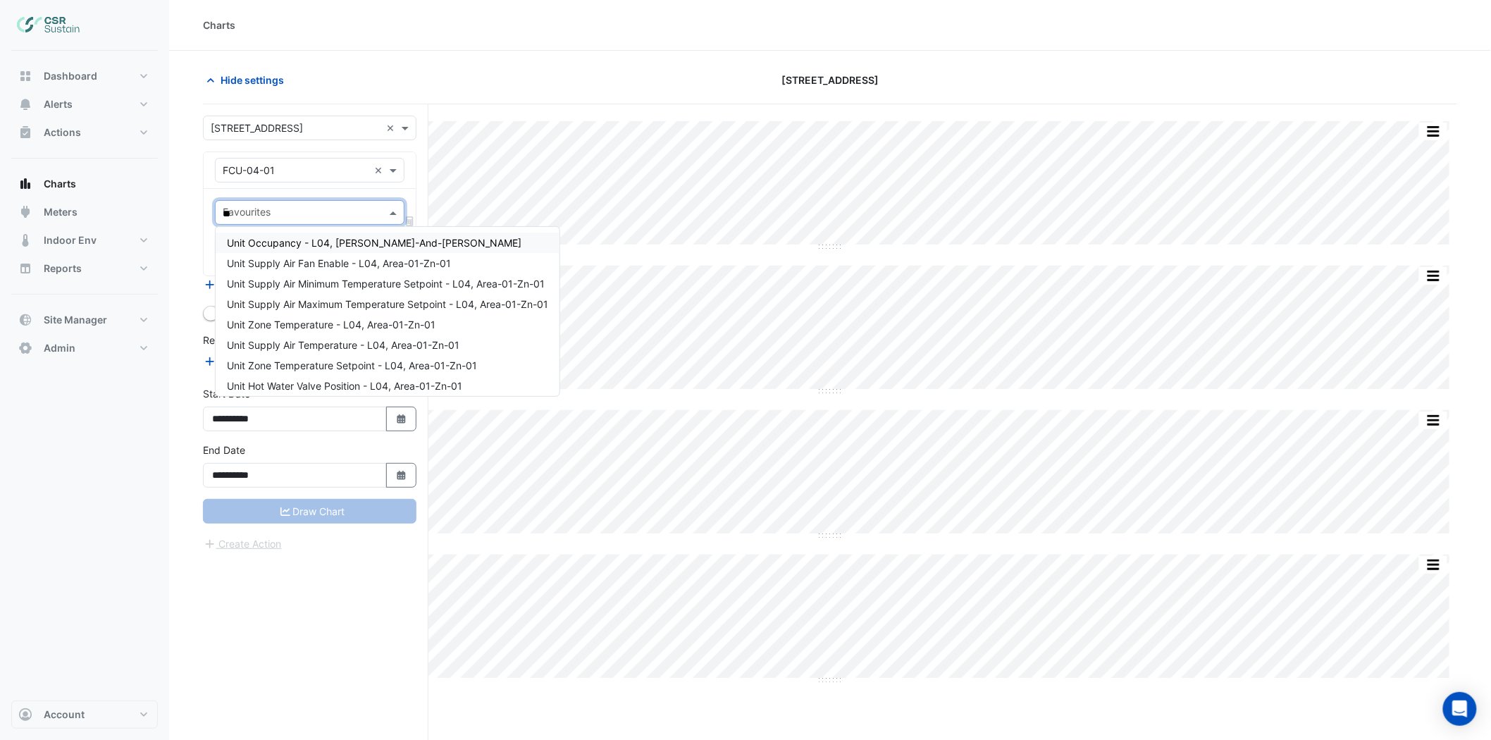
type input "***"
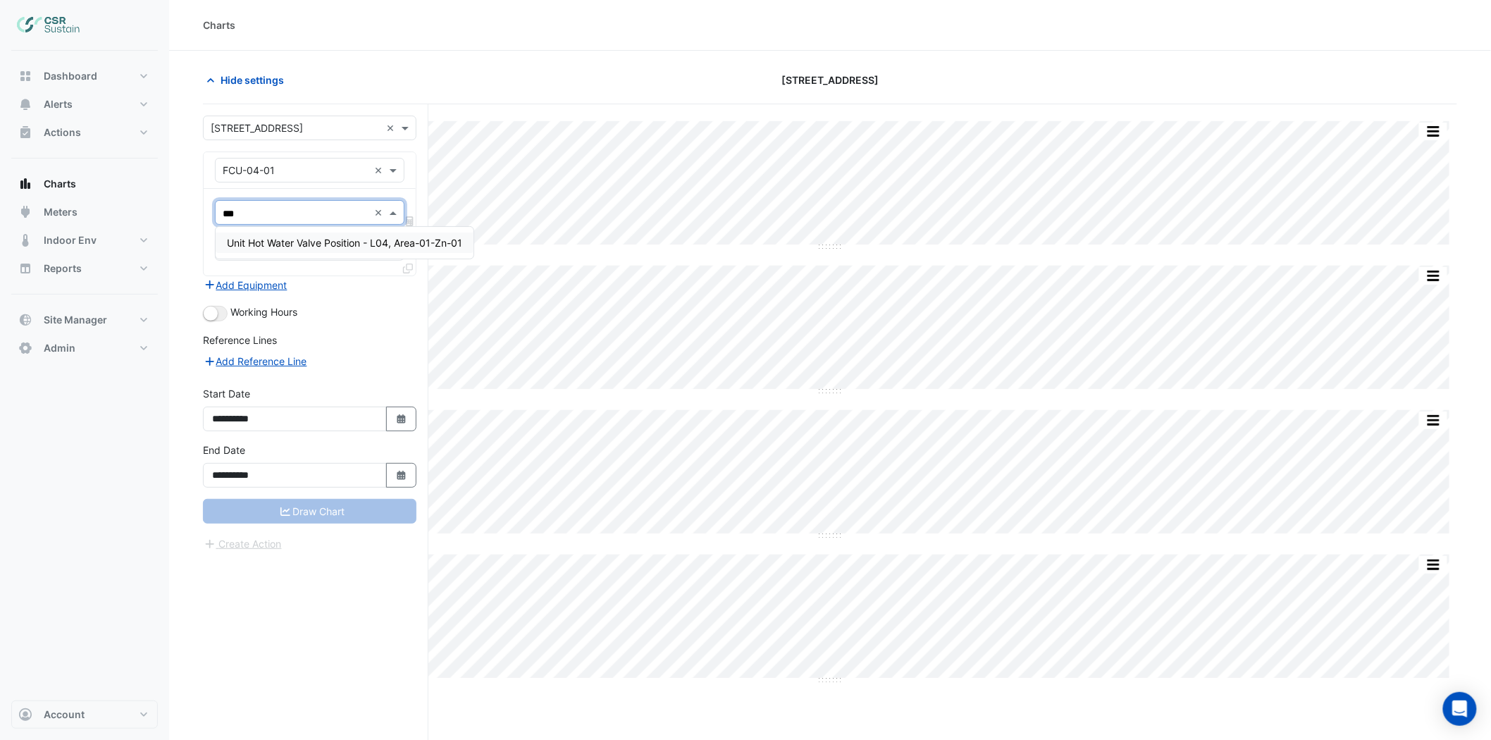
click at [331, 242] on span "Unit Hot Water Valve Position - L04, Area-01-Zn-01" at bounding box center [344, 243] width 235 height 12
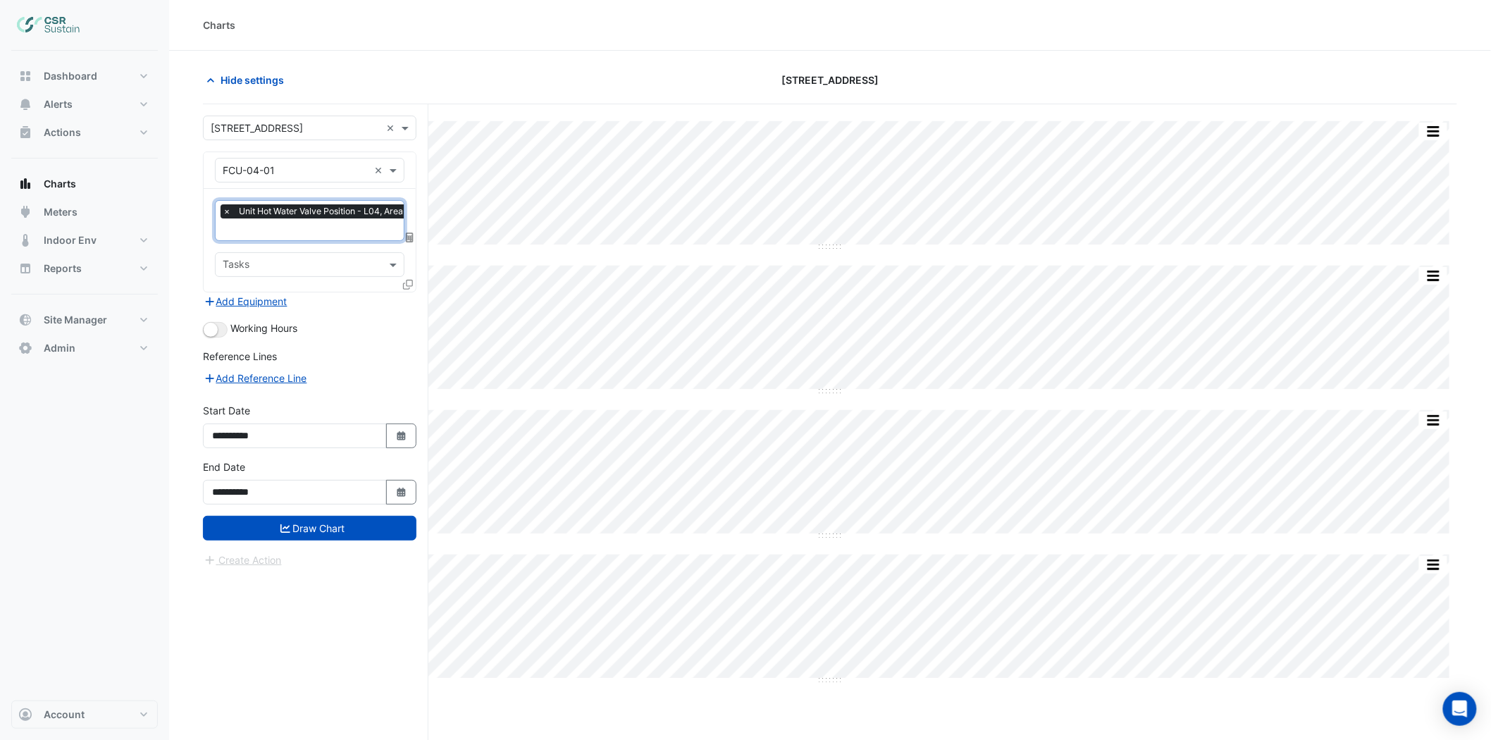
click at [409, 285] on icon at bounding box center [408, 285] width 10 height 10
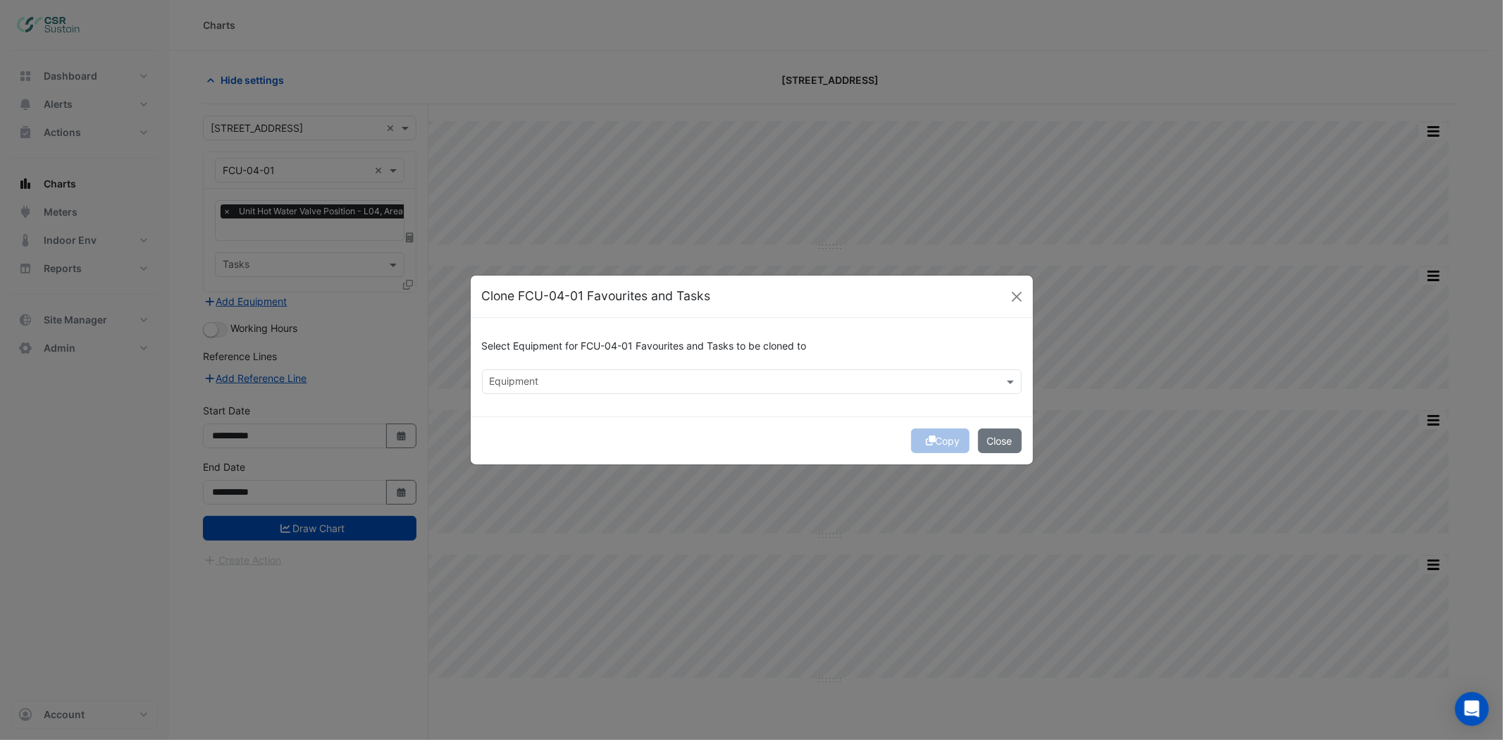
click at [541, 378] on input "text" at bounding box center [744, 383] width 508 height 15
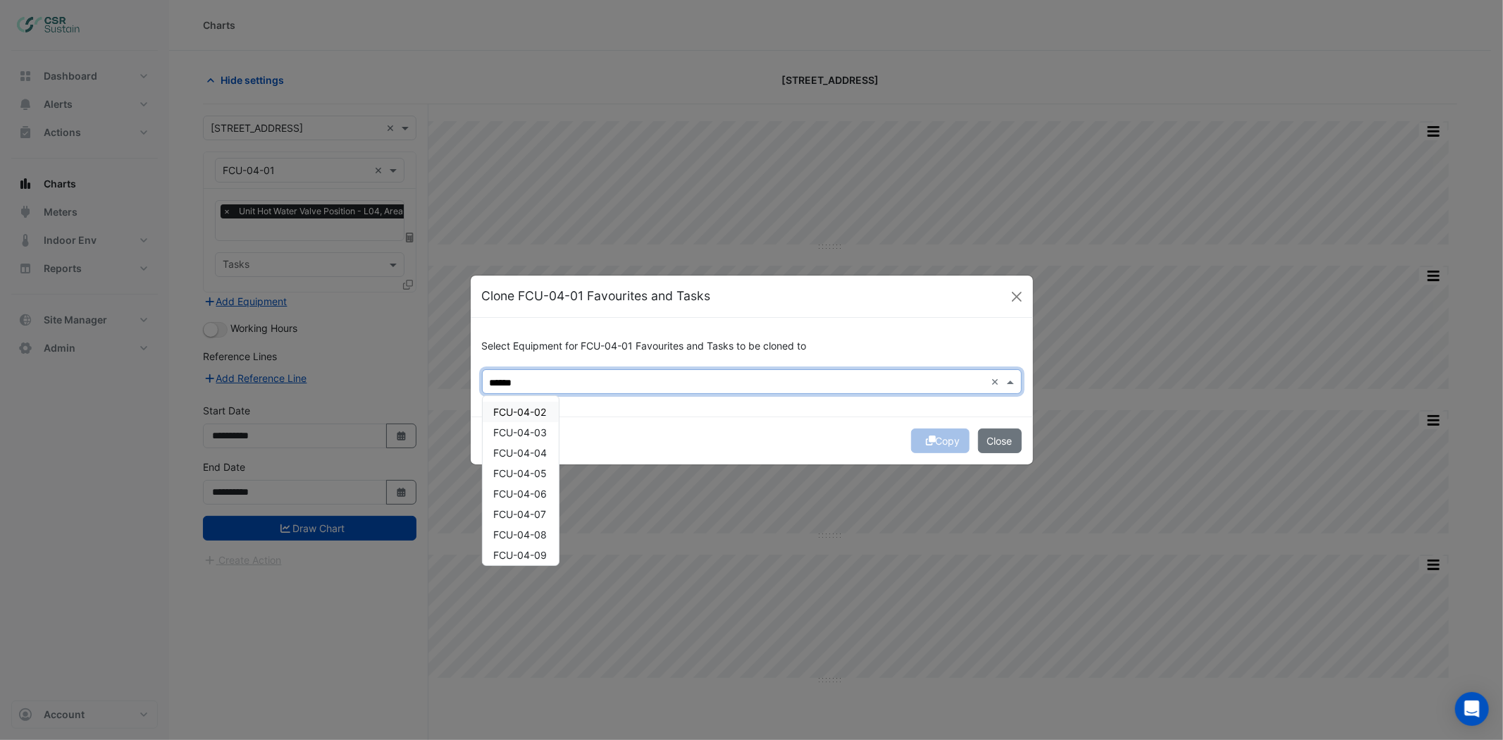
click at [539, 413] on span "FCU-04-02" at bounding box center [520, 412] width 53 height 12
click at [519, 426] on span "FCU-04-03" at bounding box center [521, 432] width 54 height 12
click at [507, 453] on span "FCU-04-04" at bounding box center [521, 453] width 54 height 12
click at [508, 478] on div "FCU-04-05" at bounding box center [521, 473] width 76 height 20
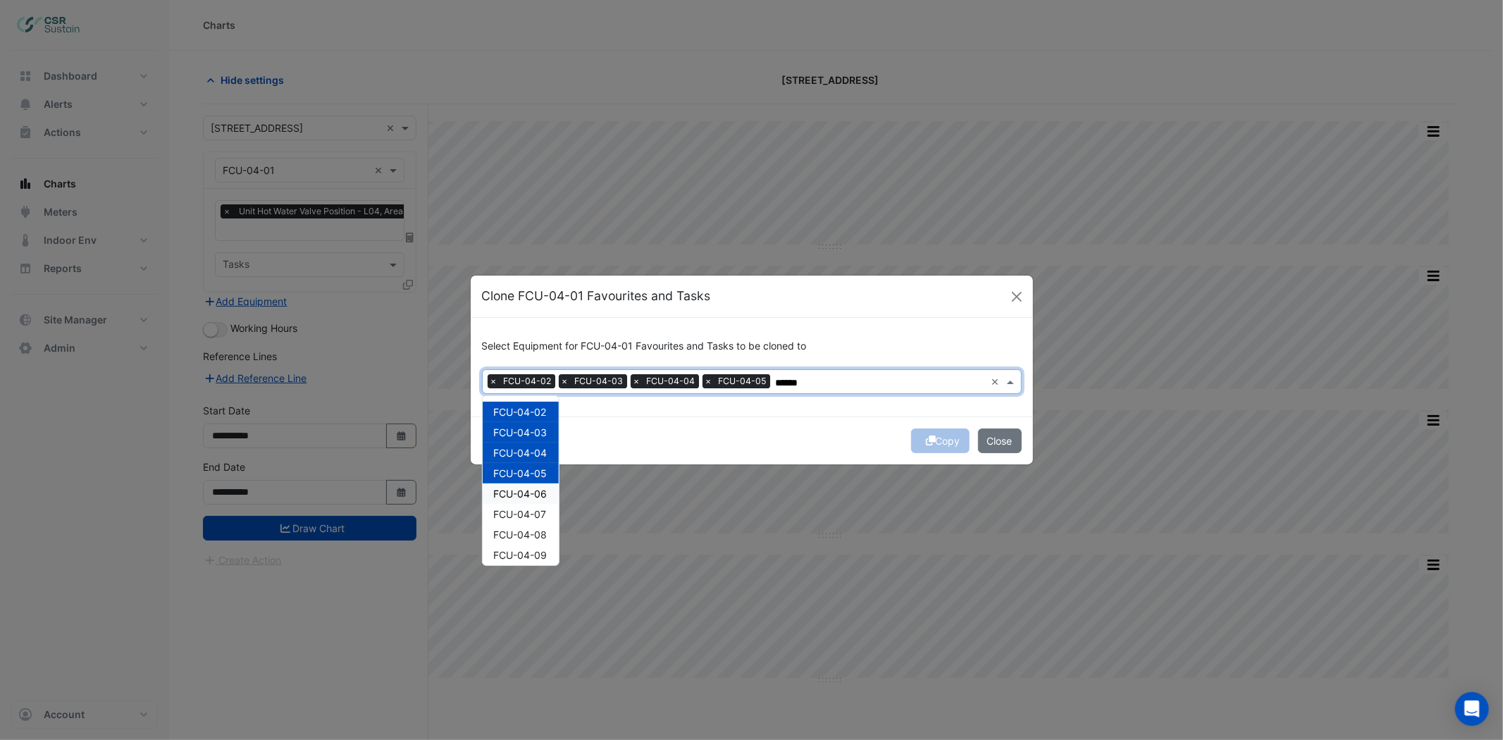
click at [509, 497] on span "FCU-04-06" at bounding box center [521, 494] width 54 height 12
click at [507, 517] on span "FCU-04-07" at bounding box center [520, 514] width 53 height 12
click at [512, 534] on span "FCU-04-08" at bounding box center [521, 534] width 54 height 12
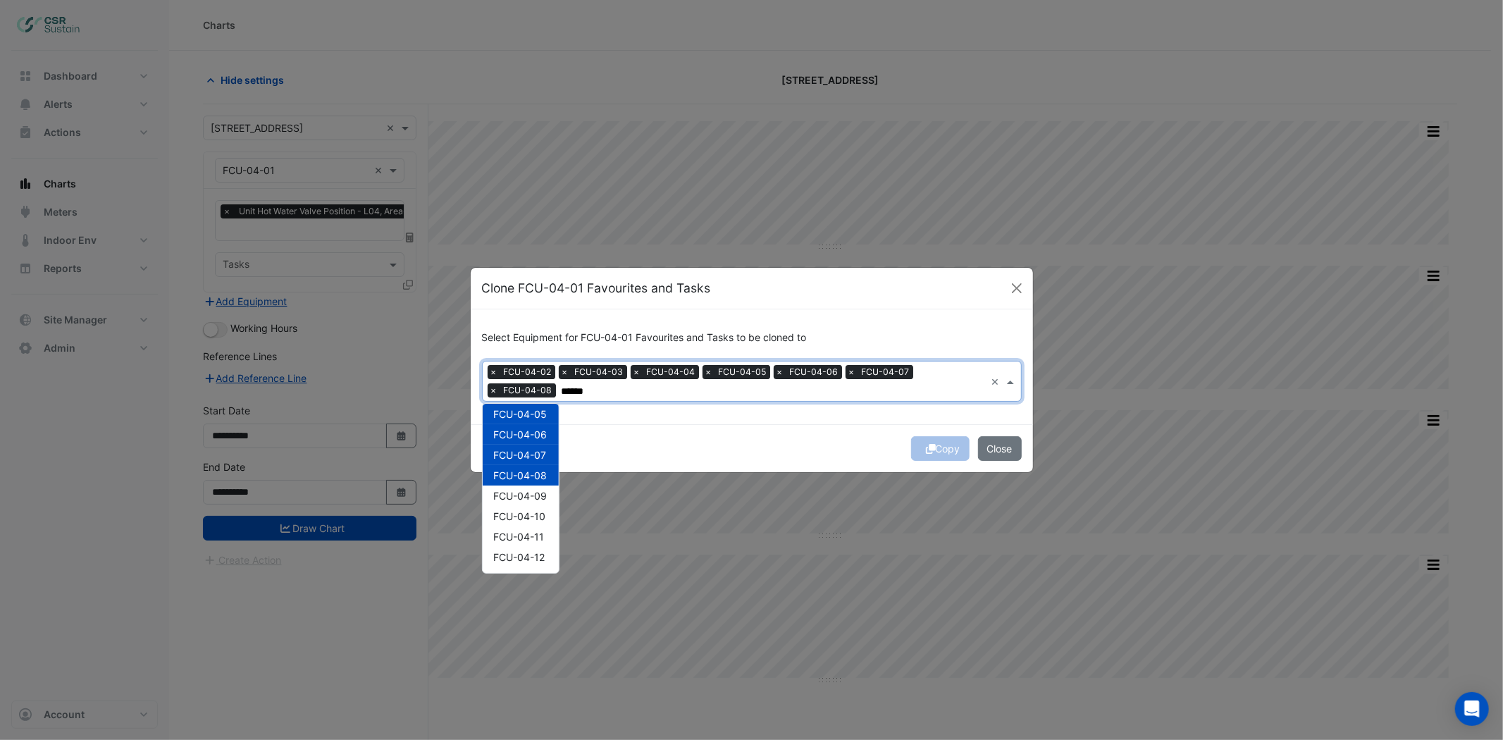
scroll to position [156, 0]
click at [534, 402] on span "FCU-04-09" at bounding box center [521, 406] width 54 height 12
click at [529, 421] on span "FCU-04-10" at bounding box center [520, 427] width 52 height 12
click at [520, 458] on div "FCU-04-12" at bounding box center [521, 467] width 76 height 20
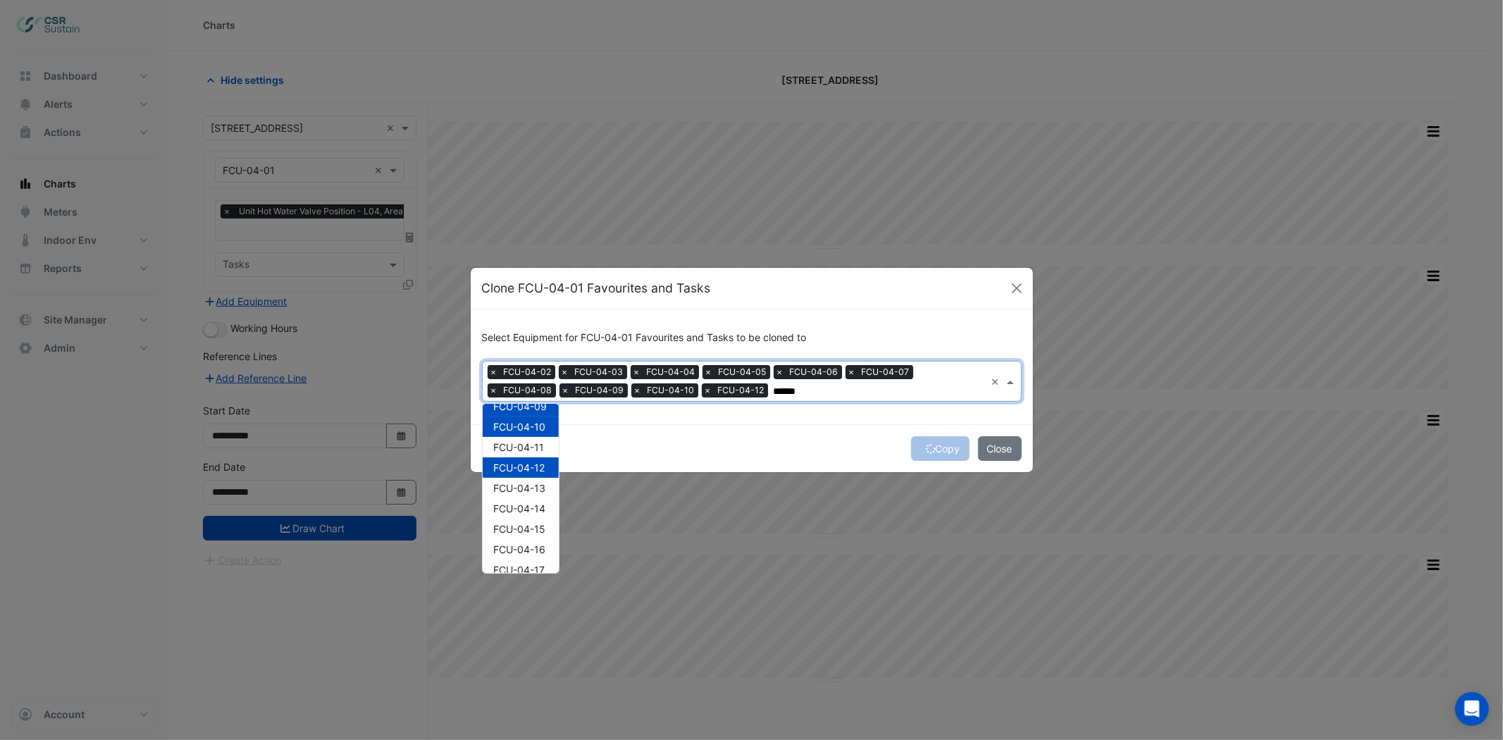
click at [523, 447] on span "FCU-04-11" at bounding box center [519, 447] width 51 height 12
click at [524, 488] on span "FCU-04-13" at bounding box center [520, 488] width 52 height 12
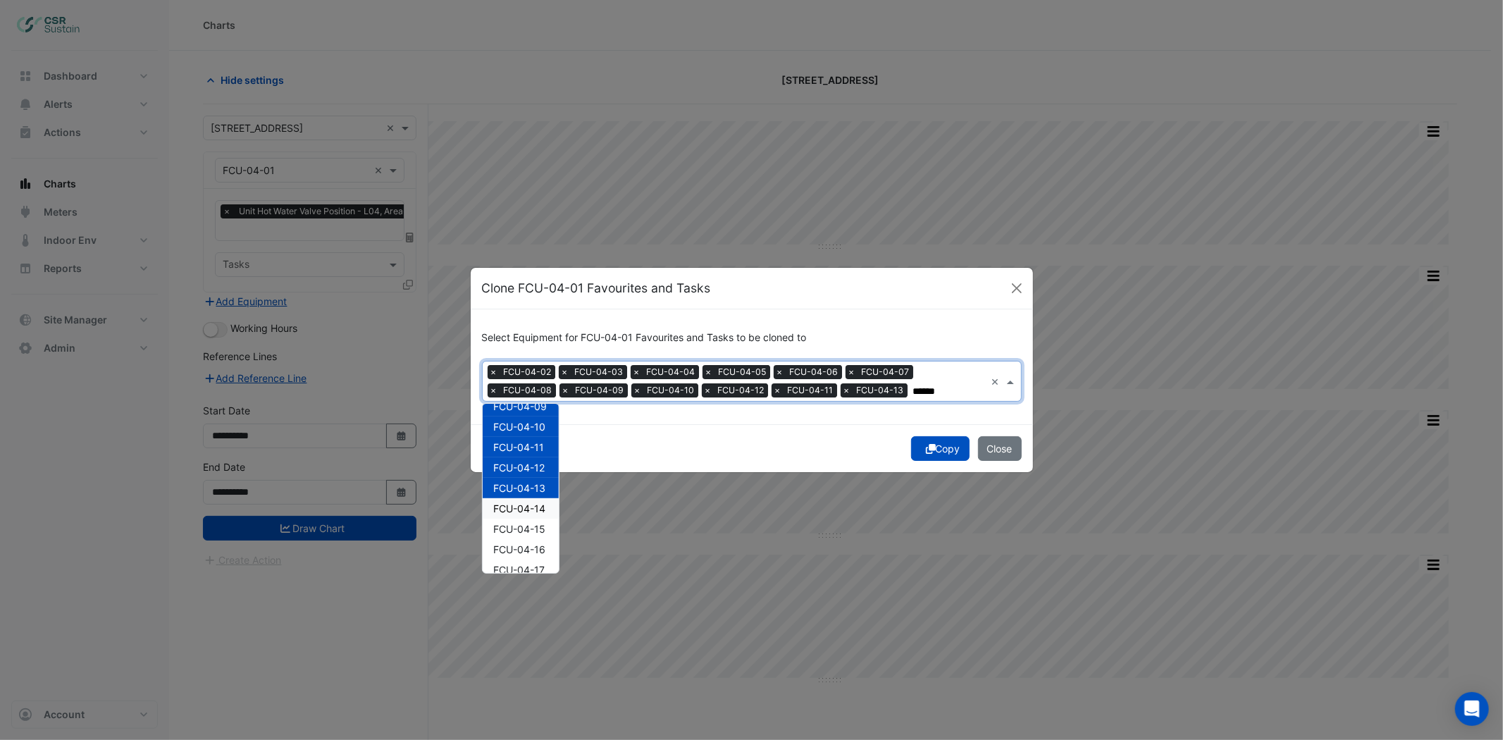
click at [520, 516] on div "FCU-04-14" at bounding box center [521, 508] width 76 height 20
click at [521, 529] on span "FCU-04-15" at bounding box center [520, 529] width 52 height 12
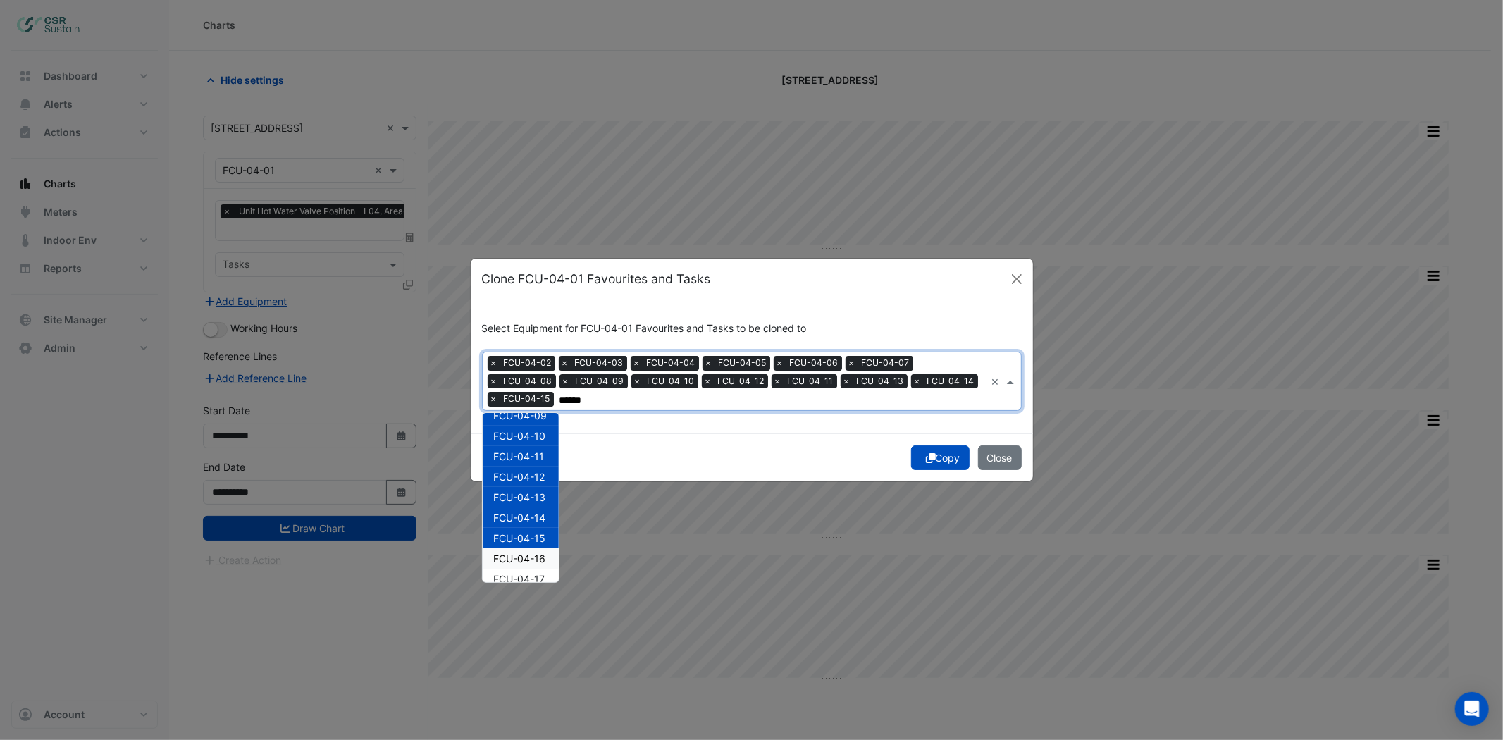
click at [517, 552] on span "FCU-04-16" at bounding box center [520, 558] width 52 height 12
click at [525, 498] on span "FCU-04-17" at bounding box center [519, 501] width 51 height 12
click at [525, 519] on span "FCU-04-18" at bounding box center [520, 521] width 52 height 12
click at [517, 533] on div "FCU-04-19" at bounding box center [521, 541] width 76 height 20
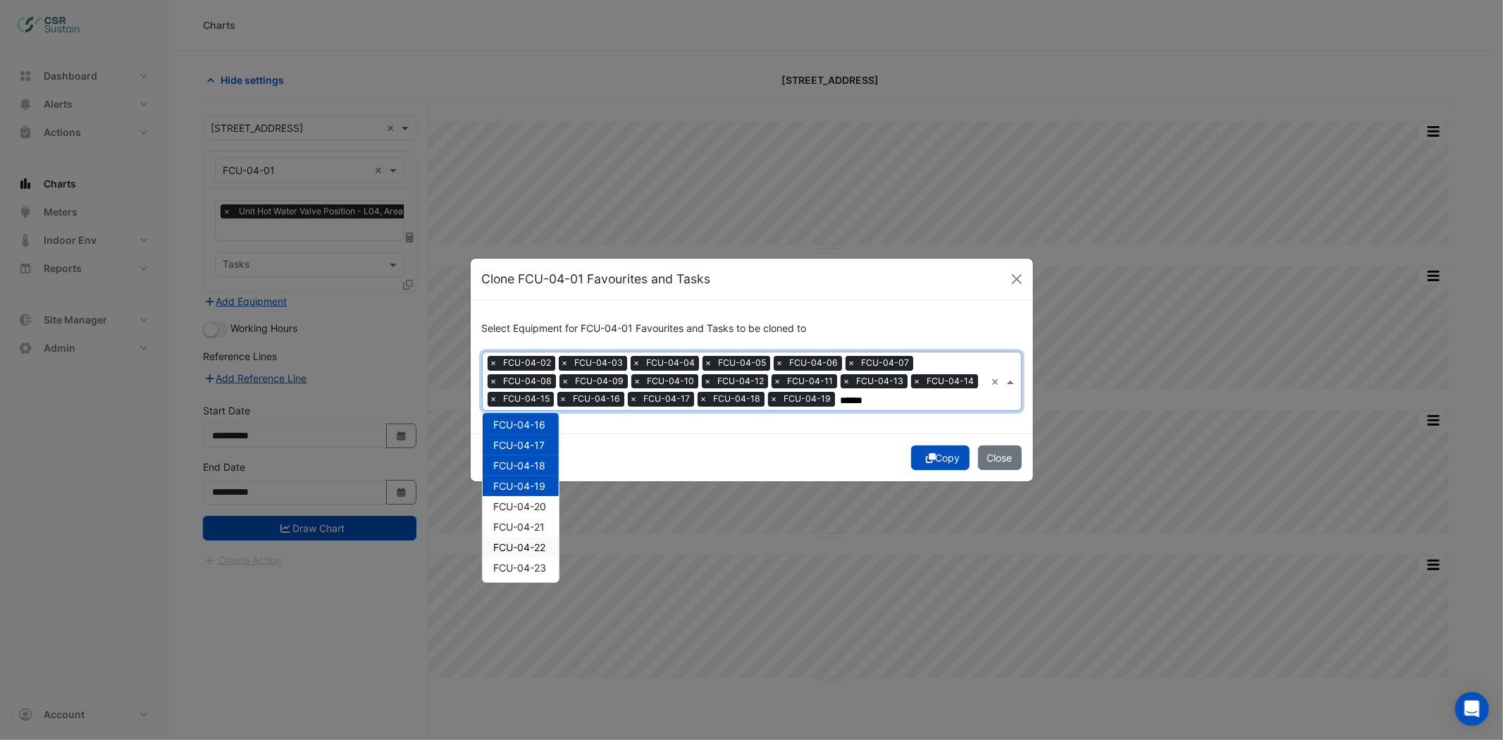
scroll to position [313, 0]
click at [524, 474] on div "FCU-04-20" at bounding box center [521, 484] width 76 height 20
click at [519, 507] on span "FCU-04-21" at bounding box center [519, 504] width 51 height 12
click at [519, 530] on div "FCU-04-22" at bounding box center [521, 524] width 76 height 20
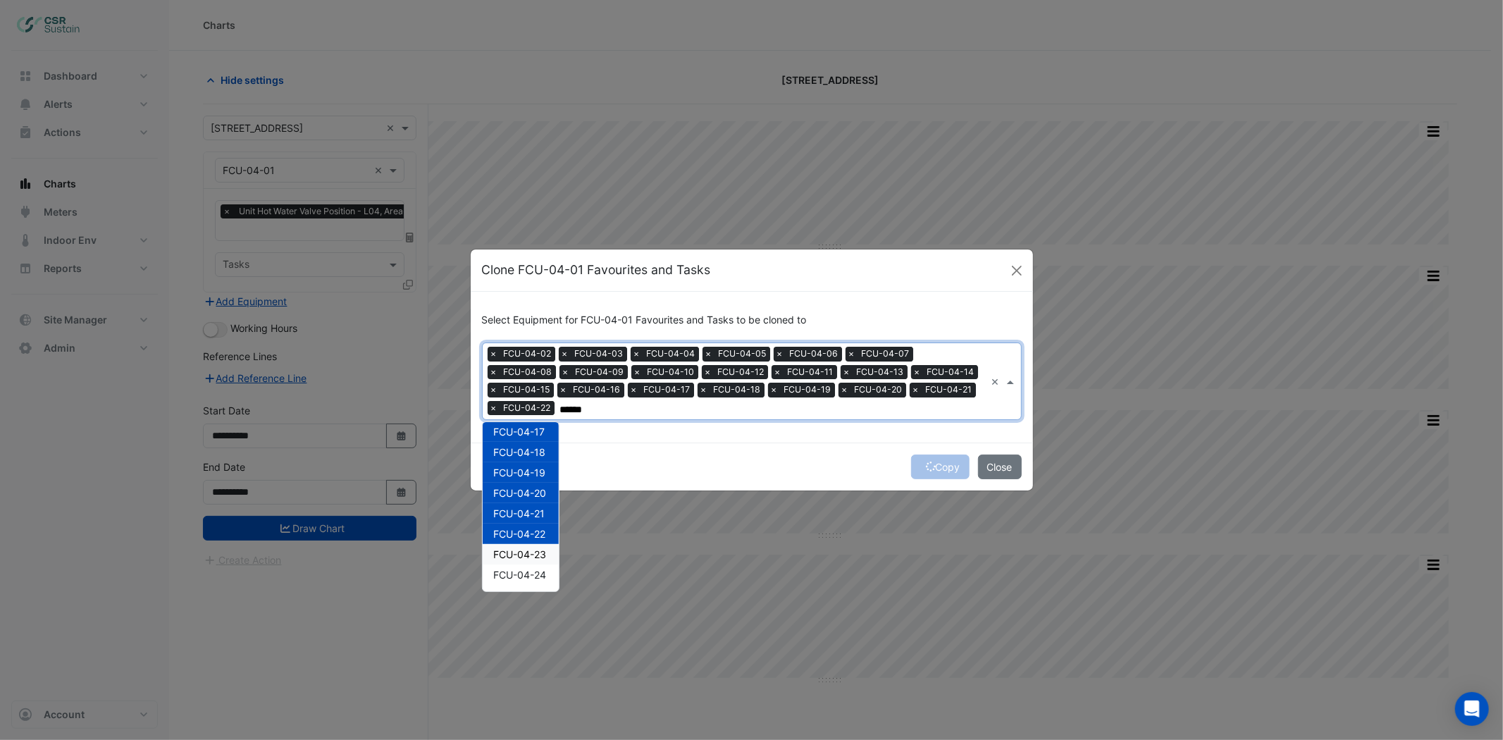
click at [525, 551] on div "FCU-04-23" at bounding box center [521, 554] width 76 height 20
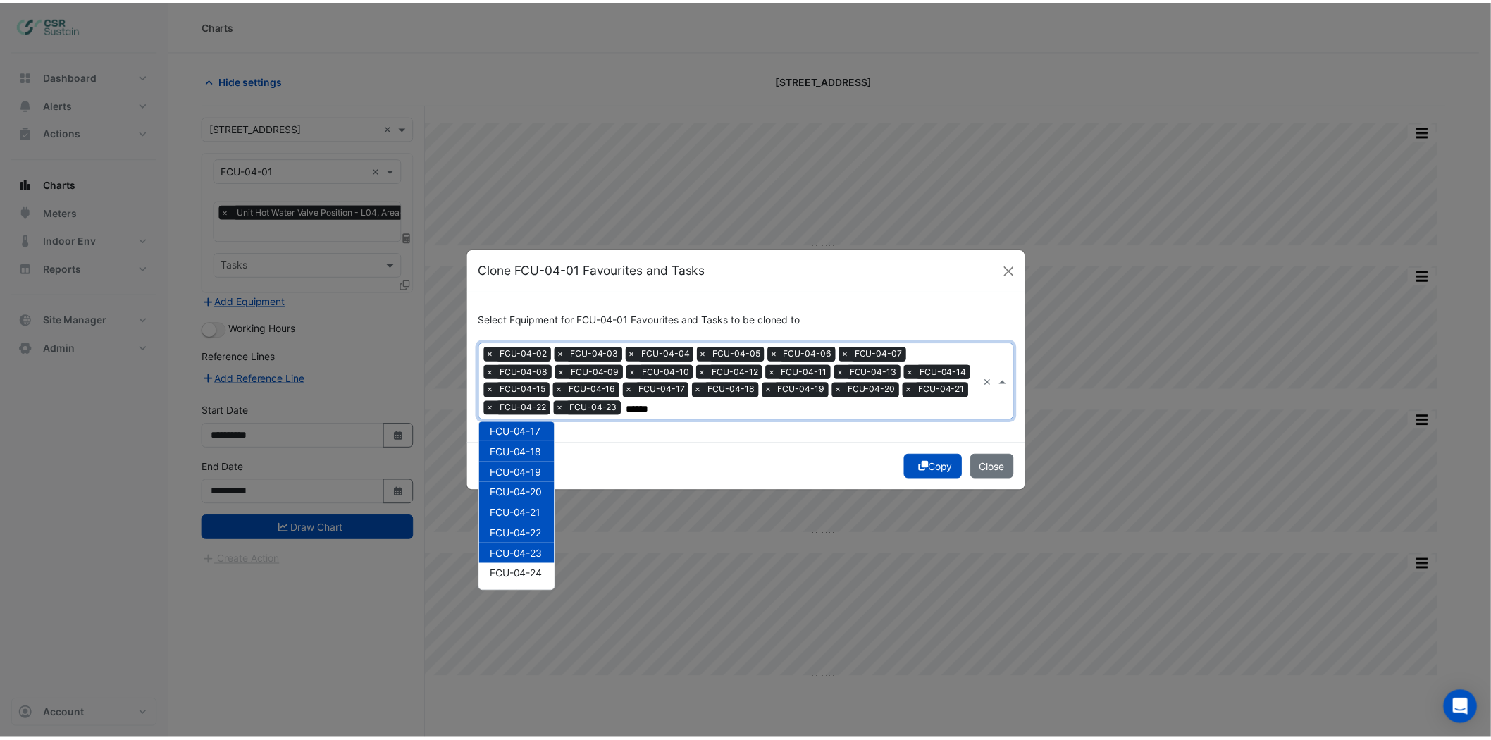
scroll to position [433, 0]
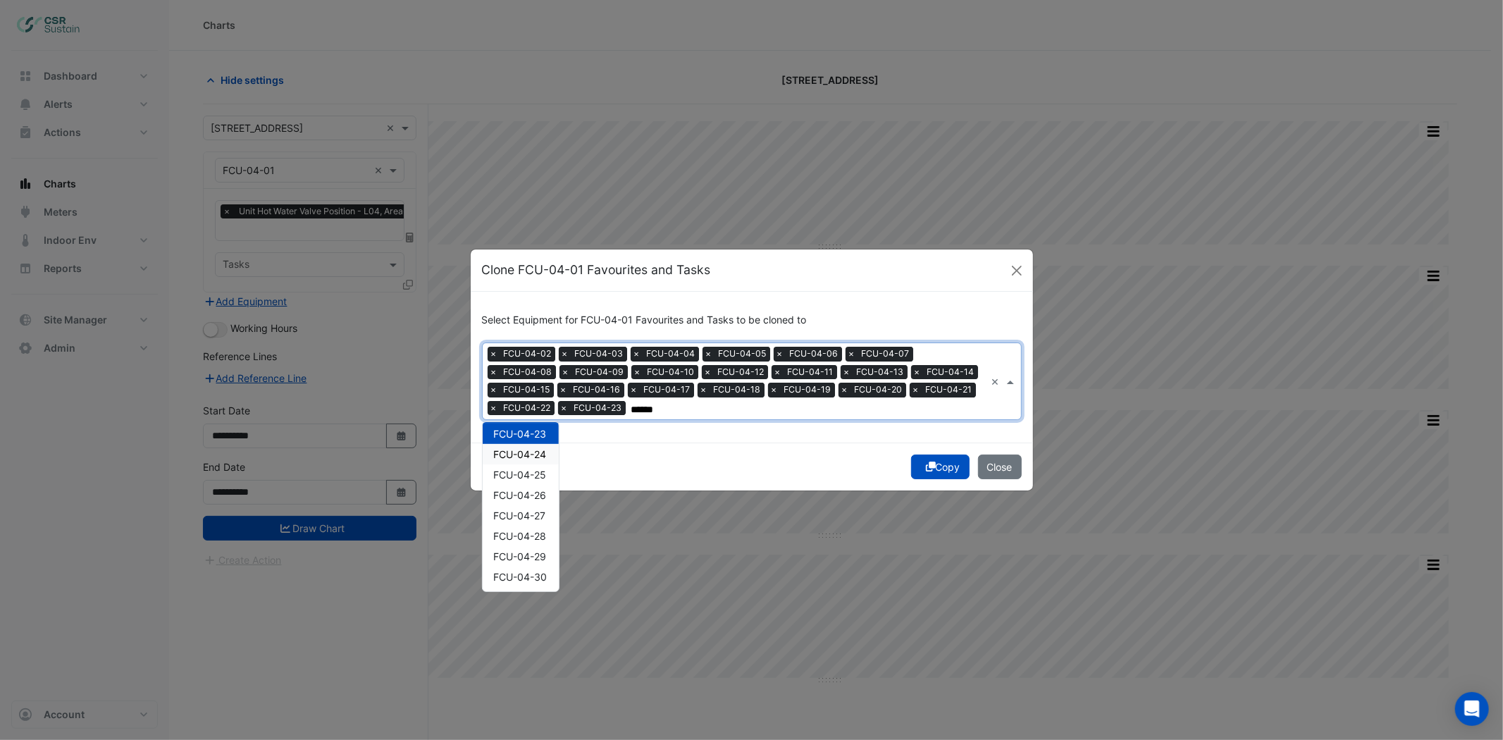
click at [536, 451] on span "FCU-04-24" at bounding box center [520, 454] width 53 height 12
click at [527, 476] on span "FCU-04-25" at bounding box center [520, 475] width 53 height 12
click at [528, 496] on span "FCU-04-26" at bounding box center [520, 495] width 53 height 12
click at [528, 520] on div "FCU-04-27" at bounding box center [521, 515] width 76 height 20
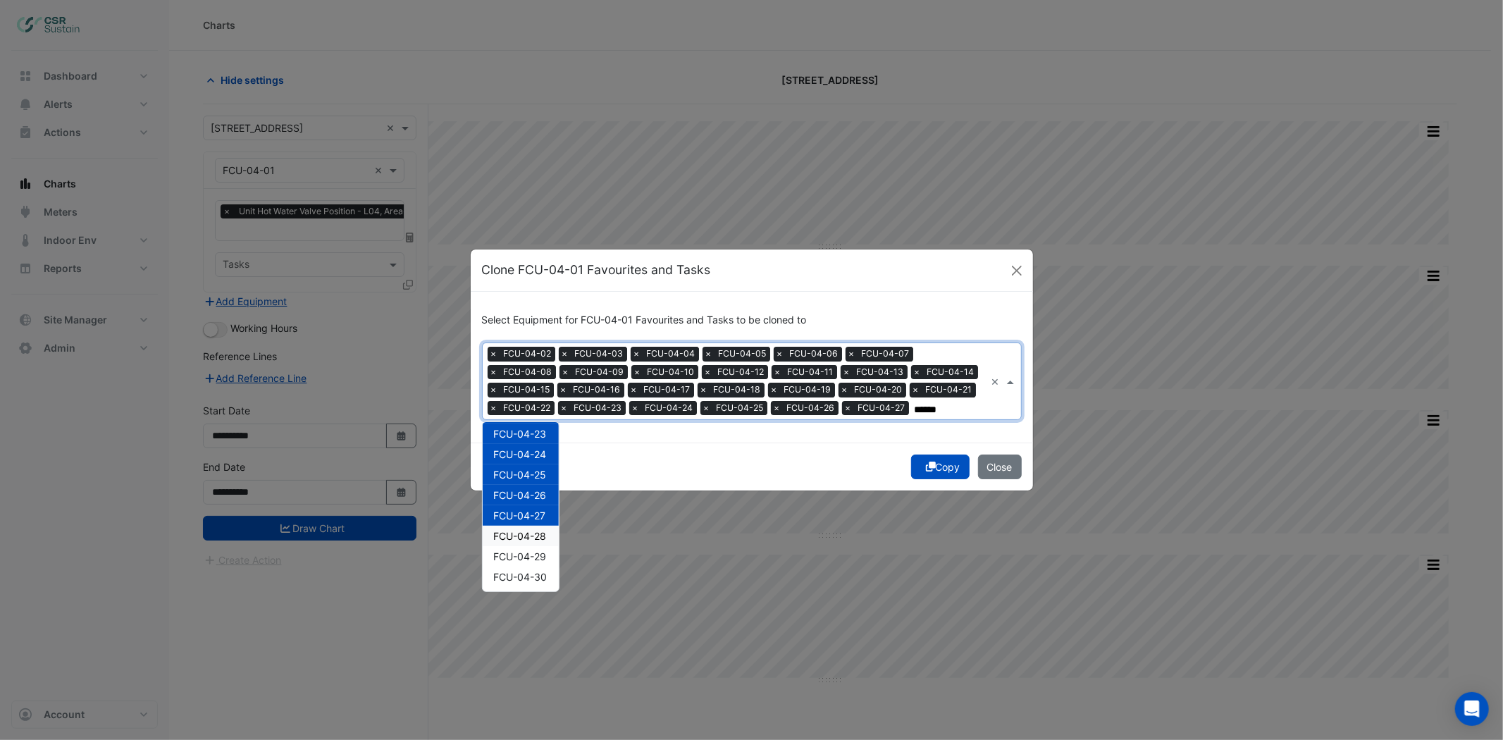
click at [527, 543] on div "FCU-04-28" at bounding box center [521, 536] width 76 height 20
click at [525, 554] on span "FCU-04-29" at bounding box center [520, 556] width 53 height 12
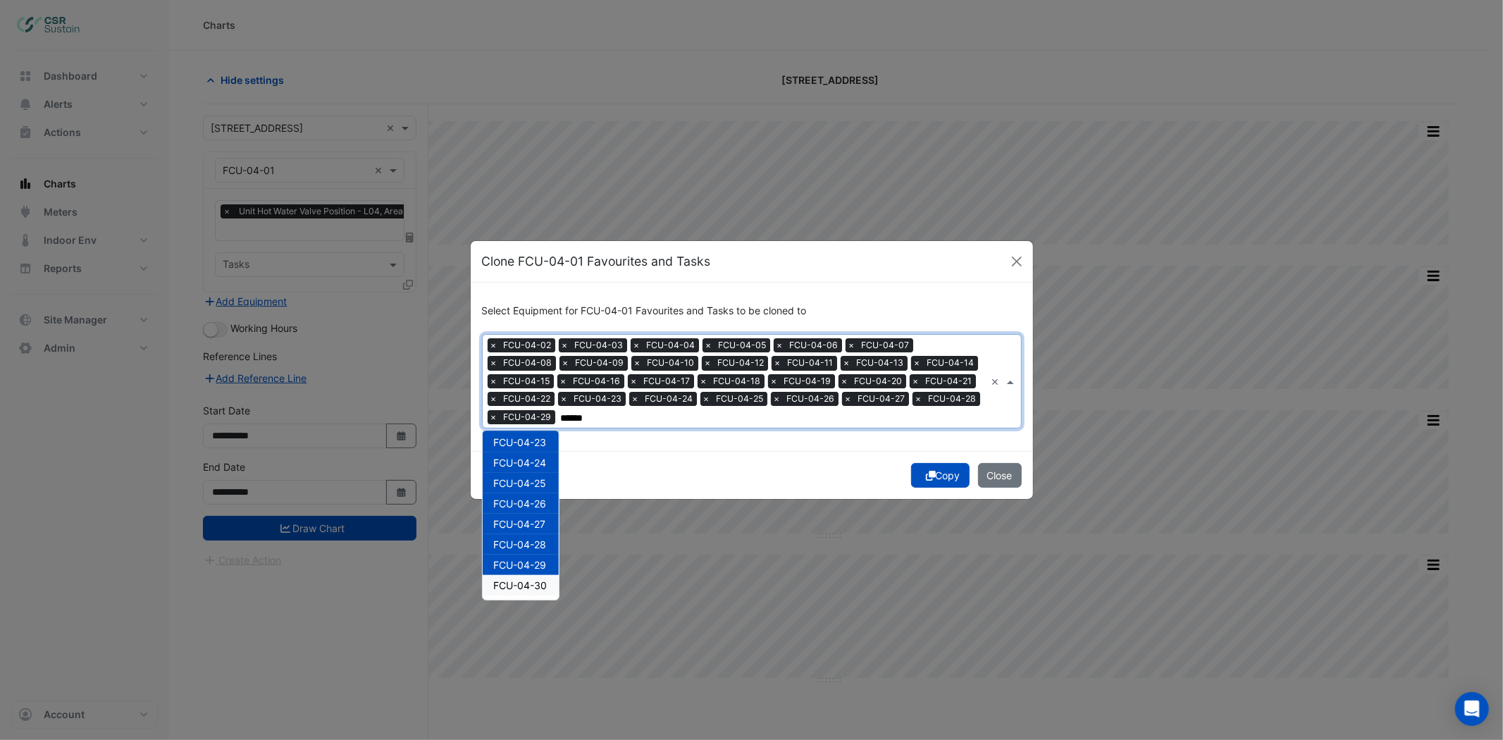
click at [526, 579] on span "FCU-04-30" at bounding box center [521, 585] width 54 height 12
type input "******"
click at [693, 459] on div "Copy Close" at bounding box center [752, 475] width 562 height 48
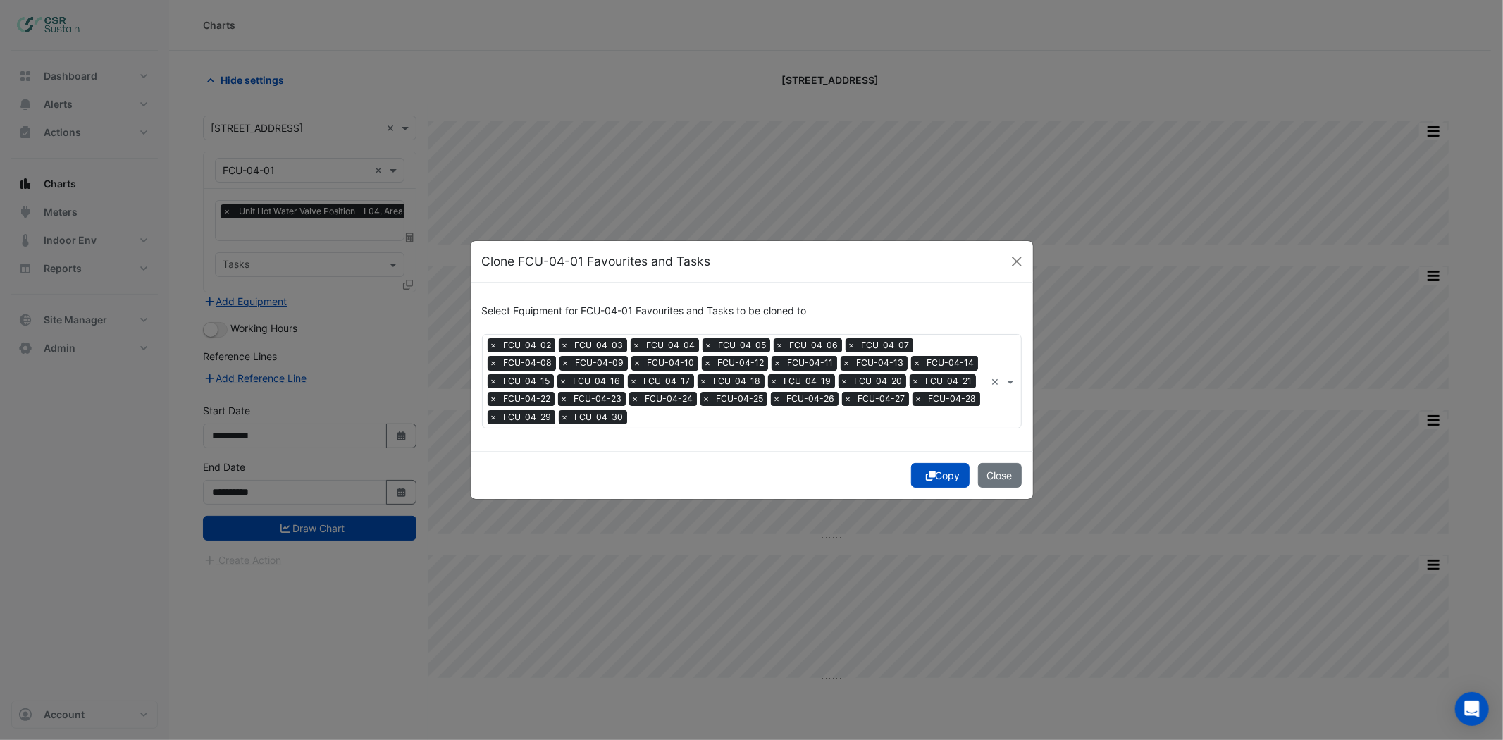
click at [926, 479] on icon "submit" at bounding box center [931, 476] width 10 height 10
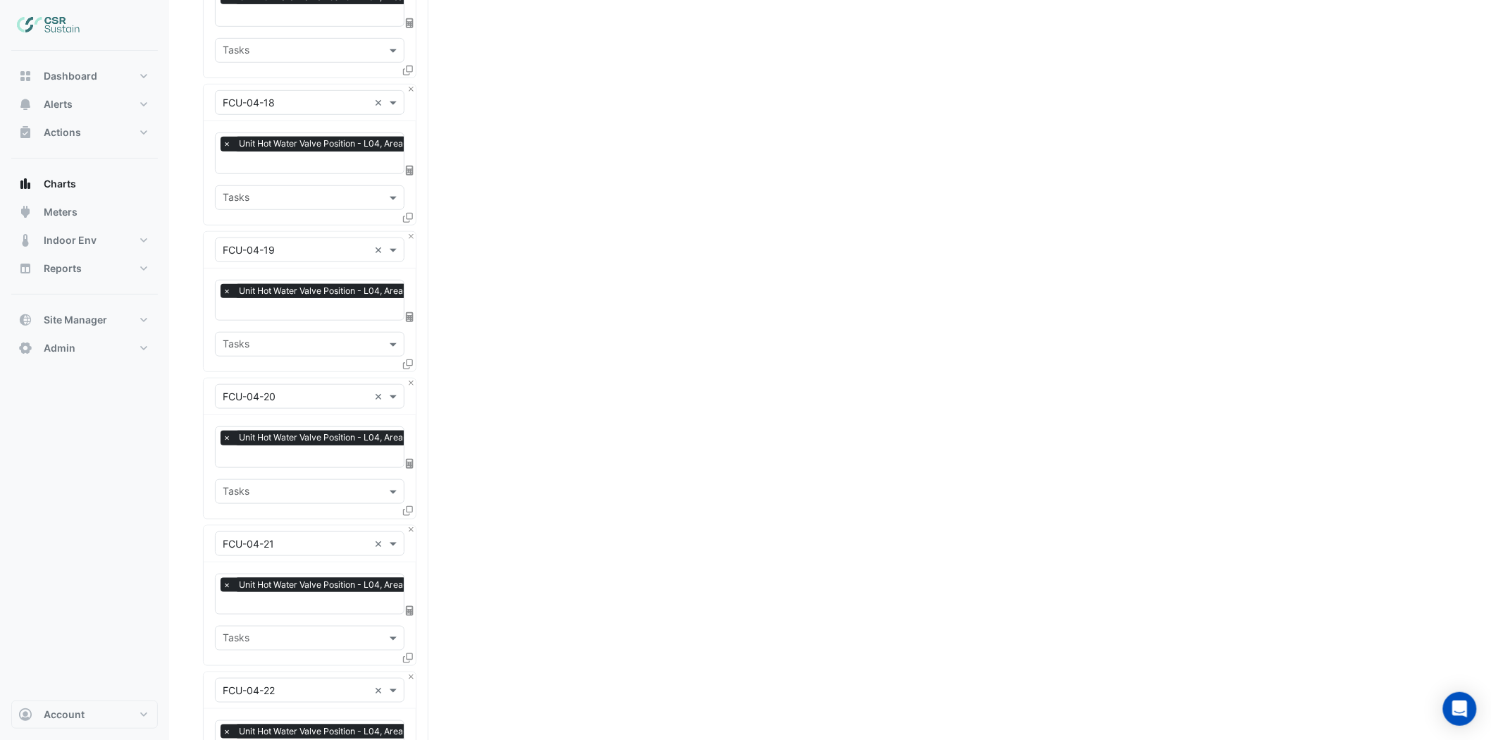
scroll to position [4062, 0]
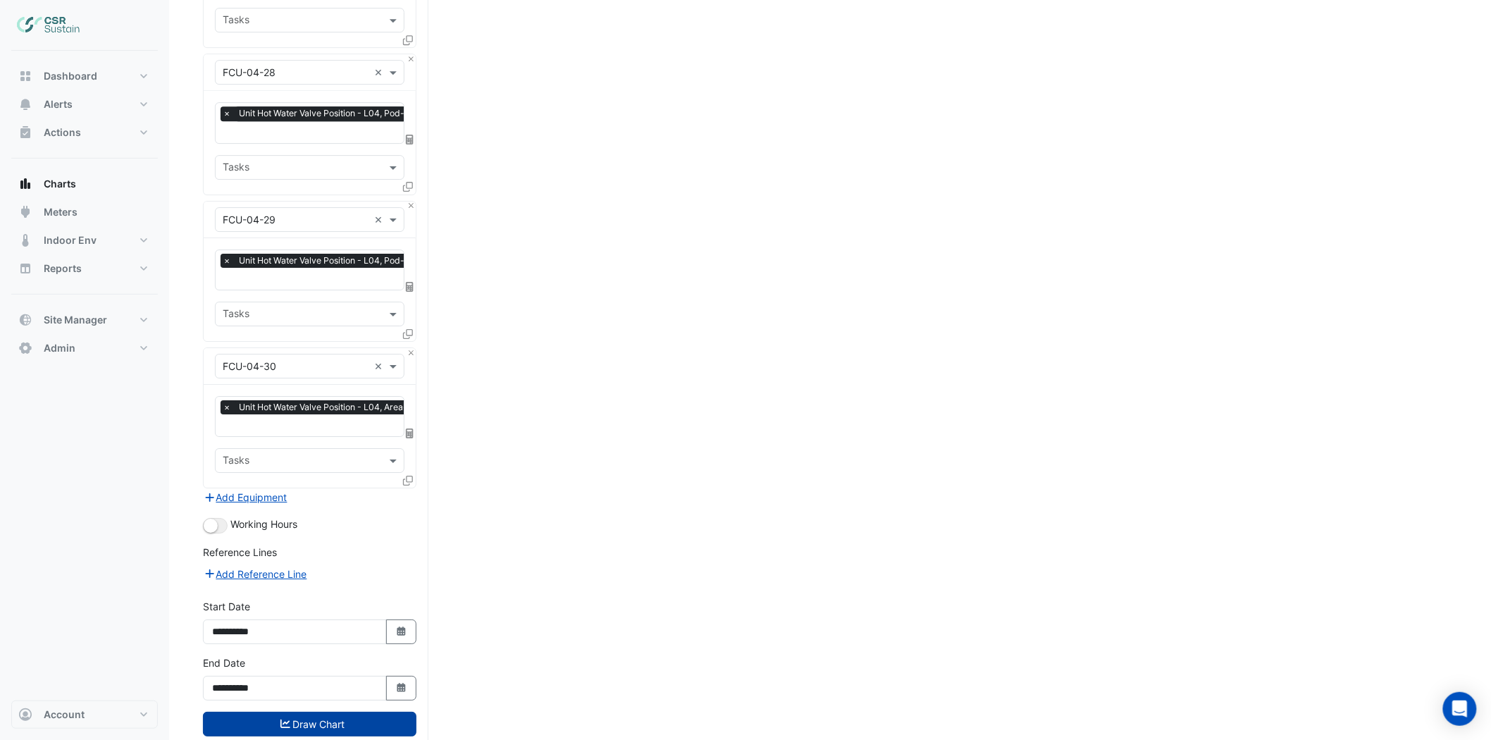
click at [345, 712] on button "Draw Chart" at bounding box center [310, 724] width 214 height 25
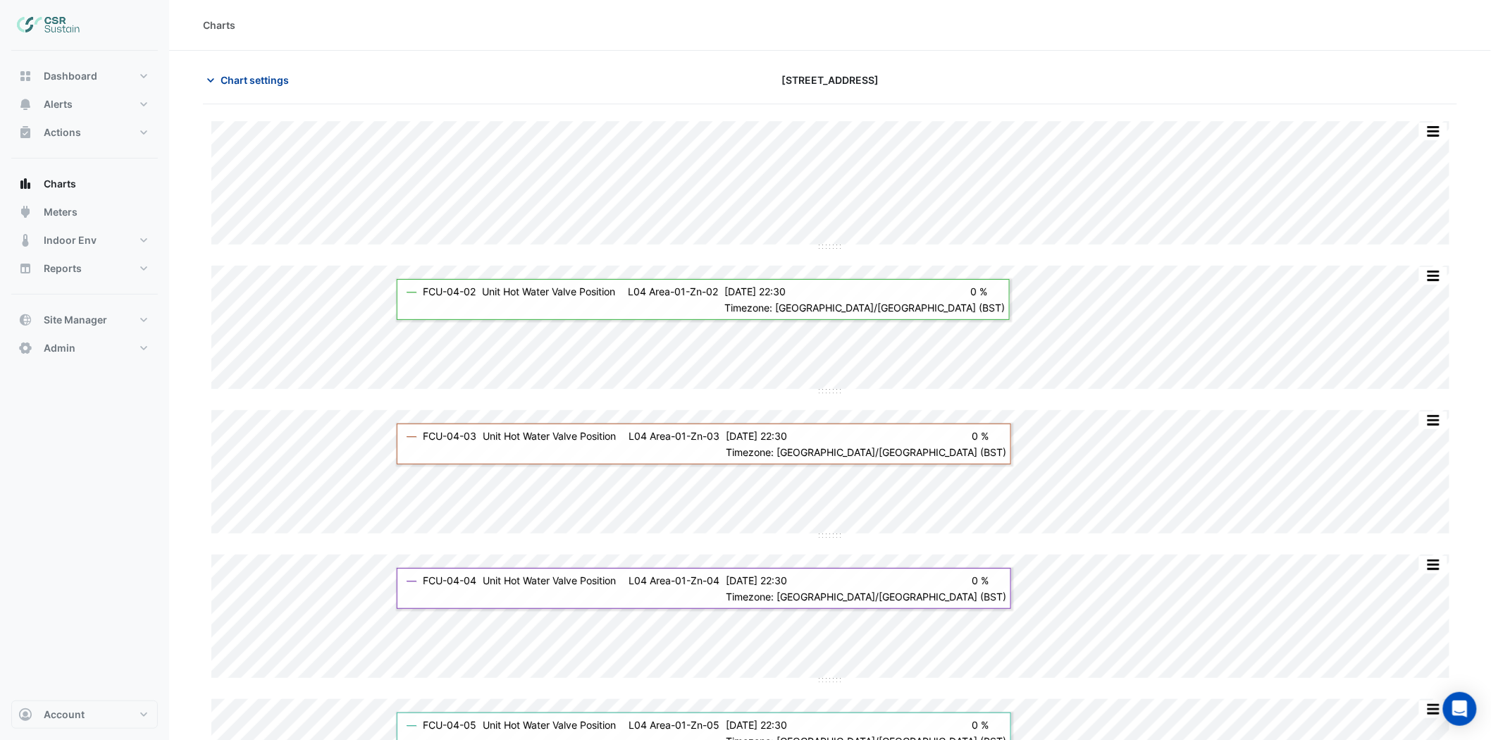
click at [266, 86] on span "Chart settings" at bounding box center [255, 80] width 68 height 15
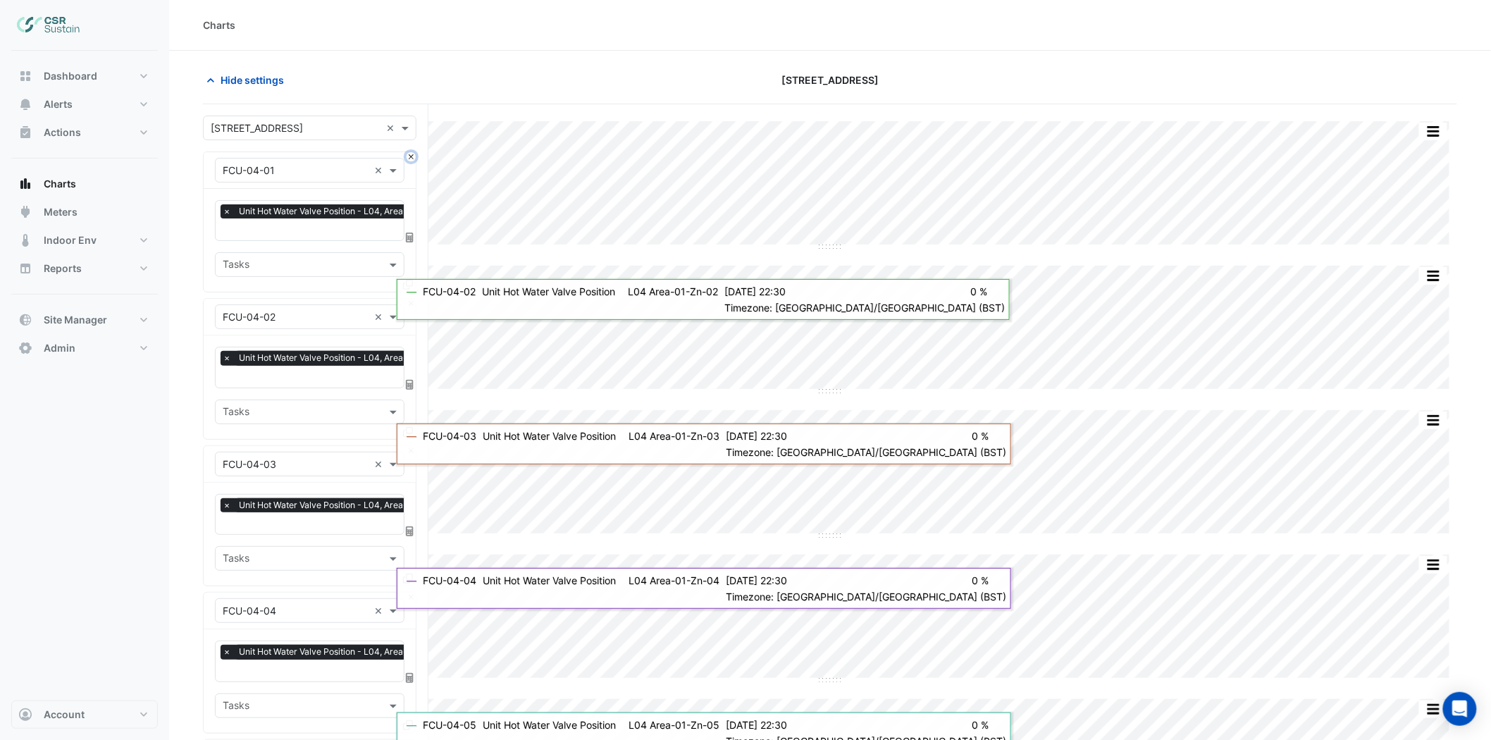
click at [411, 159] on button "Close" at bounding box center [411, 156] width 9 height 9
click at [410, 299] on button "Close" at bounding box center [411, 303] width 9 height 9
click at [410, 159] on button "Close" at bounding box center [411, 156] width 9 height 9
click at [409, 159] on button "Close" at bounding box center [411, 156] width 9 height 9
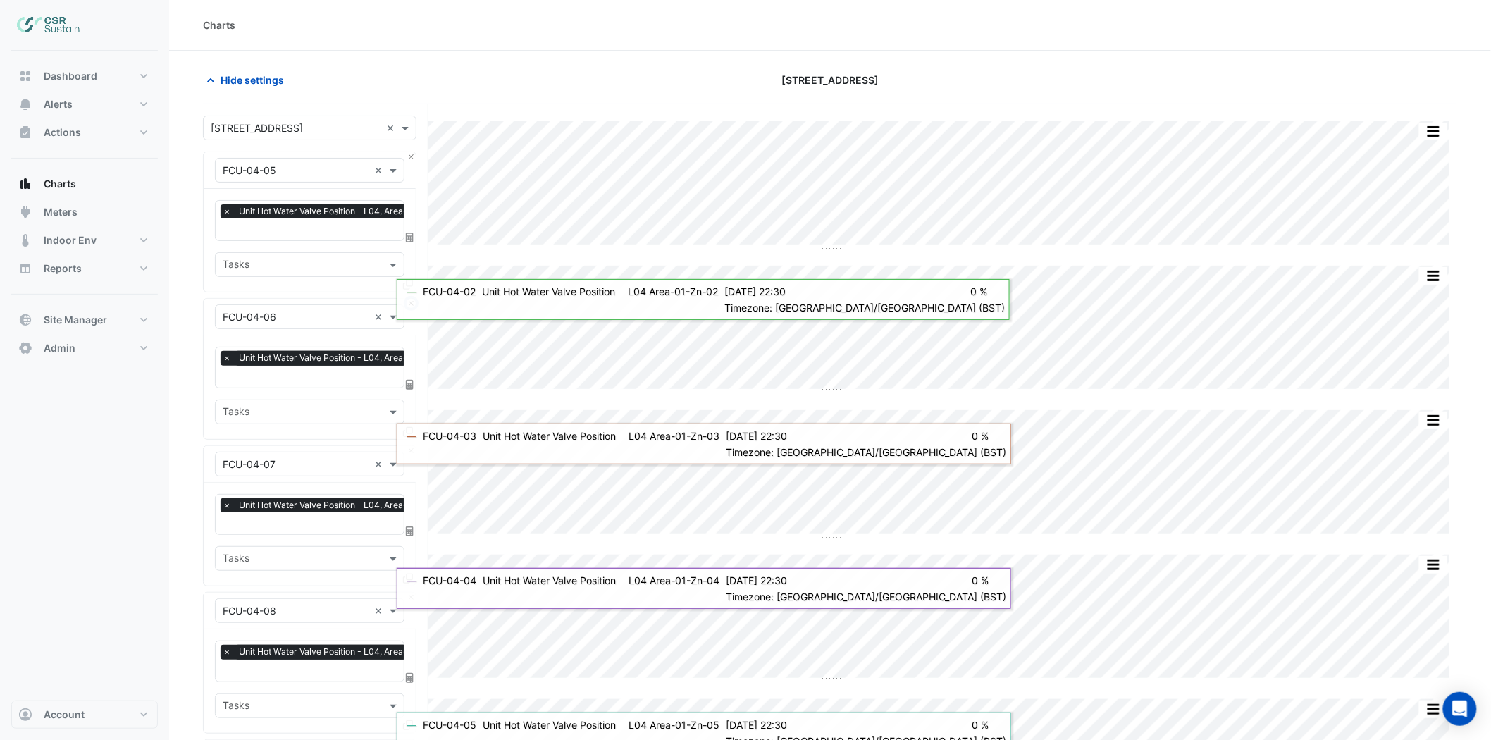
click at [409, 299] on button "Close" at bounding box center [411, 303] width 9 height 9
click at [409, 159] on button "Close" at bounding box center [411, 156] width 9 height 9
click at [409, 299] on button "Close" at bounding box center [411, 303] width 9 height 9
click at [409, 159] on button "Close" at bounding box center [411, 156] width 9 height 9
click at [409, 299] on button "Close" at bounding box center [411, 303] width 9 height 9
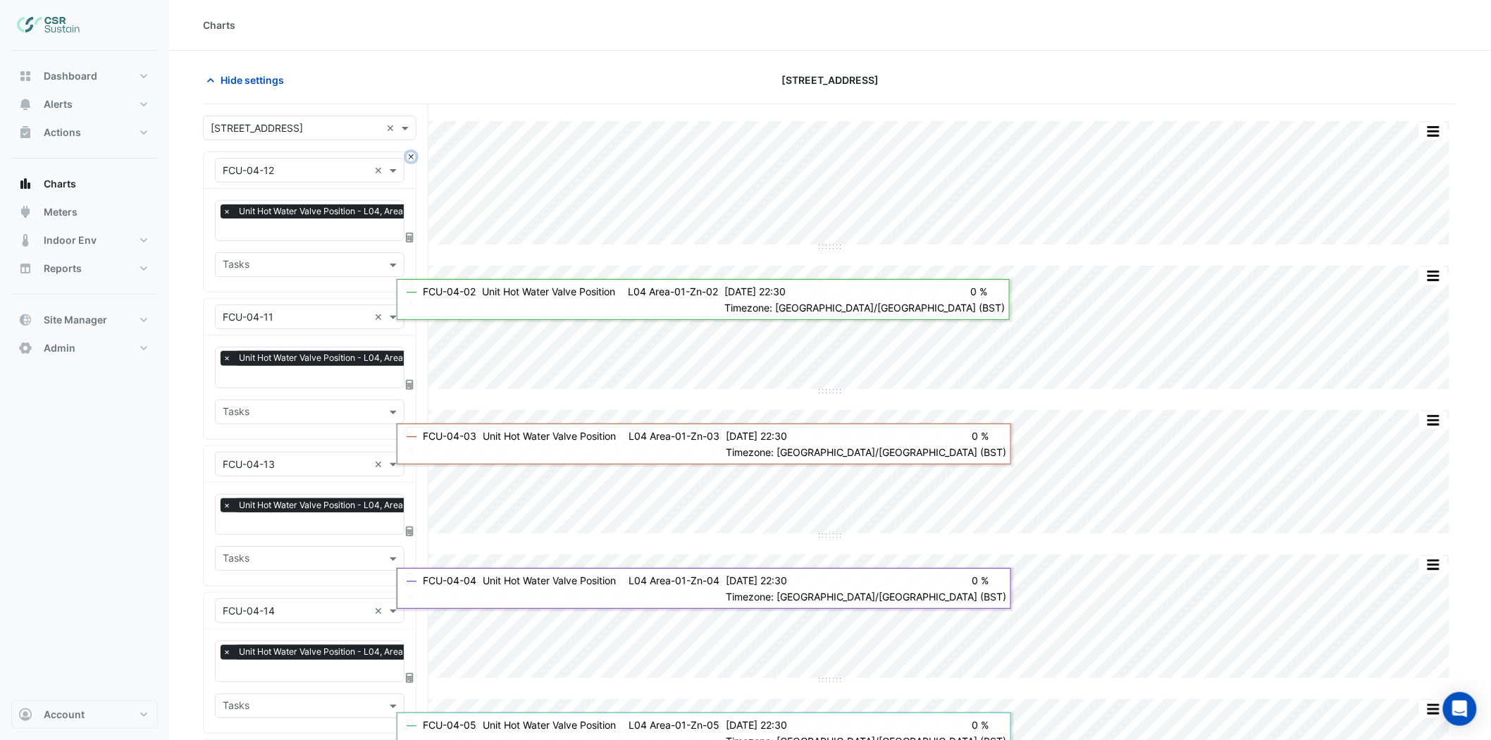
click at [409, 159] on button "Close" at bounding box center [411, 156] width 9 height 9
click at [409, 299] on div "× FCU-04-11 ×" at bounding box center [310, 317] width 212 height 37
click at [409, 163] on div "× FCU-04-11 ×" at bounding box center [310, 170] width 212 height 37
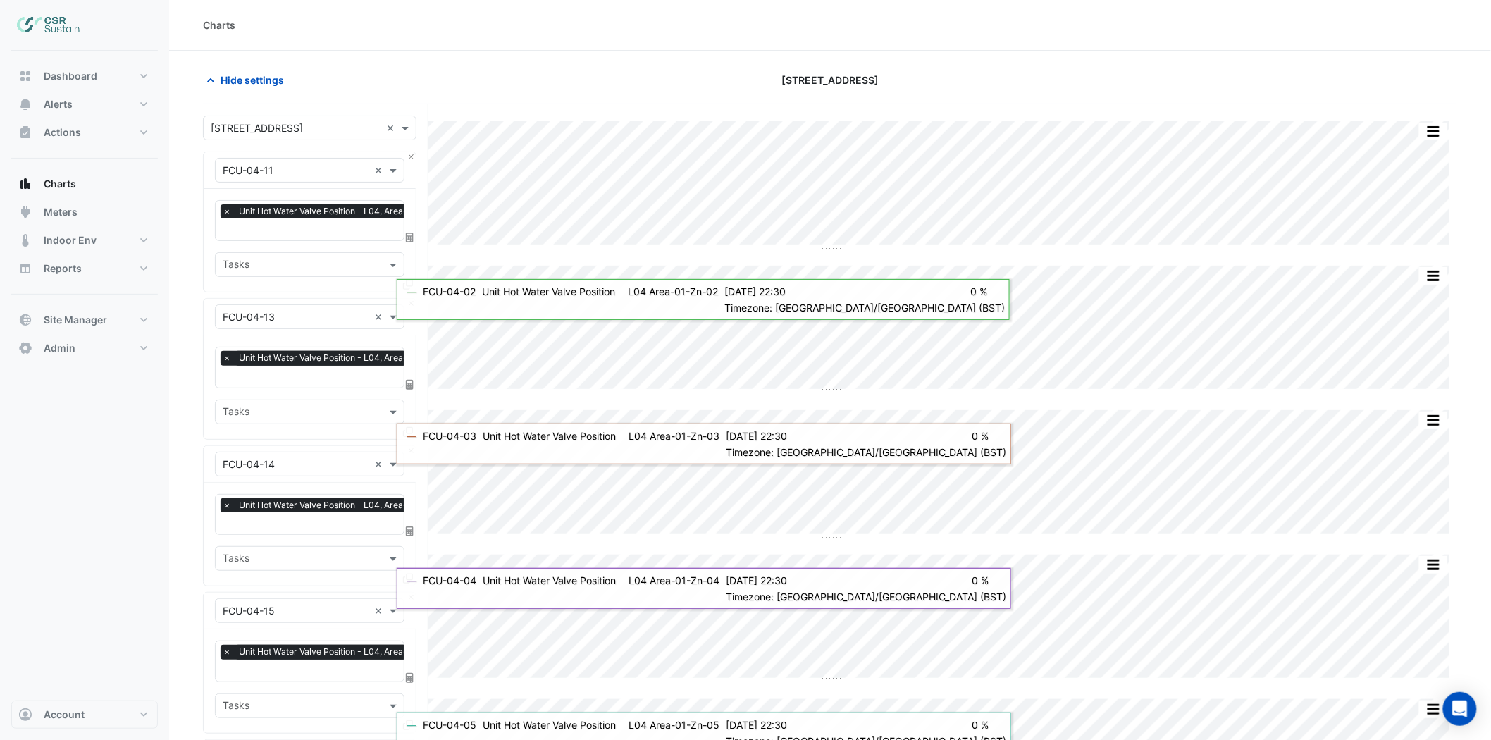
click at [409, 163] on div "× FCU-04-11 ×" at bounding box center [310, 170] width 212 height 37
click at [410, 162] on div "× FCU-04-11 ×" at bounding box center [310, 170] width 212 height 37
click at [413, 159] on button "Close" at bounding box center [411, 156] width 9 height 9
click at [413, 299] on button "Close" at bounding box center [411, 303] width 9 height 9
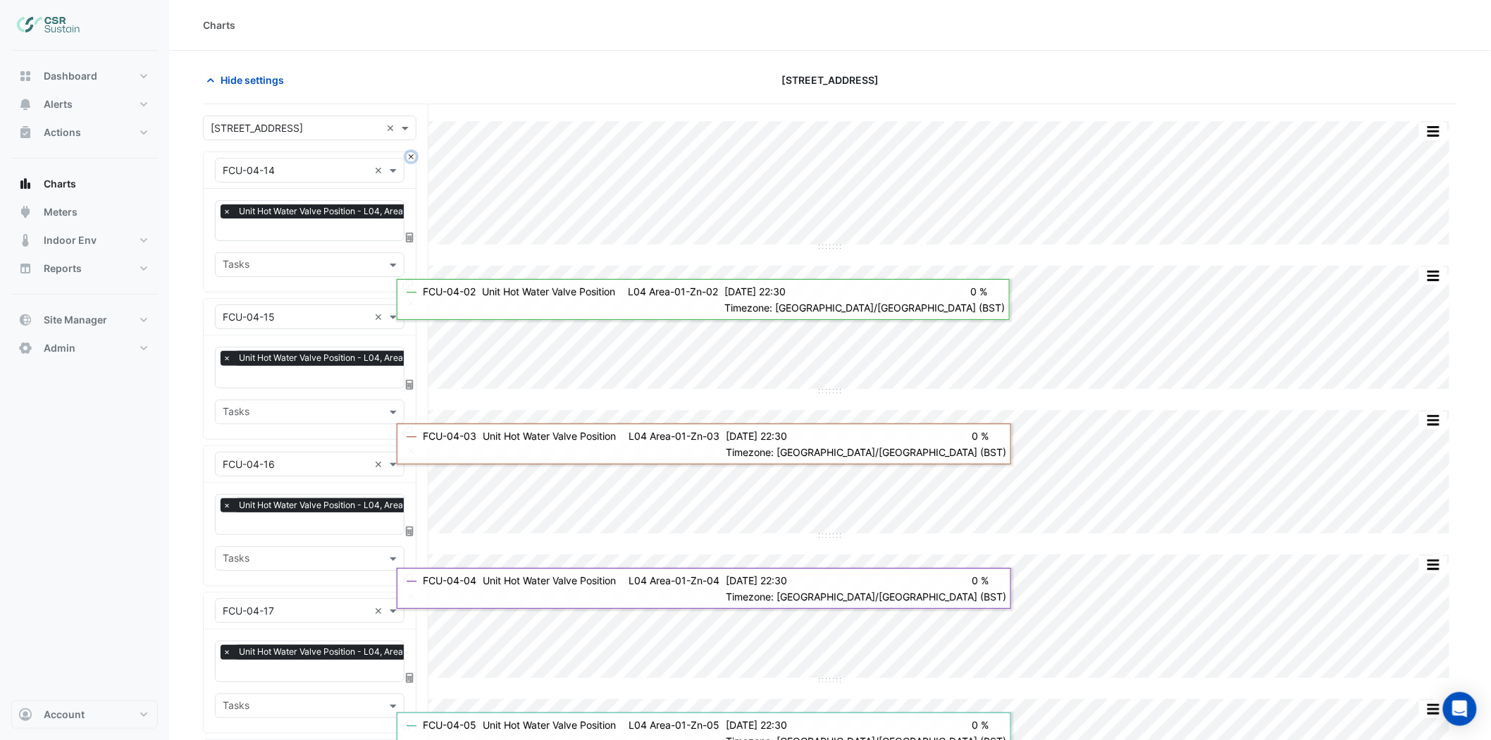
click at [413, 159] on button "Close" at bounding box center [411, 156] width 9 height 9
click at [413, 299] on button "Close" at bounding box center [411, 303] width 9 height 9
click at [413, 159] on button "Close" at bounding box center [411, 156] width 9 height 9
click at [413, 299] on button "Close" at bounding box center [411, 303] width 9 height 9
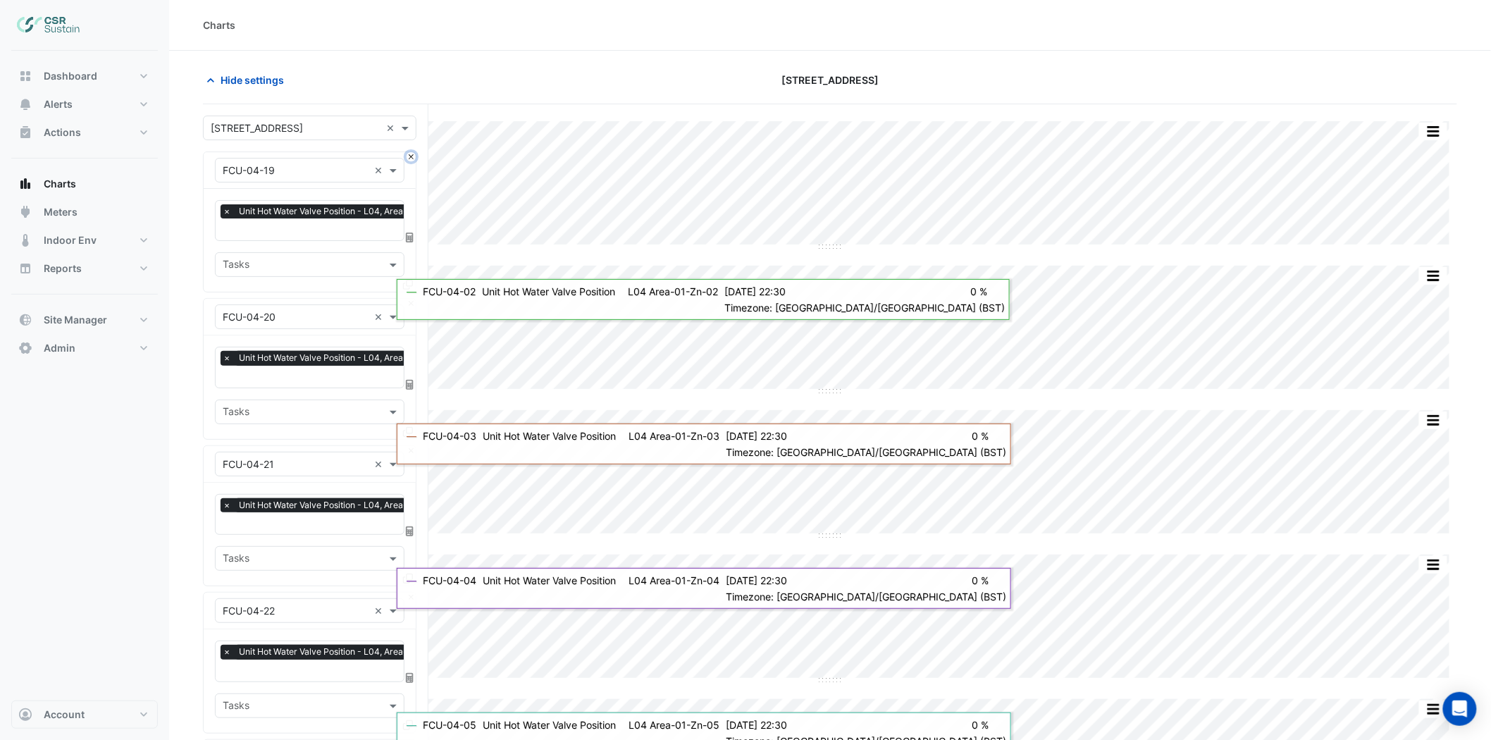
click at [413, 159] on button "Close" at bounding box center [411, 156] width 9 height 9
click at [413, 299] on button "Close" at bounding box center [411, 303] width 9 height 9
click at [413, 159] on button "Close" at bounding box center [411, 156] width 9 height 9
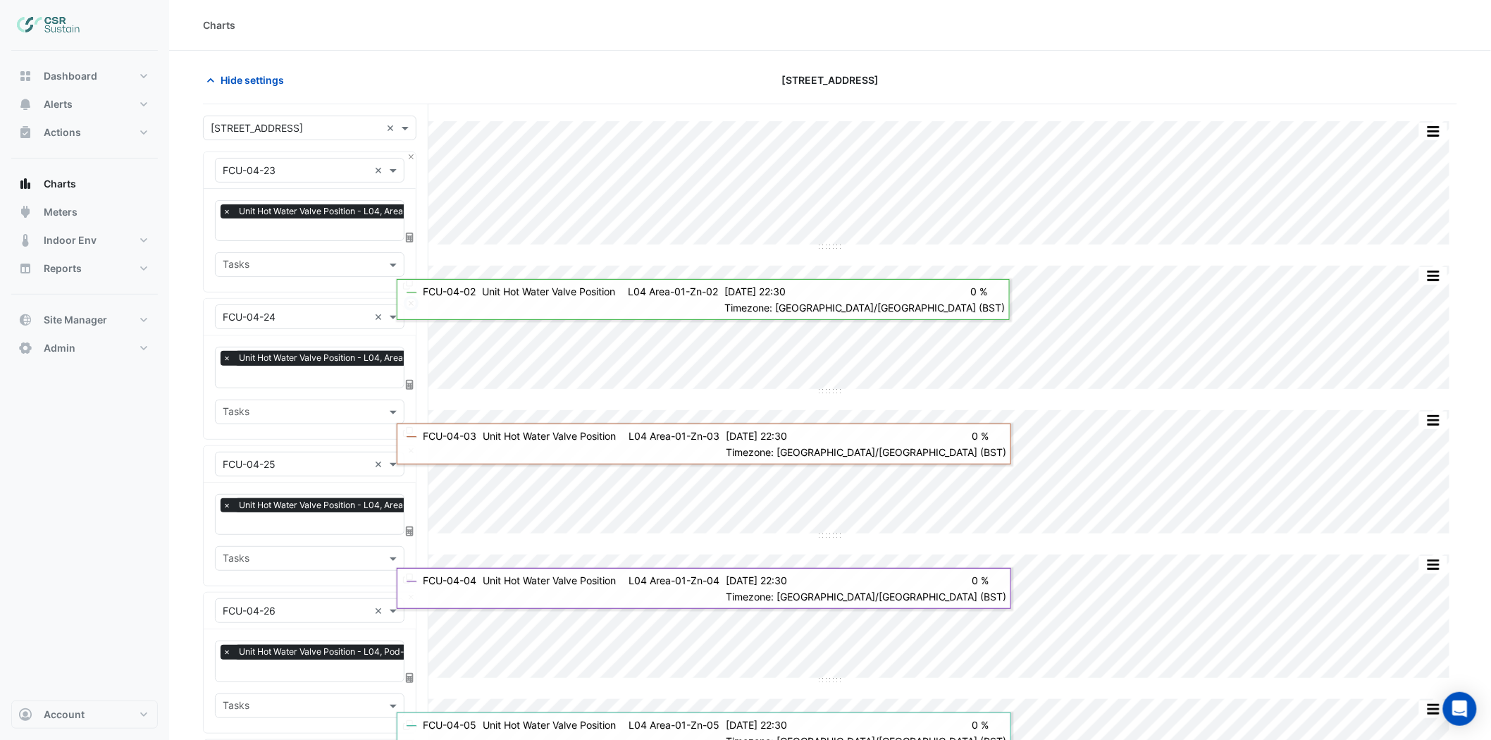
click at [413, 299] on button "Close" at bounding box center [411, 303] width 9 height 9
click at [413, 159] on button "Close" at bounding box center [411, 156] width 9 height 9
click at [413, 299] on button "Close" at bounding box center [411, 303] width 9 height 9
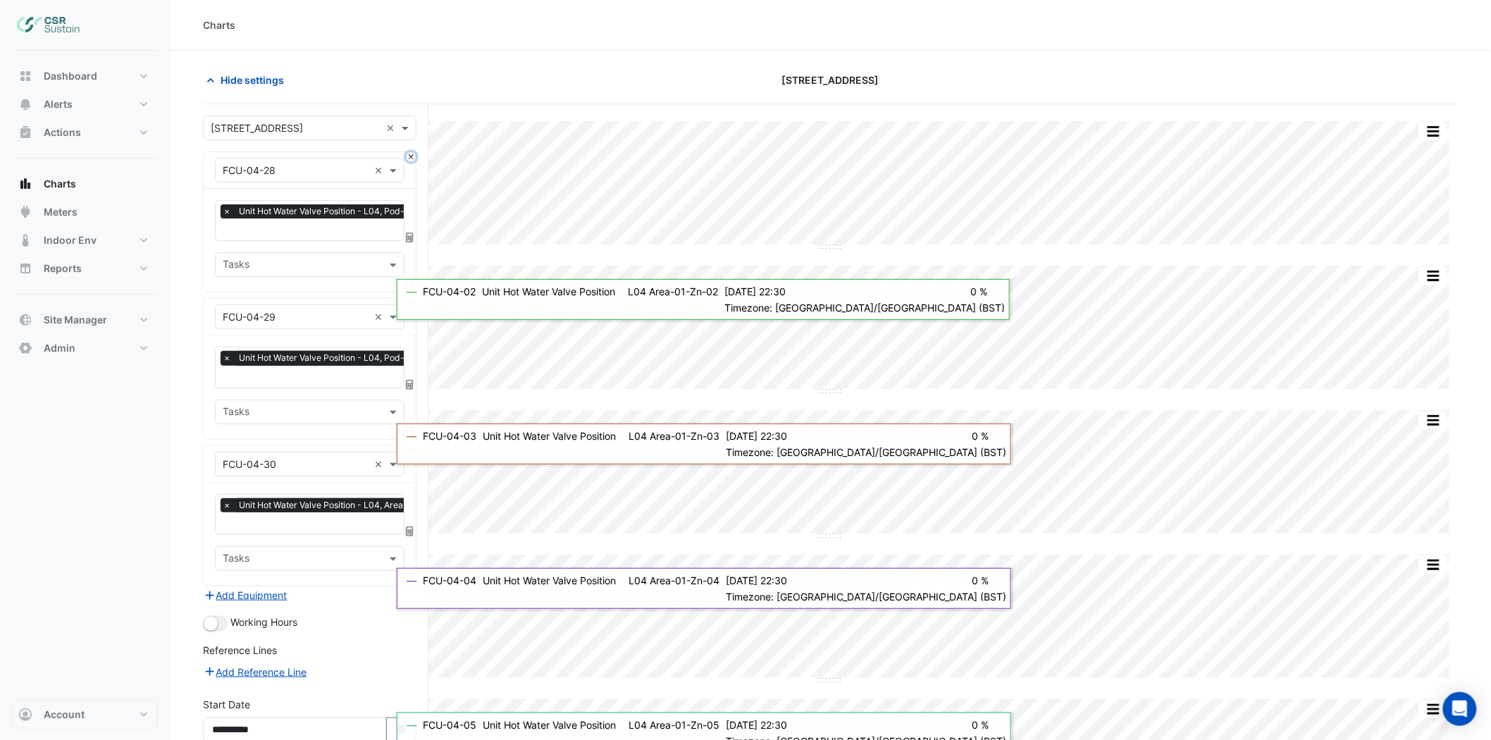
click at [413, 159] on button "Close" at bounding box center [411, 156] width 9 height 9
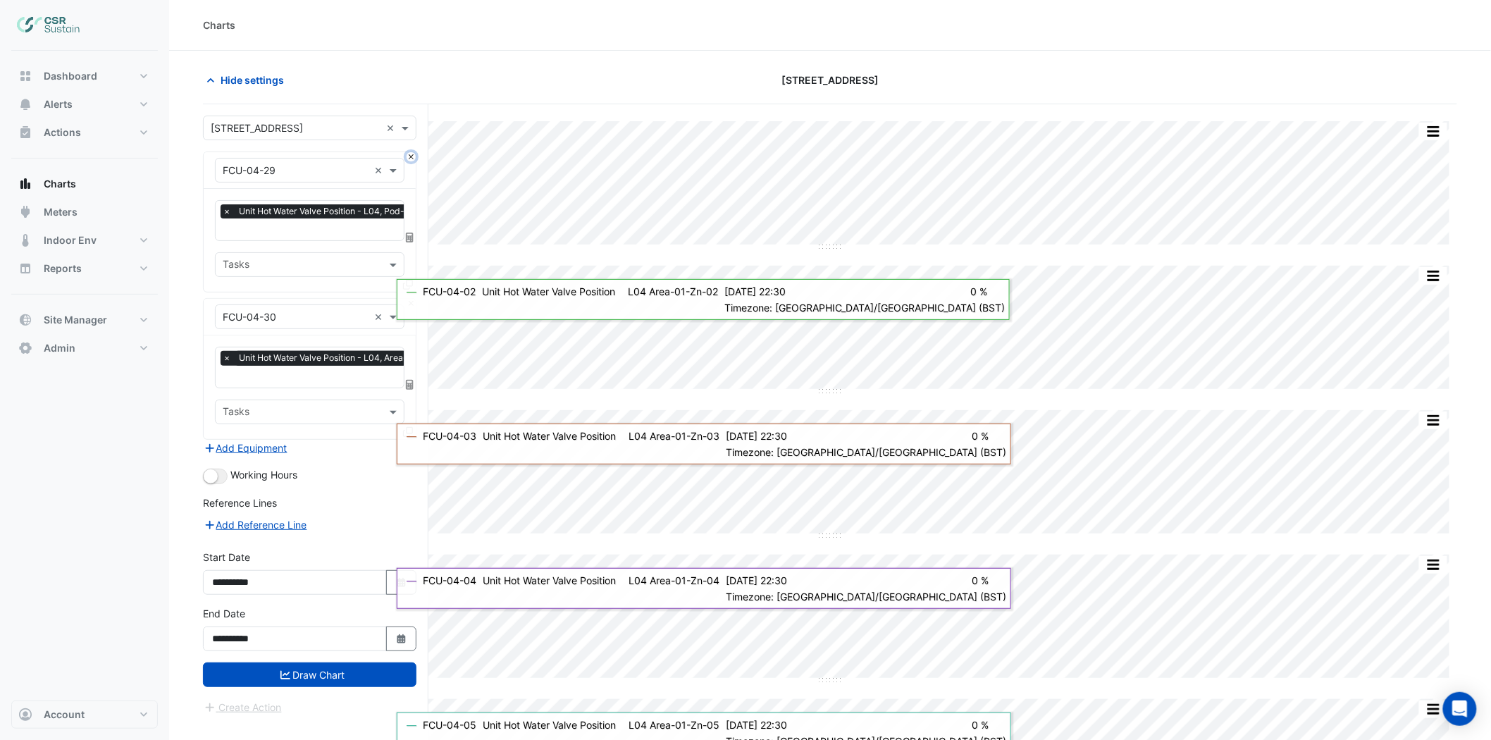
click at [413, 159] on button "Close" at bounding box center [411, 156] width 9 height 9
click at [413, 299] on div "× FCU-04-30 ×" at bounding box center [310, 317] width 212 height 37
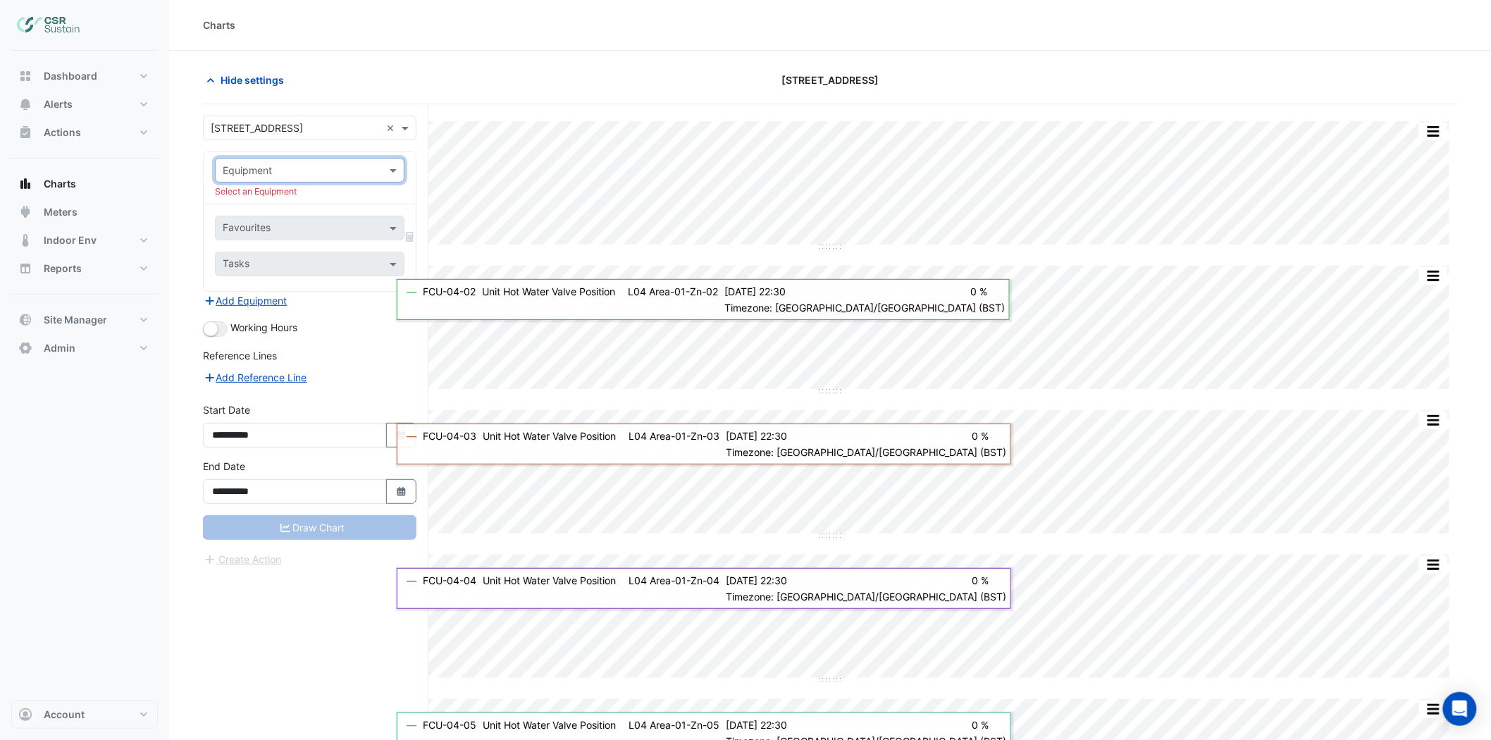
click at [339, 174] on input "text" at bounding box center [296, 170] width 146 height 15
type input "***"
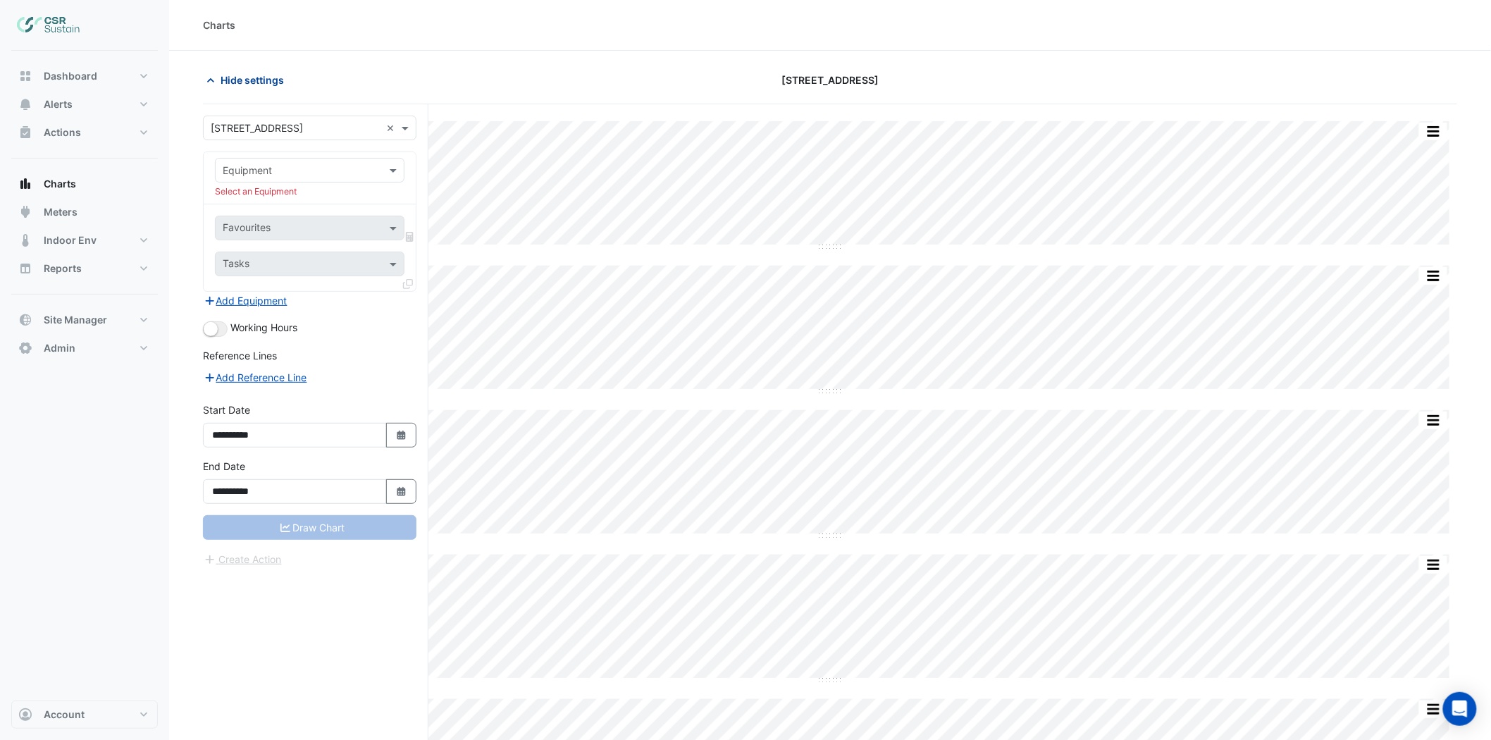
click at [249, 88] on button "Hide settings" at bounding box center [248, 80] width 90 height 25
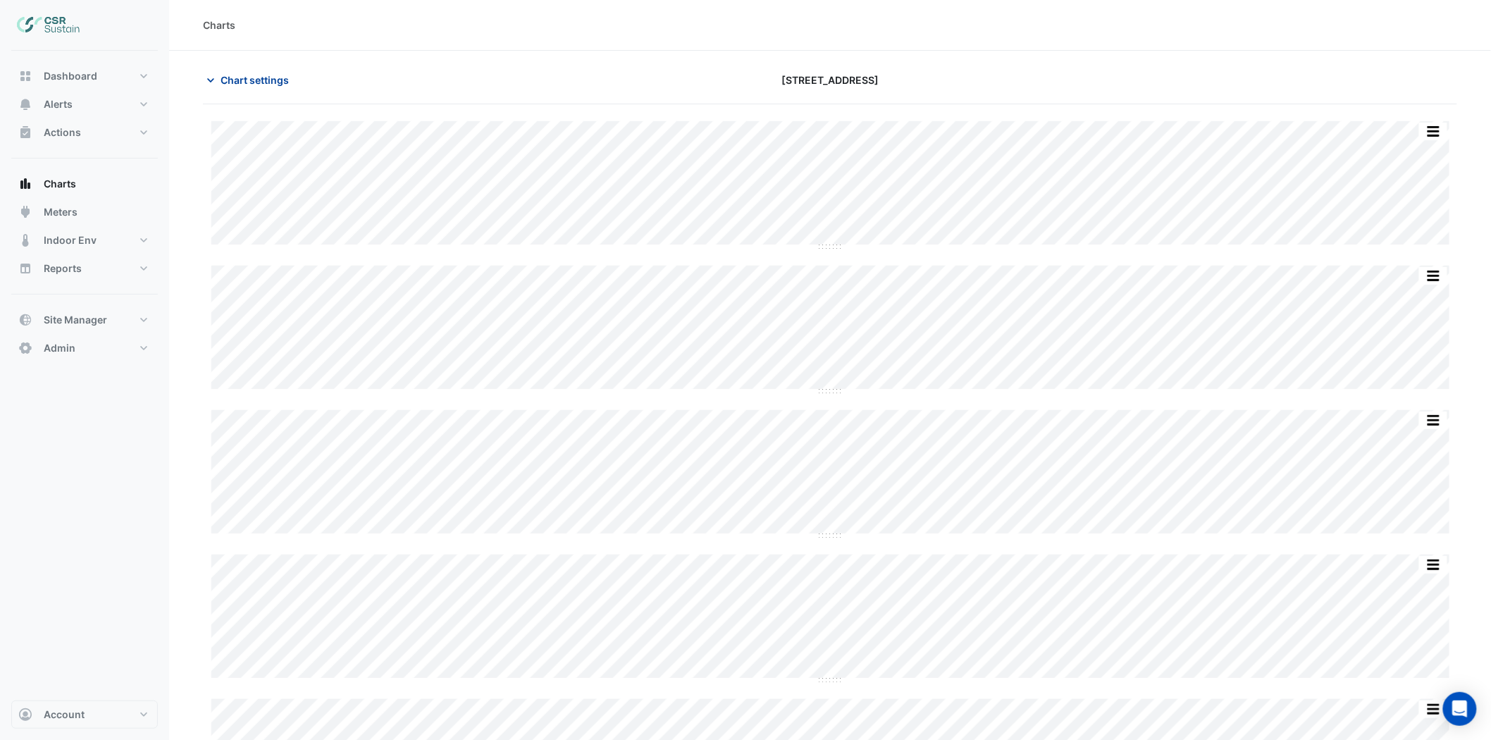
click at [245, 82] on span "Chart settings" at bounding box center [255, 80] width 68 height 15
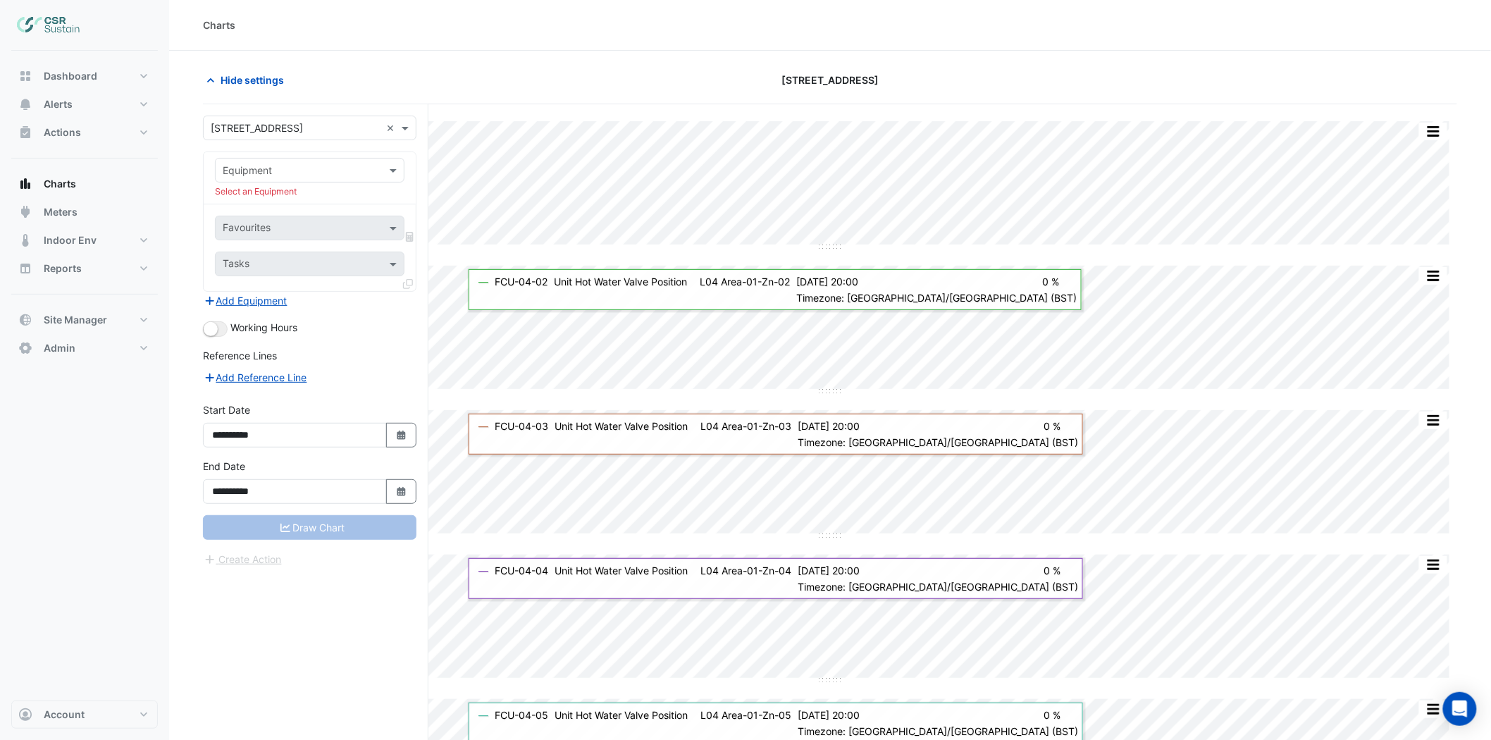
click at [707, 85] on div "5 Exchange Quay" at bounding box center [829, 80] width 423 height 25
drag, startPoint x: 234, startPoint y: 86, endPoint x: 638, endPoint y: 68, distance: 404.9
click at [234, 85] on span "Hide settings" at bounding box center [252, 80] width 63 height 15
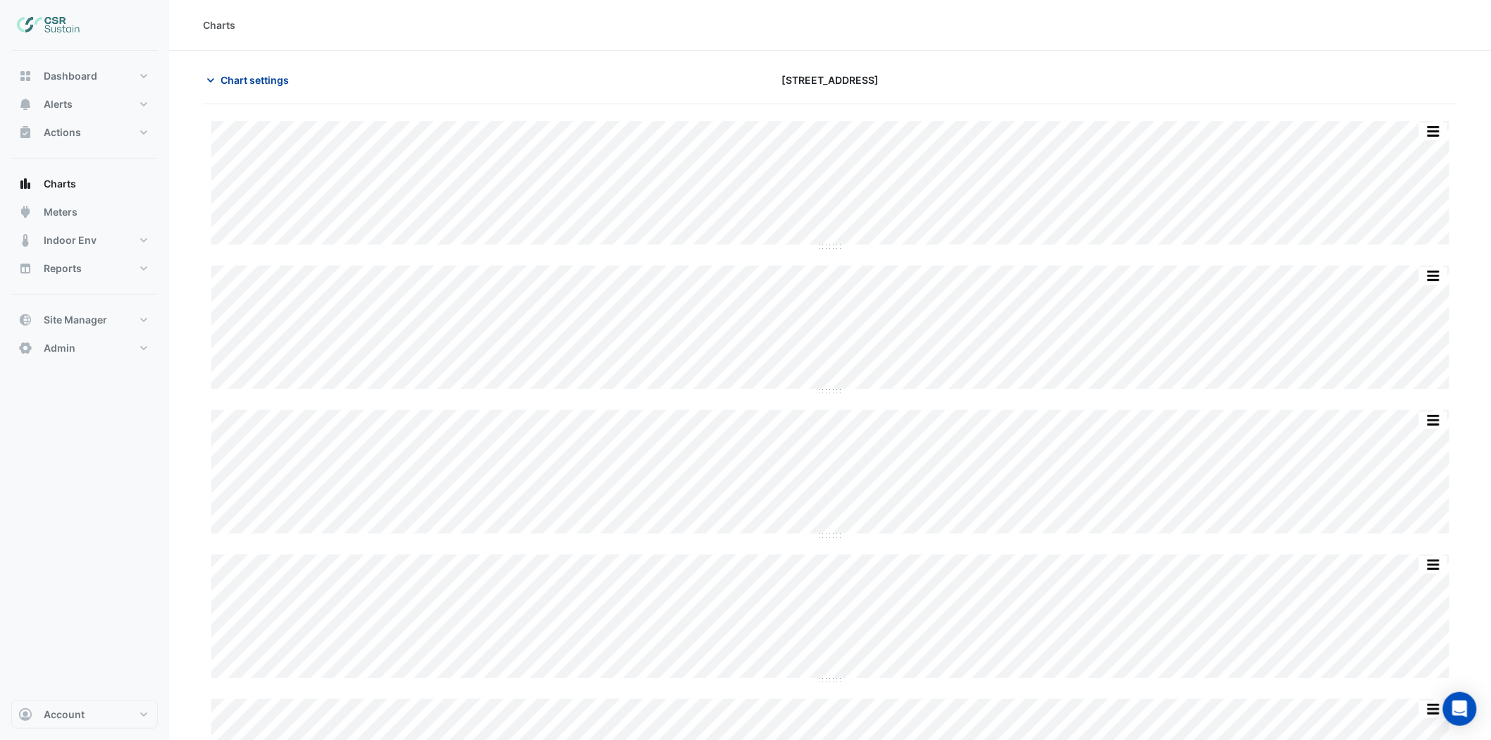
click at [254, 68] on button "Chart settings" at bounding box center [250, 80] width 95 height 25
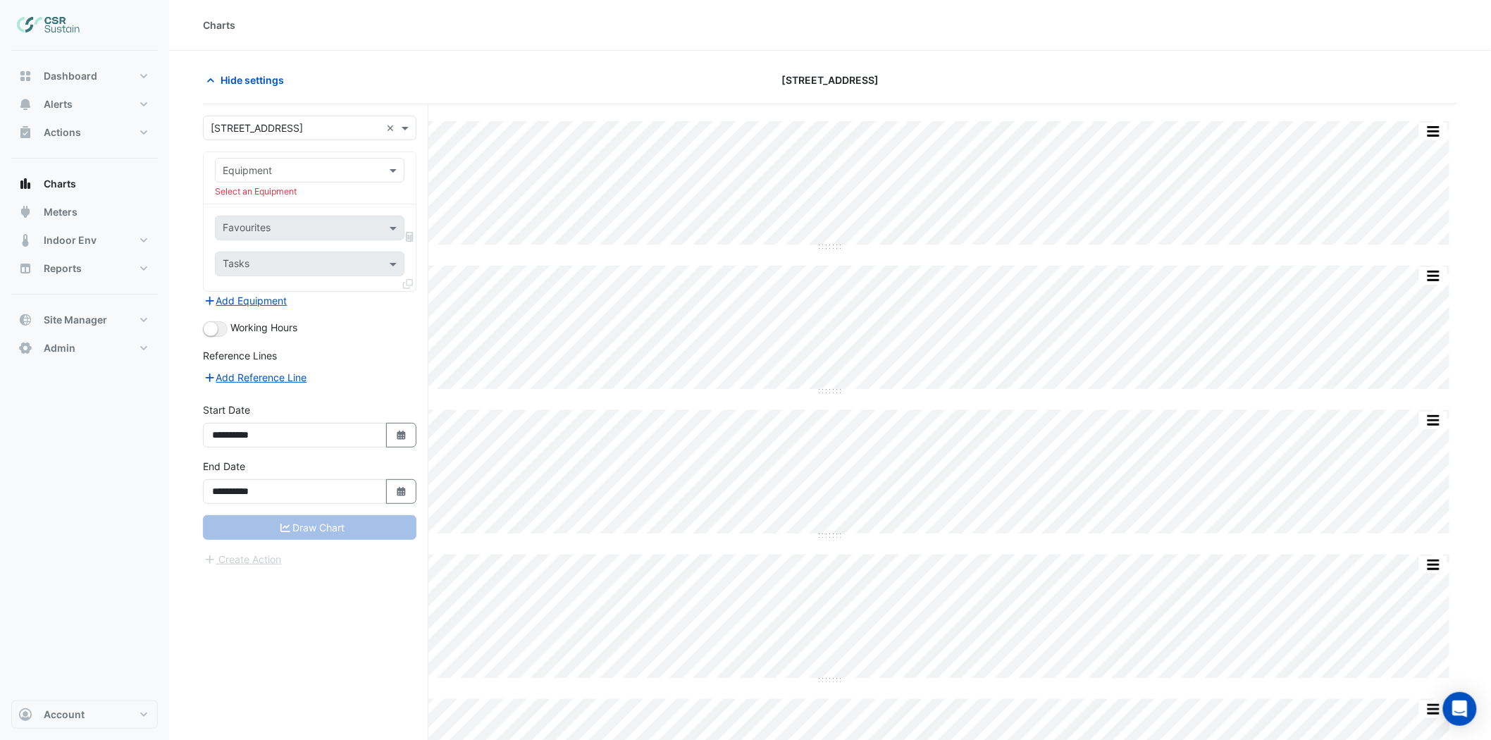
click at [331, 175] on input "text" at bounding box center [296, 170] width 146 height 15
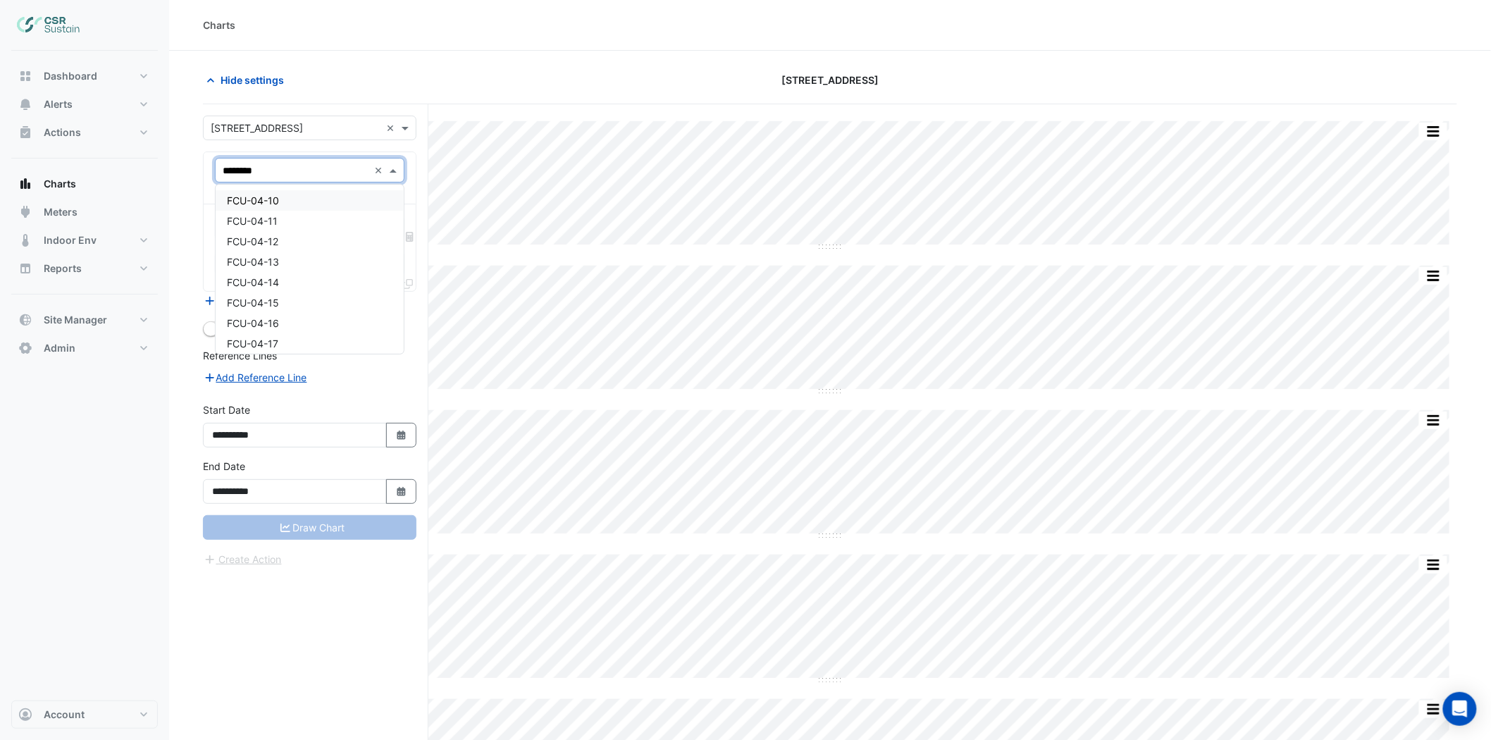
type input "*********"
click at [266, 197] on span "FCU-04-12" at bounding box center [252, 200] width 51 height 12
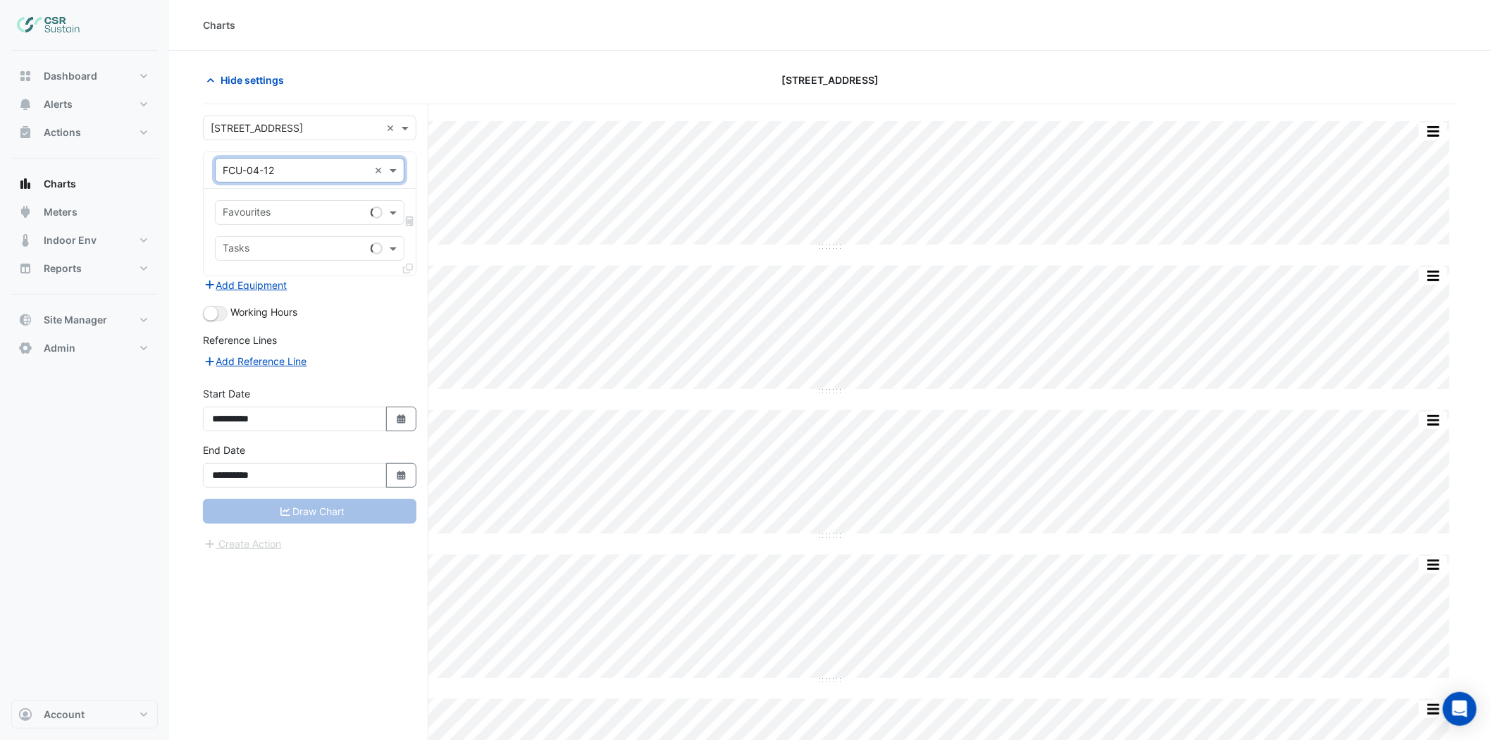
click at [261, 215] on input "text" at bounding box center [294, 213] width 142 height 15
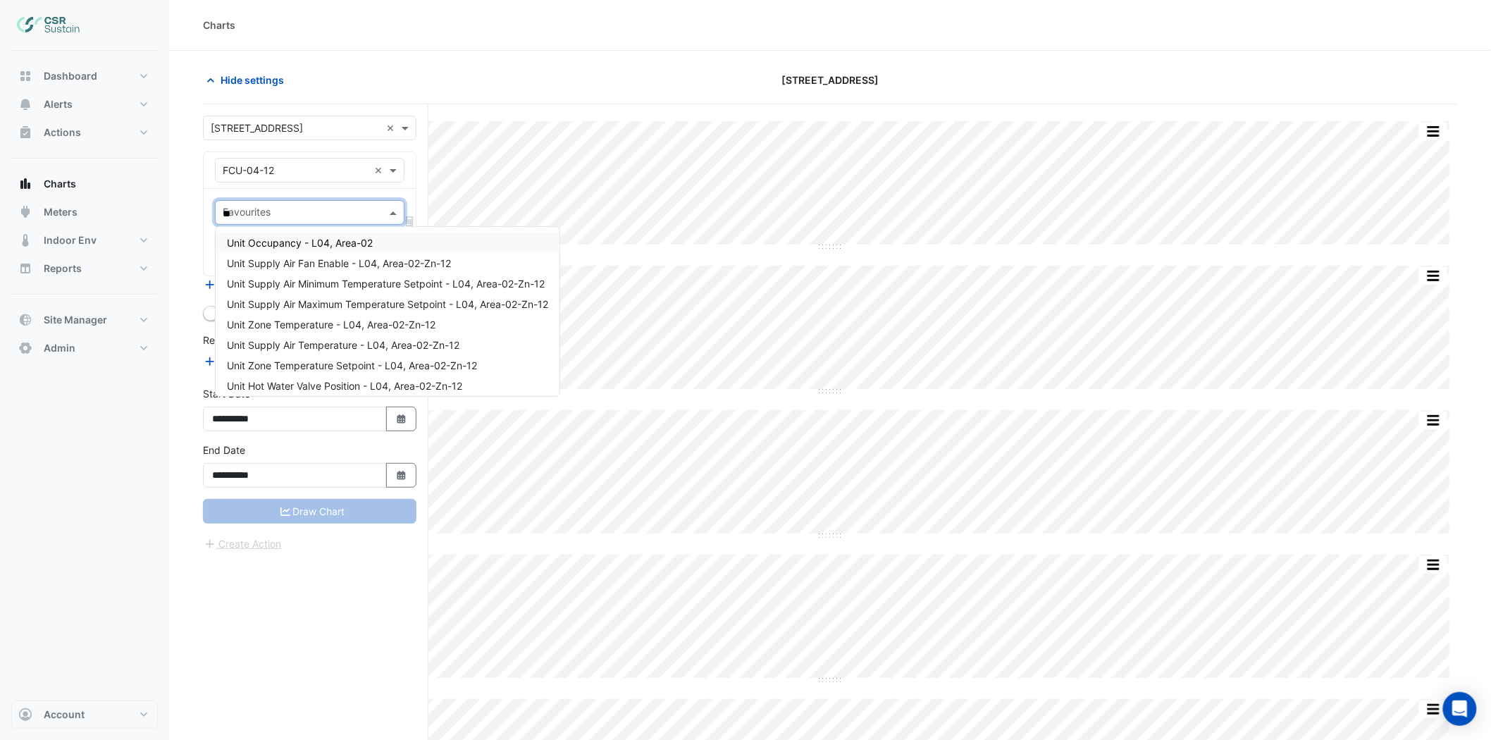
type input "***"
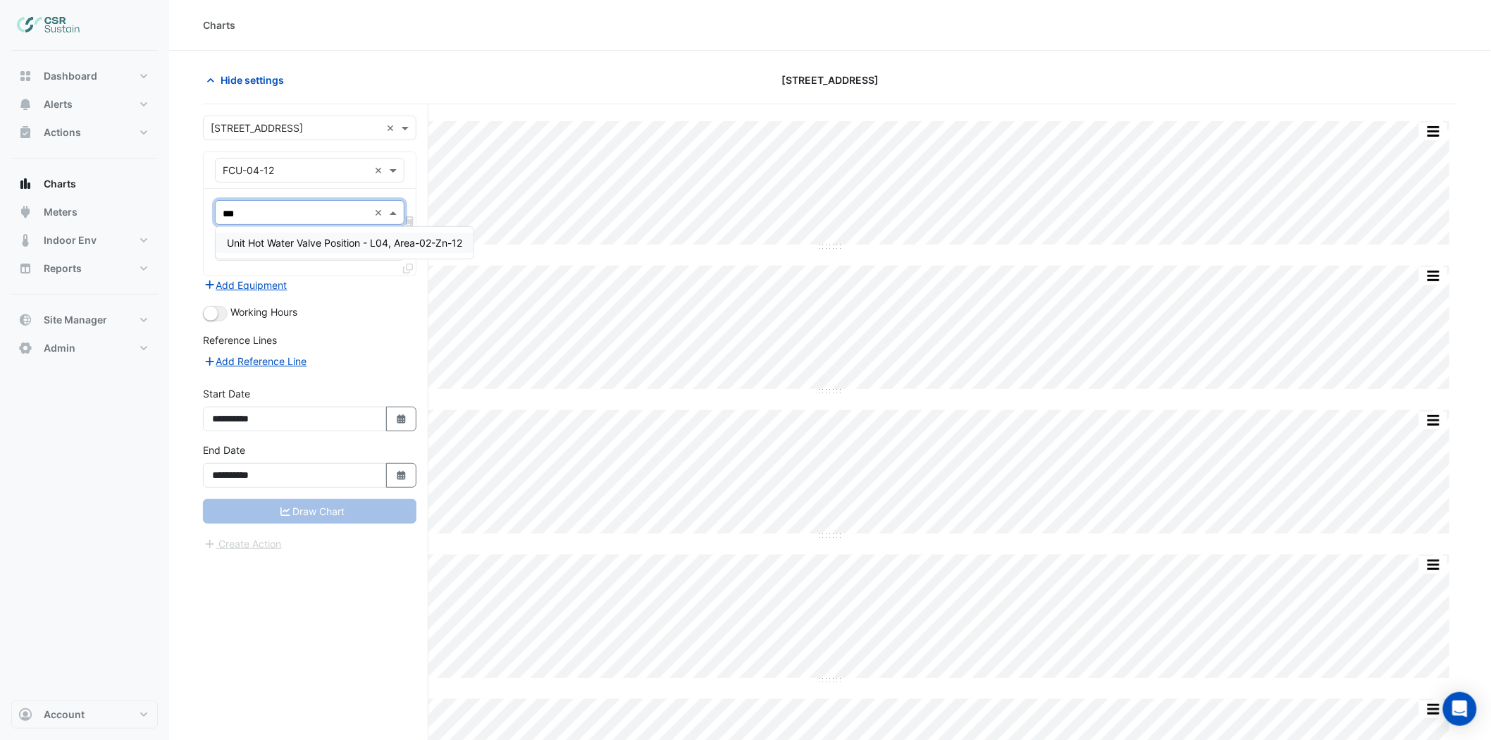
click at [338, 238] on span "Unit Hot Water Valve Position - L04, Area-02-Zn-12" at bounding box center [344, 243] width 235 height 12
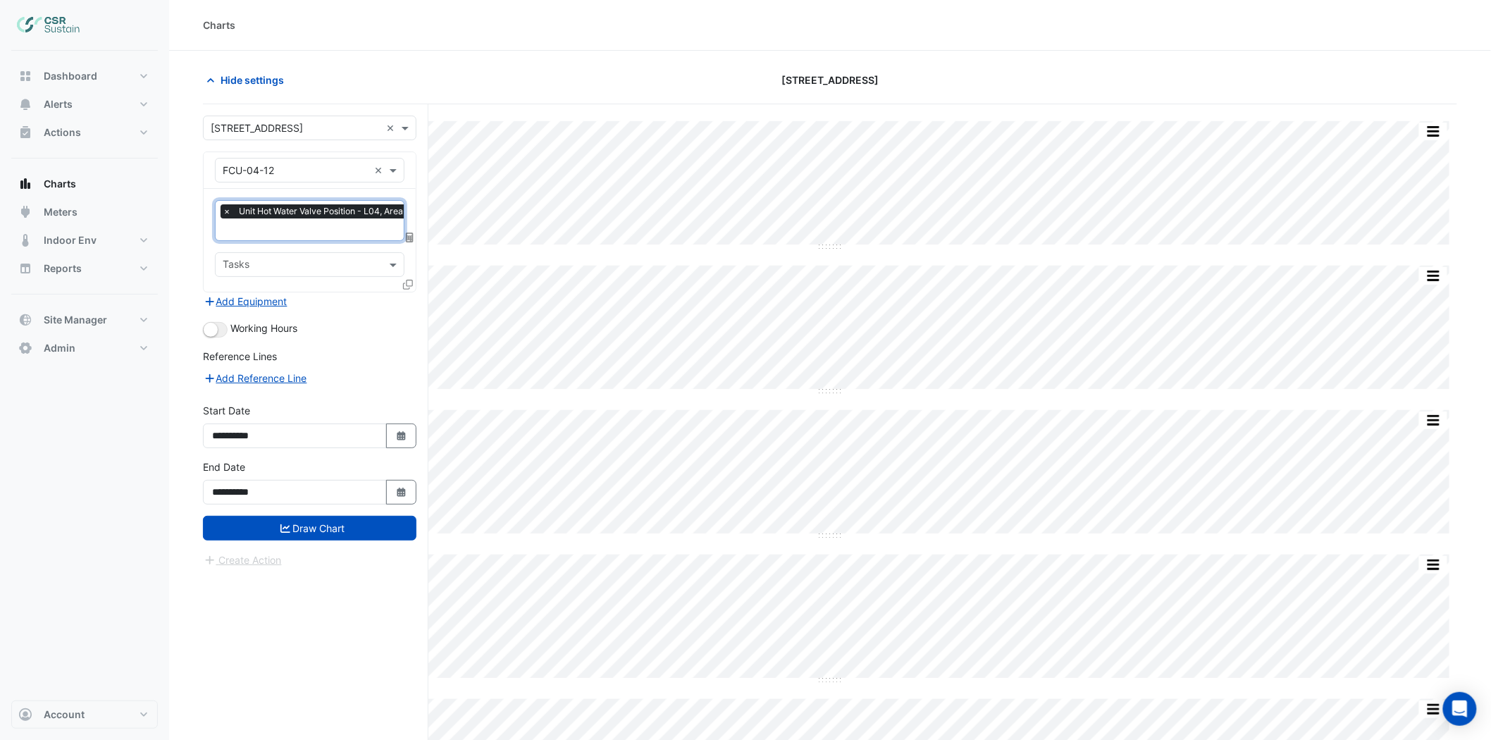
click at [410, 284] on icon at bounding box center [408, 285] width 10 height 10
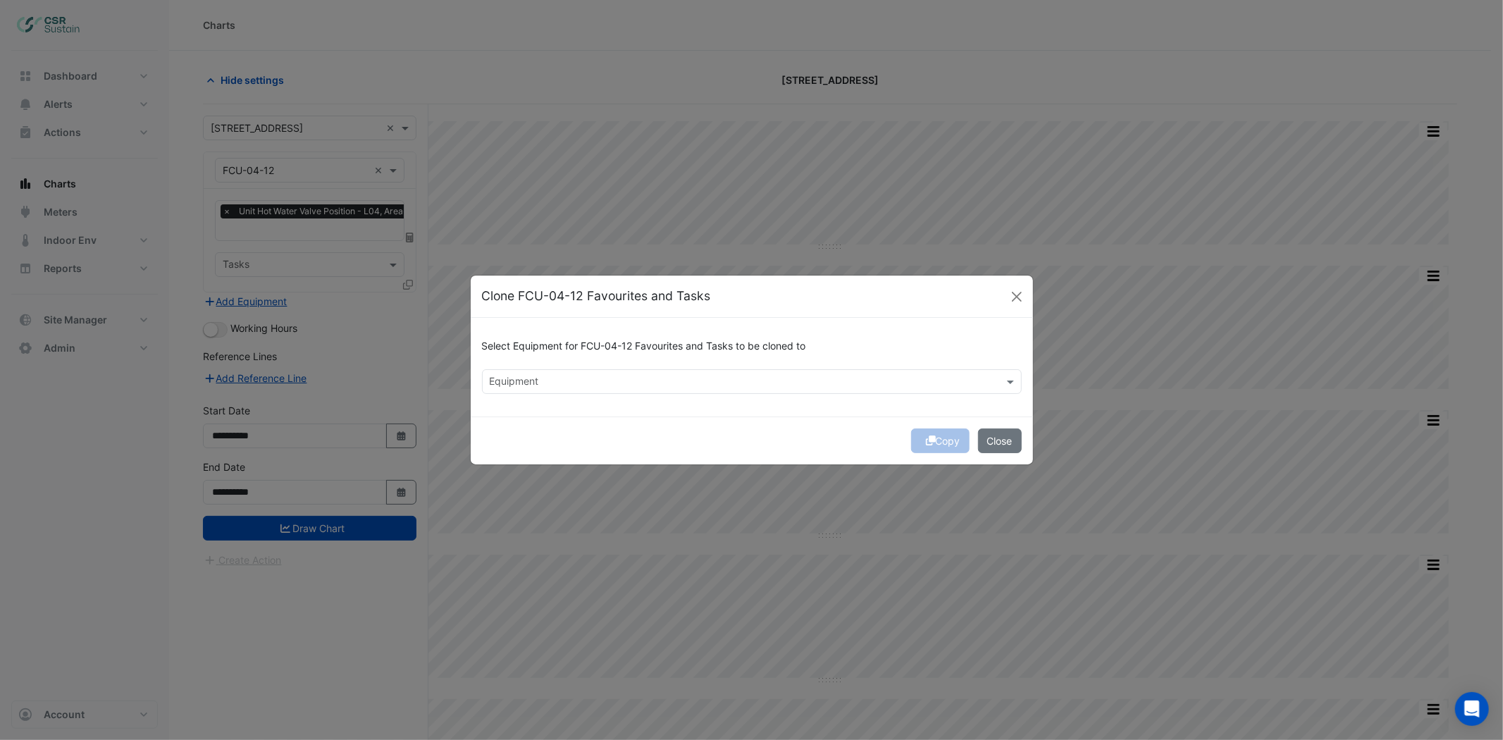
click at [525, 390] on div at bounding box center [743, 383] width 510 height 18
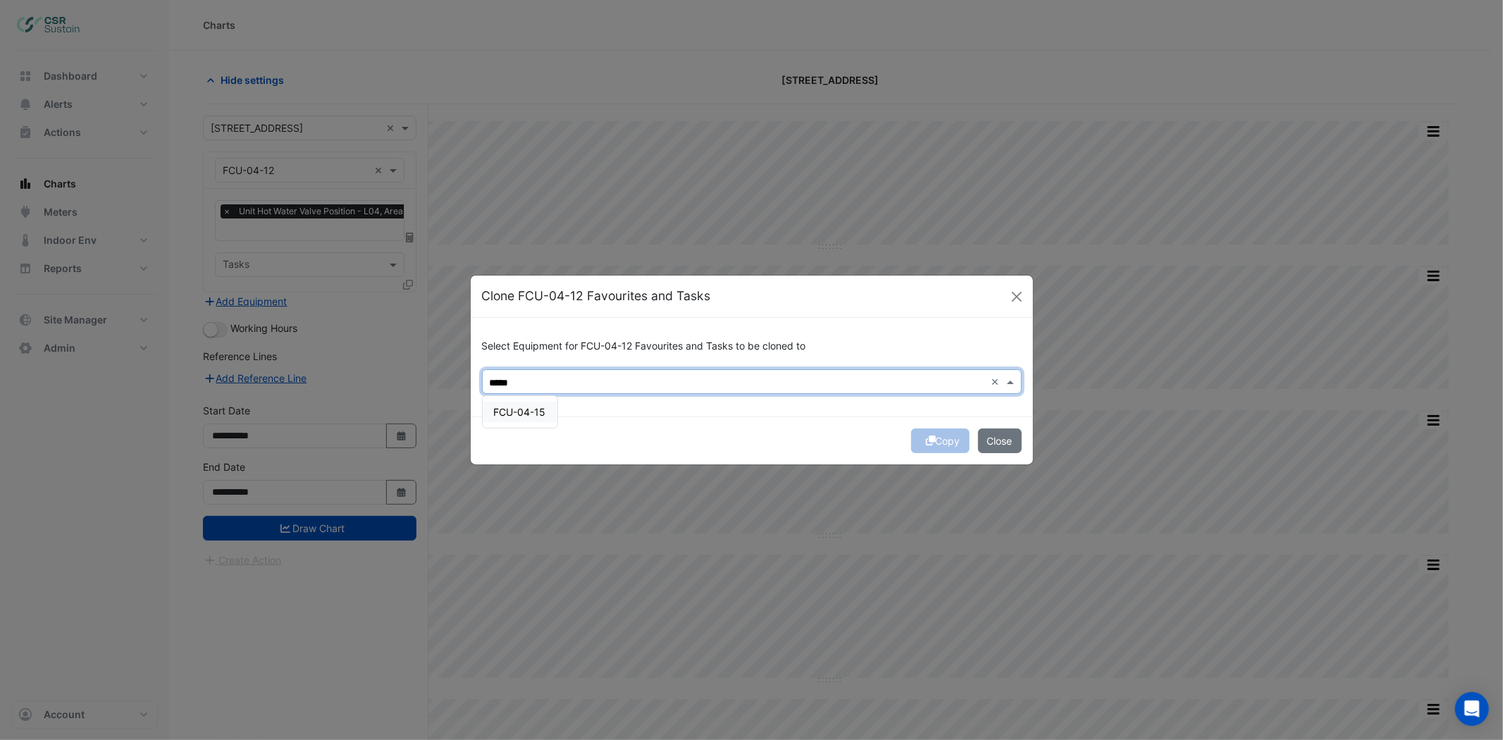
click at [529, 407] on span "FCU-04-15" at bounding box center [520, 412] width 52 height 12
click at [529, 412] on span "FCU-04-13" at bounding box center [520, 412] width 52 height 12
click at [529, 412] on span "FCU-04-16" at bounding box center [520, 412] width 52 height 12
click at [528, 412] on span "FCU-04-05" at bounding box center [521, 412] width 54 height 12
click at [538, 406] on span "FCU-04-04" at bounding box center [521, 412] width 54 height 12
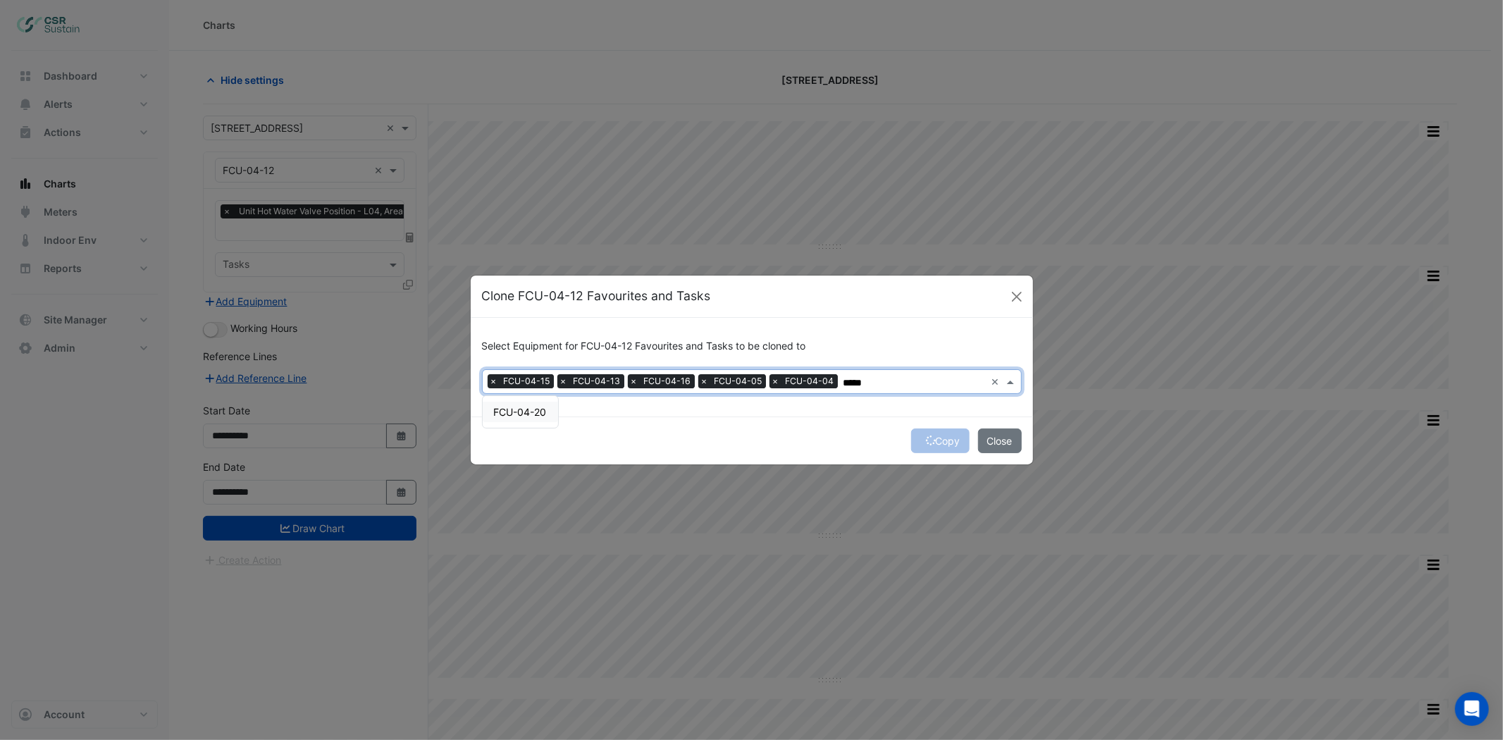
click at [538, 406] on span "FCU-04-20" at bounding box center [520, 412] width 53 height 12
click at [519, 412] on span "FCU-04-02" at bounding box center [520, 412] width 53 height 12
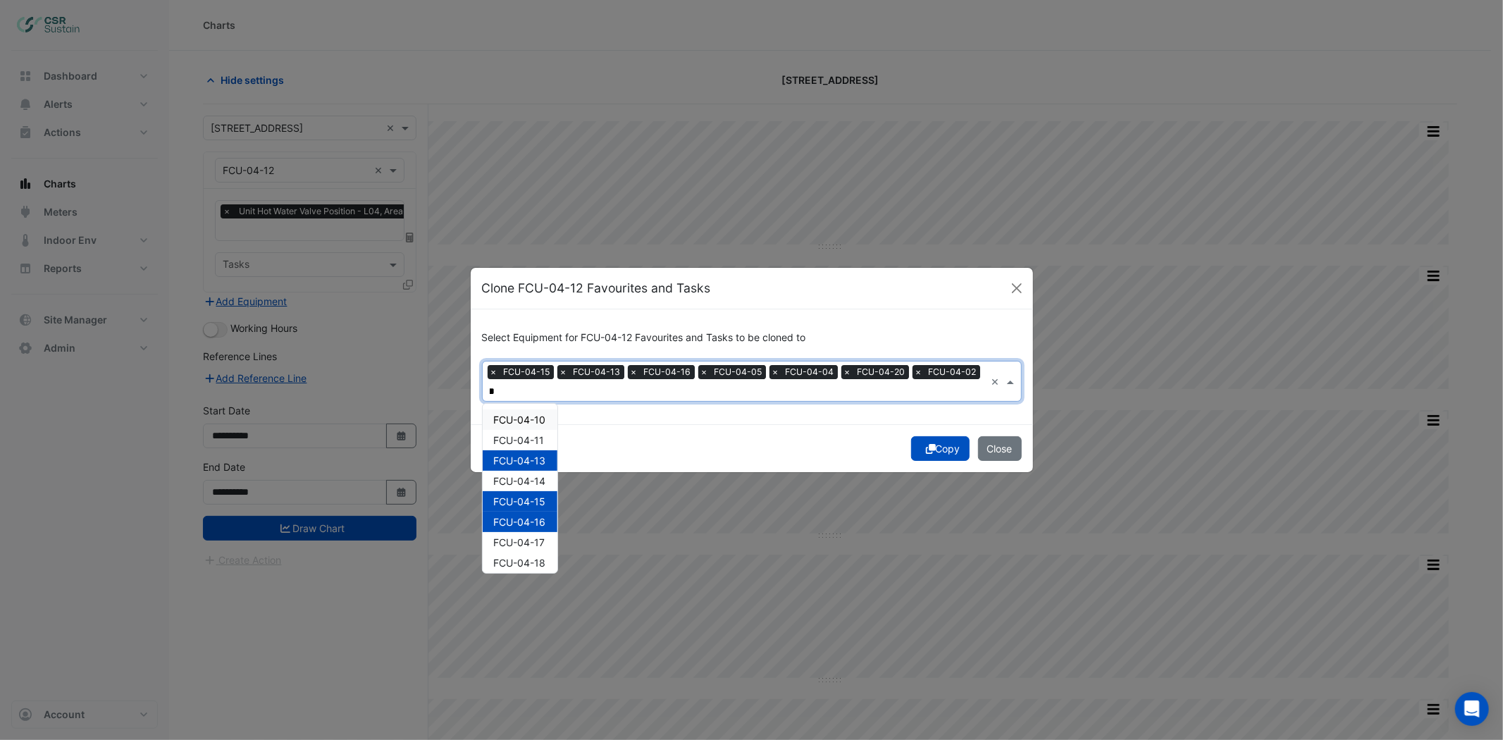
scroll to position [0, 22]
click at [519, 414] on span "FCU-04-14" at bounding box center [520, 420] width 52 height 12
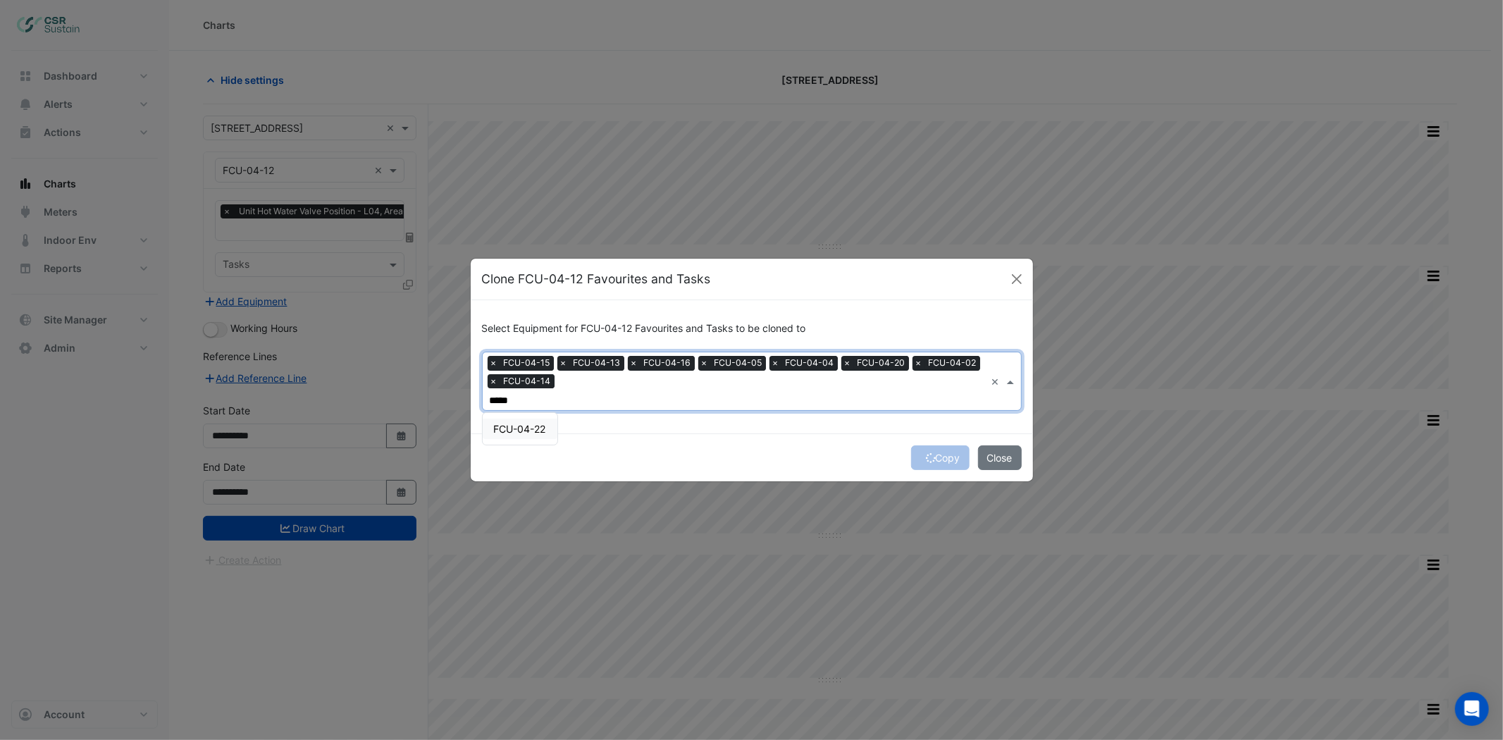
click at [519, 423] on span "FCU-04-22" at bounding box center [520, 429] width 52 height 12
click at [516, 426] on div "FCU-04-06" at bounding box center [521, 429] width 76 height 20
click at [516, 426] on div "FCU-04-07" at bounding box center [520, 429] width 75 height 20
type input "*****"
click at [624, 418] on div "Select Equipment for FCU-04-12 Favourites and Tasks to be cloned to × FCU-04-15…" at bounding box center [752, 366] width 562 height 132
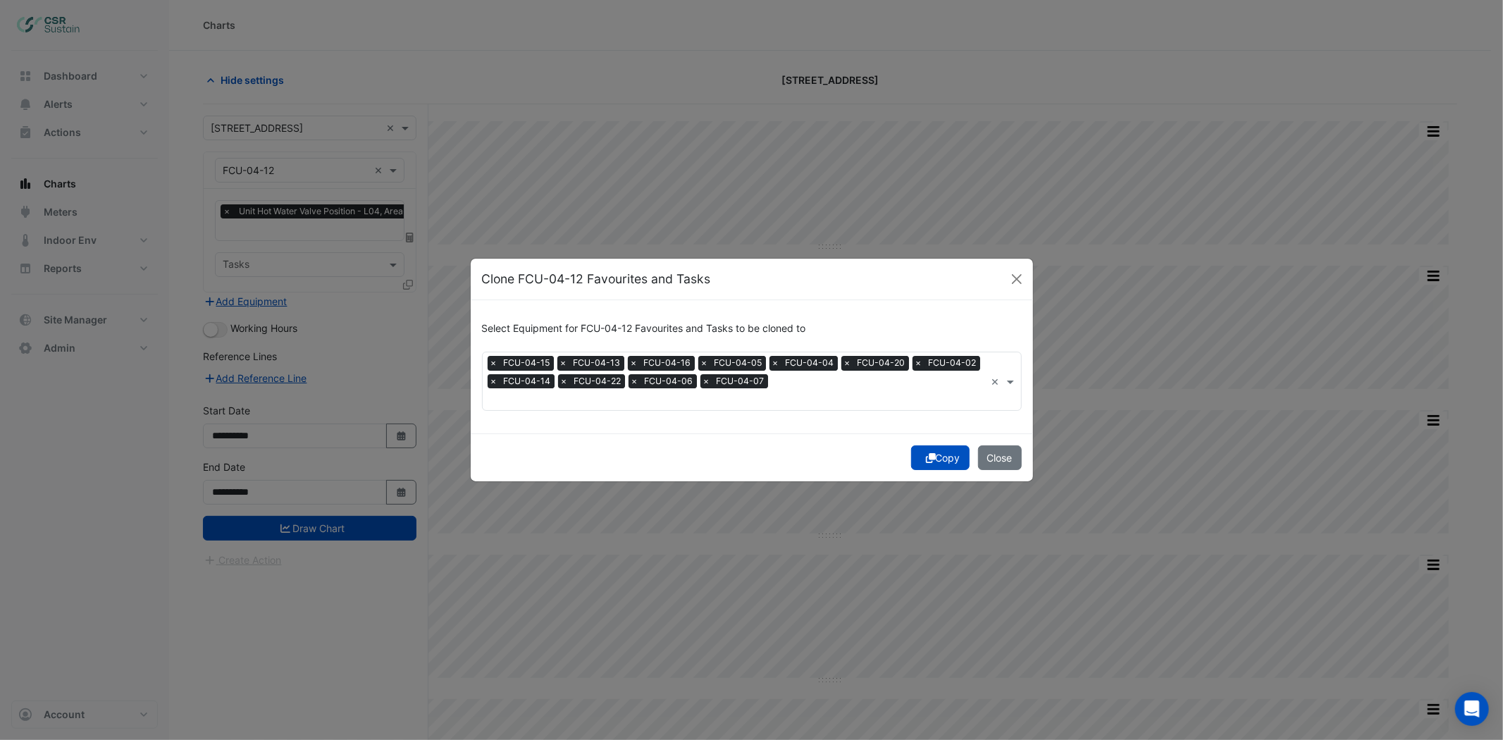
click at [705, 395] on input "text" at bounding box center [598, 400] width 216 height 15
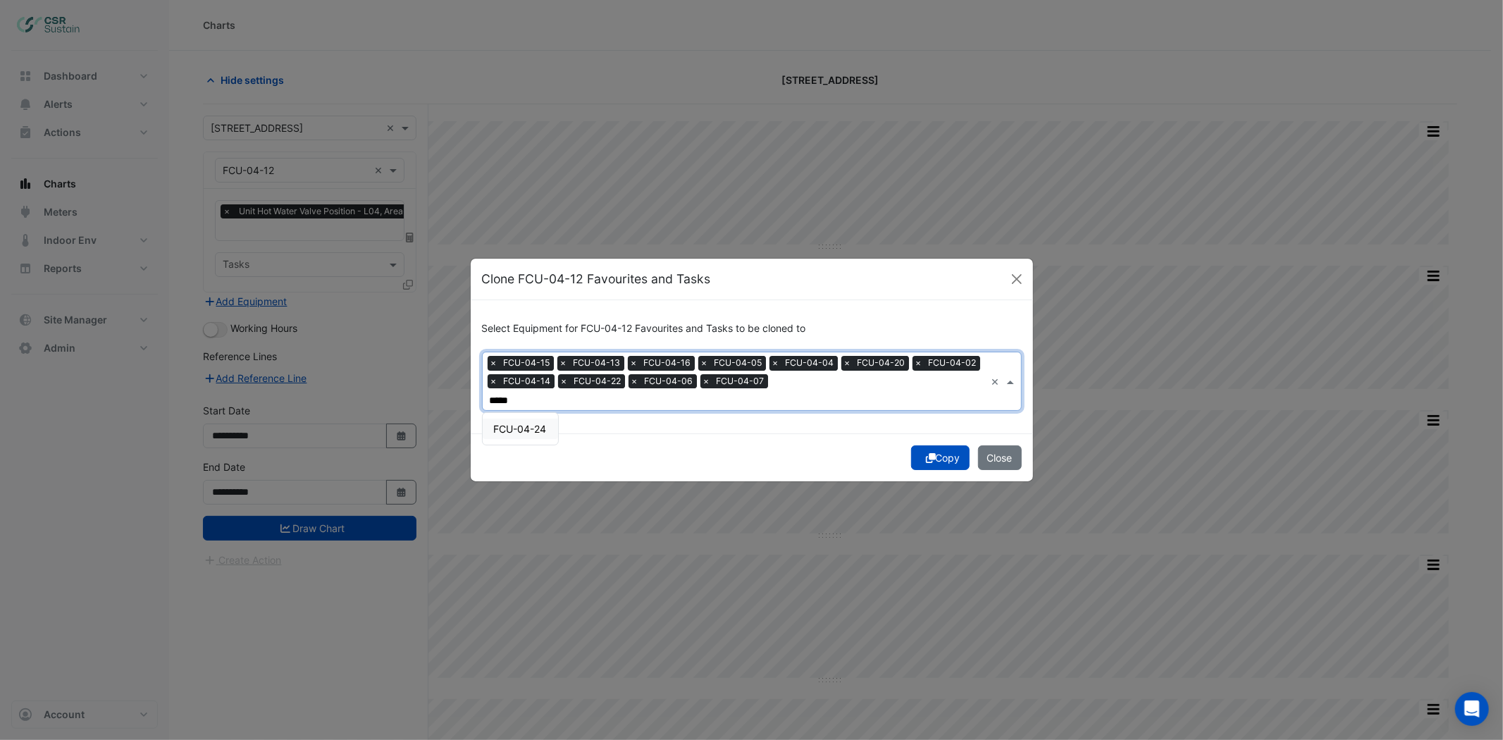
click at [539, 426] on div "FCU-04-24" at bounding box center [520, 429] width 75 height 20
click at [521, 426] on div "FCU-04-23" at bounding box center [520, 429] width 75 height 20
type input "*****"
click at [935, 451] on div "Copy Close" at bounding box center [752, 457] width 562 height 48
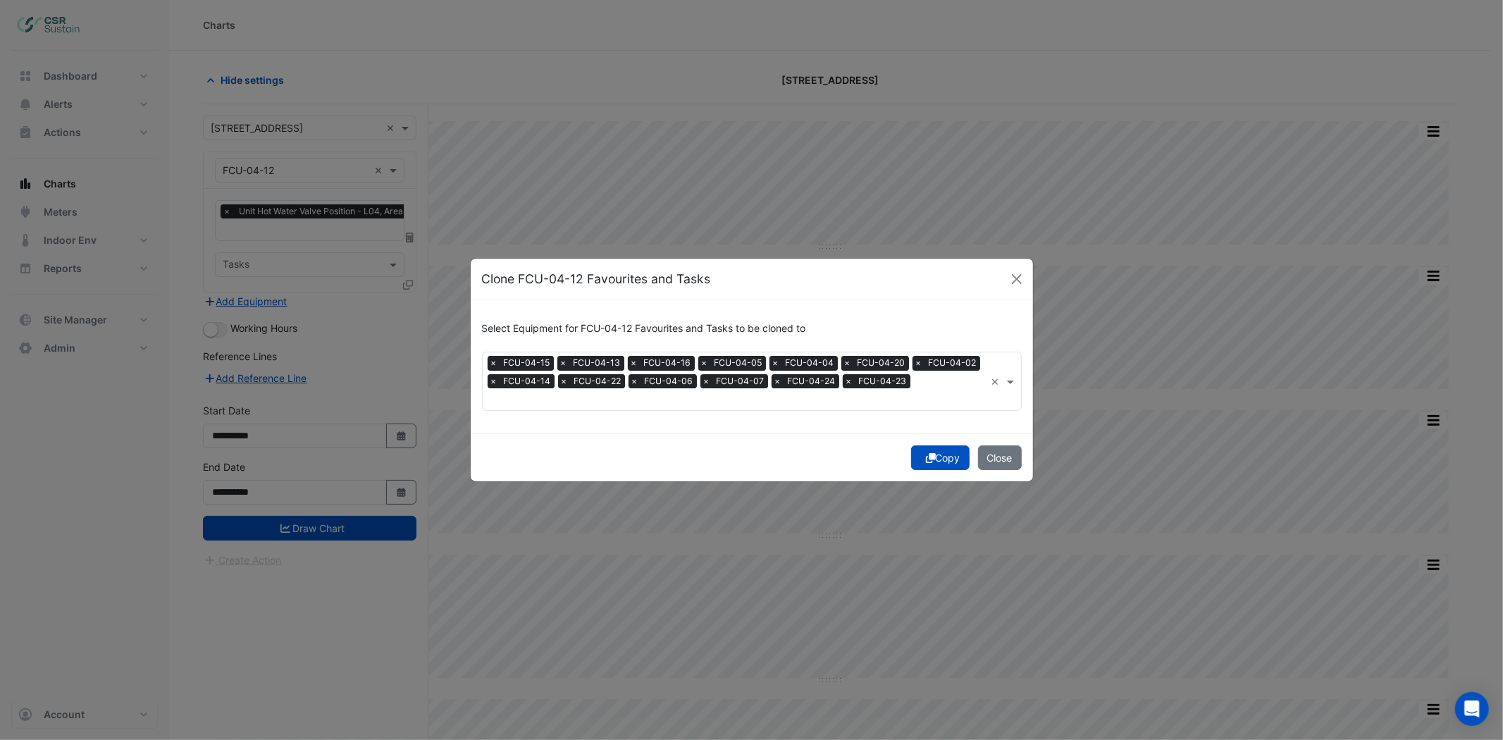
click at [947, 448] on button "Copy" at bounding box center [940, 457] width 58 height 25
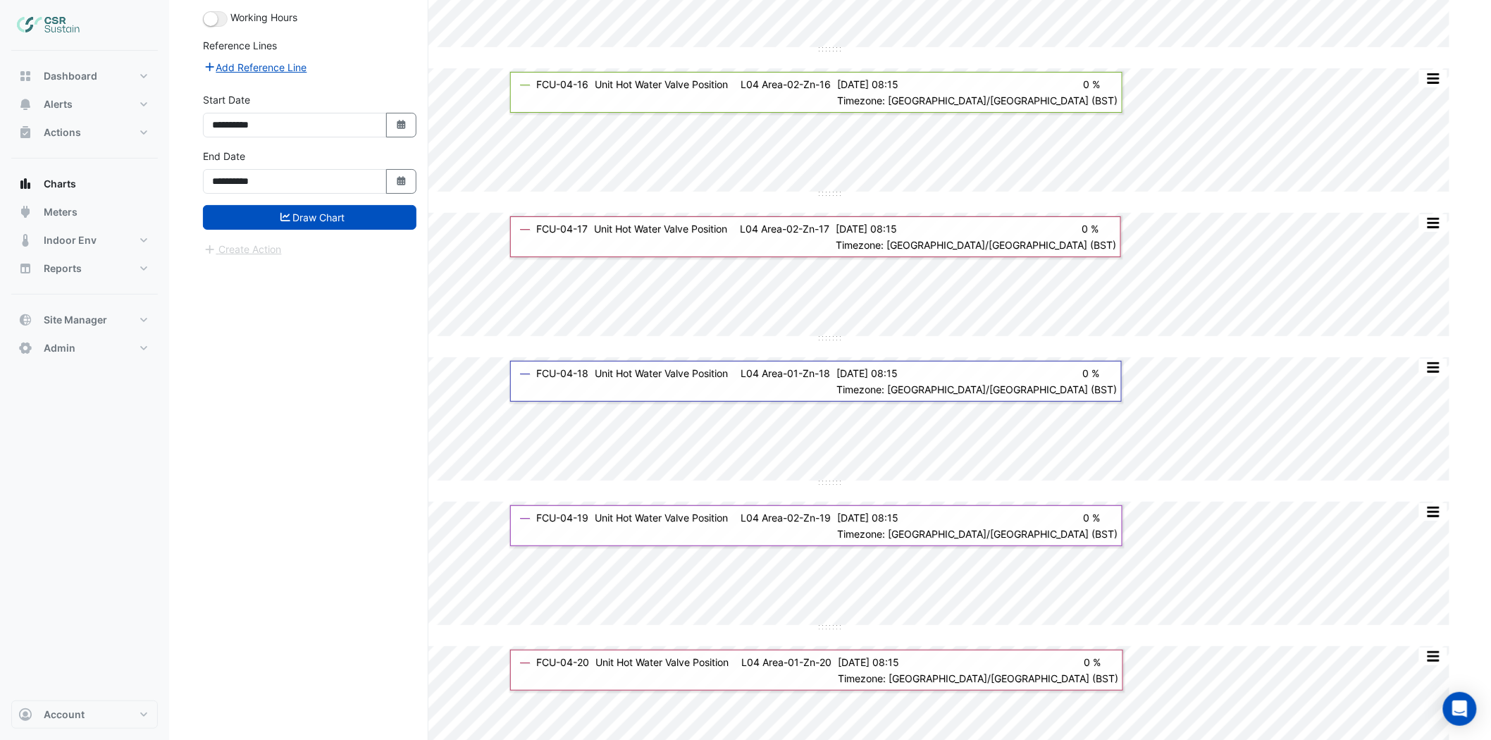
scroll to position [2114, 0]
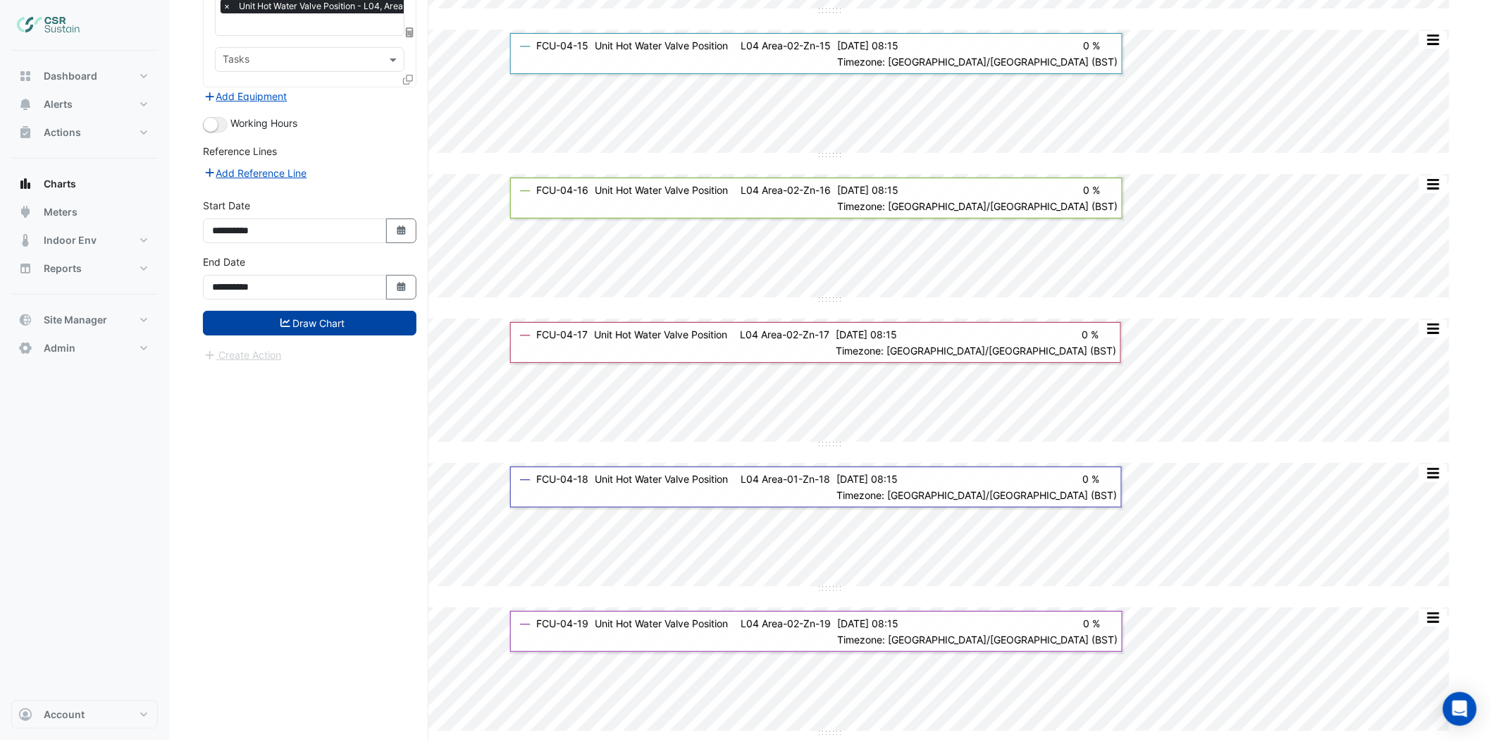
click at [342, 311] on button "Draw Chart" at bounding box center [310, 323] width 214 height 25
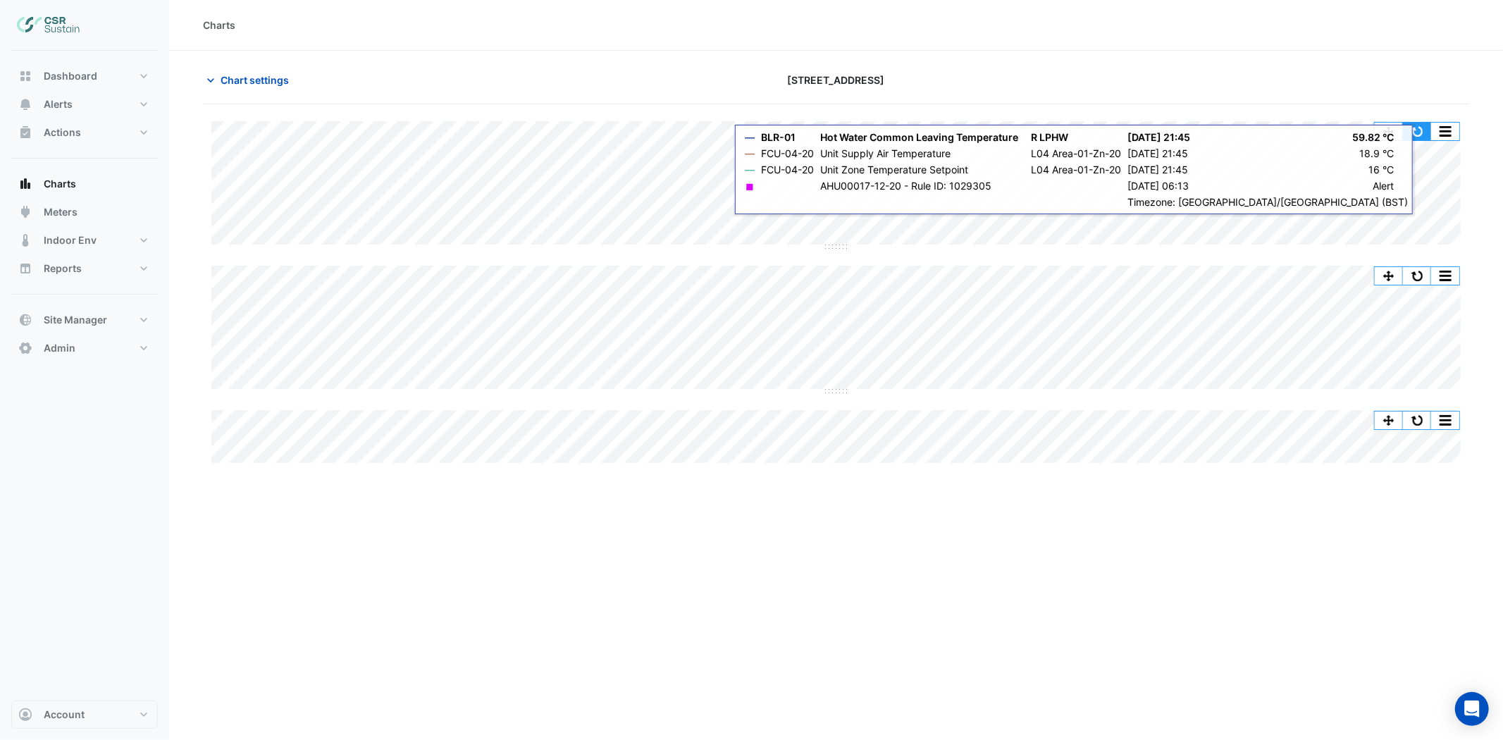
click at [1420, 131] on button "button" at bounding box center [1417, 132] width 28 height 18
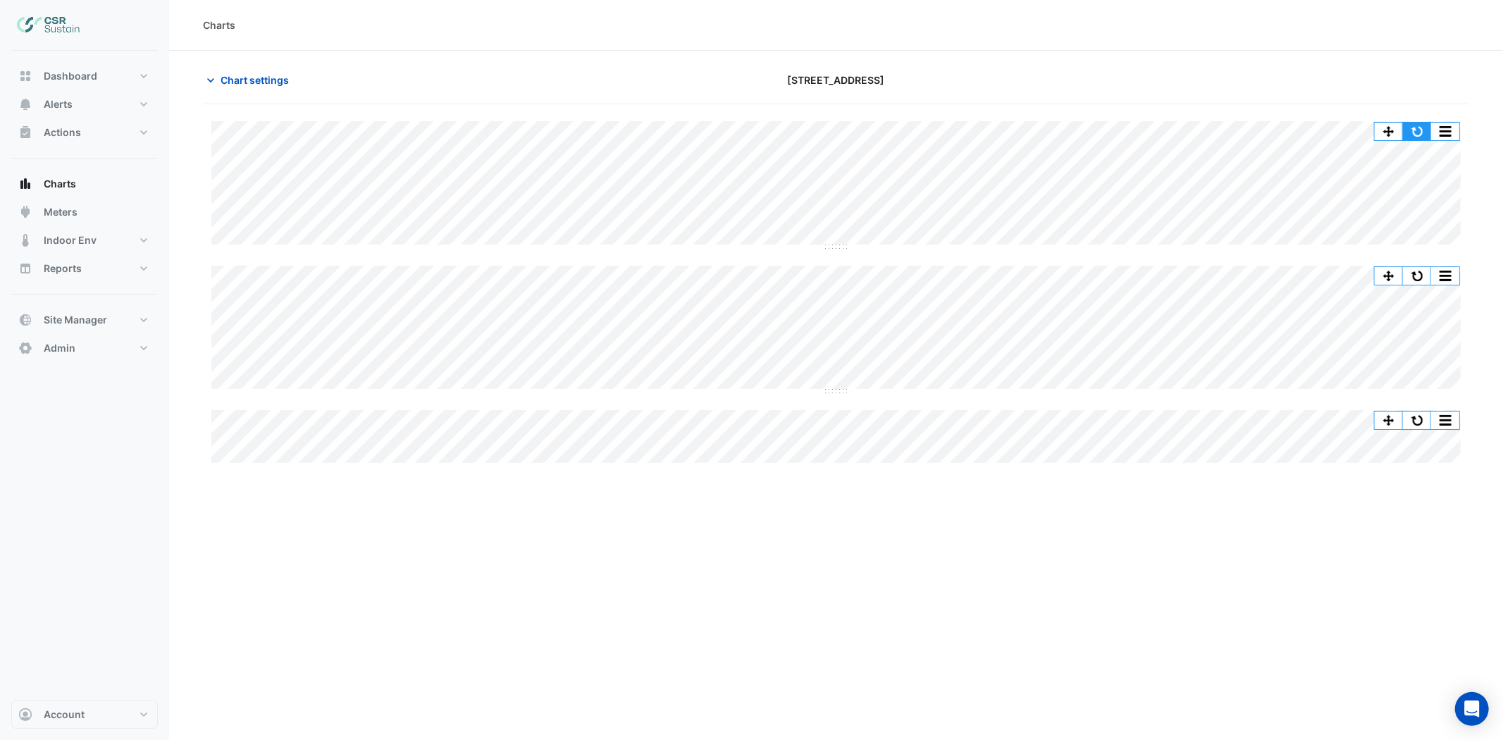
click at [1418, 135] on button "button" at bounding box center [1417, 132] width 28 height 18
click at [285, 74] on span "Chart settings" at bounding box center [255, 80] width 68 height 15
click at [1417, 129] on button "button" at bounding box center [1417, 132] width 28 height 18
click at [1412, 128] on button "button" at bounding box center [1417, 132] width 28 height 18
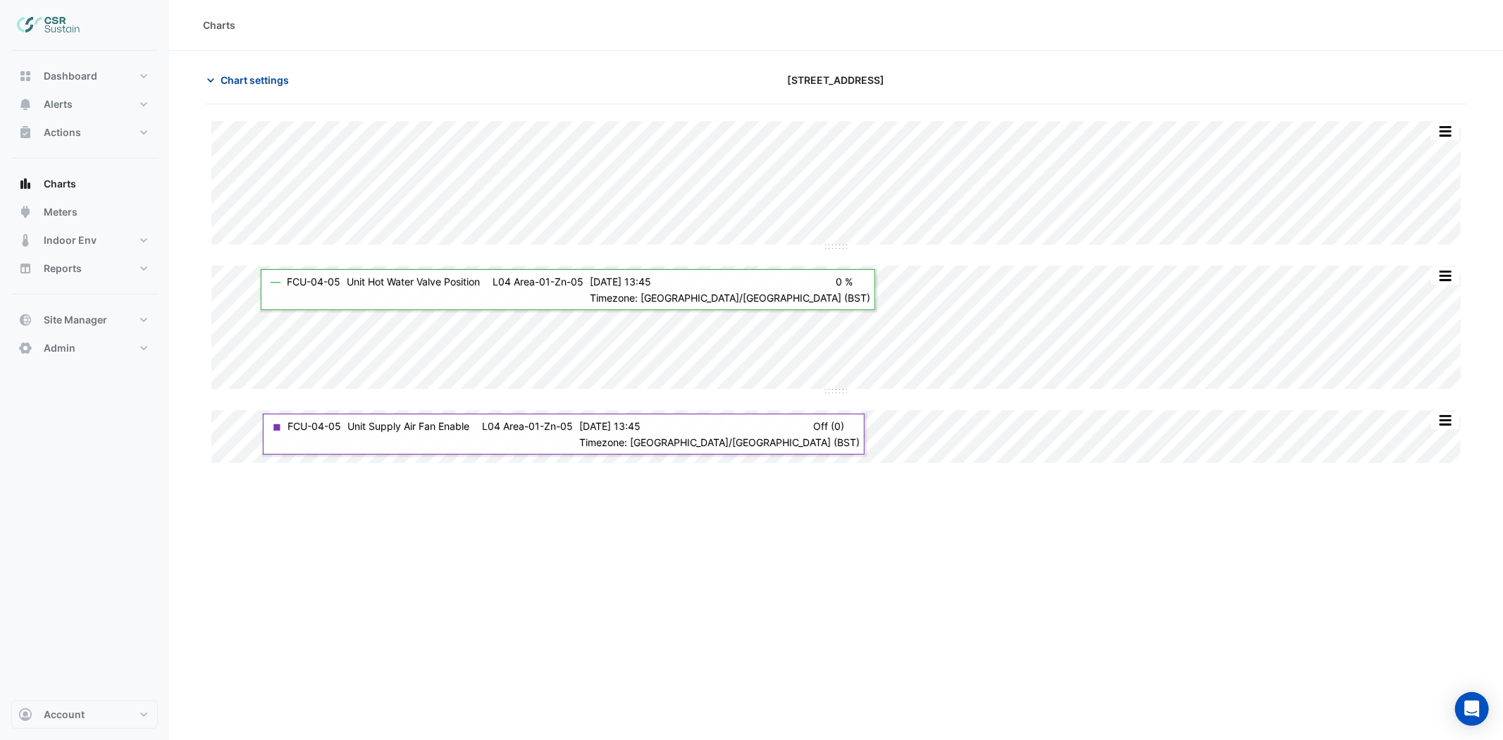
click at [261, 82] on span "Chart settings" at bounding box center [255, 80] width 68 height 15
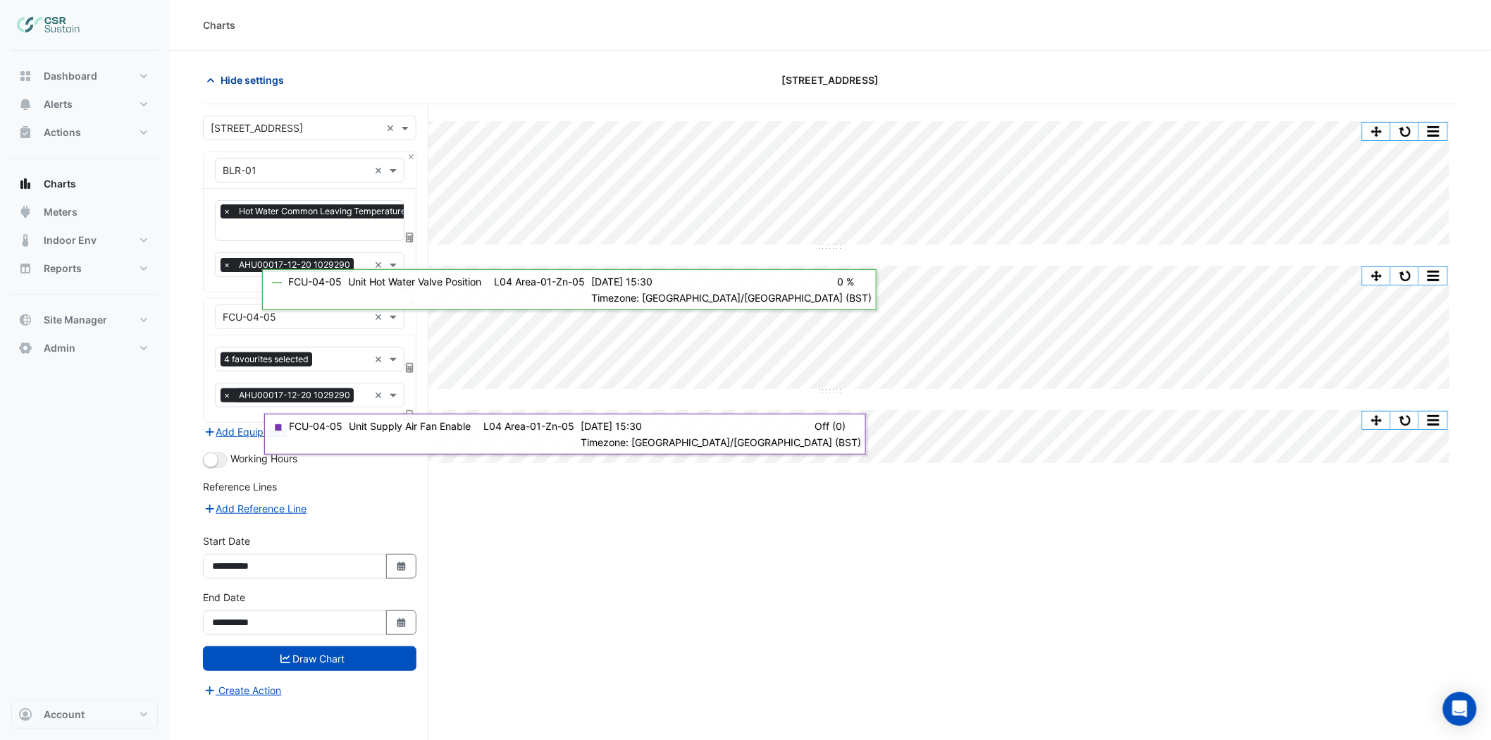
click at [261, 82] on span "Hide settings" at bounding box center [252, 80] width 63 height 15
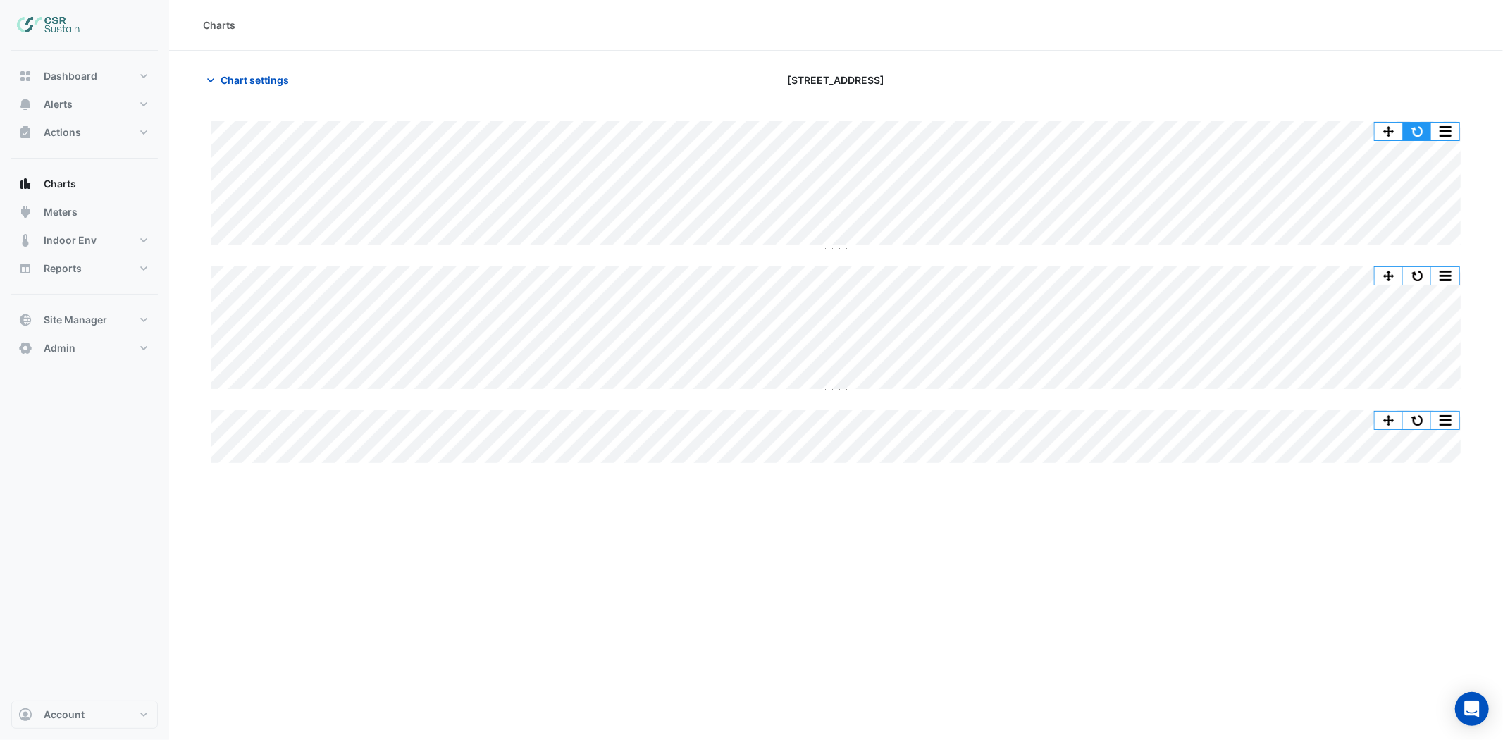
click at [1421, 132] on button "button" at bounding box center [1417, 132] width 28 height 18
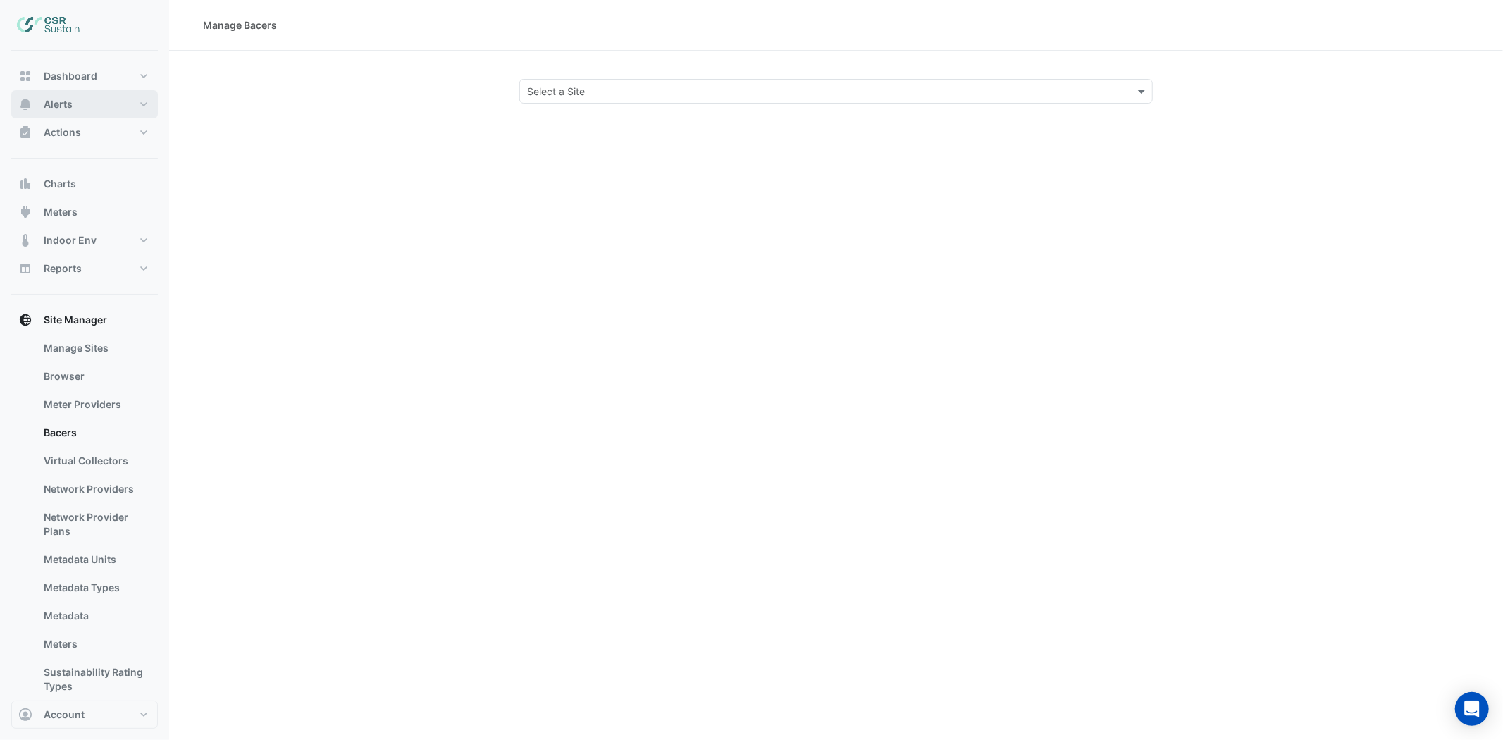
click at [54, 109] on span "Alerts" at bounding box center [58, 104] width 29 height 14
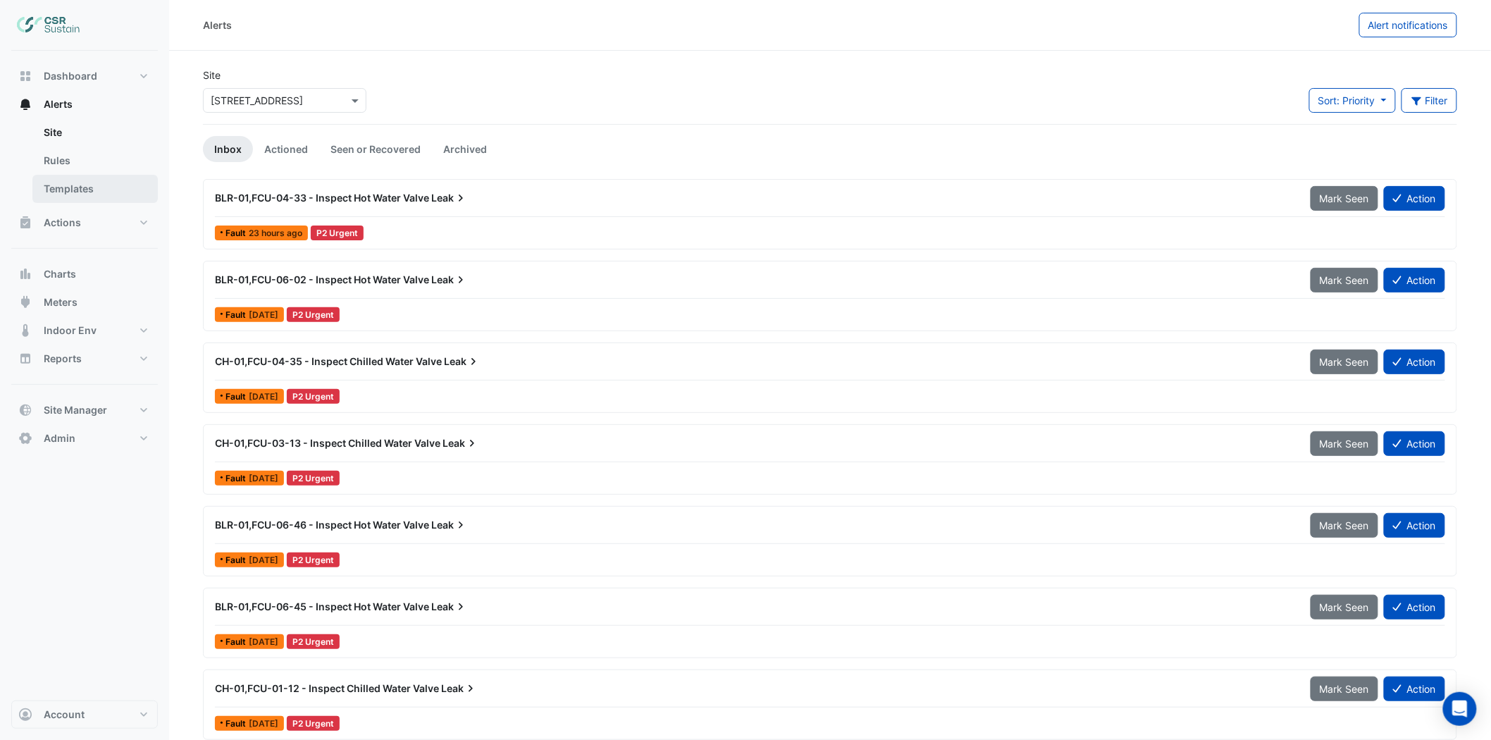
click at [96, 183] on link "Templates" at bounding box center [94, 189] width 125 height 28
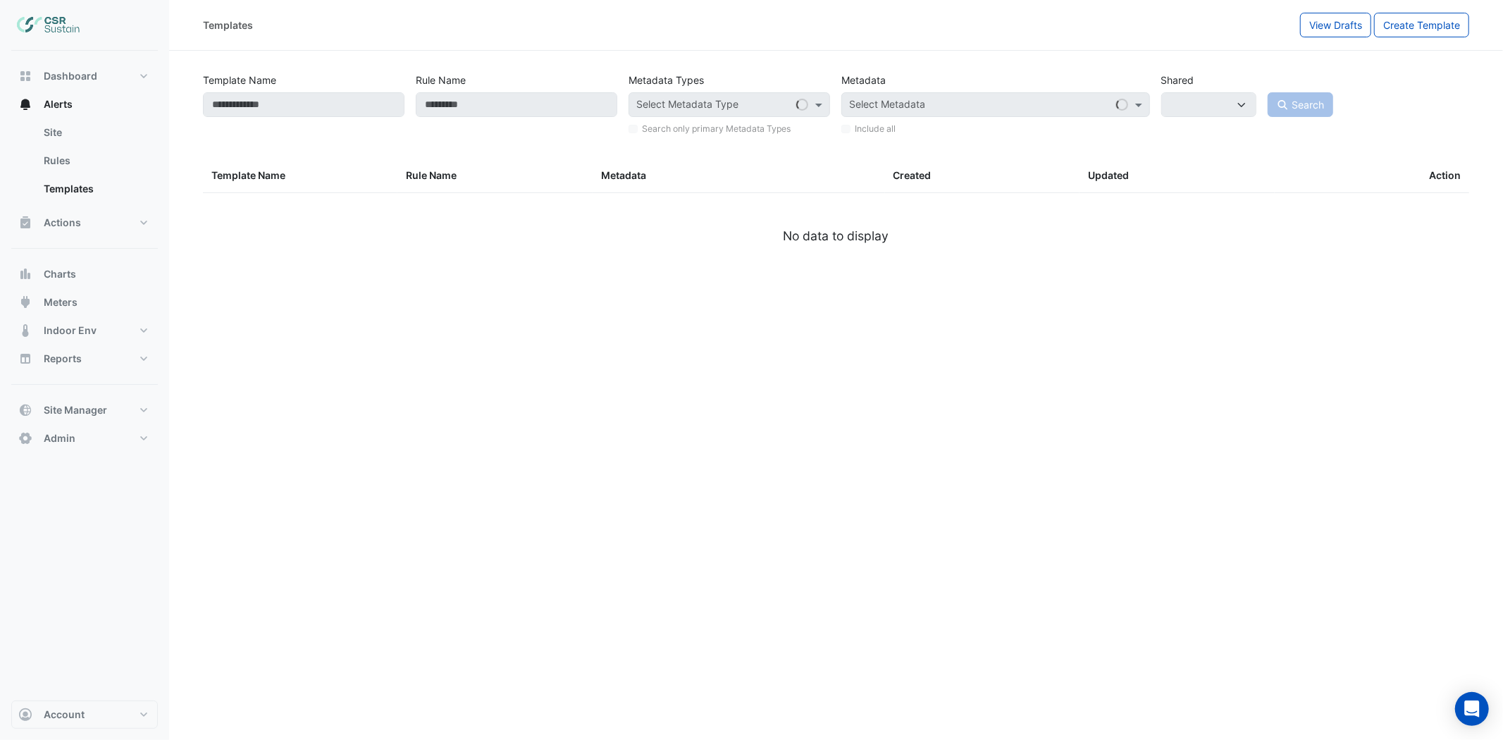
select select
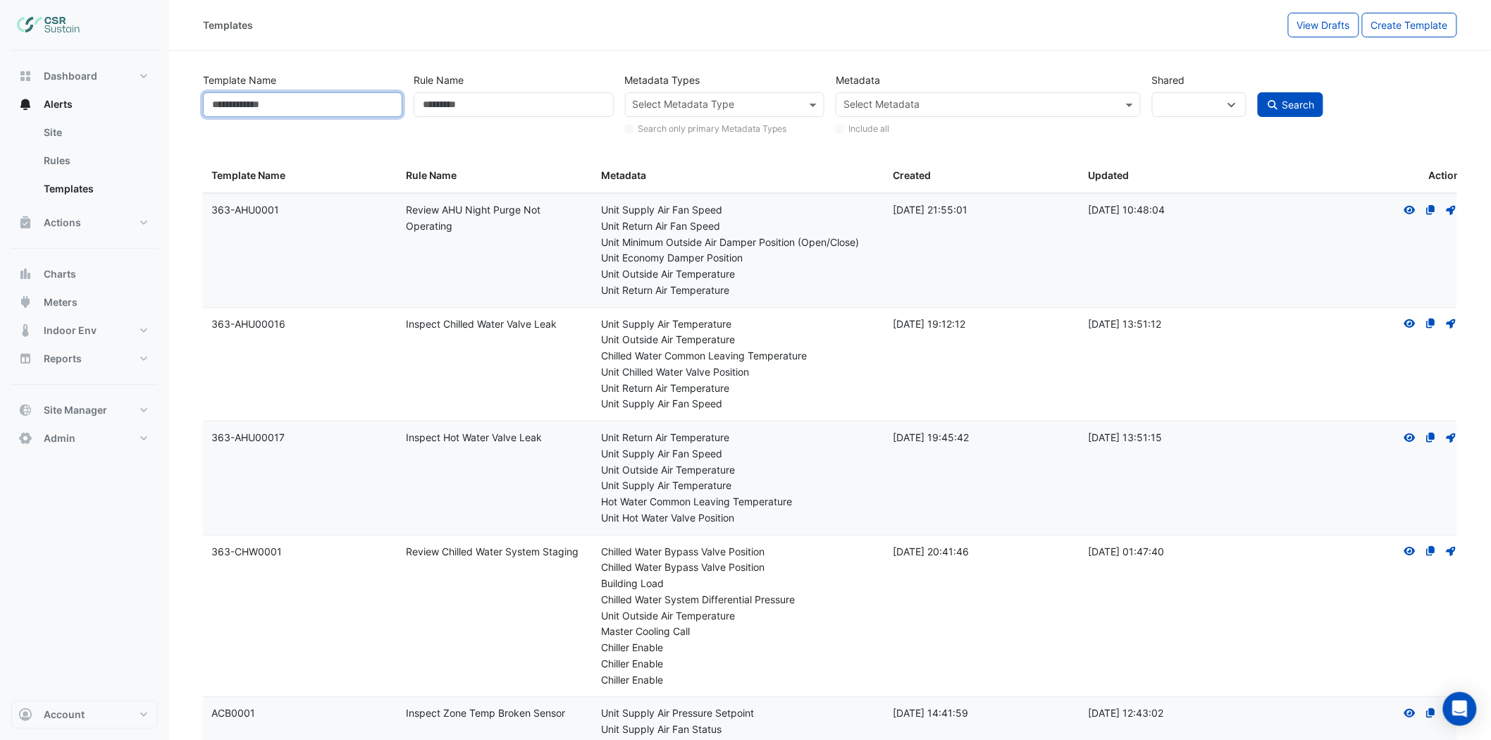
click at [297, 101] on input "Template Name" at bounding box center [302, 104] width 199 height 25
type input "**********"
click at [1258, 92] on button "Search" at bounding box center [1291, 104] width 66 height 25
select select
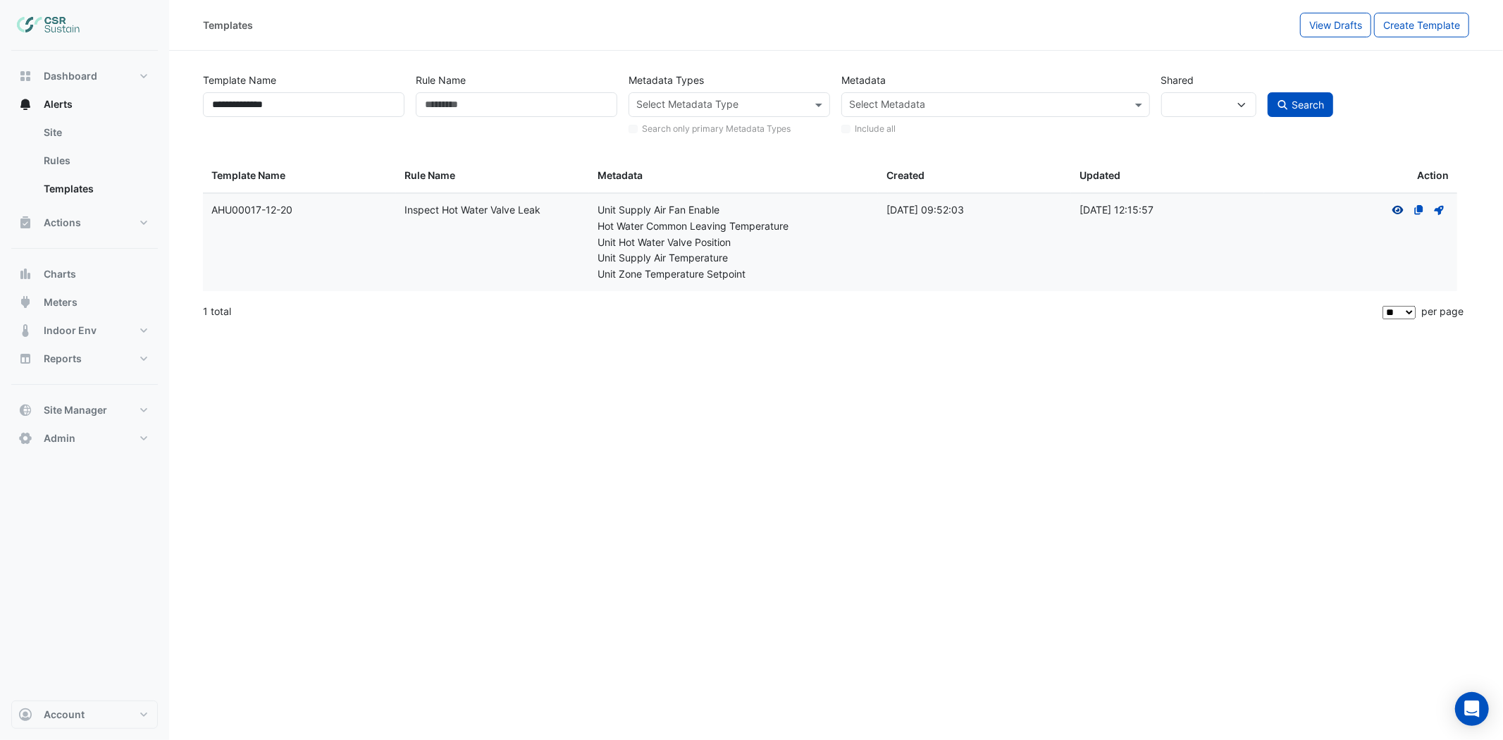
click at [1403, 207] on icon "View" at bounding box center [1398, 210] width 13 height 10
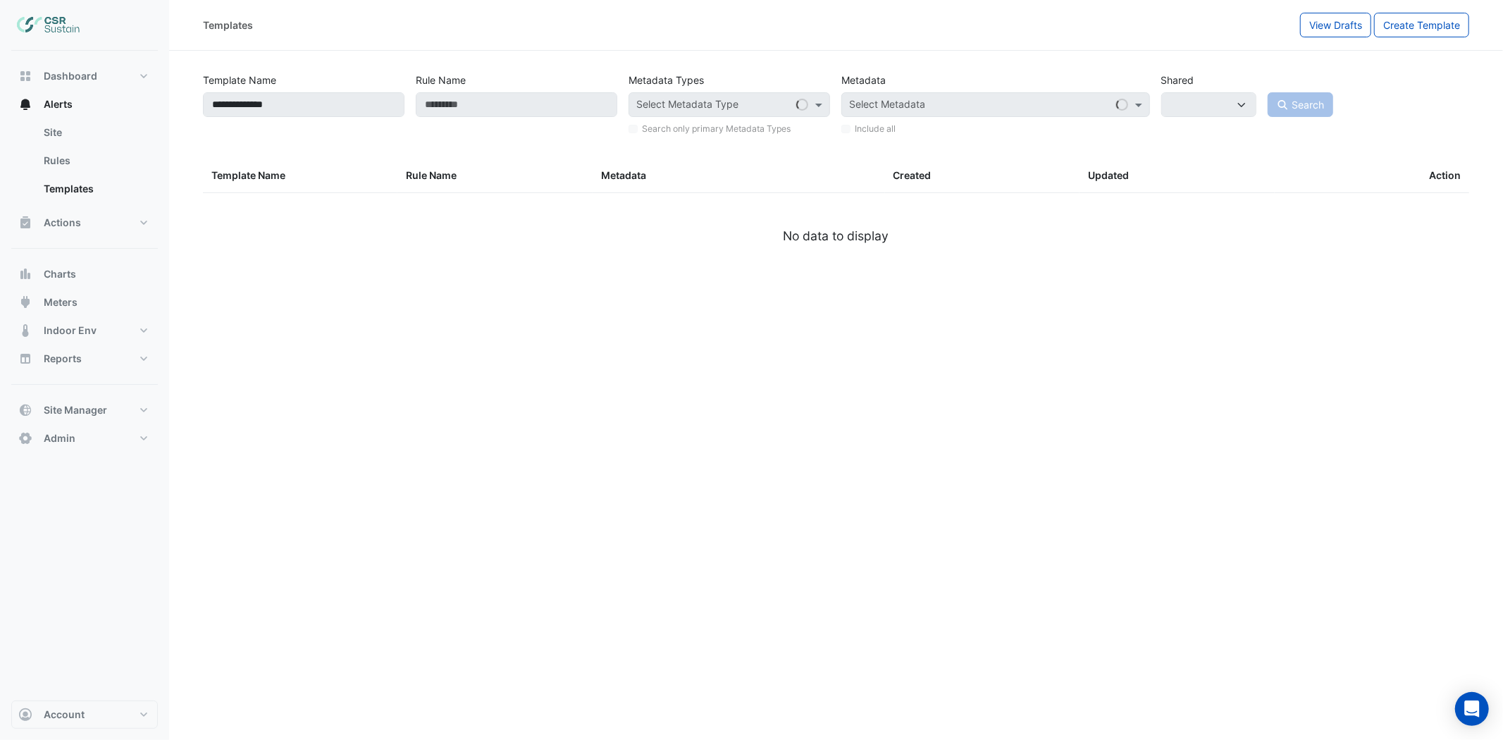
select select
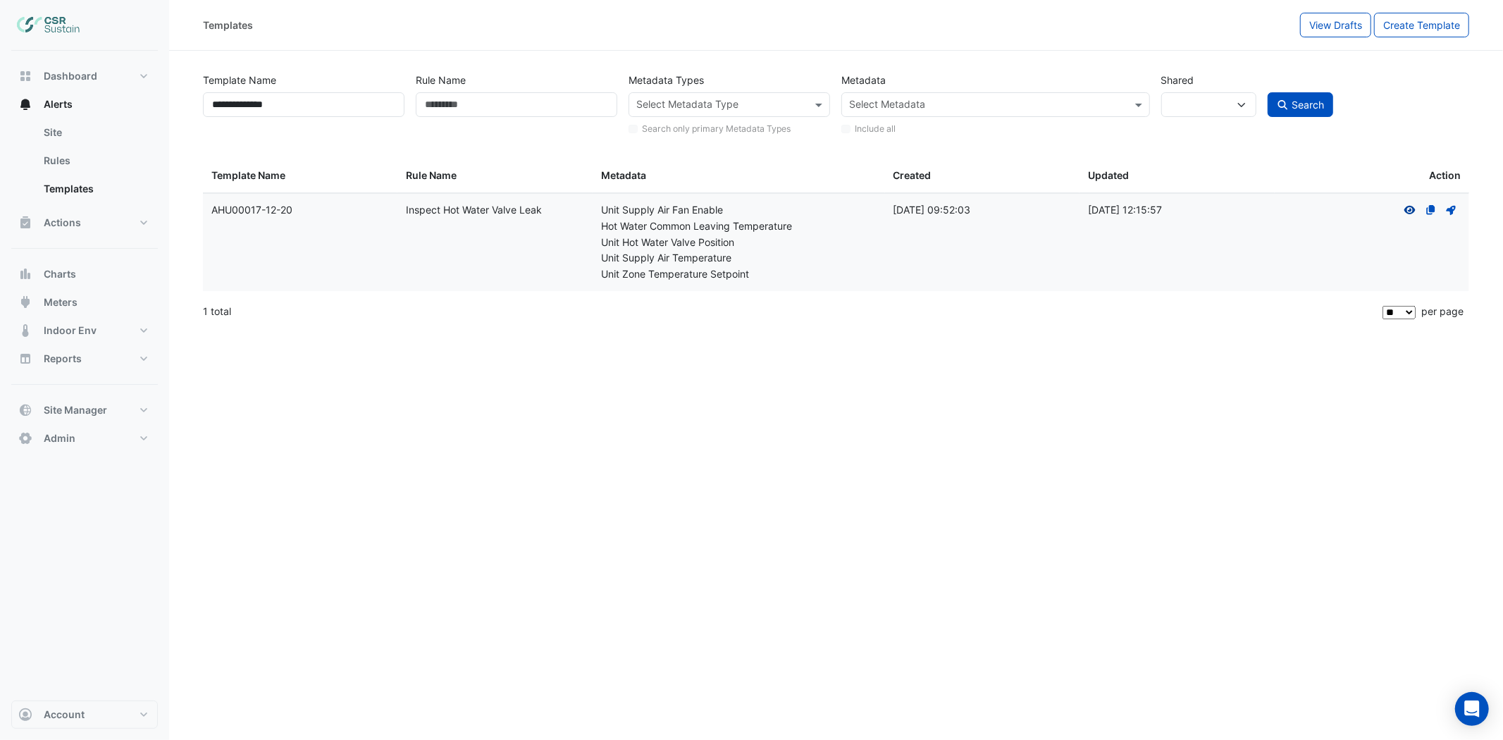
click at [1414, 206] on icon "View" at bounding box center [1410, 210] width 13 height 10
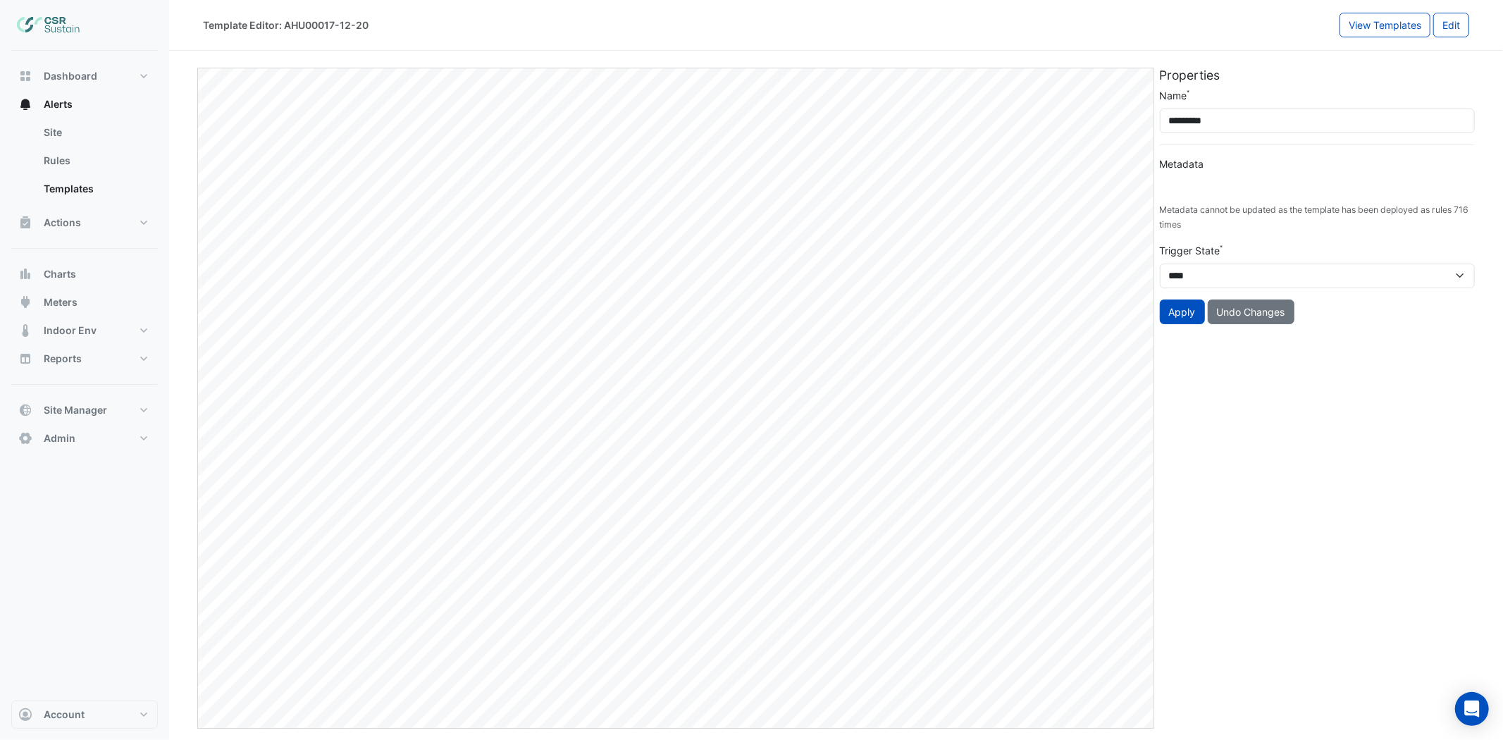
type input "**********"
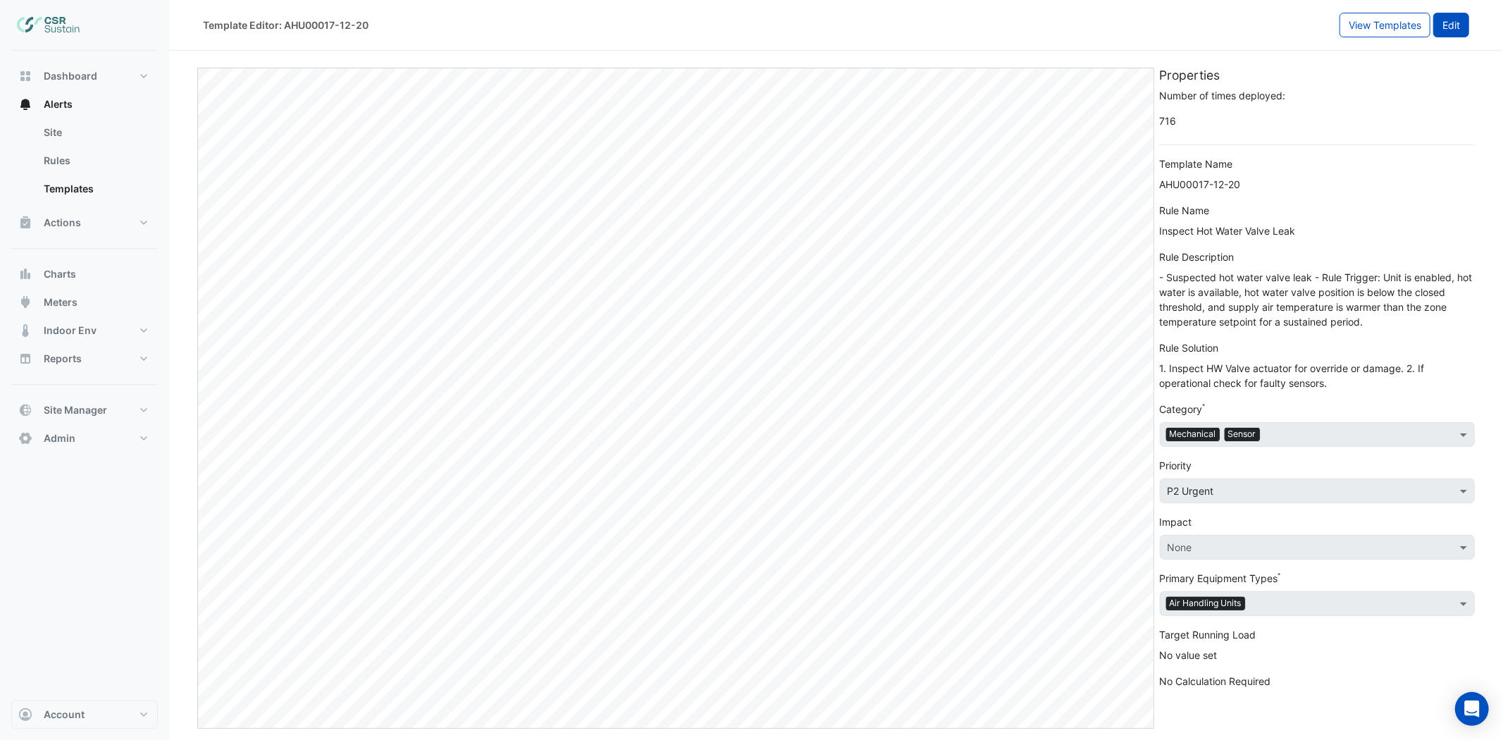
click at [1448, 34] on button "Edit" at bounding box center [1451, 25] width 36 height 25
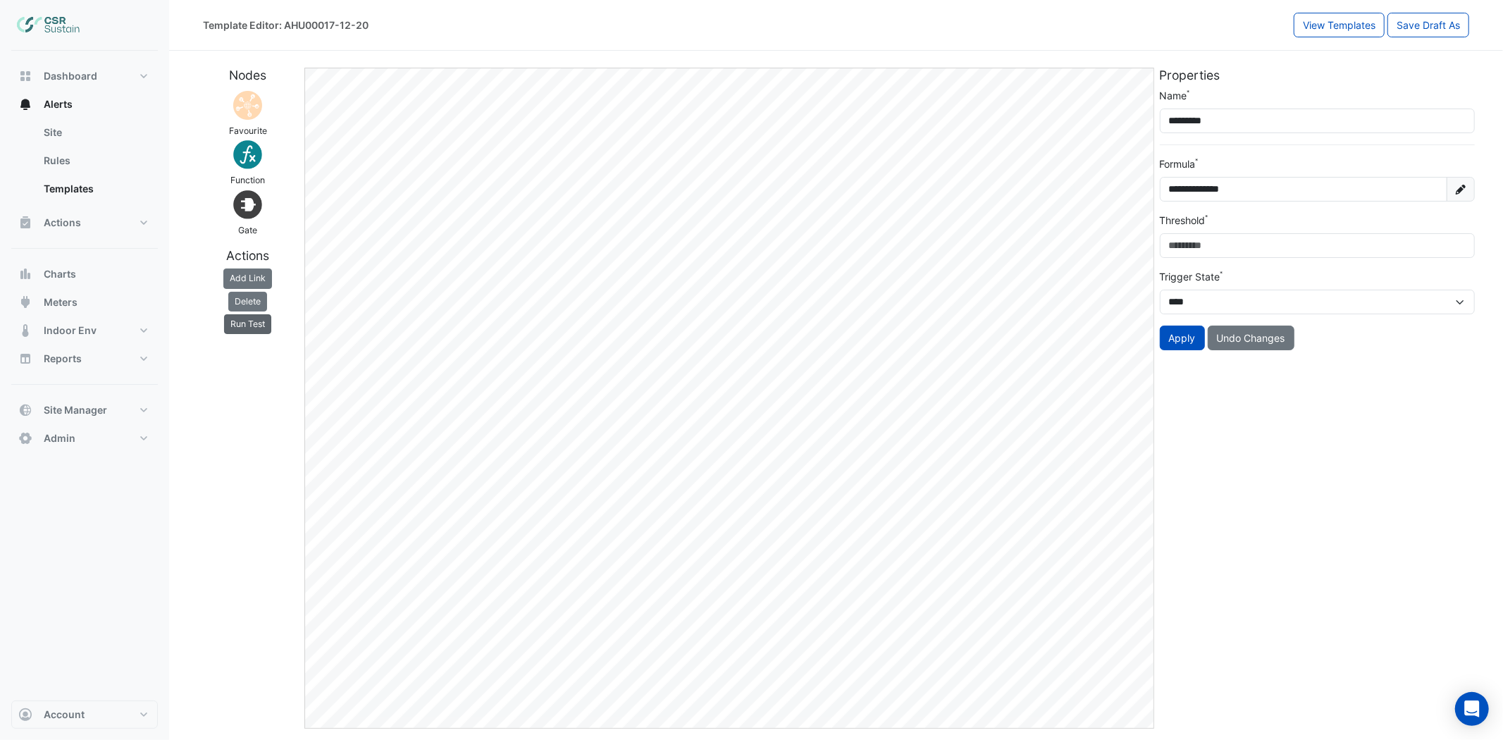
click at [248, 324] on button "Run Test" at bounding box center [247, 324] width 47 height 20
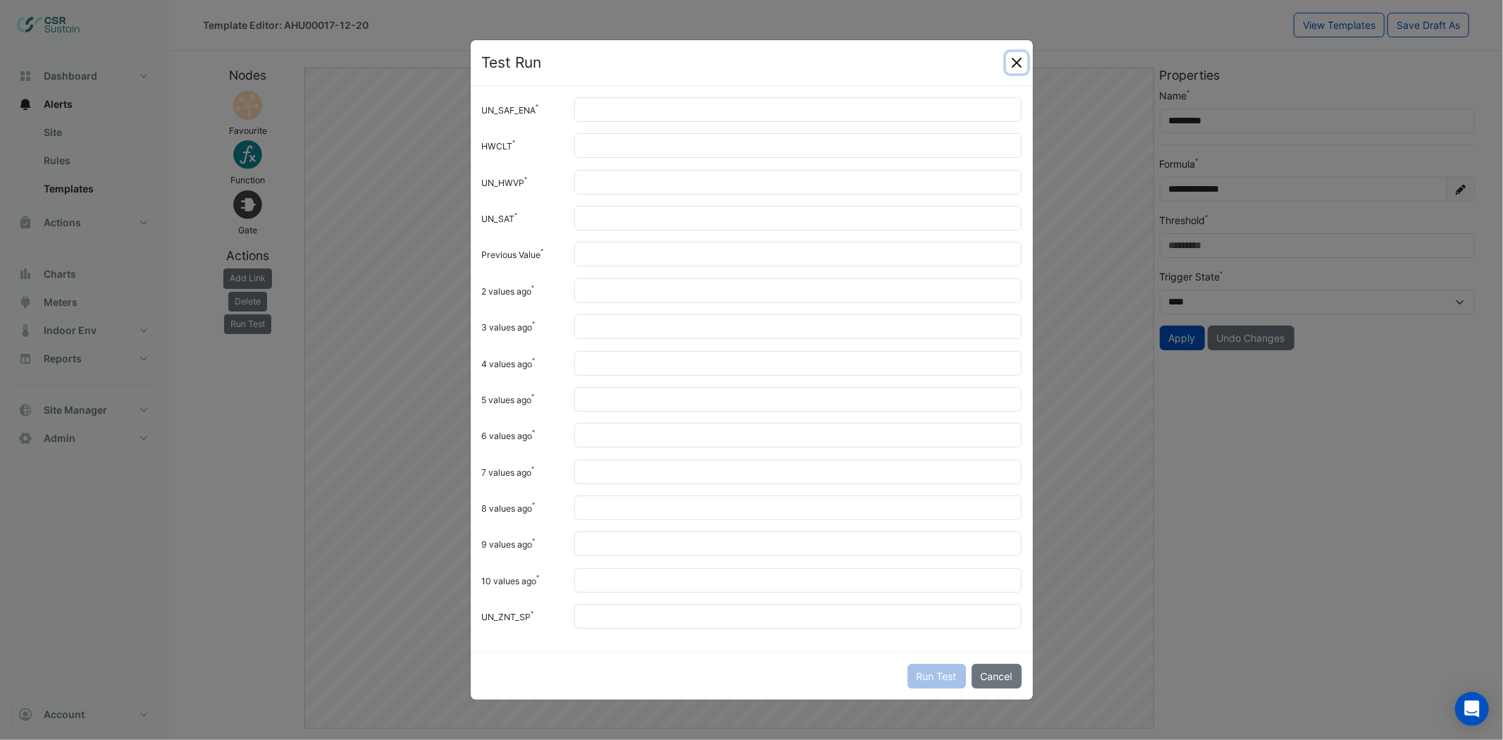
click at [1008, 64] on button "Close" at bounding box center [1016, 62] width 21 height 21
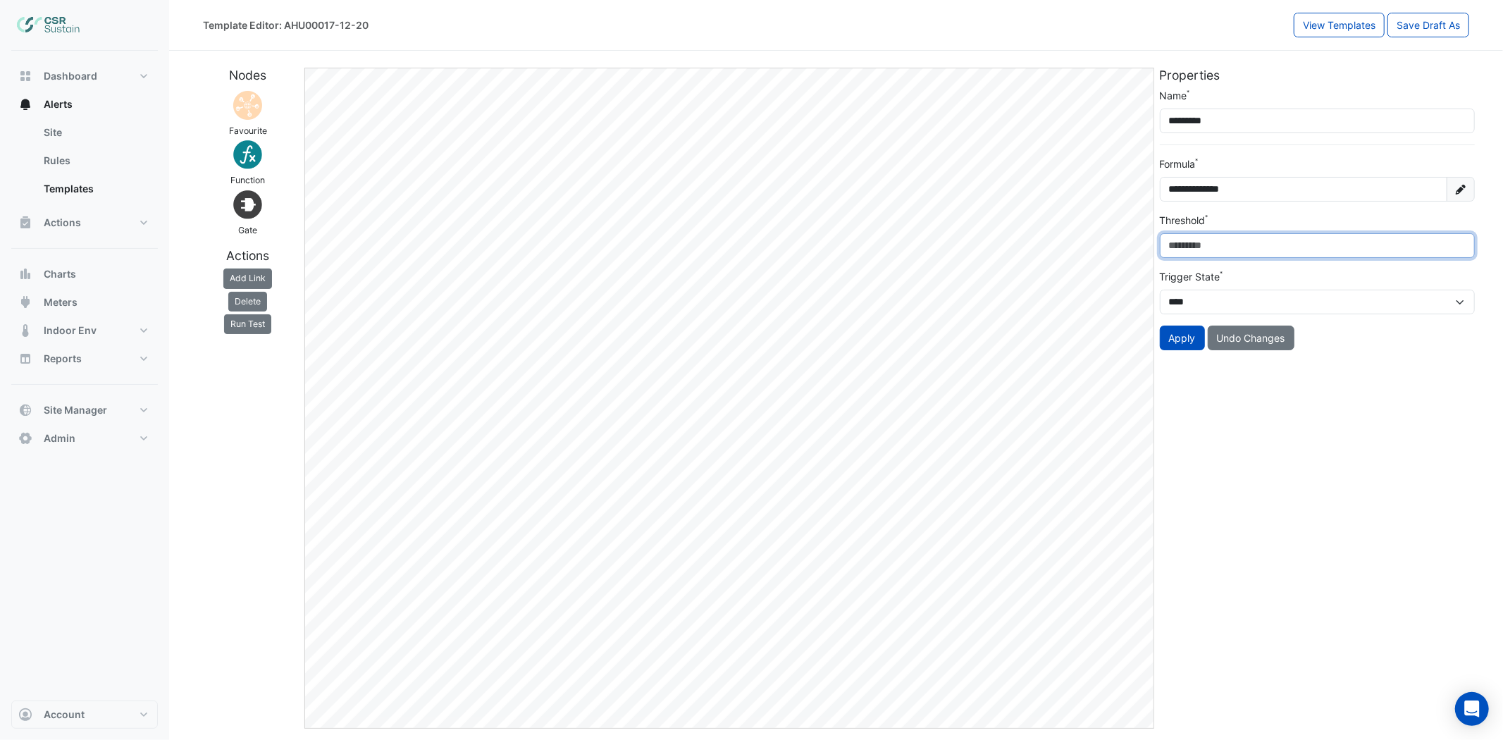
click at [1135, 252] on div "**********" at bounding box center [835, 392] width 1283 height 672
type input "**"
click at [1180, 337] on button "Apply" at bounding box center [1182, 338] width 45 height 25
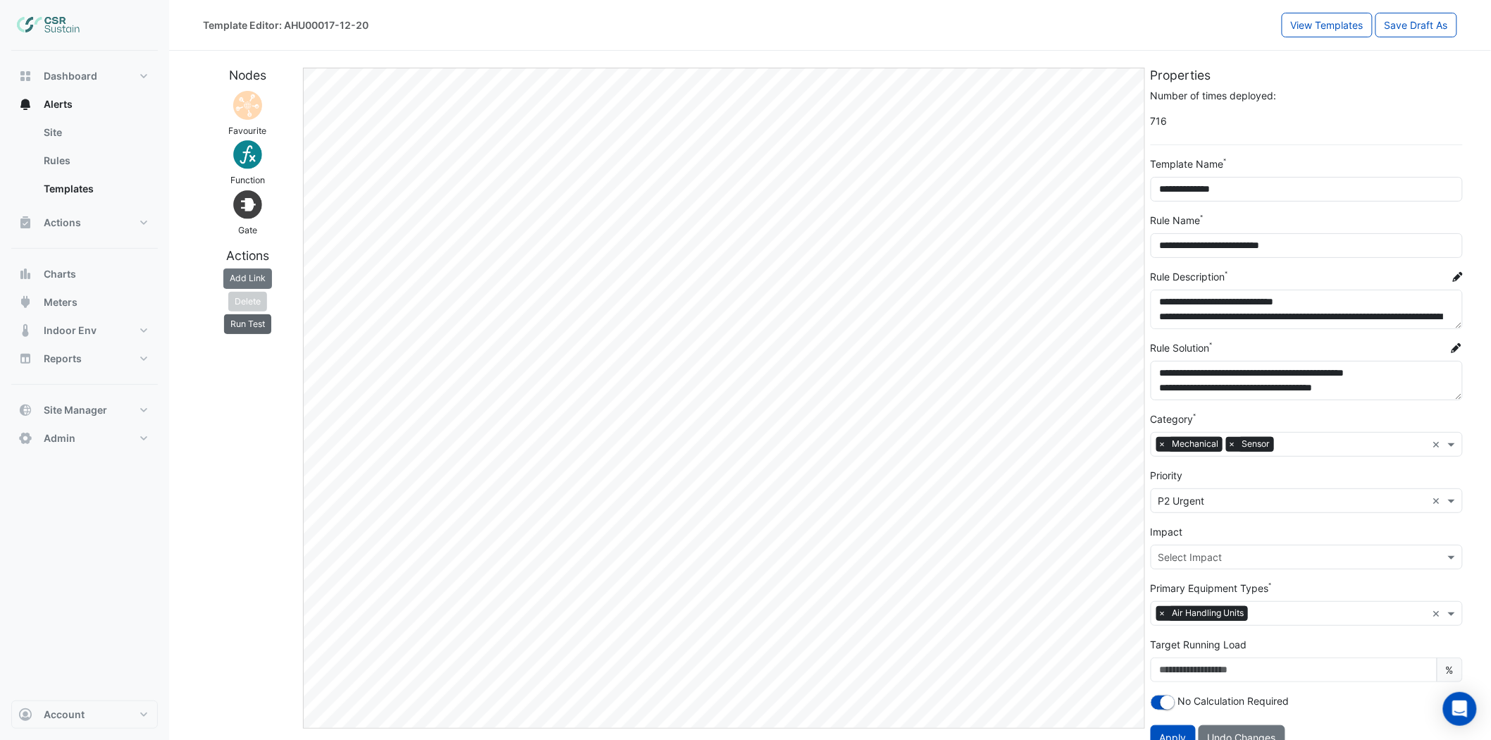
click at [264, 328] on button "Run Test" at bounding box center [247, 324] width 47 height 20
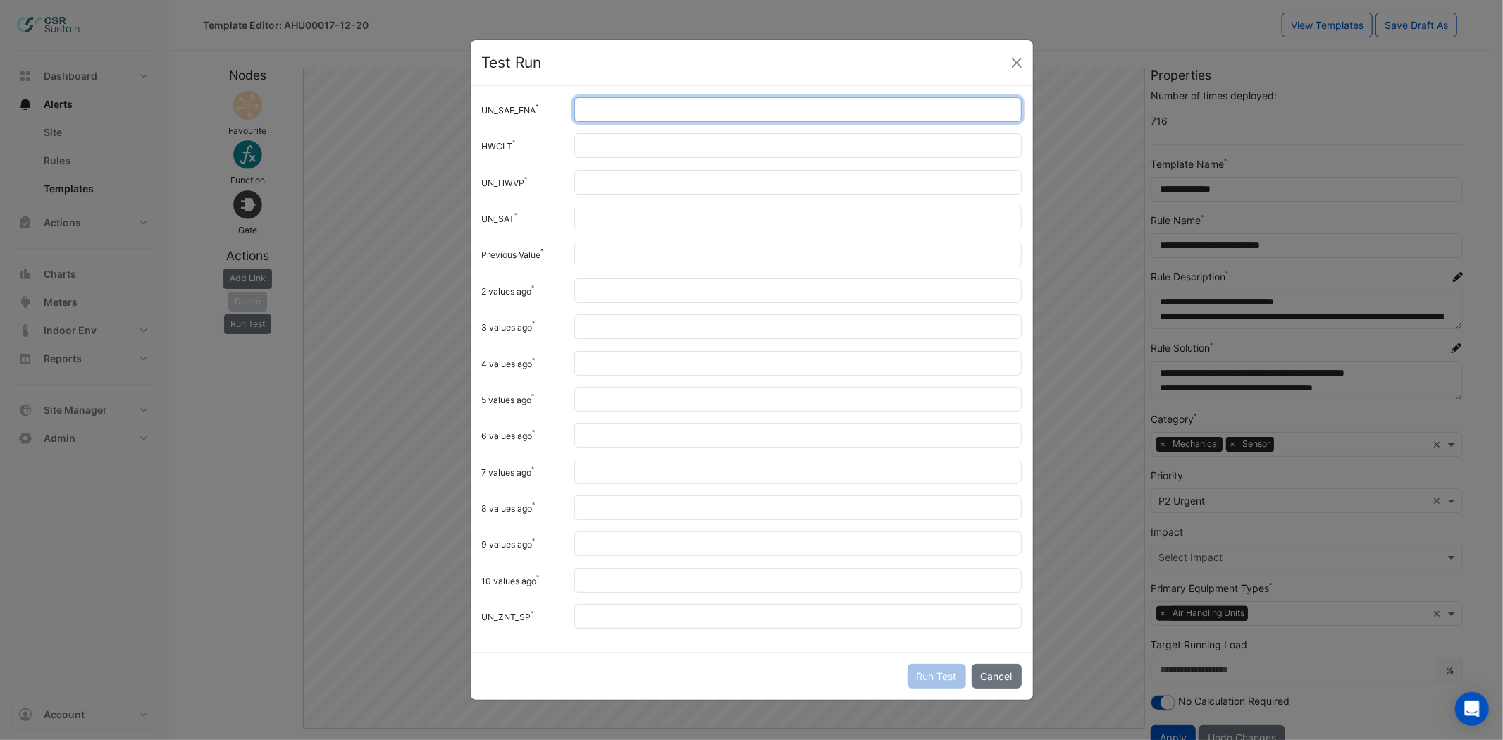
click at [641, 114] on input "UN_SAF_ENA" at bounding box center [797, 109] width 447 height 25
type input "*"
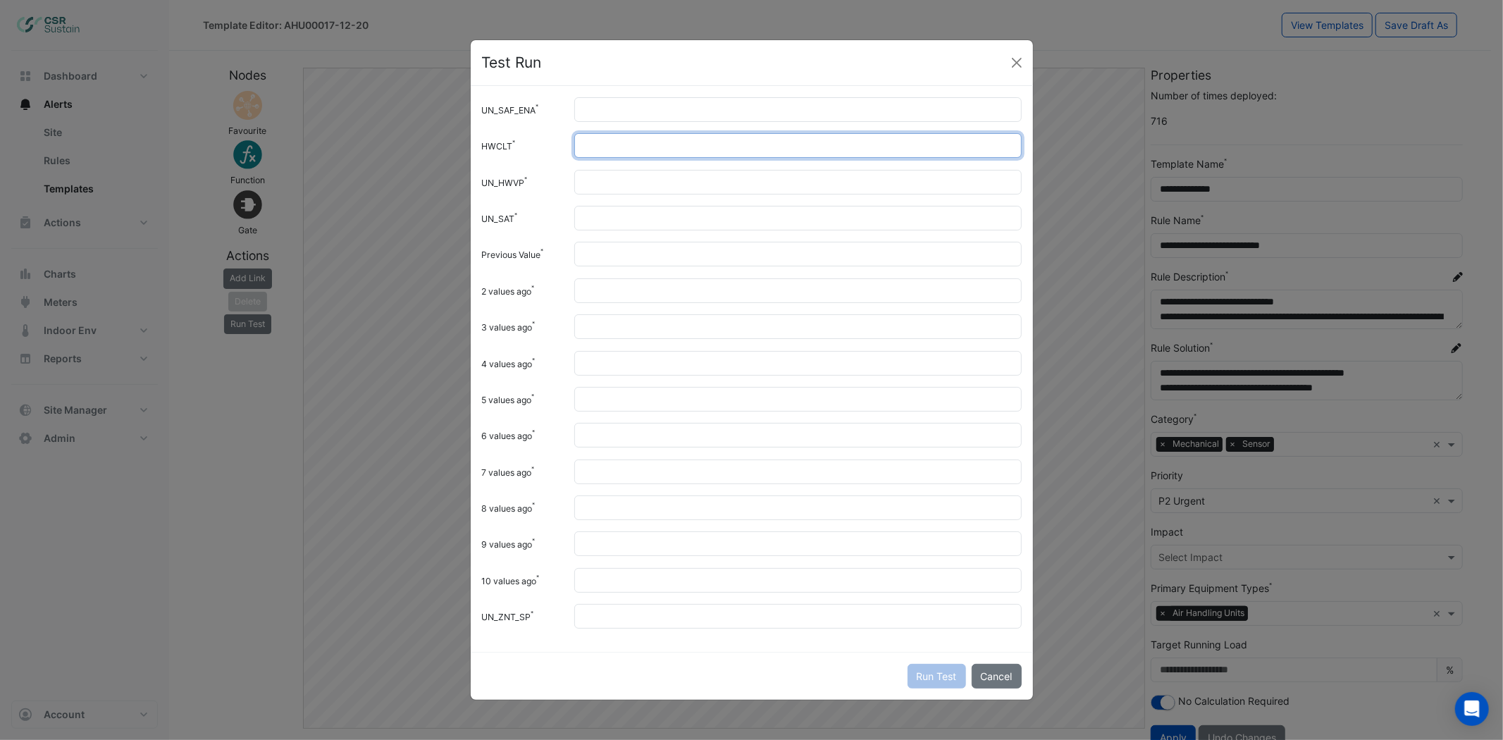
click at [608, 149] on input "HWCLT" at bounding box center [797, 145] width 447 height 25
type input "**"
type input "*"
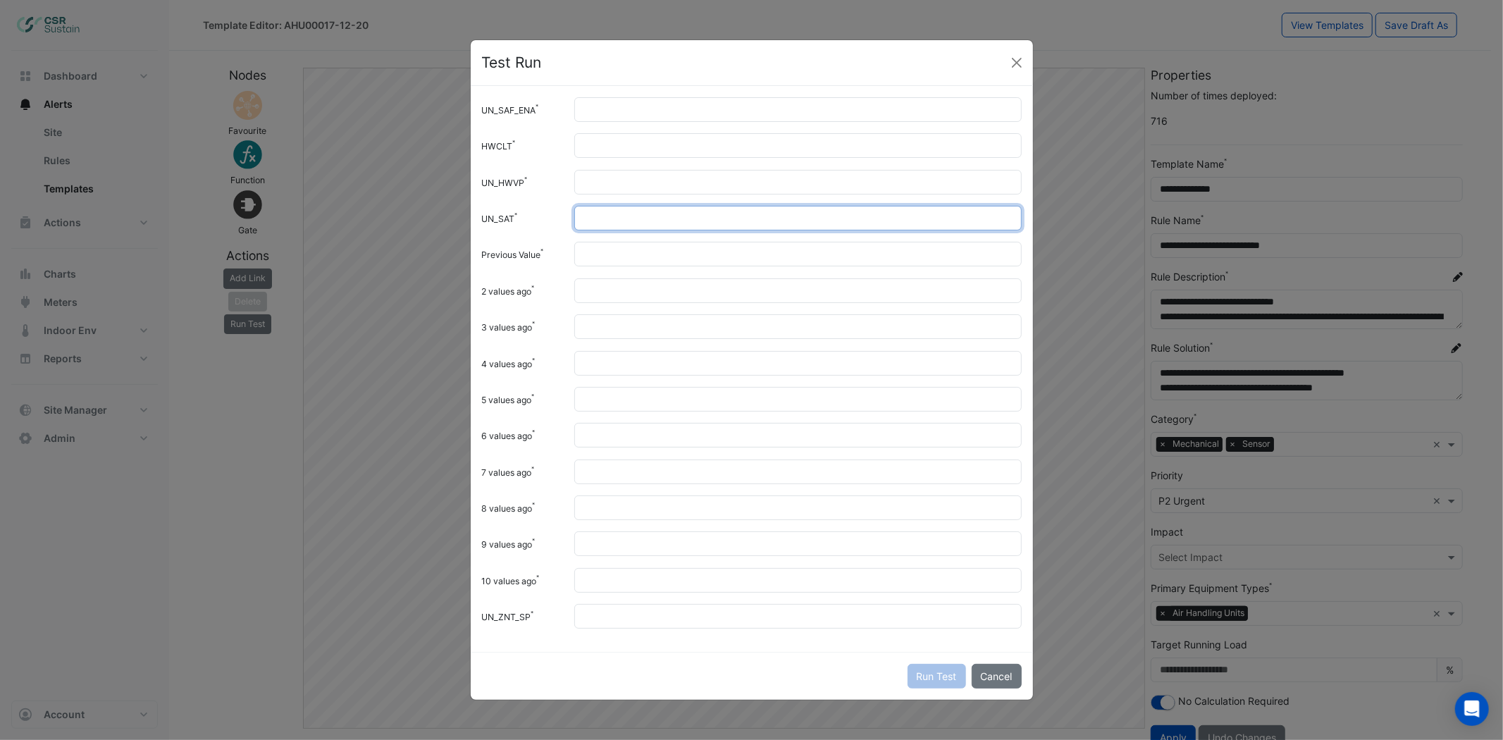
type input "**"
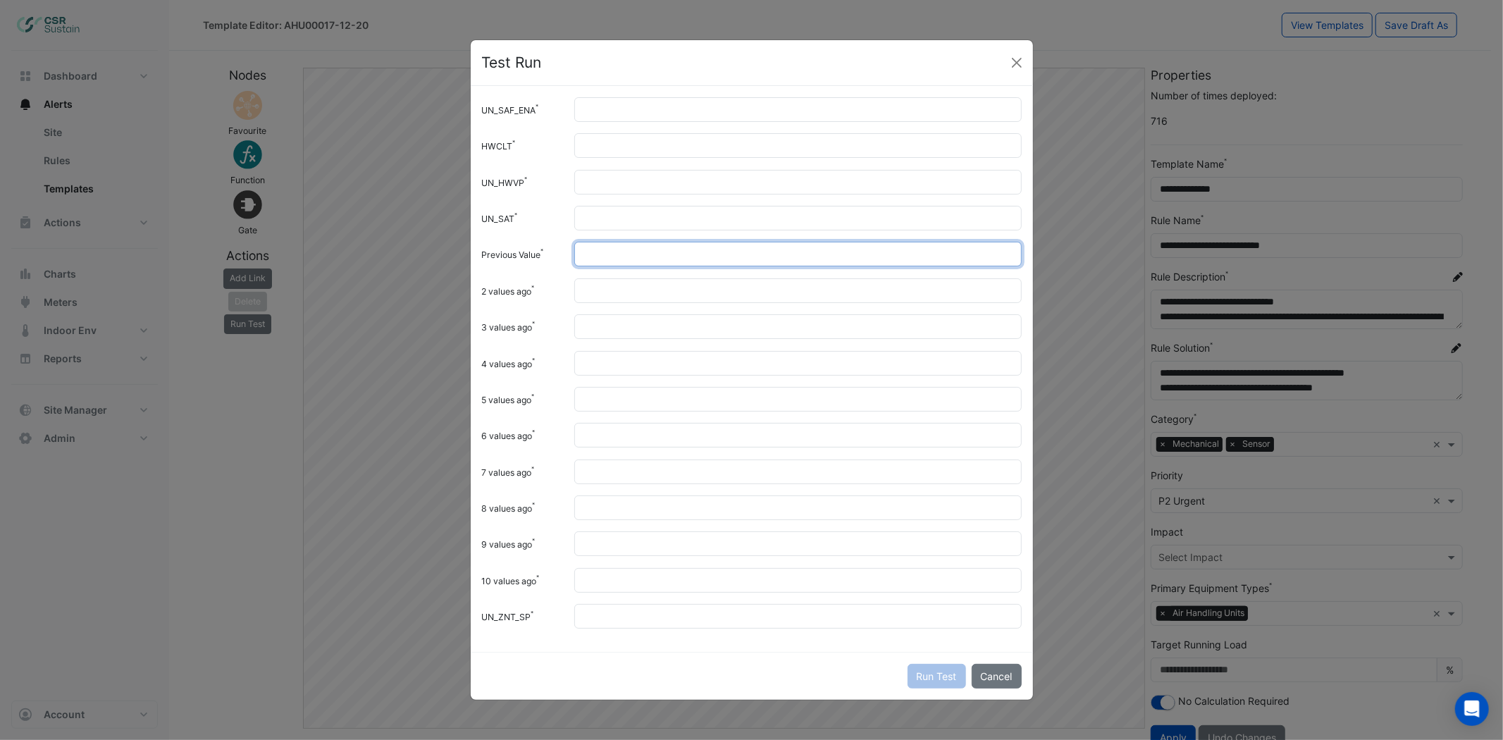
type input "**"
type input "****"
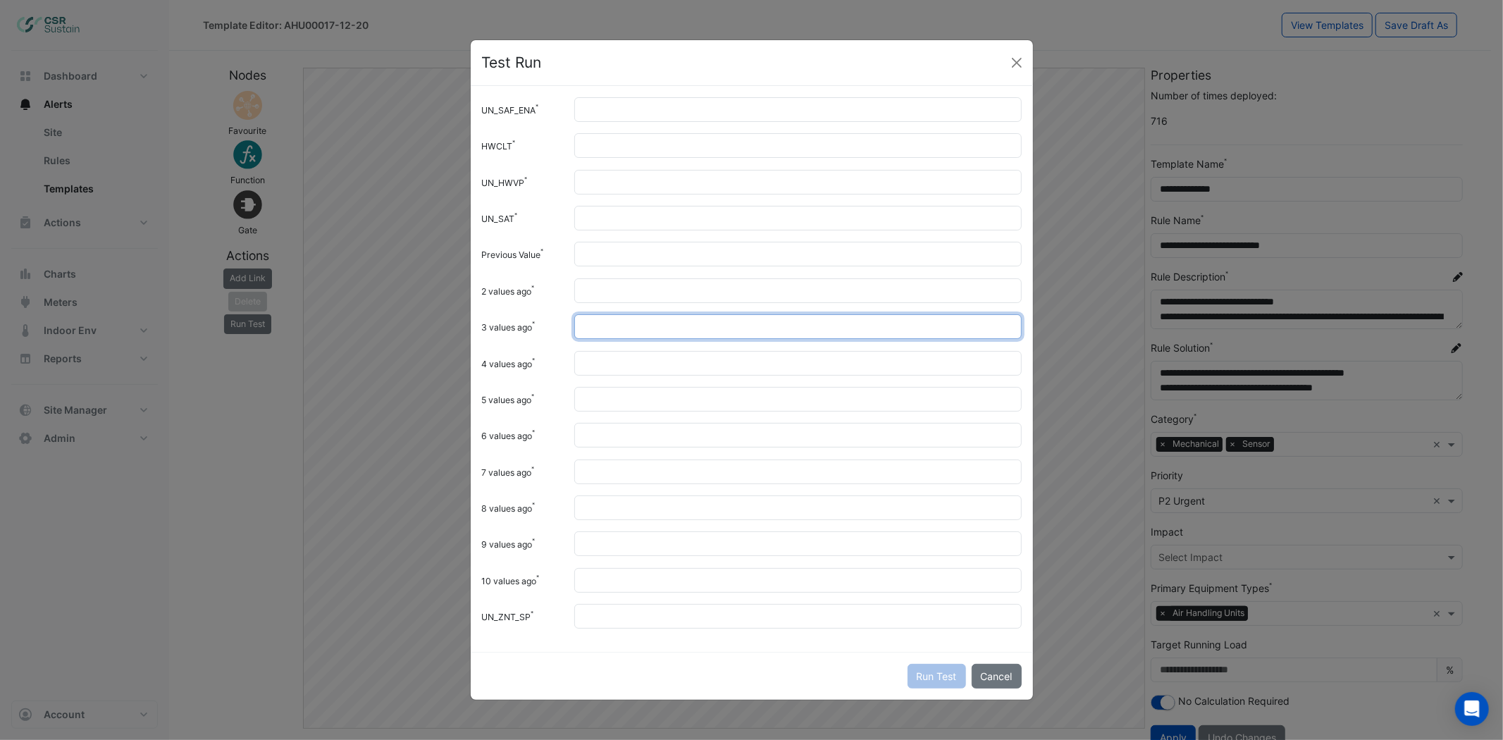
type input "****"
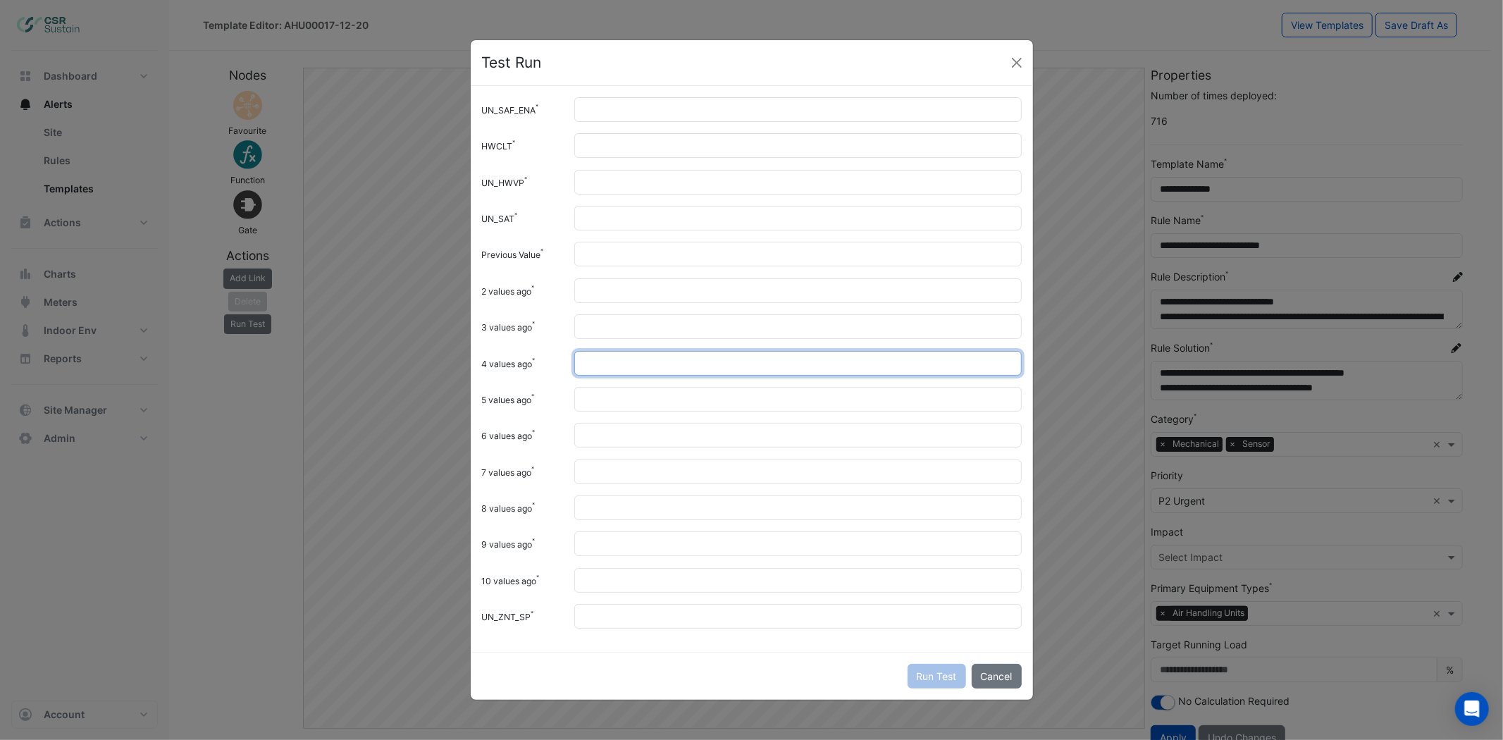
type input "****"
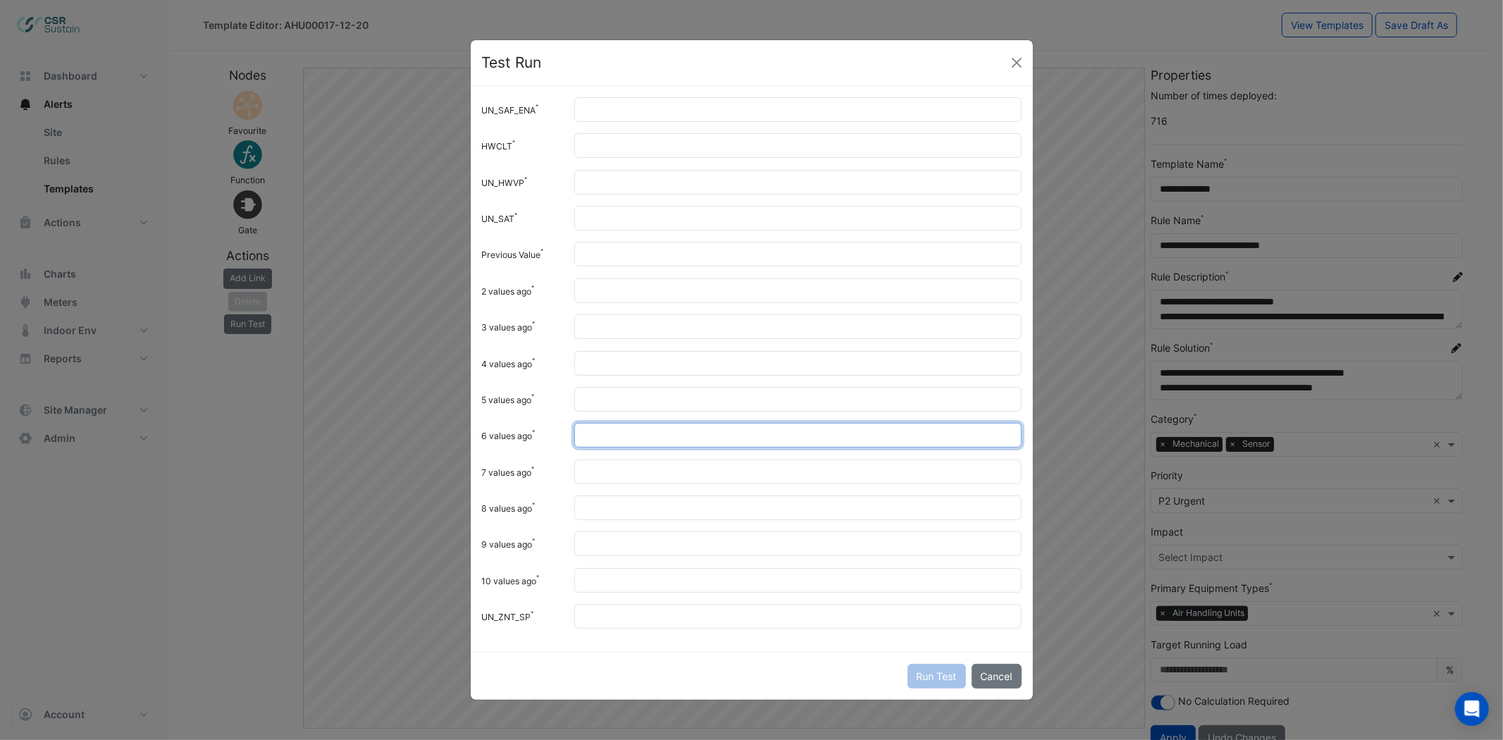
type input "****"
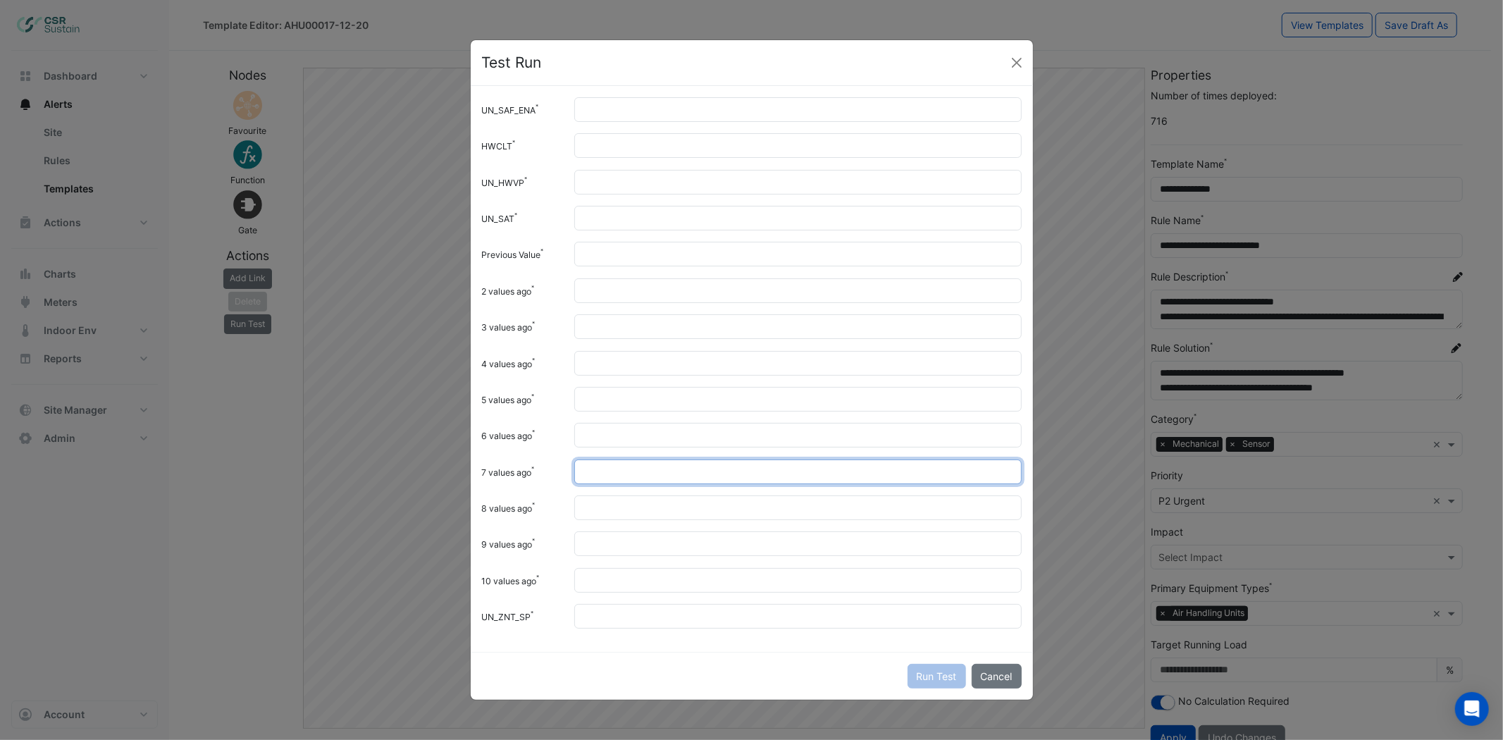
type input "****"
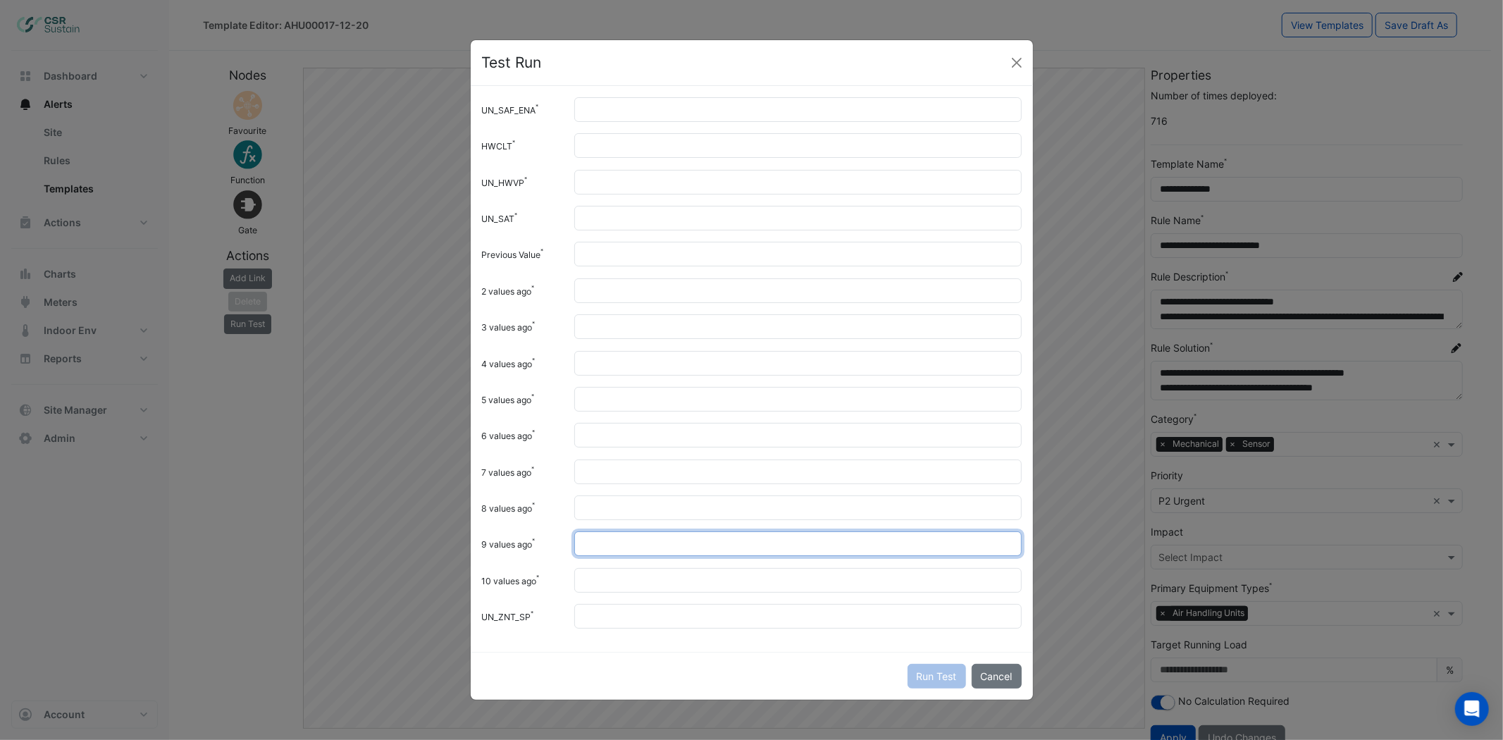
type input "**"
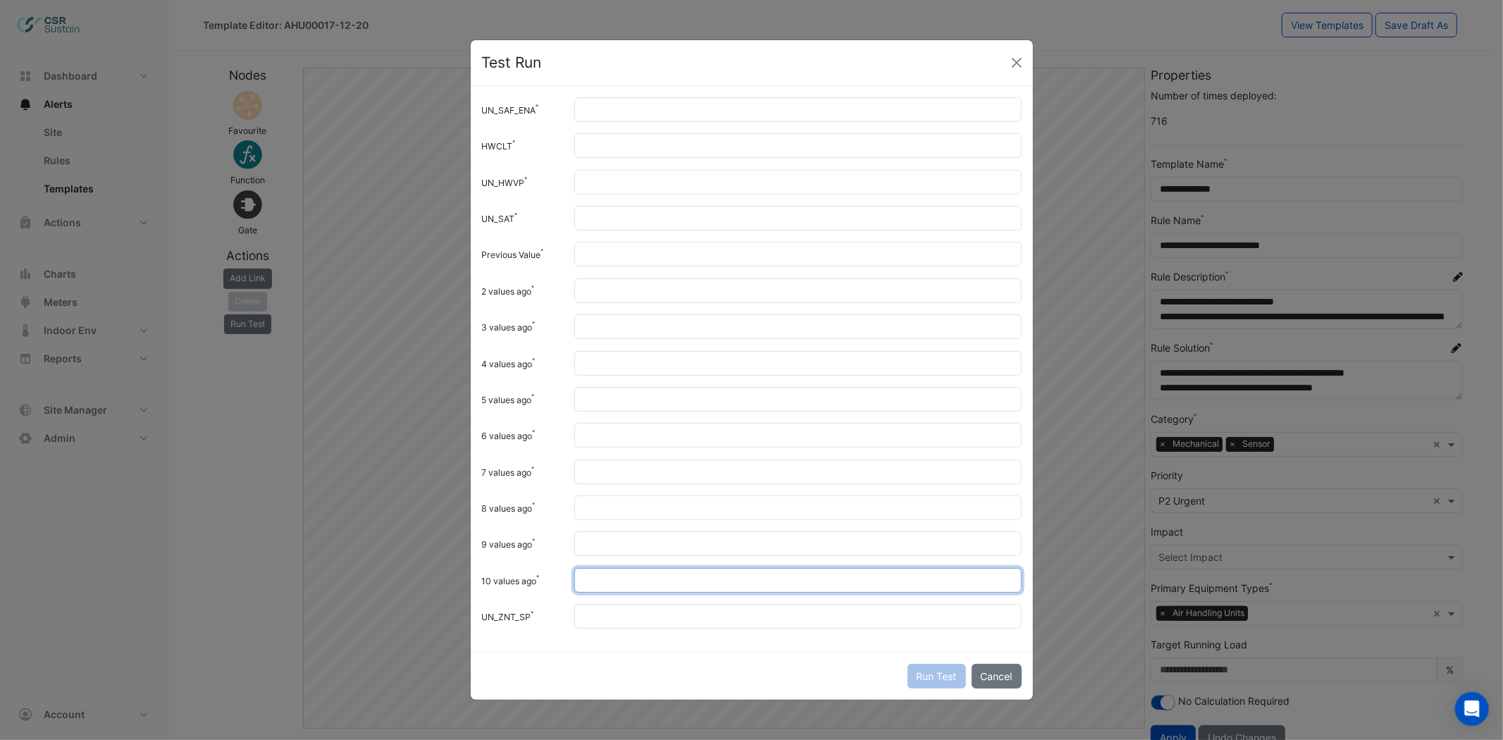
type input "**"
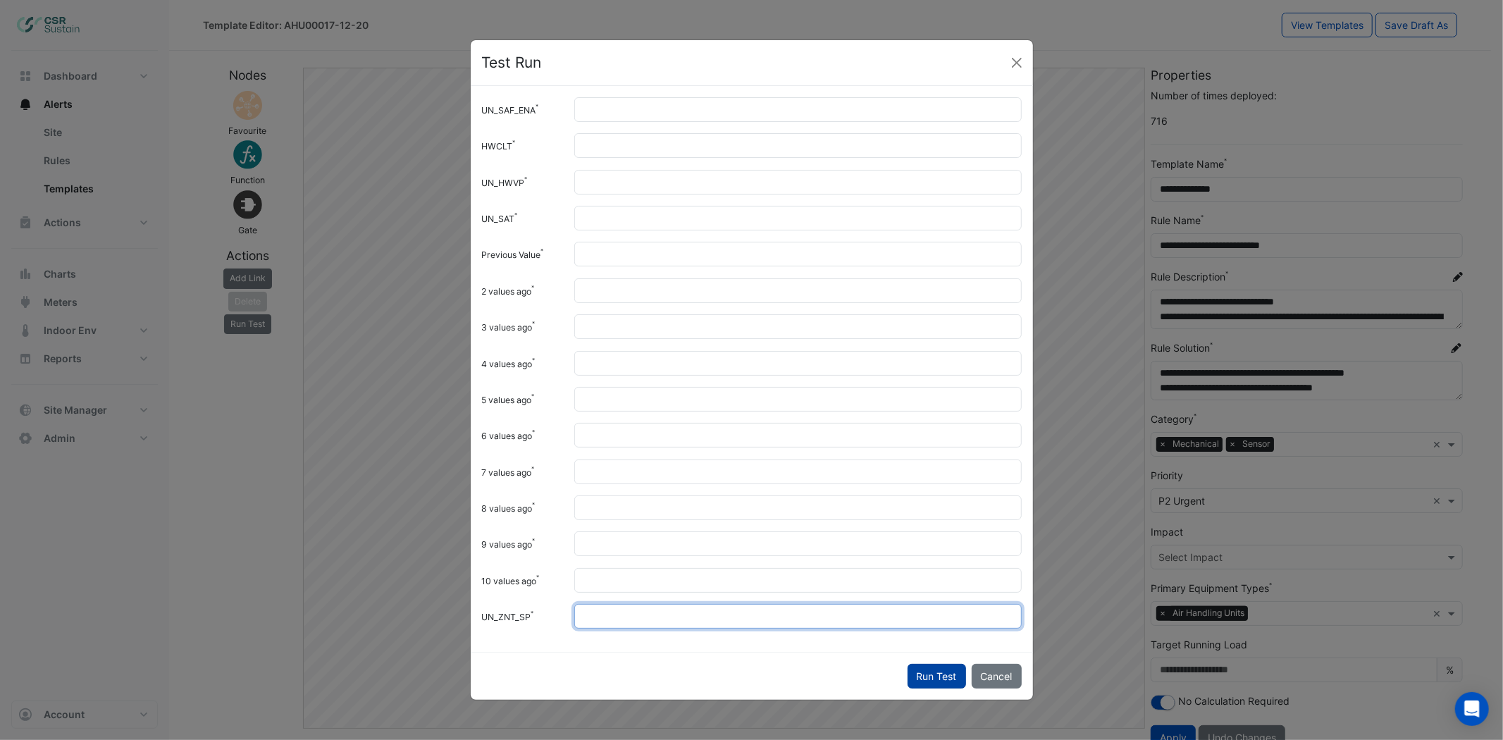
type input "**"
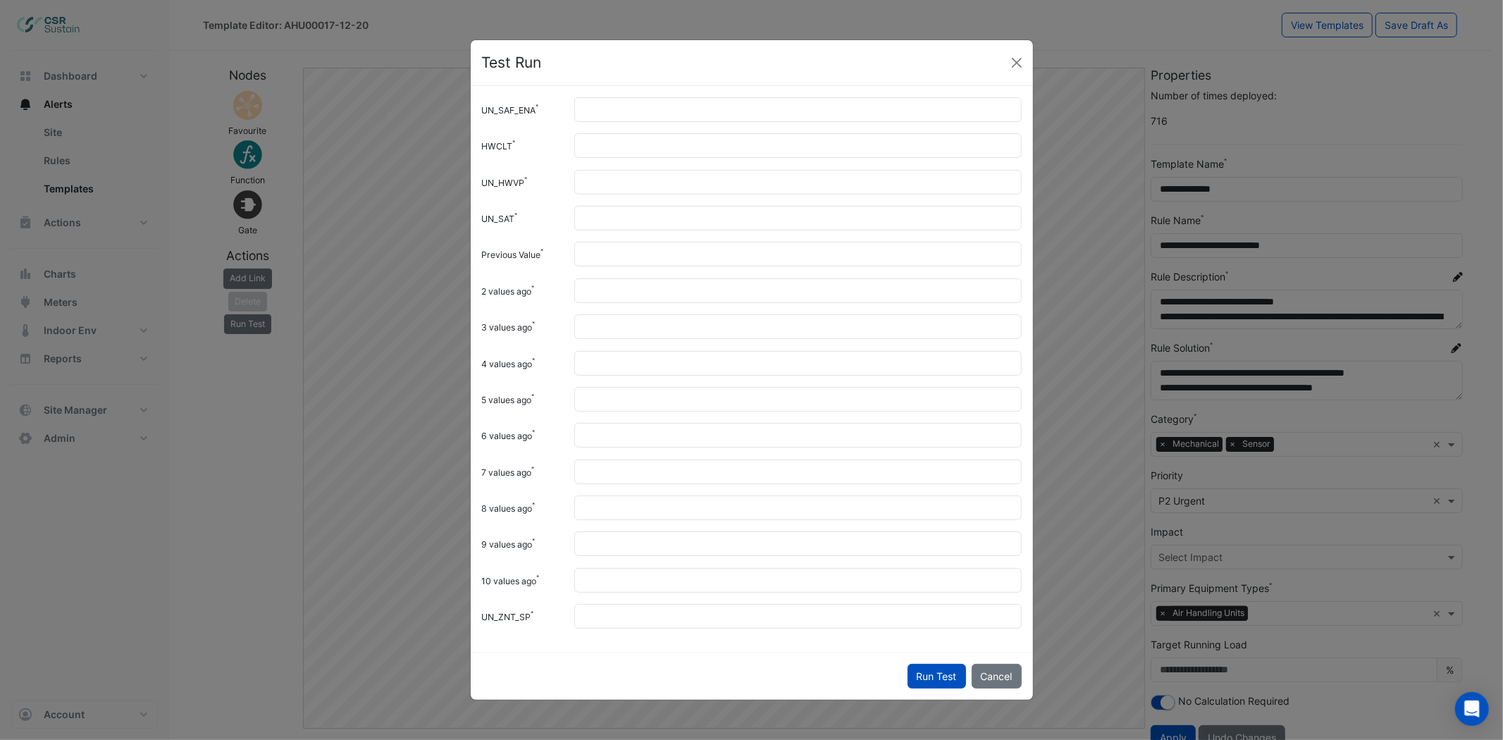
click at [936, 666] on button "Run Test" at bounding box center [937, 676] width 58 height 25
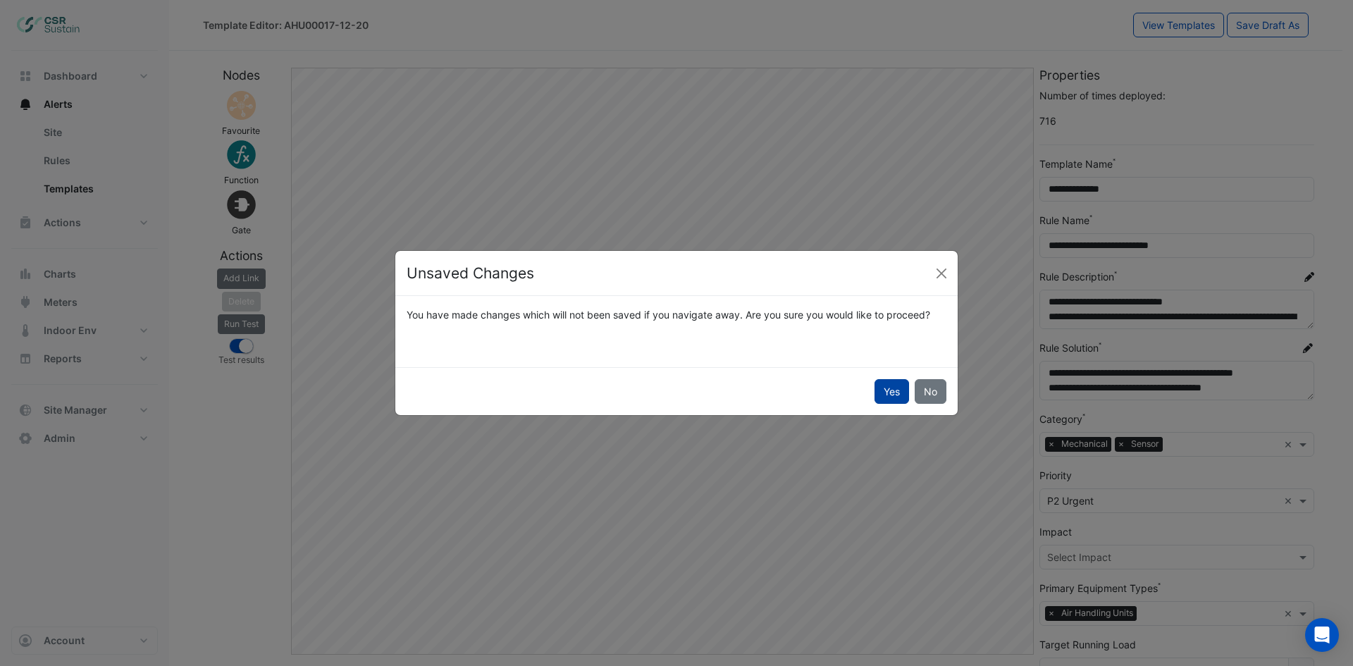
click at [904, 390] on button "Yes" at bounding box center [891, 391] width 35 height 25
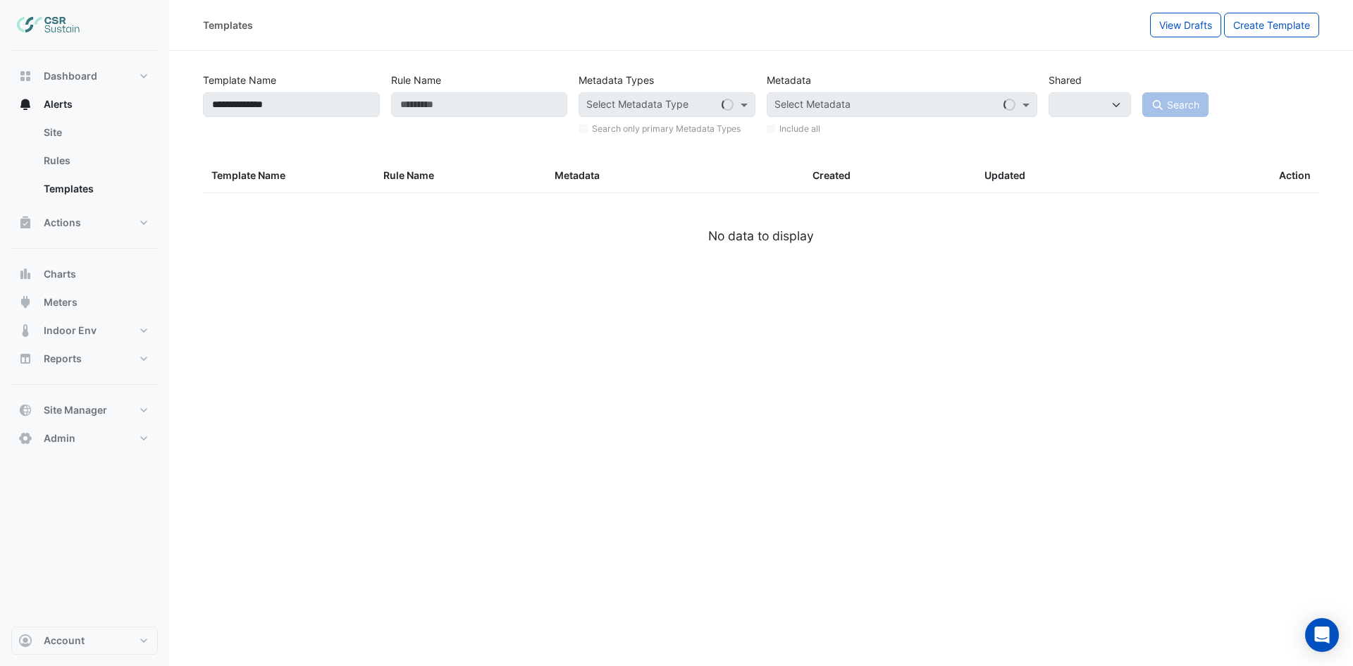
select select
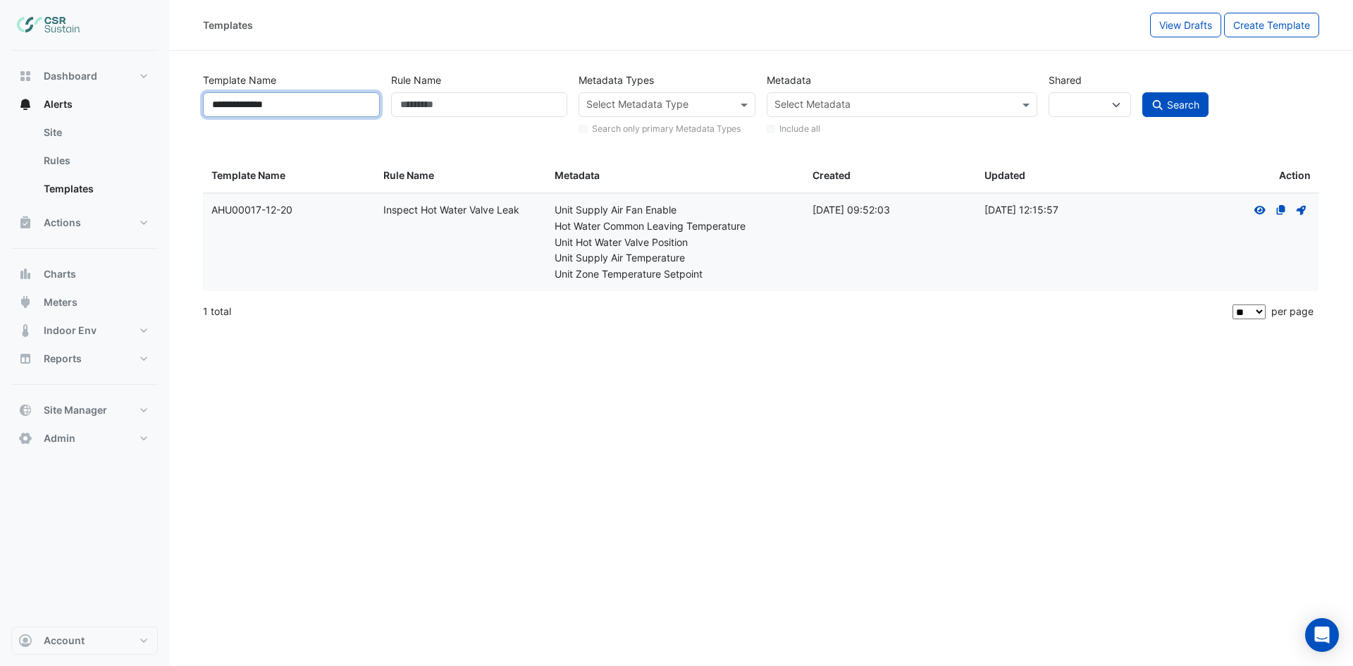
click at [316, 108] on input "**********" at bounding box center [291, 104] width 177 height 25
type input "**********"
click at [1142, 92] on button "Search" at bounding box center [1175, 104] width 66 height 25
select select
click at [1256, 207] on icon "View" at bounding box center [1260, 210] width 13 height 10
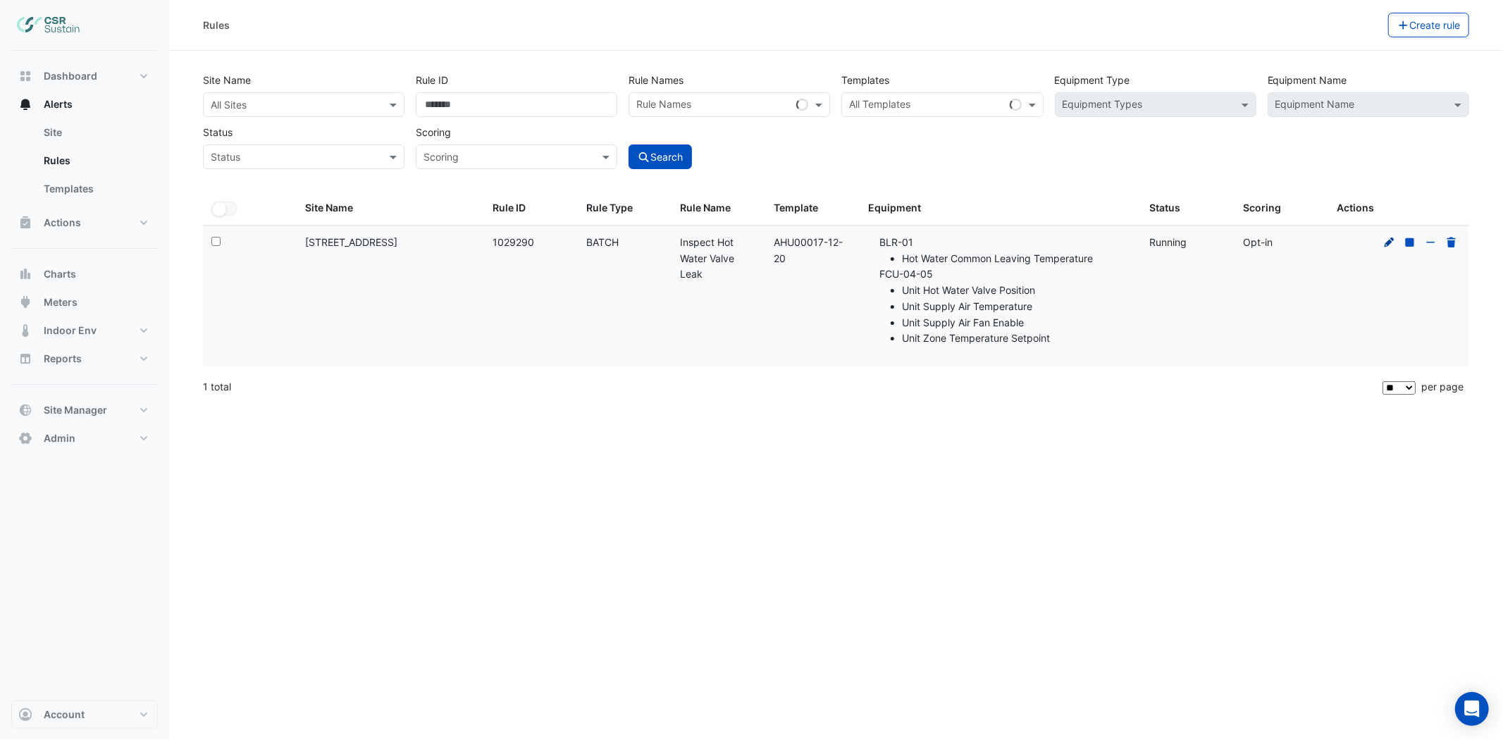
click at [1386, 242] on icon at bounding box center [1390, 242] width 10 height 10
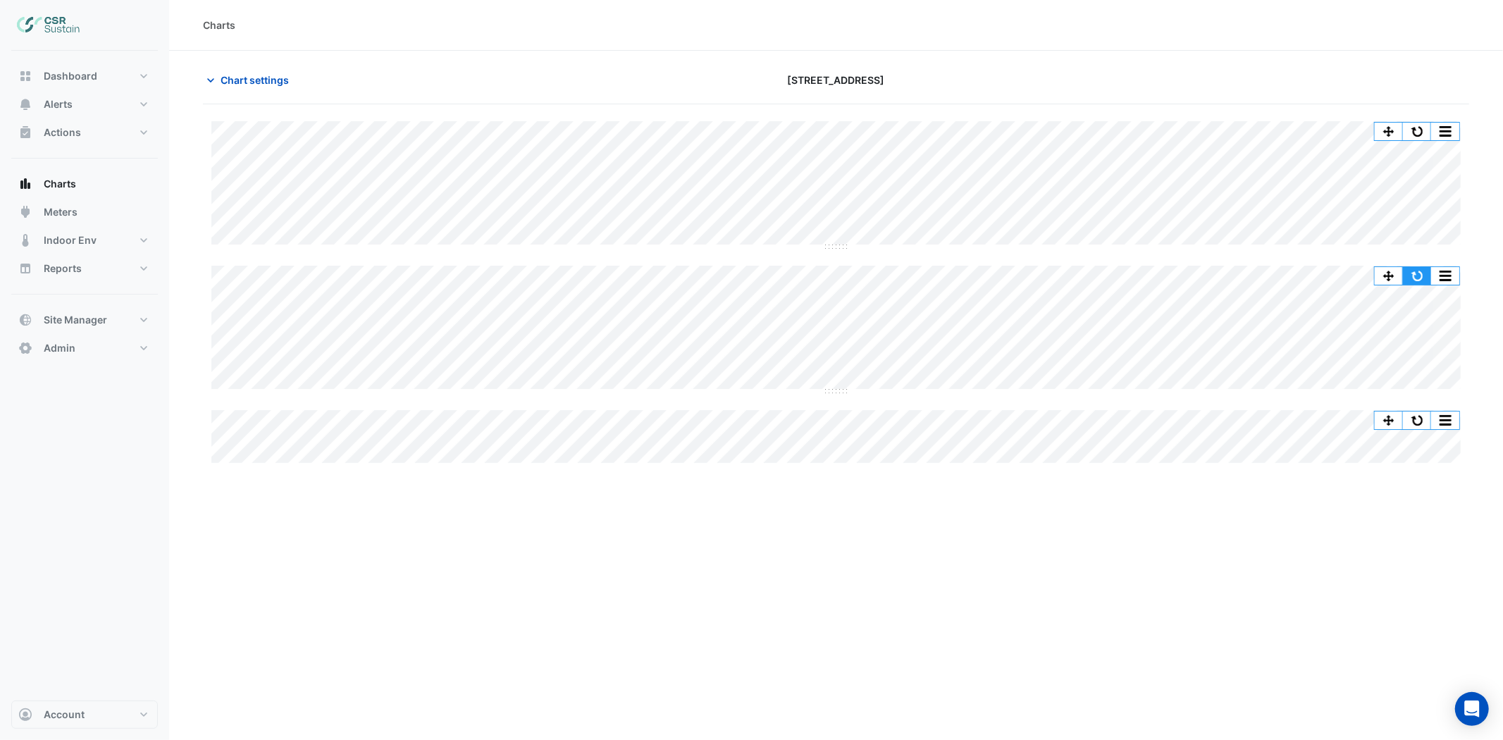
click at [1410, 278] on button "button" at bounding box center [1417, 276] width 28 height 18
click at [1423, 279] on button "button" at bounding box center [1417, 276] width 28 height 18
click at [1420, 276] on button "button" at bounding box center [1417, 276] width 28 height 18
click at [1417, 276] on button "button" at bounding box center [1417, 276] width 28 height 18
click at [1423, 275] on button "button" at bounding box center [1417, 276] width 28 height 18
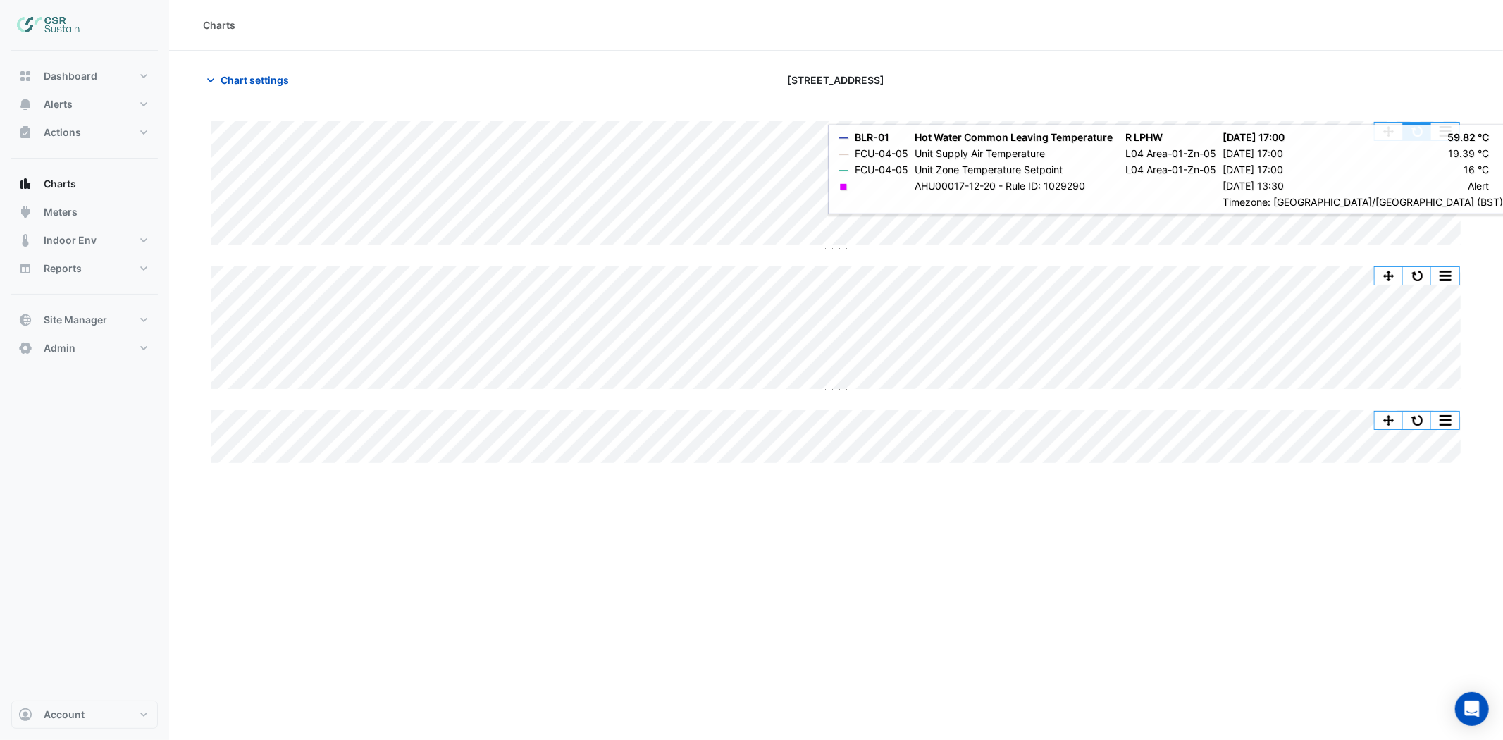
click at [1419, 136] on button "button" at bounding box center [1417, 132] width 28 height 18
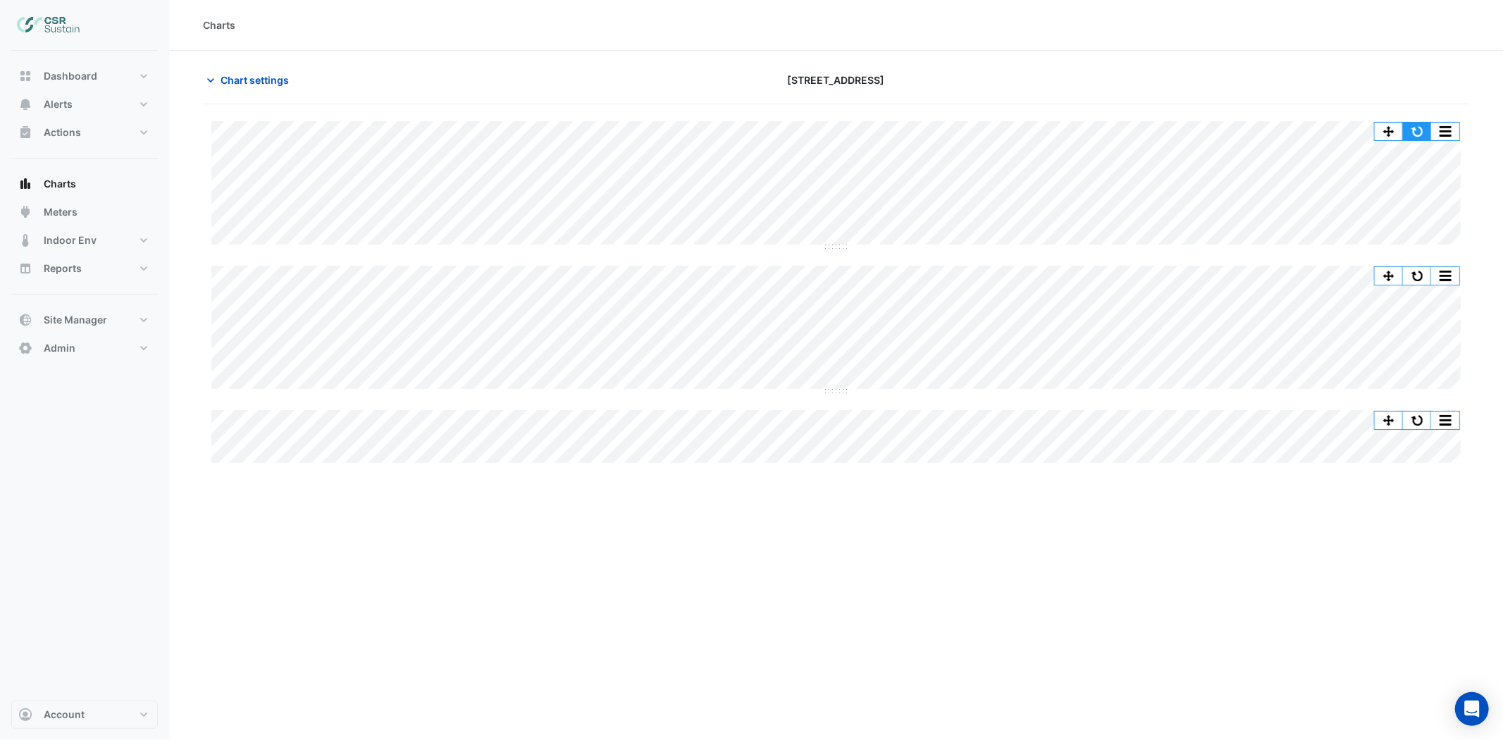
click at [1416, 132] on button "button" at bounding box center [1417, 132] width 28 height 18
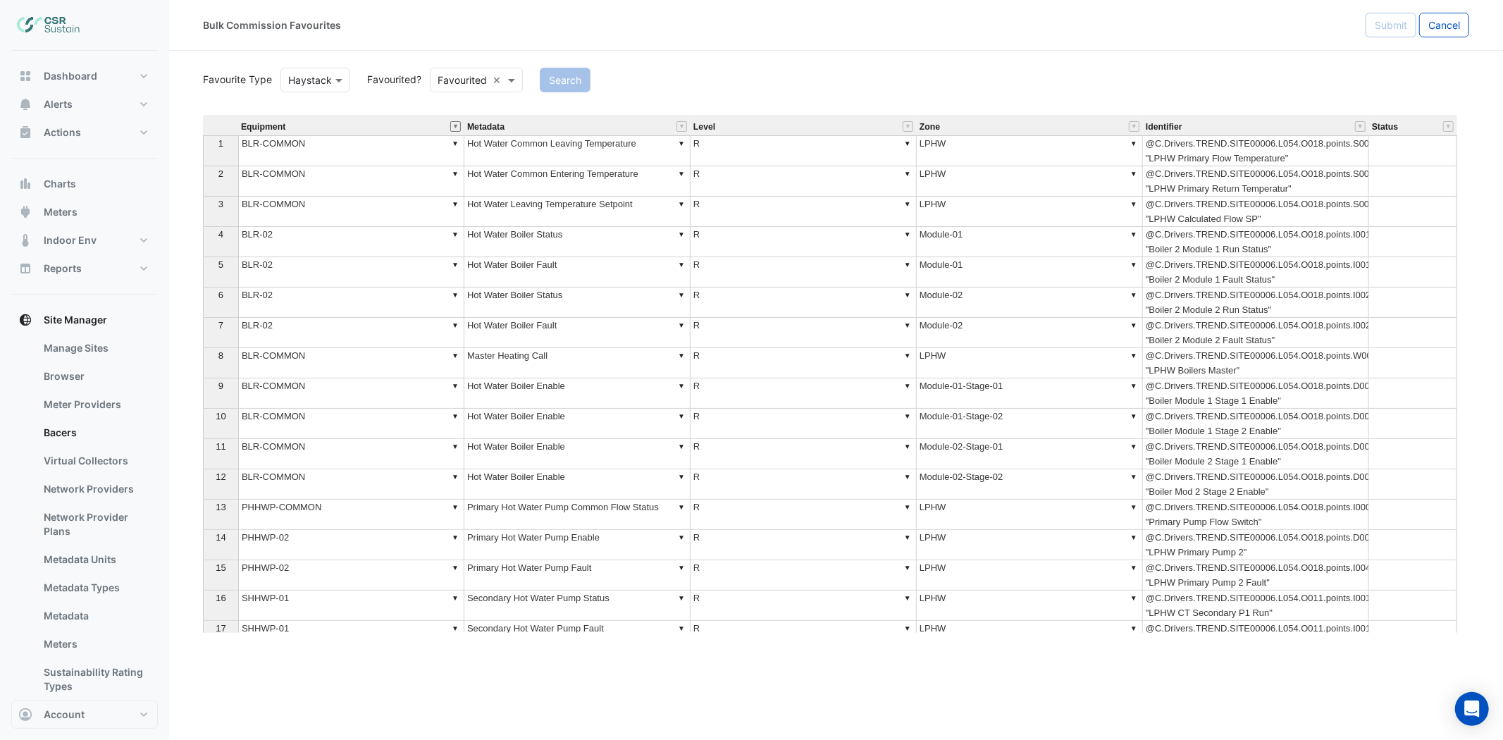
click at [456, 128] on button "" at bounding box center [455, 126] width 11 height 11
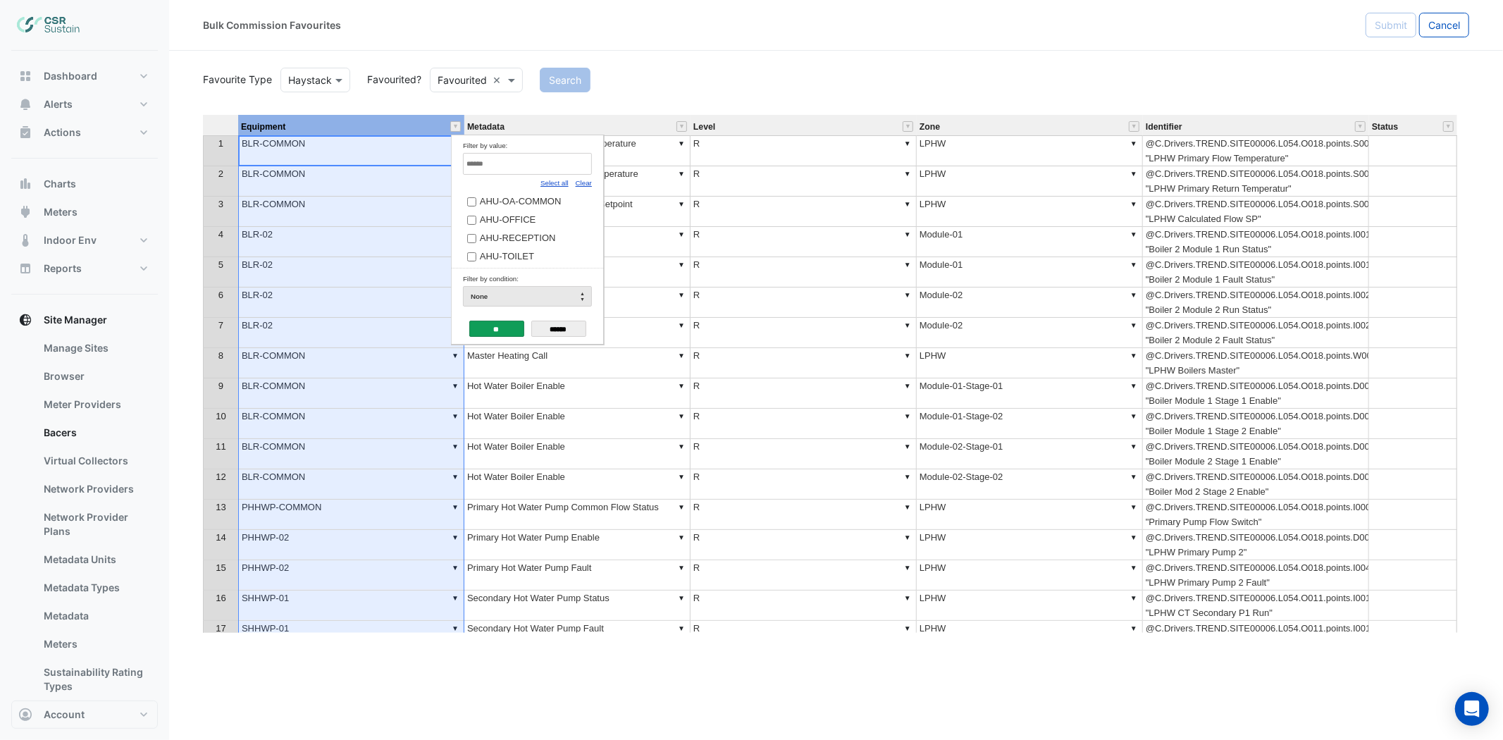
click at [581, 185] on link "Clear" at bounding box center [584, 183] width 16 height 8
click at [571, 167] on input "Filter by value:" at bounding box center [527, 164] width 129 height 22
click at [560, 181] on link "Select all" at bounding box center [554, 183] width 28 height 8
type input "***"
click at [483, 330] on input "**" at bounding box center [496, 329] width 55 height 16
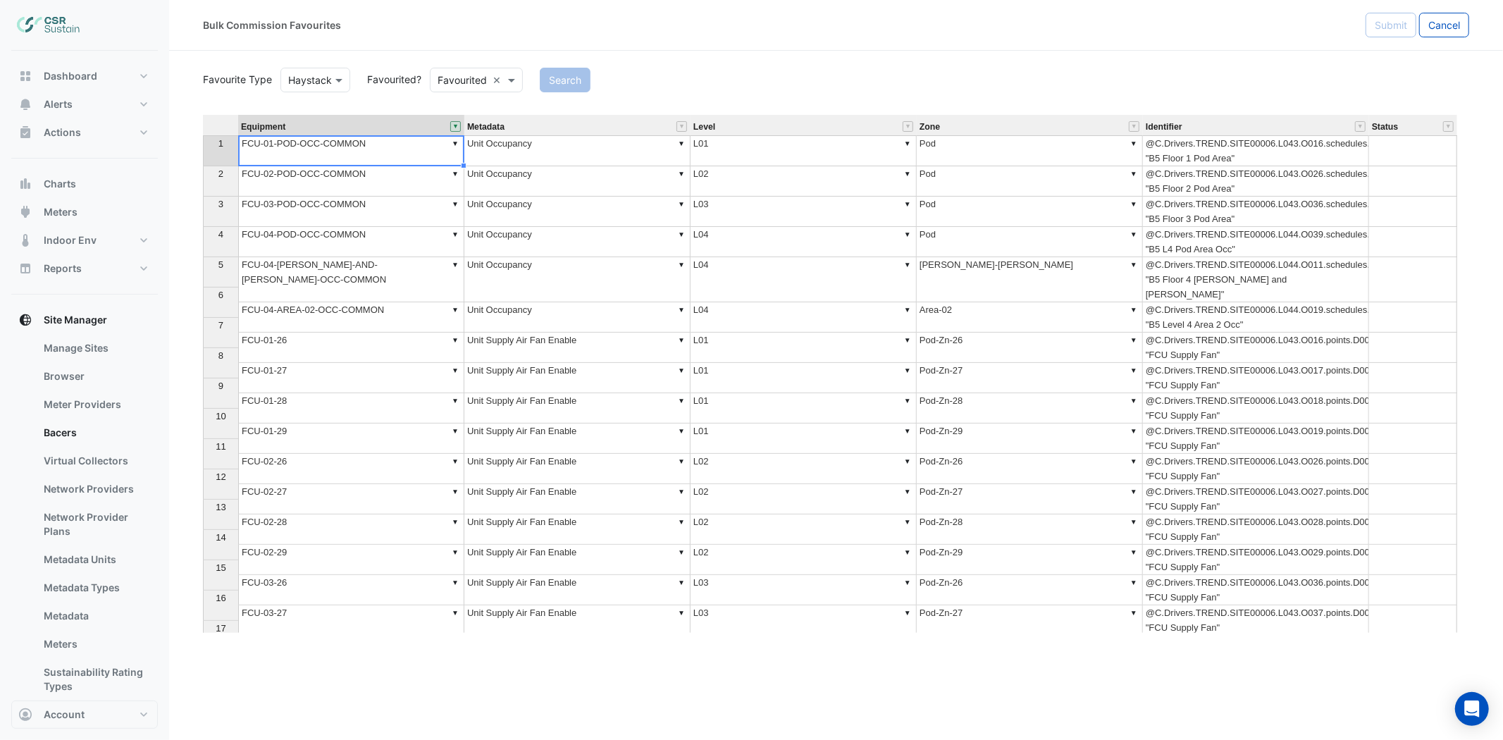
click at [491, 129] on span "Metadata" at bounding box center [485, 127] width 37 height 9
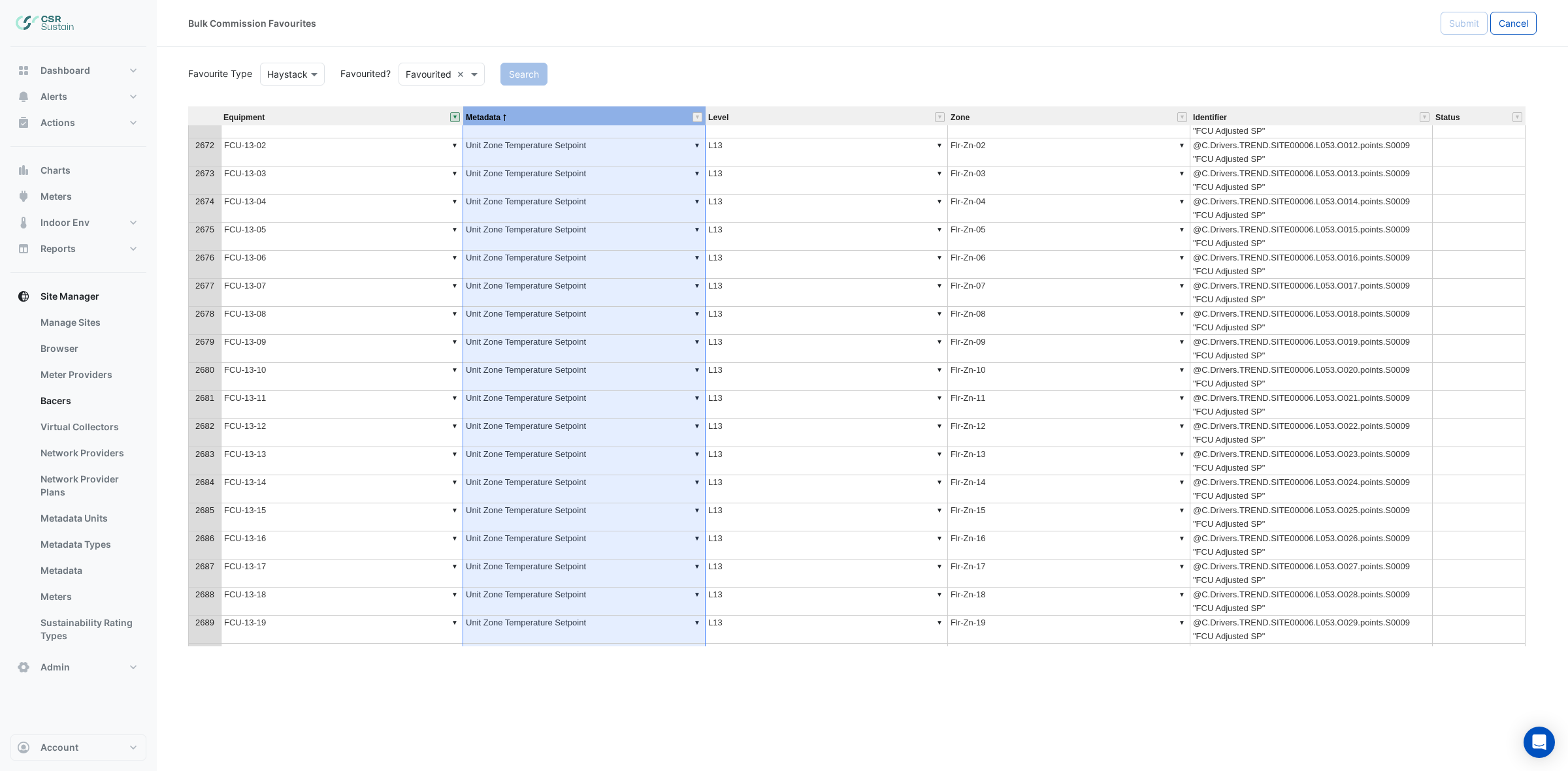
scroll to position [41382, 0]
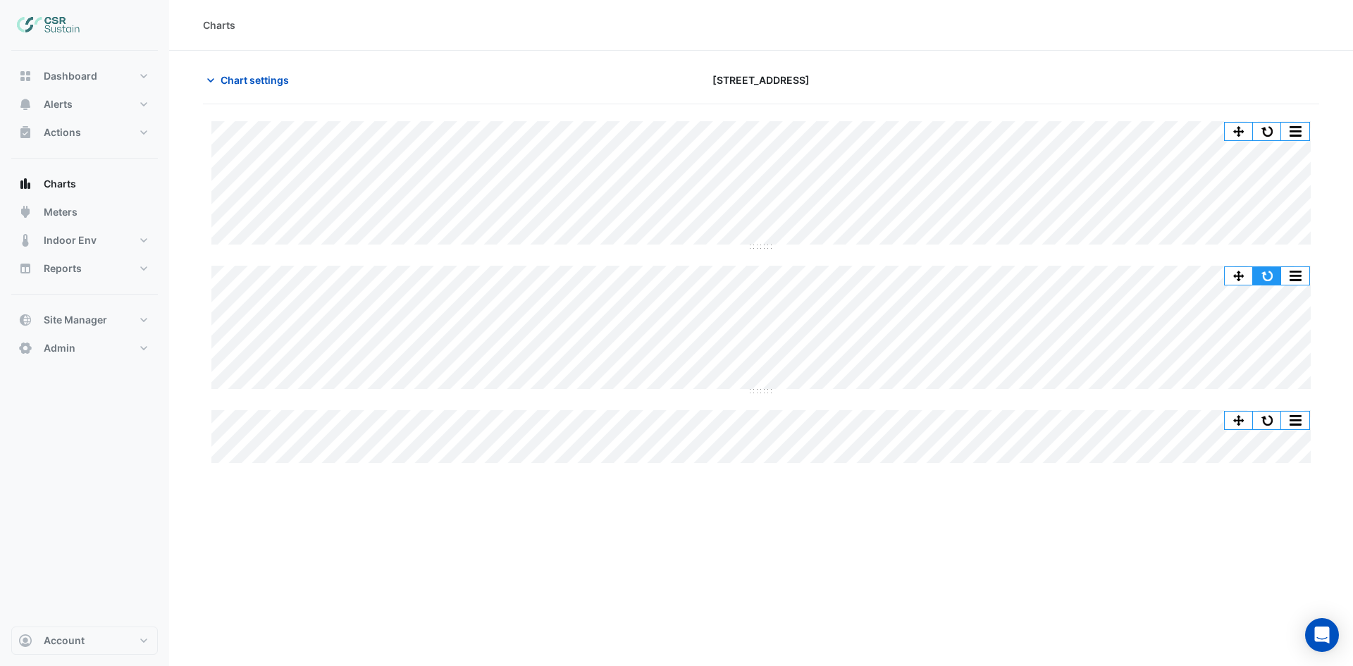
click at [1272, 269] on button "button" at bounding box center [1267, 276] width 28 height 18
click at [1266, 273] on button "button" at bounding box center [1267, 276] width 28 height 18
click at [1266, 281] on button "button" at bounding box center [1267, 276] width 28 height 18
click at [1301, 131] on button "button" at bounding box center [1295, 132] width 28 height 18
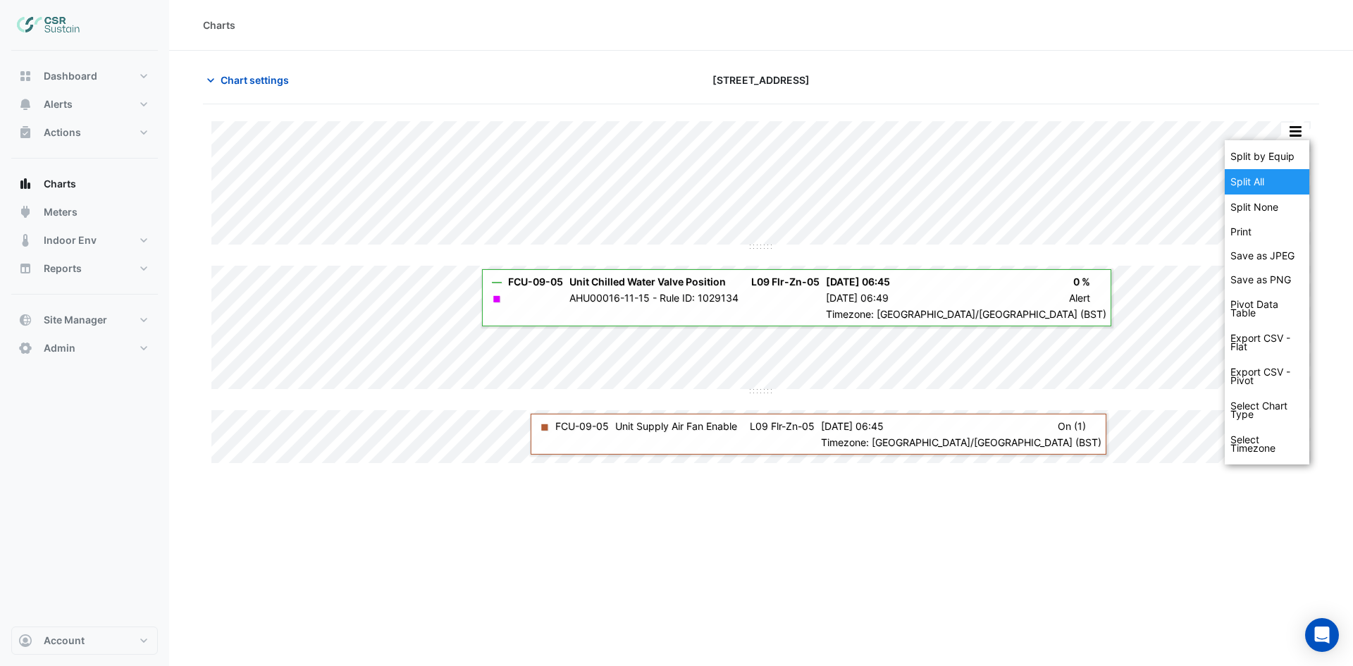
click at [1275, 183] on div "Split All" at bounding box center [1267, 181] width 85 height 25
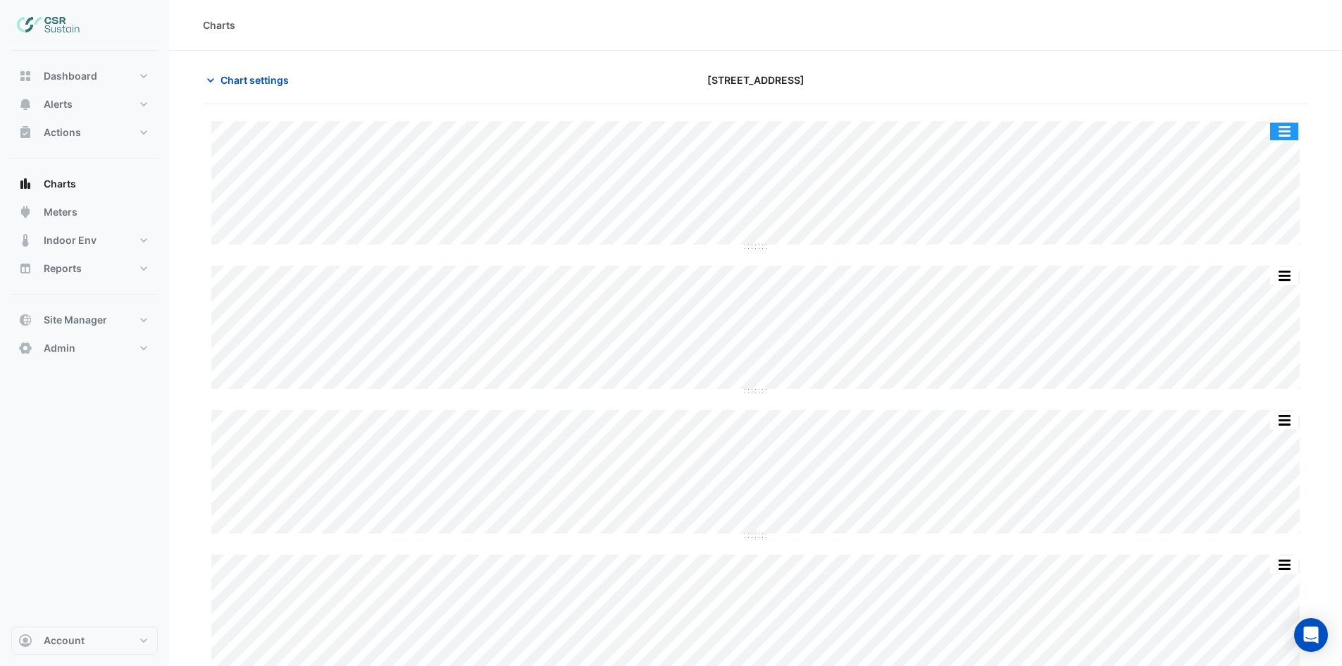
click at [1283, 130] on button "button" at bounding box center [1284, 132] width 28 height 18
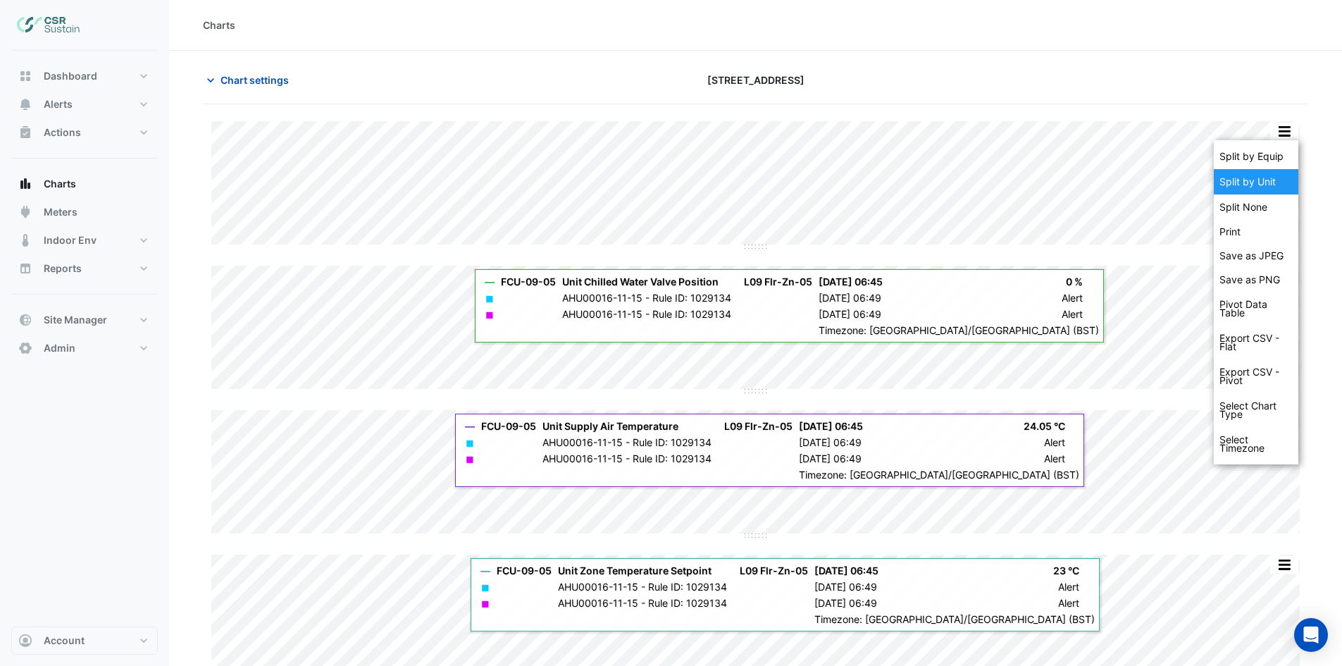
click at [1259, 175] on div "Split by Unit" at bounding box center [1256, 181] width 85 height 25
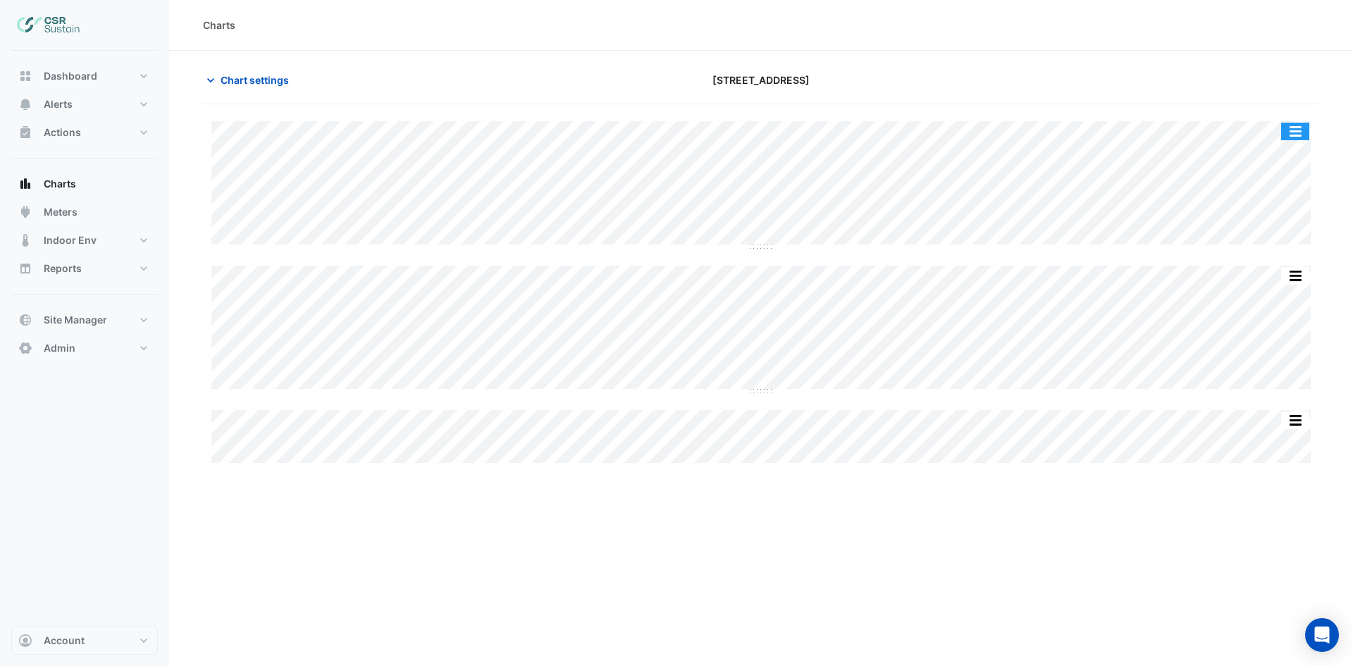
click at [1297, 123] on button "button" at bounding box center [1295, 132] width 28 height 18
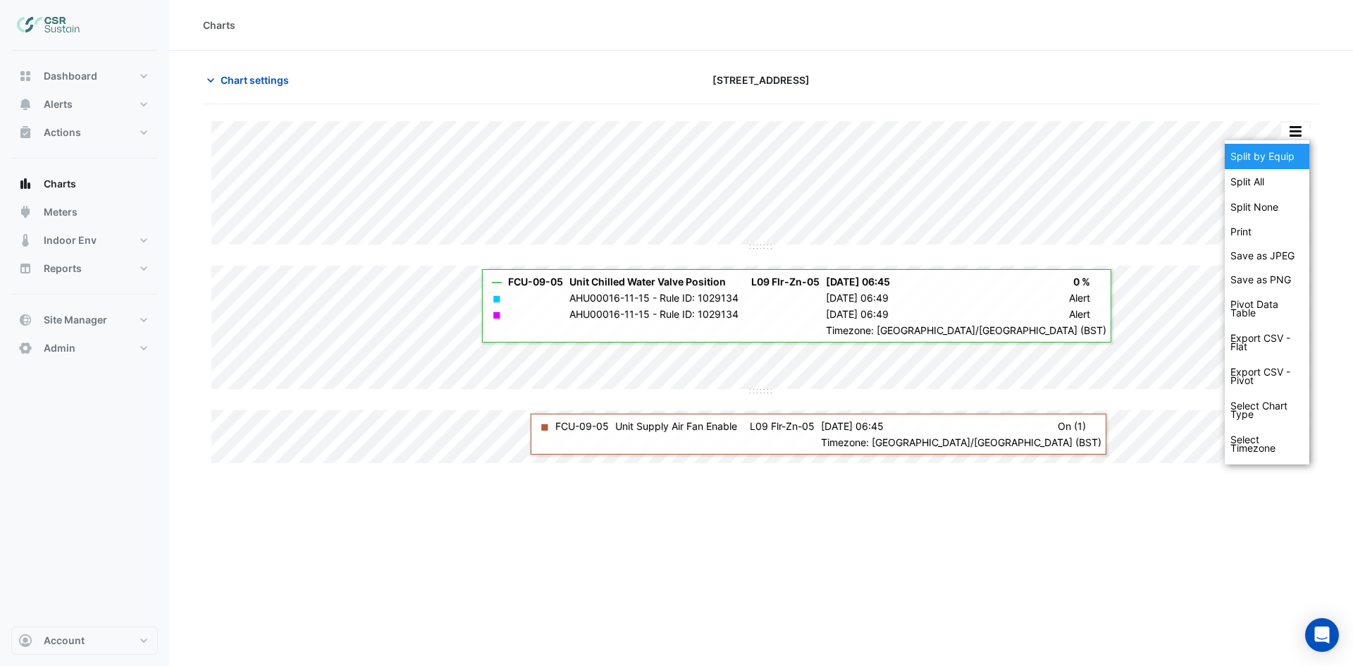
click at [1278, 159] on div "Split by Equip" at bounding box center [1267, 156] width 85 height 25
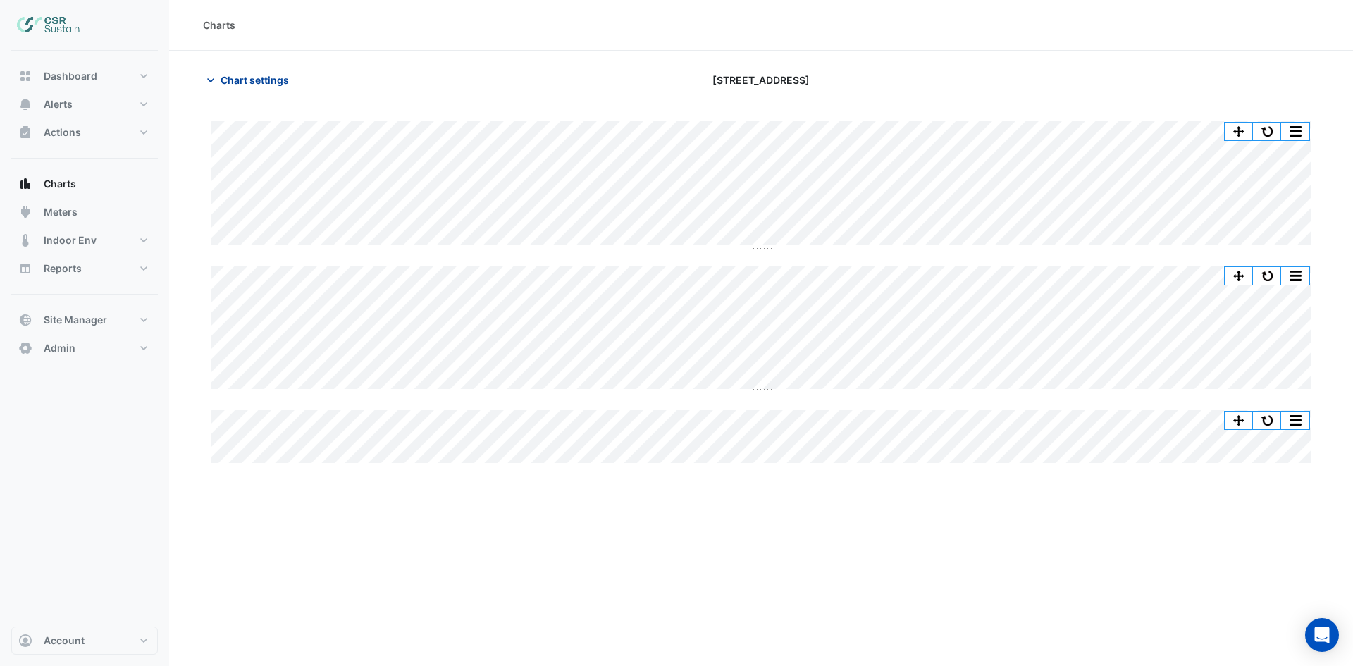
click at [272, 84] on span "Chart settings" at bounding box center [255, 80] width 68 height 15
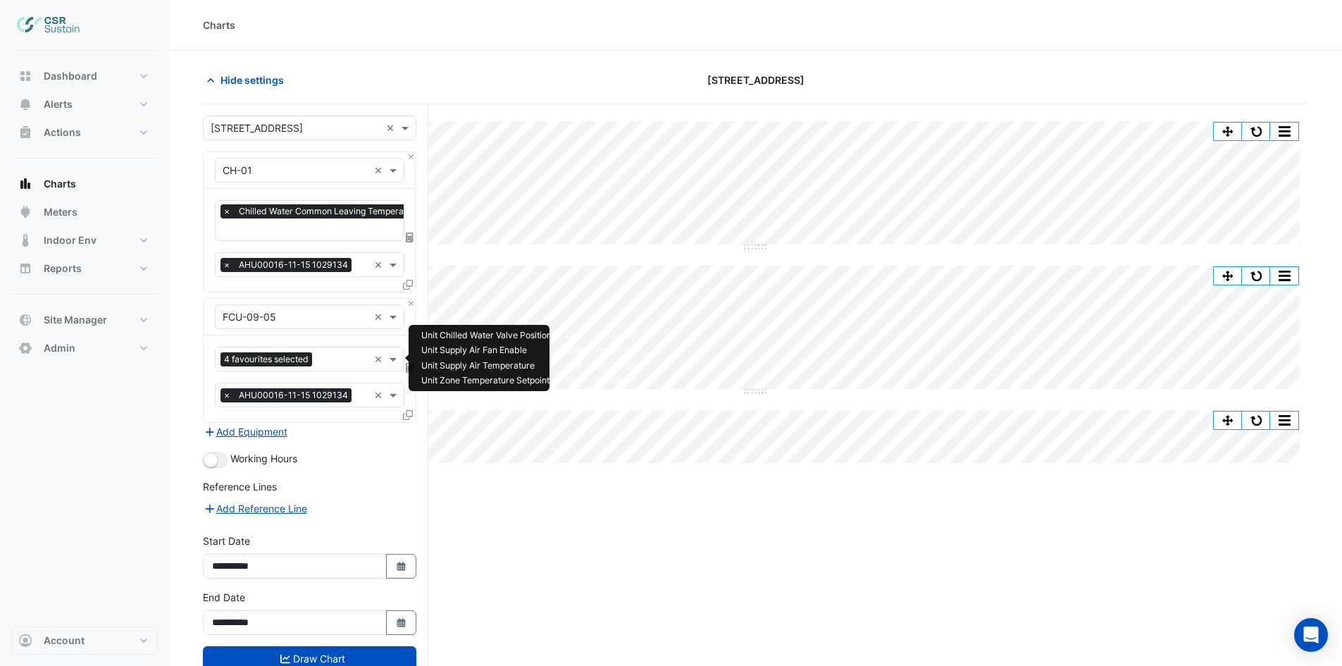
click at [333, 353] on input "text" at bounding box center [343, 360] width 51 height 15
type input "**"
click at [858, 593] on div "Split by Unit Split All Split None Print Save as JPEG Save as PNG Pivot Data Ta…" at bounding box center [756, 411] width 1106 height 615
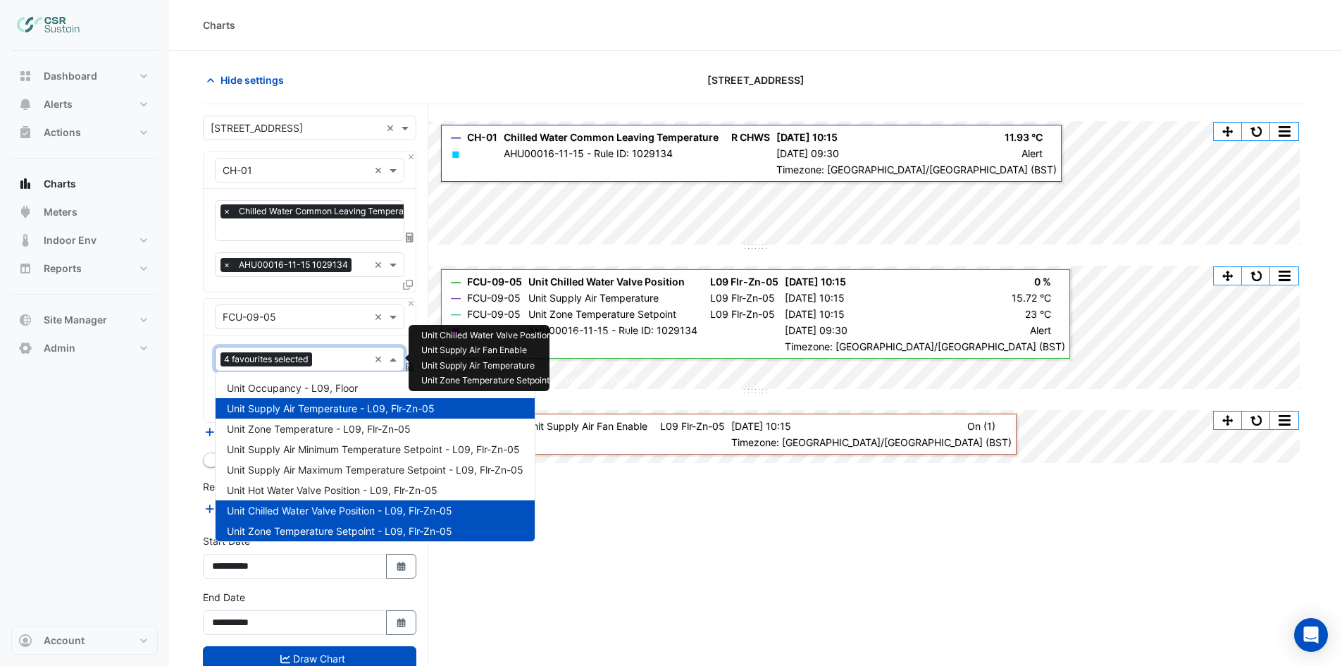
click at [319, 354] on input "text" at bounding box center [343, 360] width 51 height 15
click at [336, 486] on span "Unit Hot Water Valve Position - L09, Flr-Zn-05" at bounding box center [332, 490] width 211 height 12
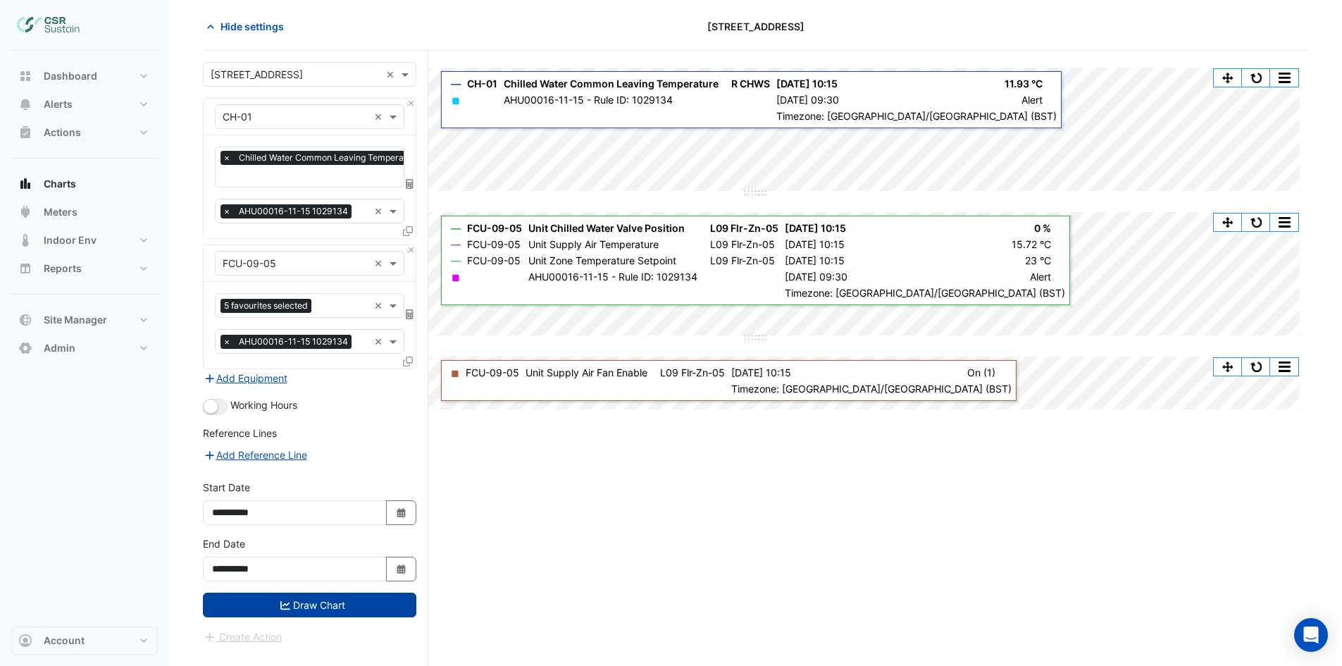
click at [306, 605] on button "Draw Chart" at bounding box center [310, 605] width 214 height 25
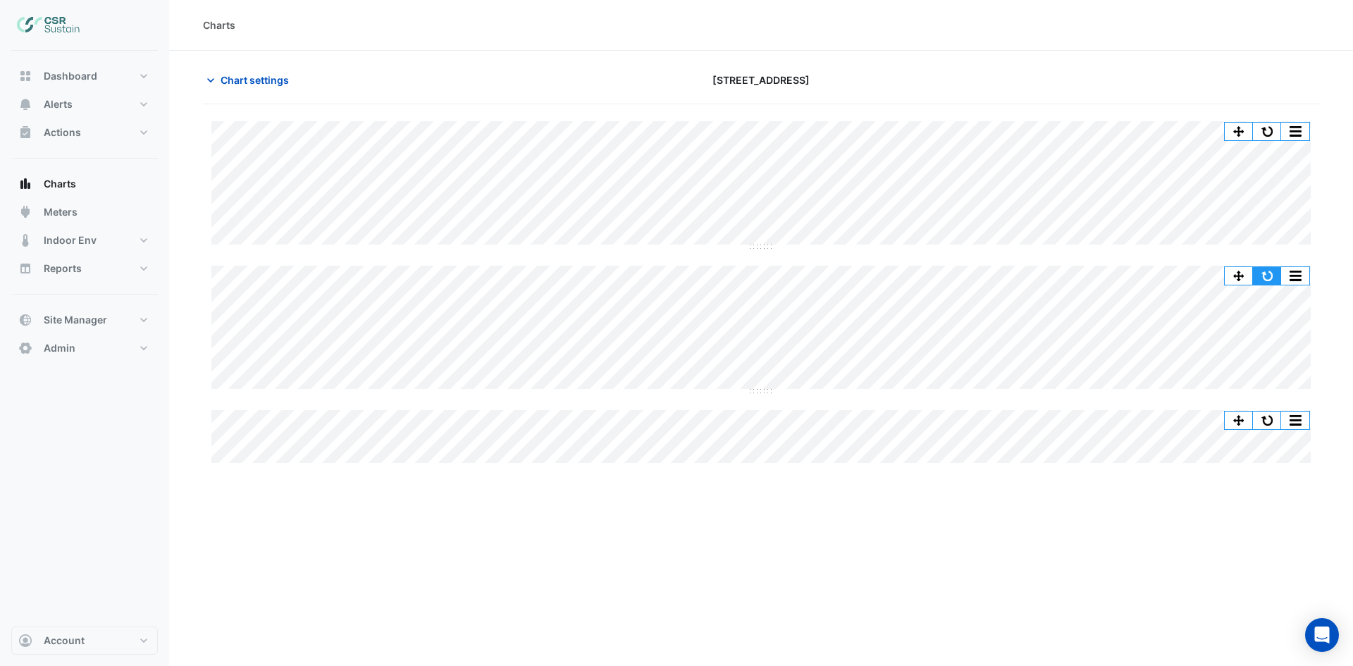
click at [1270, 274] on button "button" at bounding box center [1267, 276] width 28 height 18
click at [564, 545] on div "Charts Chart settings 5 Exchange Quay Split by Unit Split All Split None Print …" at bounding box center [761, 333] width 1184 height 666
click at [253, 87] on button "Chart settings" at bounding box center [250, 80] width 95 height 25
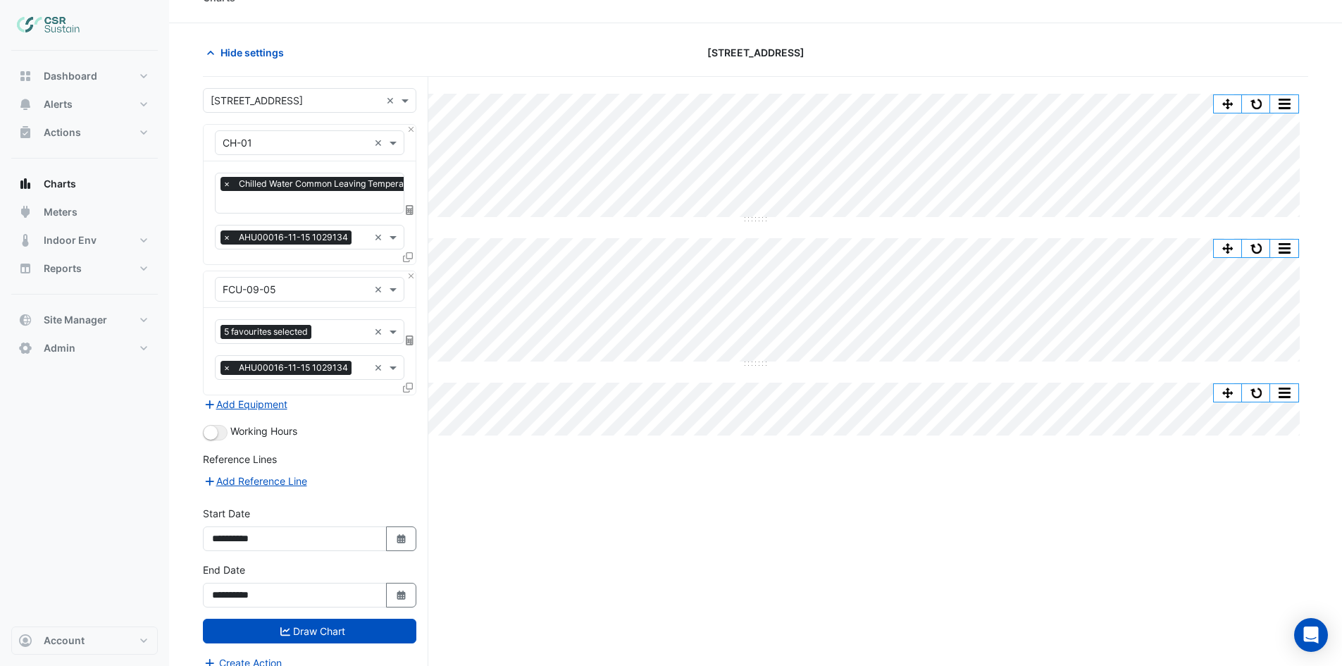
scroll to position [54, 0]
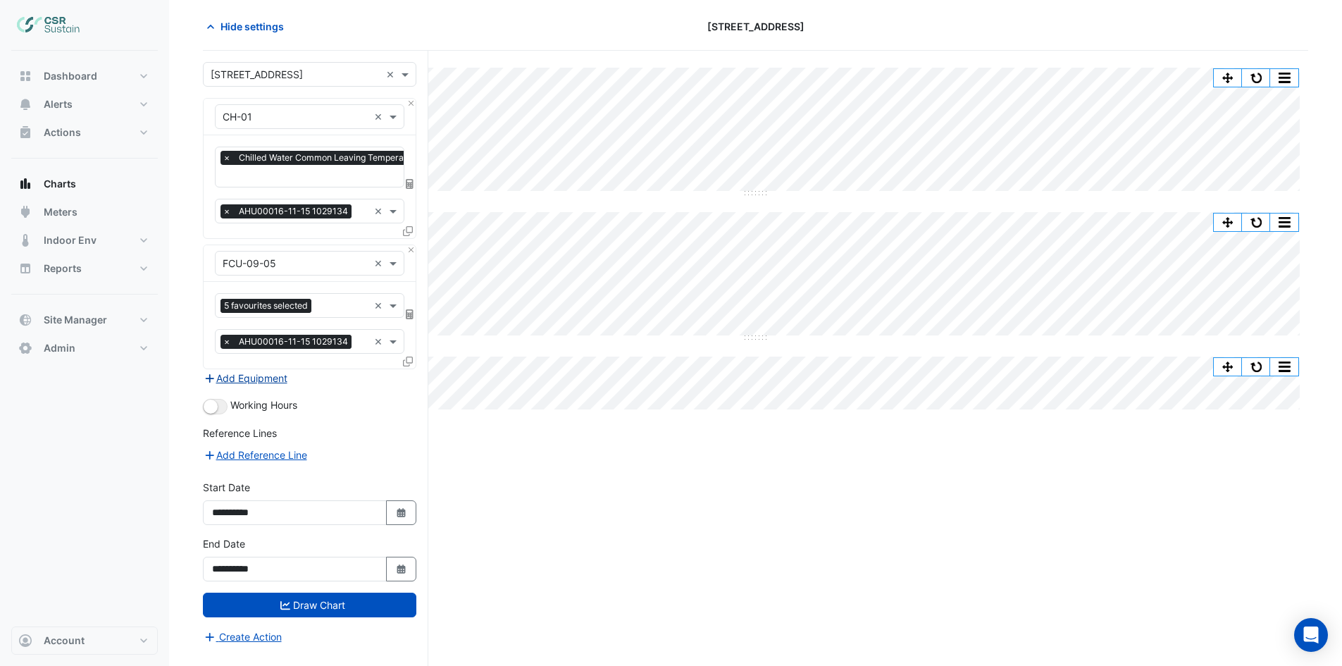
click at [268, 378] on button "Add Equipment" at bounding box center [245, 378] width 85 height 16
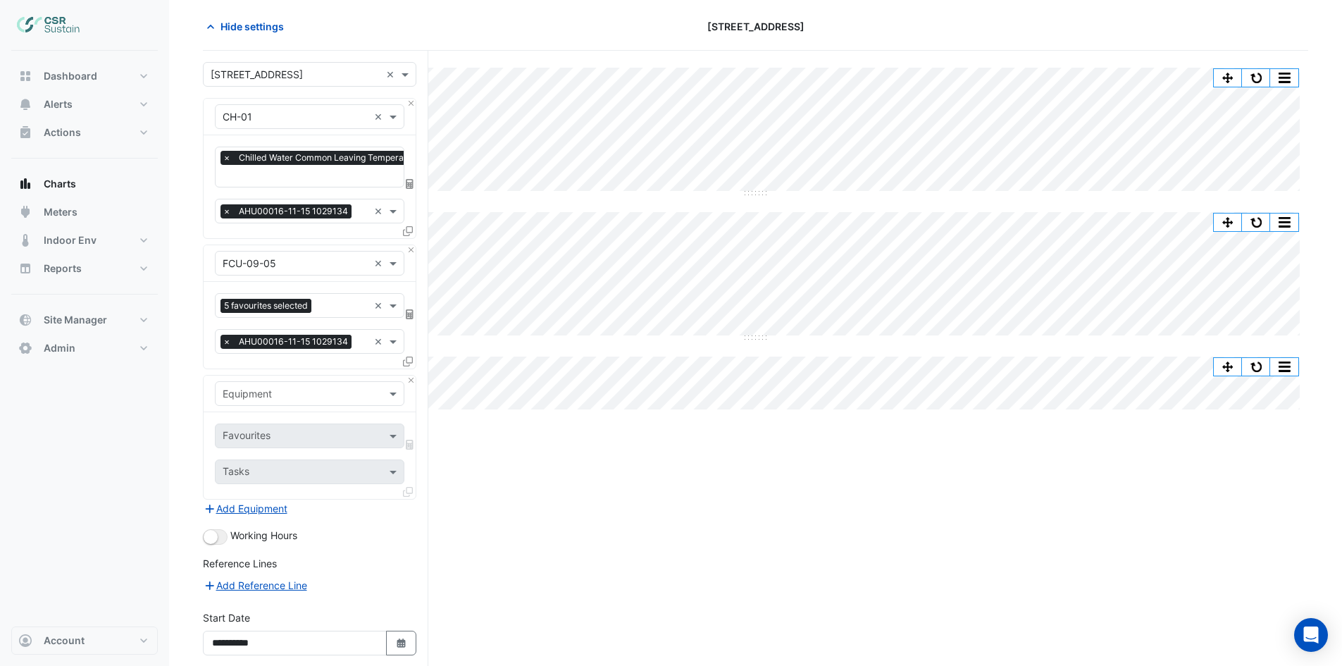
click at [272, 399] on input "text" at bounding box center [296, 394] width 146 height 15
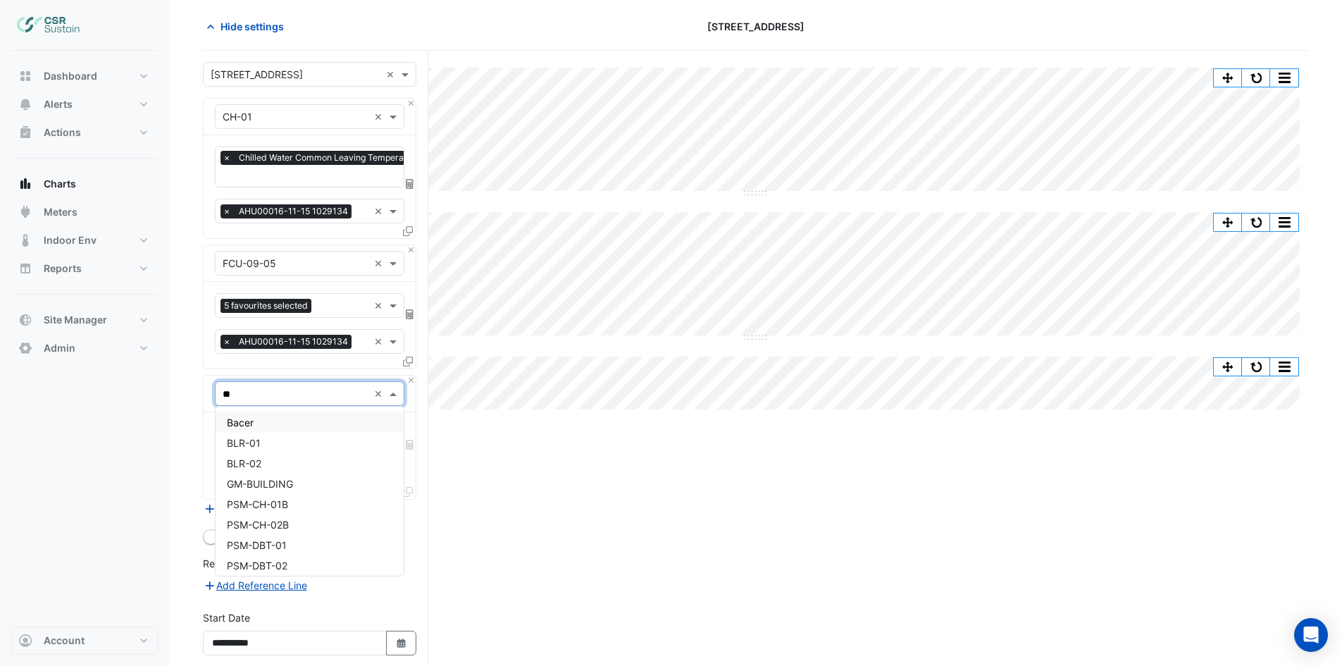
type input "***"
click at [255, 423] on span "BLR-01" at bounding box center [244, 422] width 34 height 12
click at [259, 430] on input "text" at bounding box center [294, 437] width 142 height 15
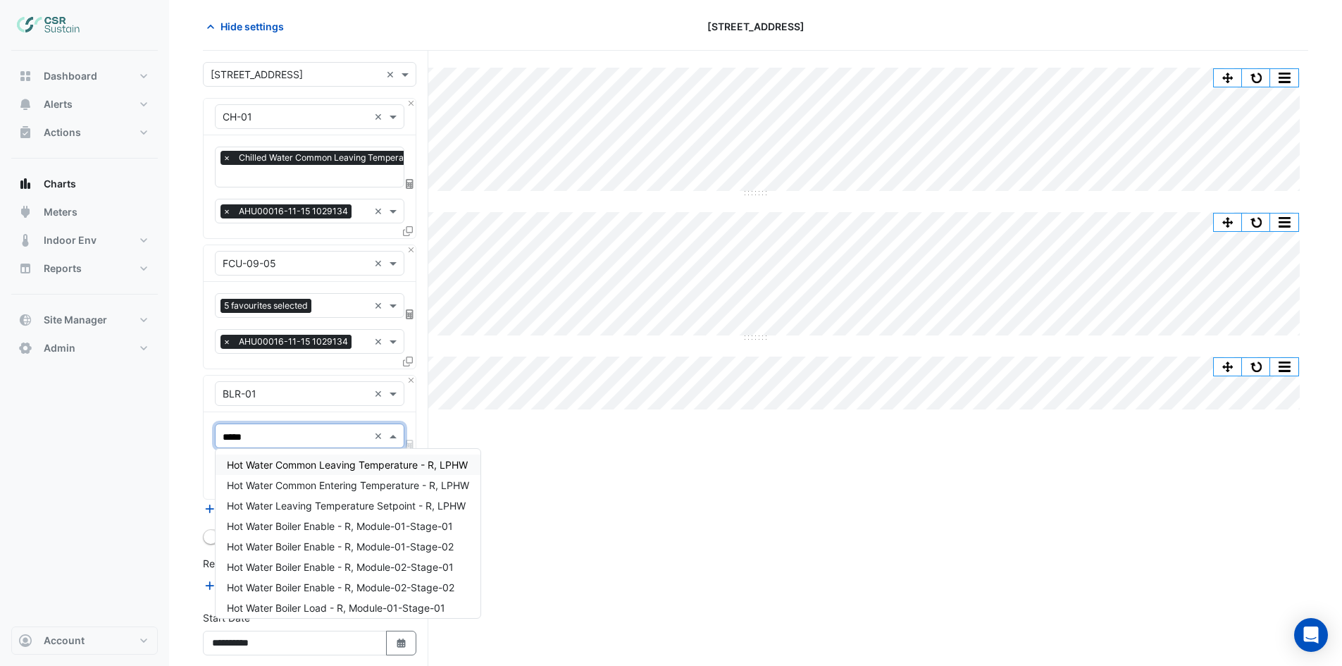
type input "******"
click at [283, 466] on span "Hot Water Common Leaving Temperature - R, LPHW" at bounding box center [347, 465] width 241 height 12
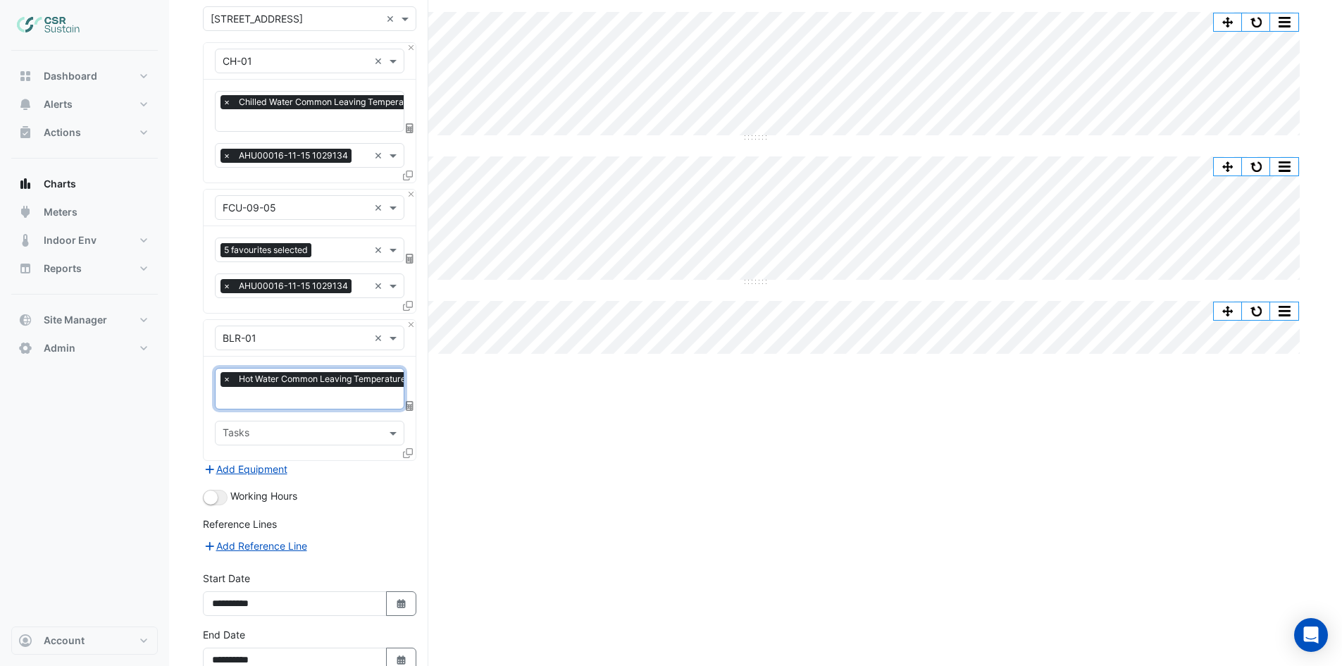
scroll to position [188, 0]
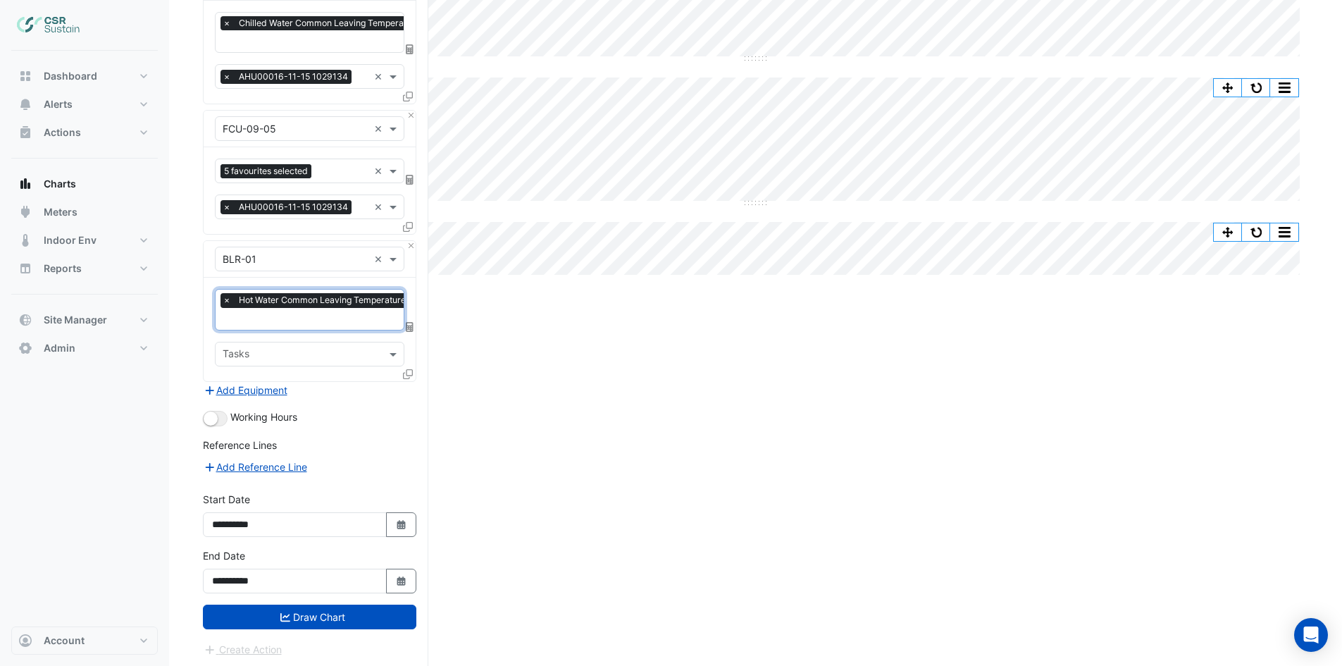
click at [322, 606] on button "Draw Chart" at bounding box center [310, 617] width 214 height 25
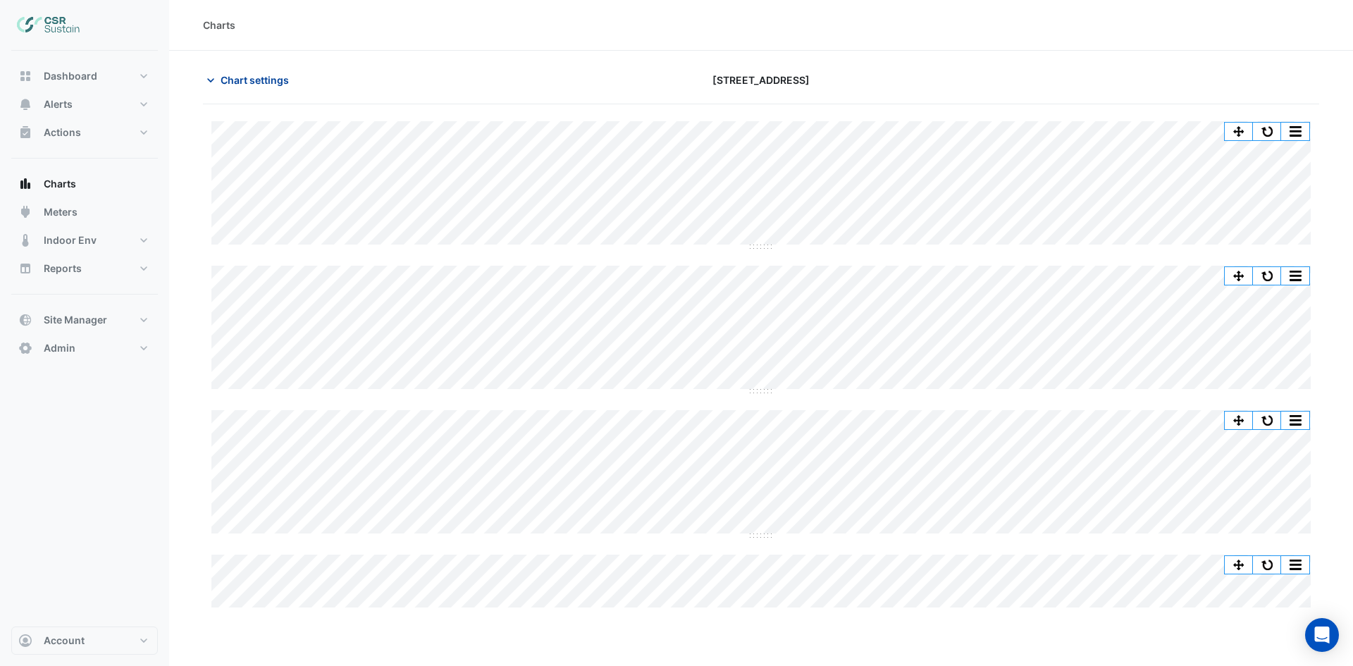
click at [263, 84] on span "Chart settings" at bounding box center [255, 80] width 68 height 15
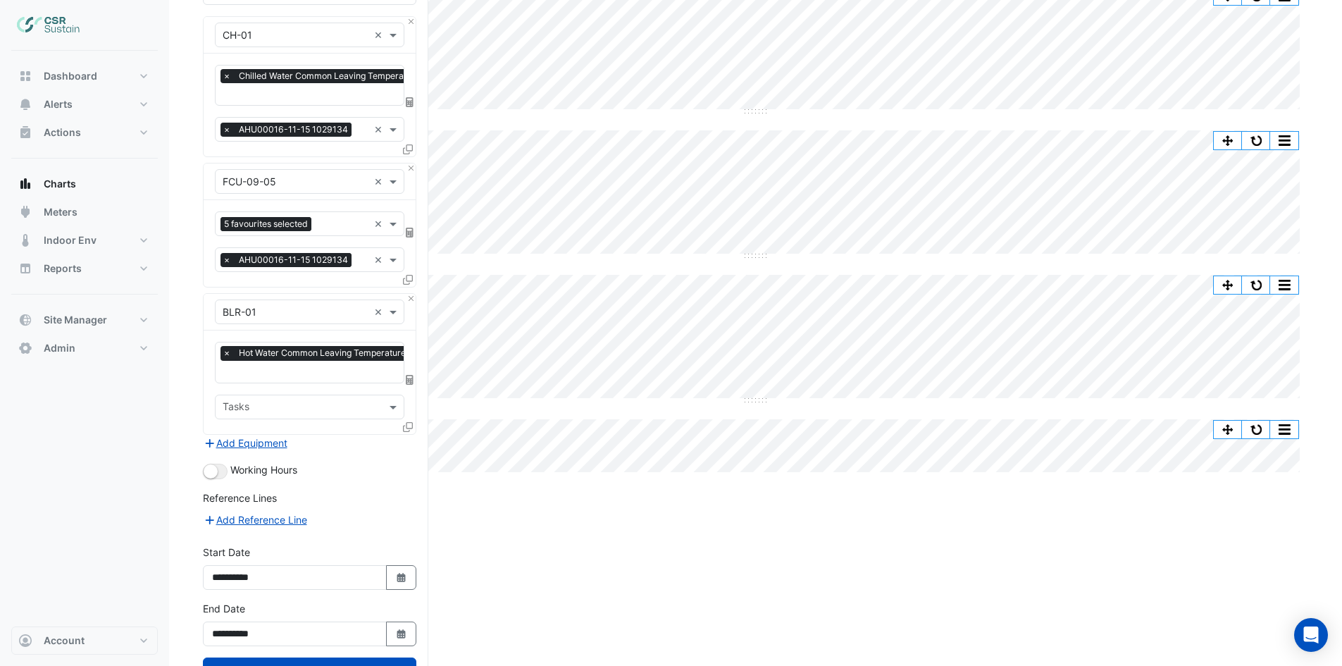
scroll to position [141, 0]
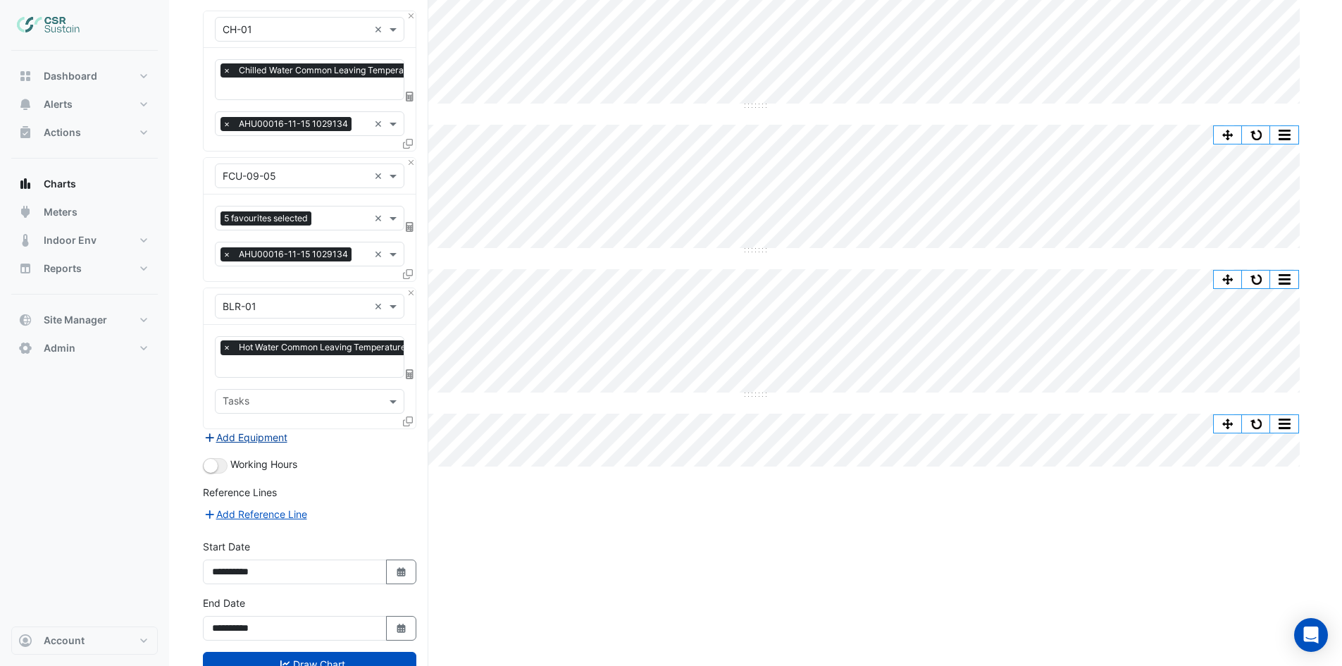
click at [266, 435] on button "Add Equipment" at bounding box center [245, 437] width 85 height 16
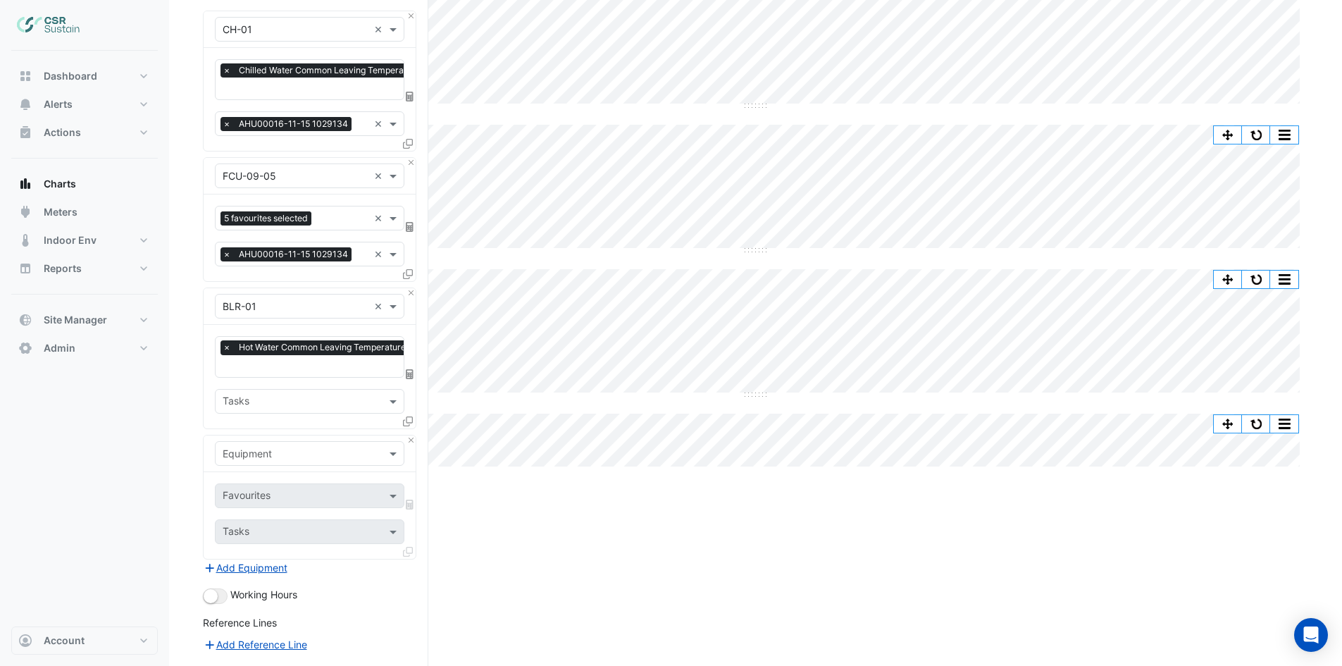
click at [257, 457] on div "Equipment" at bounding box center [298, 453] width 165 height 15
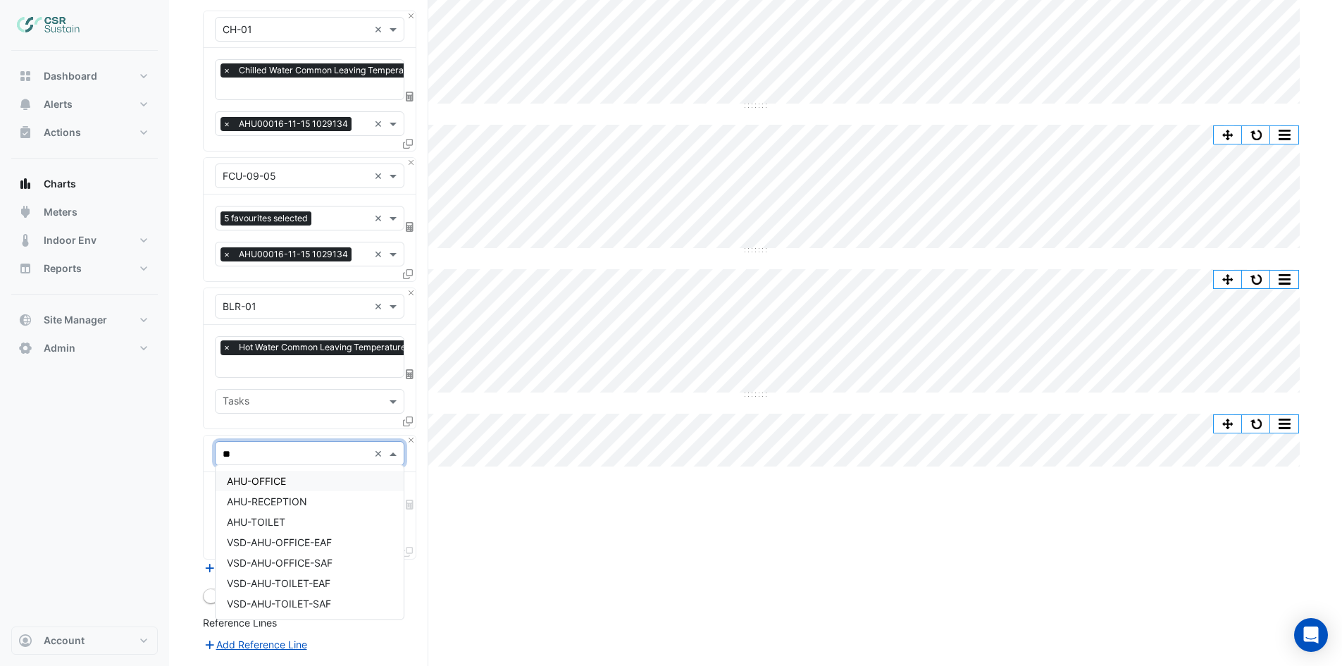
type input "***"
click at [285, 477] on span "AHU-OFFICE" at bounding box center [256, 481] width 59 height 12
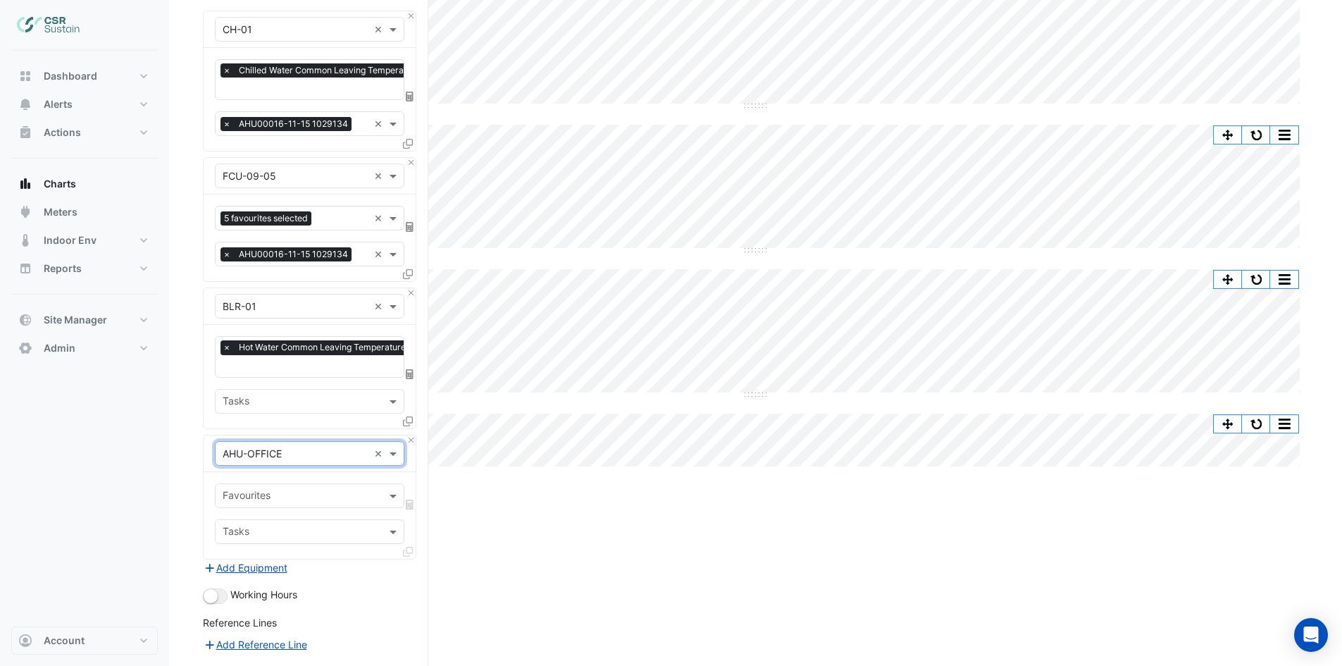
click at [262, 491] on input "text" at bounding box center [302, 497] width 158 height 15
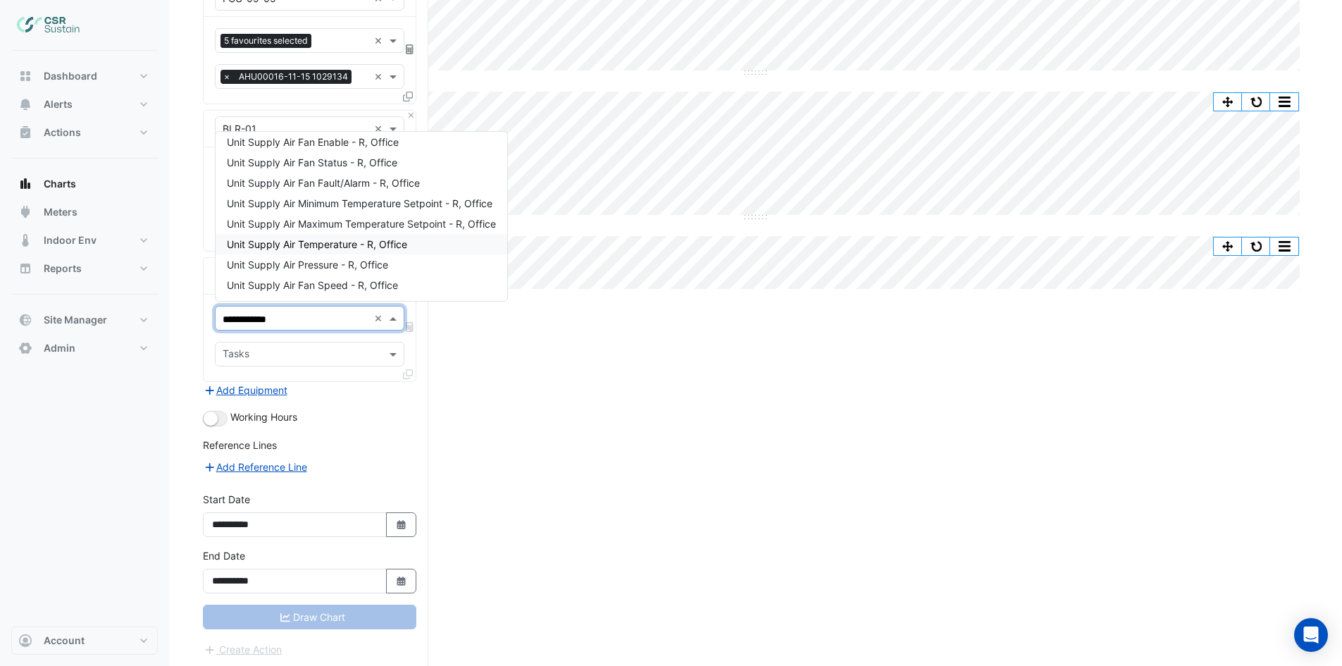
scroll to position [0, 0]
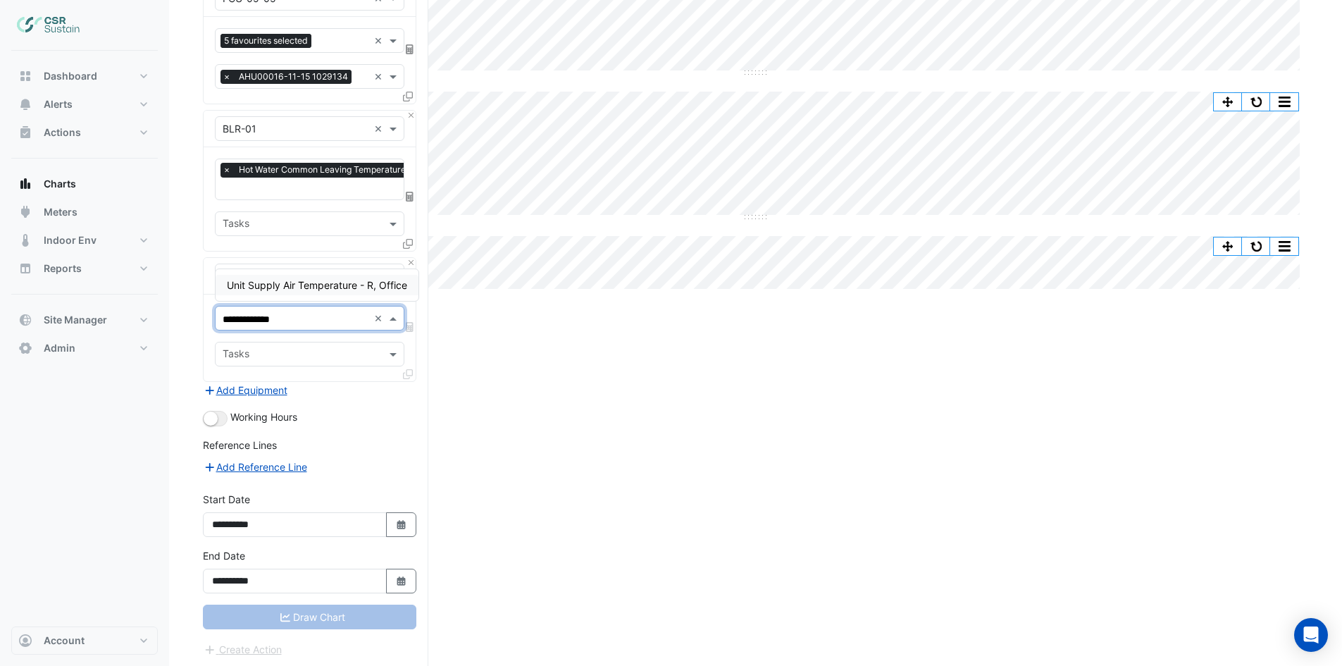
type input "**********"
click at [303, 292] on div "Unit Supply Air Temperature - R, Office" at bounding box center [317, 285] width 203 height 20
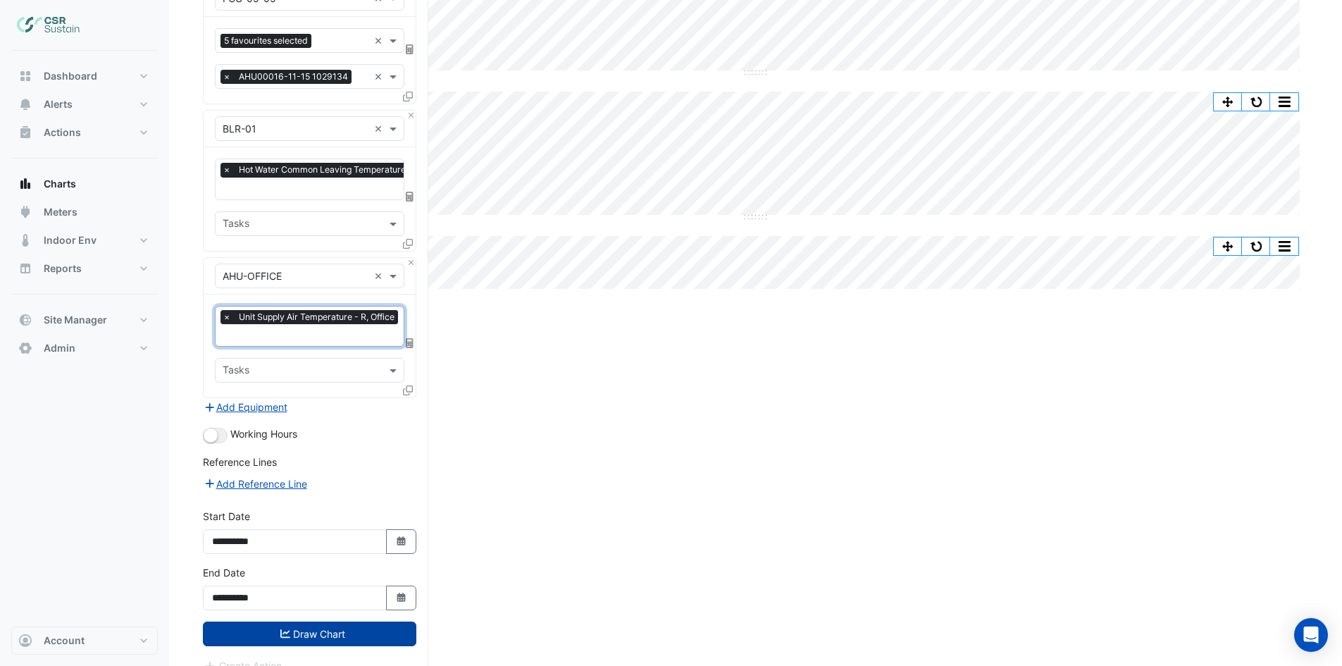
click at [329, 633] on button "Draw Chart" at bounding box center [310, 634] width 214 height 25
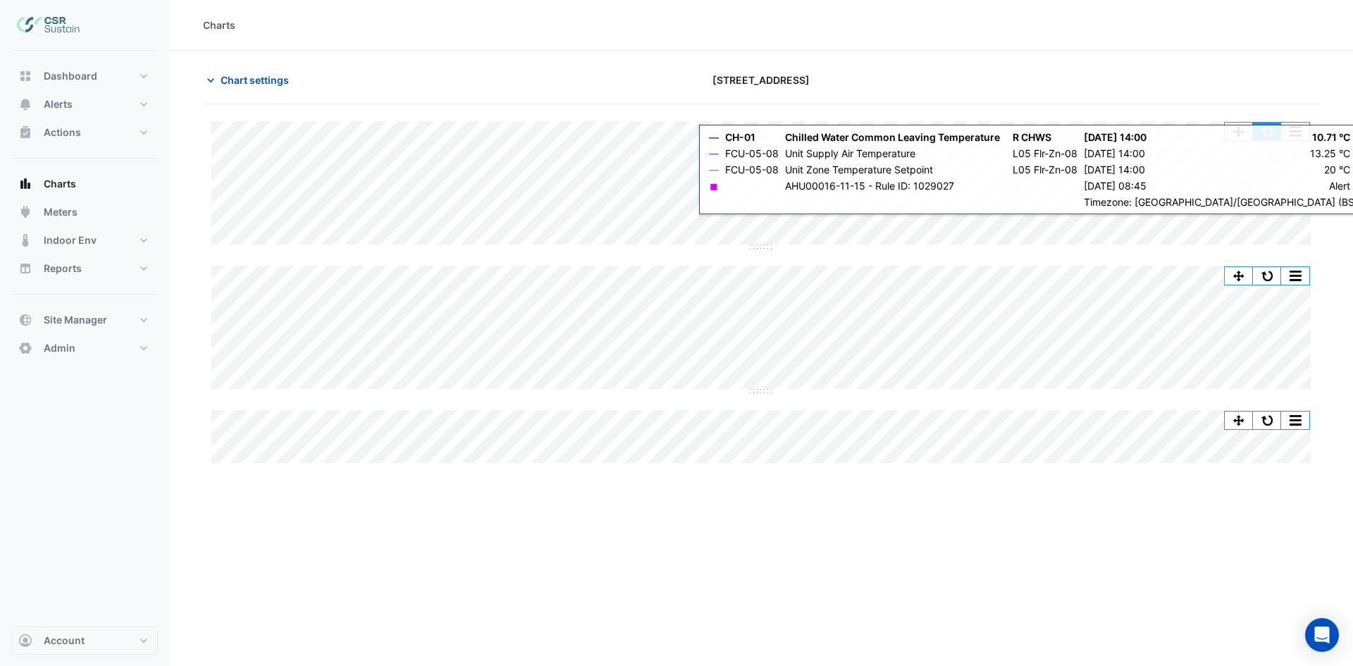
click at [1265, 128] on button "button" at bounding box center [1267, 132] width 28 height 18
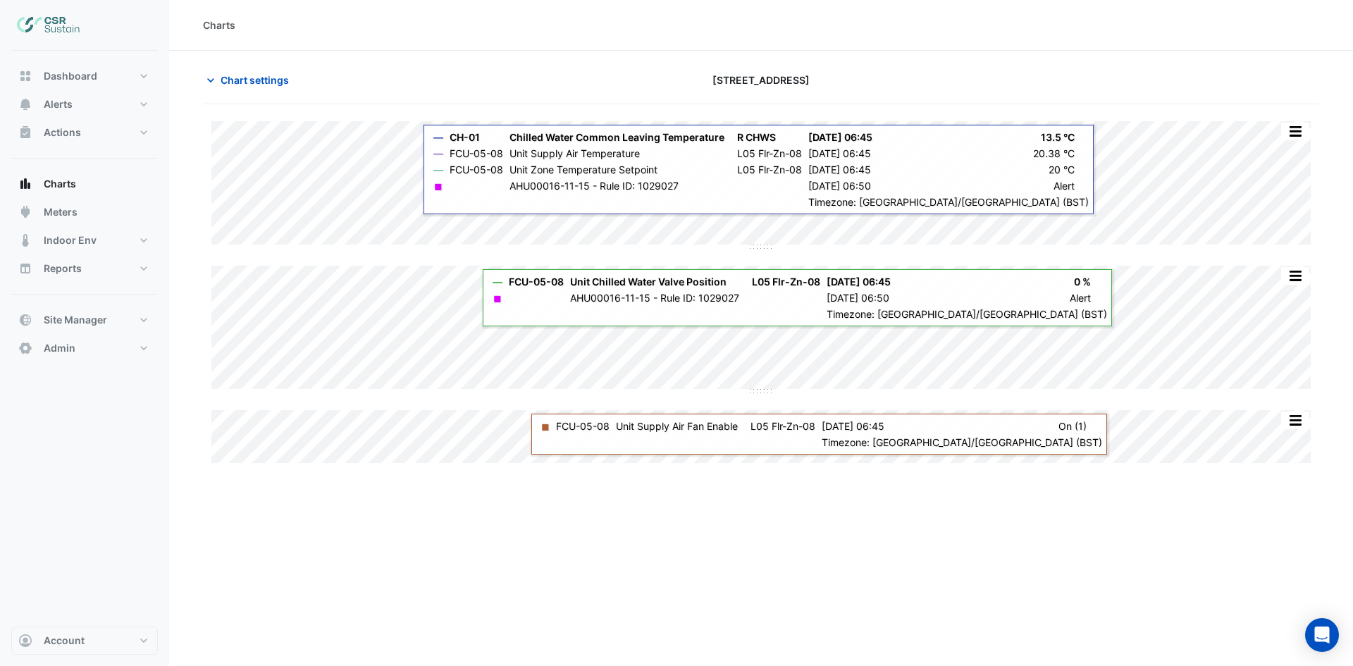
click at [1295, 136] on button "button" at bounding box center [1295, 132] width 28 height 18
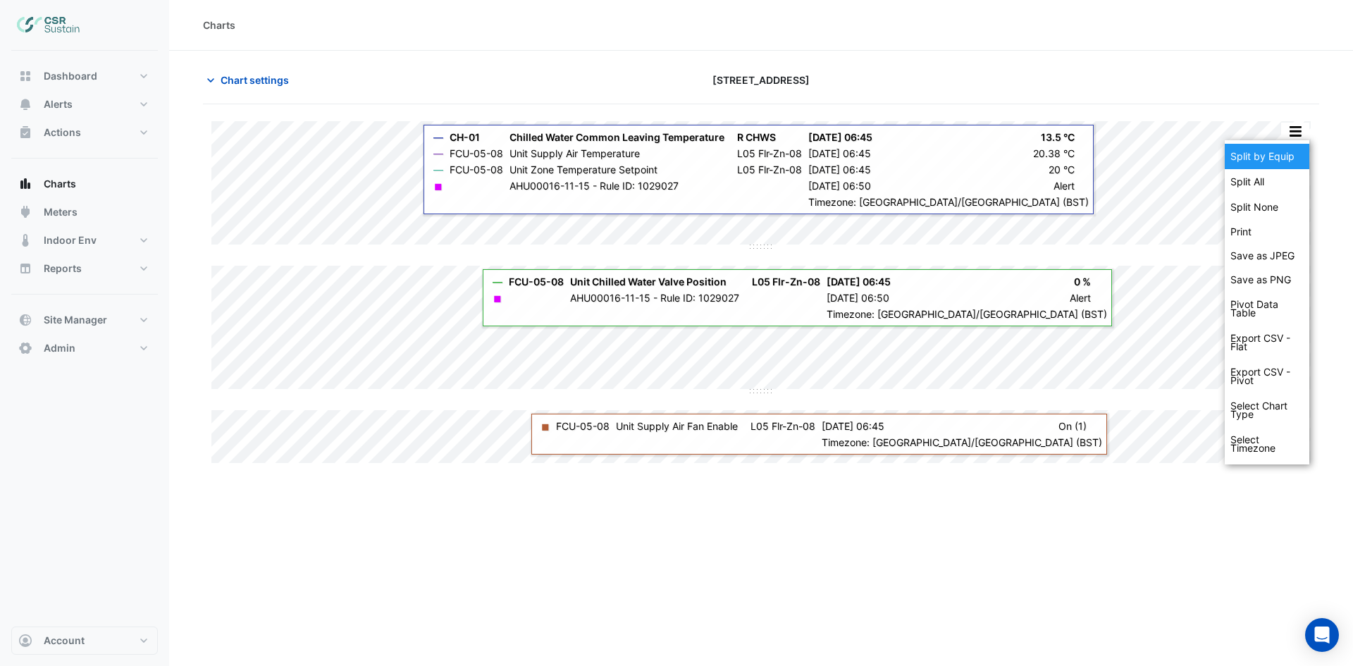
click at [1273, 154] on div "Split by Equip" at bounding box center [1267, 156] width 85 height 25
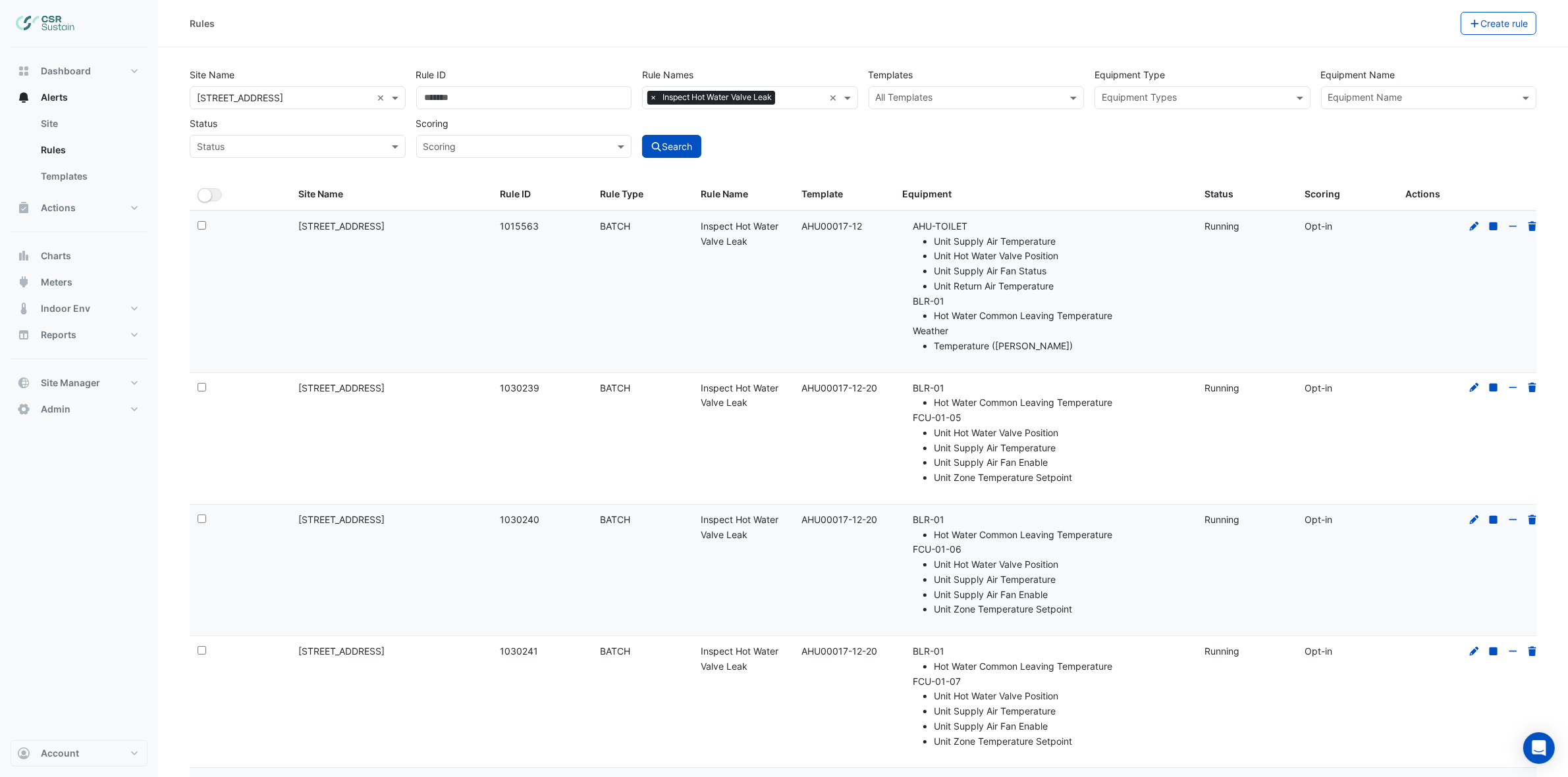
click at [650, 100] on span "×" at bounding box center [653, 97] width 12 height 13
click at [908, 97] on input "text" at bounding box center [968, 99] width 186 height 14
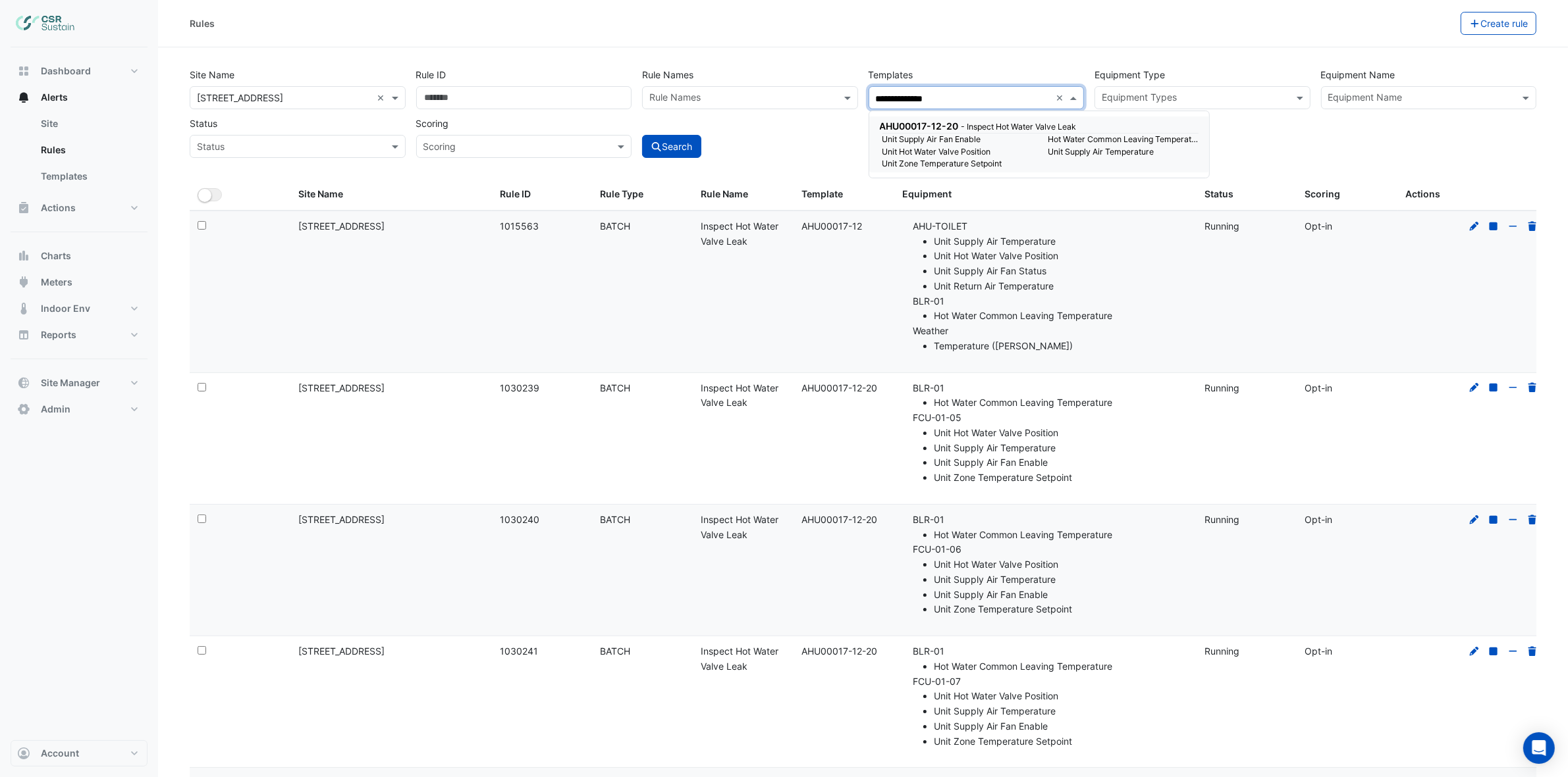
click at [907, 137] on small "Unit Supply Air Fan Enable" at bounding box center [958, 139] width 166 height 12
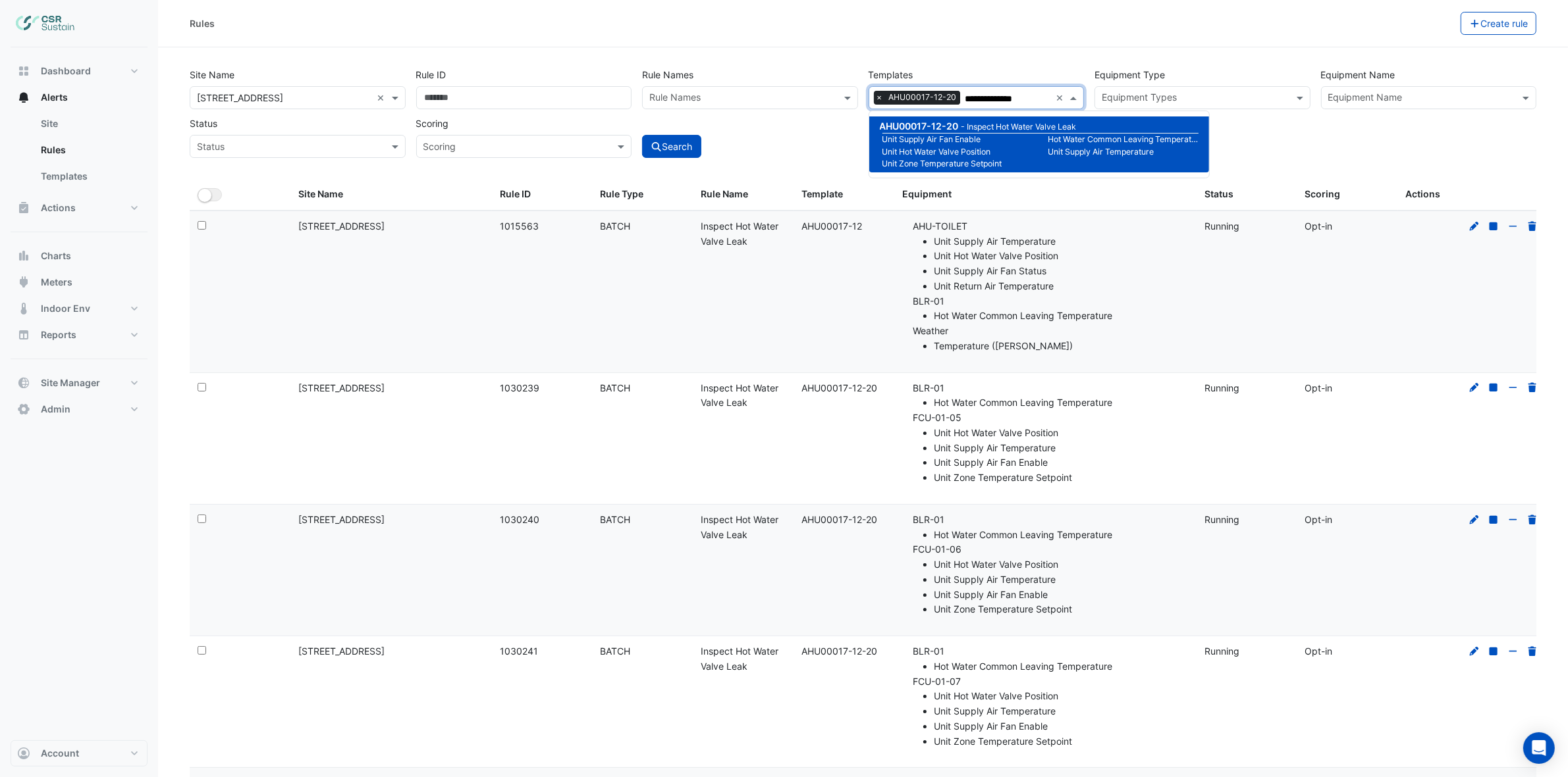
type input "**********"
click at [810, 148] on div "Search" at bounding box center [749, 134] width 226 height 46
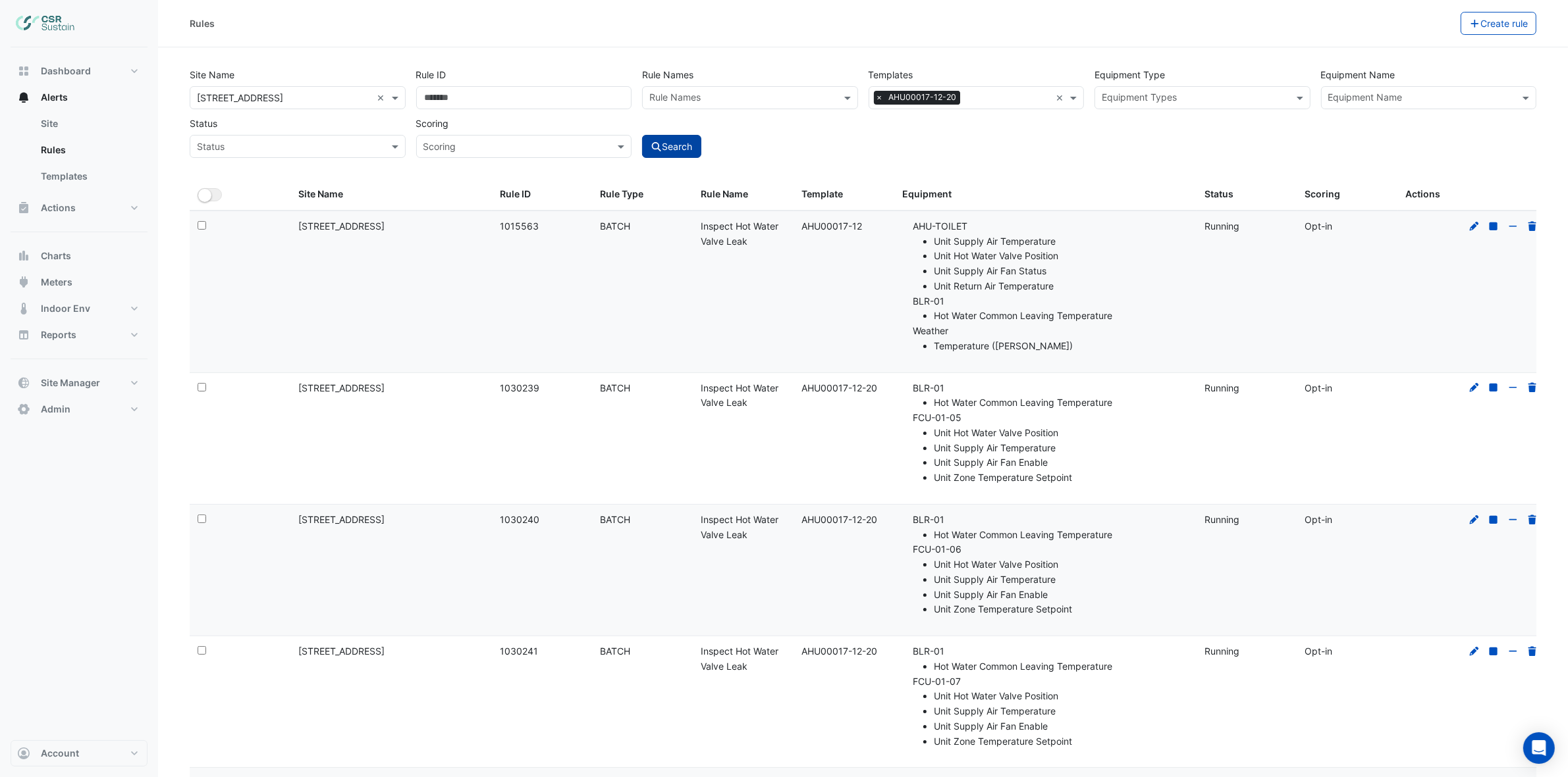
click at [670, 139] on button "Search" at bounding box center [671, 146] width 59 height 23
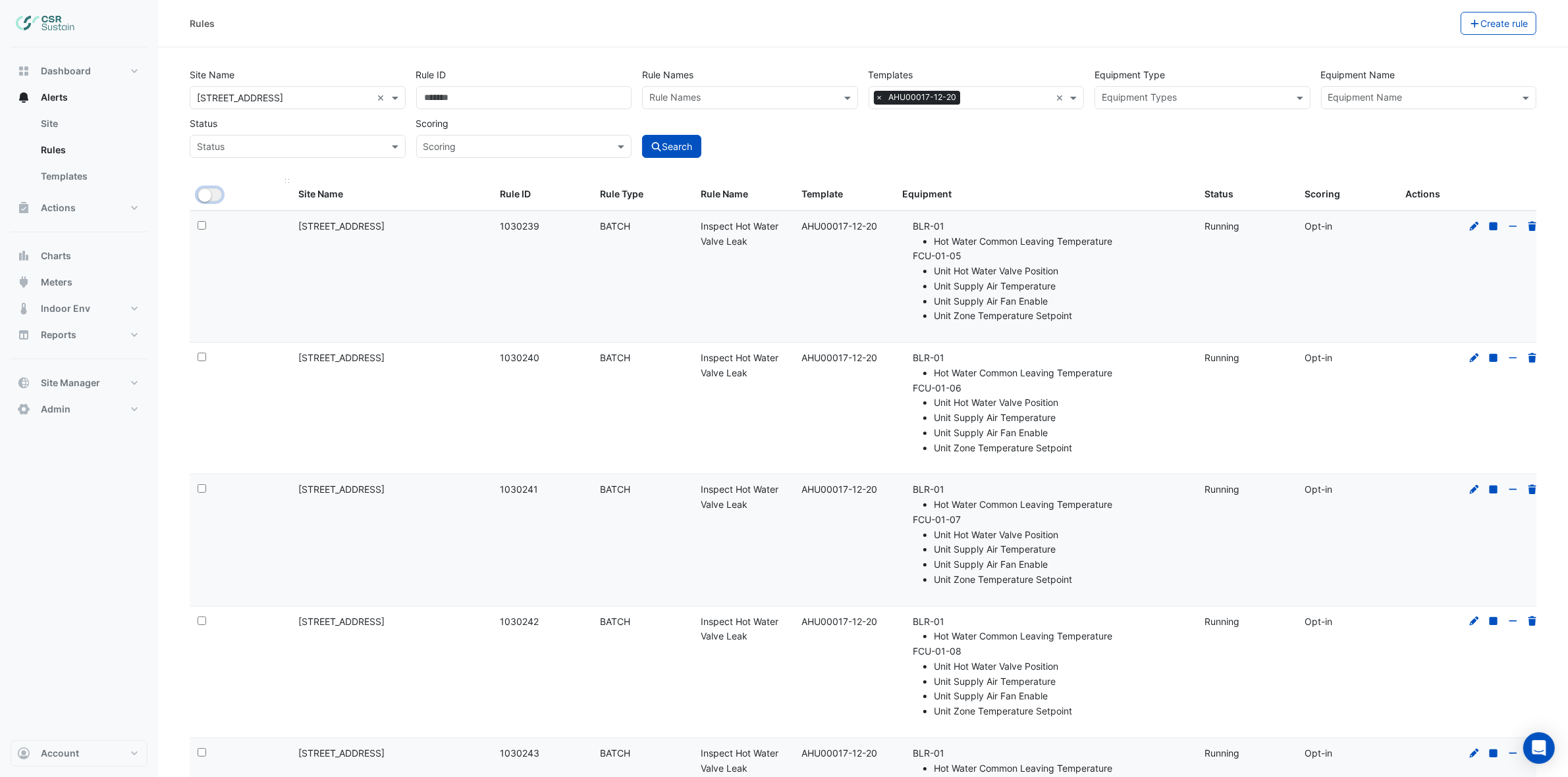
click at [209, 199] on small "button" at bounding box center [205, 195] width 13 height 13
click at [1390, 27] on button "Bulk Actions" at bounding box center [1418, 23] width 78 height 23
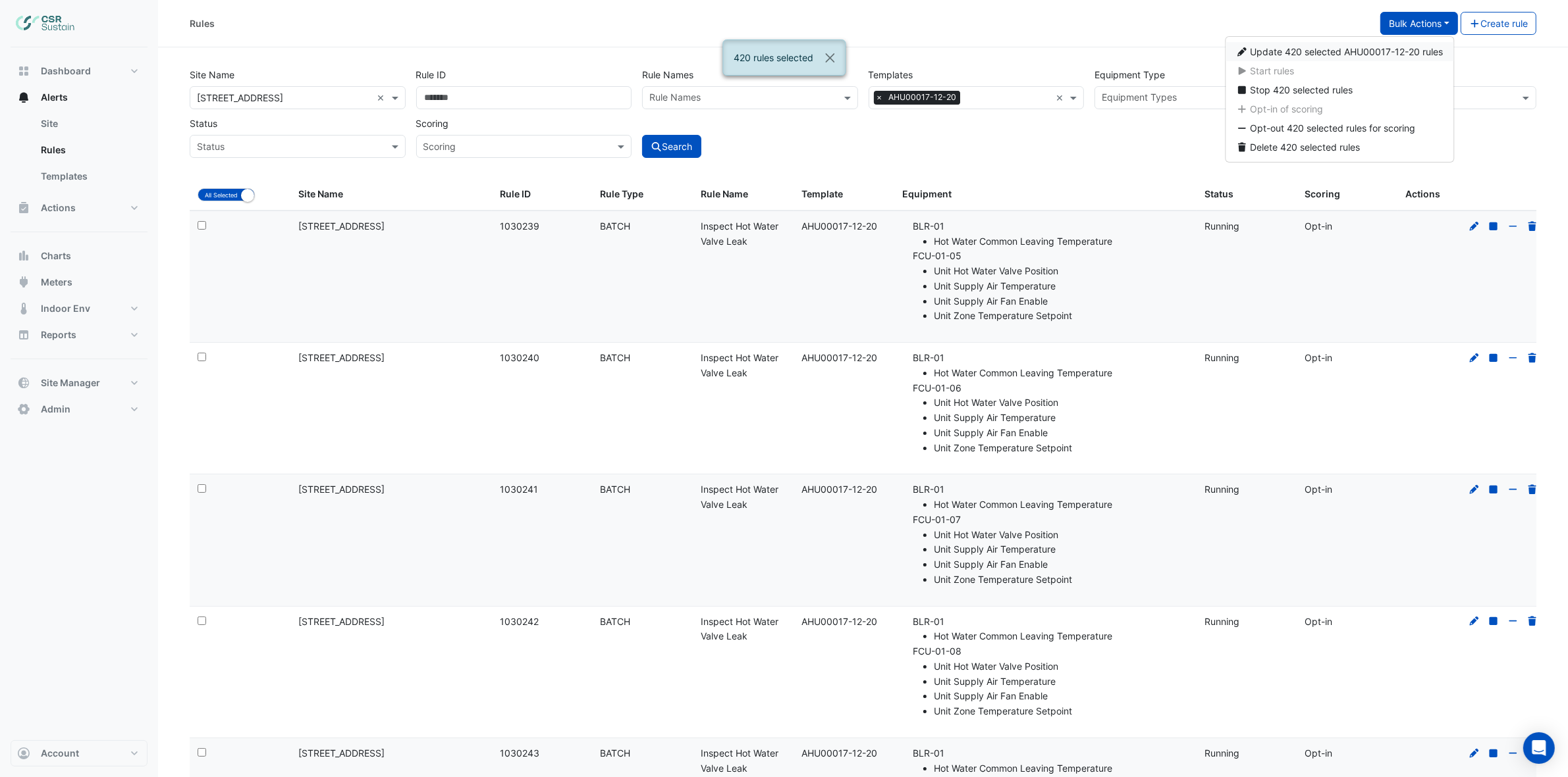
click at [1347, 50] on span "Update 420 selected AHU00017-12-20 rules" at bounding box center [1347, 51] width 192 height 11
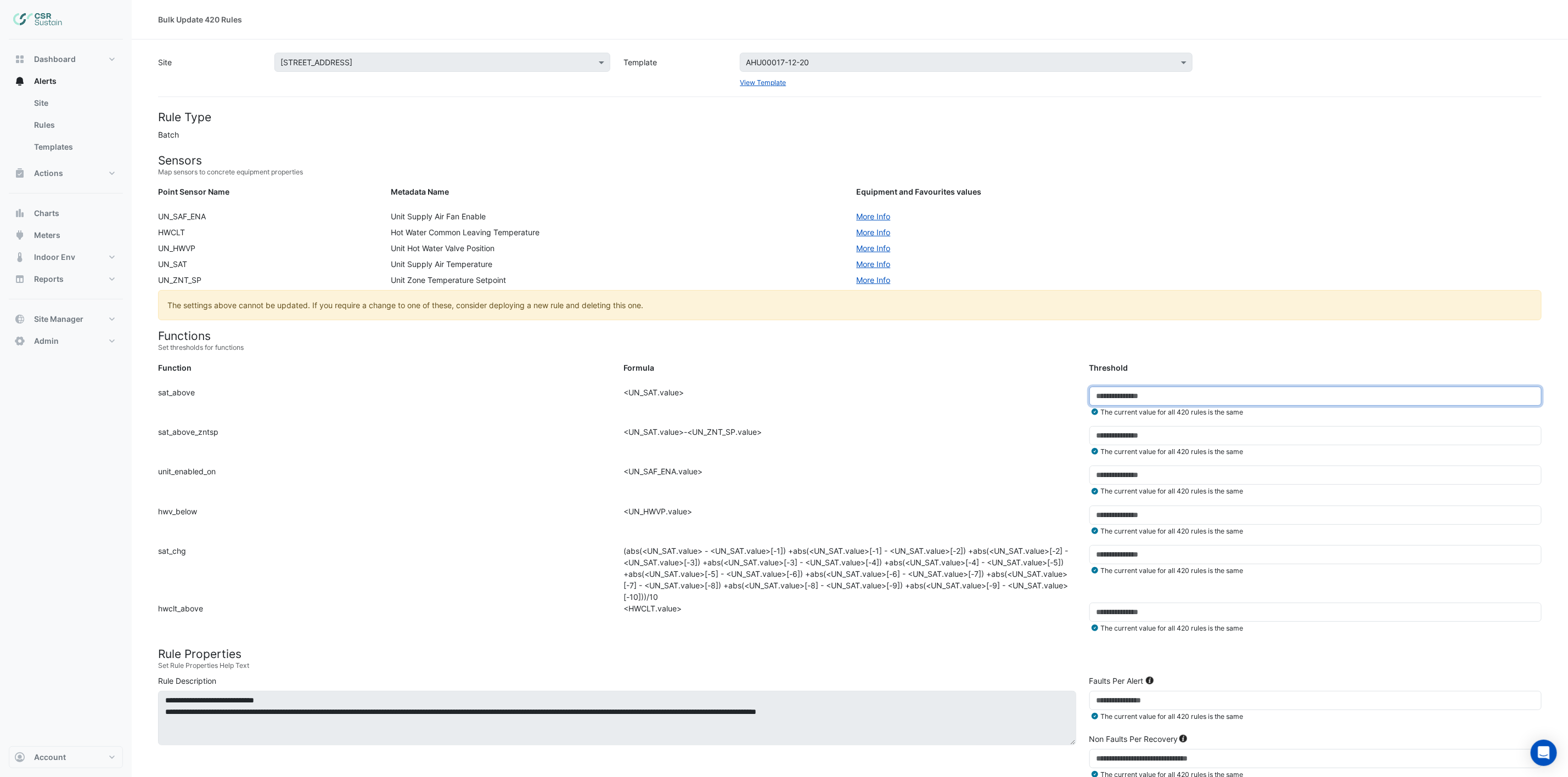
click at [1131, 397] on input "**" at bounding box center [1316, 396] width 453 height 19
type input "**"
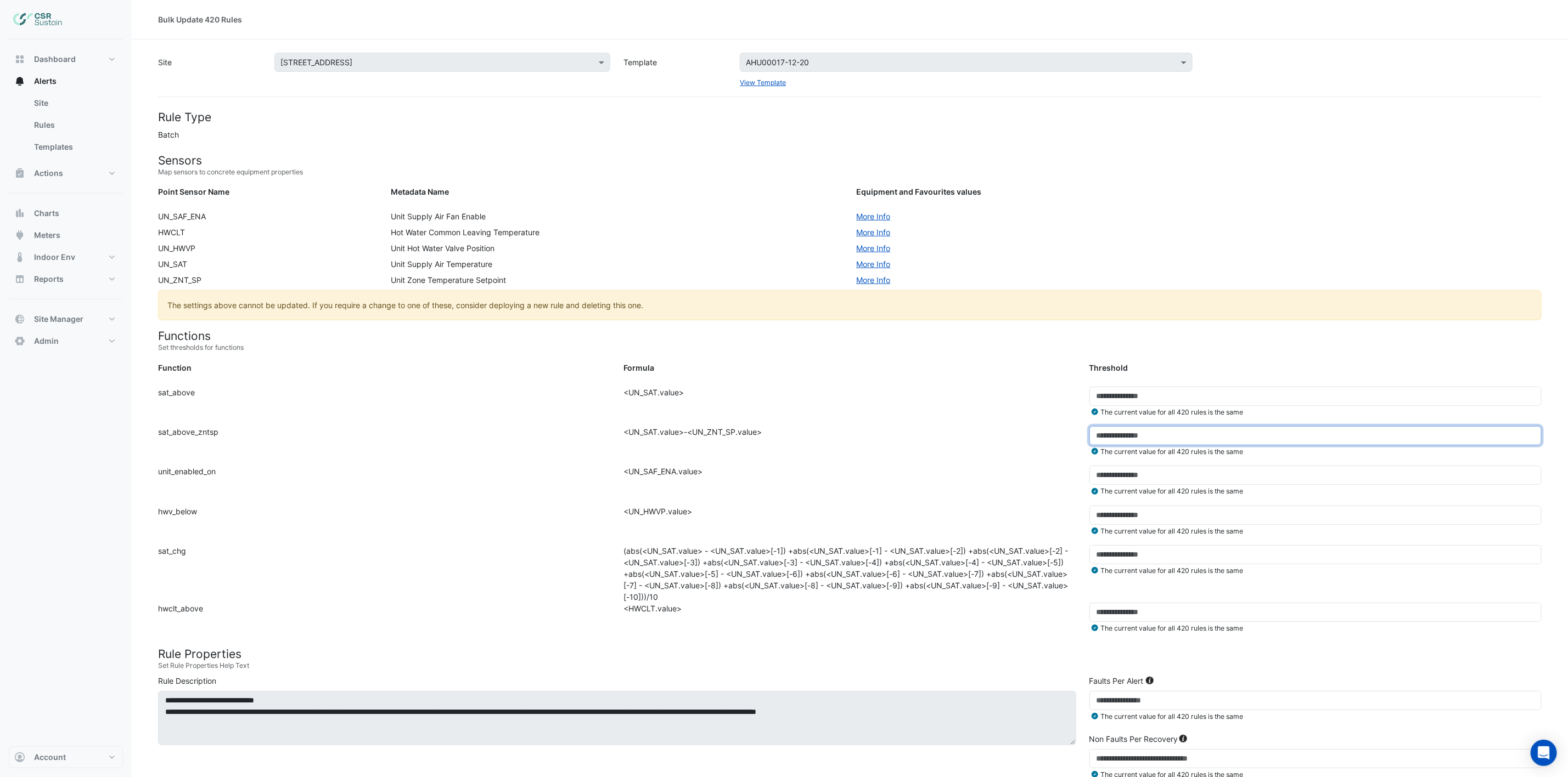
click at [1104, 441] on input "*" at bounding box center [1316, 436] width 453 height 19
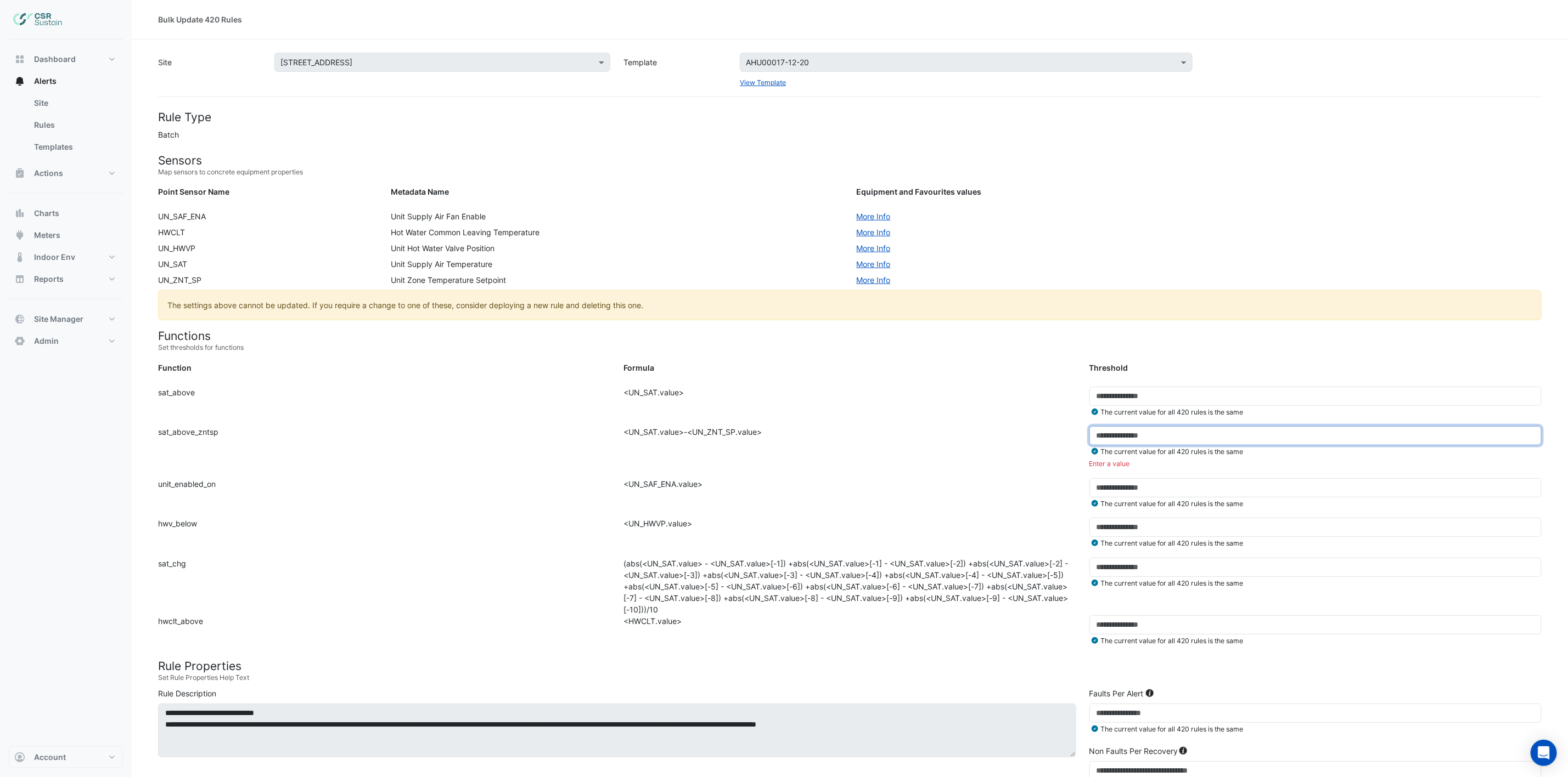
type input "*"
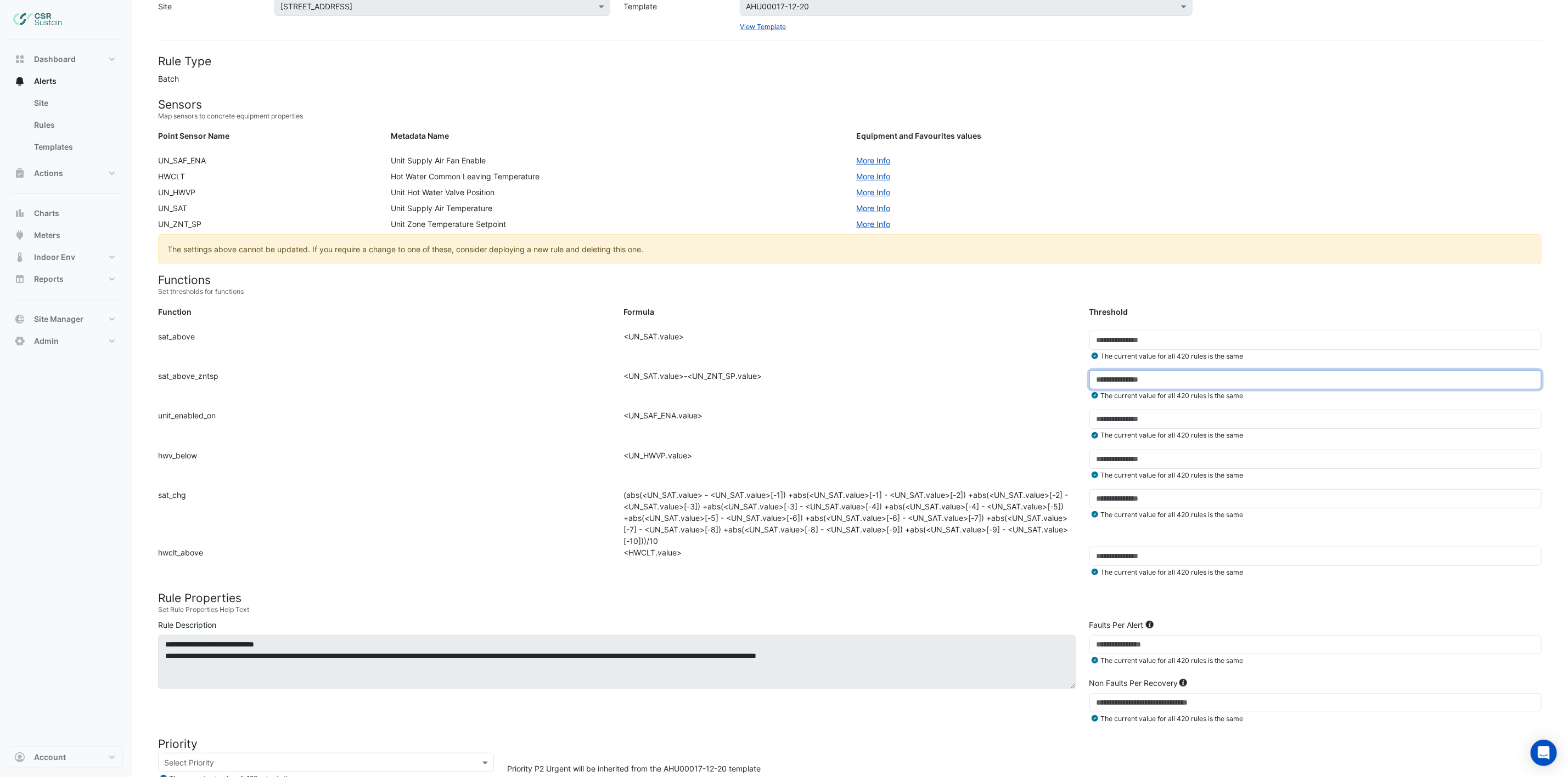
scroll to position [83, 0]
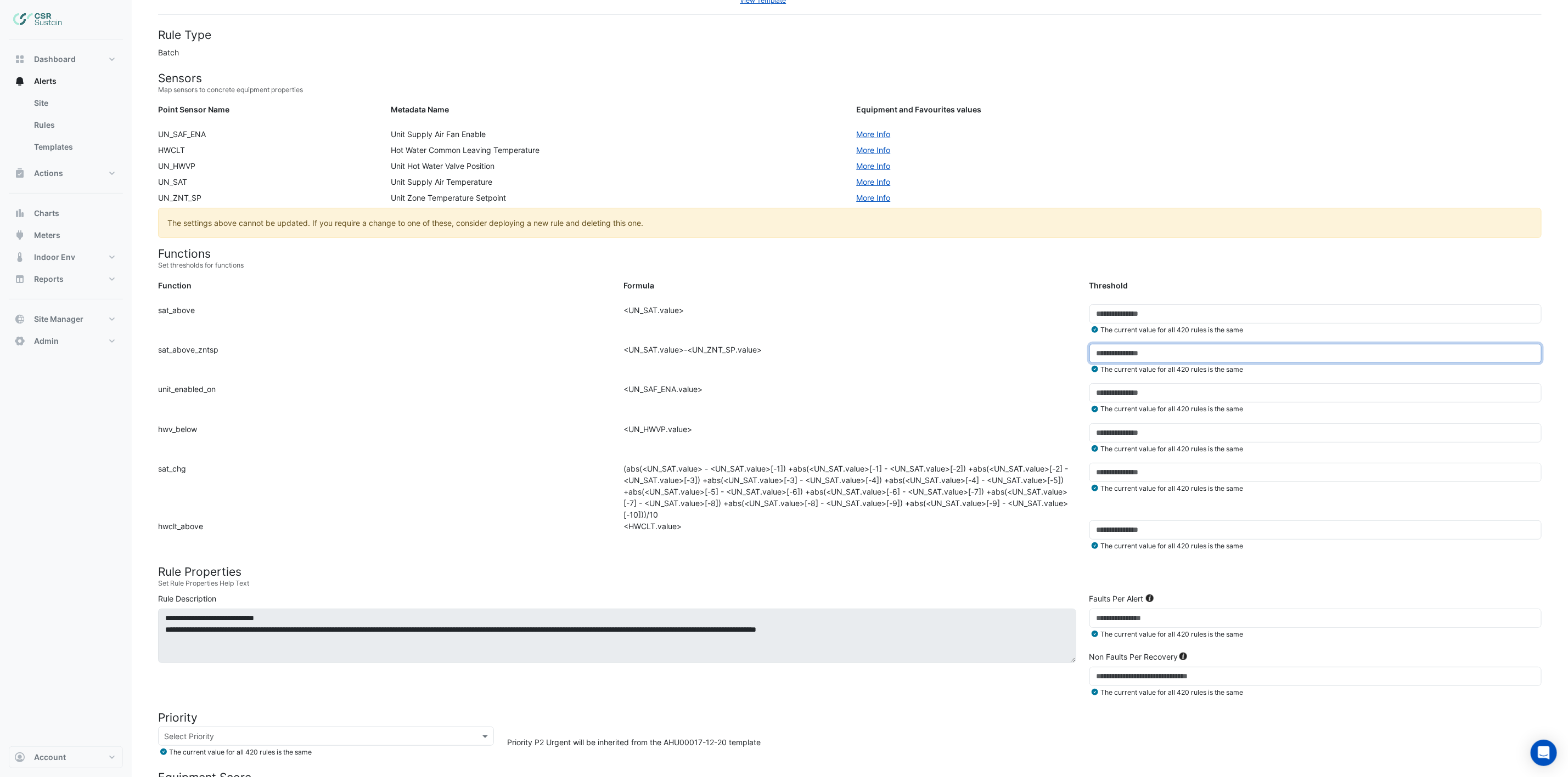
type input "*"
click at [1135, 541] on div "The current value for all 420 rules is the same" at bounding box center [1316, 545] width 466 height 12
drag, startPoint x: 1135, startPoint y: 536, endPoint x: 1001, endPoint y: 539, distance: 134.0
click at [1001, 539] on div "Function: hwclt_above Formula: <HWCLT.value> Threshold: ** The current value fo…" at bounding box center [849, 540] width 1397 height 40
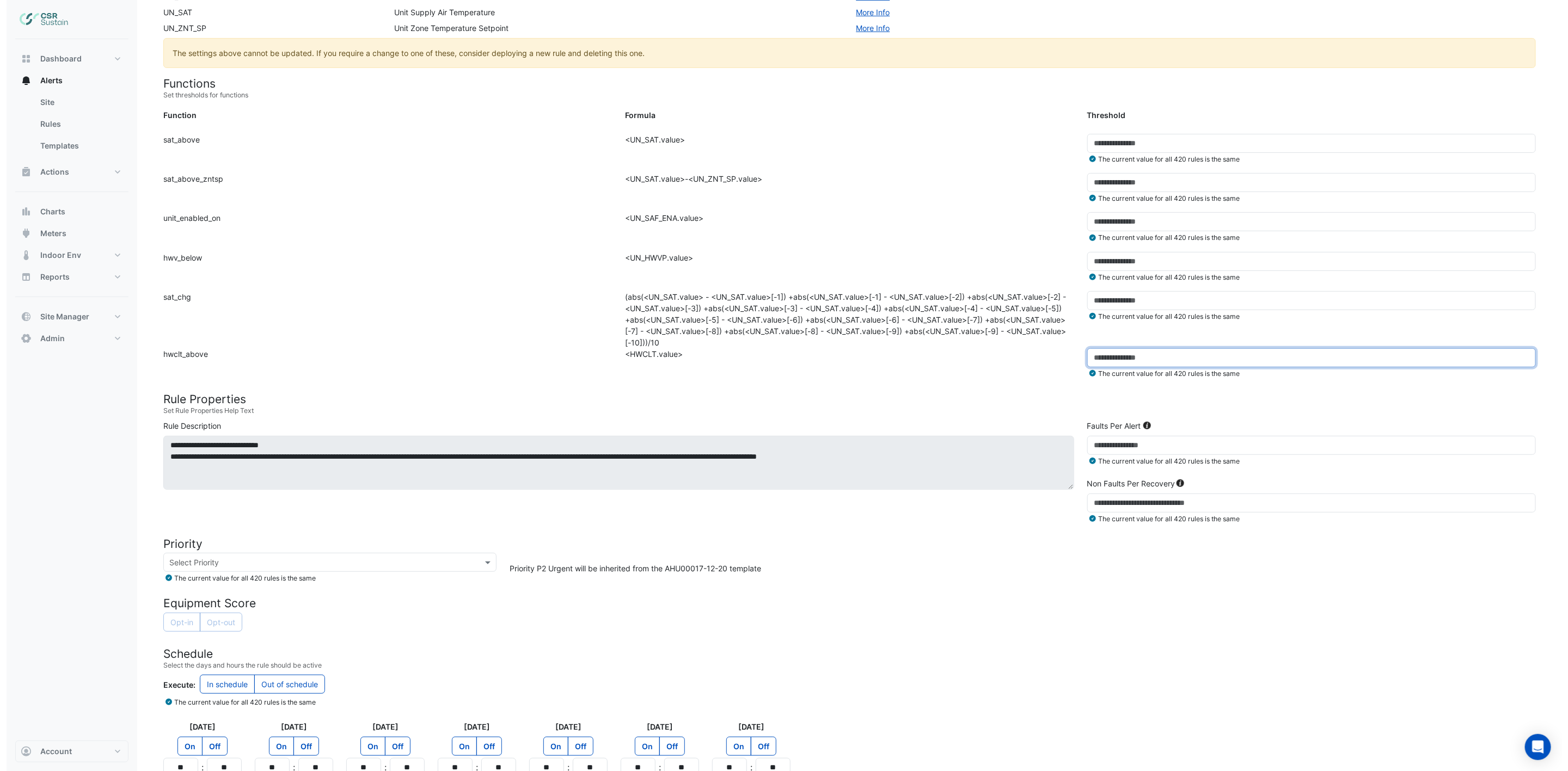
scroll to position [358, 0]
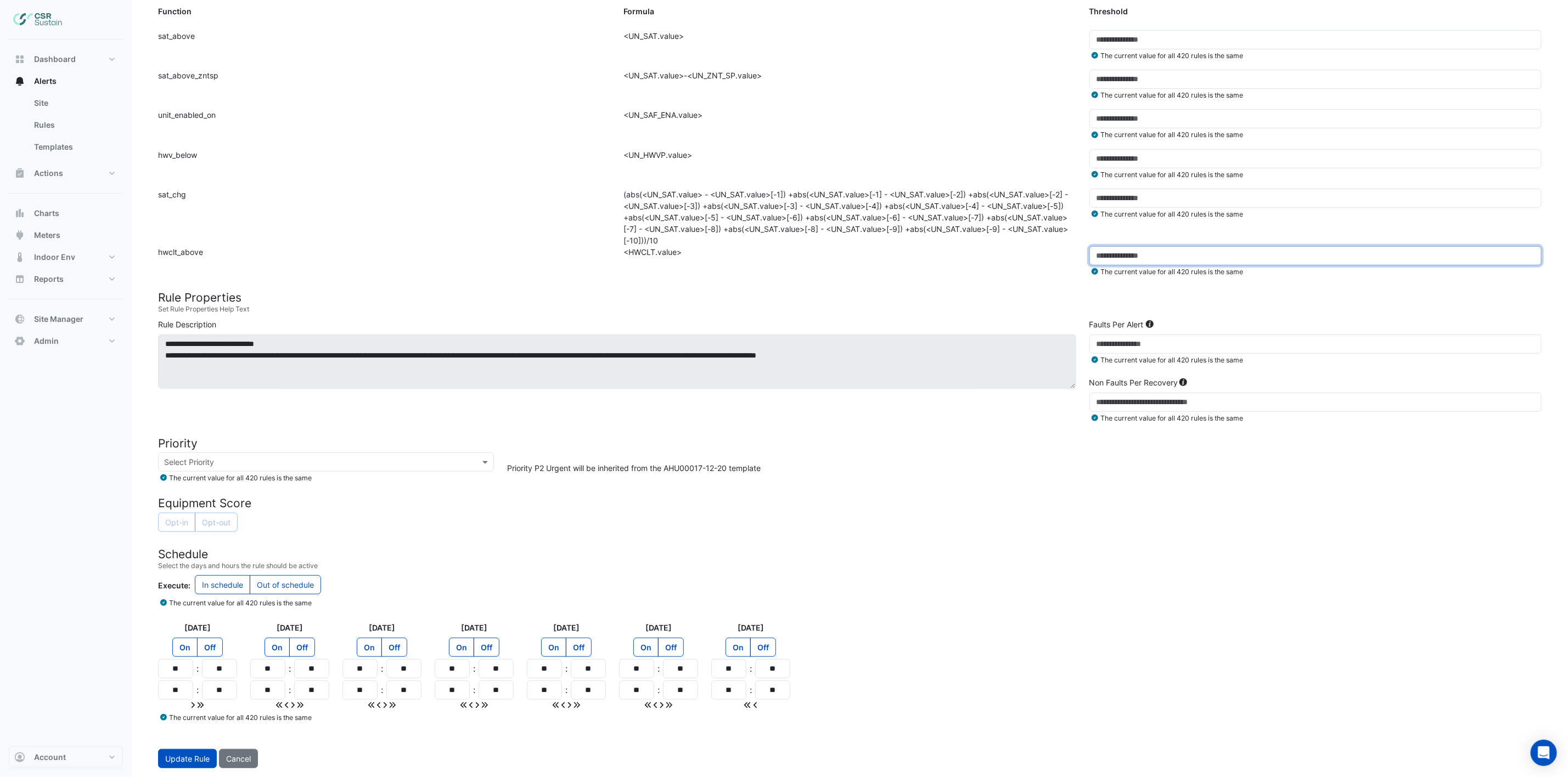
type input "**"
click at [230, 465] on input "text" at bounding box center [315, 462] width 302 height 12
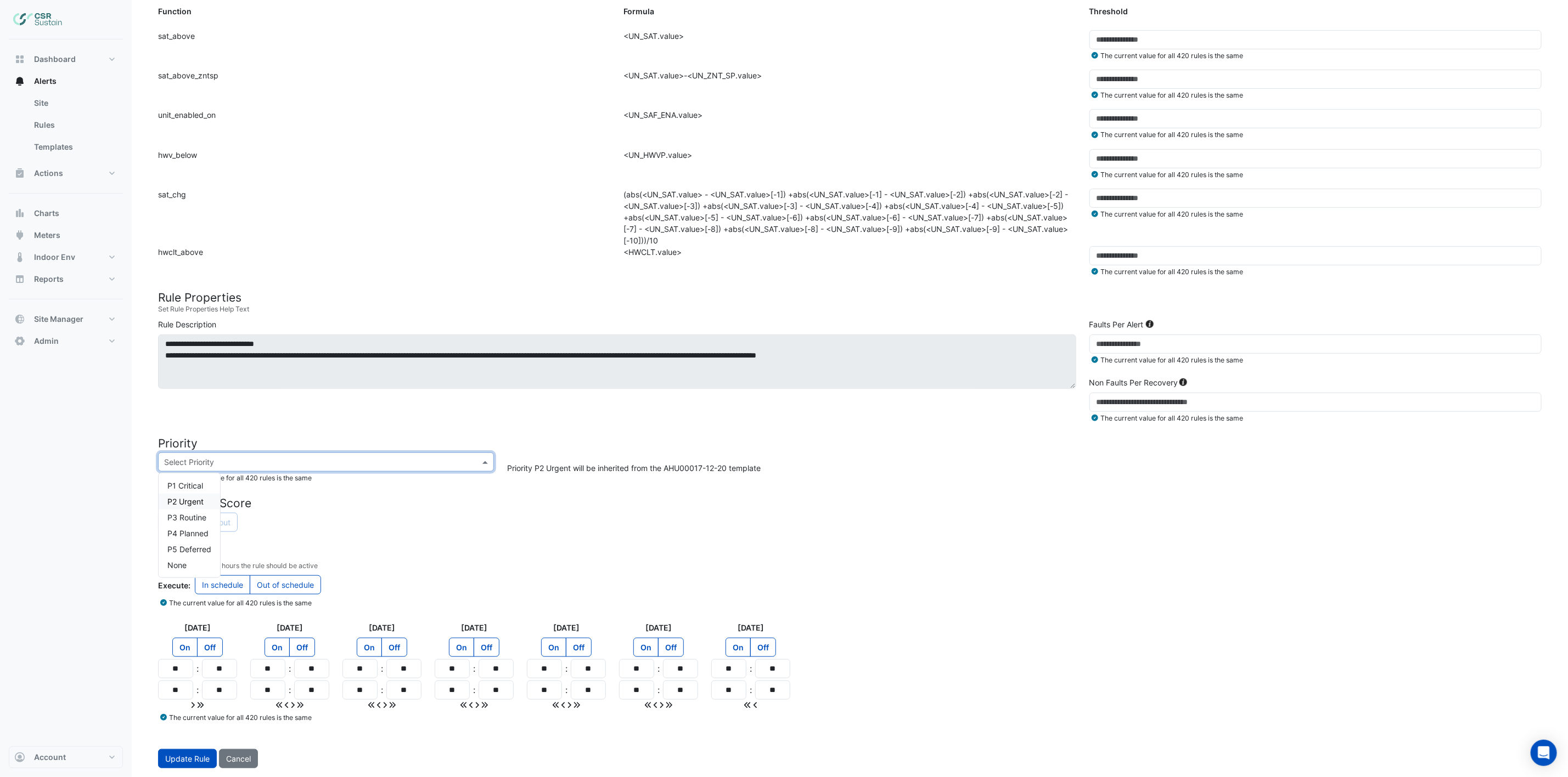
click at [187, 501] on span "P2 Urgent" at bounding box center [185, 501] width 37 height 9
click at [210, 647] on span "Update Rule" at bounding box center [187, 759] width 44 height 9
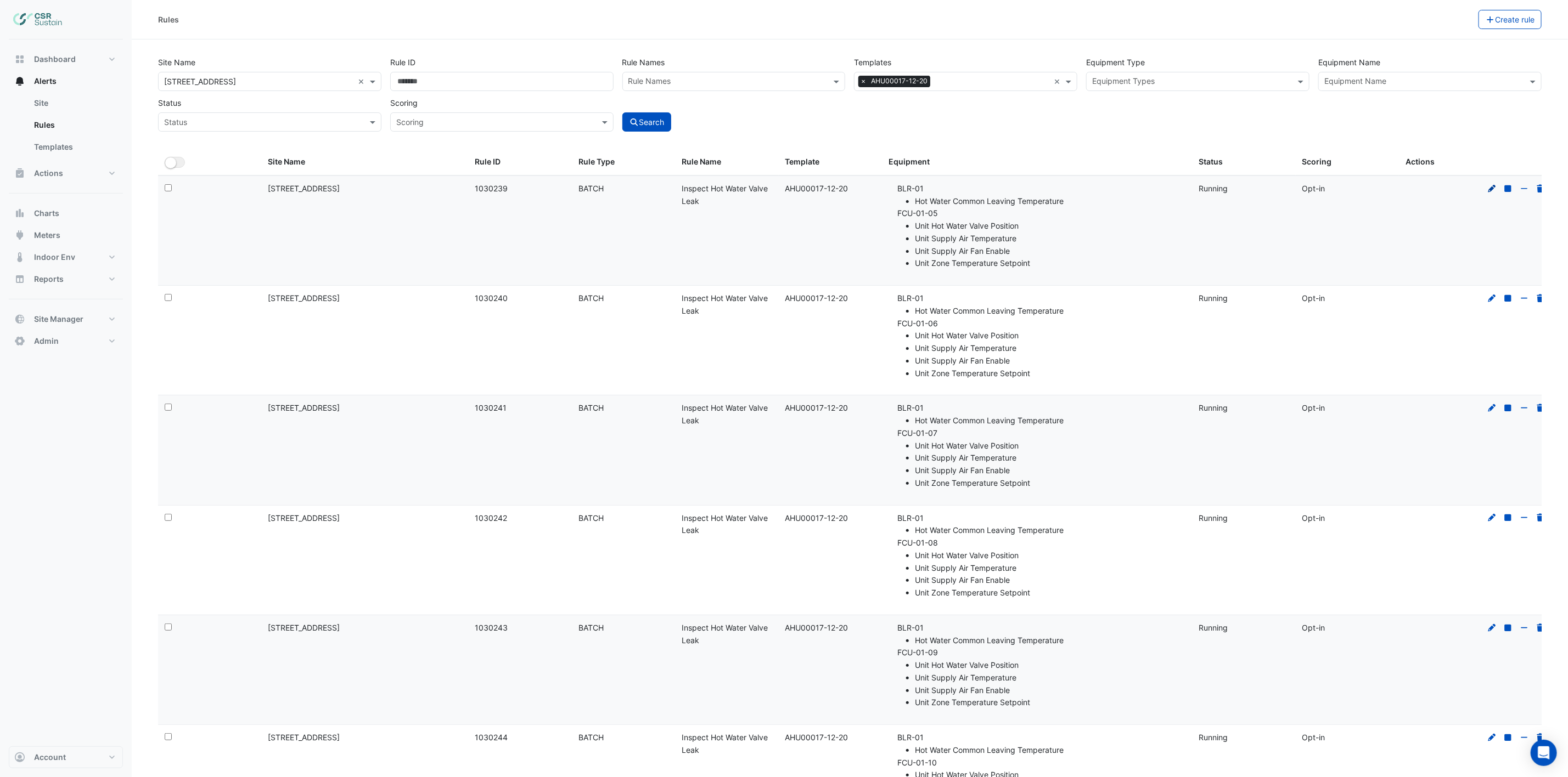
click at [1316, 192] on icon at bounding box center [1492, 188] width 10 height 8
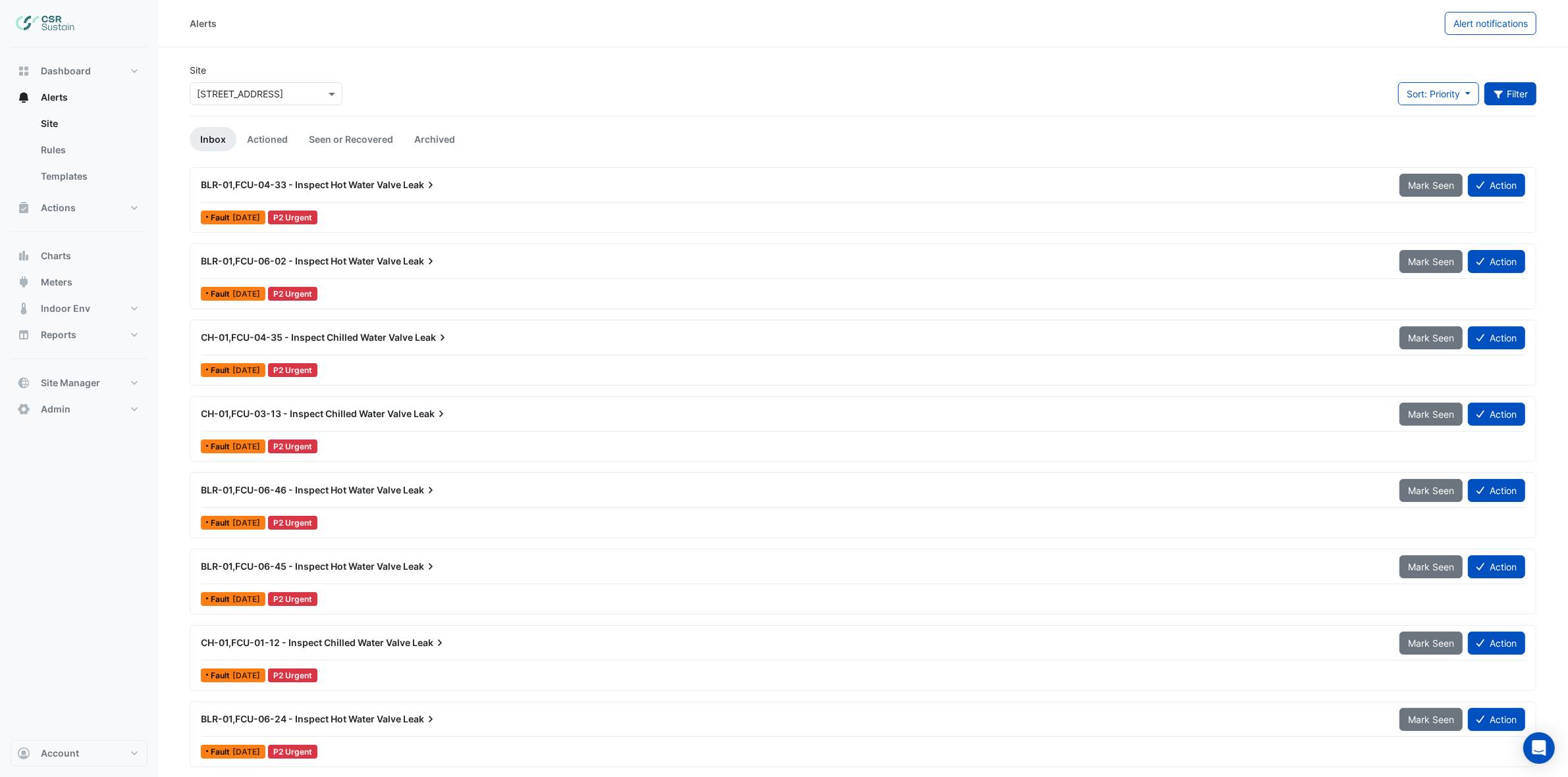
click at [1506, 95] on button "Filter" at bounding box center [1510, 93] width 52 height 23
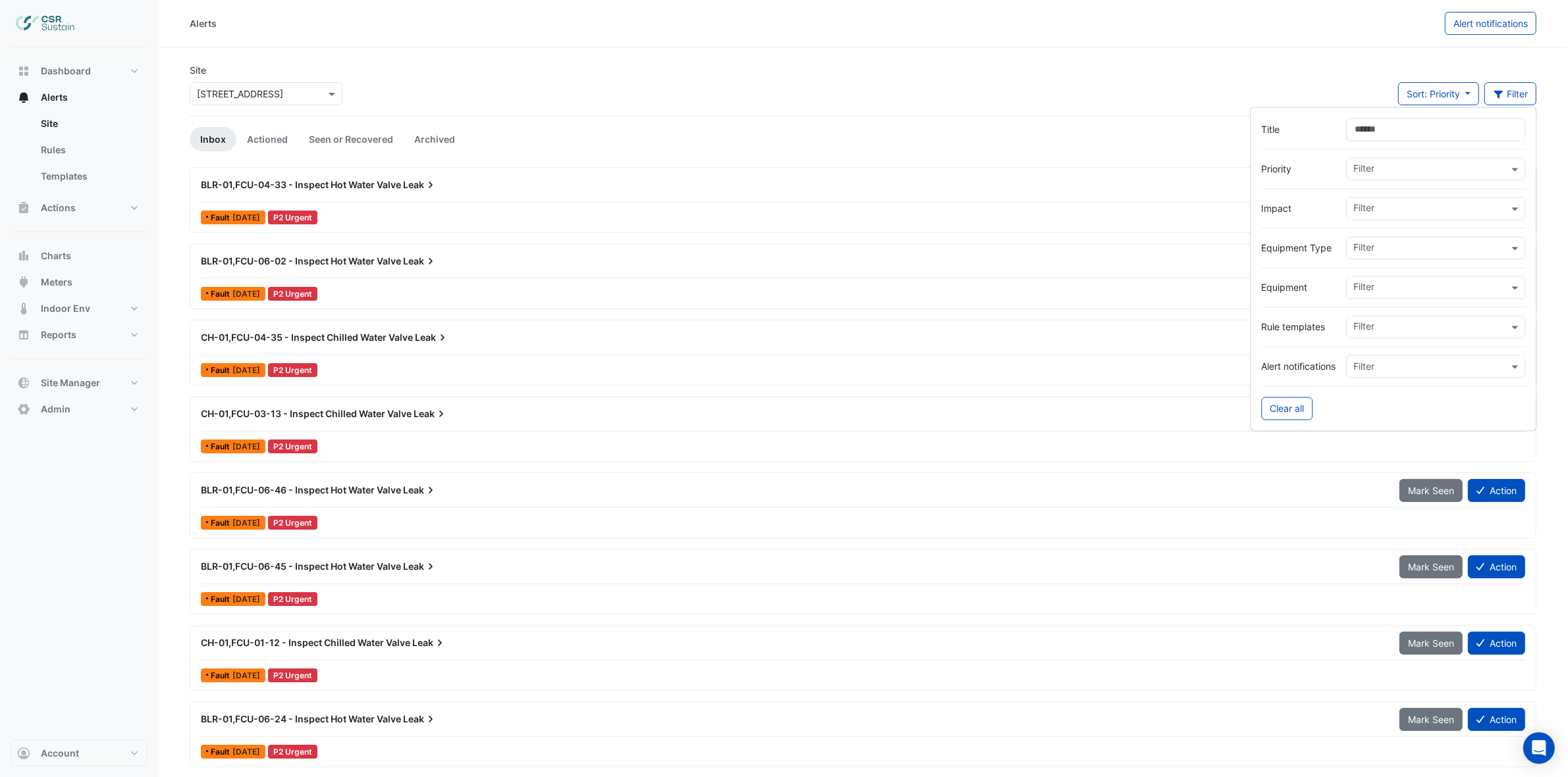
click at [1365, 369] on input "text" at bounding box center [1423, 367] width 138 height 14
click at [1394, 378] on div "***" at bounding box center [1436, 367] width 179 height 23
type input "*****"
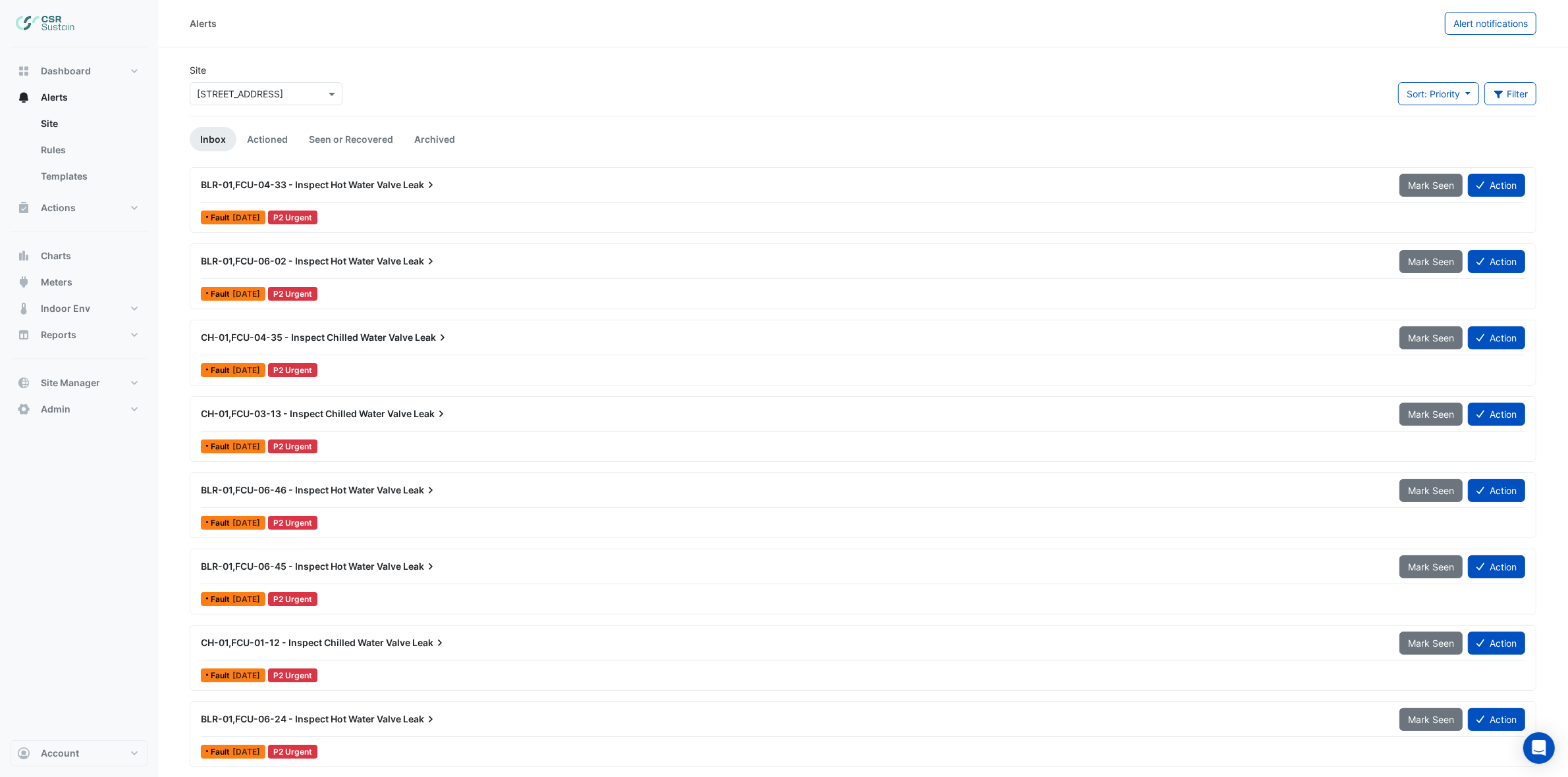
click at [804, 97] on div "Site × 8 Exchange Quay Sort: Priority Priority Updated Filter Title Priority Fi…" at bounding box center [862, 90] width 1362 height 52
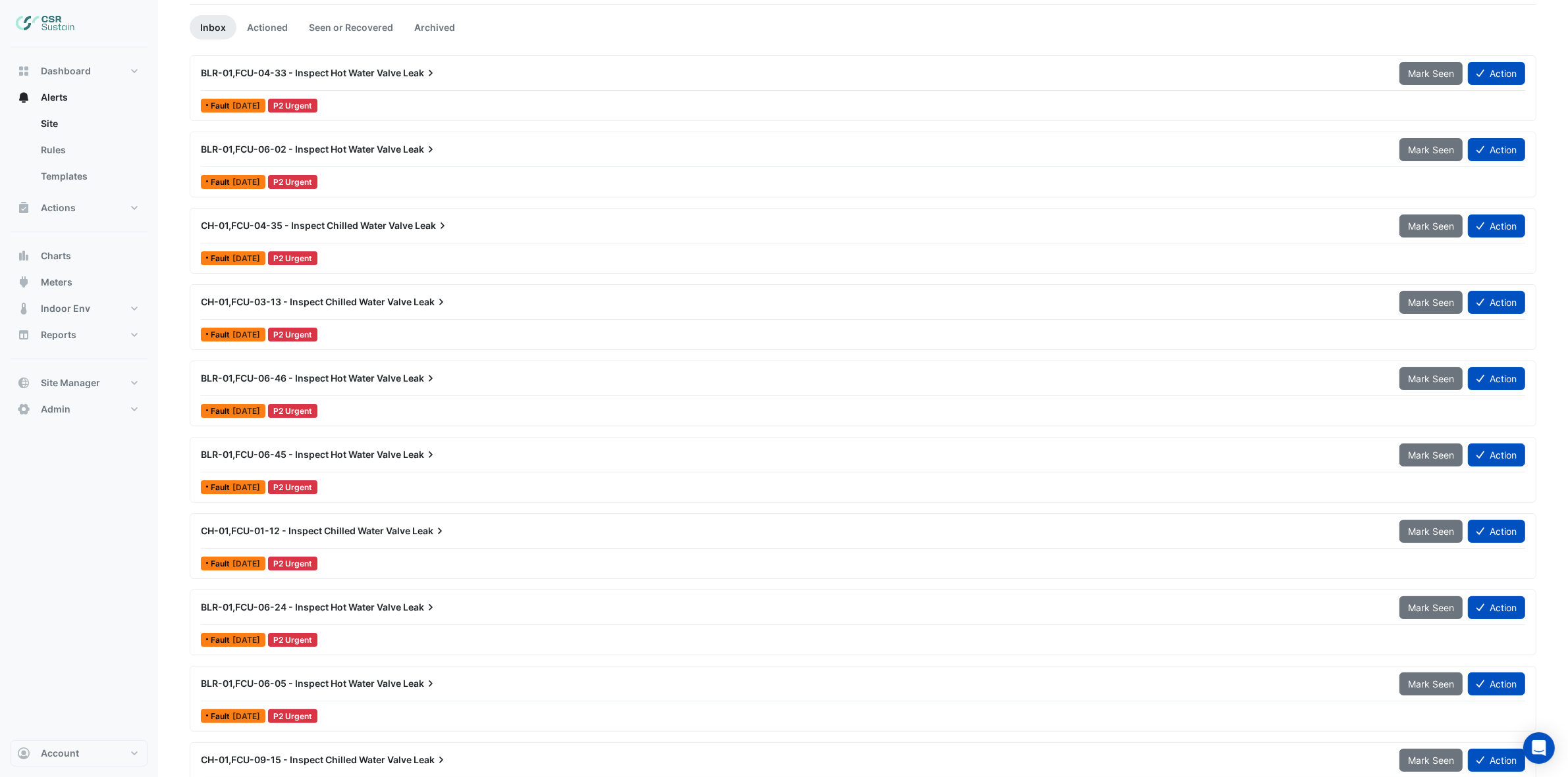
scroll to position [411, 0]
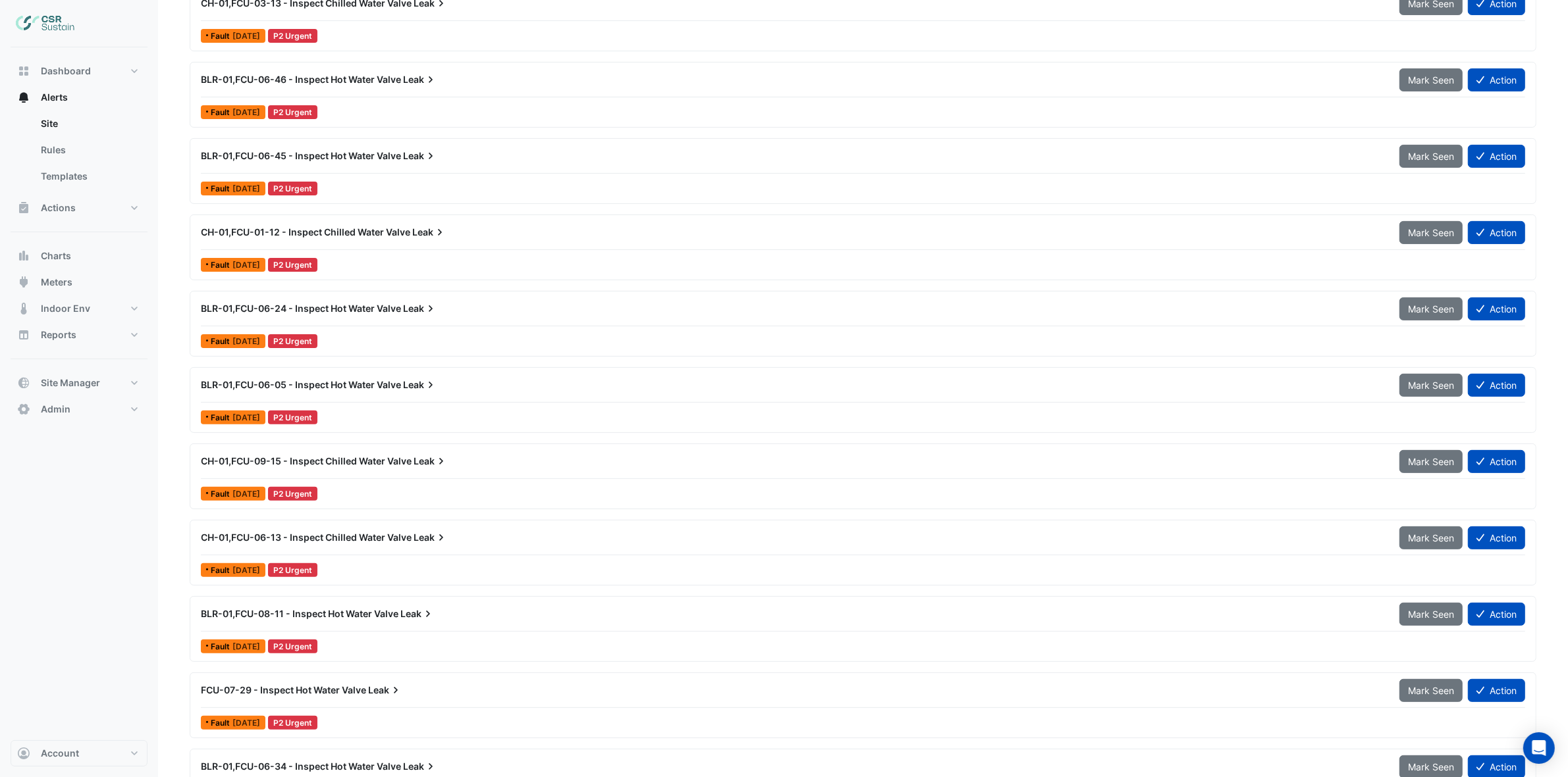
click at [331, 237] on span "CH-01,FCU-01-12 - Inspect Chilled Water Valve" at bounding box center [306, 232] width 209 height 11
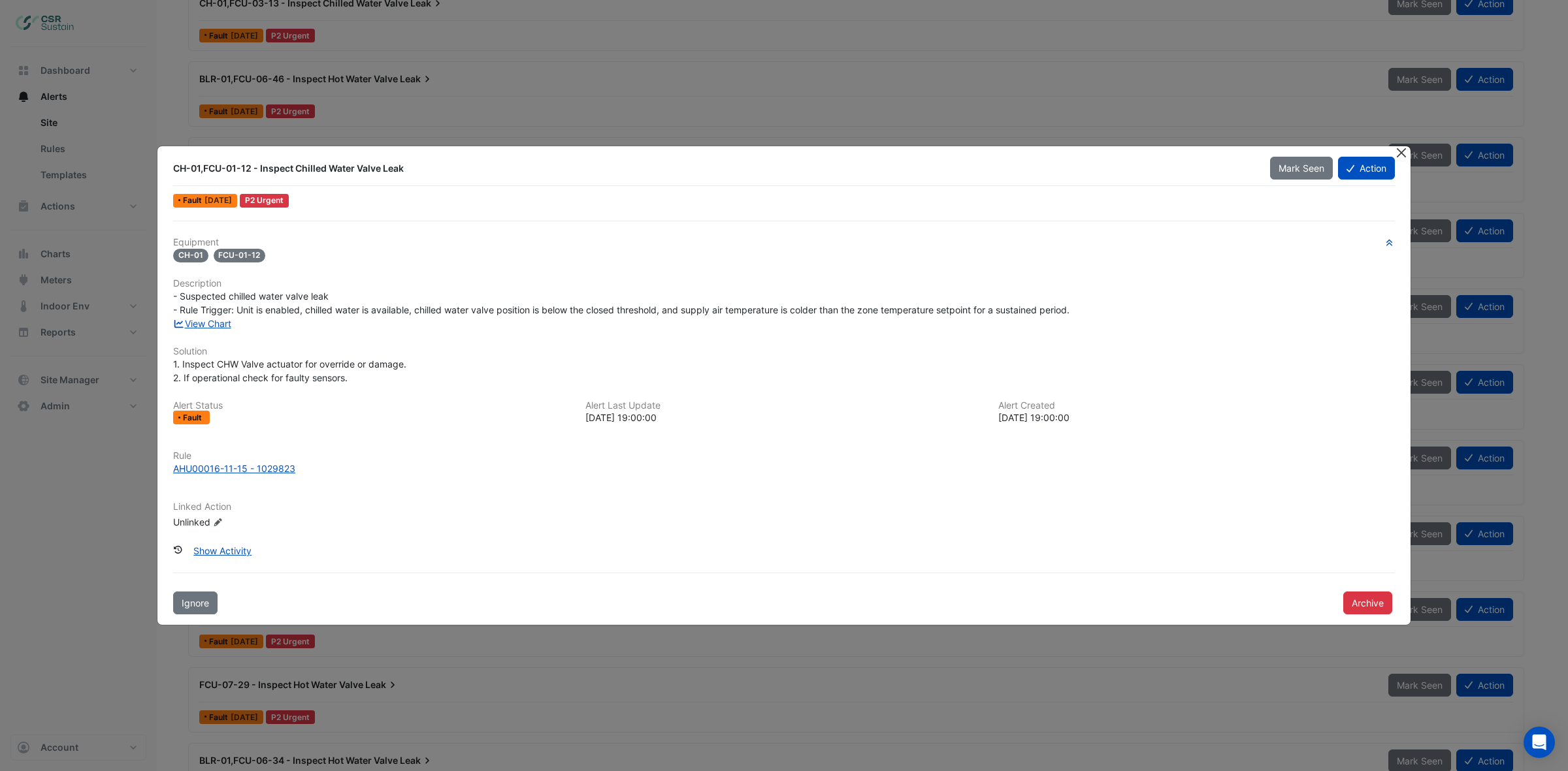
click at [1402, 158] on button "Close" at bounding box center [1401, 153] width 14 height 14
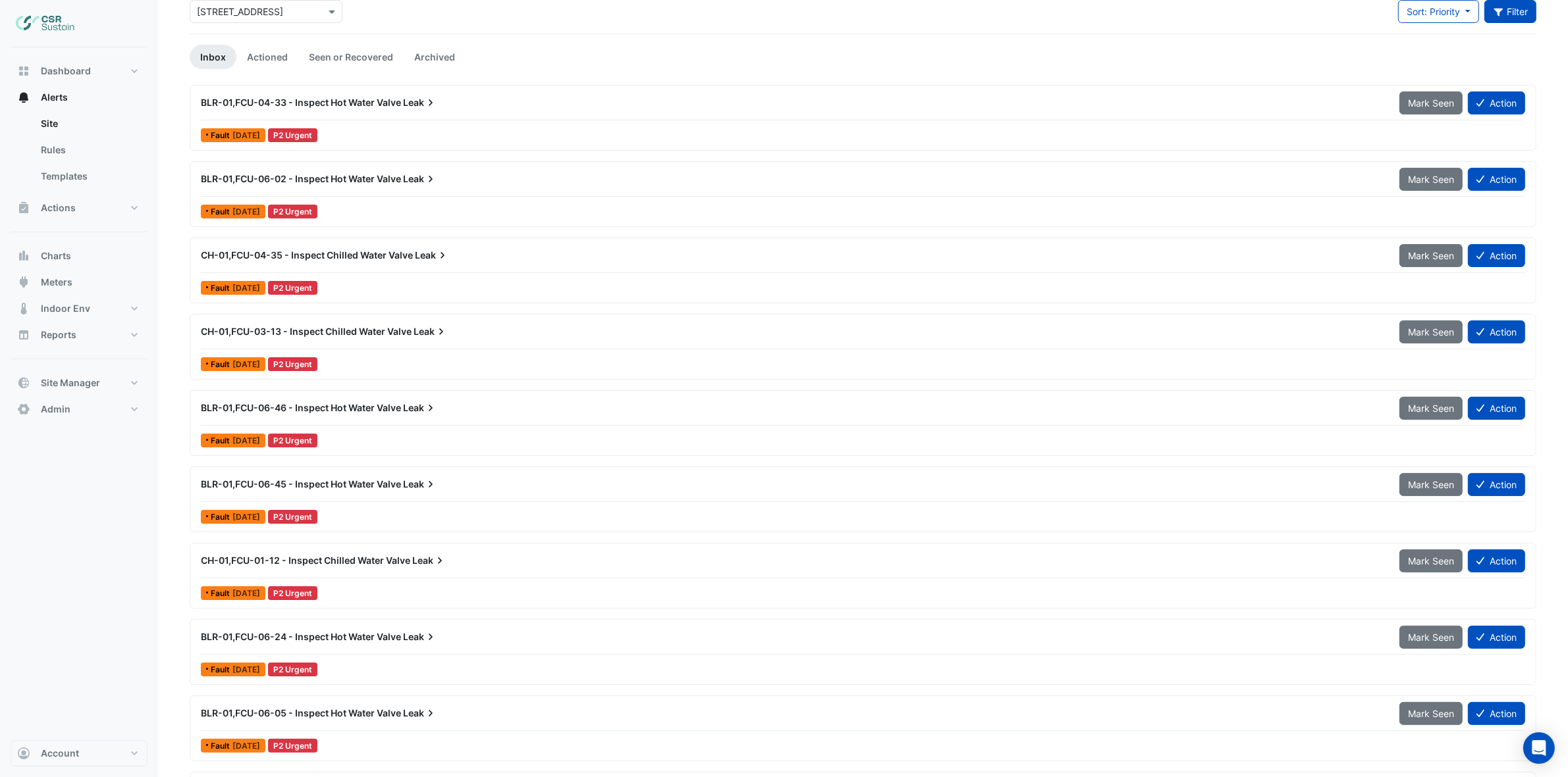
click at [1516, 15] on button "Filter" at bounding box center [1510, 11] width 52 height 23
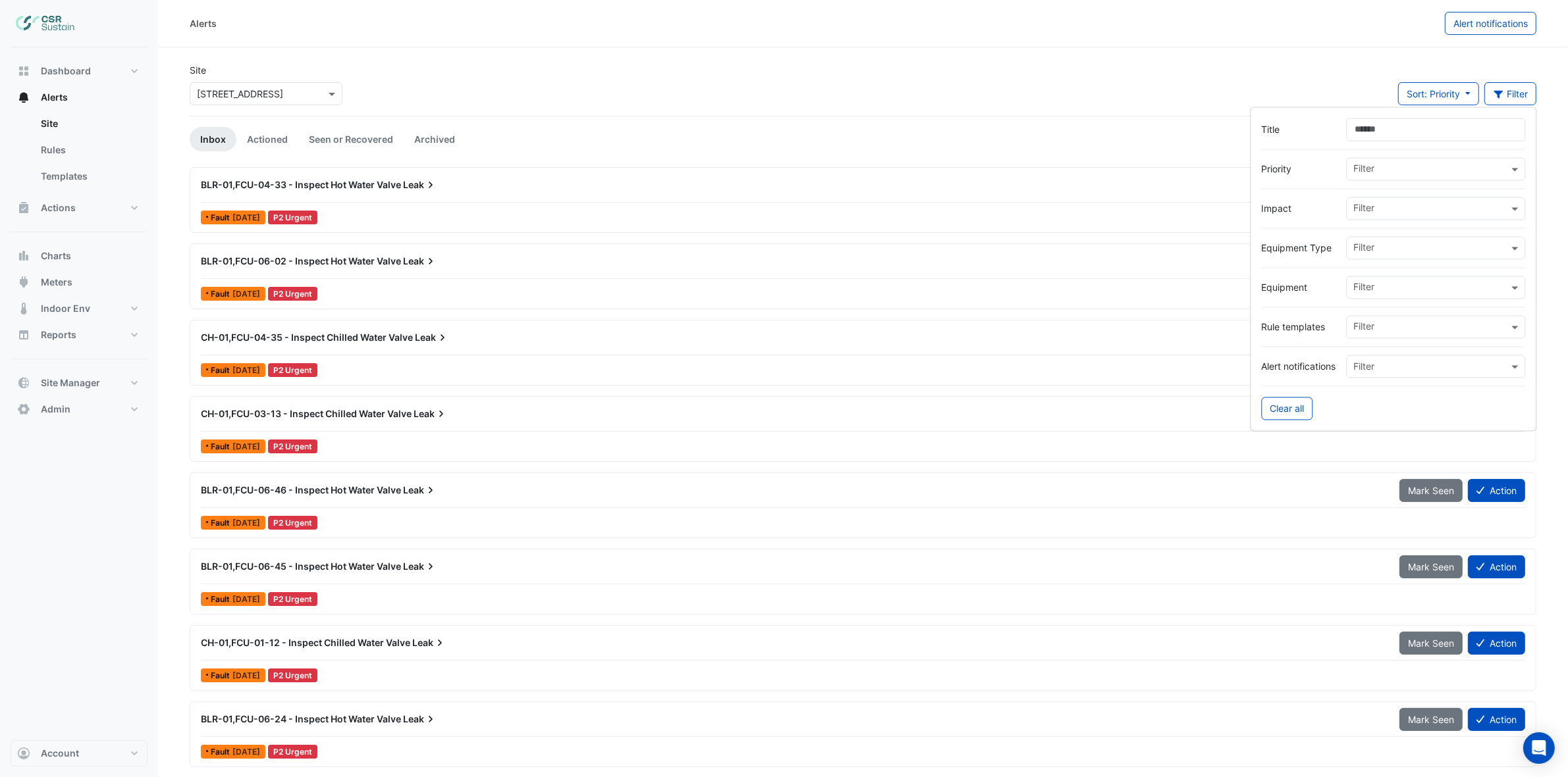
click at [1365, 333] on input "text" at bounding box center [1432, 329] width 155 height 14
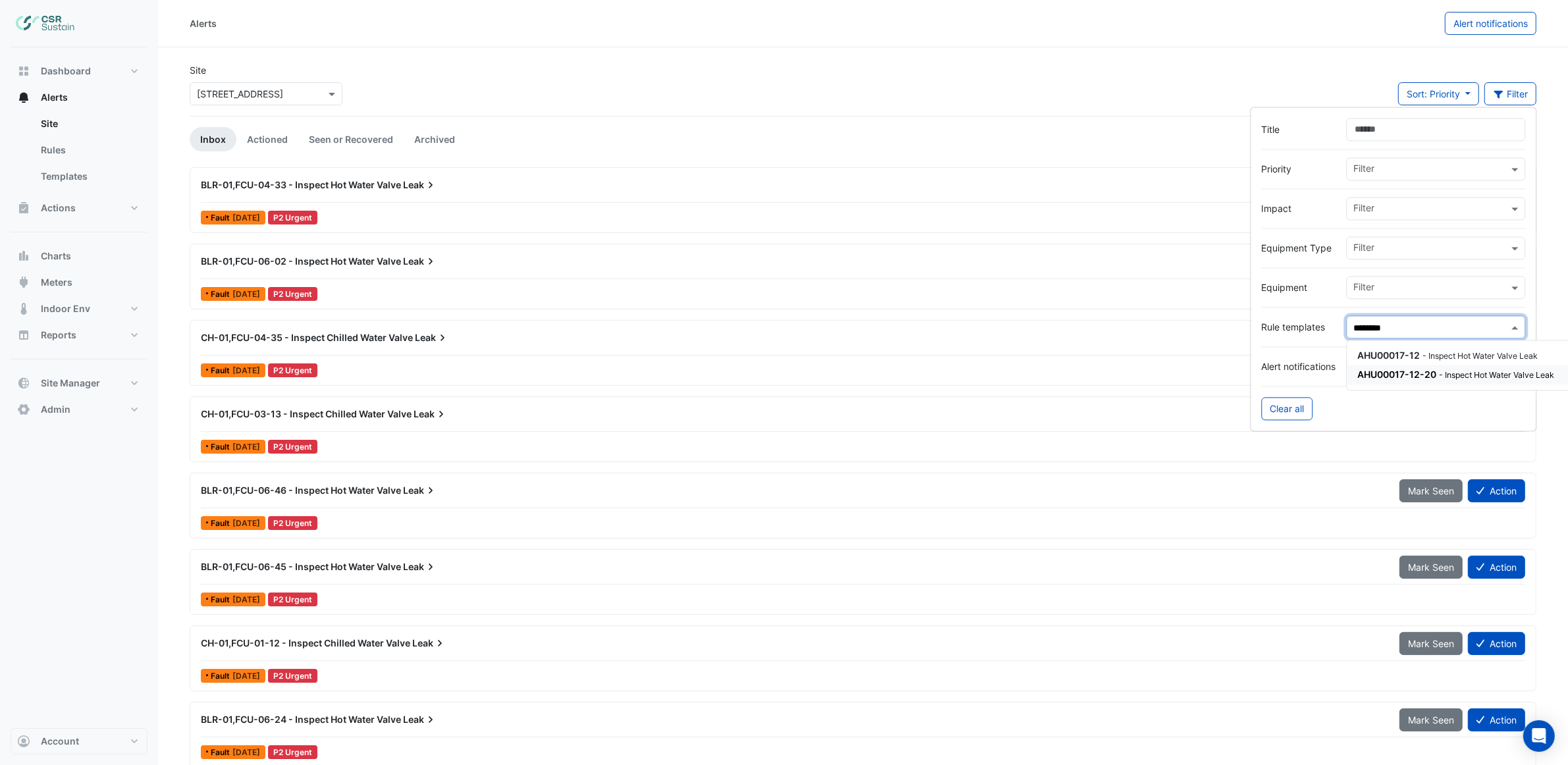
click at [1383, 379] on span "AHU00017-12-20" at bounding box center [1397, 375] width 79 height 11
type input "********"
click at [906, 86] on div "Site × 8 Exchange Quay Sort: Priority Priority Updated 1 filter" at bounding box center [862, 90] width 1362 height 52
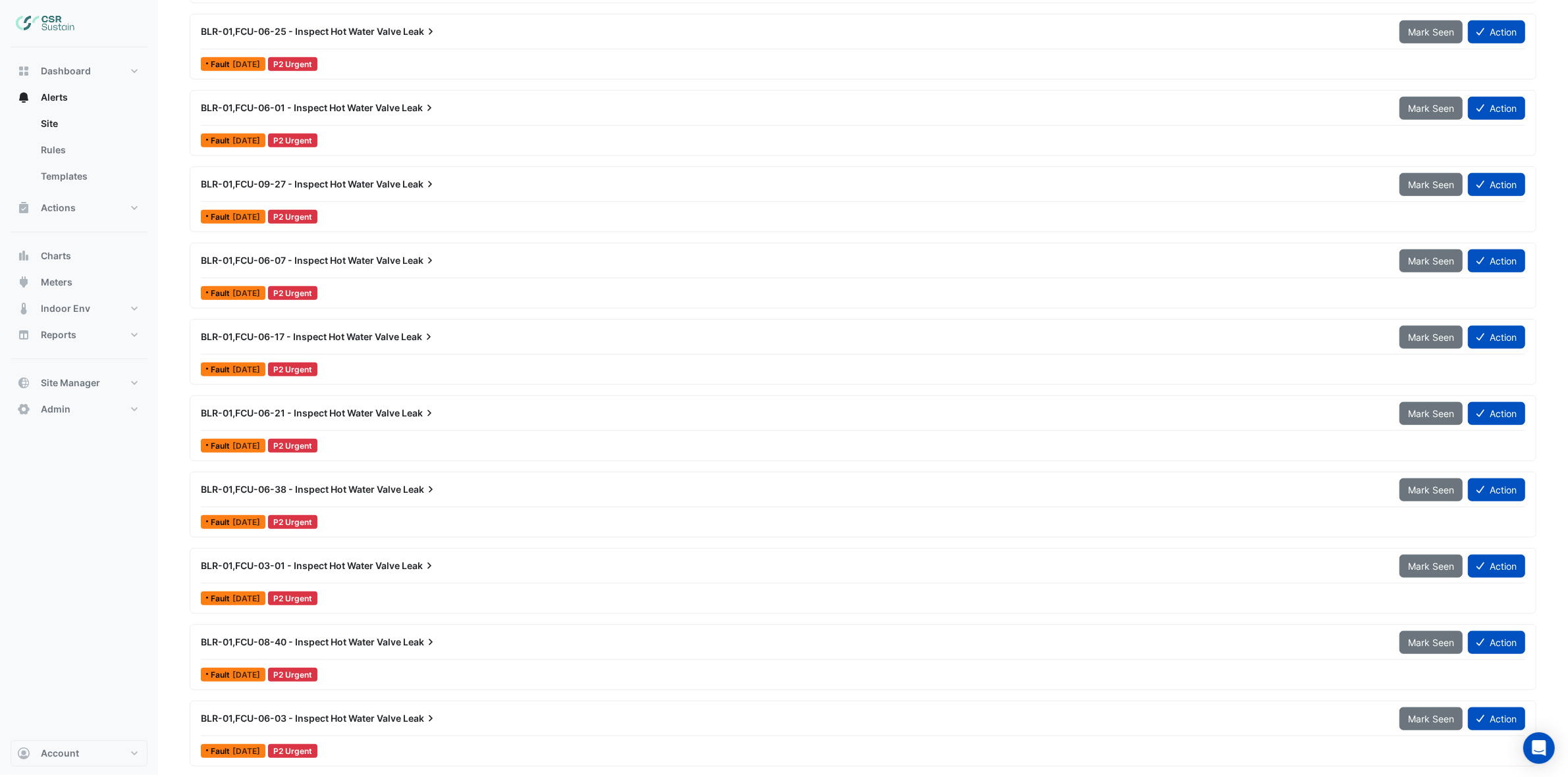
scroll to position [1235, 0]
click at [335, 409] on span "BLR-01,FCU-06-21 - Inspect Hot Water Valve" at bounding box center [300, 413] width 199 height 11
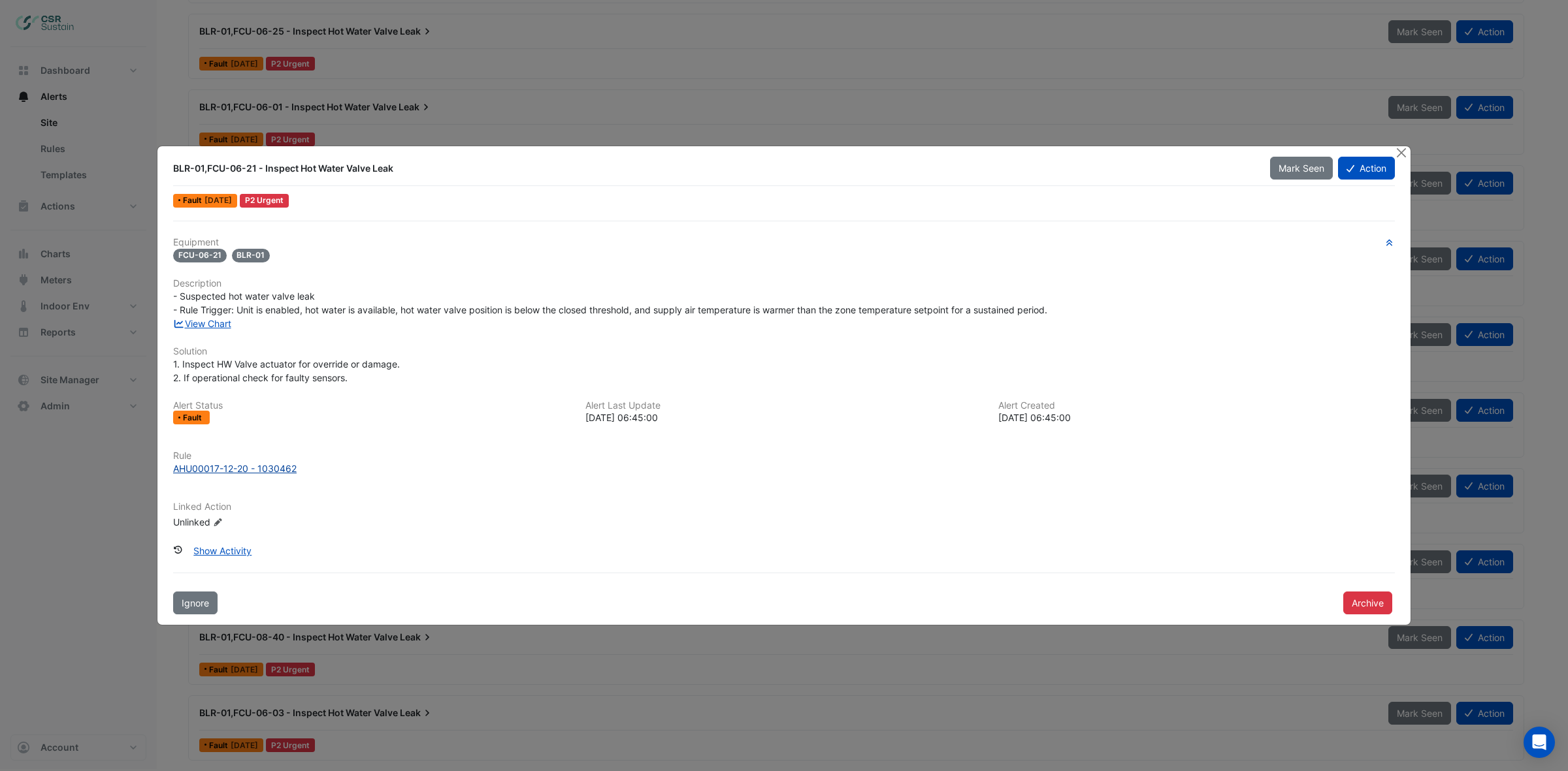
click at [257, 469] on div "AHU00017-12-20 - 1030462" at bounding box center [235, 468] width 123 height 14
click at [1406, 152] on button "Close" at bounding box center [1401, 153] width 14 height 14
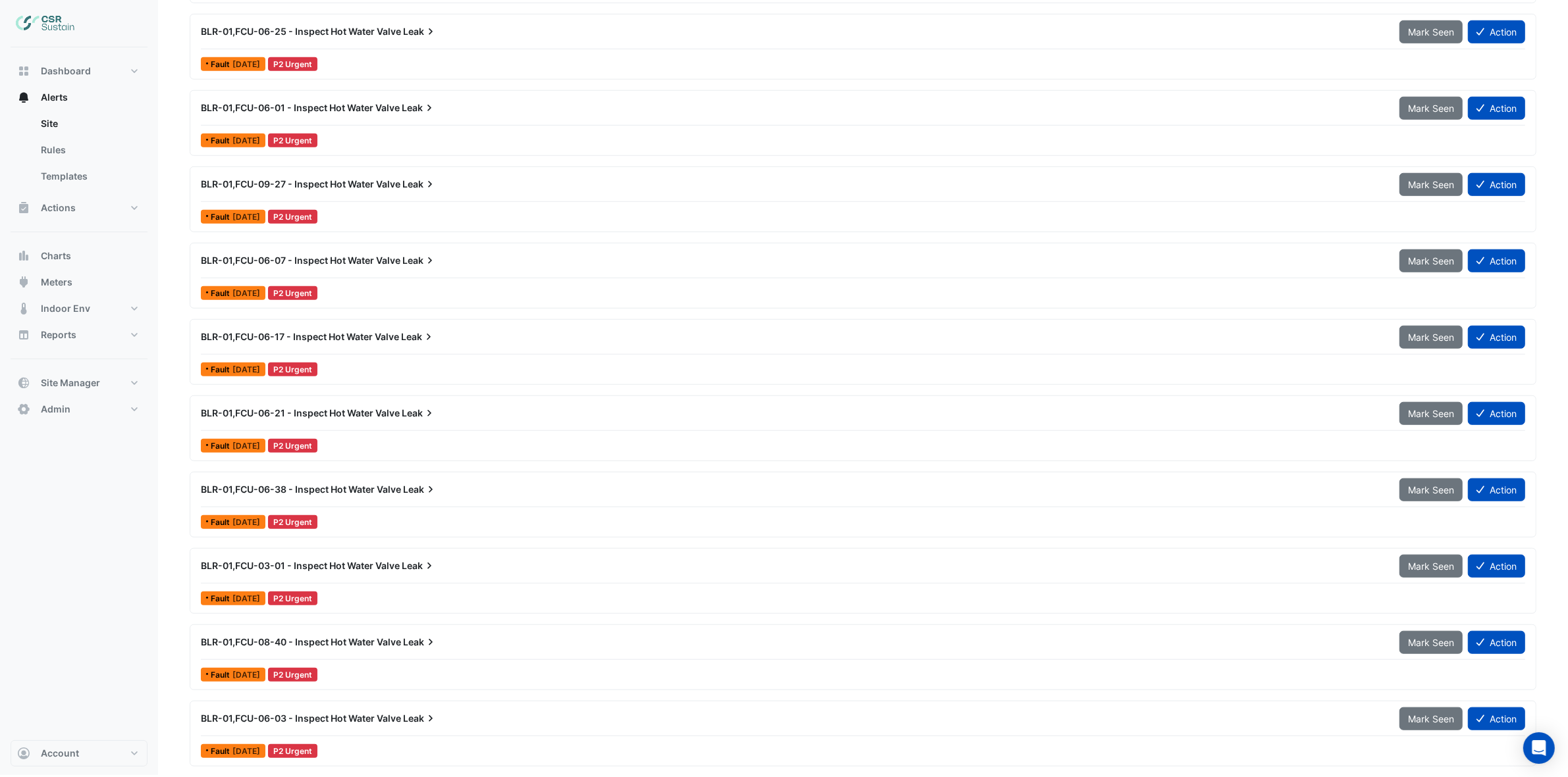
click at [292, 243] on div "BLR-01,FCU-06-07 - Inspect Hot Water Valve Leak Mark Seen Action Fault 3 days a…" at bounding box center [862, 275] width 1347 height 65
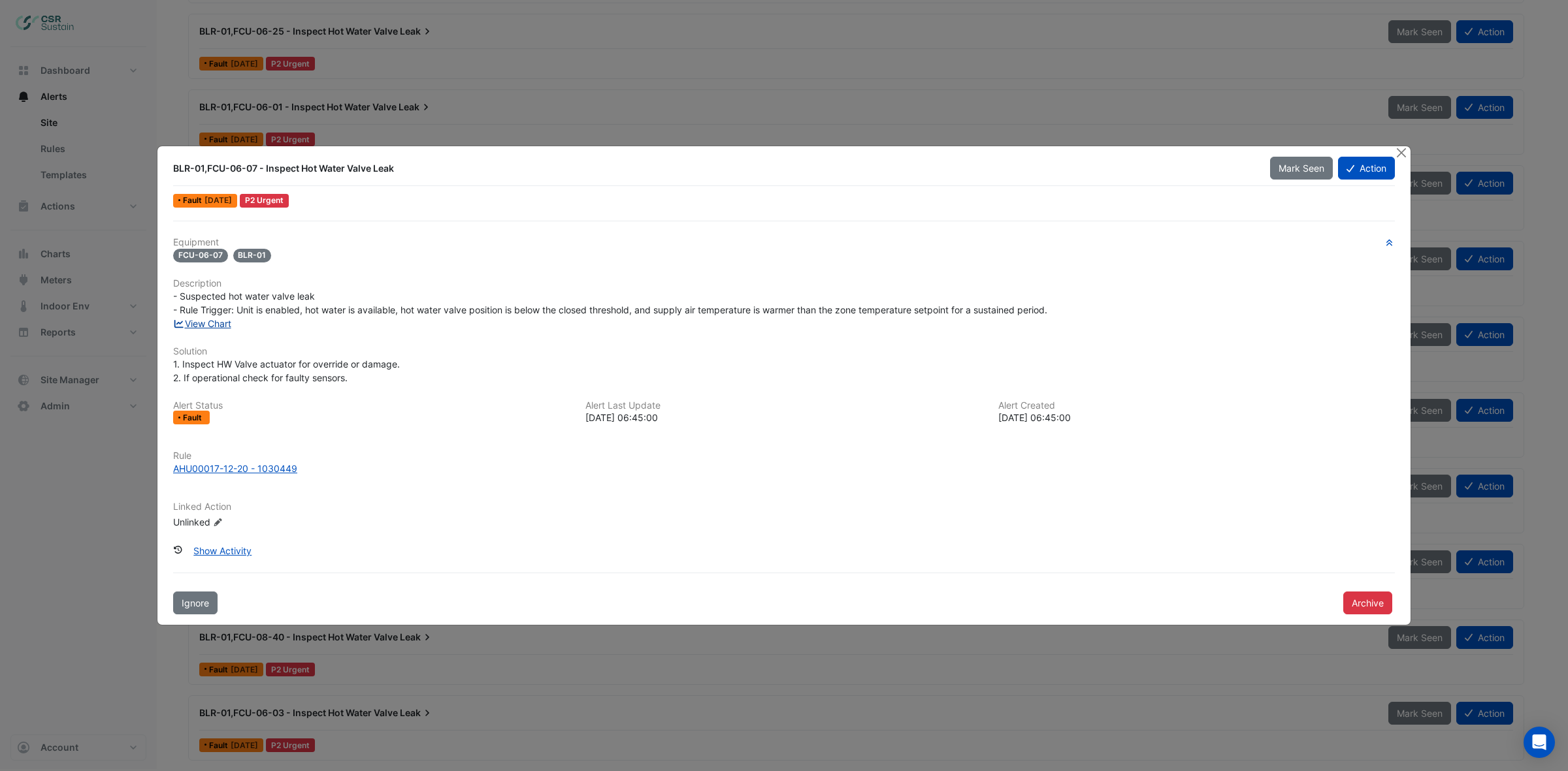
click at [218, 322] on link "View Chart" at bounding box center [202, 323] width 58 height 11
click at [1402, 156] on button "Close" at bounding box center [1401, 153] width 14 height 14
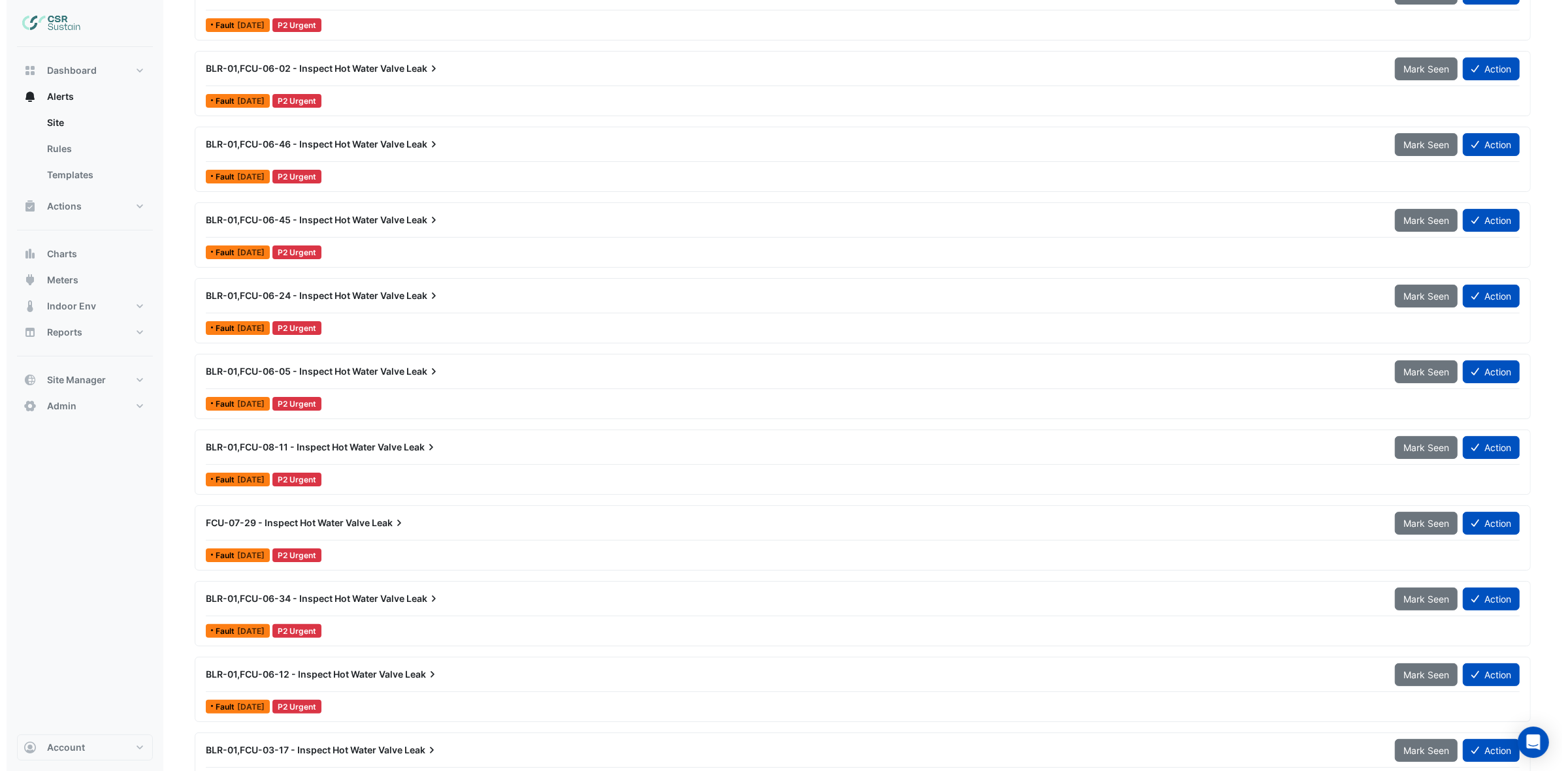
scroll to position [1, 0]
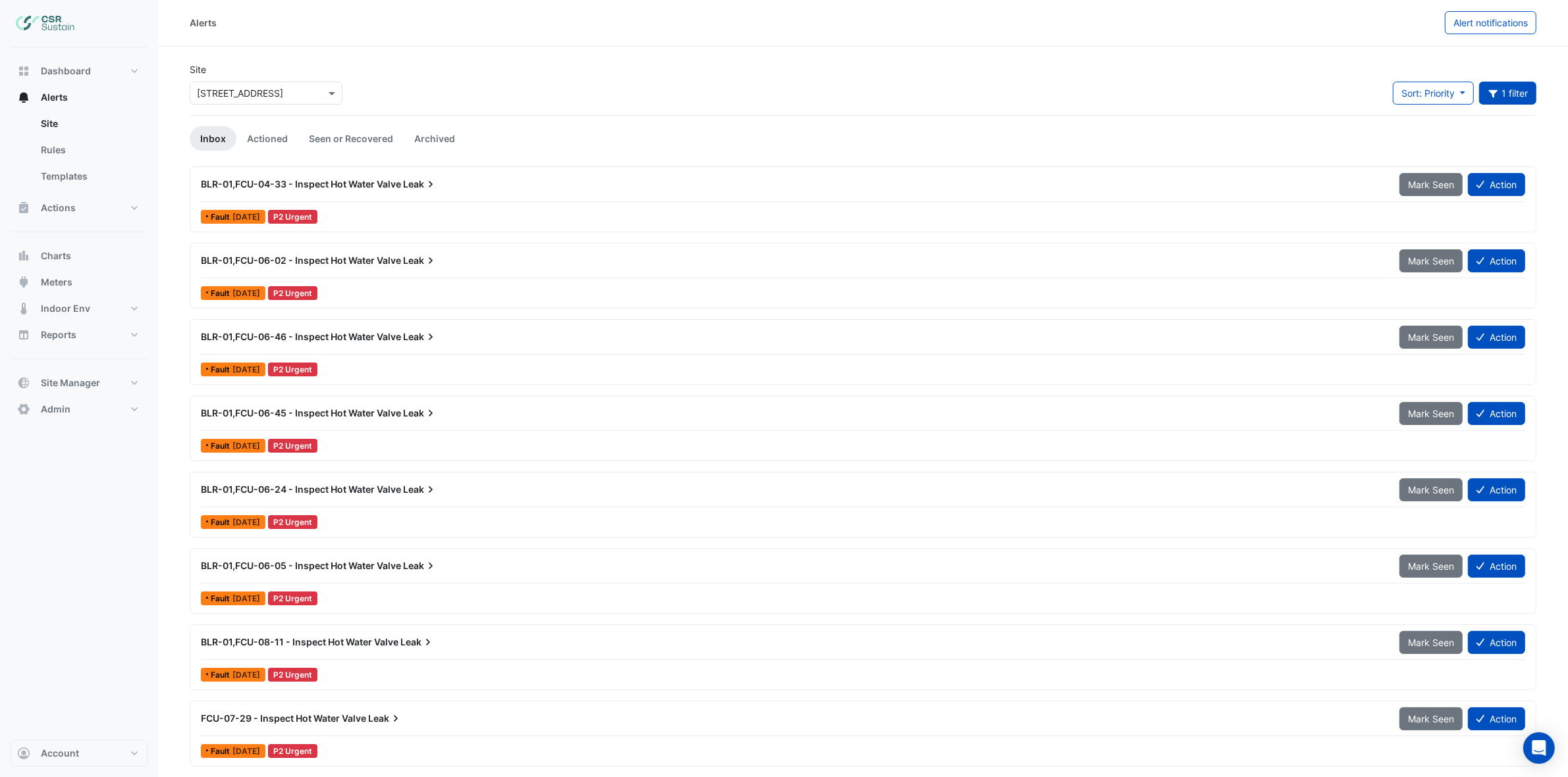
click at [397, 194] on div "BLR-01,FCU-04-33 - Inspect Hot Water Valve Leak" at bounding box center [791, 184] width 1198 height 23
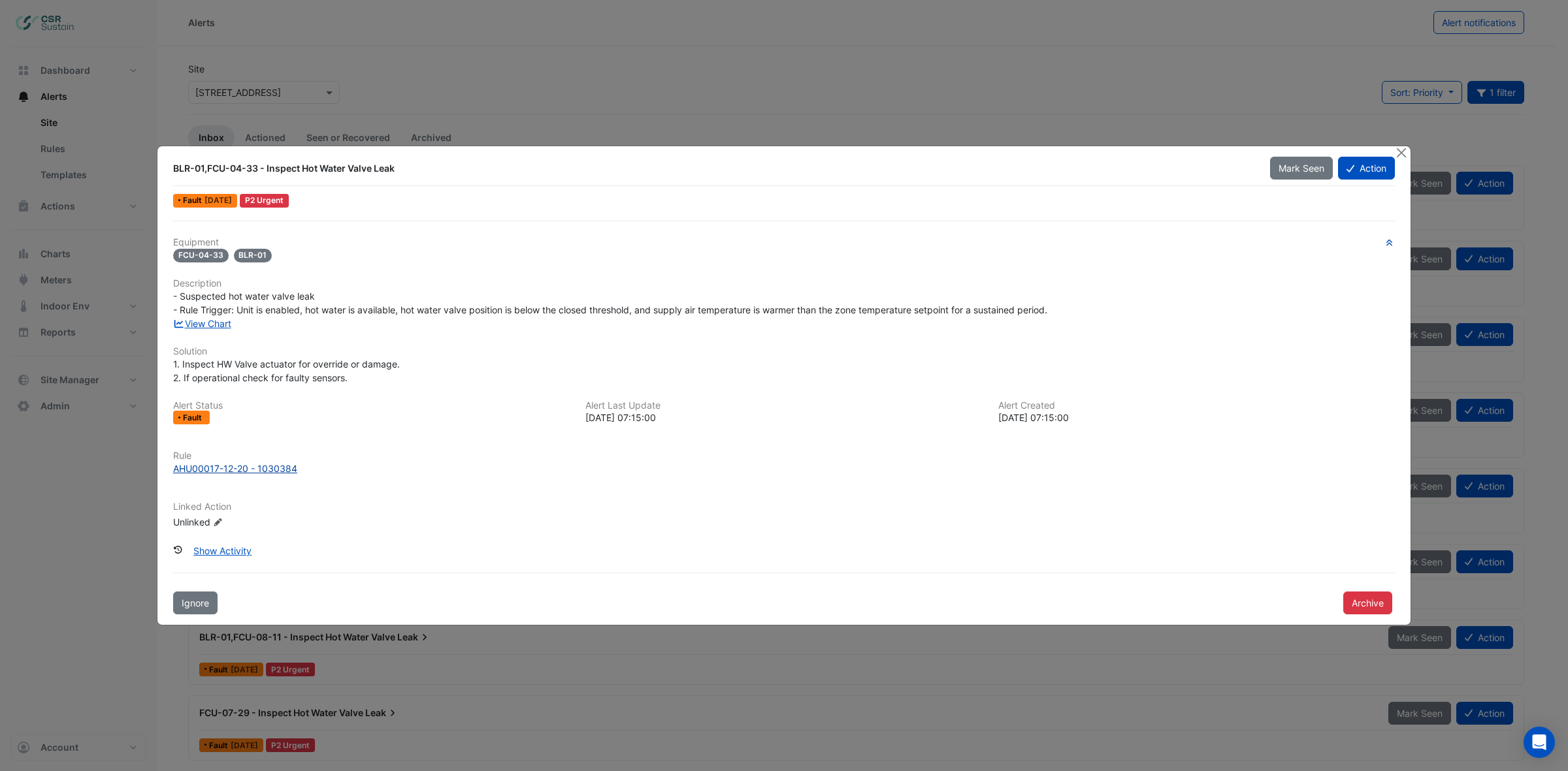
click at [229, 470] on div "AHU00017-12-20 - 1030384" at bounding box center [236, 468] width 124 height 14
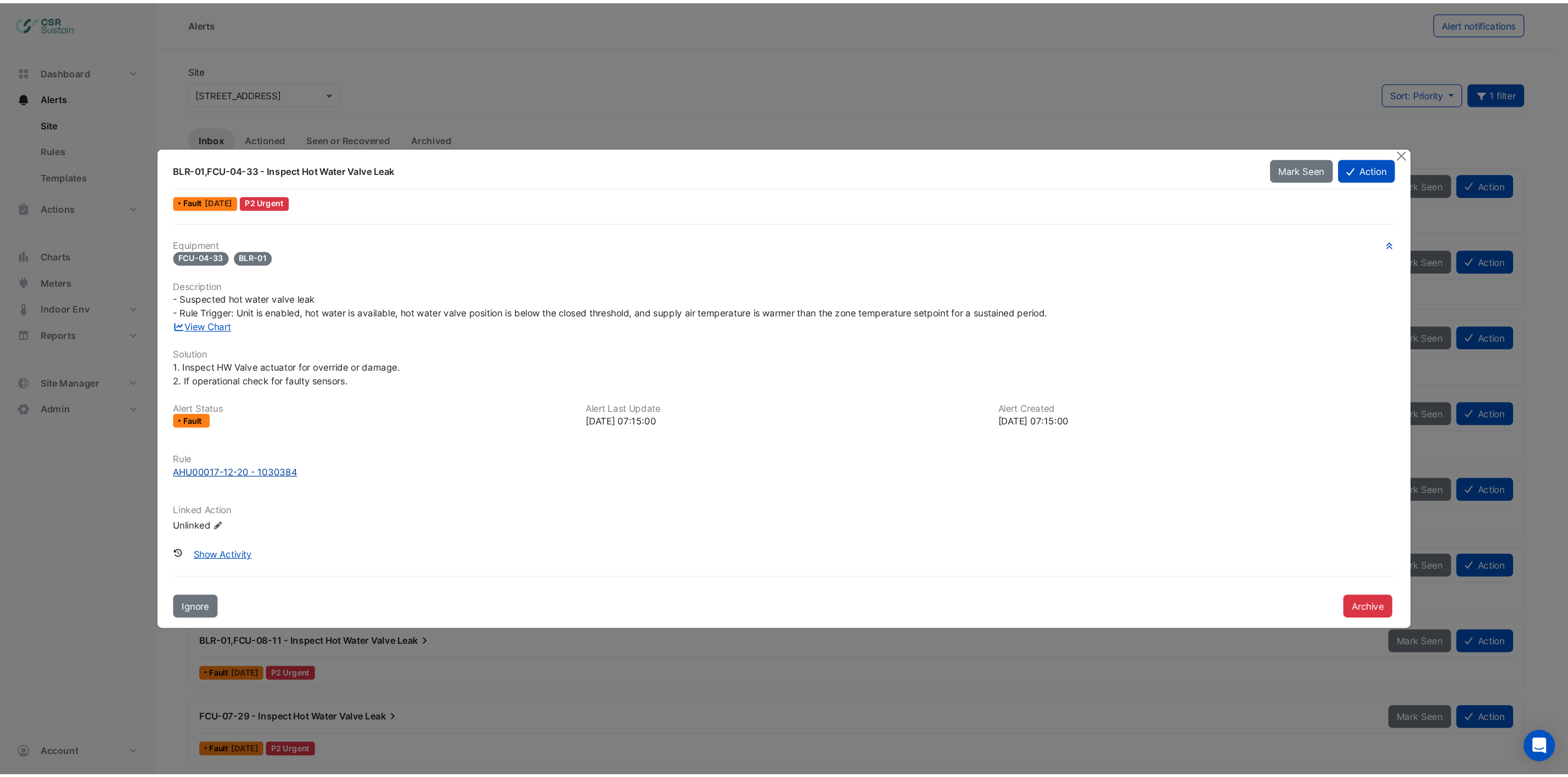
scroll to position [1, 0]
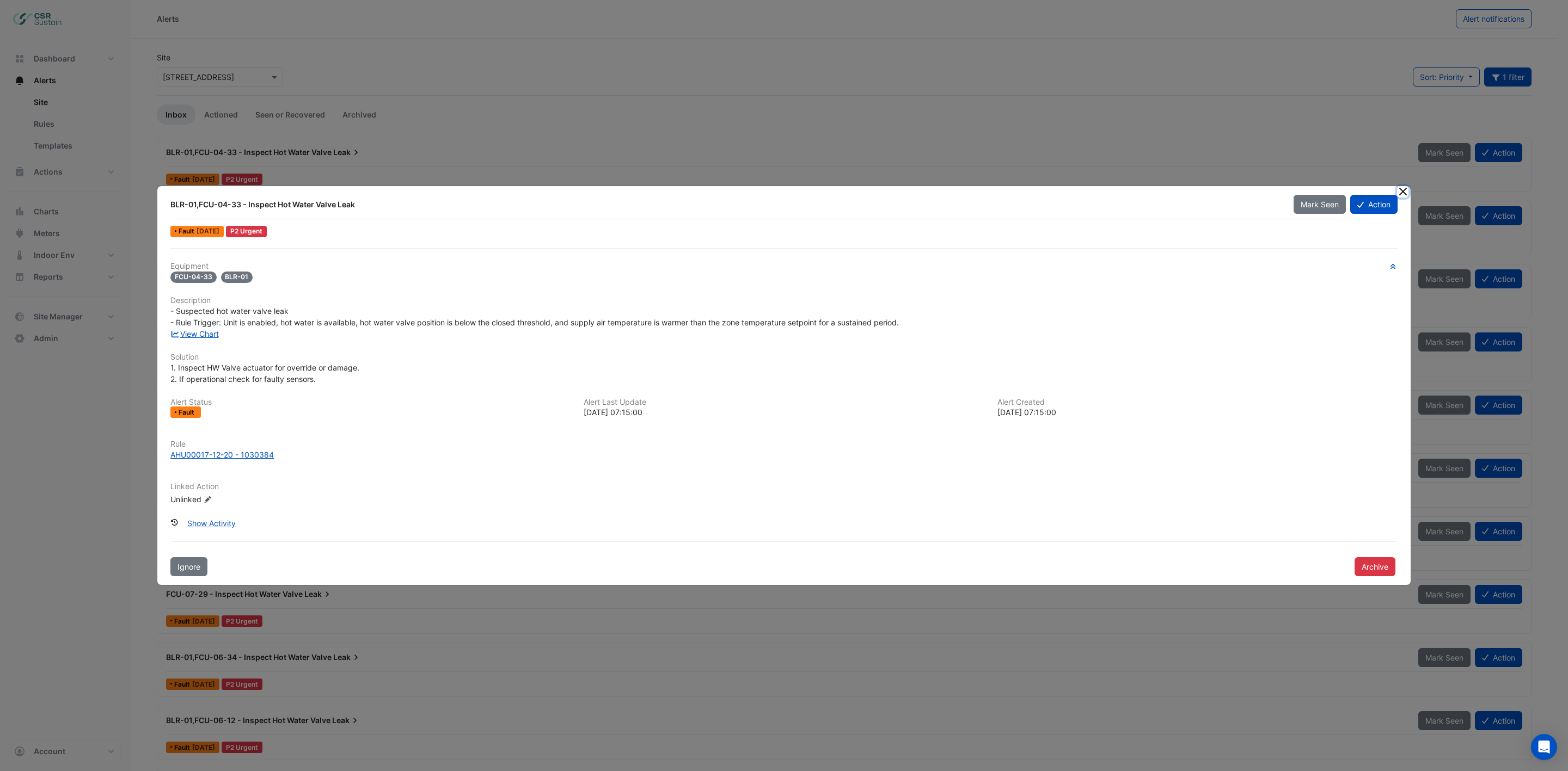
click at [1306, 192] on button "Close" at bounding box center [1403, 192] width 12 height 12
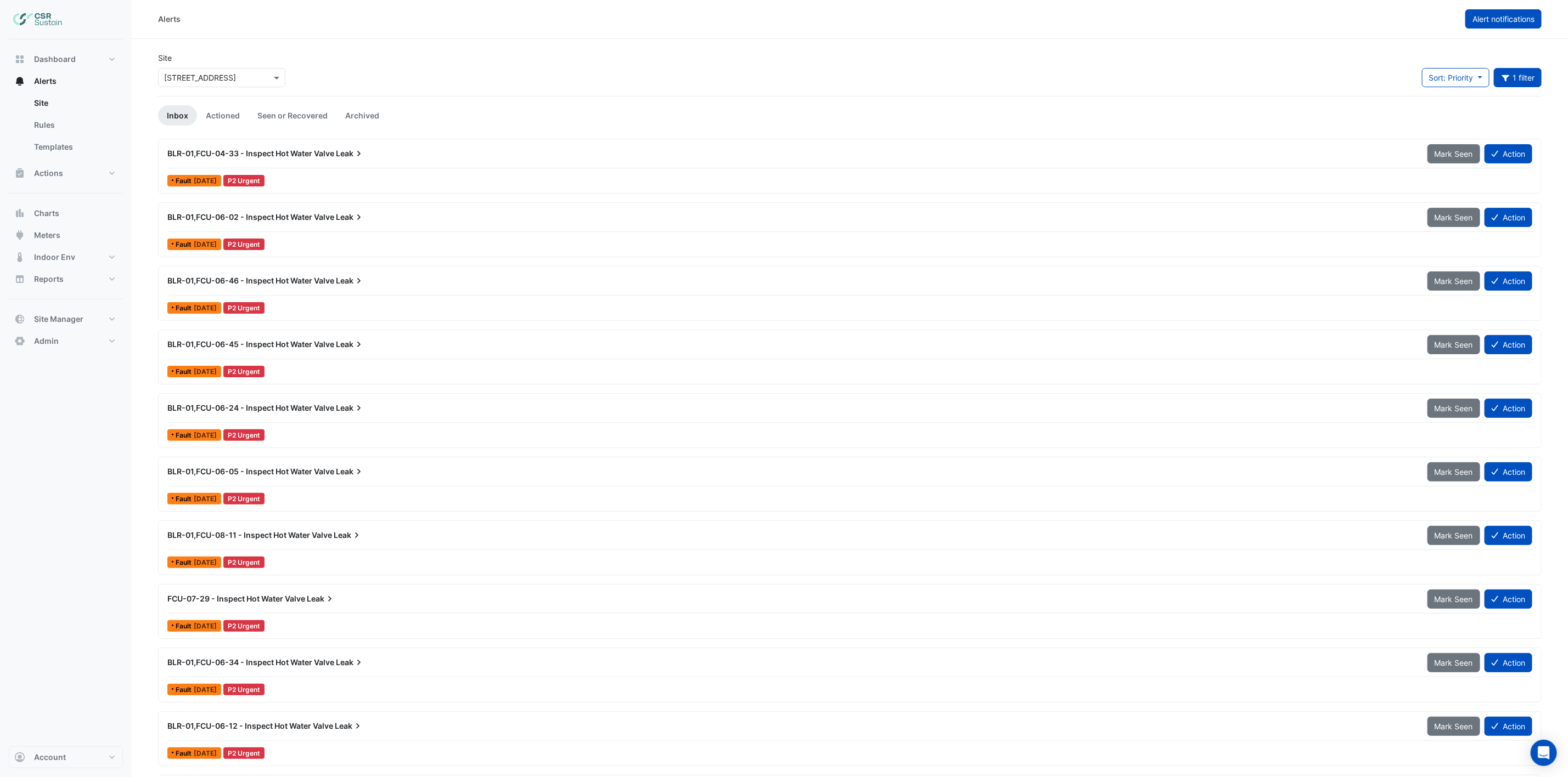
click at [1316, 25] on button "Alert notifications" at bounding box center [1503, 19] width 76 height 19
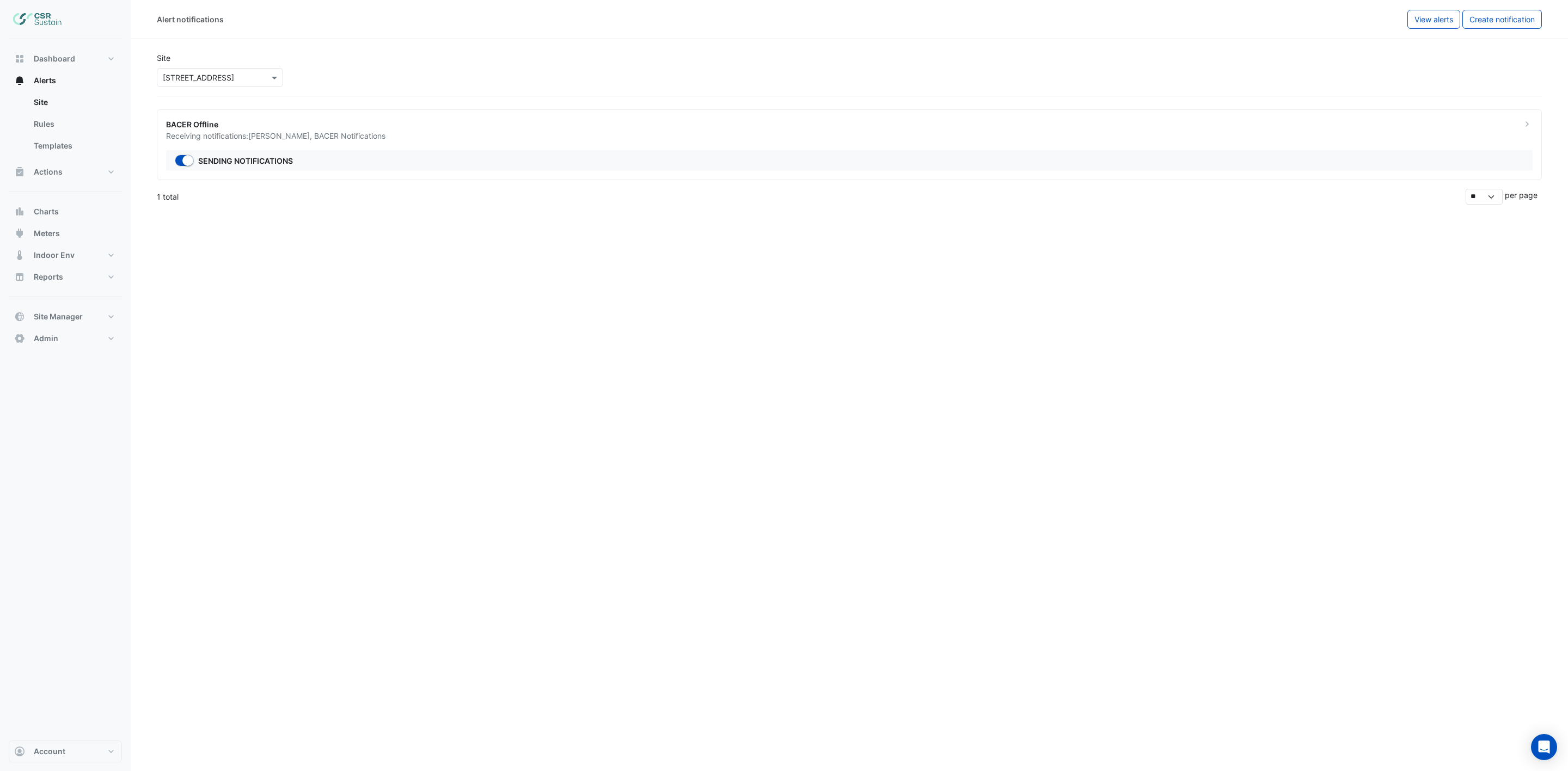
click at [576, 297] on div "Alert notifications View alerts Create notification Site × 8 Exchange Quay BACE…" at bounding box center [849, 386] width 1437 height 771
drag, startPoint x: 698, startPoint y: 199, endPoint x: 705, endPoint y: 203, distance: 8.1
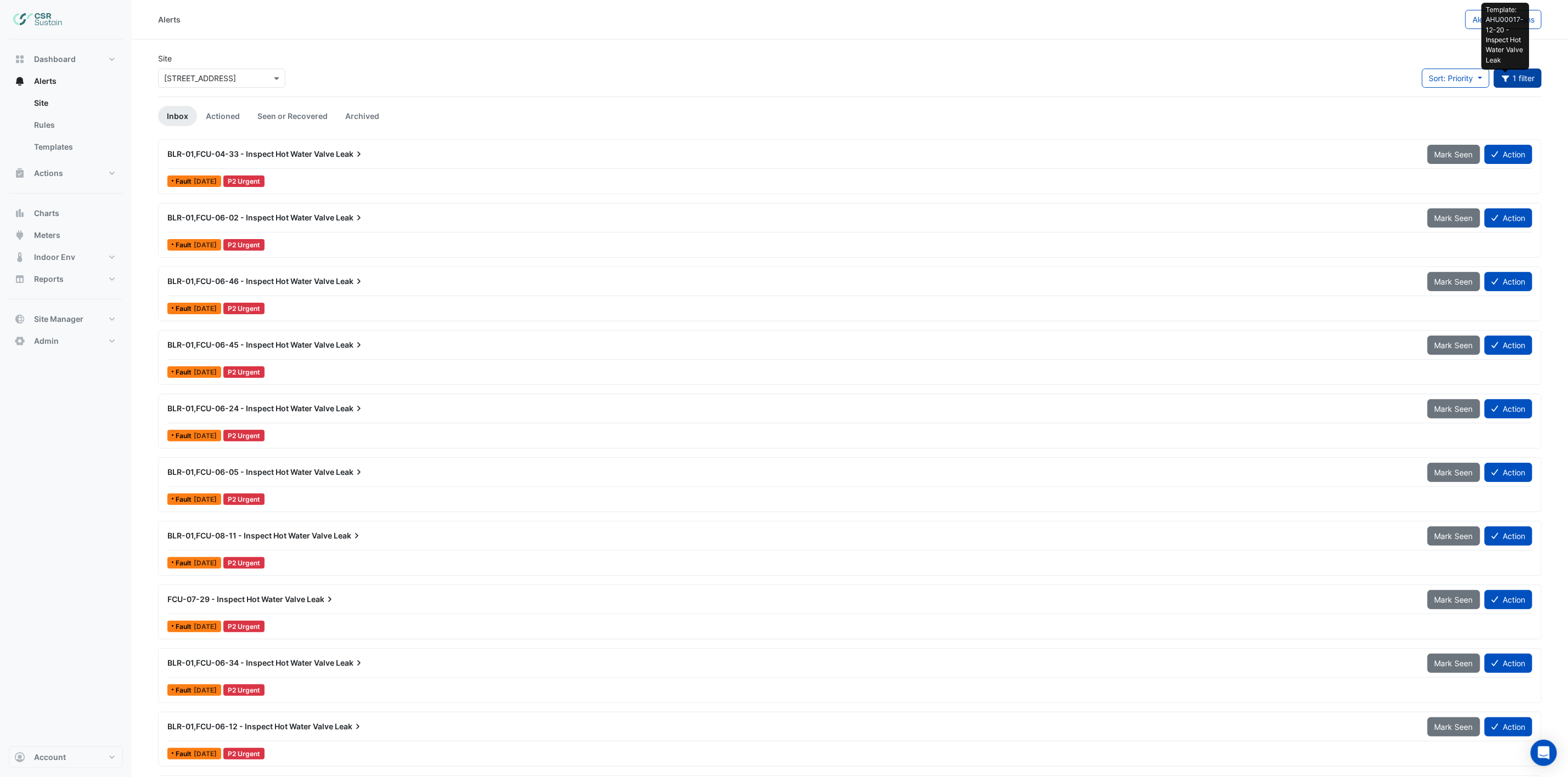
click at [1316, 83] on button "Template: AHU00017-12-20 - Inspect Hot Water Valve Leak 1 filter" at bounding box center [1518, 78] width 48 height 19
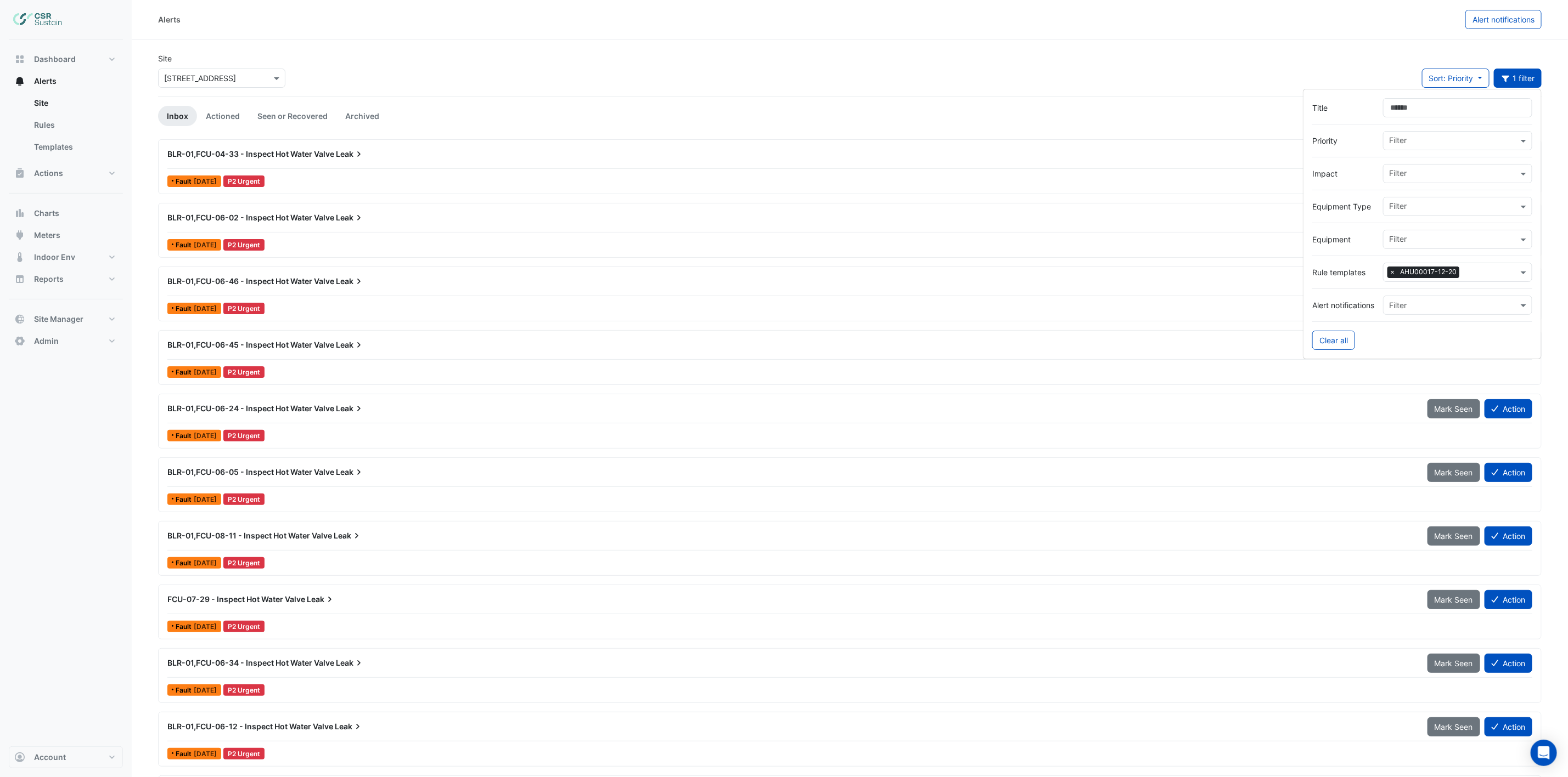
click at [1316, 280] on div "× AHU00017-12-20" at bounding box center [1450, 272] width 135 height 17
click at [1316, 273] on span "×" at bounding box center [1392, 272] width 10 height 11
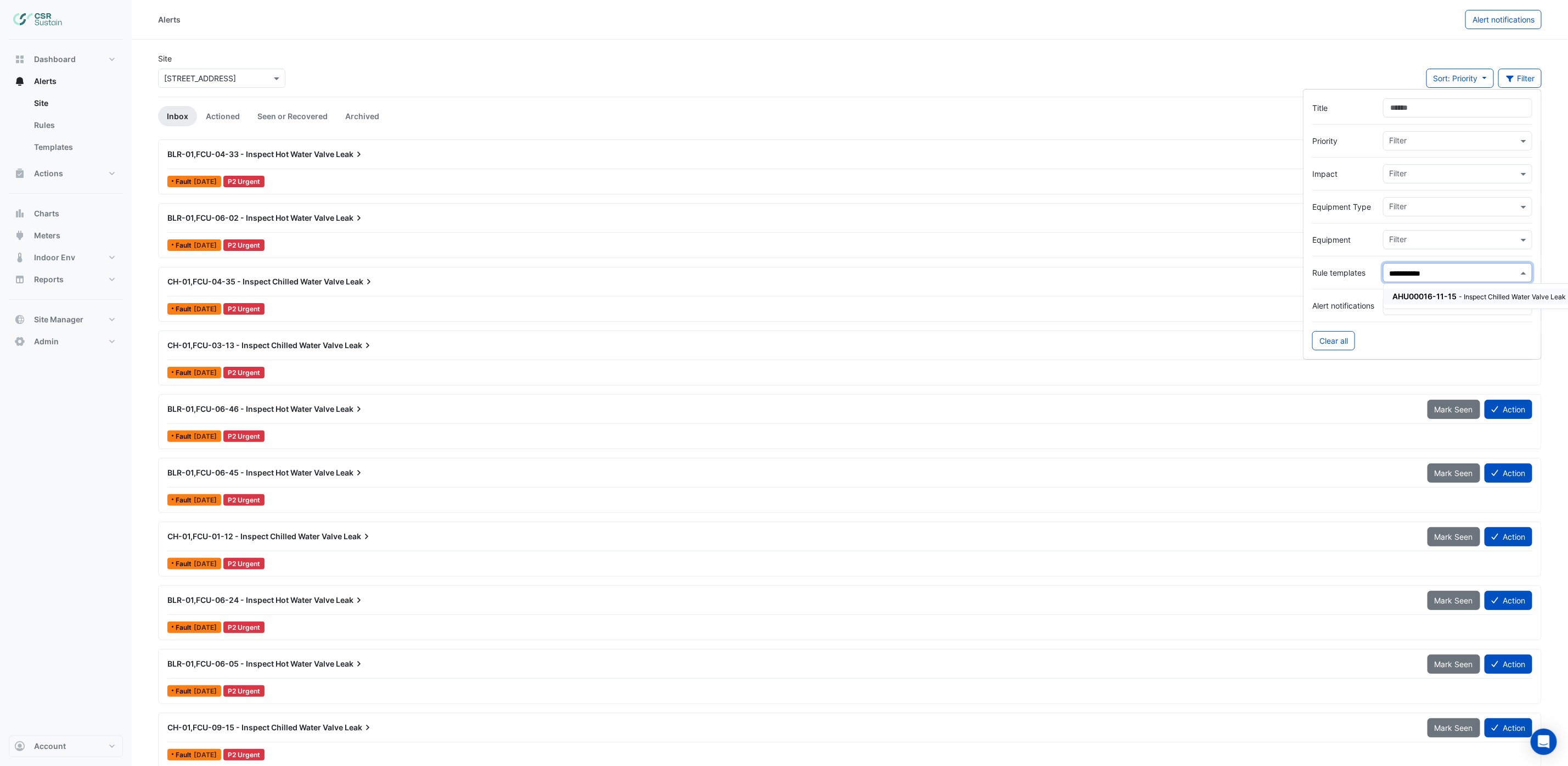
click at [1316, 297] on span "AHU00016-11-15" at bounding box center [1425, 296] width 64 height 9
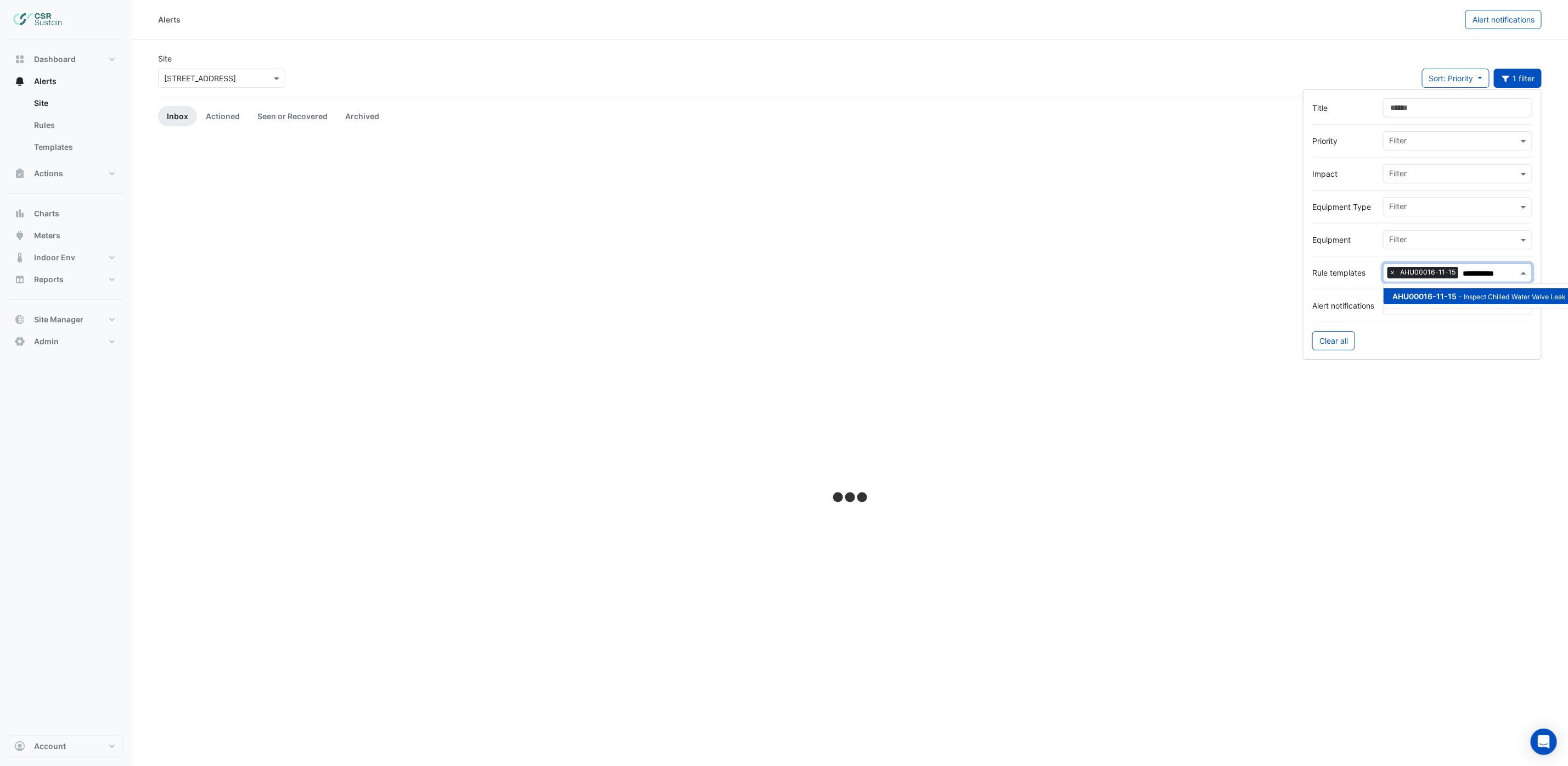
type input "**********"
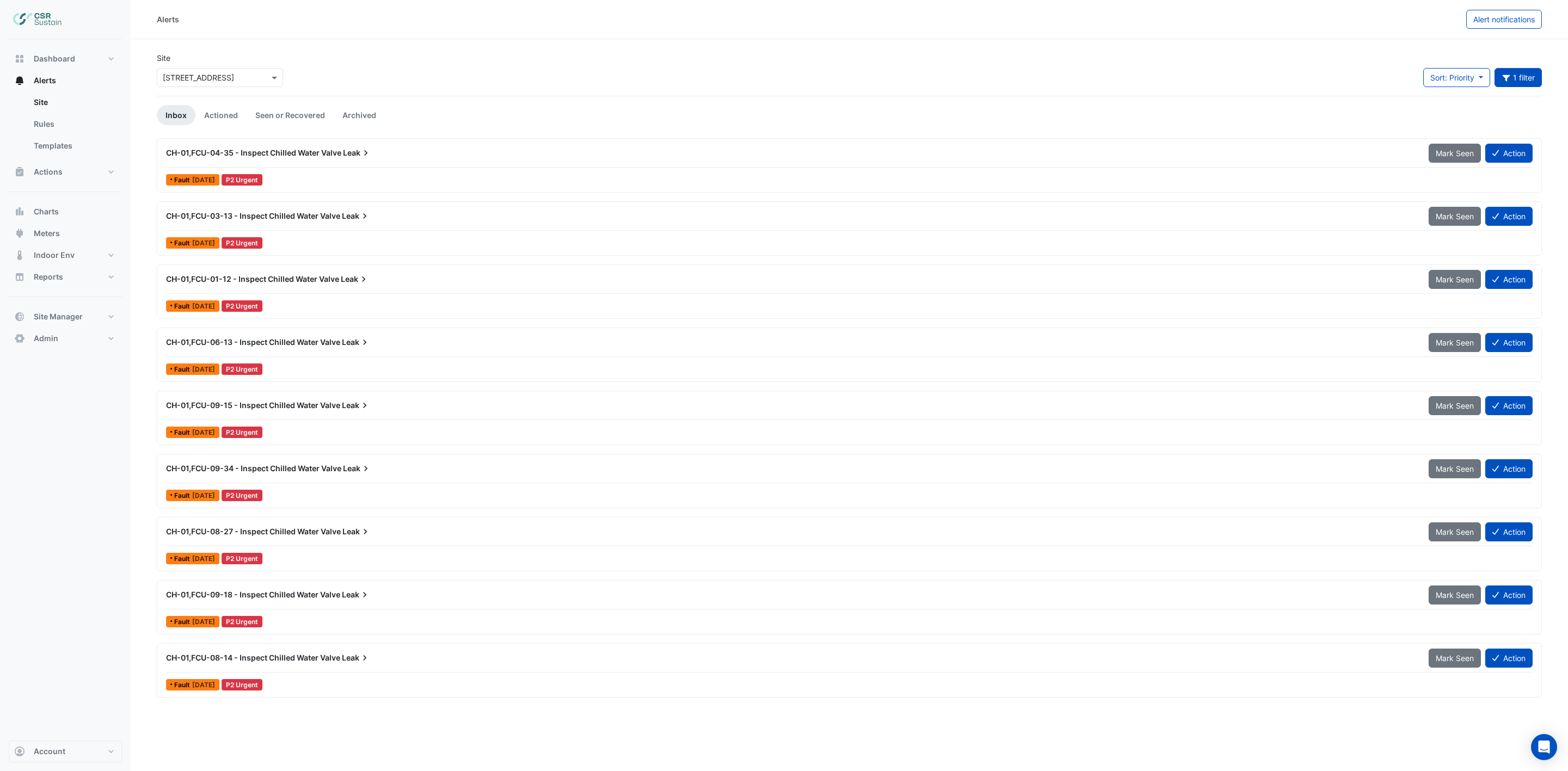
click at [293, 159] on div "CH-01,FCU-04-35 - Inspect Chilled Water Valve Leak" at bounding box center [791, 152] width 1263 height 19
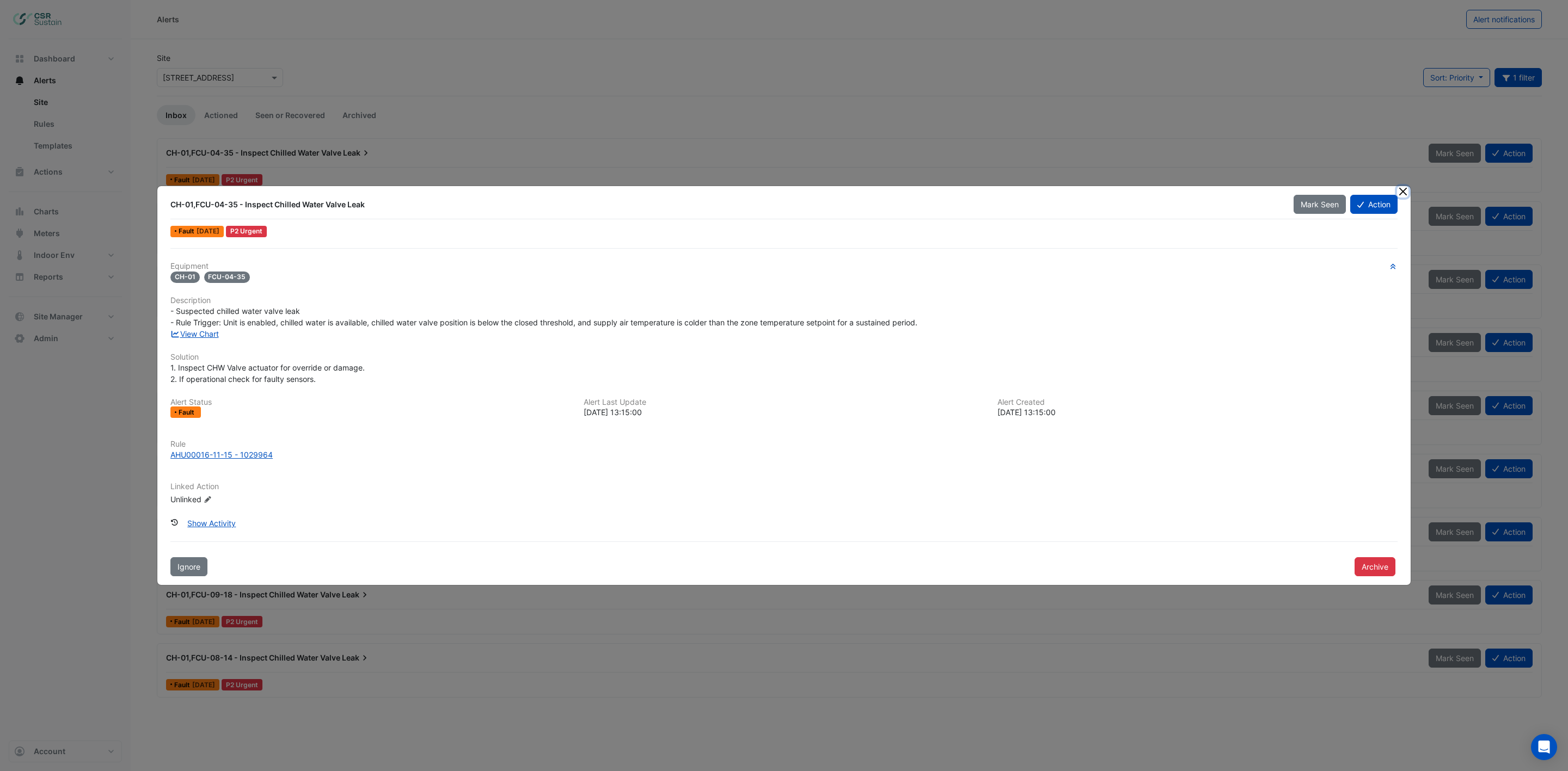
click at [1306, 189] on button "Close" at bounding box center [1403, 192] width 12 height 12
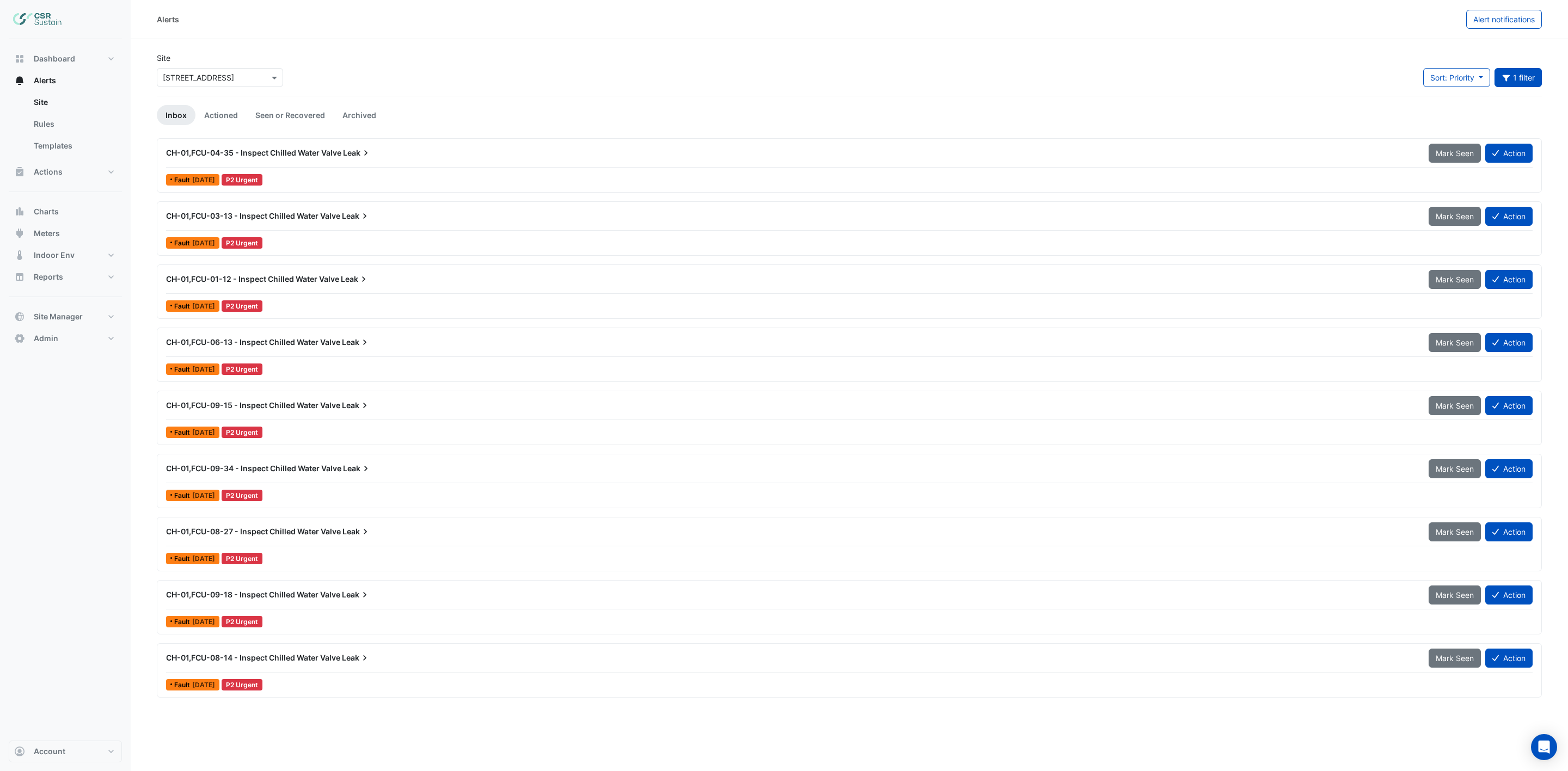
click at [260, 152] on span "CH-01,FCU-04-35 - Inspect Chilled Water Valve" at bounding box center [253, 153] width 175 height 9
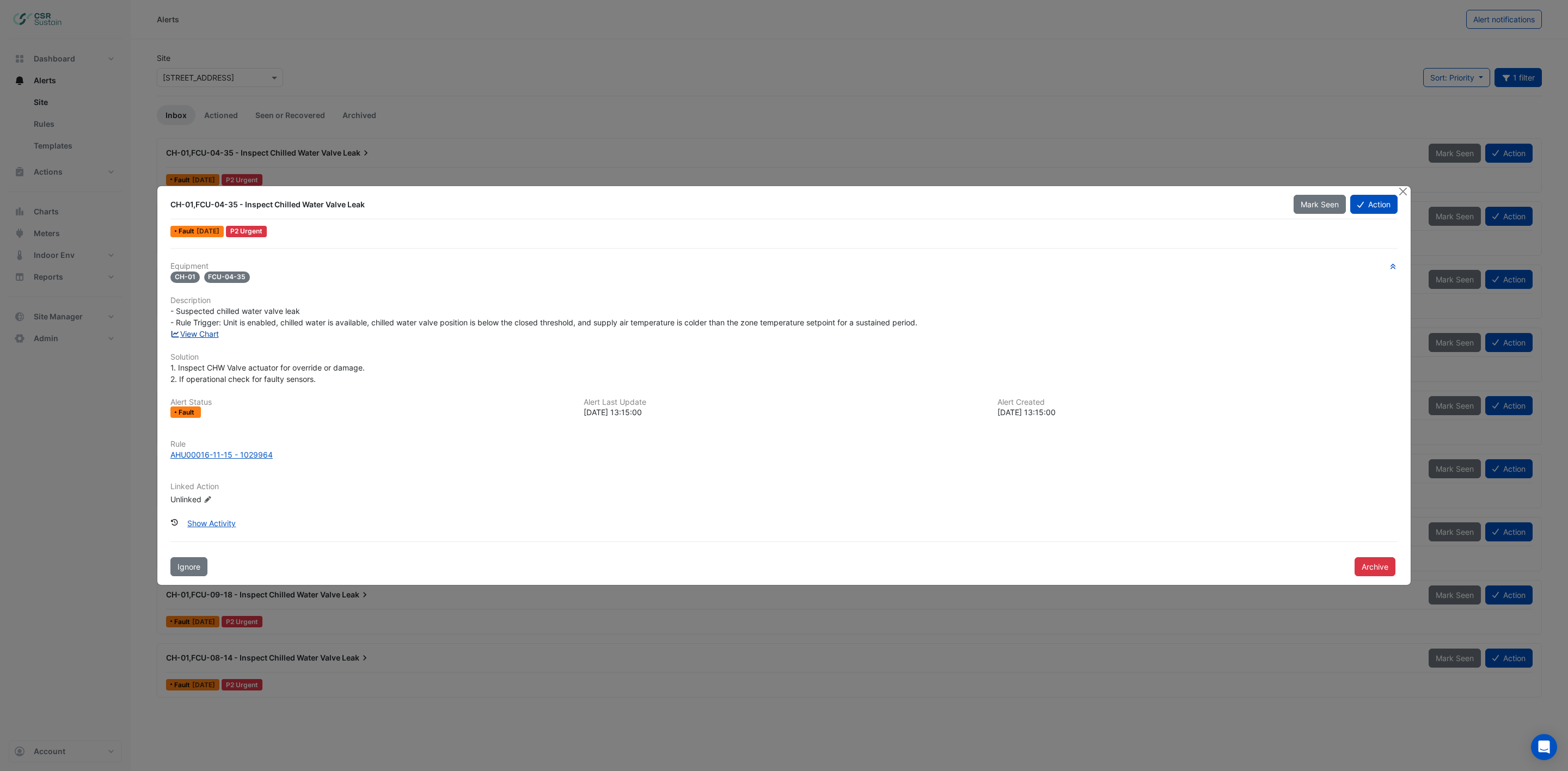
click at [206, 332] on link "View Chart" at bounding box center [195, 334] width 49 height 9
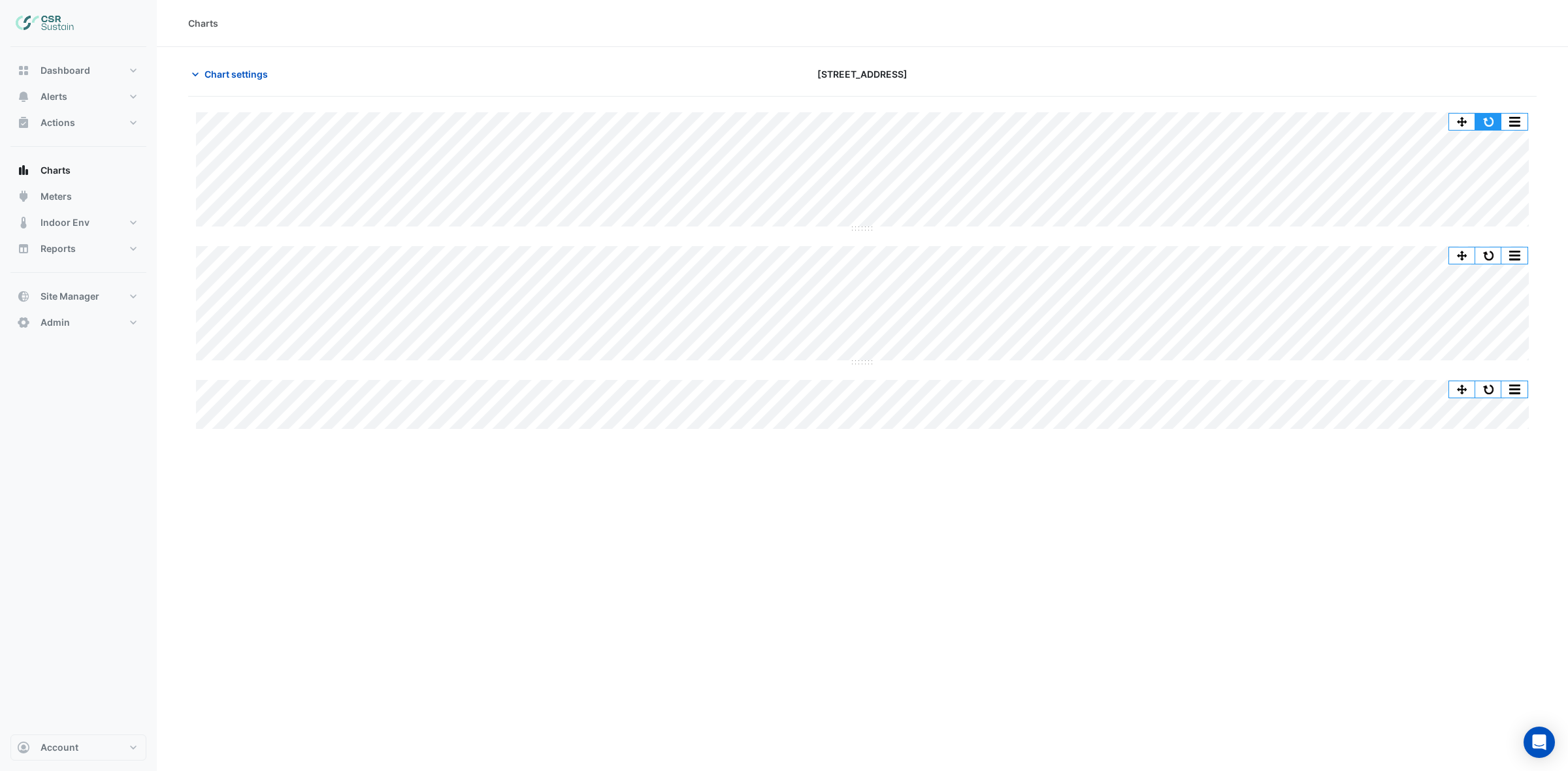
click at [1487, 120] on button "button" at bounding box center [1488, 122] width 26 height 17
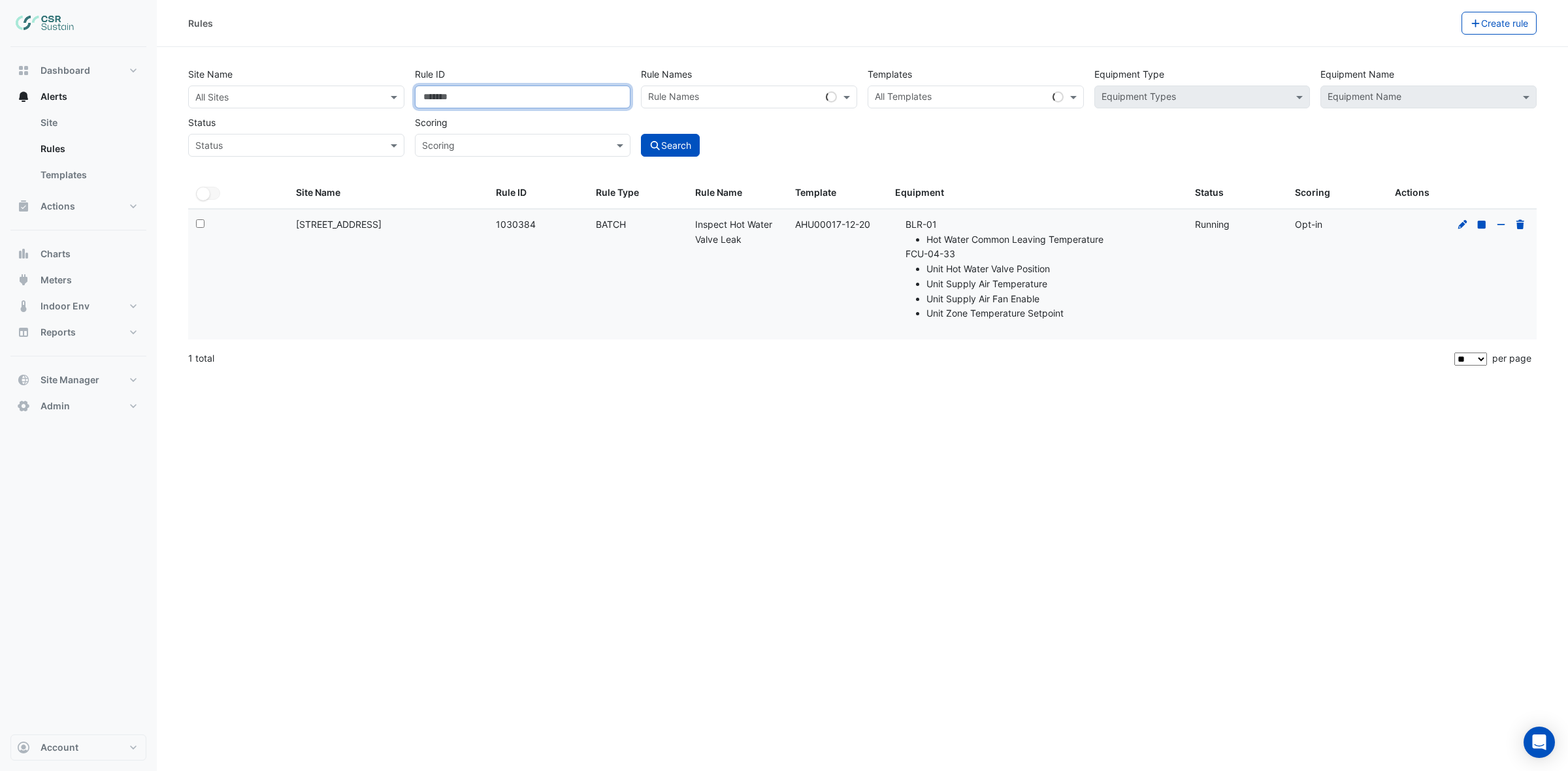
click at [494, 100] on input "*******" at bounding box center [522, 96] width 216 height 23
click at [1465, 224] on icon at bounding box center [1463, 224] width 9 height 9
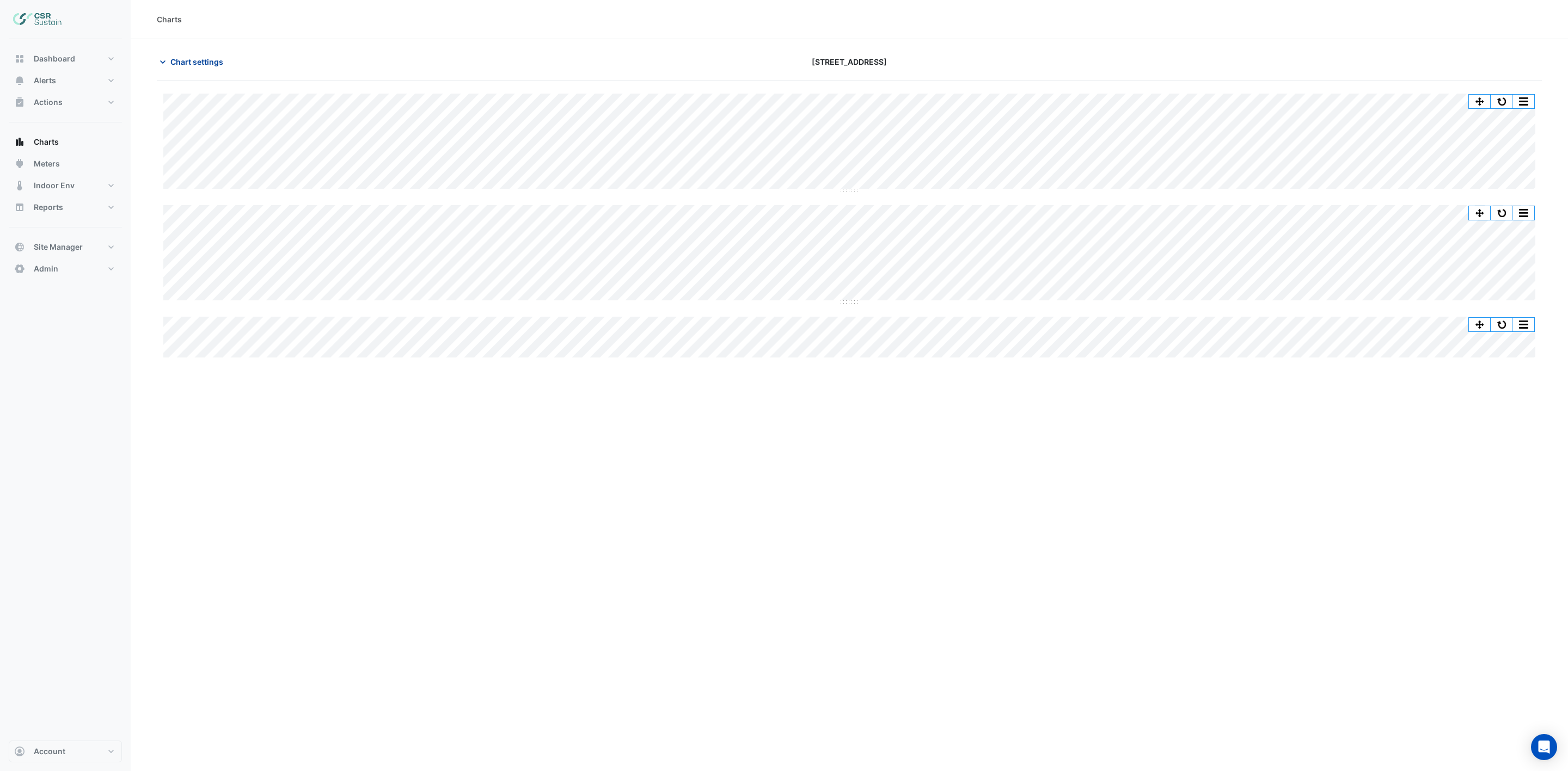
click at [203, 63] on span "Chart settings" at bounding box center [197, 62] width 53 height 12
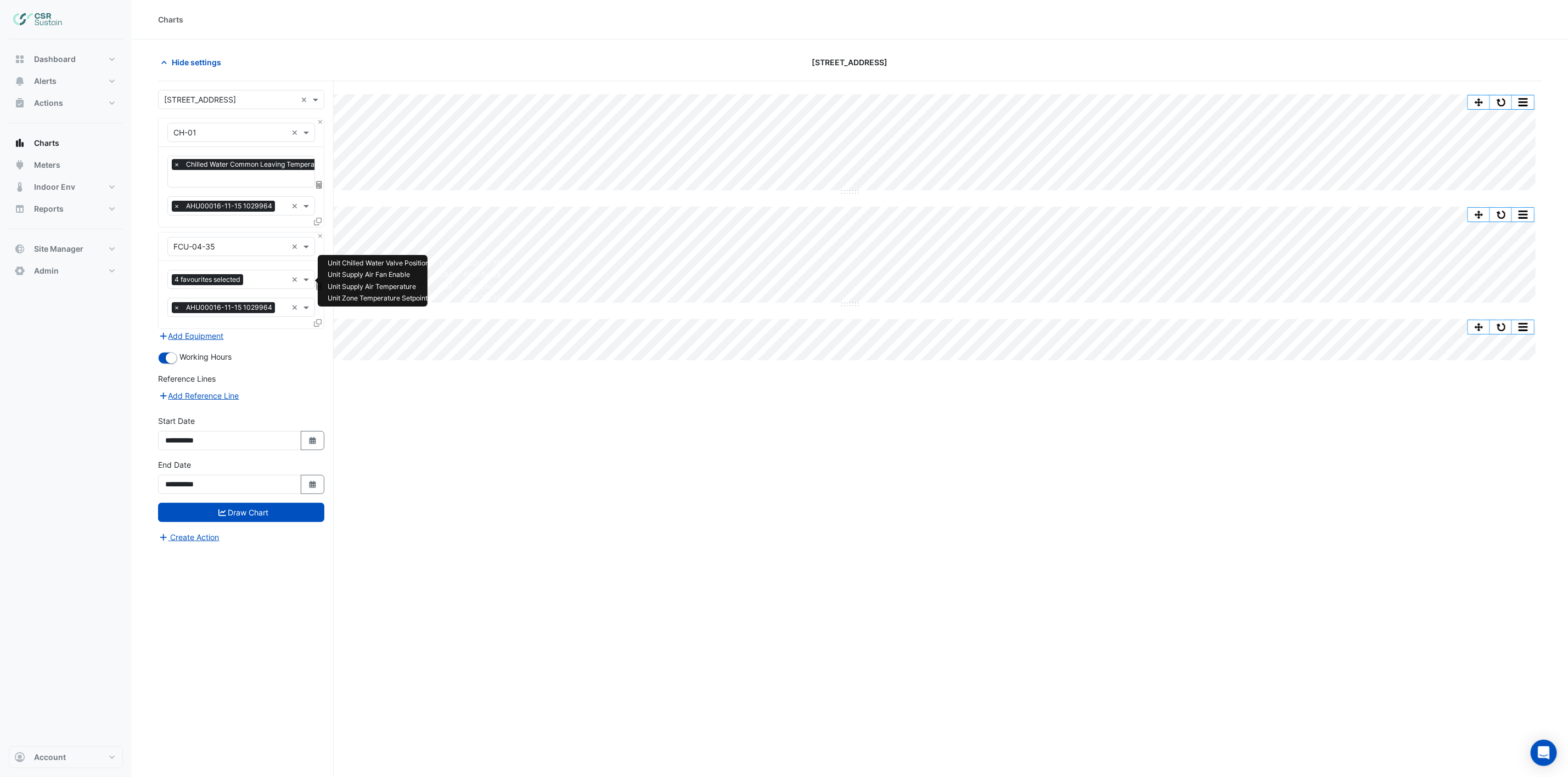
click at [255, 282] on input "text" at bounding box center [267, 280] width 40 height 12
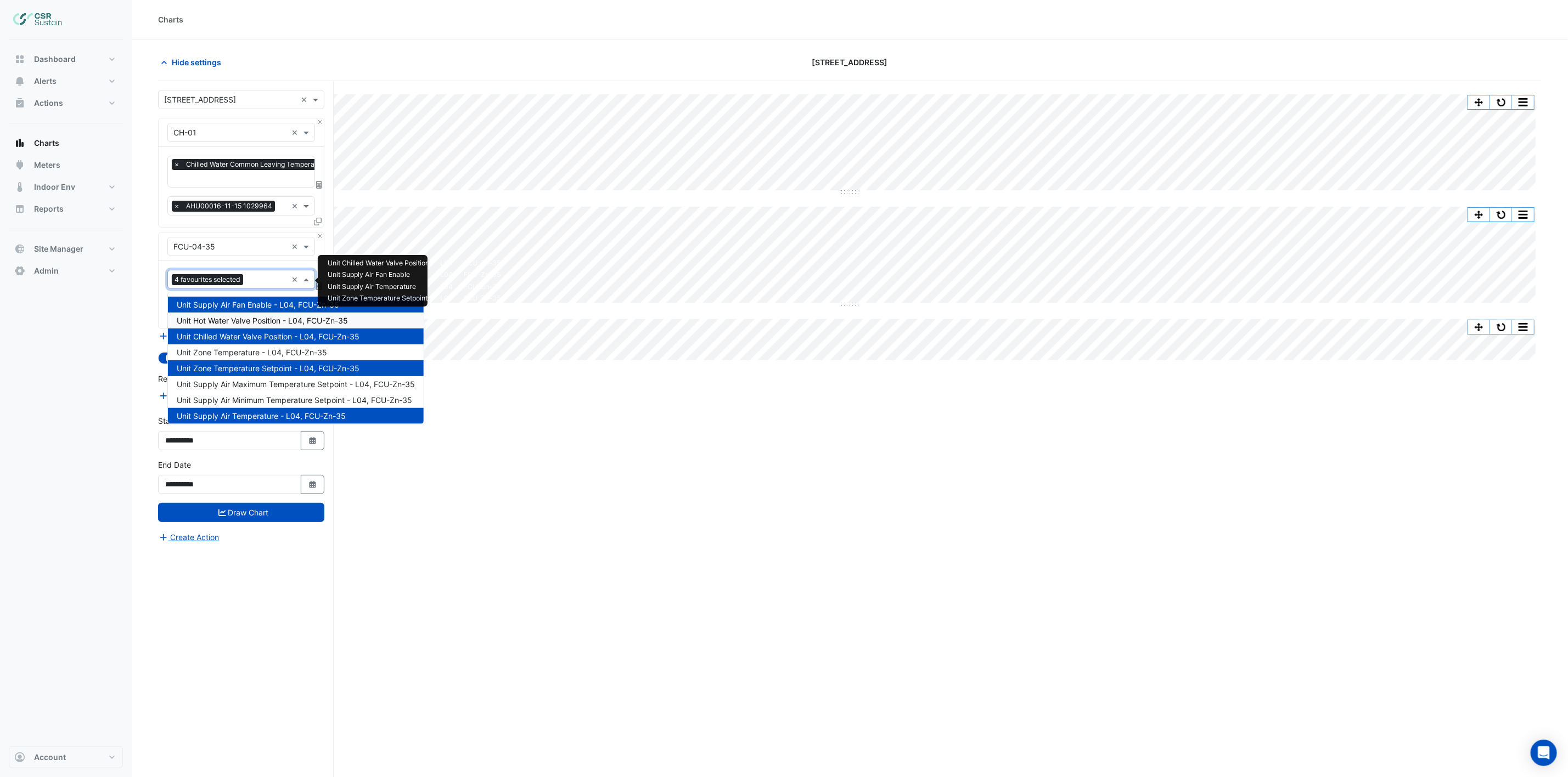
click at [254, 319] on span "Unit Hot Water Valve Position - L04, FCU-Zn-35" at bounding box center [263, 321] width 171 height 9
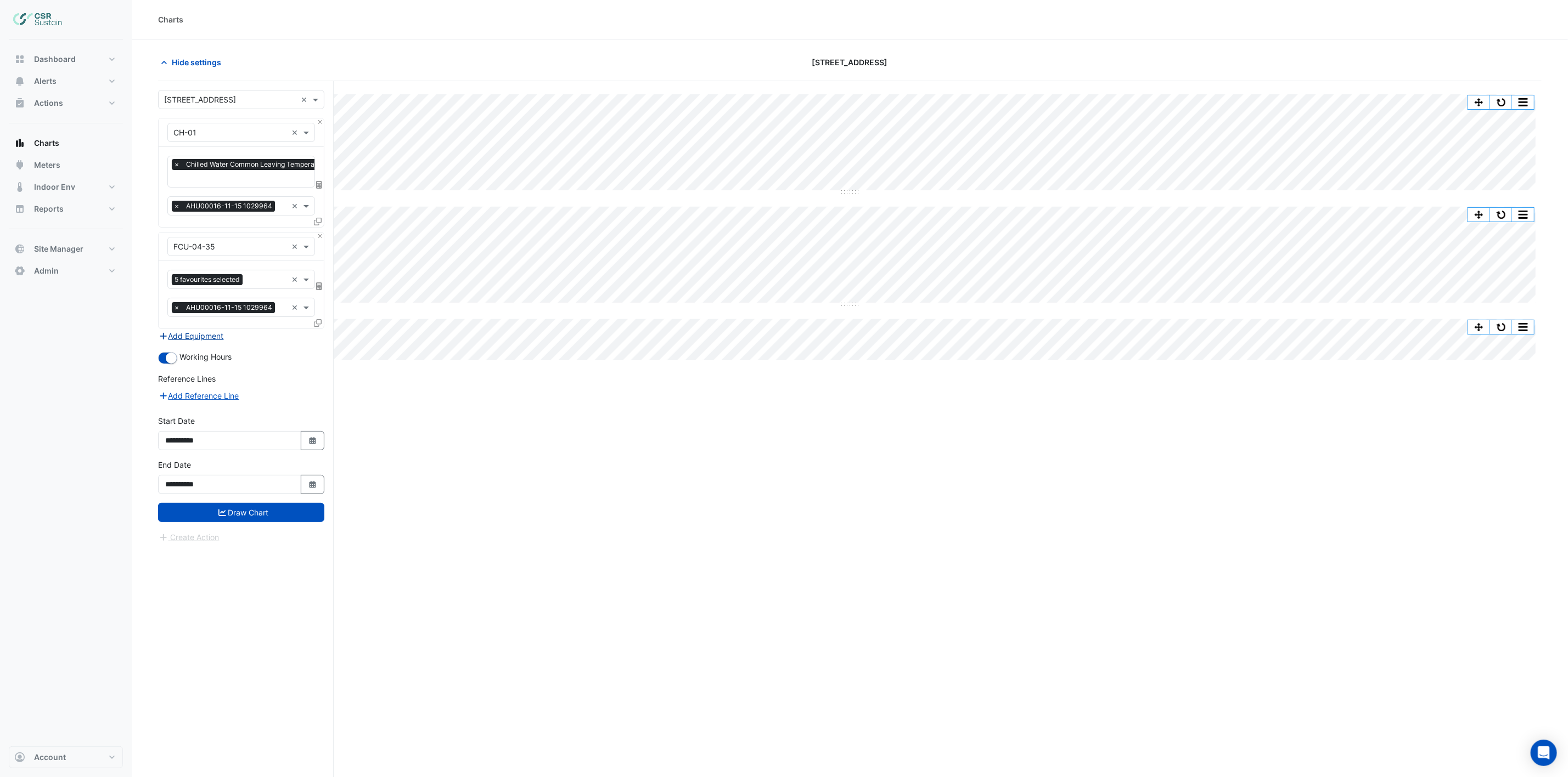
click at [215, 333] on button "Add Equipment" at bounding box center [191, 336] width 66 height 12
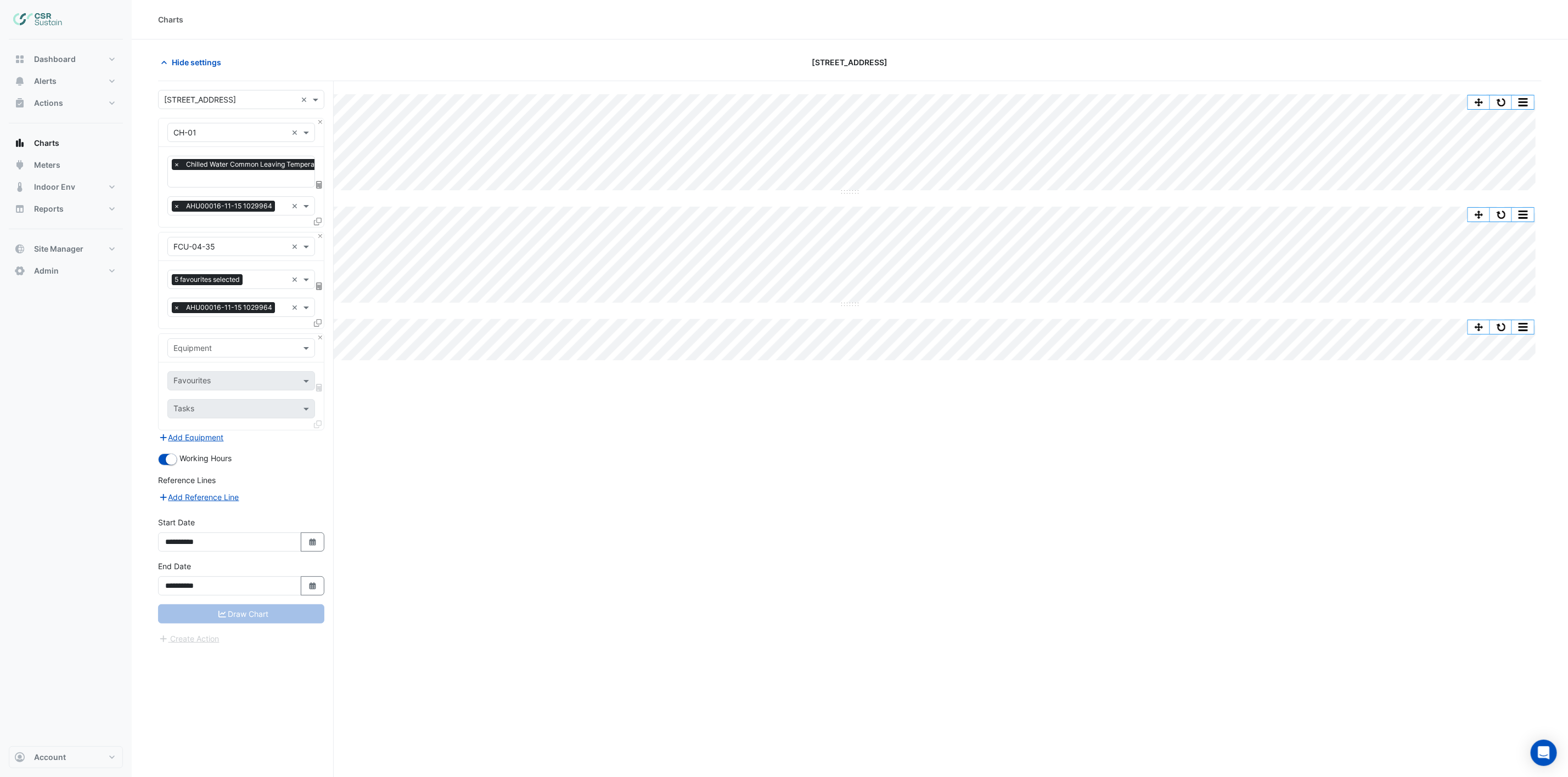
click at [220, 353] on input "text" at bounding box center [231, 348] width 114 height 12
click at [217, 371] on span "AHU-OFFICE" at bounding box center [199, 374] width 46 height 9
click at [211, 384] on input "text" at bounding box center [235, 381] width 123 height 12
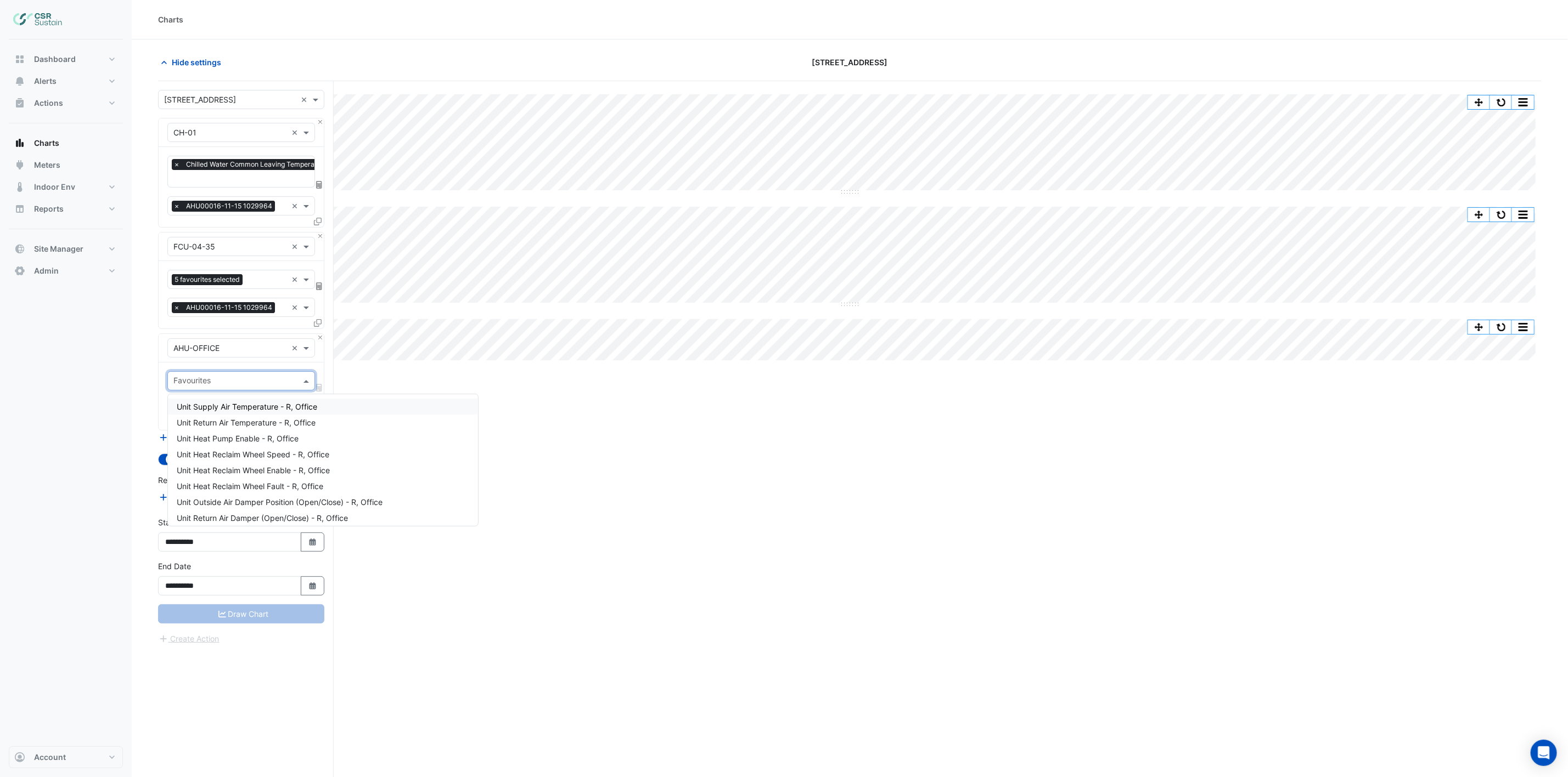
click at [220, 400] on div "Unit Supply Air Temperature - R, Office" at bounding box center [323, 406] width 310 height 16
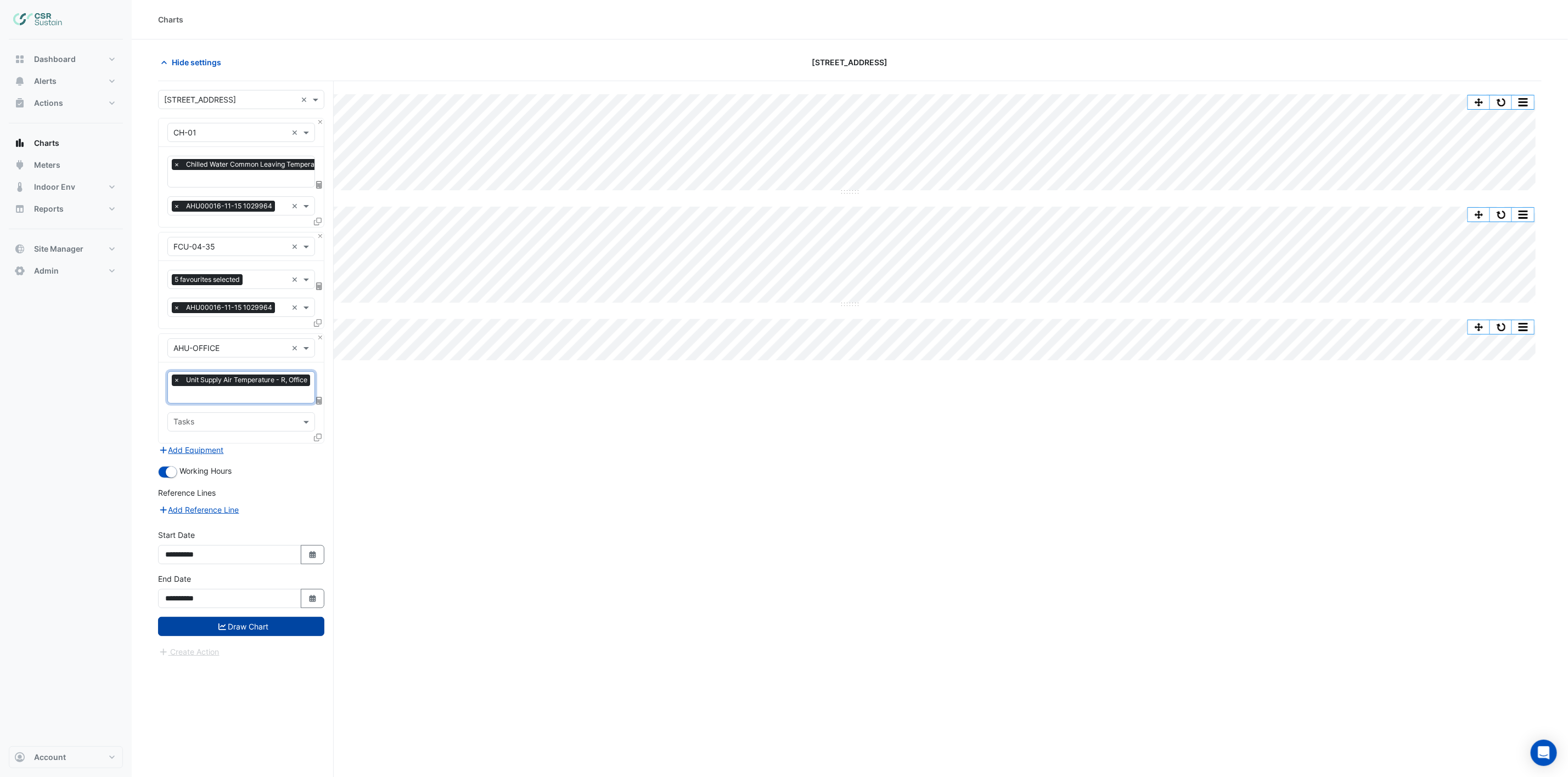
click at [199, 627] on button "Draw Chart" at bounding box center [241, 627] width 167 height 19
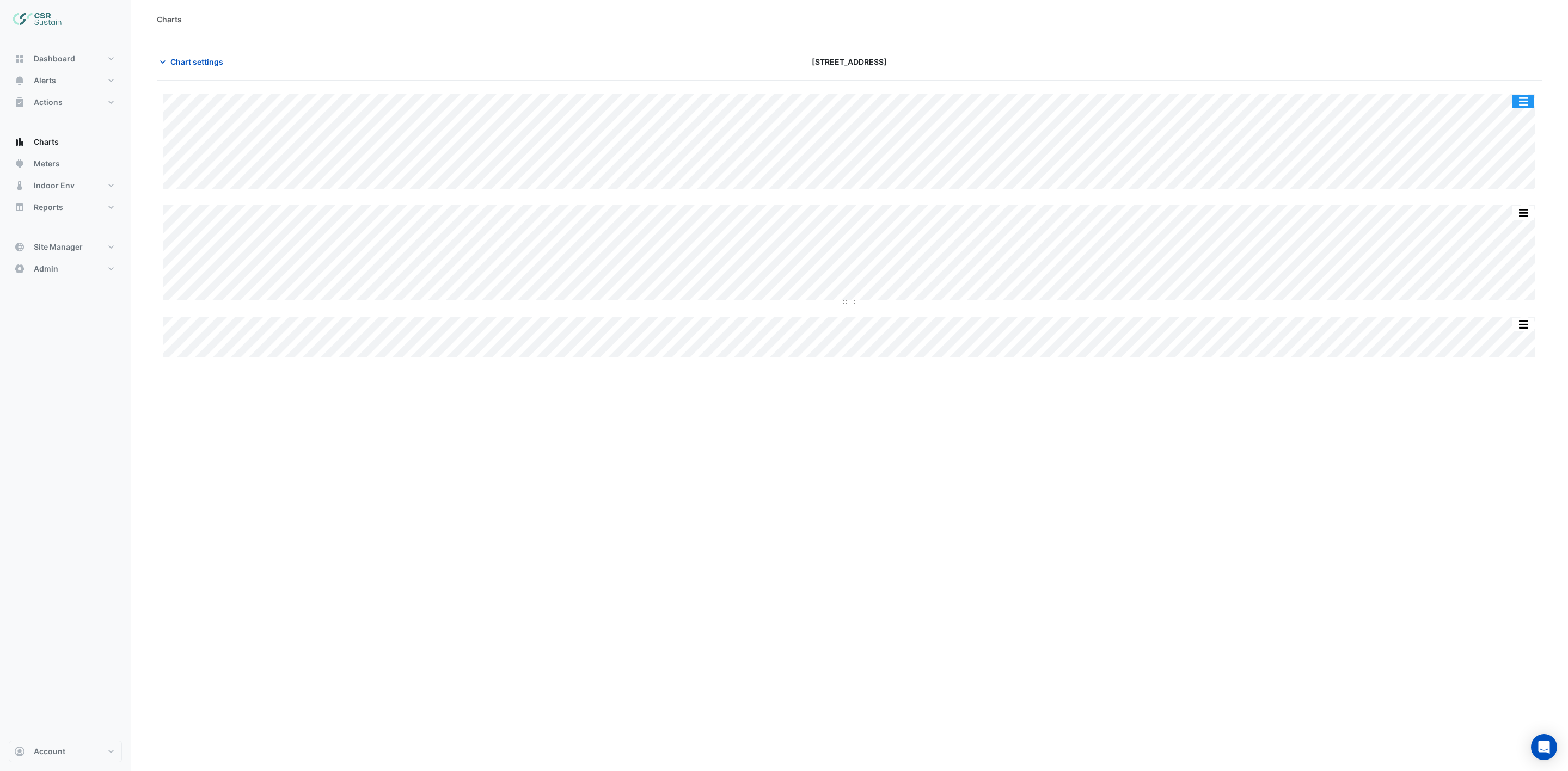
click at [1529, 100] on button "button" at bounding box center [1524, 102] width 22 height 14
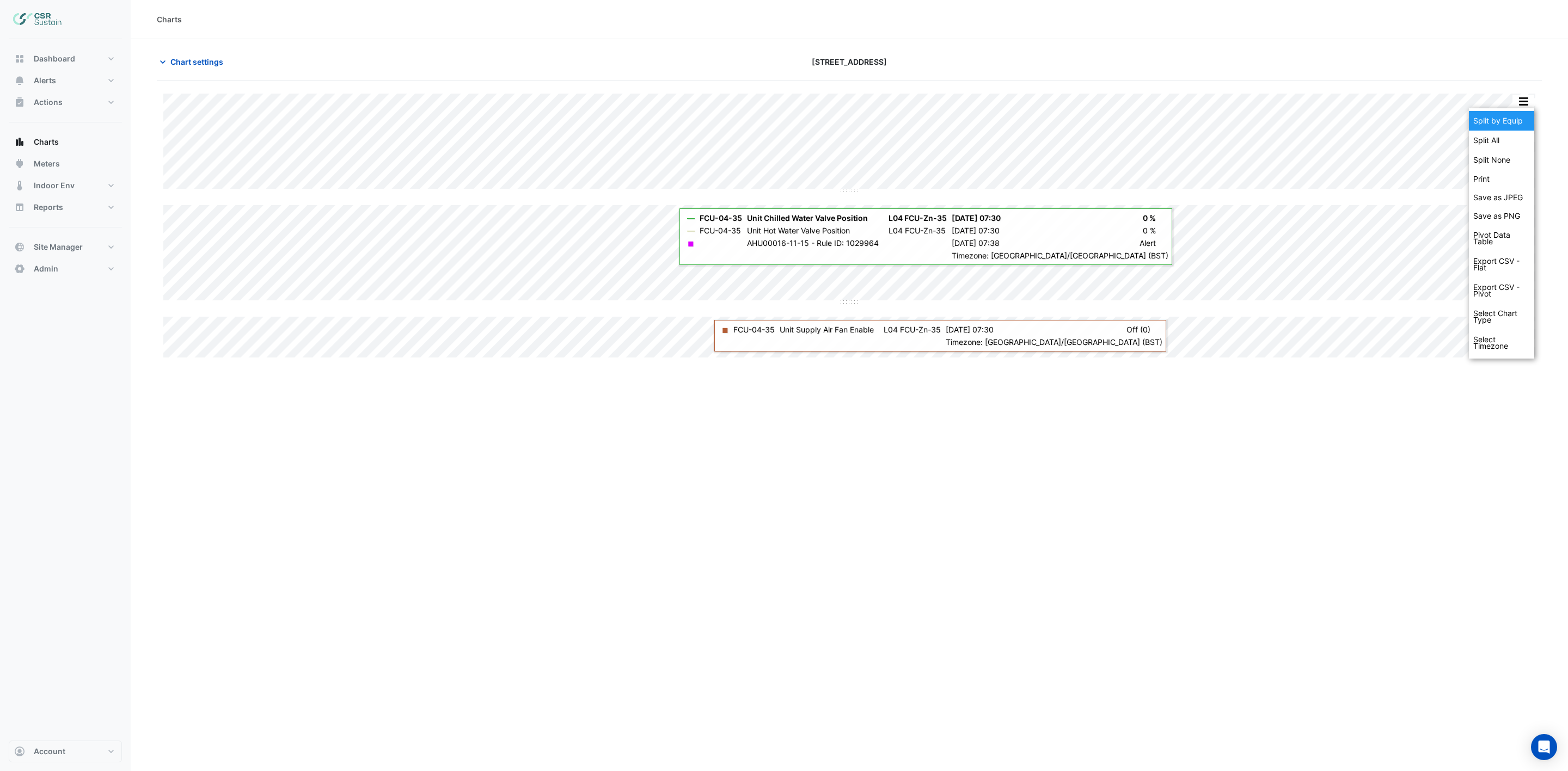
click at [1513, 121] on div "Split by Equip" at bounding box center [1502, 121] width 66 height 19
